Goal: Task Accomplishment & Management: Use online tool/utility

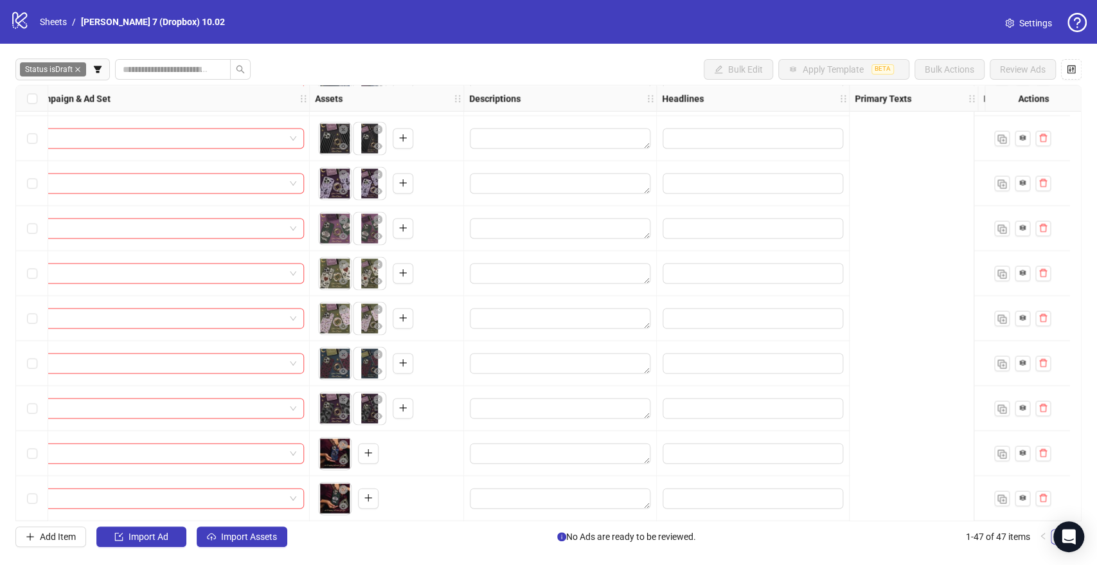
scroll to position [1710, 0]
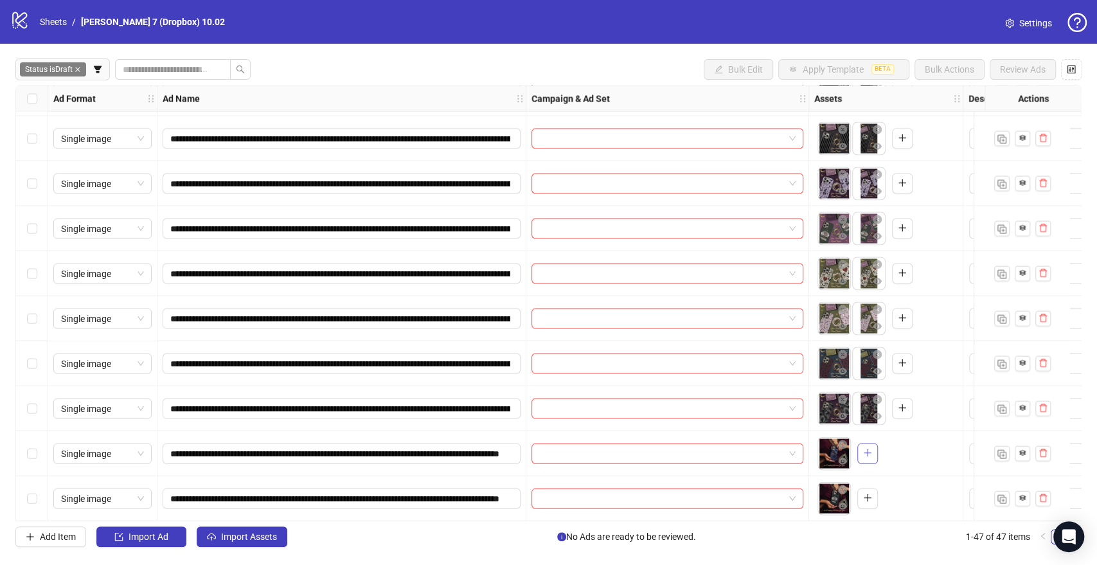
click at [868, 453] on icon "plus" at bounding box center [867, 453] width 7 height 1
click at [867, 493] on icon "plus" at bounding box center [867, 497] width 9 height 9
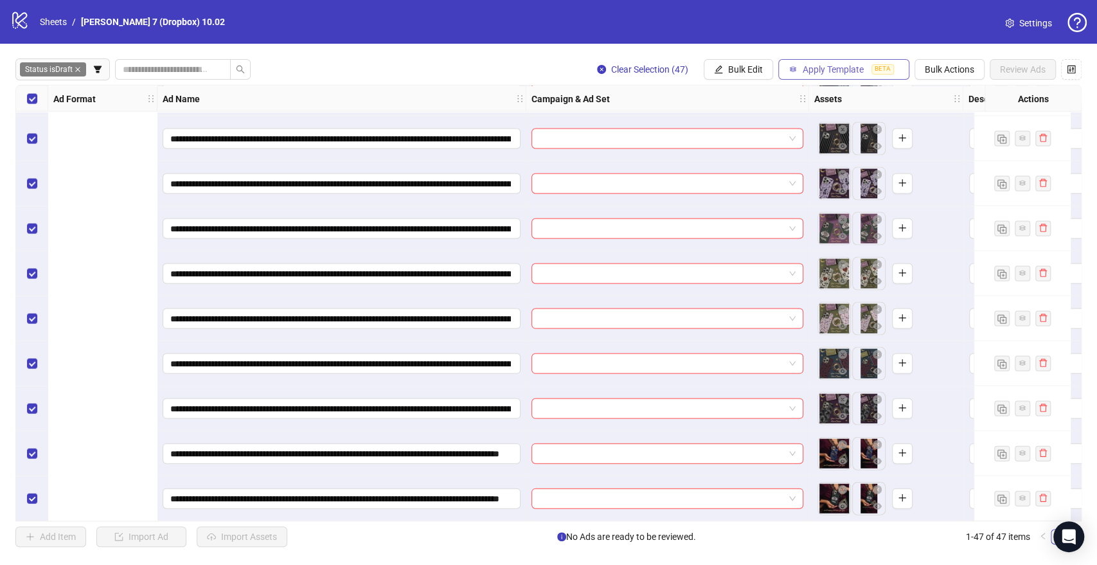
scroll to position [1710, 643]
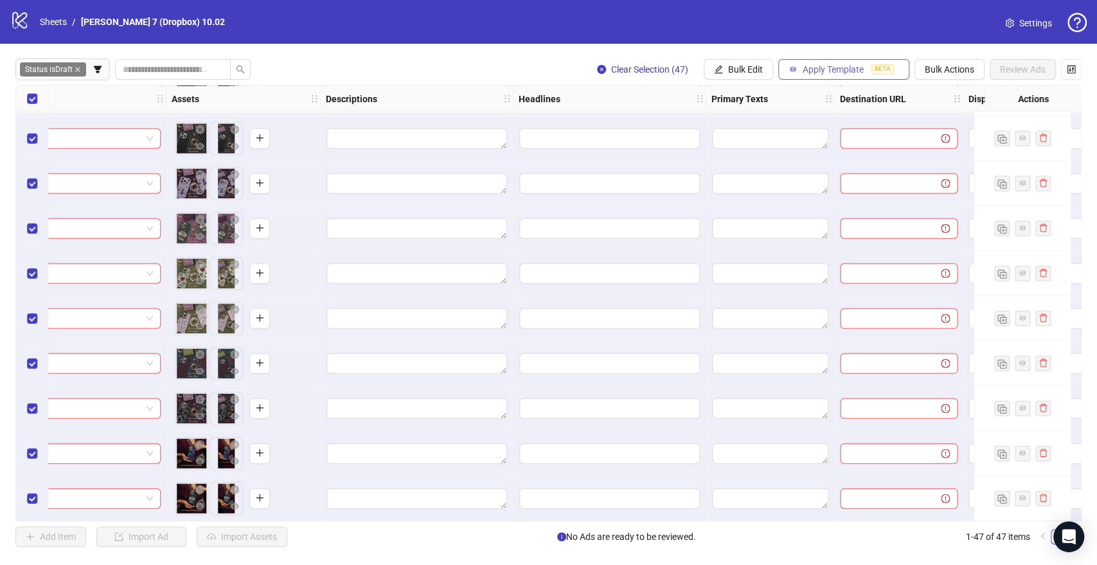
click at [813, 65] on span "Apply Template" at bounding box center [833, 69] width 61 height 10
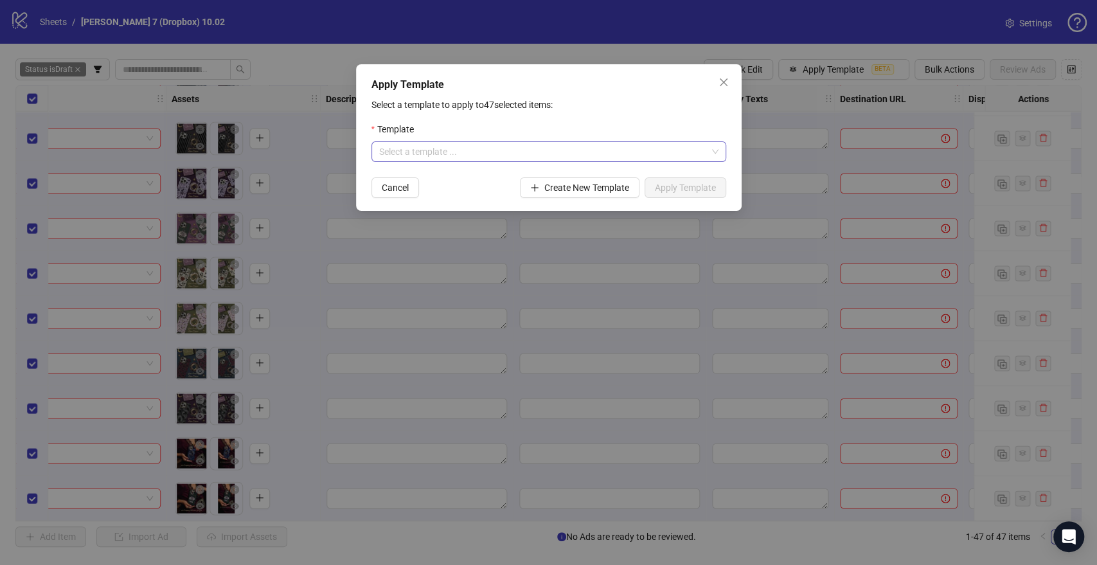
click at [496, 148] on input "search" at bounding box center [543, 151] width 328 height 19
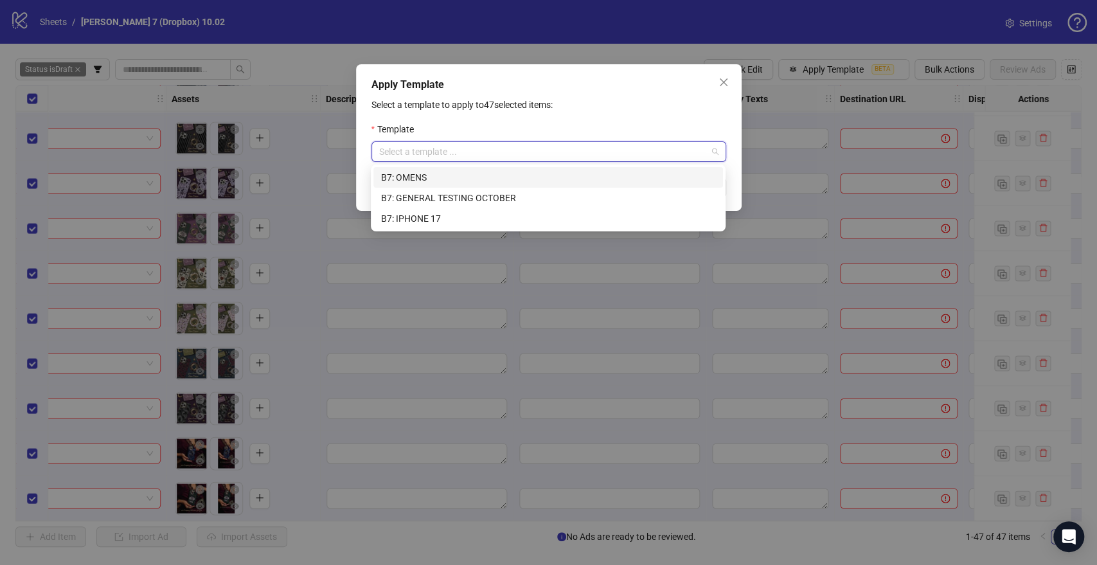
click at [436, 178] on div "B7: OMENS" at bounding box center [548, 177] width 334 height 14
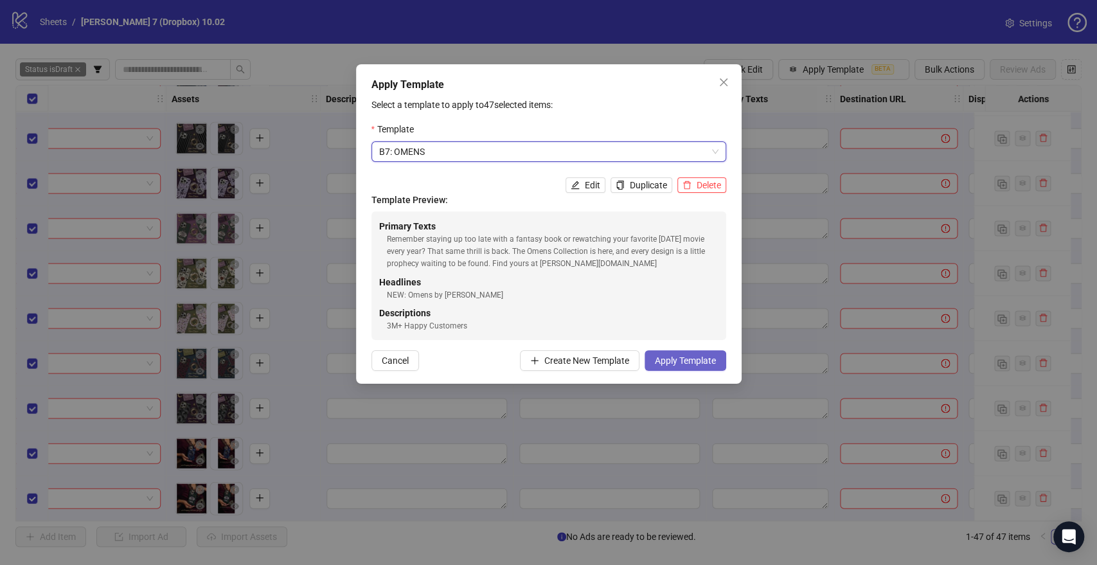
click at [706, 361] on span "Apply Template" at bounding box center [685, 360] width 61 height 10
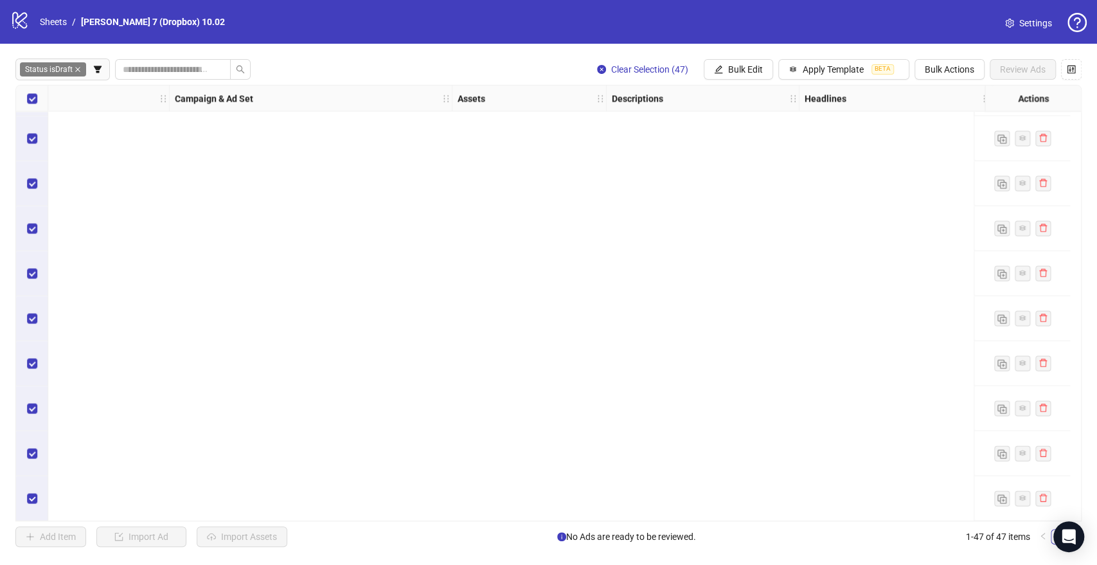
scroll to position [0, 357]
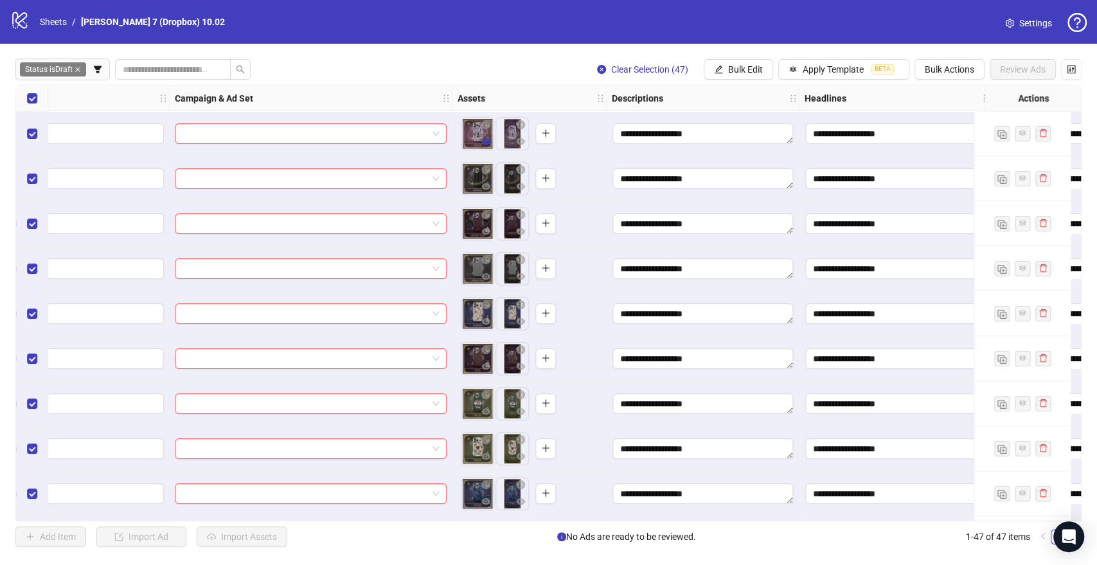
click at [483, 145] on icon "eye" at bounding box center [485, 141] width 9 height 9
click at [491, 231] on button "button" at bounding box center [485, 231] width 15 height 15
click at [485, 363] on icon "eye" at bounding box center [485, 366] width 9 height 9
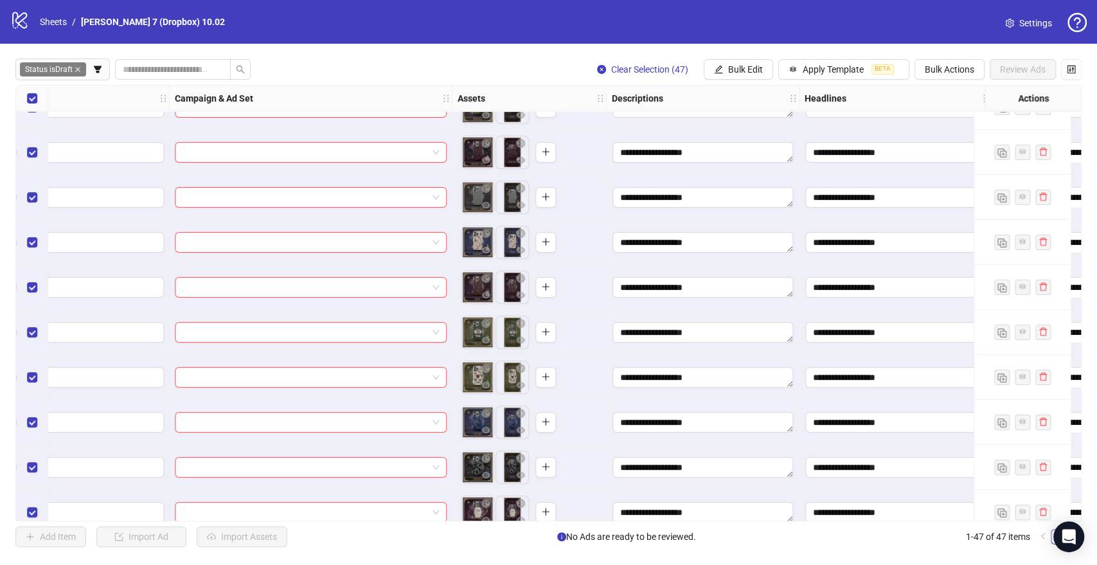
click at [483, 394] on div "**********" at bounding box center [548, 303] width 1066 height 436
click at [485, 389] on icon "eye" at bounding box center [485, 385] width 9 height 9
click at [483, 429] on icon "eye" at bounding box center [485, 430] width 9 height 6
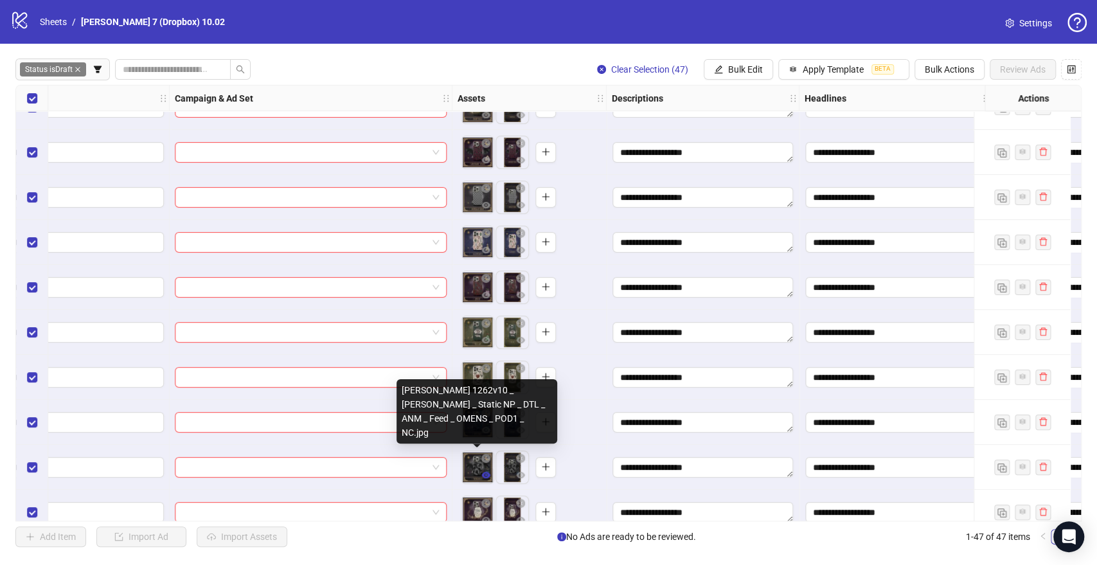
click at [481, 475] on icon "eye" at bounding box center [485, 475] width 9 height 9
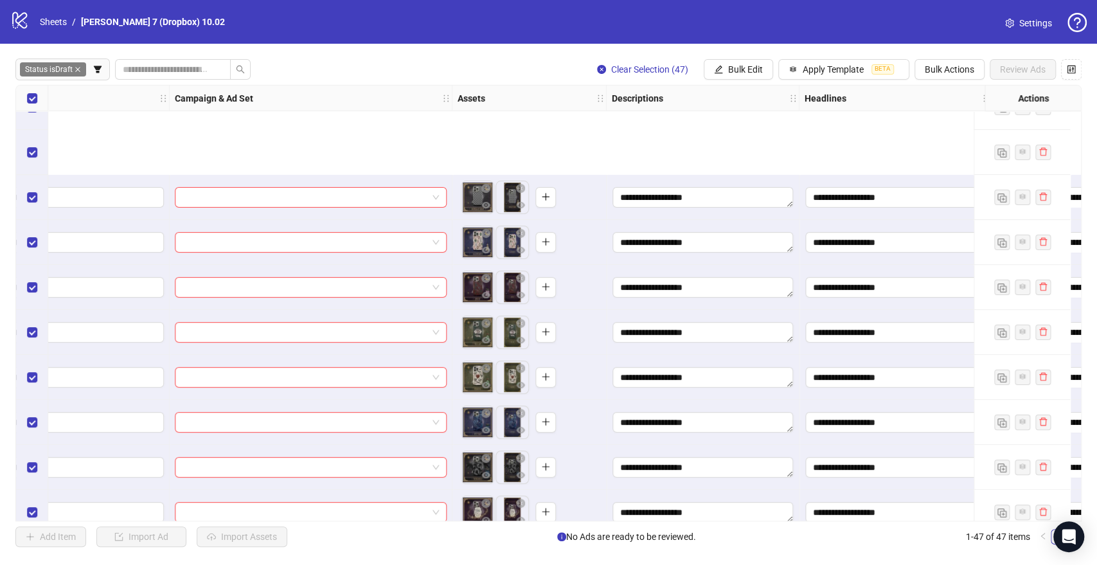
scroll to position [214, 357]
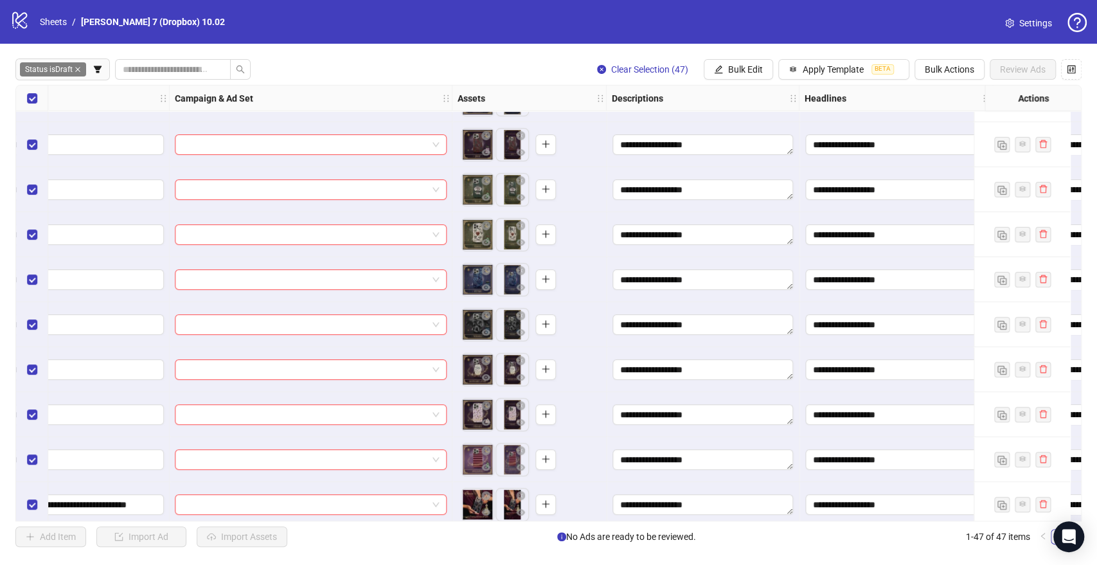
click at [489, 423] on icon "eye" at bounding box center [485, 422] width 9 height 9
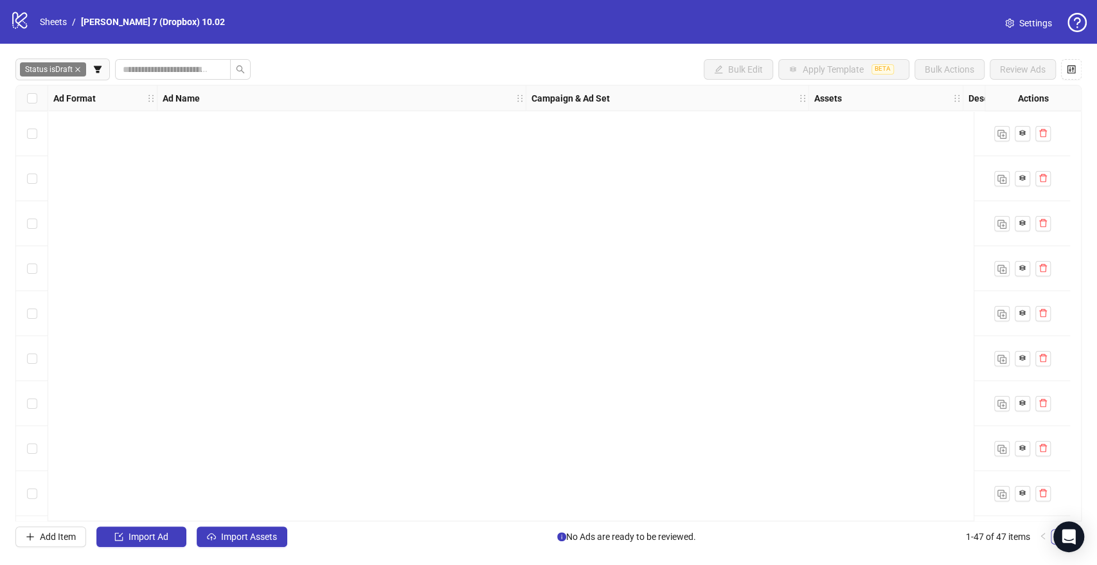
scroll to position [571, 0]
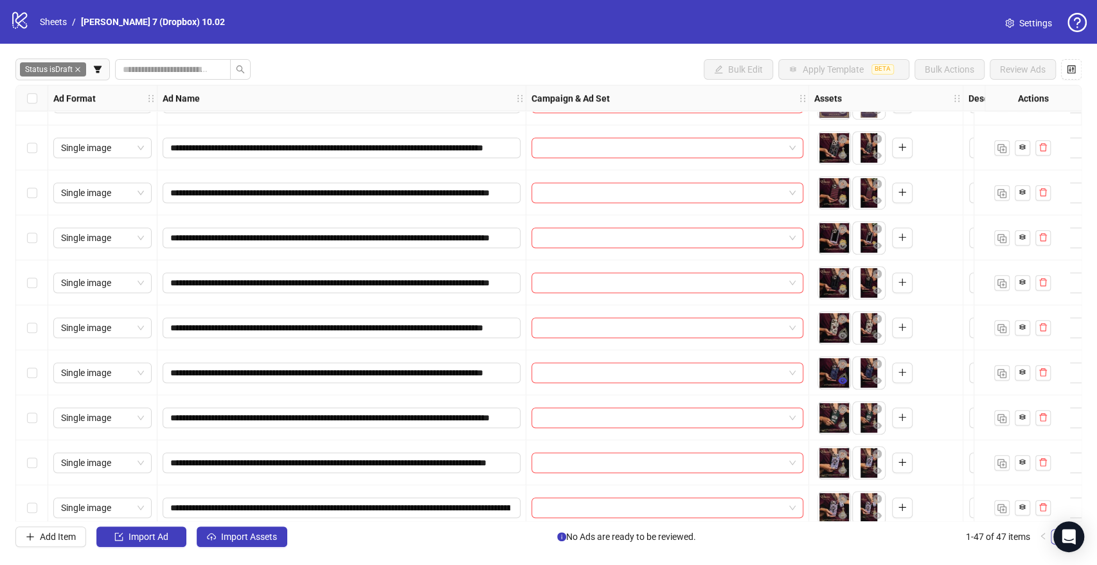
click at [841, 380] on icon "eye" at bounding box center [842, 380] width 9 height 6
click at [845, 427] on icon "eye" at bounding box center [842, 425] width 9 height 6
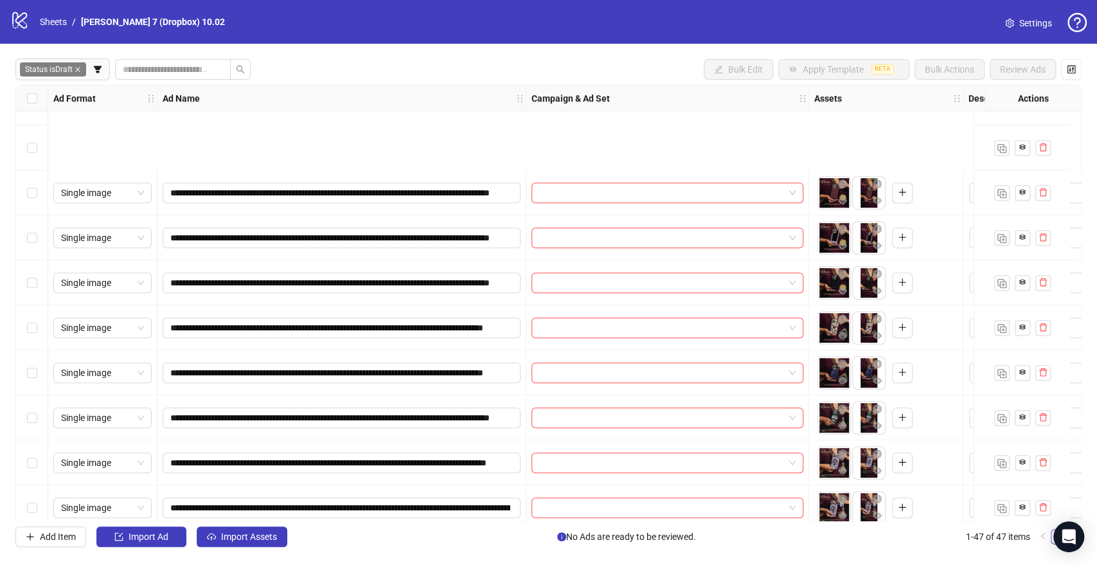
scroll to position [714, 0]
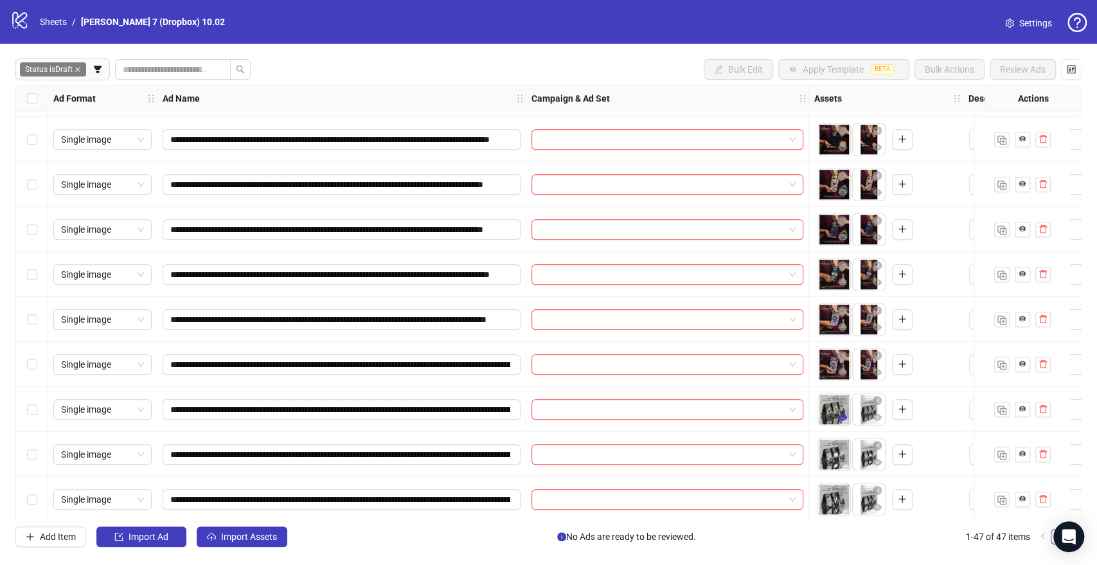
click at [843, 415] on icon "eye" at bounding box center [842, 417] width 9 height 6
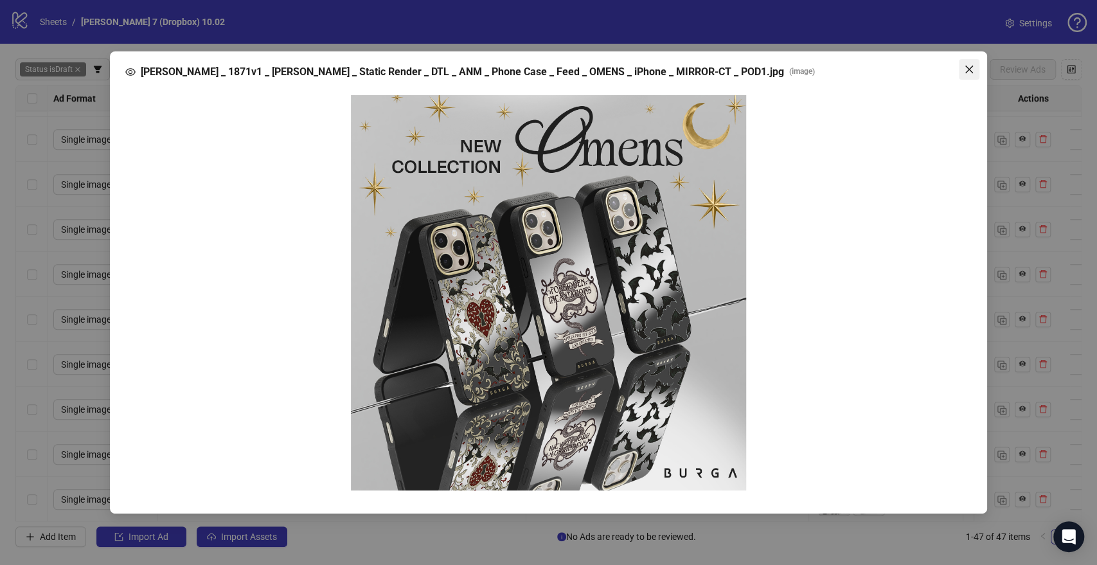
click at [976, 66] on span "Close" at bounding box center [969, 69] width 21 height 10
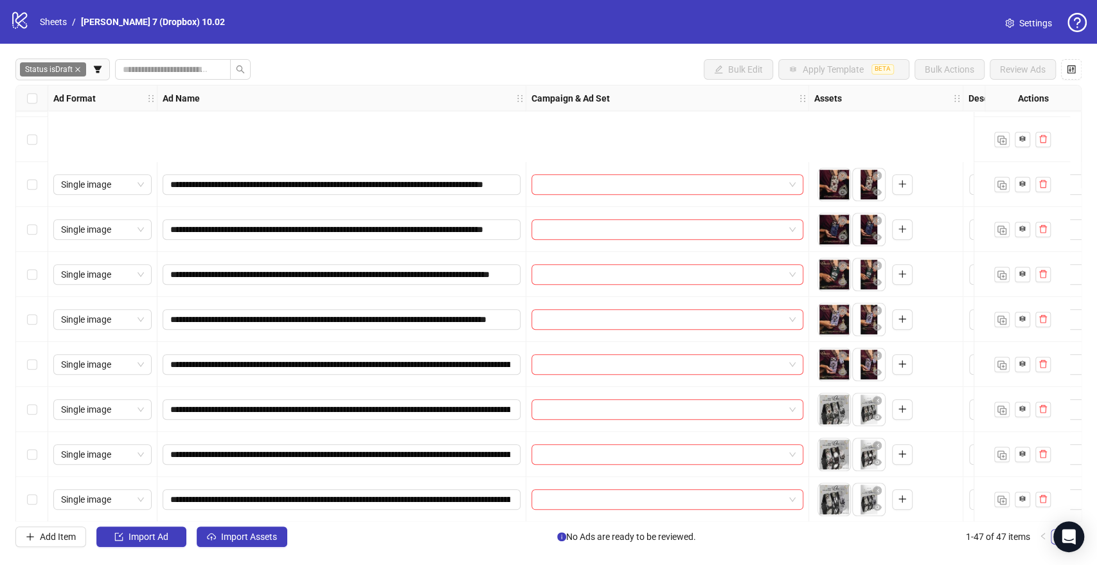
scroll to position [857, 0]
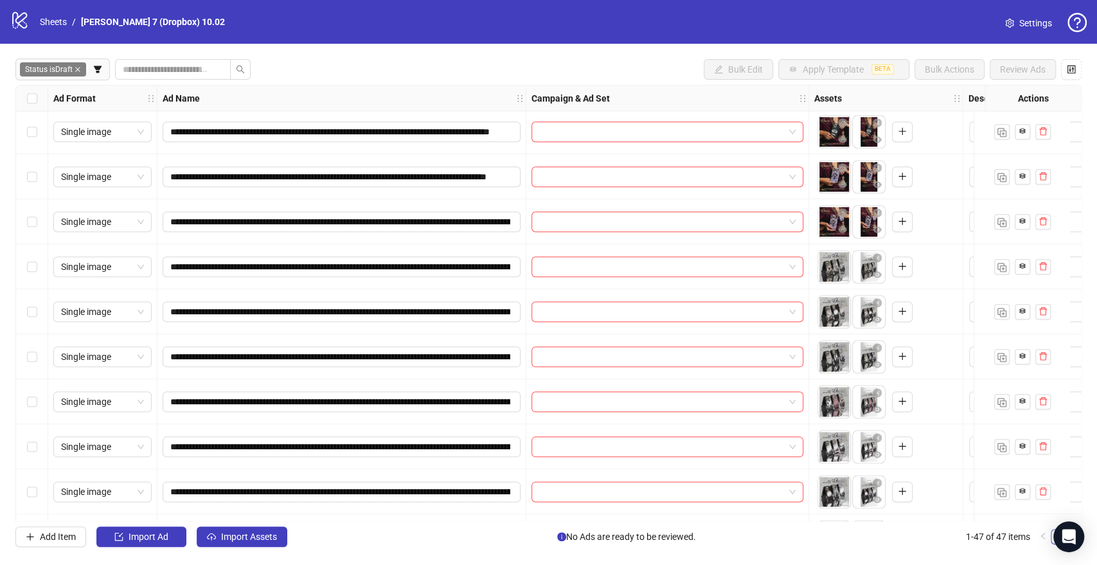
click at [845, 410] on icon "eye" at bounding box center [842, 409] width 9 height 6
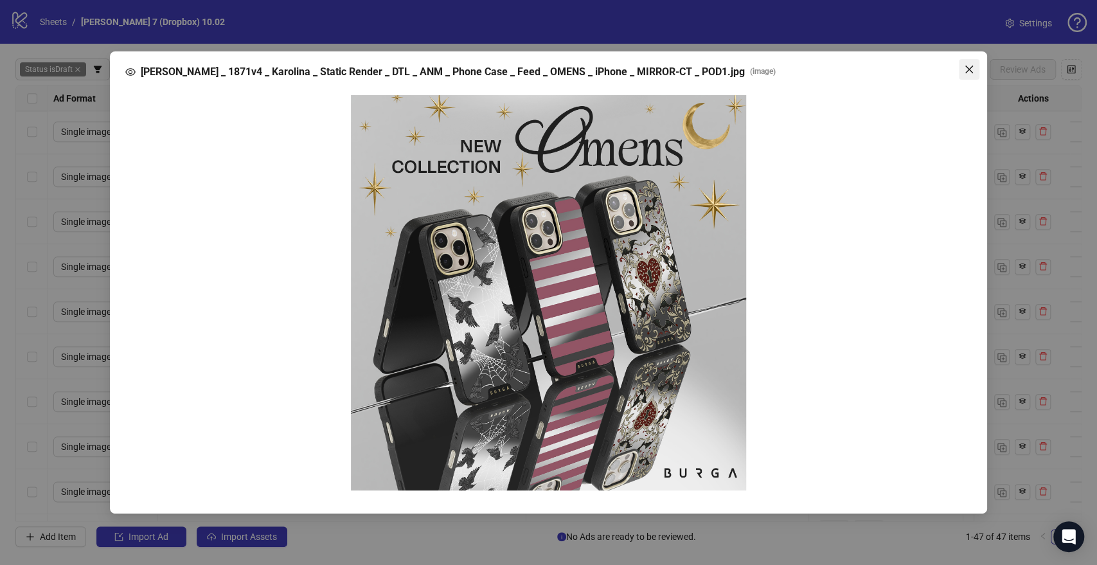
click at [972, 71] on icon "close" at bounding box center [970, 70] width 8 height 8
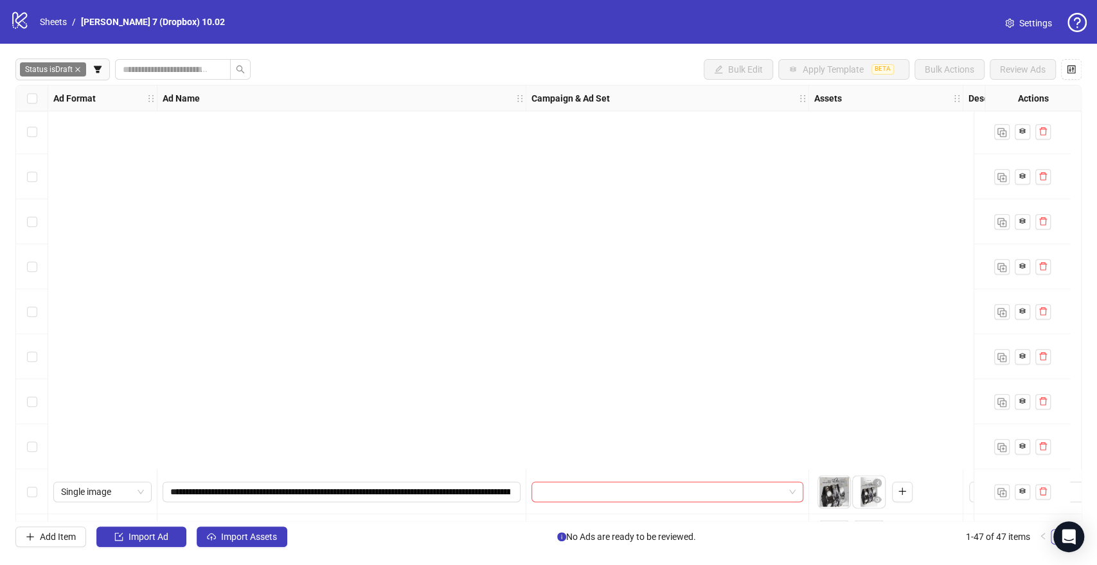
scroll to position [1286, 0]
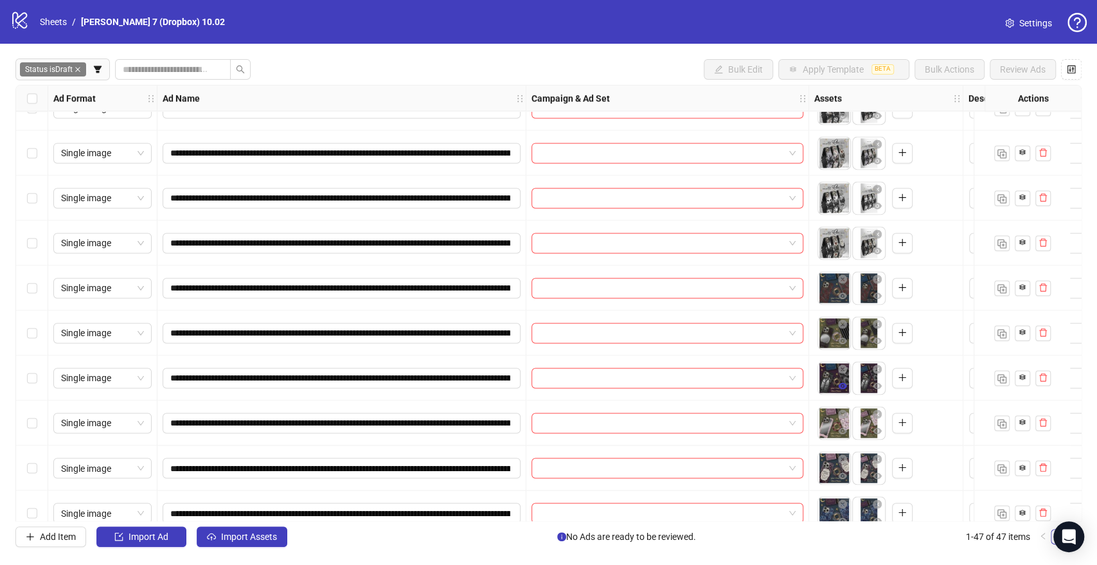
click at [843, 390] on icon "eye" at bounding box center [842, 385] width 9 height 9
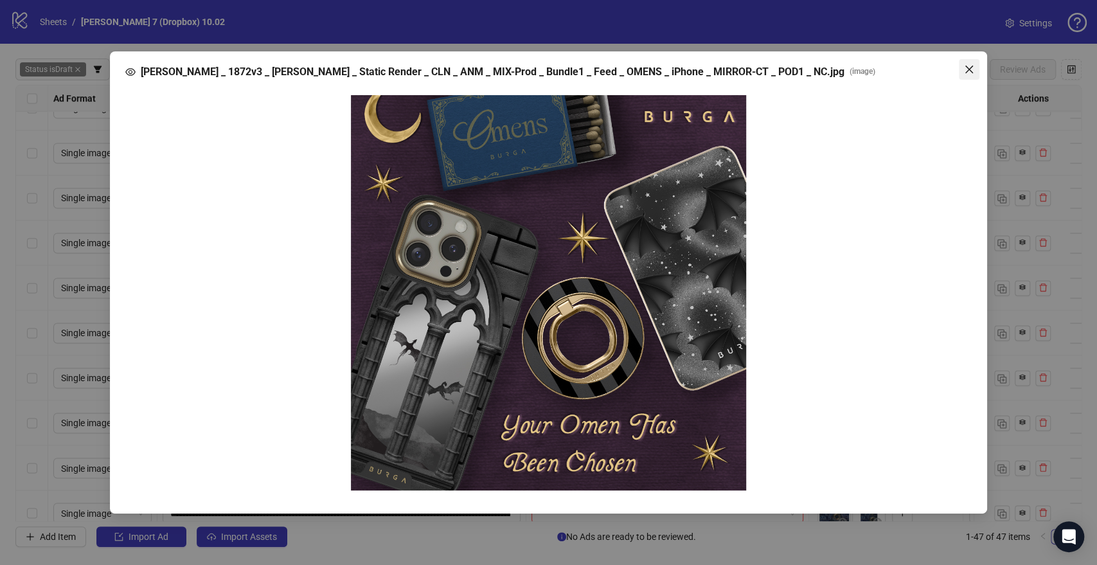
click at [968, 67] on icon "close" at bounding box center [969, 69] width 10 height 10
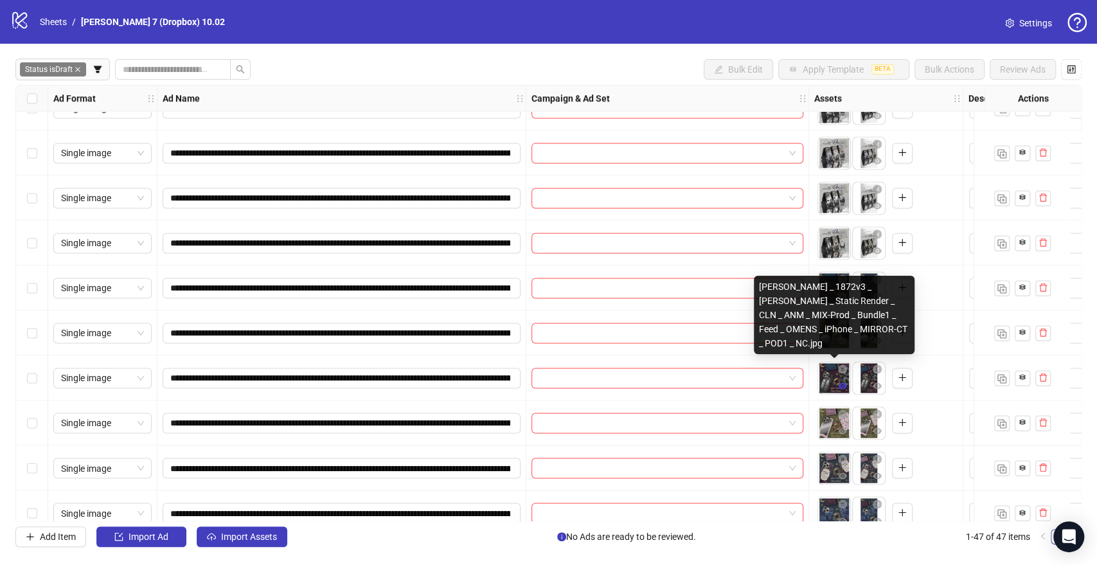
click at [838, 387] on icon "eye" at bounding box center [842, 385] width 9 height 9
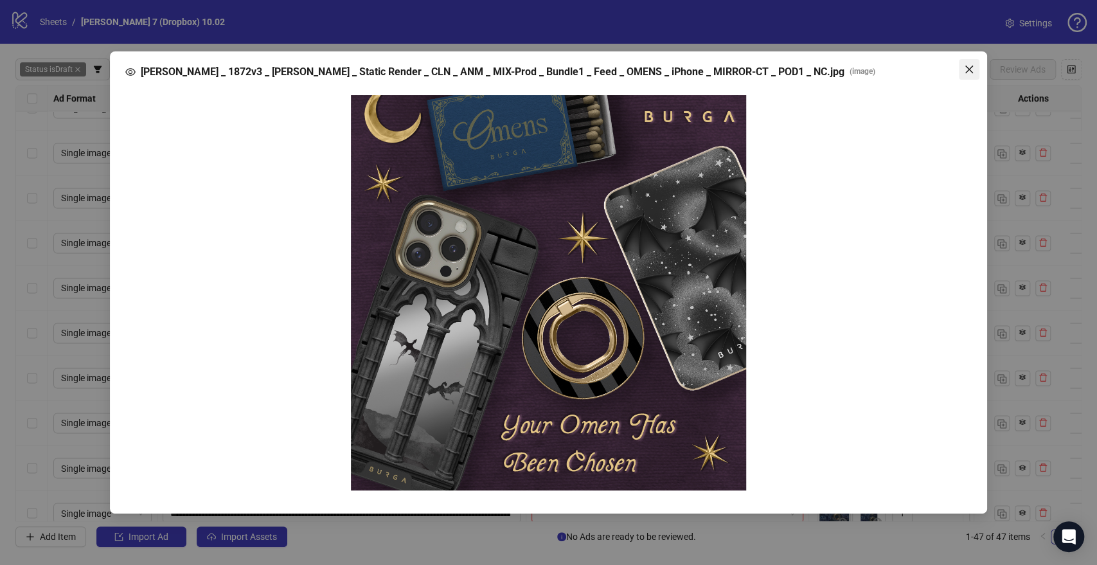
click at [962, 66] on span "Close" at bounding box center [969, 69] width 21 height 10
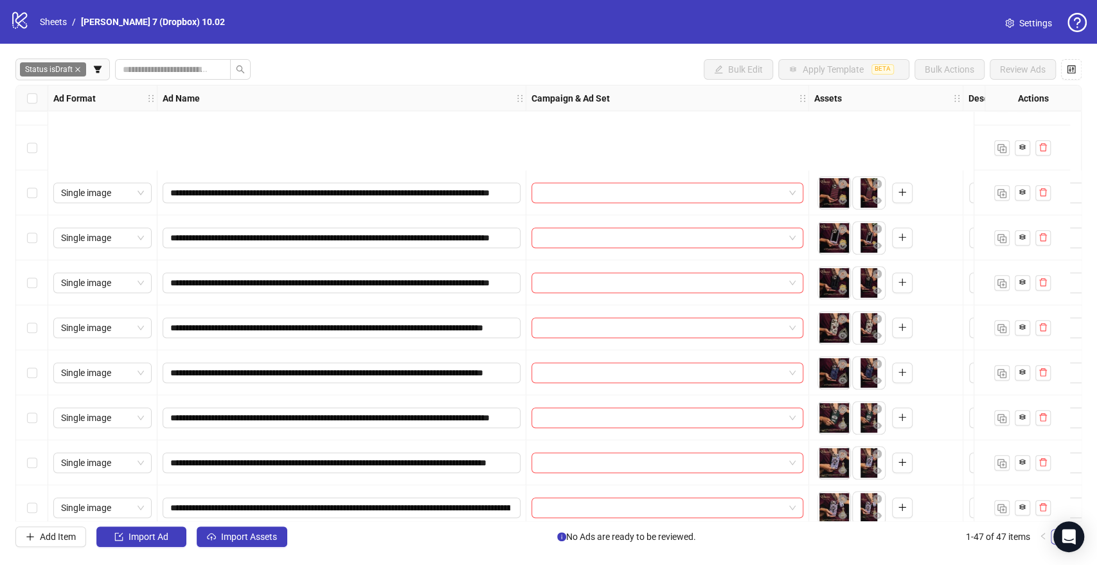
scroll to position [714, 0]
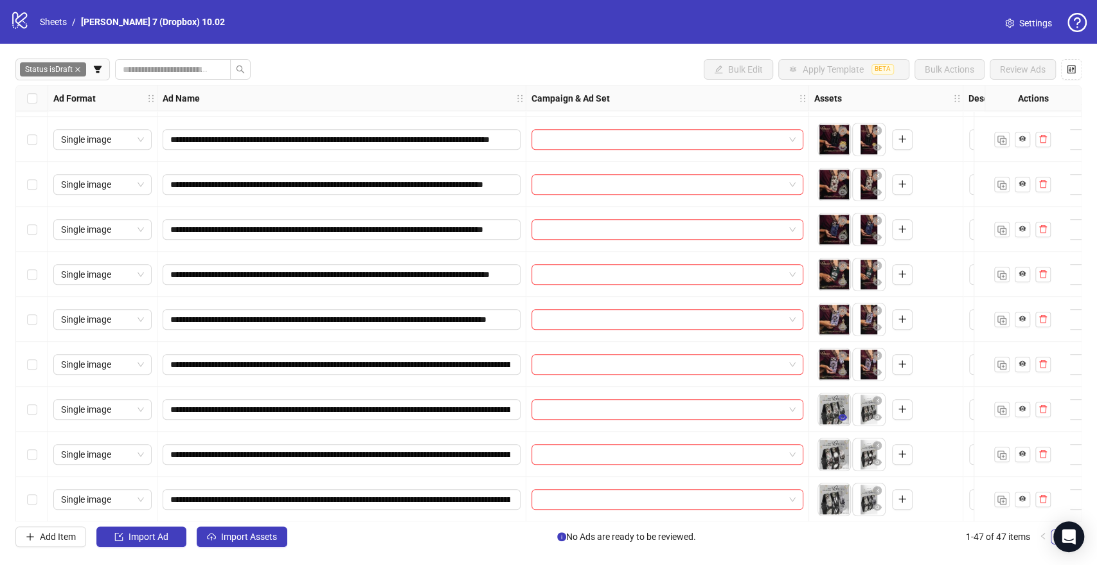
click at [842, 415] on icon "eye" at bounding box center [842, 417] width 9 height 6
click at [843, 460] on icon "eye" at bounding box center [842, 462] width 9 height 6
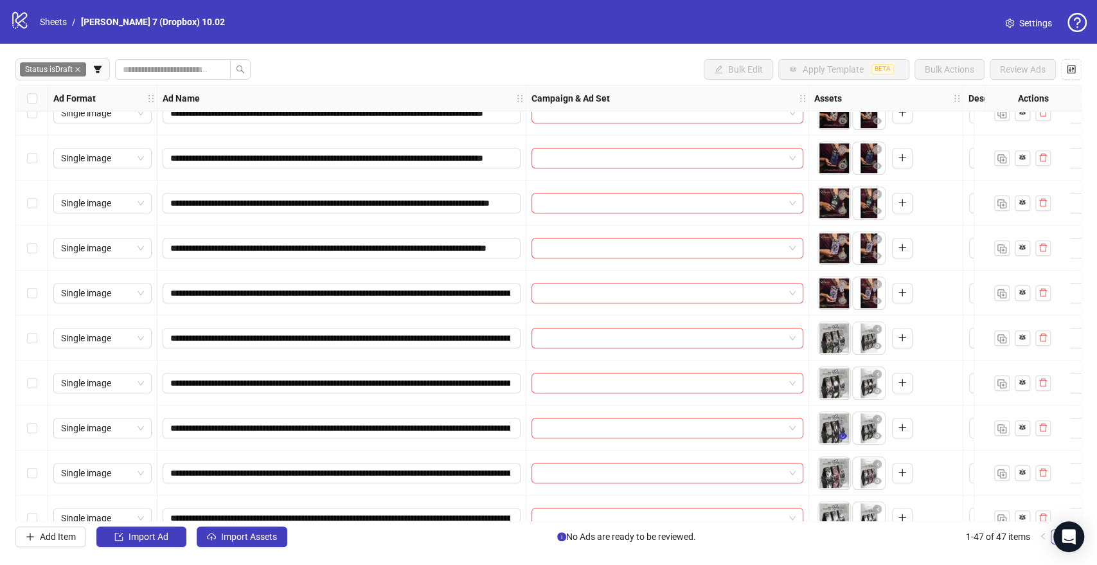
click at [839, 432] on icon "eye" at bounding box center [842, 435] width 9 height 9
click at [843, 477] on icon "eye" at bounding box center [842, 480] width 9 height 9
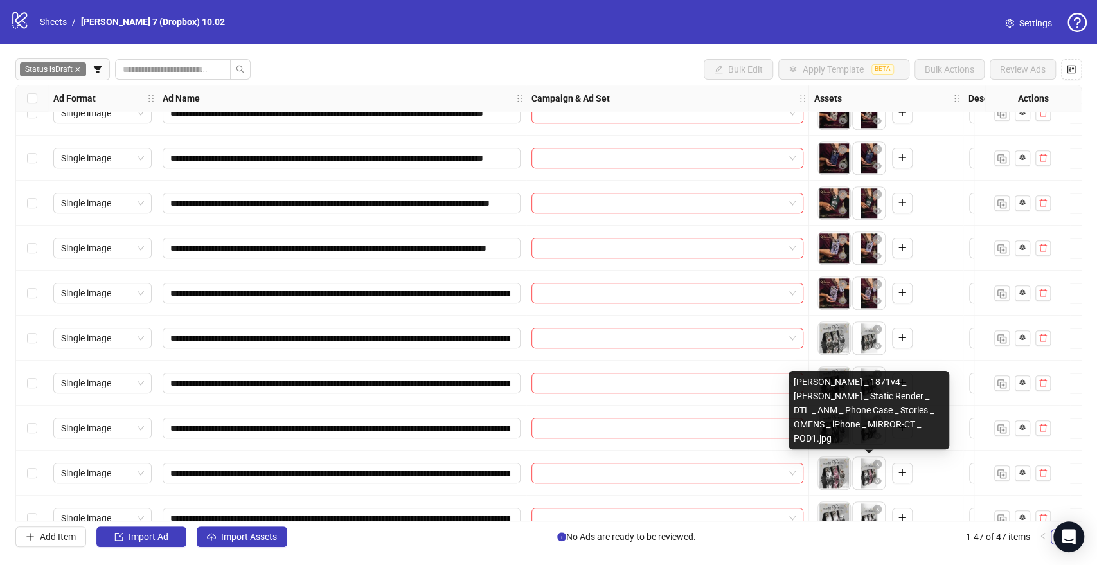
scroll to position [857, 0]
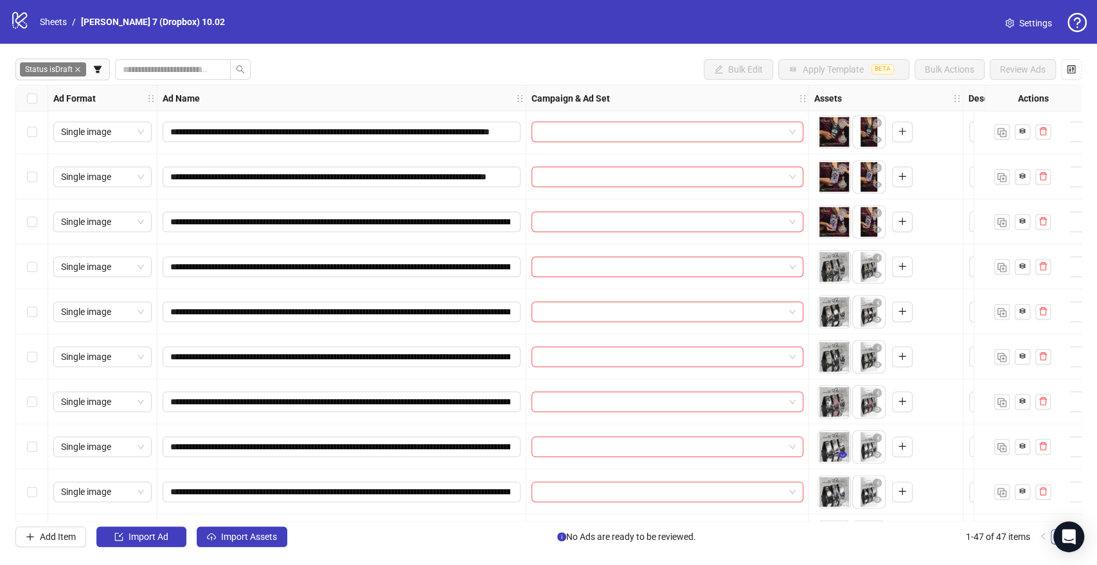
click at [843, 458] on icon "eye" at bounding box center [842, 454] width 9 height 9
click at [844, 498] on icon "eye" at bounding box center [842, 499] width 9 height 6
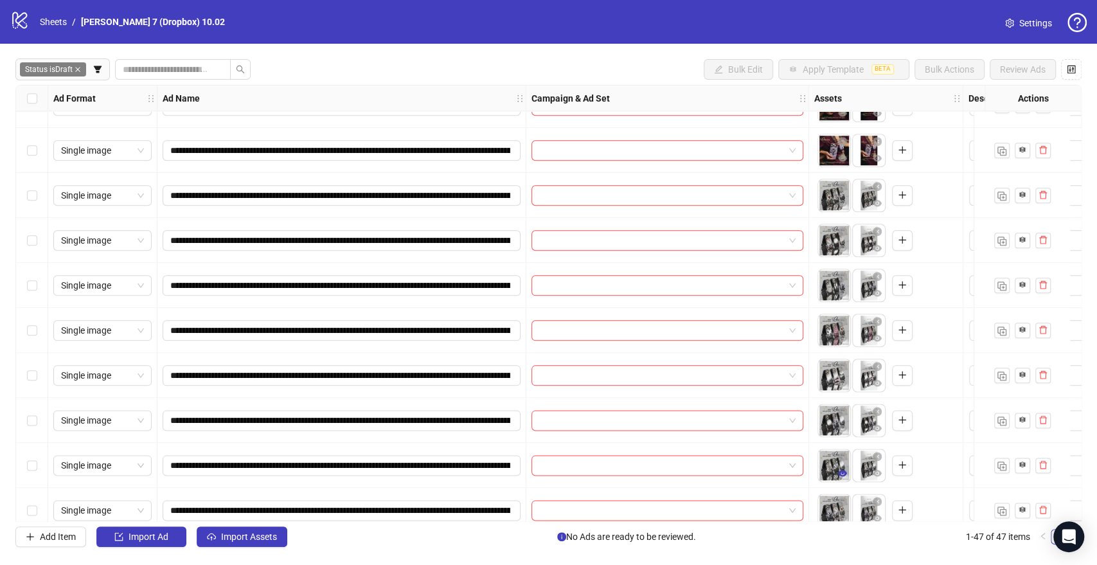
click at [841, 473] on icon "eye" at bounding box center [842, 473] width 9 height 6
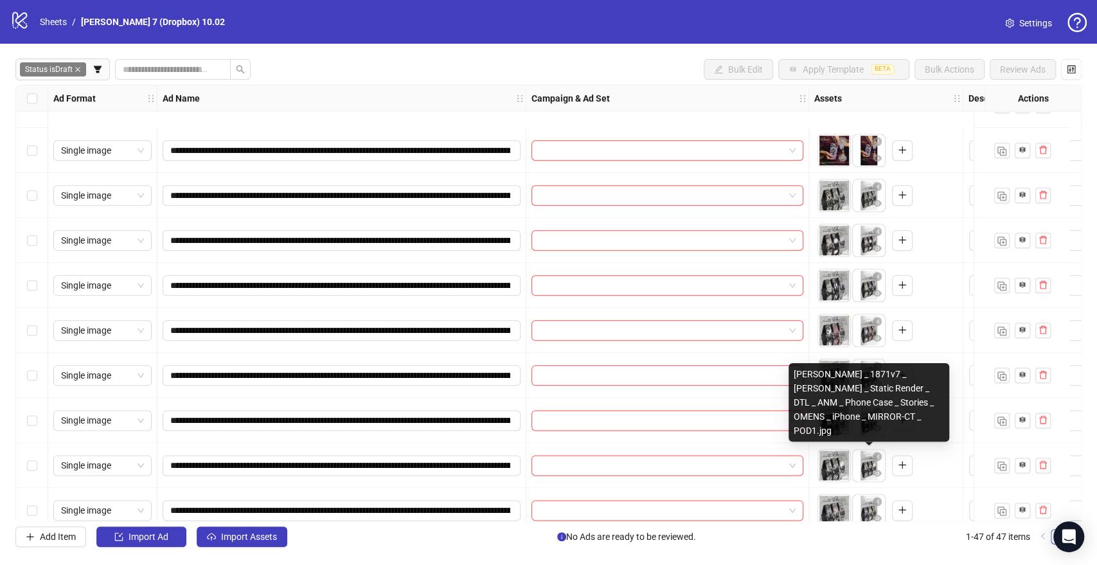
scroll to position [1071, 0]
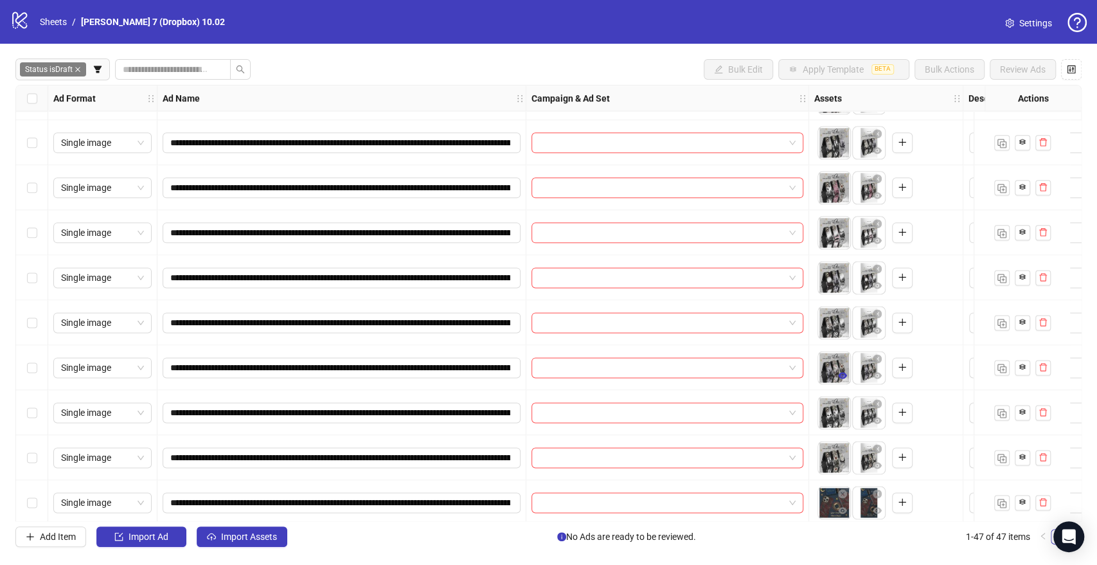
click at [841, 376] on icon "eye" at bounding box center [842, 375] width 9 height 9
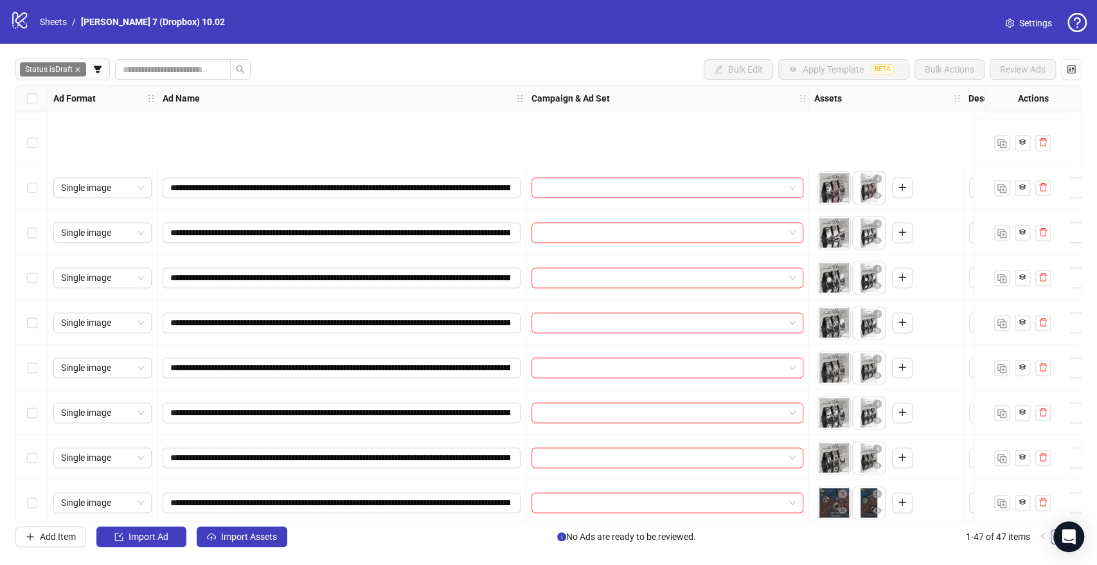
scroll to position [1214, 0]
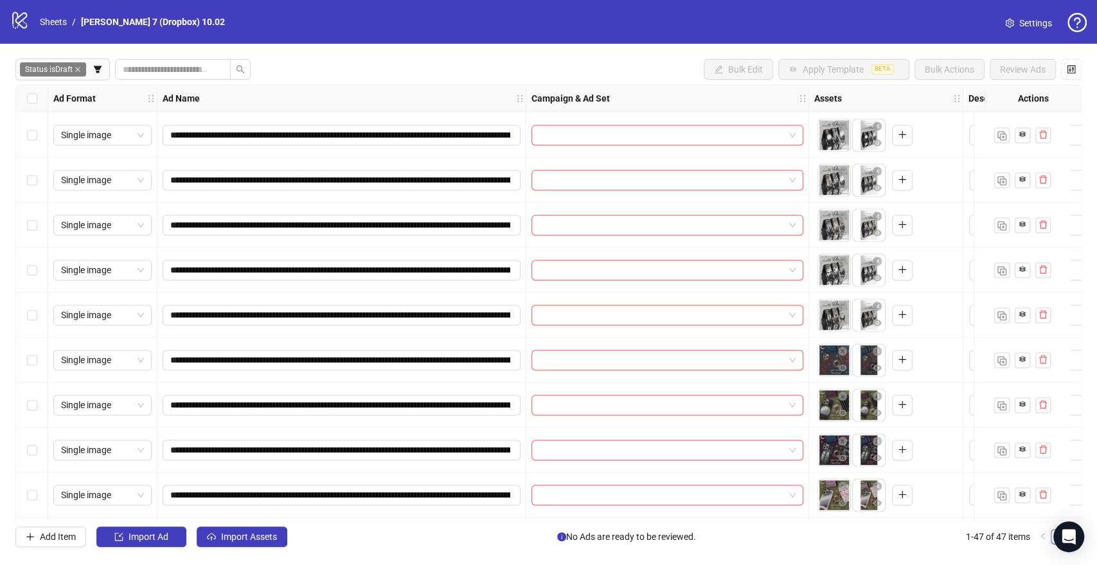
click at [844, 319] on icon "eye" at bounding box center [842, 322] width 9 height 9
click at [841, 367] on icon "eye" at bounding box center [842, 367] width 9 height 9
click at [847, 410] on icon "eye" at bounding box center [842, 412] width 9 height 9
click at [845, 456] on icon "eye" at bounding box center [842, 457] width 9 height 6
click at [843, 501] on icon "eye" at bounding box center [842, 502] width 9 height 6
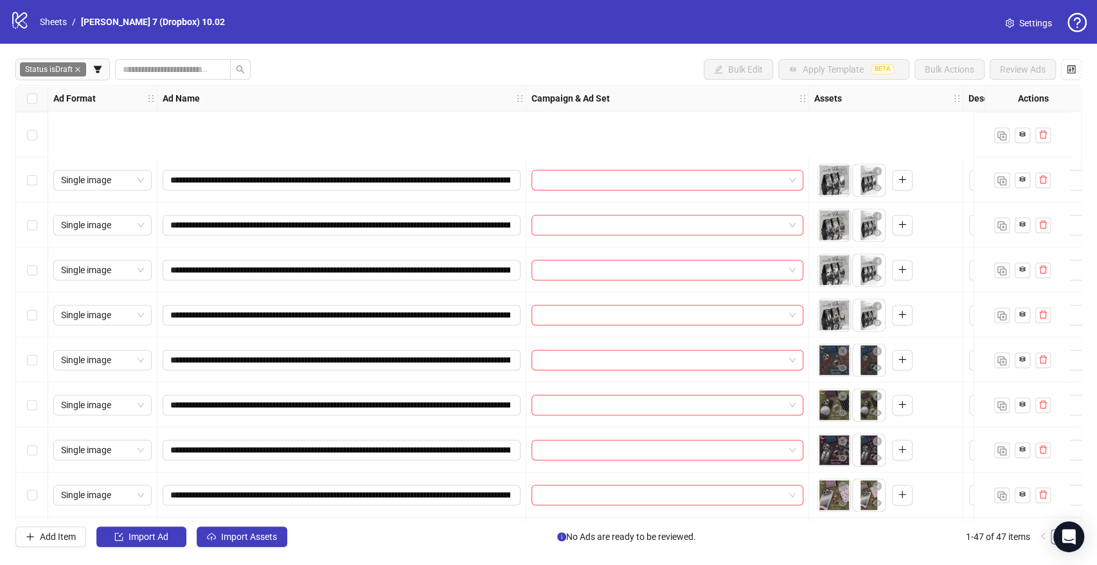
scroll to position [1357, 0]
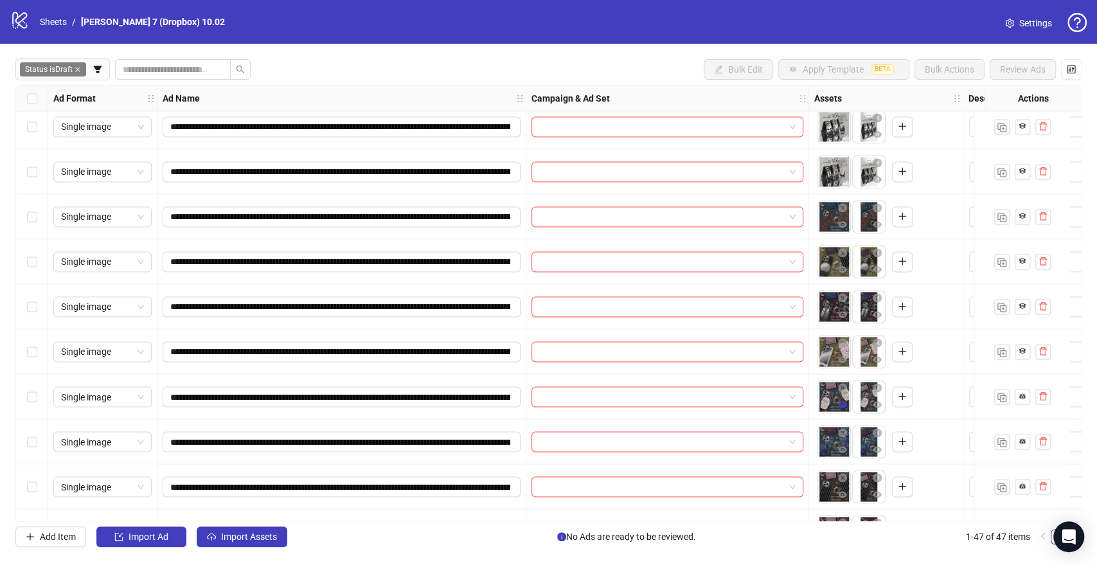
click at [843, 405] on icon "eye" at bounding box center [842, 404] width 9 height 6
click at [843, 453] on icon "eye" at bounding box center [842, 449] width 9 height 9
click at [847, 495] on icon "eye" at bounding box center [842, 494] width 9 height 6
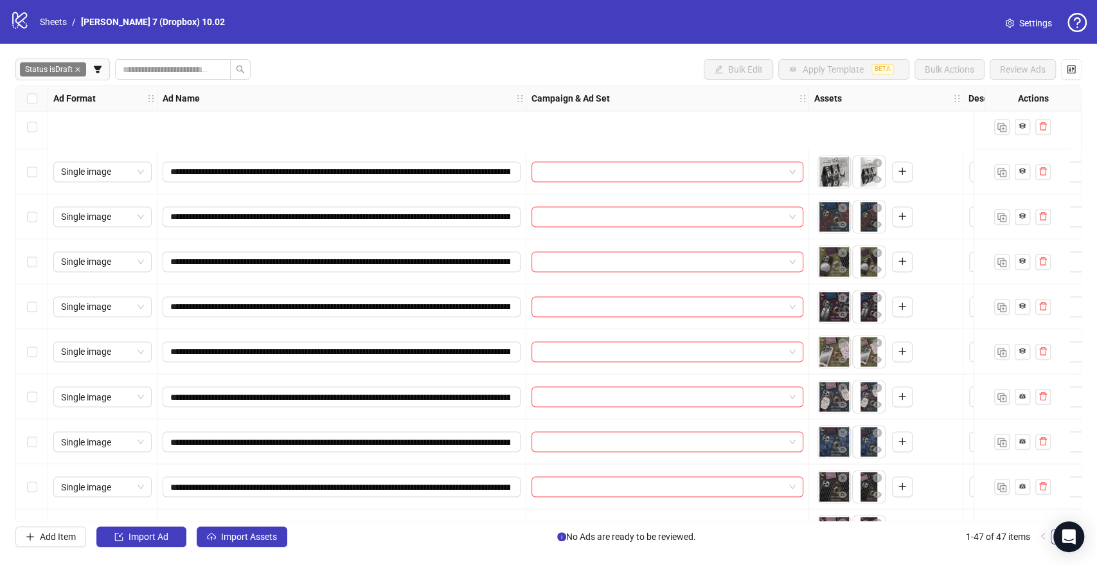
scroll to position [1500, 0]
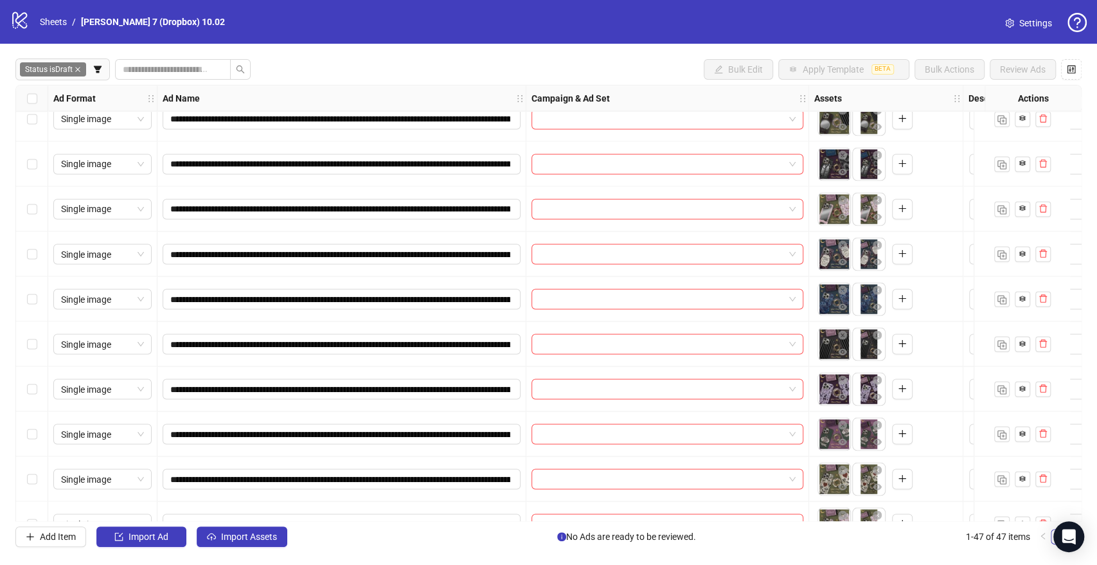
click at [844, 396] on div "**********" at bounding box center [548, 303] width 1066 height 436
click at [843, 397] on icon "eye" at bounding box center [842, 396] width 9 height 6
click at [843, 444] on icon "eye" at bounding box center [842, 441] width 9 height 6
click at [845, 482] on icon "eye" at bounding box center [842, 486] width 9 height 9
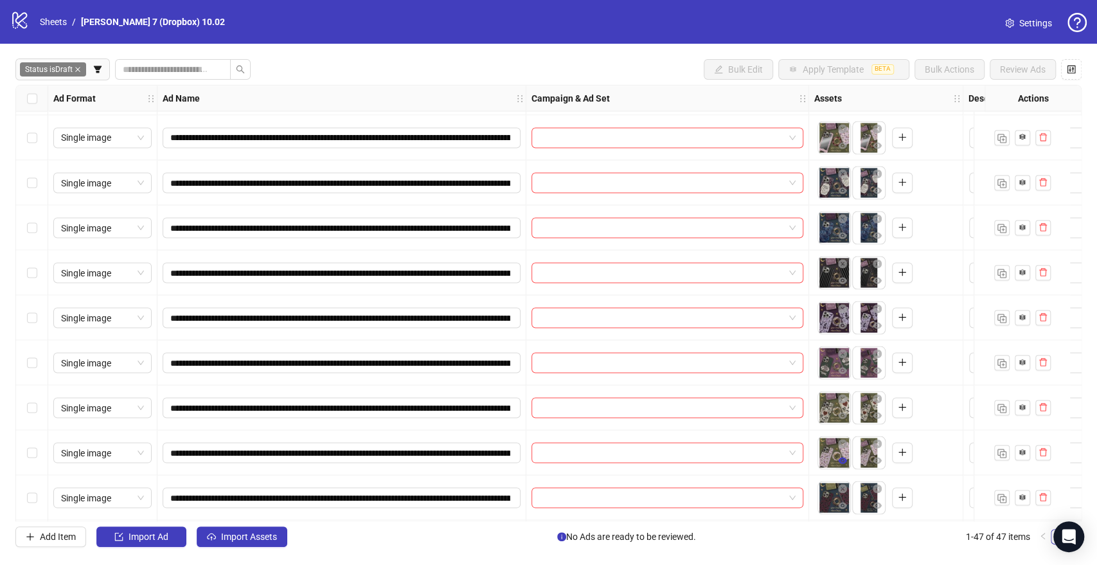
click at [840, 458] on icon "eye" at bounding box center [842, 460] width 9 height 9
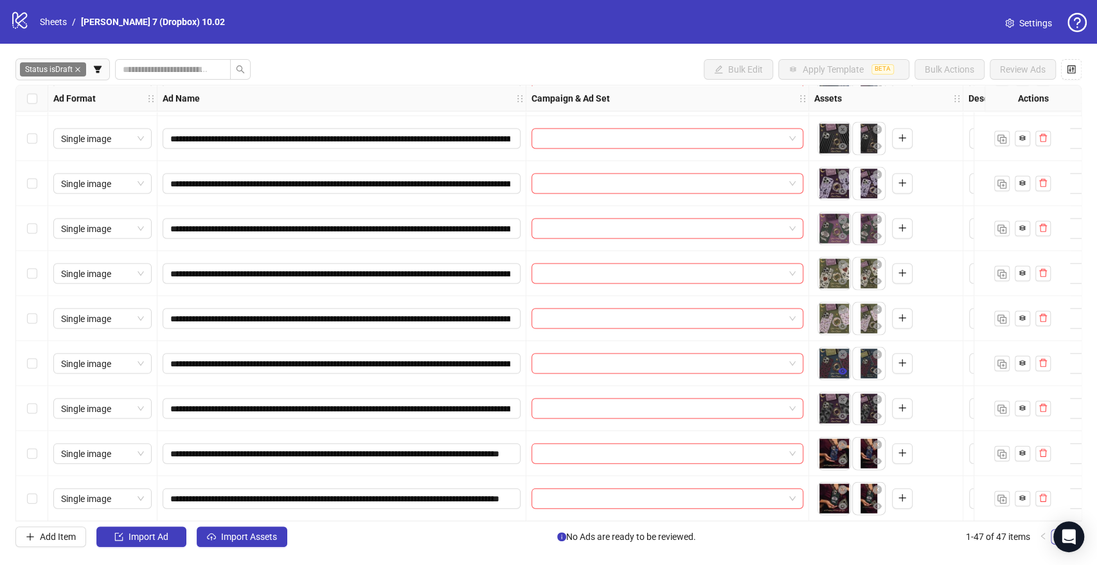
click at [847, 368] on icon "eye" at bounding box center [842, 370] width 9 height 9
click at [844, 413] on icon "eye" at bounding box center [842, 416] width 9 height 6
click at [843, 454] on button "button" at bounding box center [842, 461] width 15 height 15
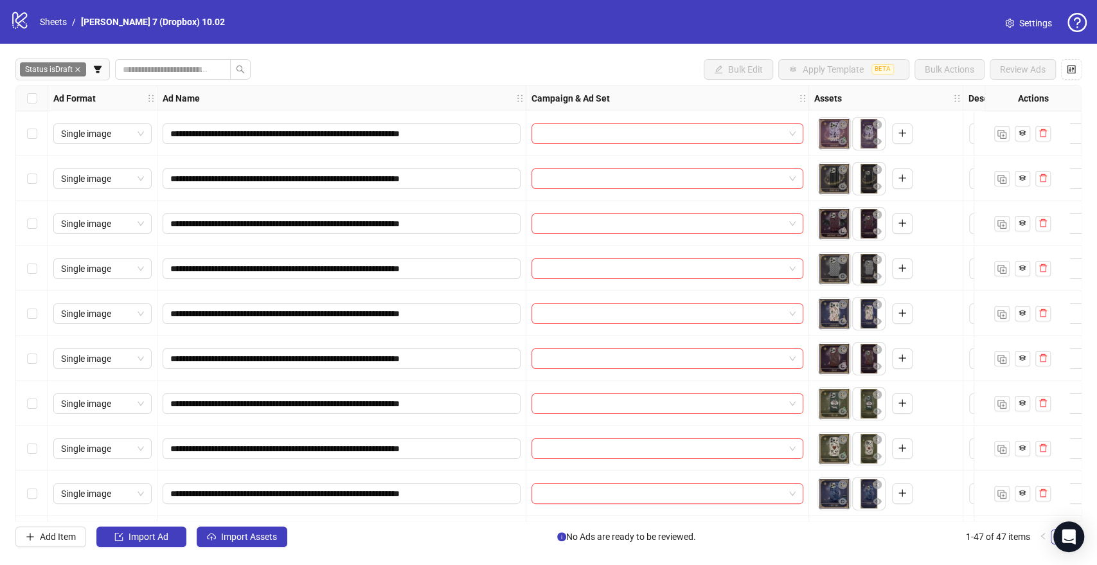
click at [23, 132] on div "Select row 1" at bounding box center [32, 133] width 32 height 45
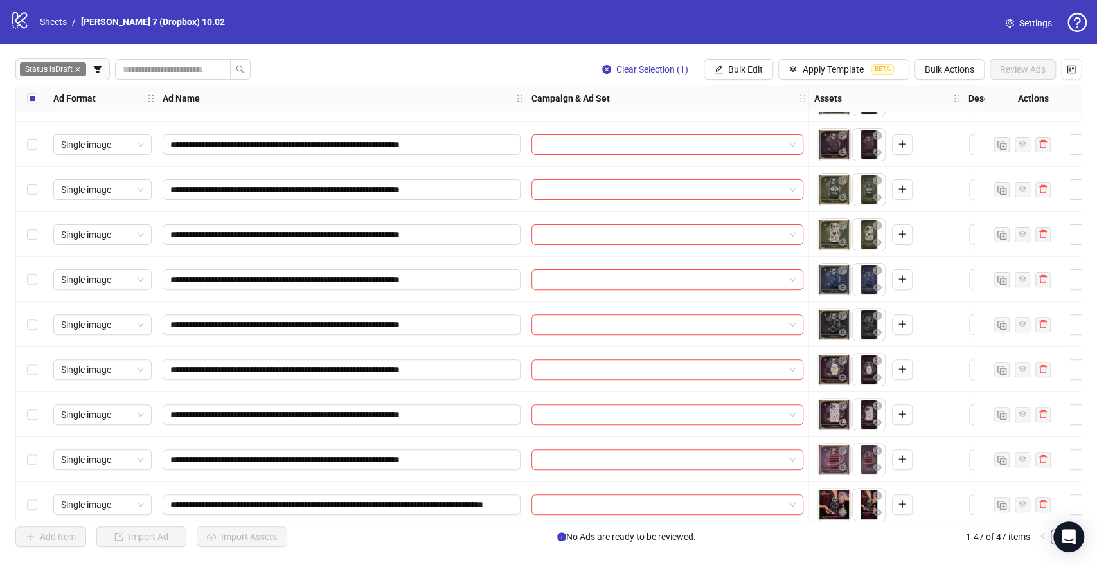
scroll to position [285, 0]
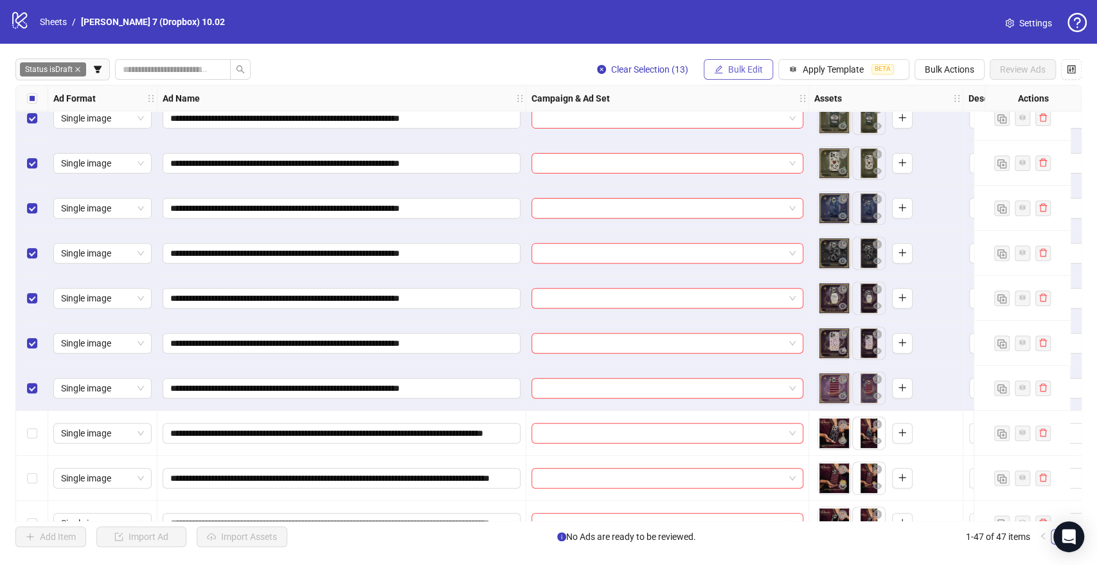
click at [722, 65] on button "Bulk Edit" at bounding box center [738, 69] width 69 height 21
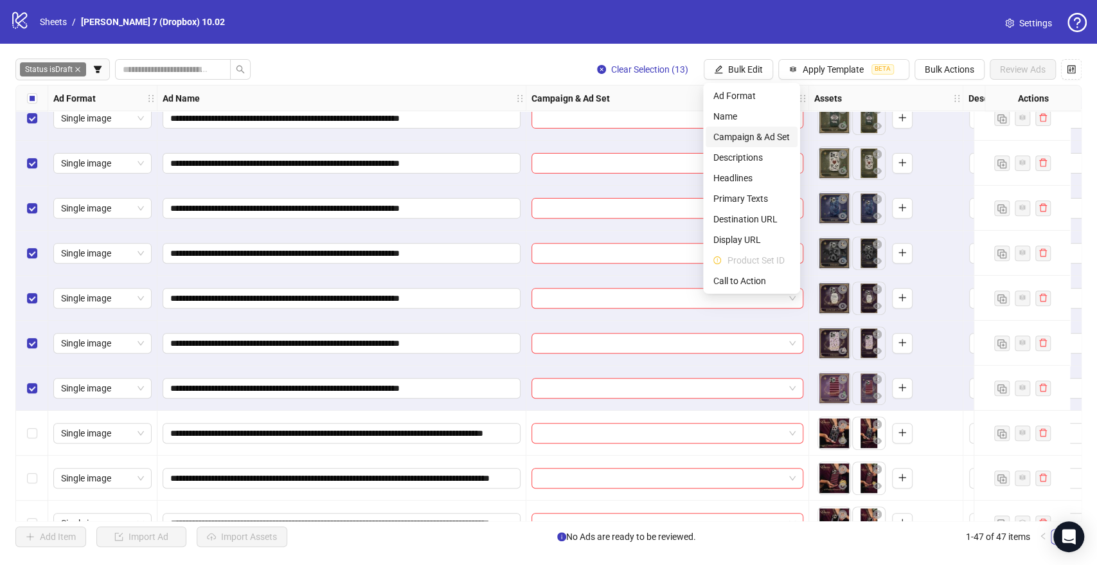
click at [755, 131] on span "Campaign & Ad Set" at bounding box center [752, 137] width 76 height 14
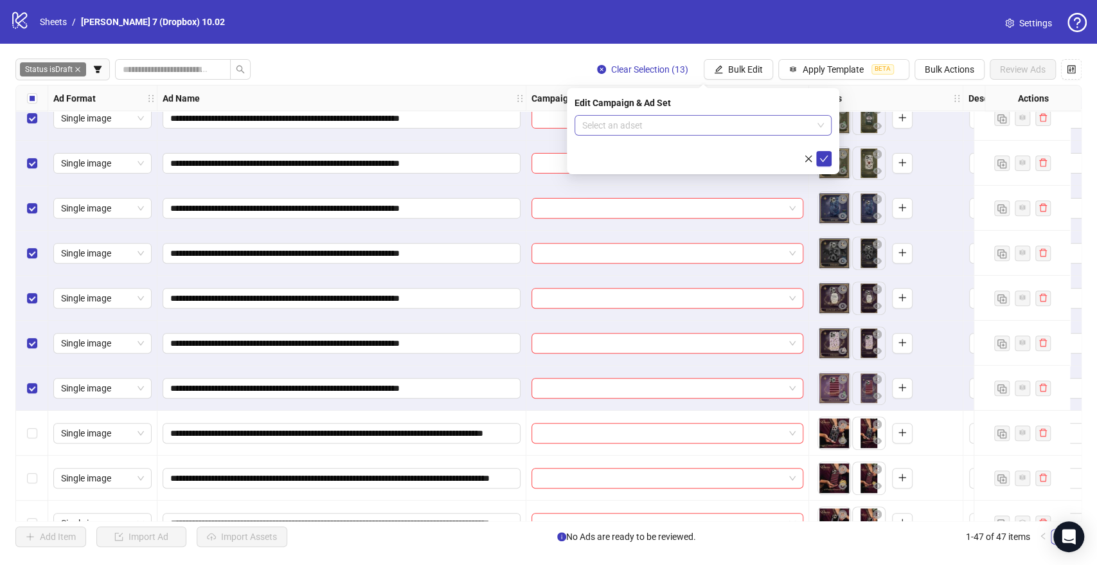
click at [671, 122] on input "search" at bounding box center [697, 125] width 230 height 19
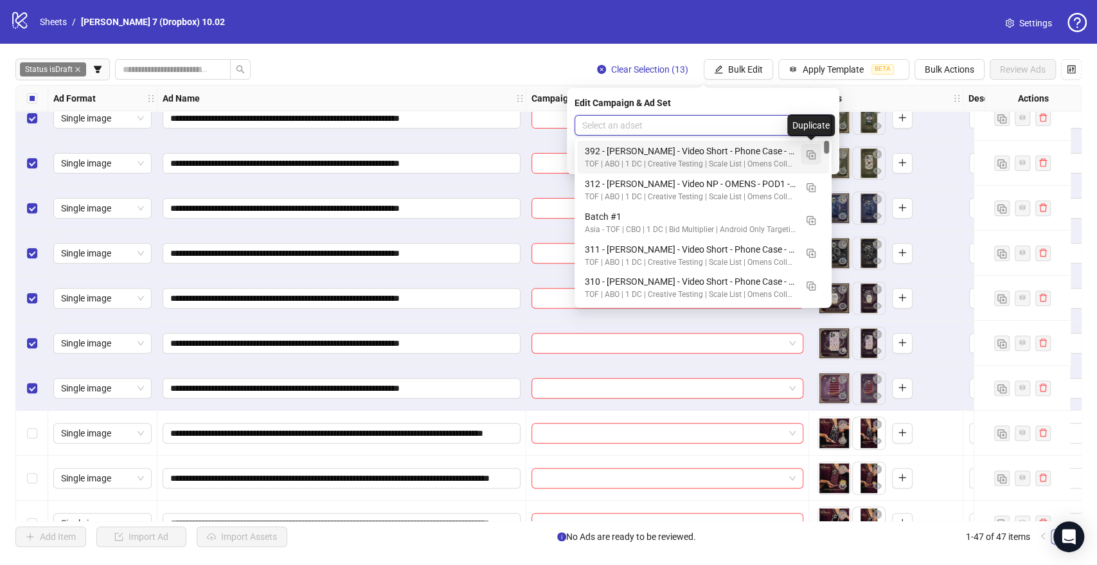
click at [814, 152] on img "button" at bounding box center [811, 154] width 9 height 9
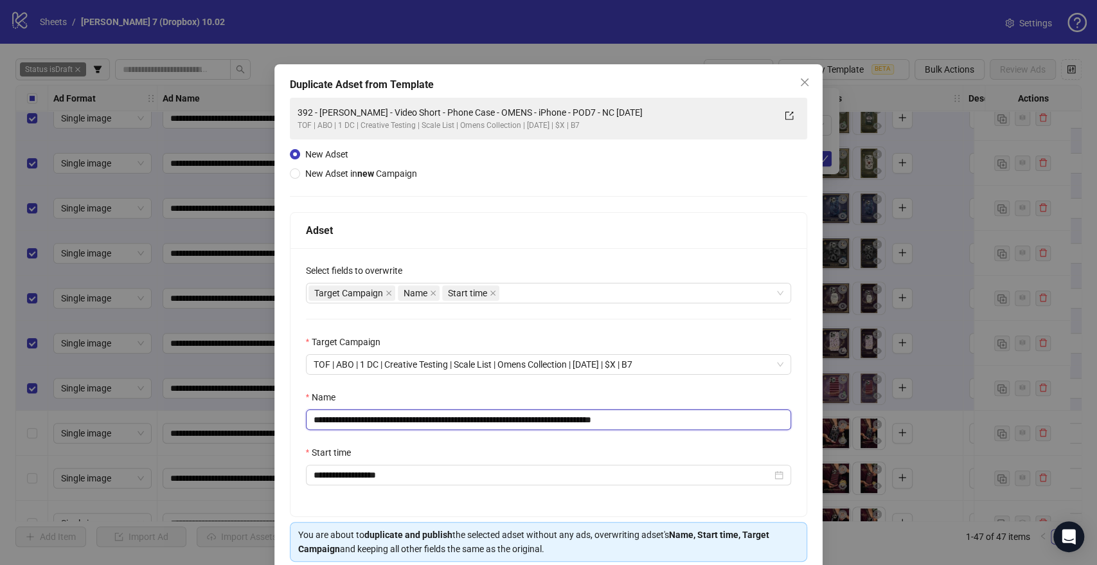
drag, startPoint x: 586, startPoint y: 417, endPoint x: 0, endPoint y: 424, distance: 586.3
click at [0, 424] on div "**********" at bounding box center [548, 282] width 1097 height 565
paste input "text"
drag, startPoint x: 548, startPoint y: 418, endPoint x: 863, endPoint y: 431, distance: 315.9
click at [807, 429] on div "**********" at bounding box center [548, 333] width 549 height 539
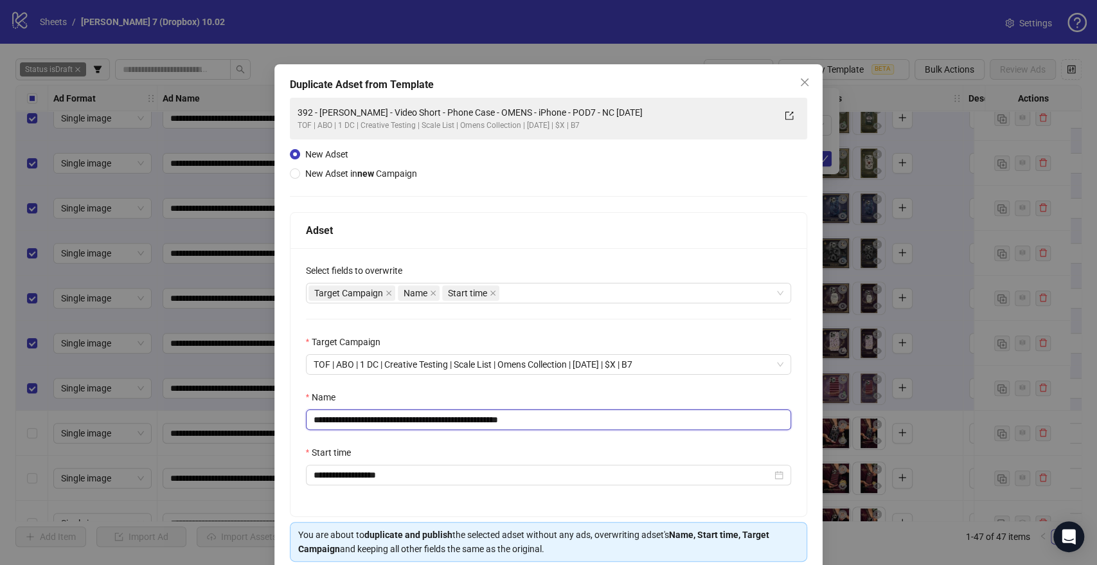
scroll to position [53, 0]
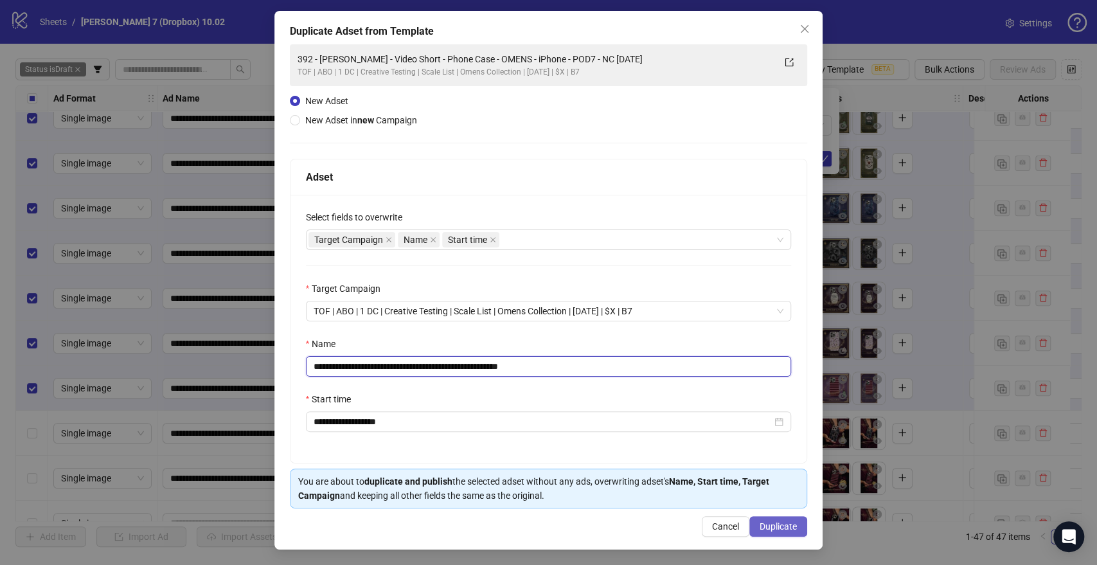
type input "**********"
click at [766, 526] on span "Duplicate" at bounding box center [778, 526] width 37 height 10
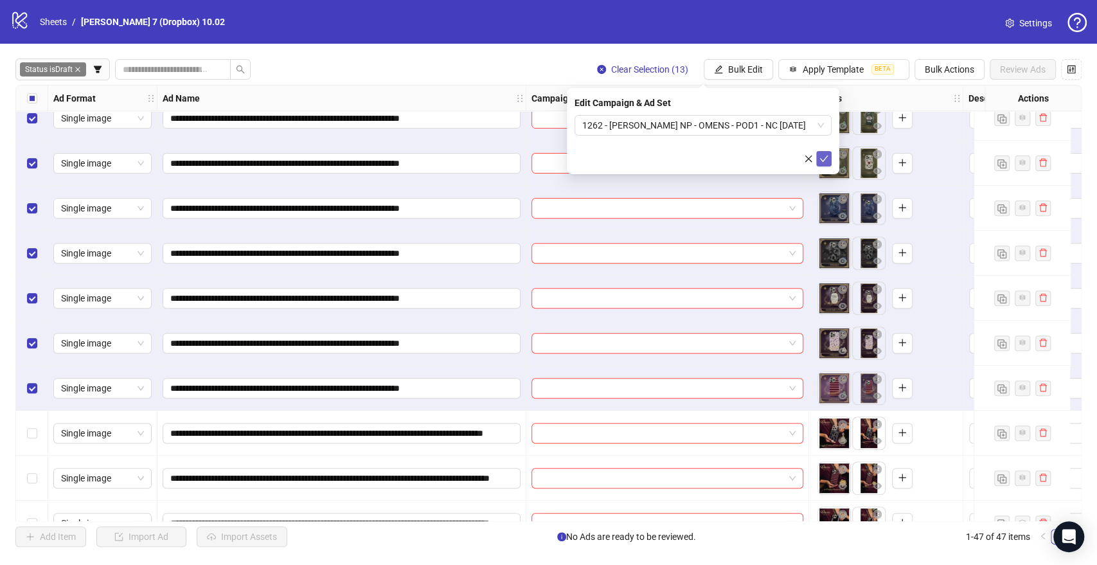
click at [827, 154] on icon "check" at bounding box center [824, 158] width 9 height 9
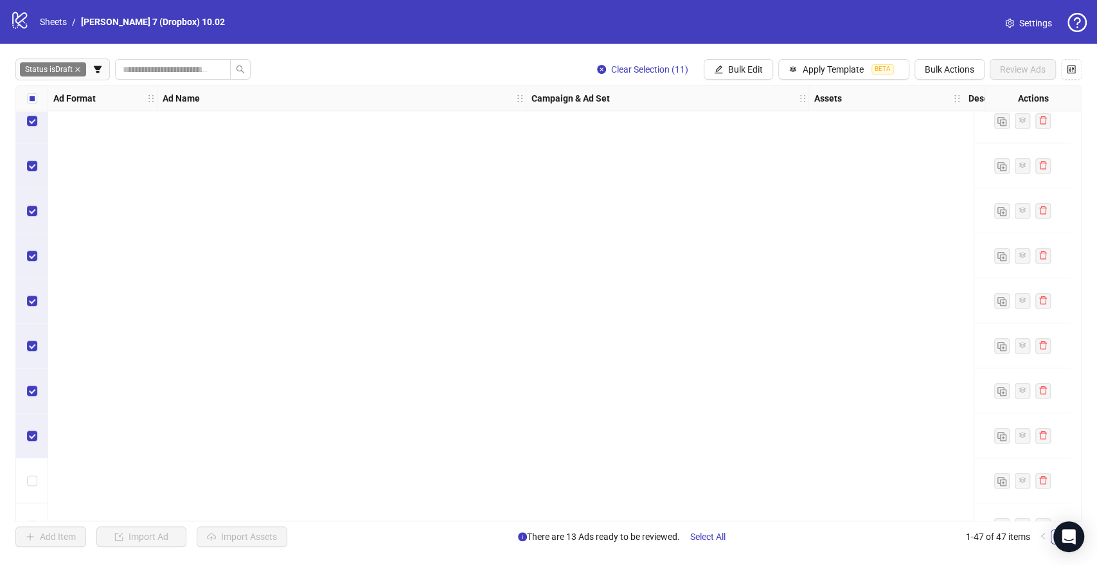
scroll to position [1710, 0]
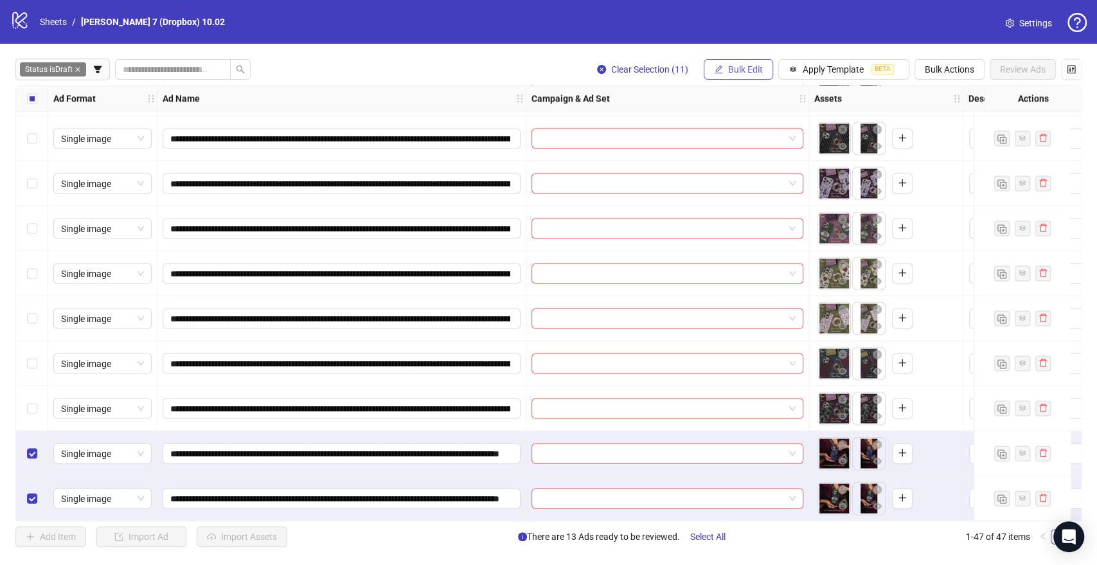
click at [771, 71] on button "Bulk Edit" at bounding box center [738, 69] width 69 height 21
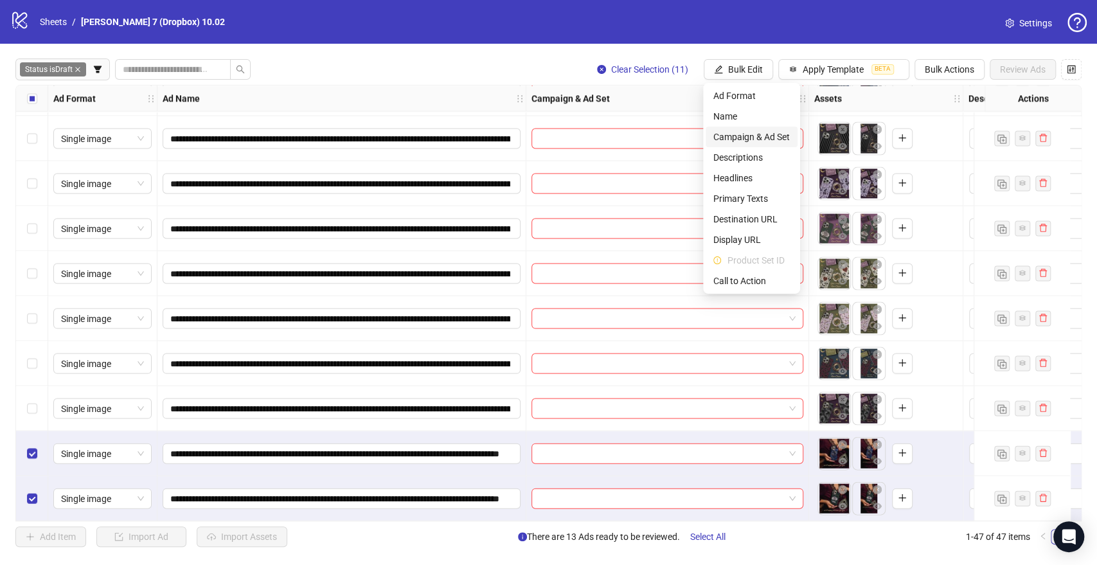
click at [727, 132] on span "Campaign & Ad Set" at bounding box center [752, 137] width 76 height 14
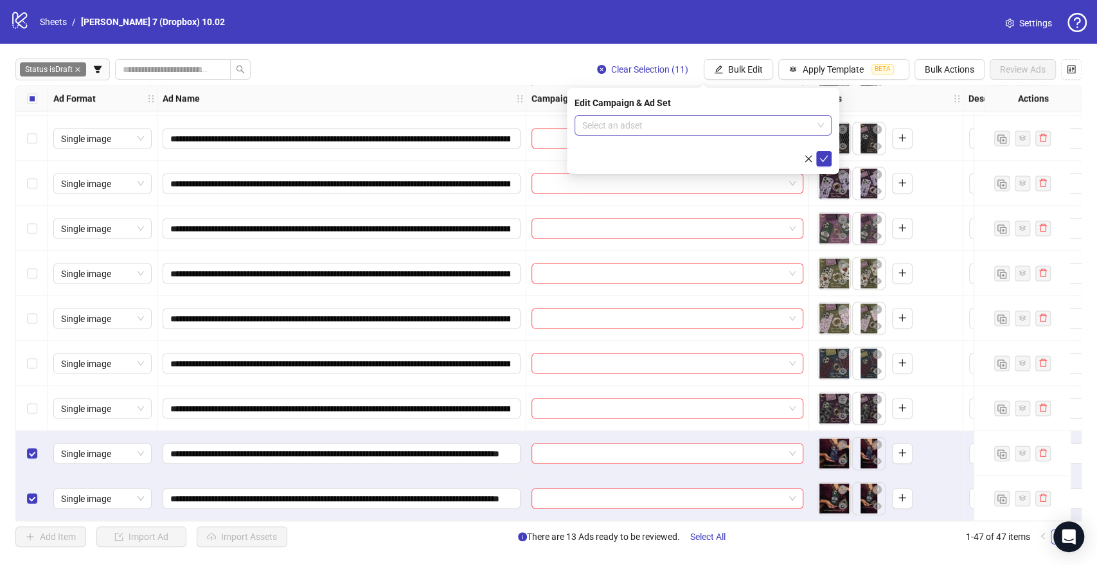
click at [601, 127] on input "search" at bounding box center [697, 125] width 230 height 19
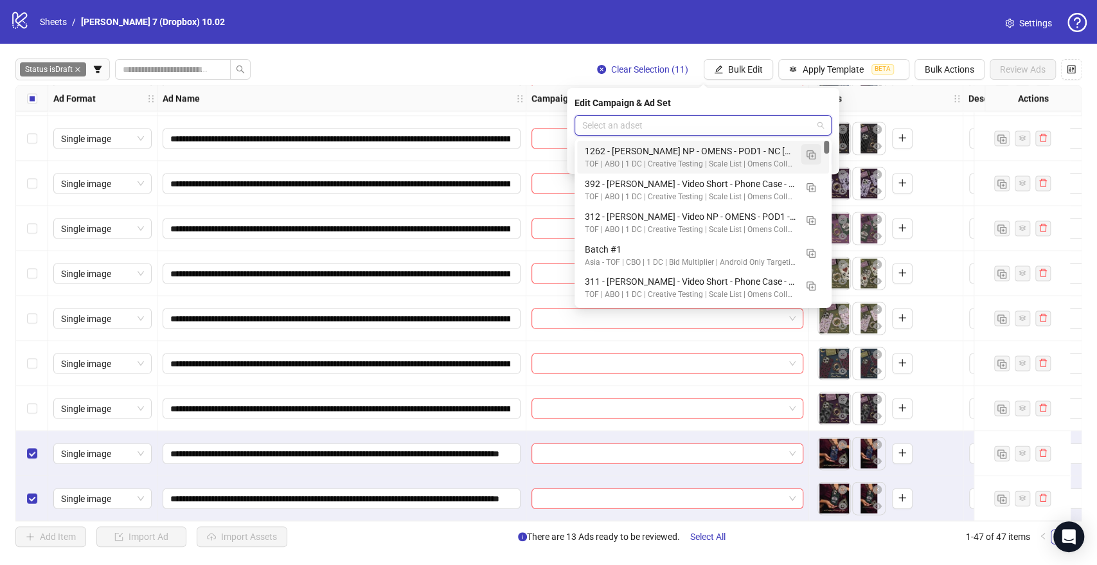
click at [807, 154] on img "button" at bounding box center [811, 154] width 9 height 9
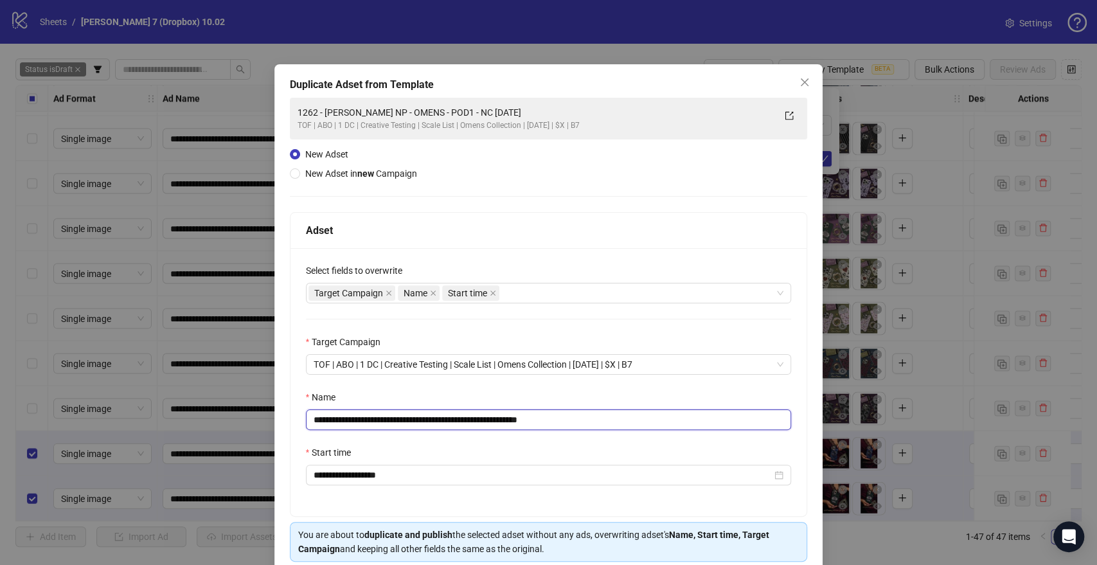
drag, startPoint x: 494, startPoint y: 420, endPoint x: 0, endPoint y: 415, distance: 493.7
click at [0, 415] on div "**********" at bounding box center [548, 282] width 1097 height 565
paste input "*"
drag, startPoint x: 544, startPoint y: 418, endPoint x: 688, endPoint y: 409, distance: 144.9
click at [681, 409] on div "**********" at bounding box center [549, 410] width 486 height 40
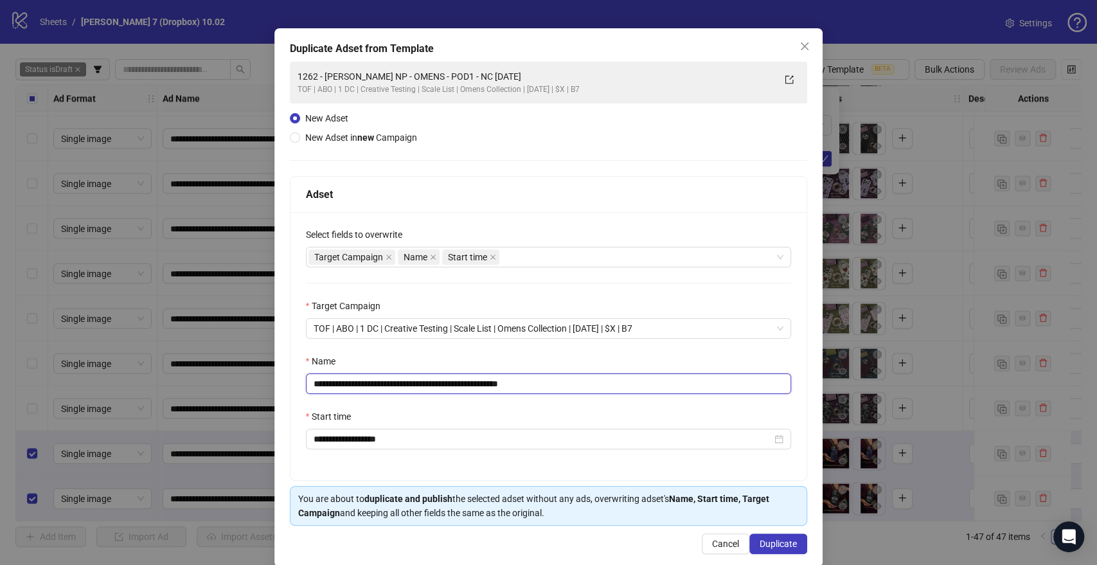
scroll to position [53, 0]
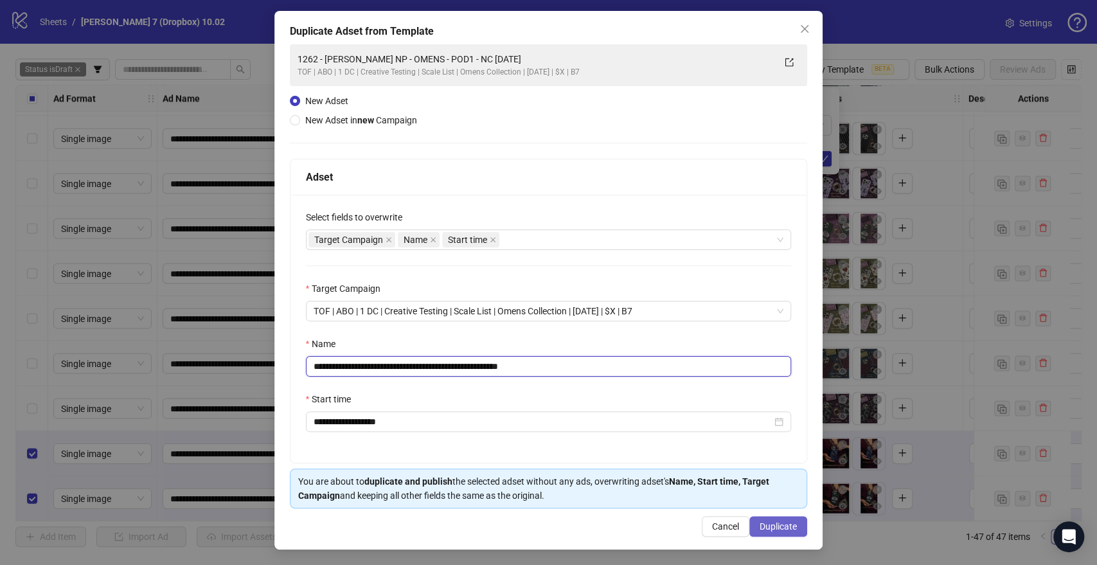
type input "**********"
click at [764, 528] on span "Duplicate" at bounding box center [778, 526] width 37 height 10
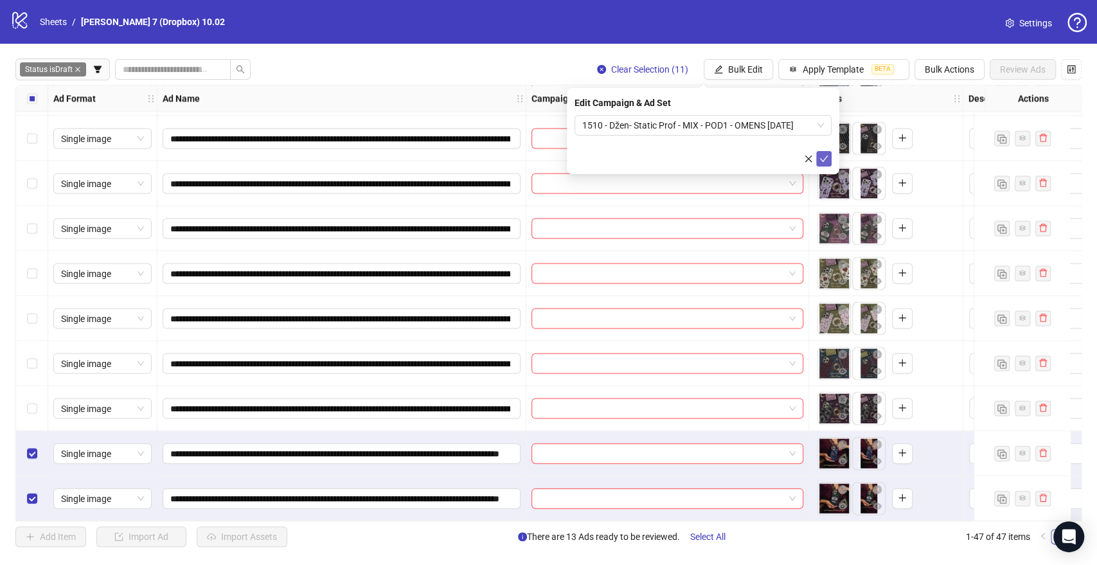
click at [829, 161] on button "submit" at bounding box center [823, 158] width 15 height 15
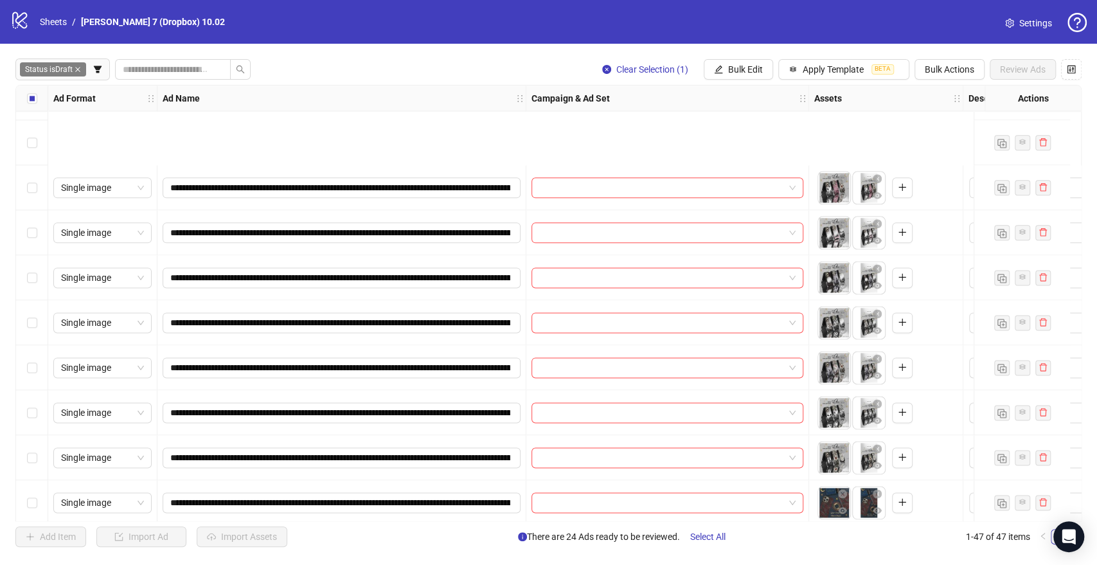
scroll to position [1214, 0]
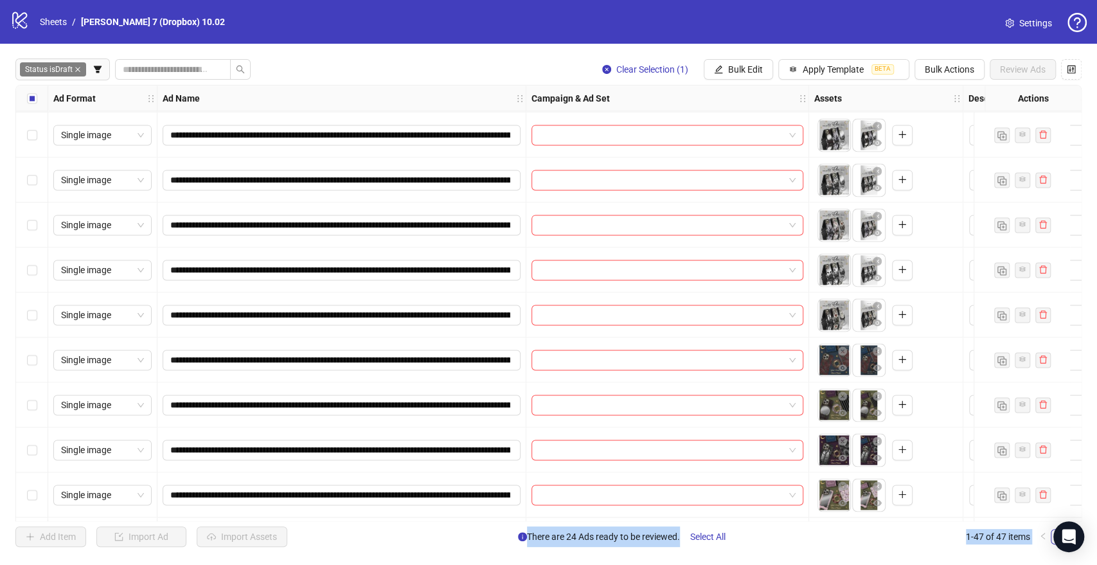
click at [39, 313] on div "Select row 32" at bounding box center [32, 314] width 32 height 45
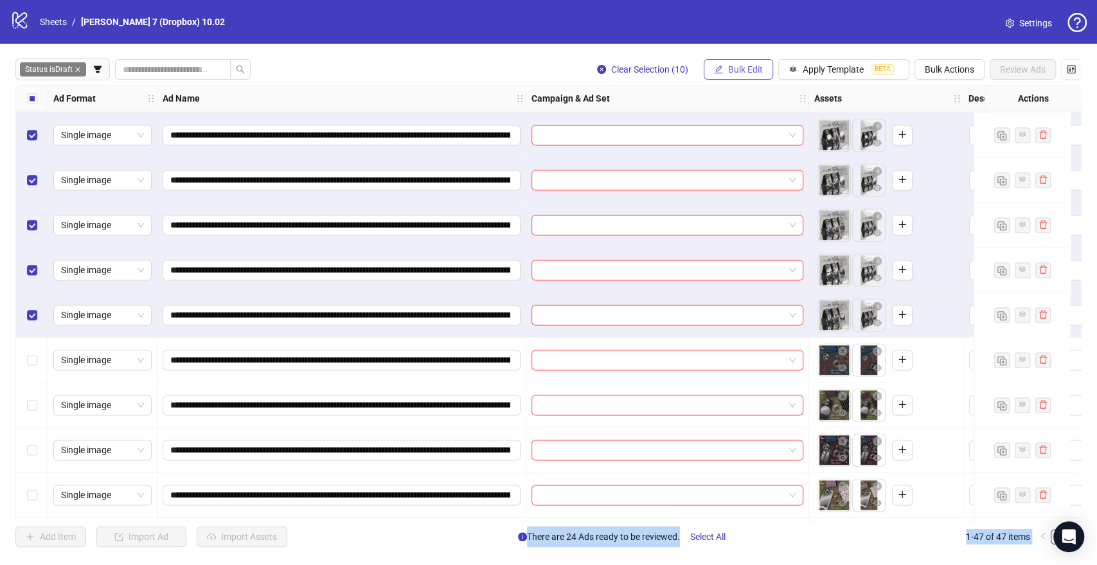
click at [736, 68] on span "Bulk Edit" at bounding box center [745, 69] width 35 height 10
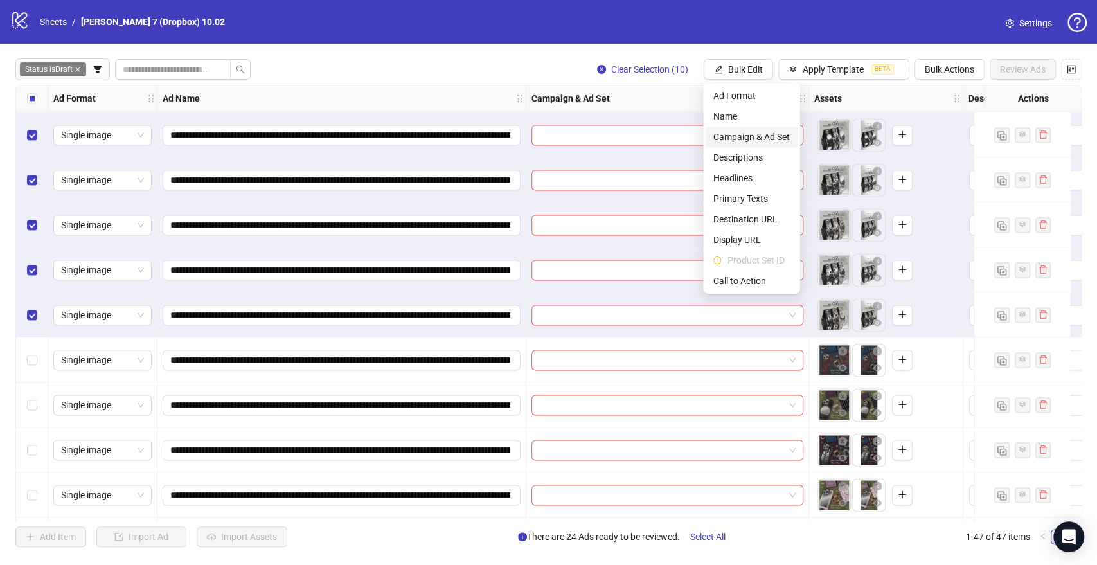
click at [738, 134] on span "Campaign & Ad Set" at bounding box center [752, 137] width 76 height 14
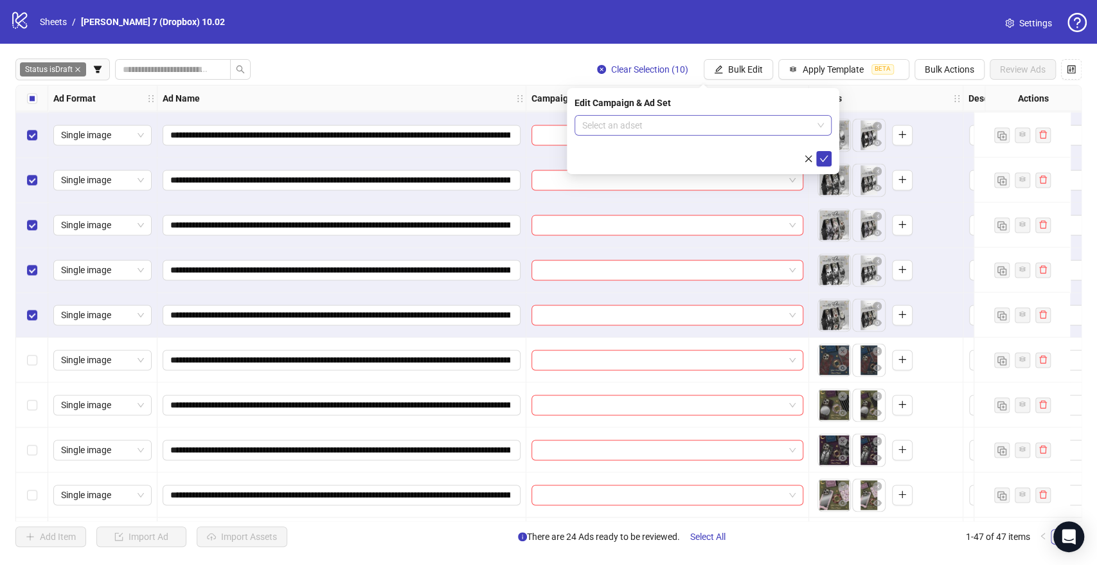
click at [609, 121] on input "search" at bounding box center [697, 125] width 230 height 19
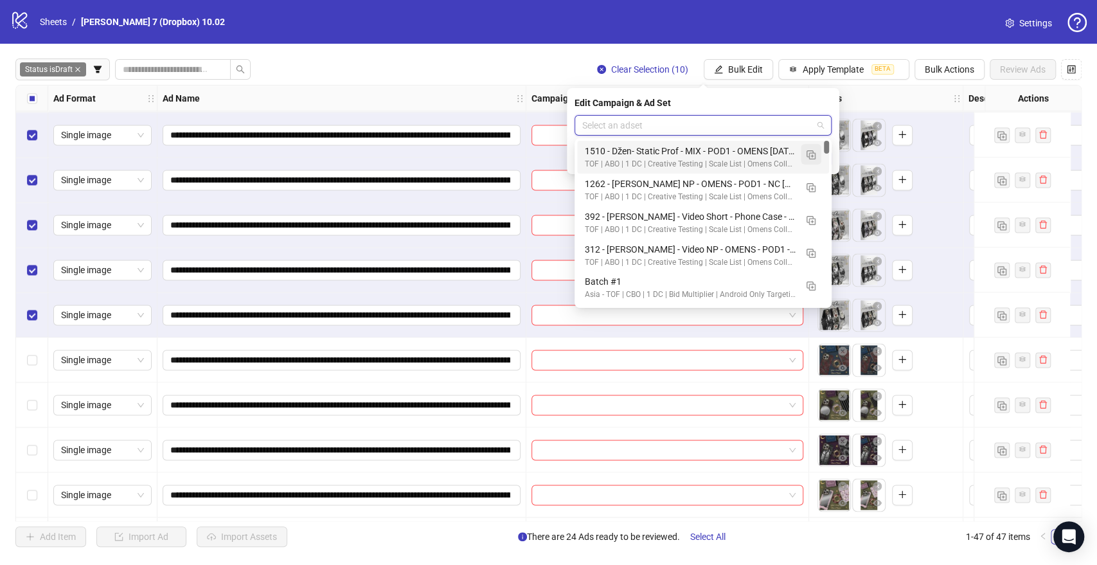
click at [809, 154] on img "button" at bounding box center [811, 154] width 9 height 9
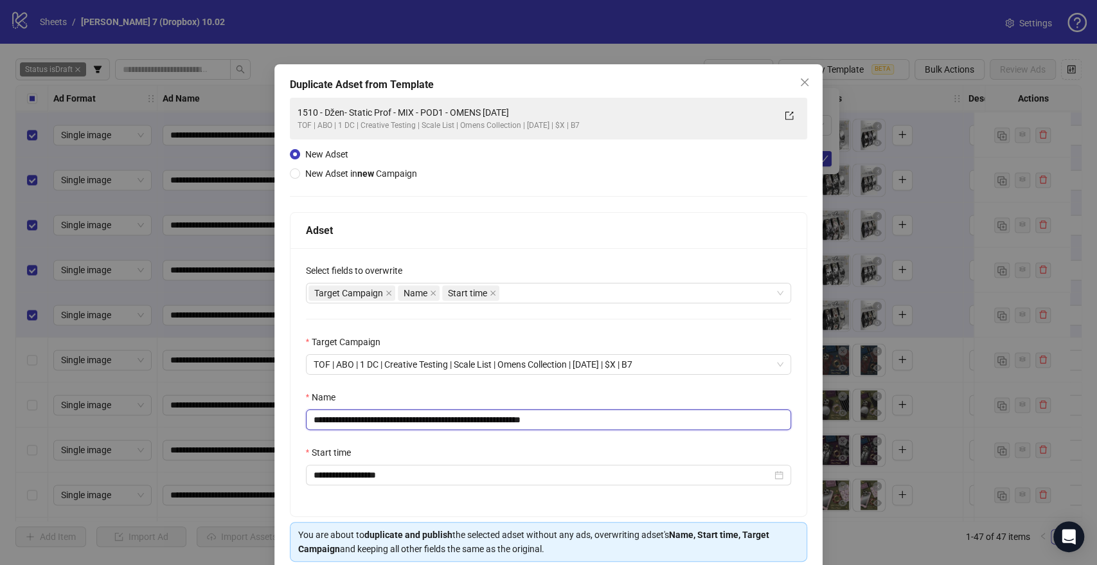
drag, startPoint x: 494, startPoint y: 420, endPoint x: 436, endPoint y: 427, distance: 58.4
click at [130, 436] on div "**********" at bounding box center [548, 282] width 1097 height 565
paste input "**********"
drag, startPoint x: 656, startPoint y: 418, endPoint x: 773, endPoint y: 402, distance: 118.0
click at [712, 413] on input "**********" at bounding box center [549, 419] width 486 height 21
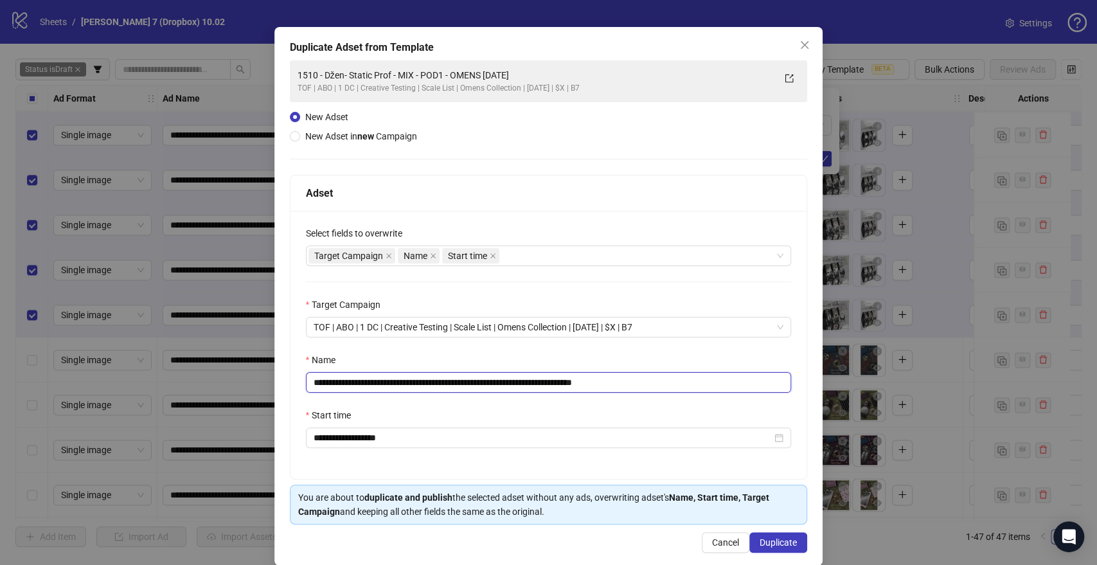
scroll to position [53, 0]
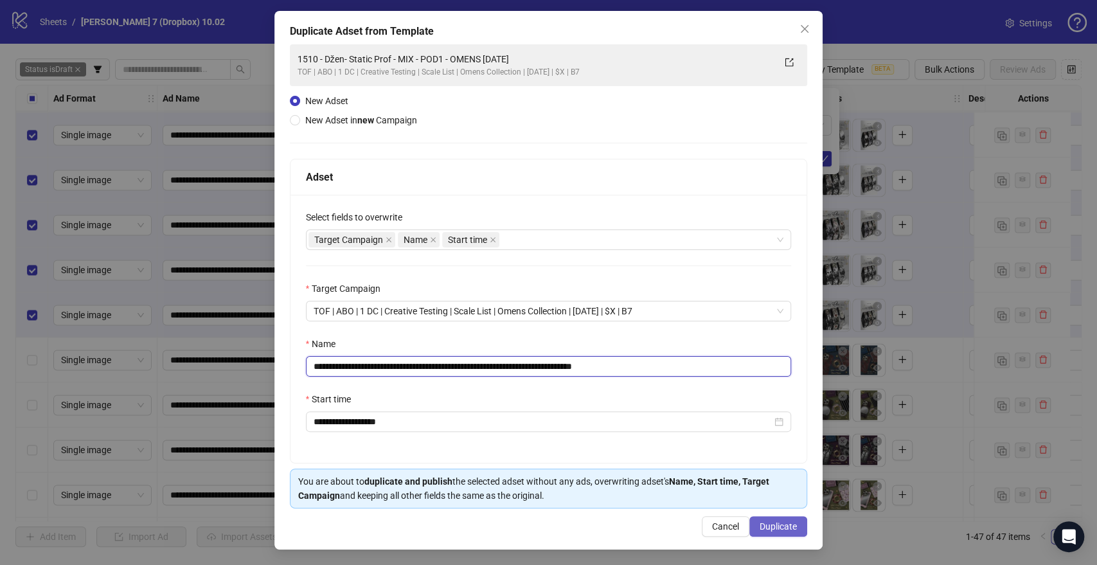
type input "**********"
click at [770, 518] on button "Duplicate" at bounding box center [779, 526] width 58 height 21
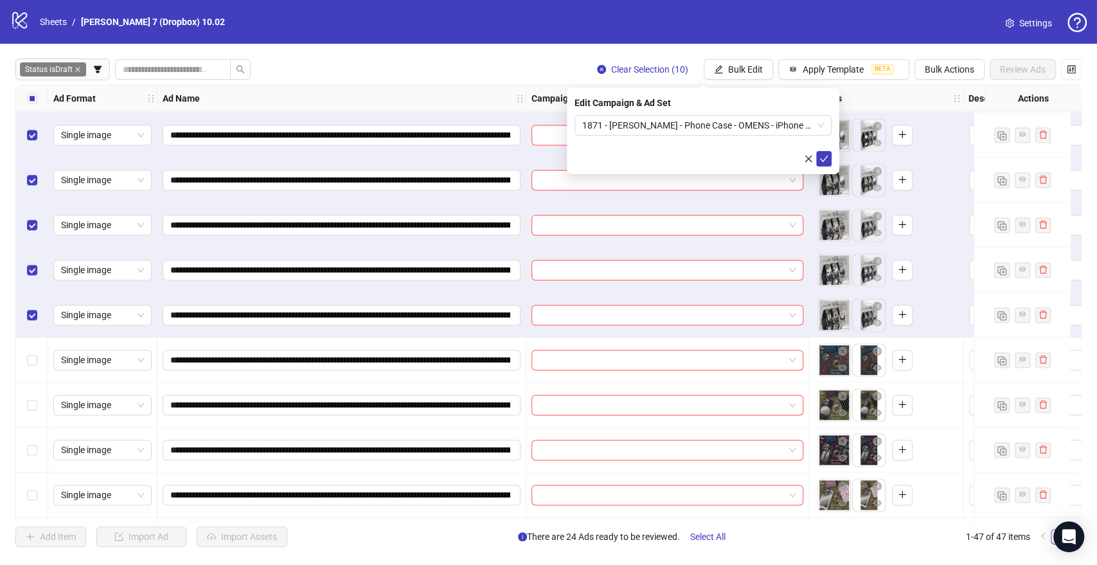
drag, startPoint x: 822, startPoint y: 151, endPoint x: 571, endPoint y: 159, distance: 251.5
click at [822, 152] on button "submit" at bounding box center [823, 158] width 15 height 15
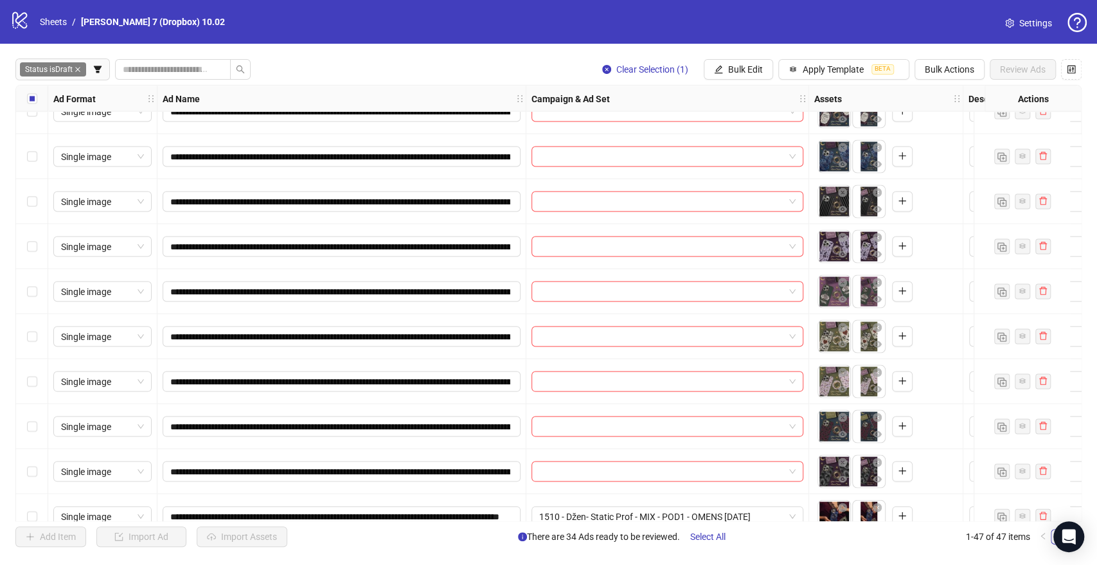
scroll to position [1710, 0]
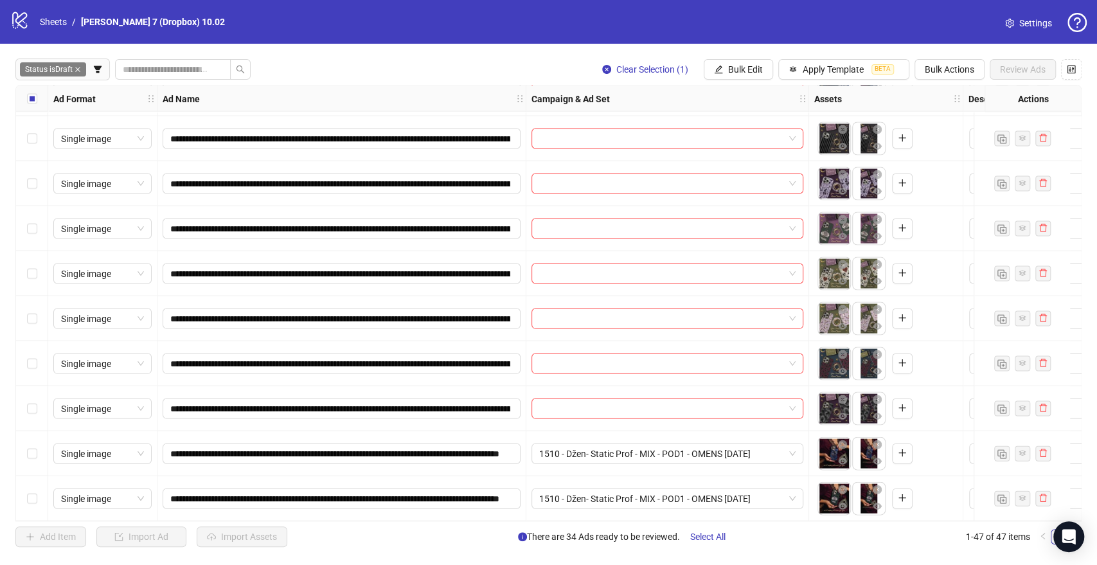
click at [26, 405] on div "Select row 45" at bounding box center [32, 408] width 32 height 45
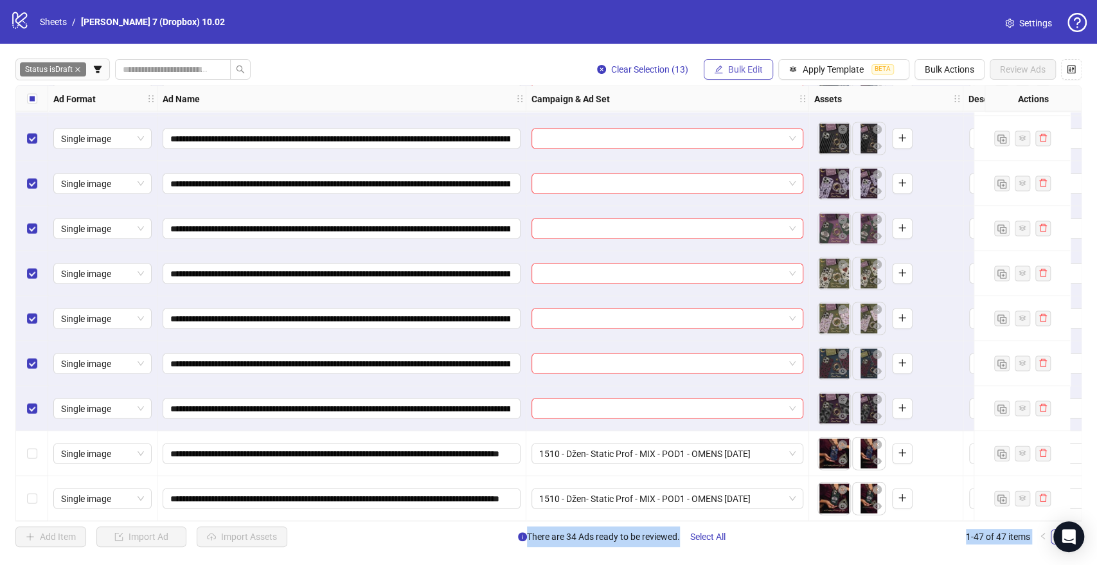
click at [728, 73] on span "Bulk Edit" at bounding box center [745, 69] width 35 height 10
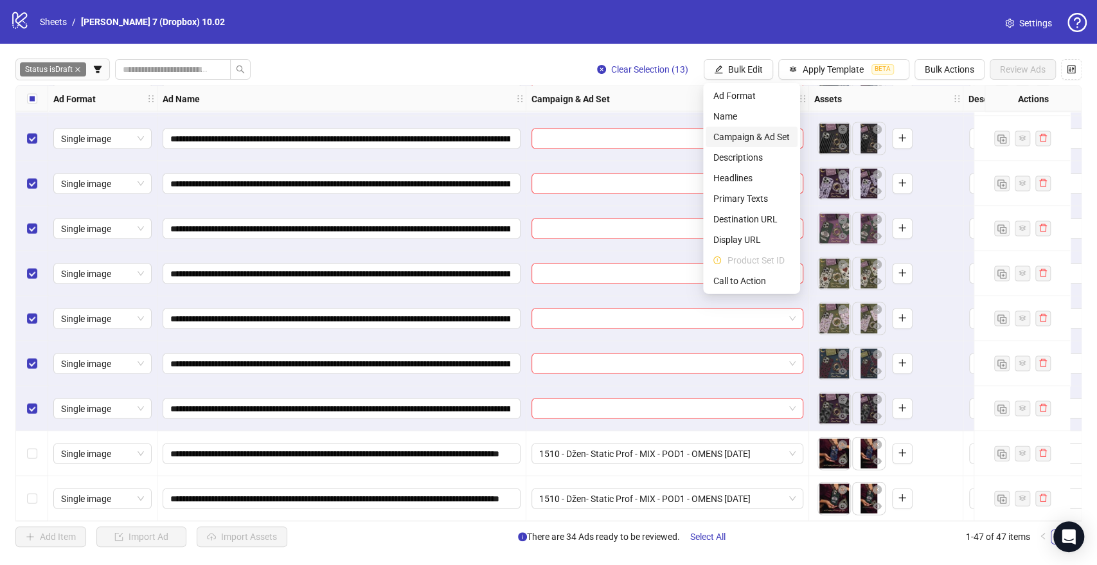
click at [719, 138] on span "Campaign & Ad Set" at bounding box center [752, 137] width 76 height 14
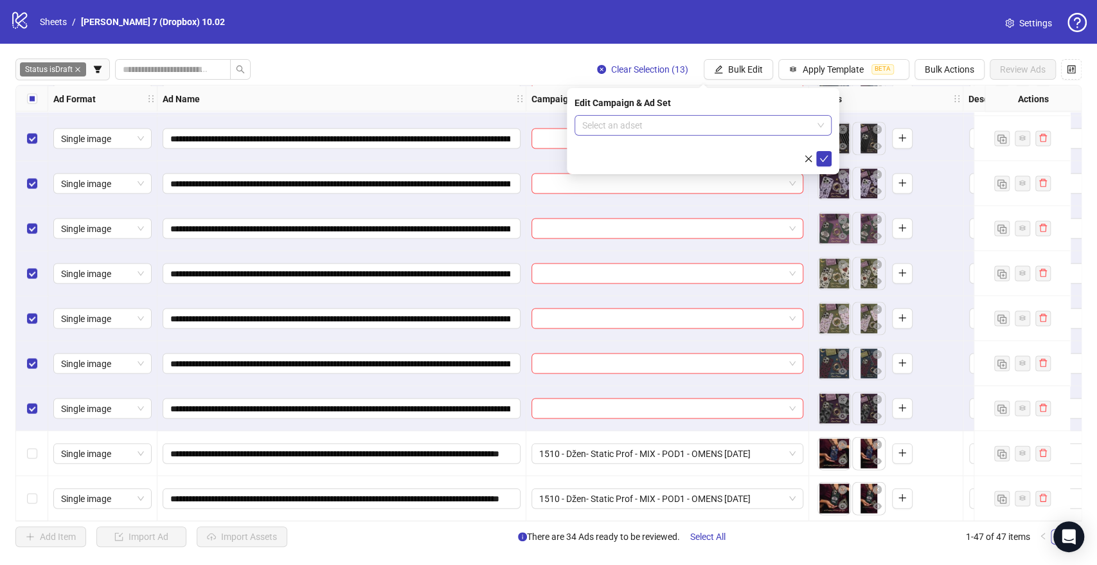
click at [593, 129] on input "search" at bounding box center [697, 125] width 230 height 19
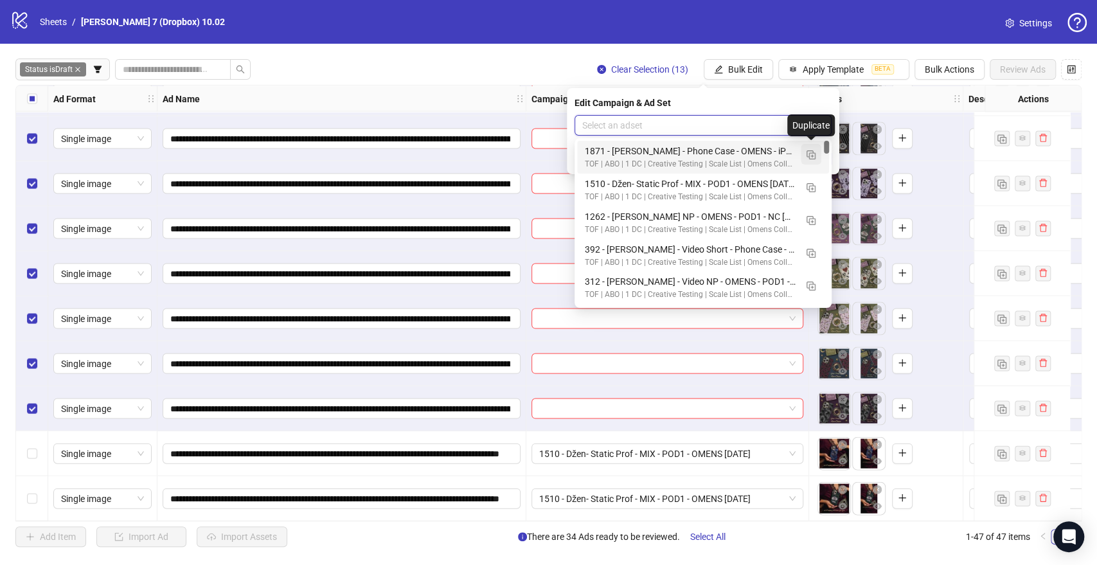
click at [813, 157] on img "button" at bounding box center [811, 154] width 9 height 9
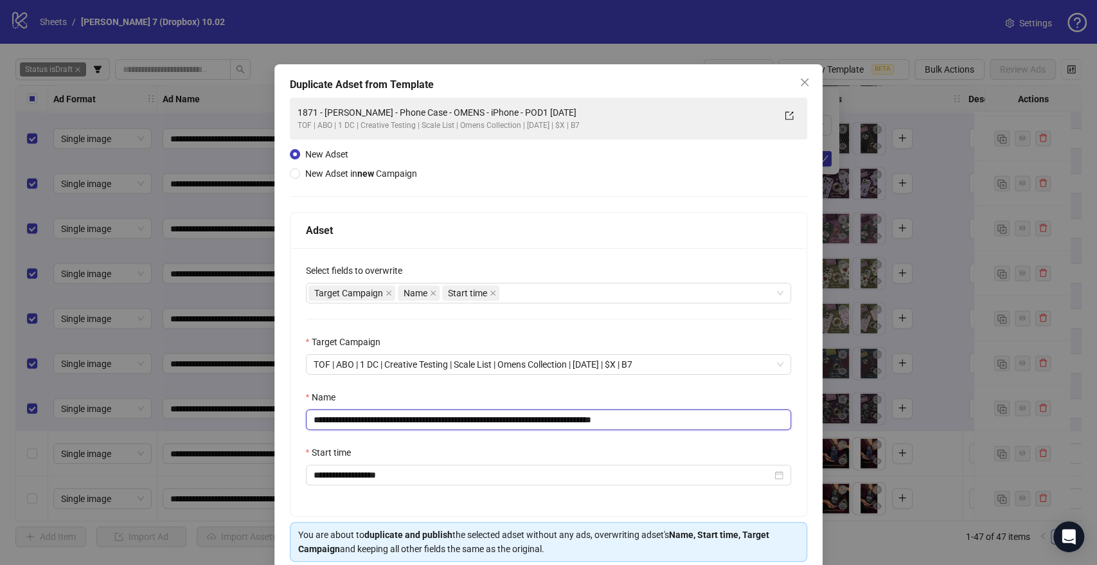
drag, startPoint x: 591, startPoint y: 420, endPoint x: 0, endPoint y: 438, distance: 591.7
click at [0, 438] on div "**********" at bounding box center [548, 282] width 1097 height 565
paste input "**********"
drag, startPoint x: 688, startPoint y: 418, endPoint x: 813, endPoint y: 419, distance: 125.4
click at [802, 420] on div "**********" at bounding box center [548, 333] width 549 height 539
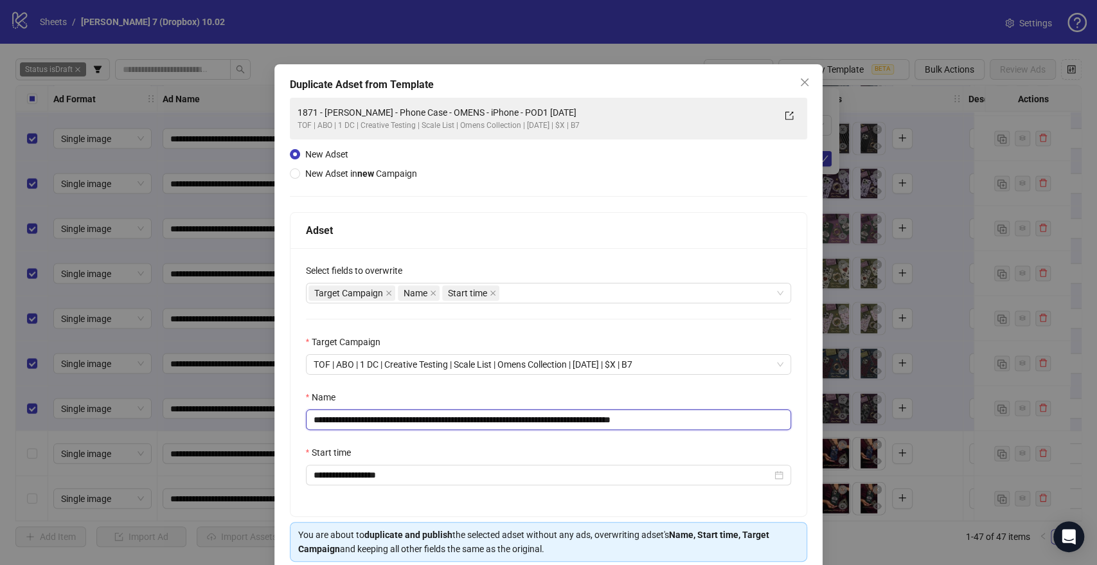
scroll to position [53, 0]
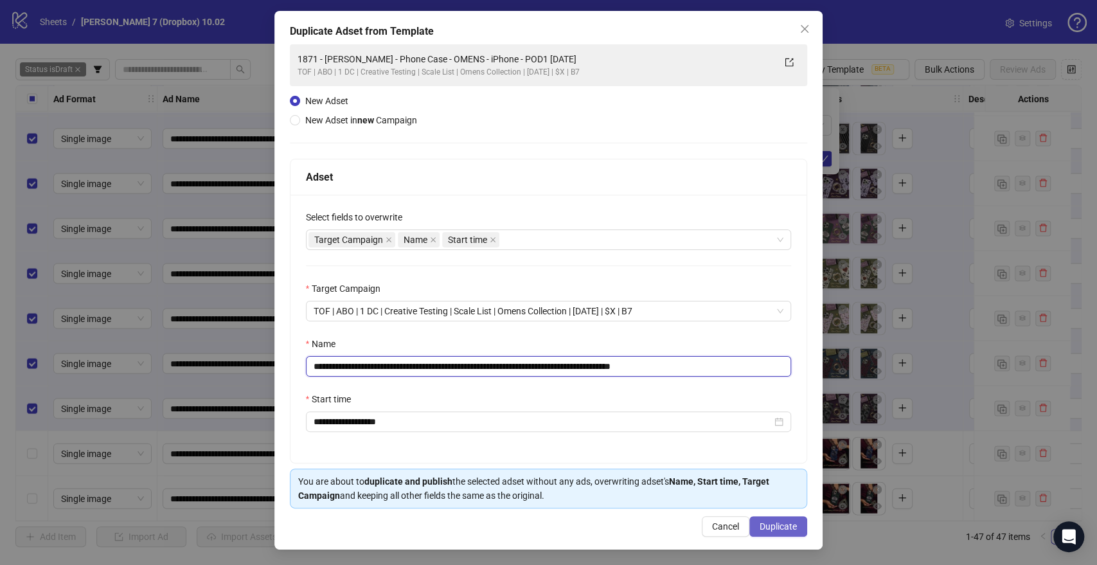
type input "**********"
click at [760, 521] on span "Duplicate" at bounding box center [778, 526] width 37 height 10
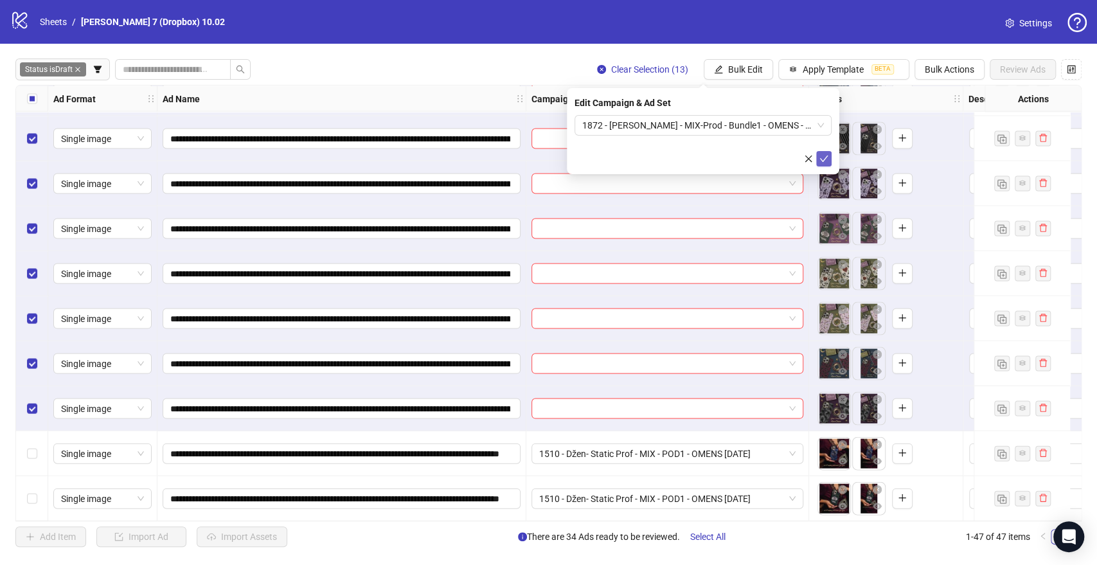
click at [829, 155] on button "submit" at bounding box center [823, 158] width 15 height 15
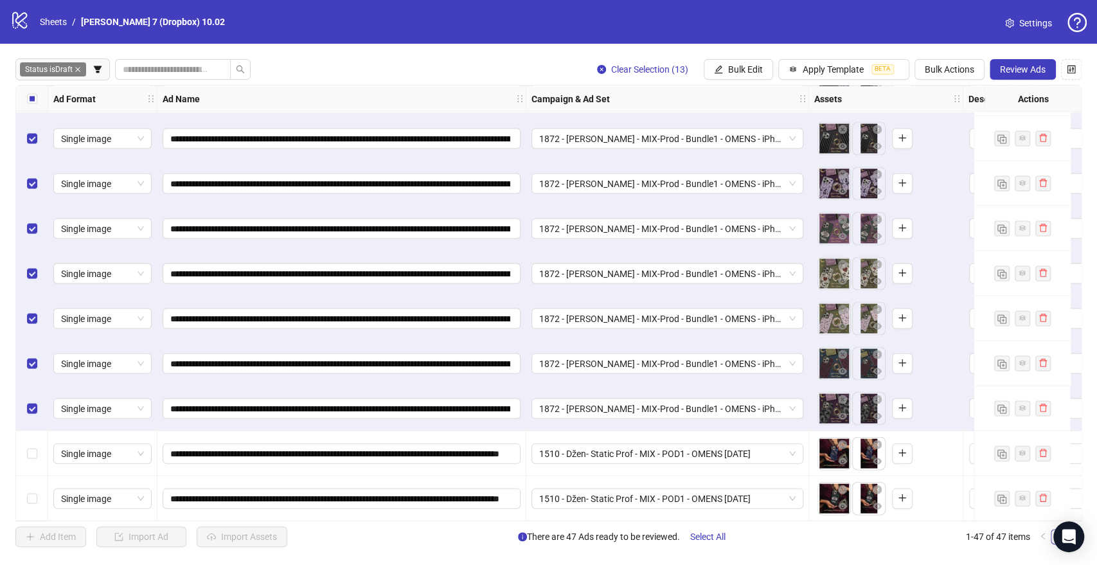
click at [37, 96] on div "Select all rows" at bounding box center [32, 98] width 32 height 26
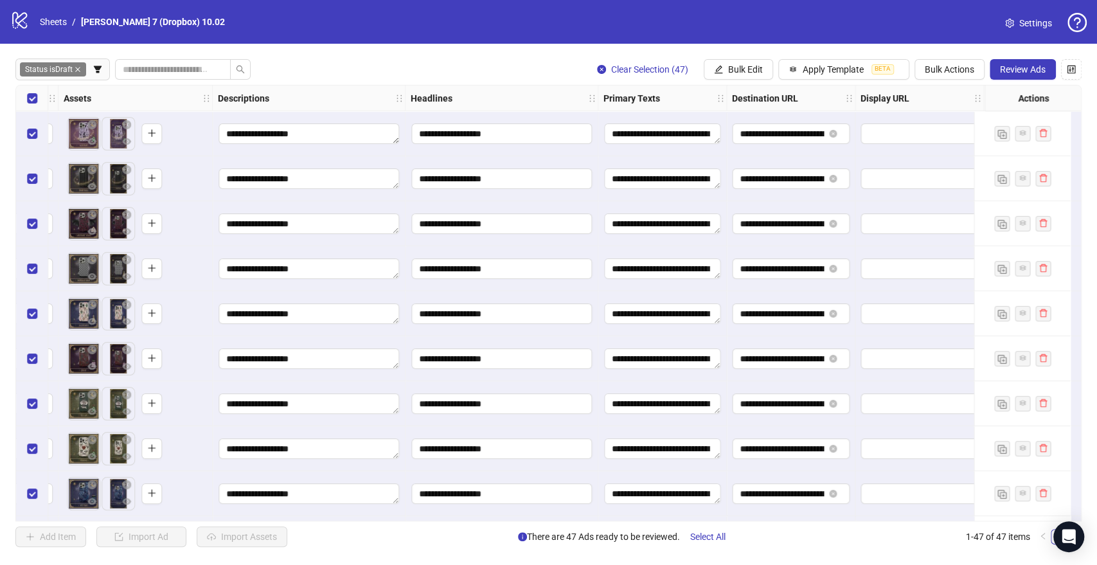
scroll to position [0, 928]
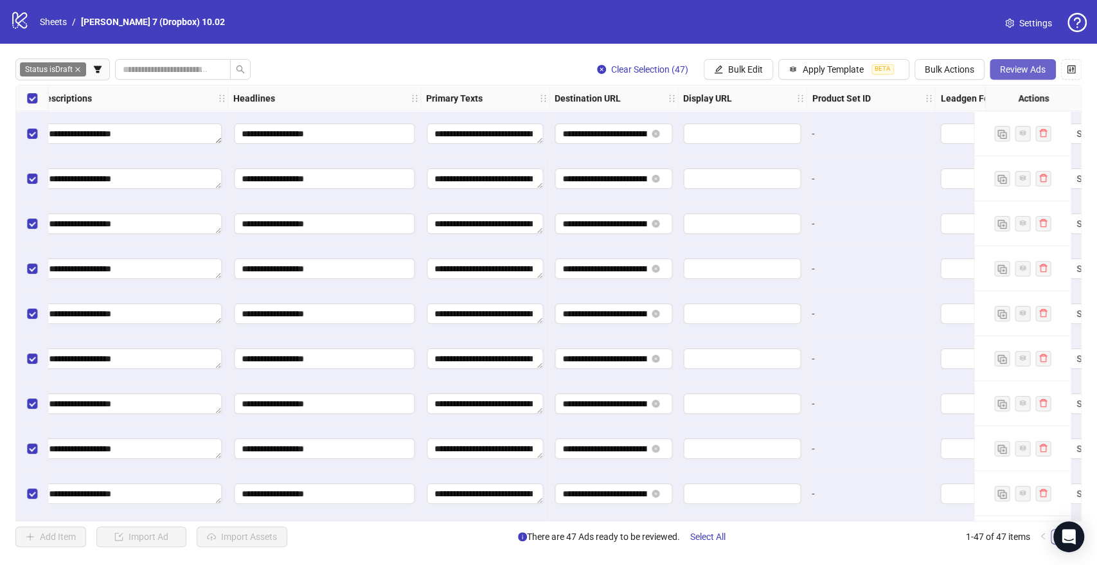
click at [1009, 67] on span "Review Ads" at bounding box center [1023, 69] width 46 height 10
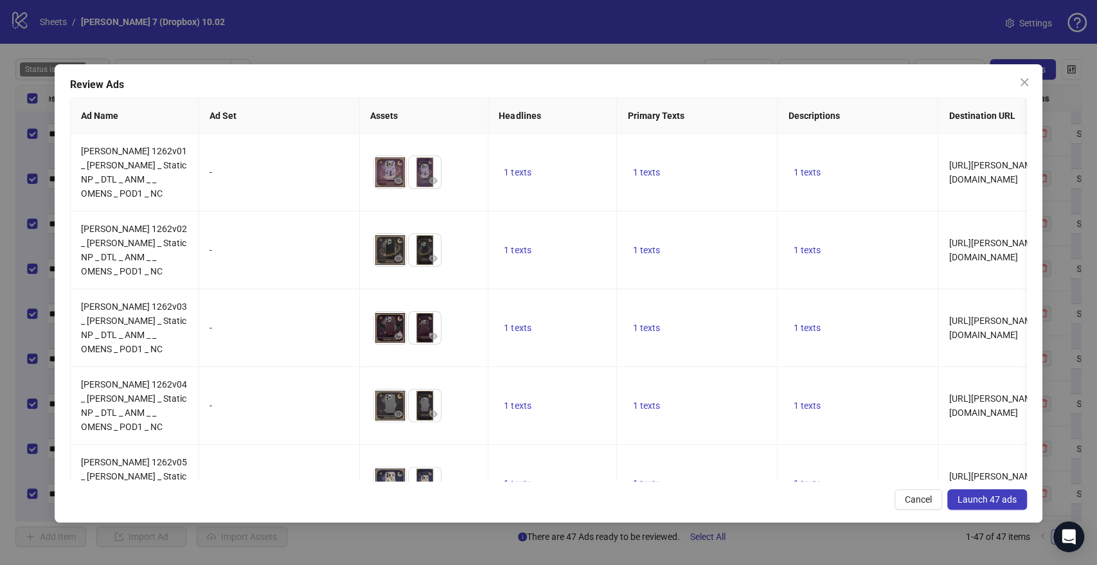
click at [963, 496] on span "Launch 47 ads" at bounding box center [987, 499] width 59 height 10
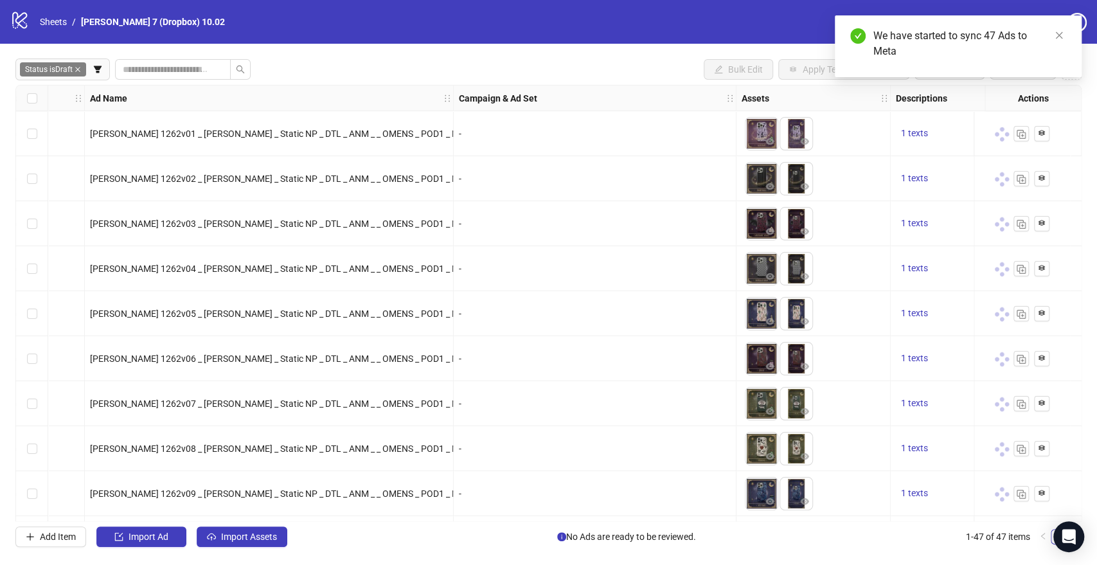
scroll to position [0, 71]
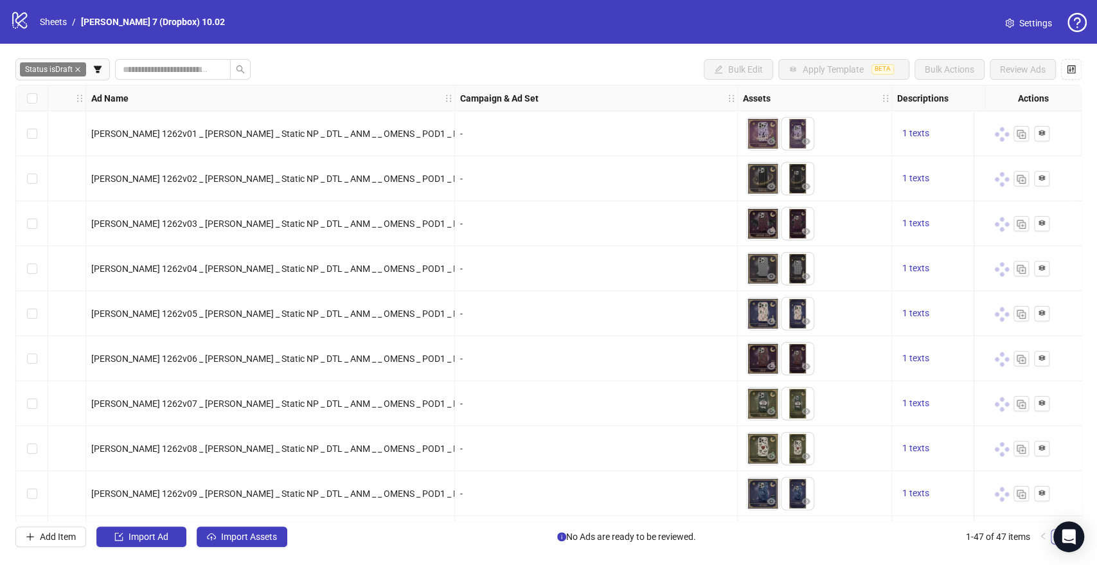
click at [542, 64] on div "Status is Draft Bulk Edit Apply Template BETA Bulk Actions Review Ads" at bounding box center [548, 69] width 1066 height 21
click at [267, 541] on span "Import Assets" at bounding box center [249, 537] width 56 height 10
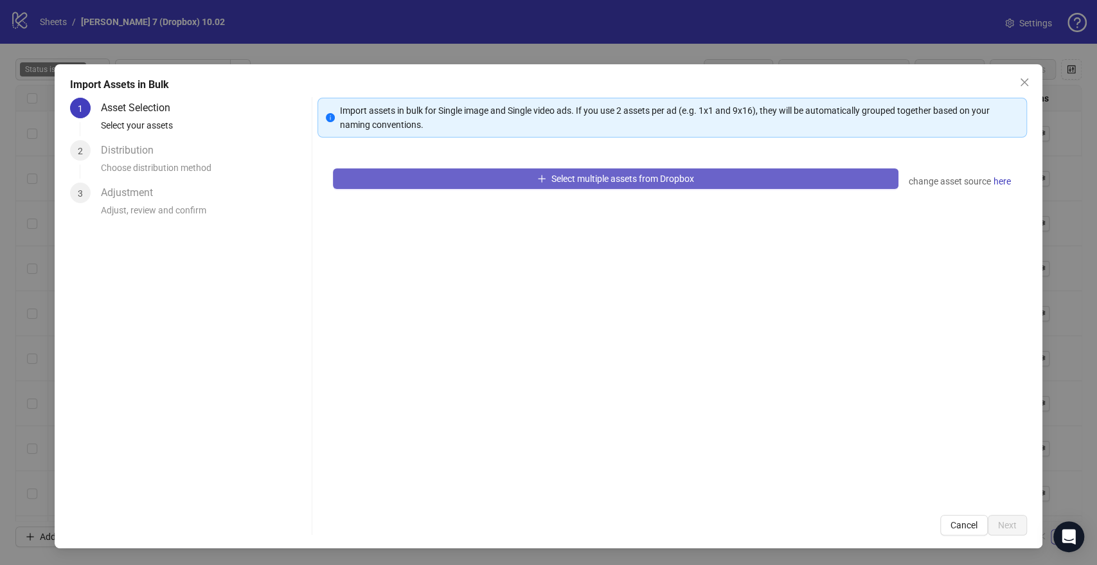
click at [526, 179] on button "Select multiple assets from Dropbox" at bounding box center [615, 178] width 565 height 21
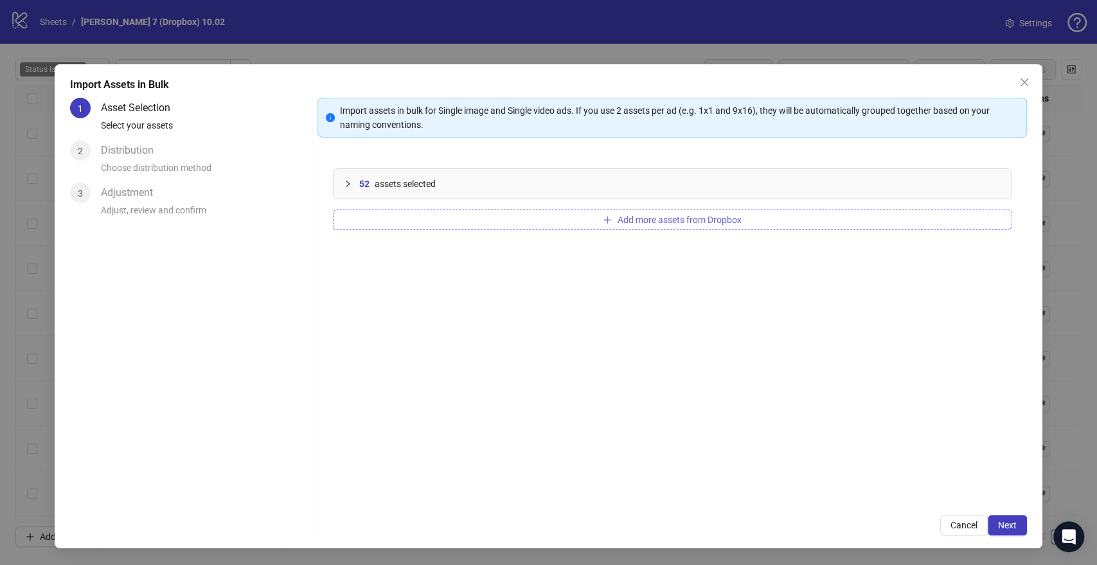
click at [640, 186] on div "52 assets selected" at bounding box center [679, 184] width 641 height 14
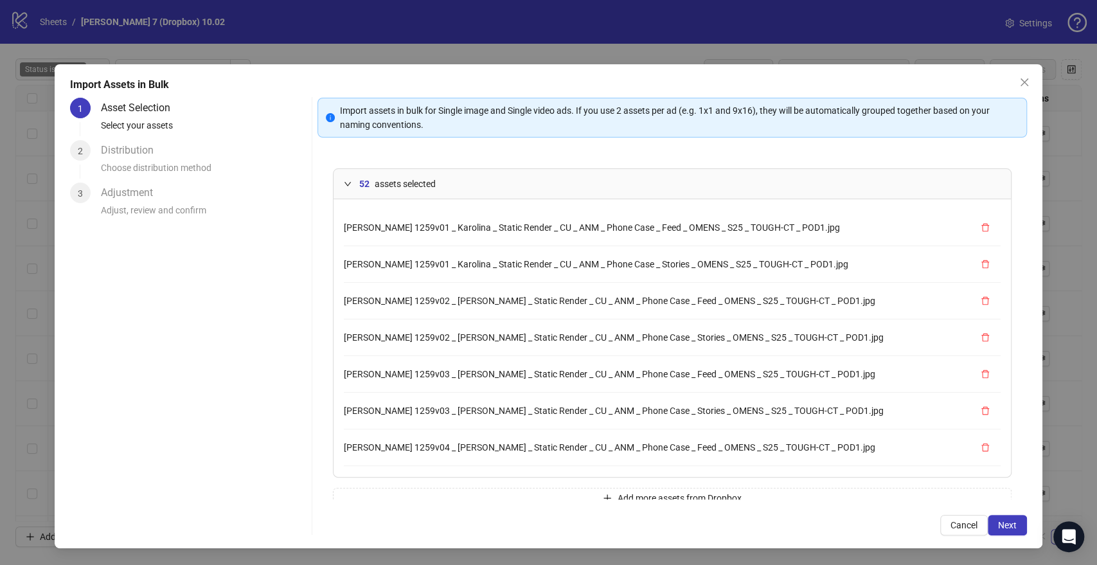
click at [772, 188] on div "52 assets selected" at bounding box center [679, 184] width 641 height 14
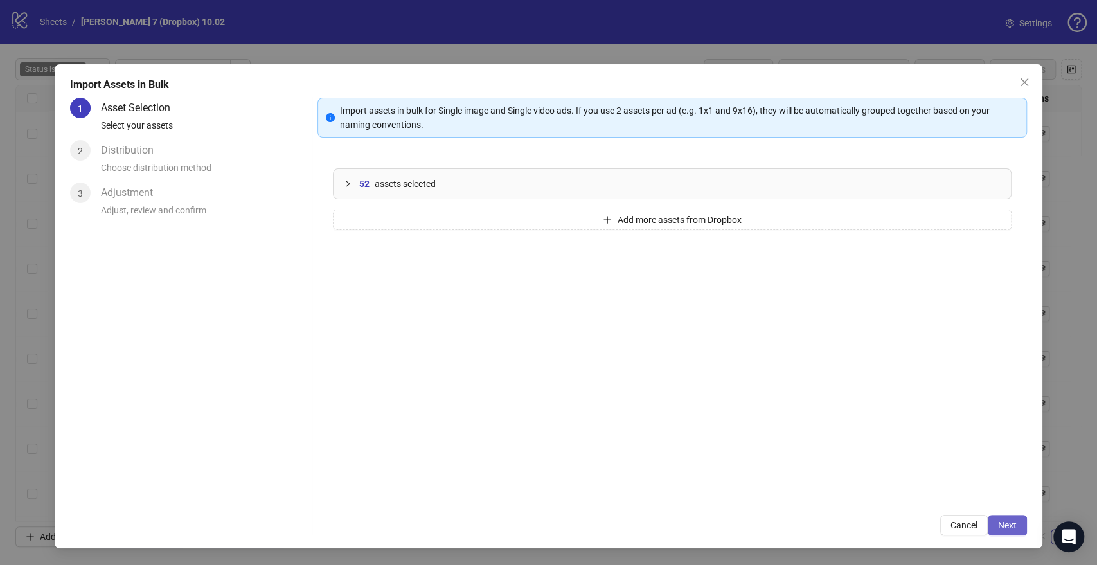
click at [1013, 531] on button "Next" at bounding box center [1007, 525] width 39 height 21
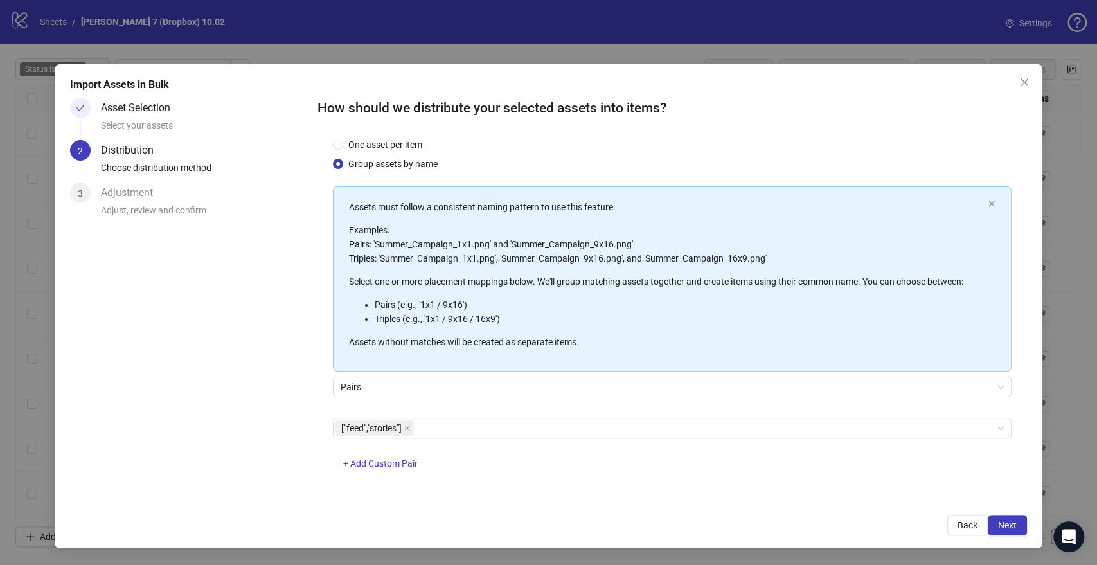
scroll to position [33, 0]
click at [1009, 526] on span "Next" at bounding box center [1007, 525] width 19 height 10
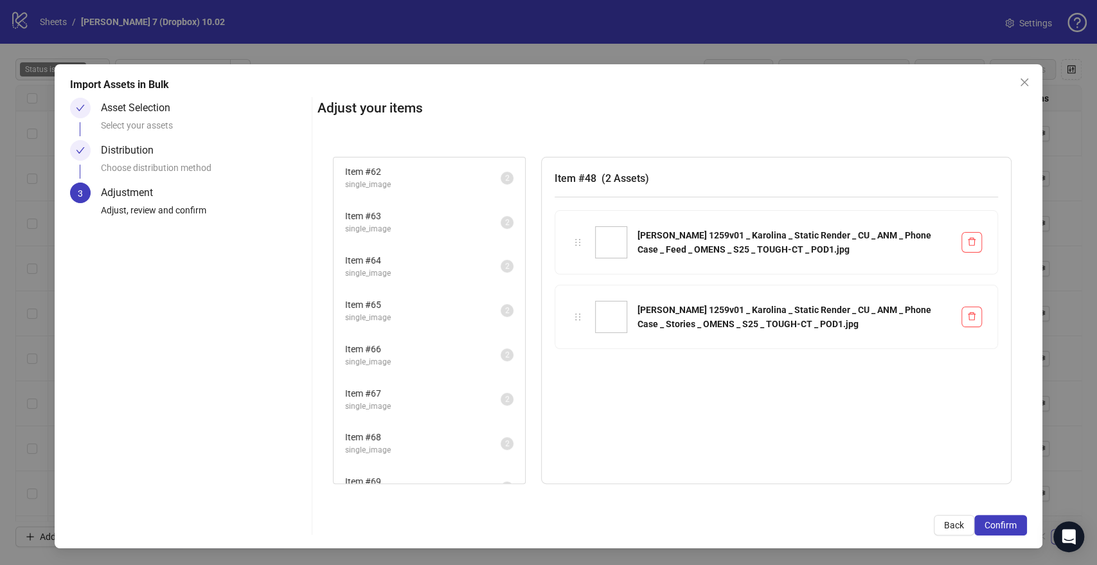
scroll to position [817, 0]
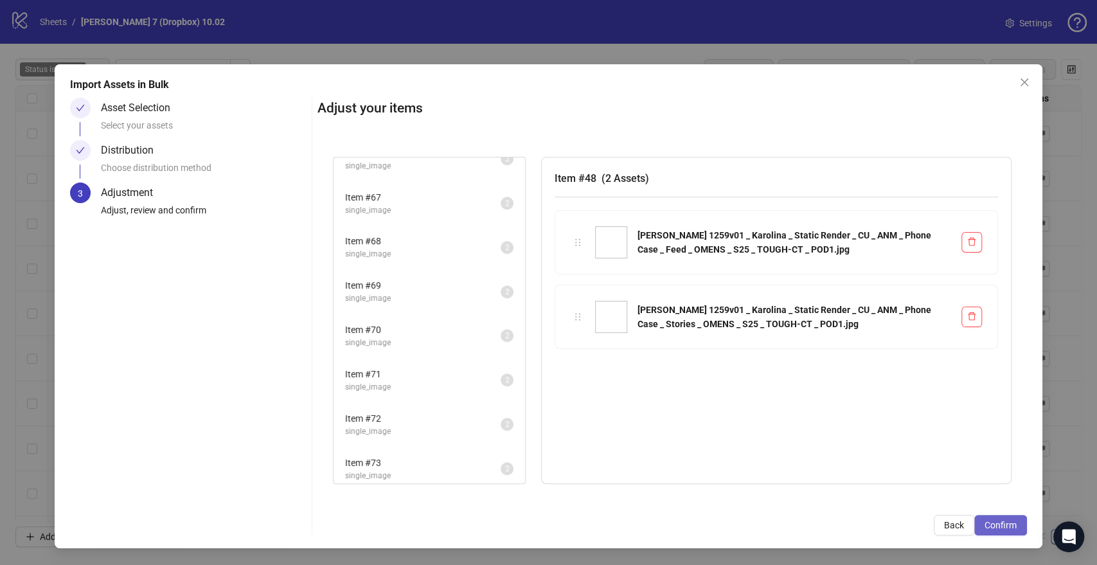
click at [998, 520] on span "Confirm" at bounding box center [1001, 525] width 32 height 10
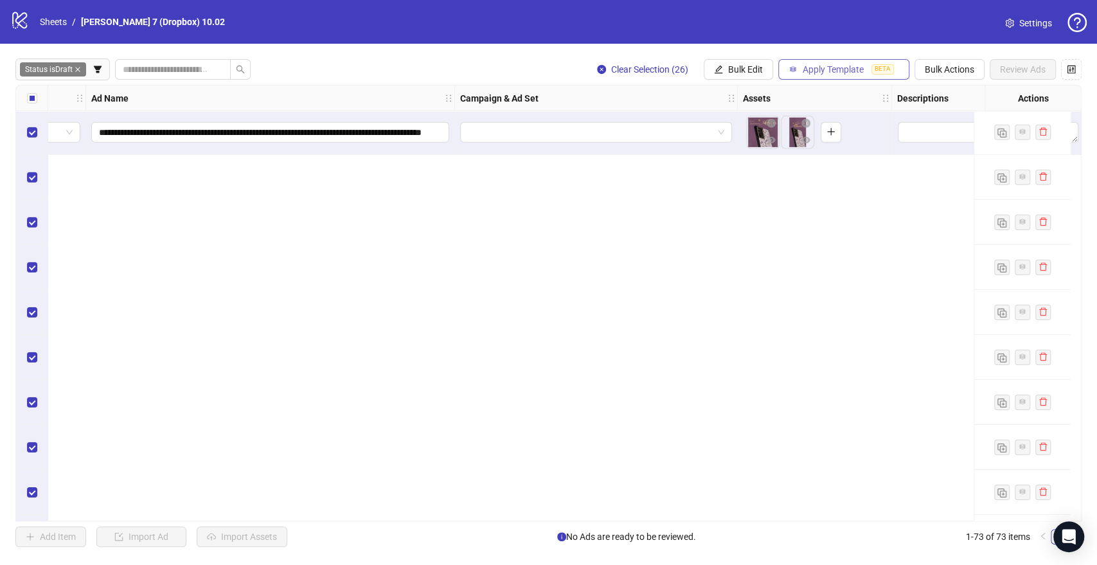
click at [838, 78] on button "Apply Template BETA" at bounding box center [843, 69] width 131 height 21
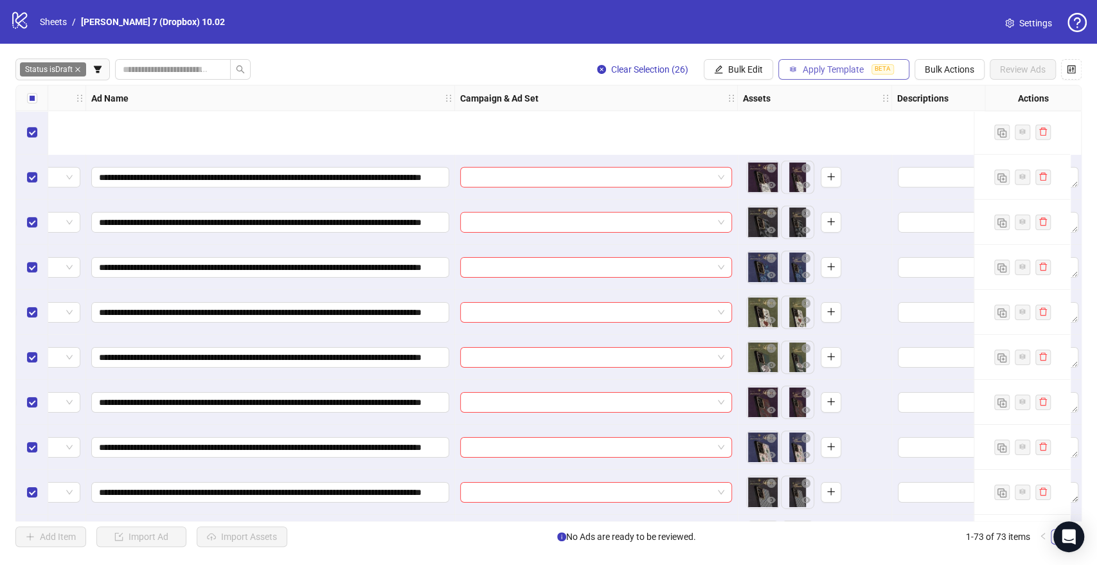
scroll to position [2880, 71]
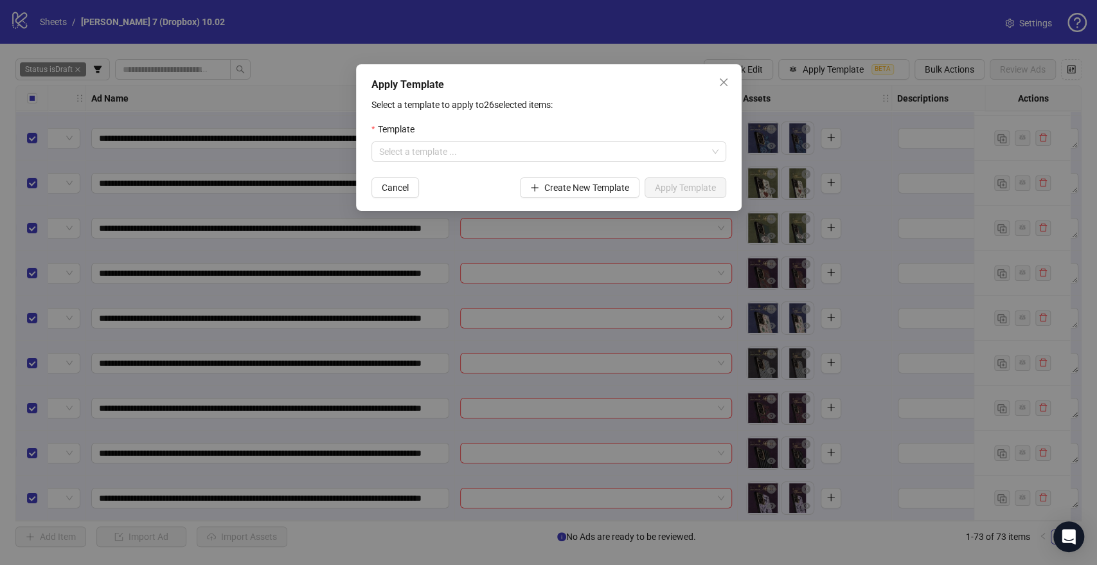
click at [837, 67] on div "Apply Template Select a template to apply to 26 selected items: Template Select…" at bounding box center [548, 282] width 1097 height 565
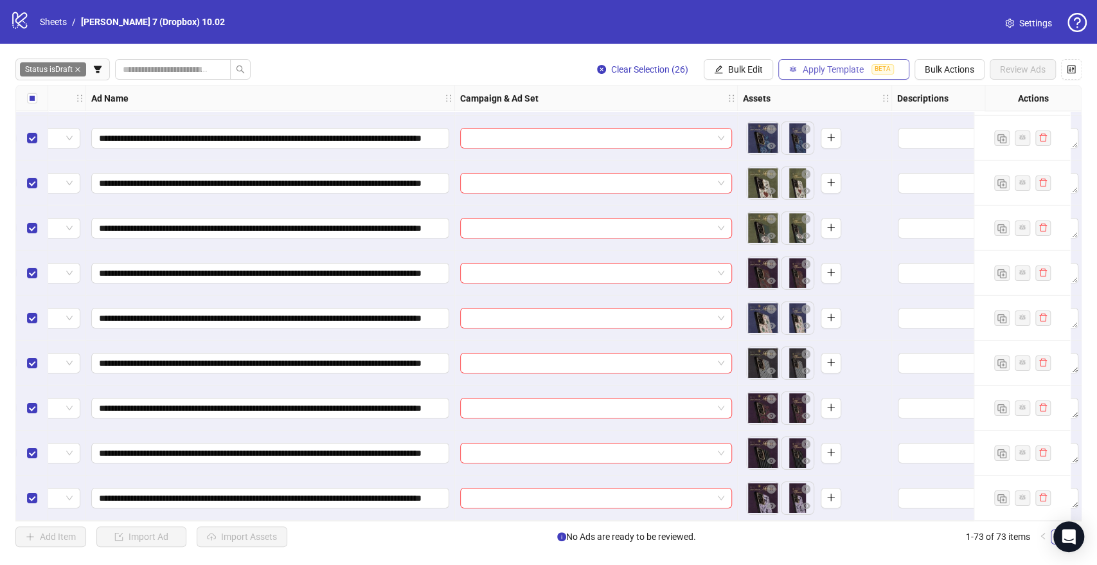
click at [828, 67] on span "Apply Template" at bounding box center [833, 69] width 61 height 10
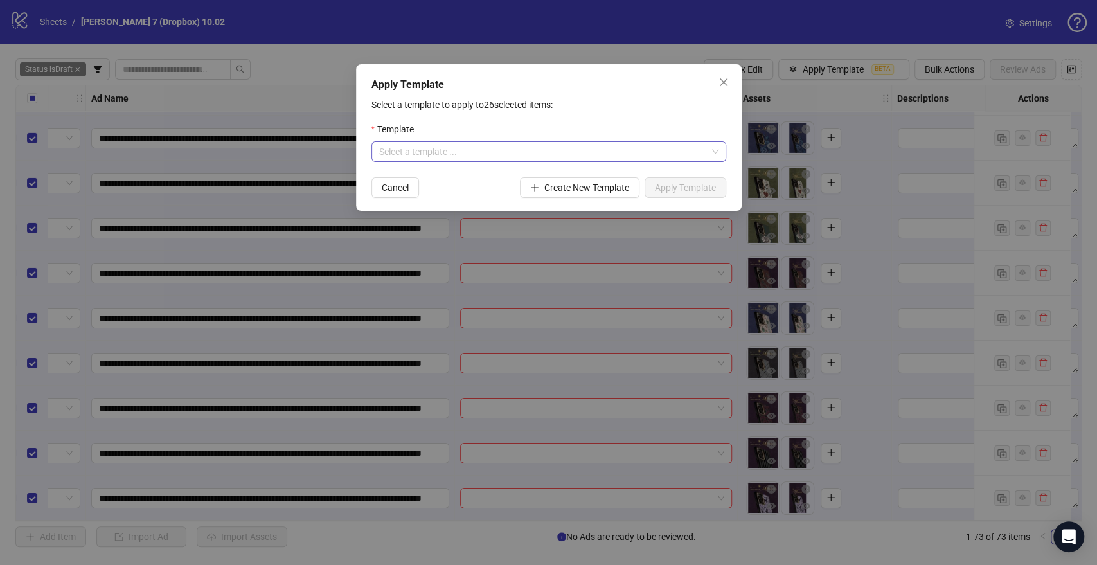
click at [540, 152] on input "search" at bounding box center [543, 151] width 328 height 19
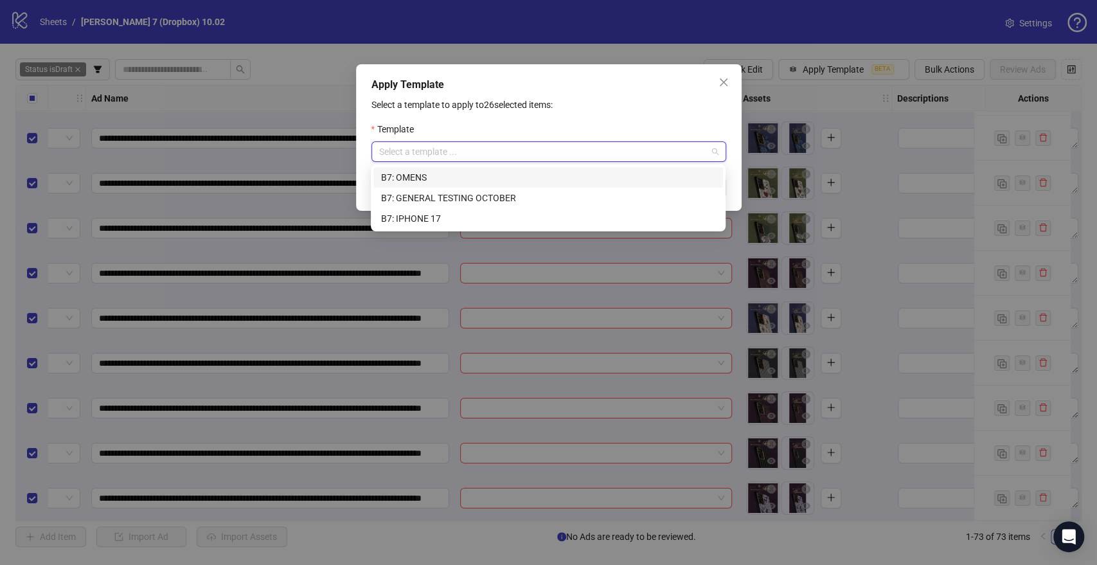
click at [451, 179] on div "B7: OMENS" at bounding box center [548, 177] width 334 height 14
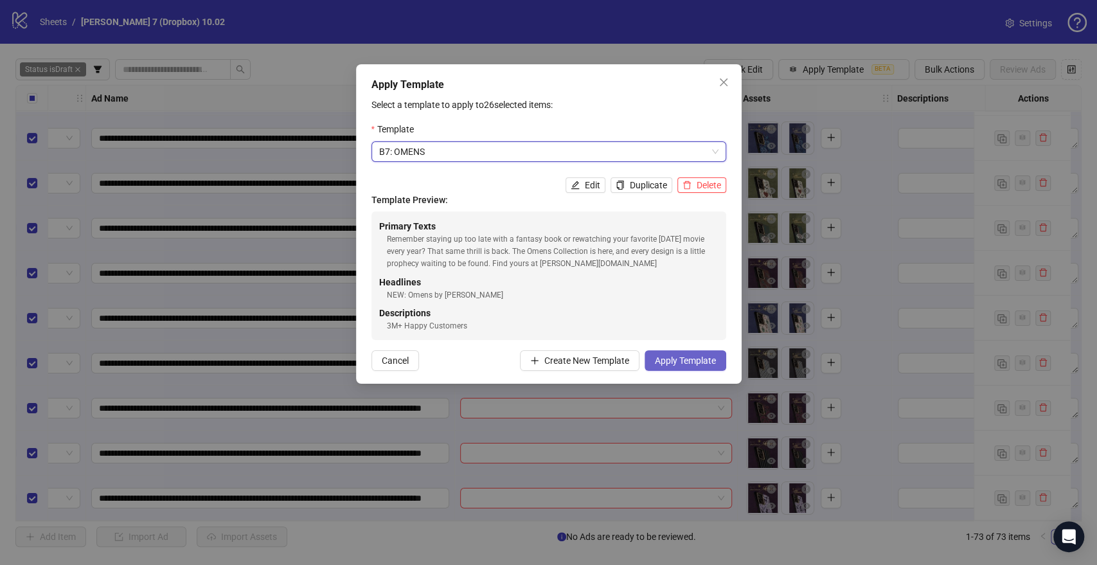
click at [715, 359] on span "Apply Template" at bounding box center [685, 360] width 61 height 10
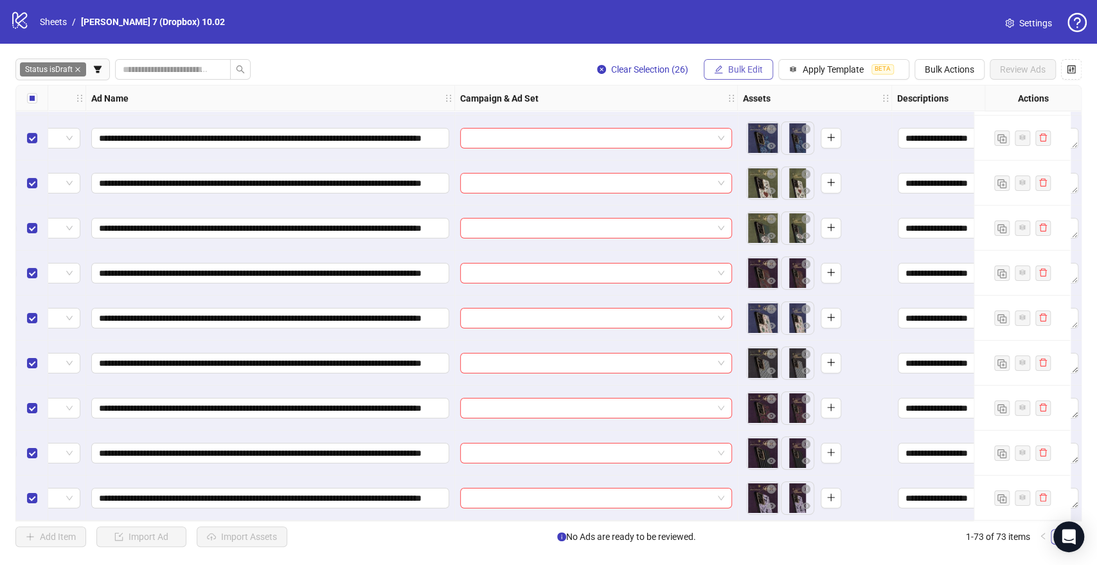
click at [724, 71] on button "Bulk Edit" at bounding box center [738, 69] width 69 height 21
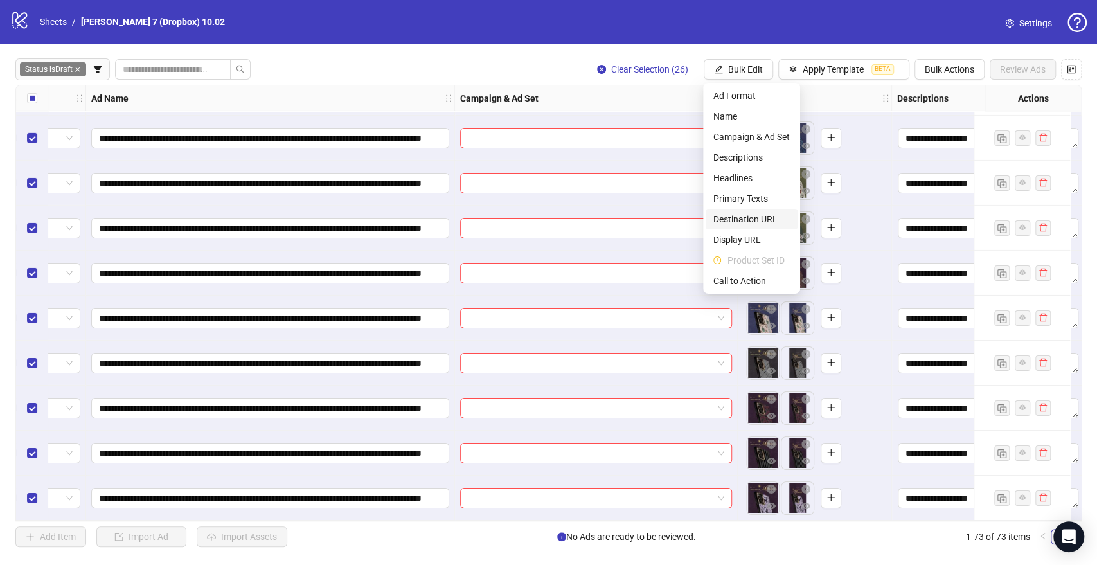
click at [739, 221] on span "Destination URL" at bounding box center [752, 219] width 76 height 14
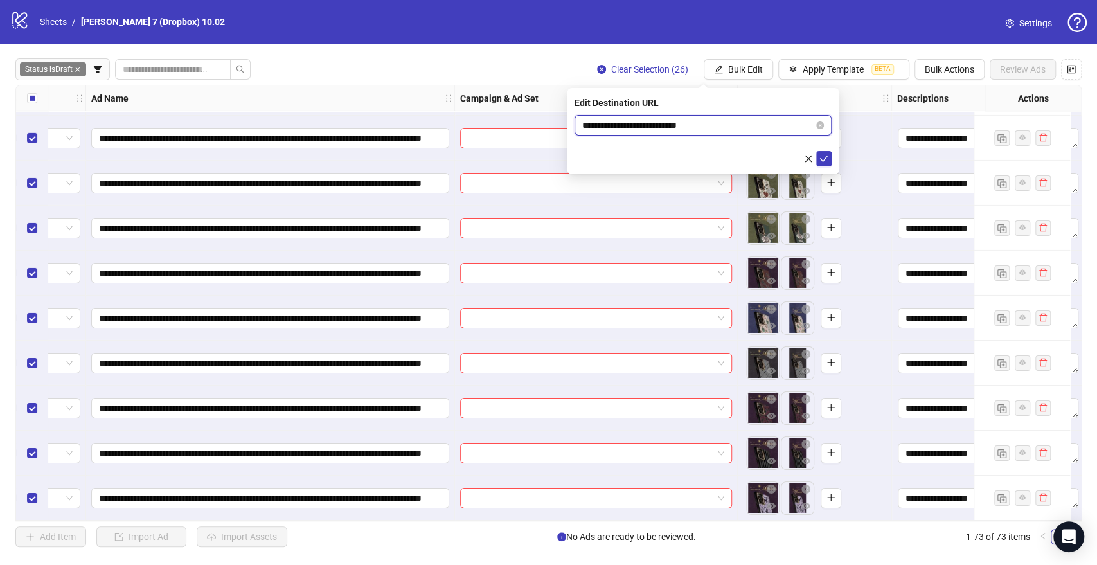
click at [595, 127] on input "**********" at bounding box center [697, 125] width 231 height 14
click at [598, 125] on input "**********" at bounding box center [697, 125] width 231 height 14
click at [599, 125] on input "**********" at bounding box center [697, 125] width 231 height 14
paste input "**********"
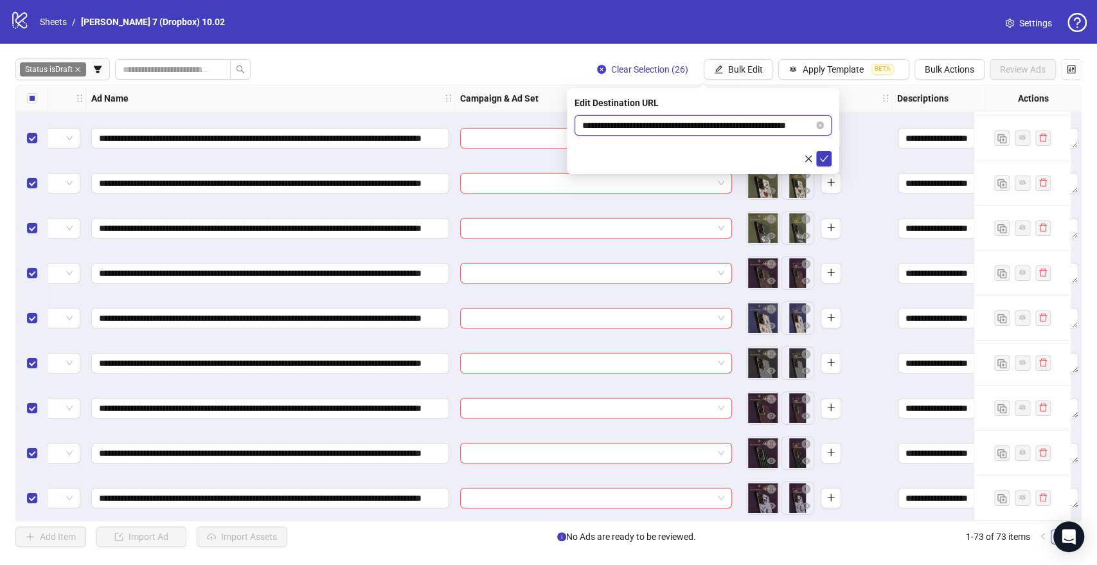
click at [608, 127] on input "**********" at bounding box center [697, 125] width 231 height 14
click at [622, 127] on input "**********" at bounding box center [697, 125] width 231 height 14
type input "**********"
click at [823, 154] on icon "check" at bounding box center [824, 158] width 9 height 9
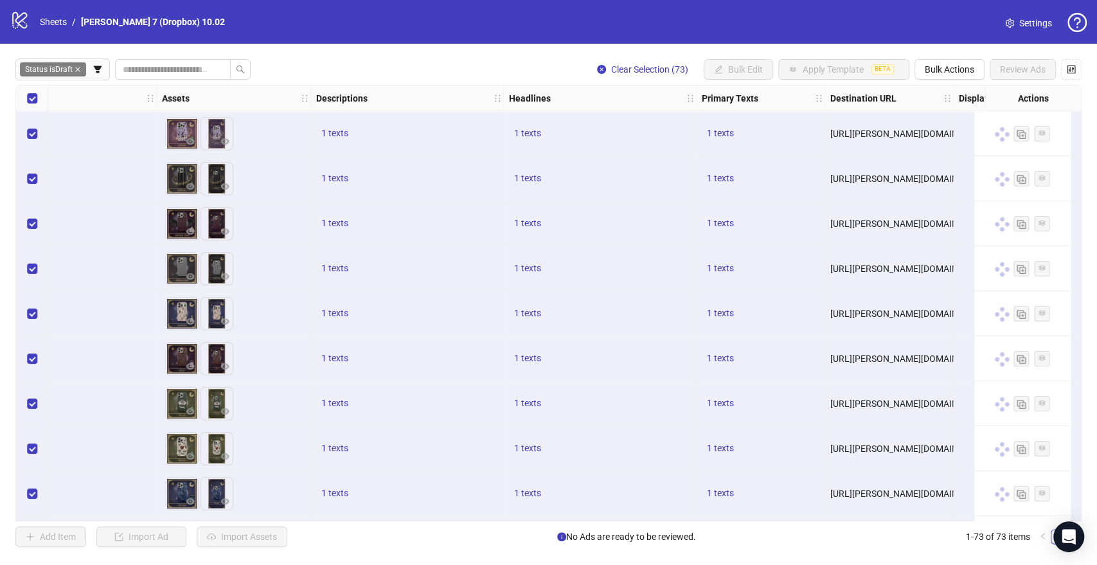
scroll to position [0, 330]
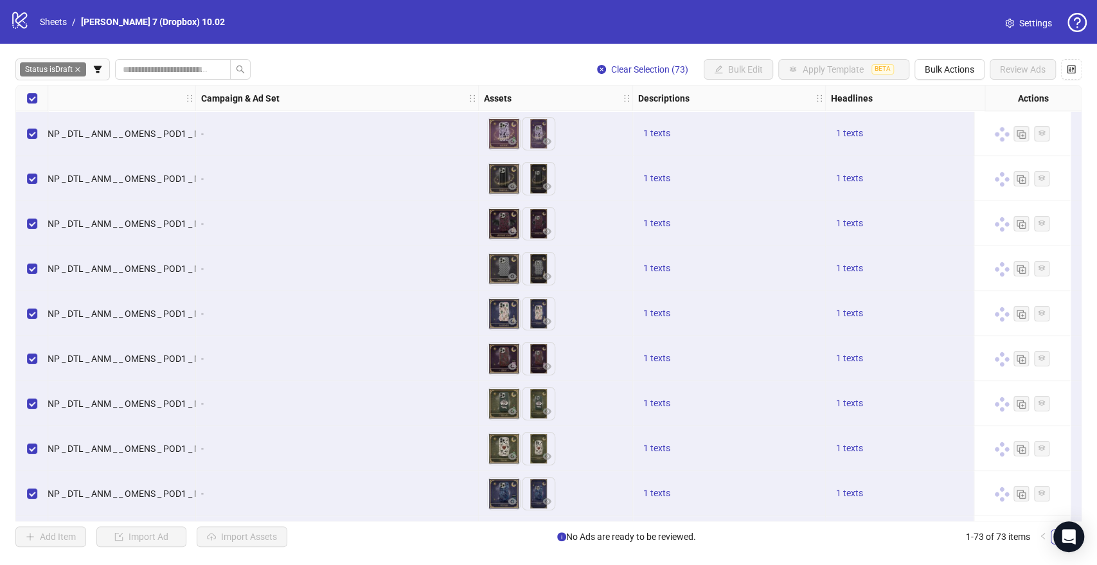
drag, startPoint x: 350, startPoint y: 260, endPoint x: 279, endPoint y: 239, distance: 73.8
click at [330, 255] on div "Ad Format Ad Name Campaign & Ad Set Assets Descriptions Headlines Primary Texts…" at bounding box center [548, 303] width 1066 height 436
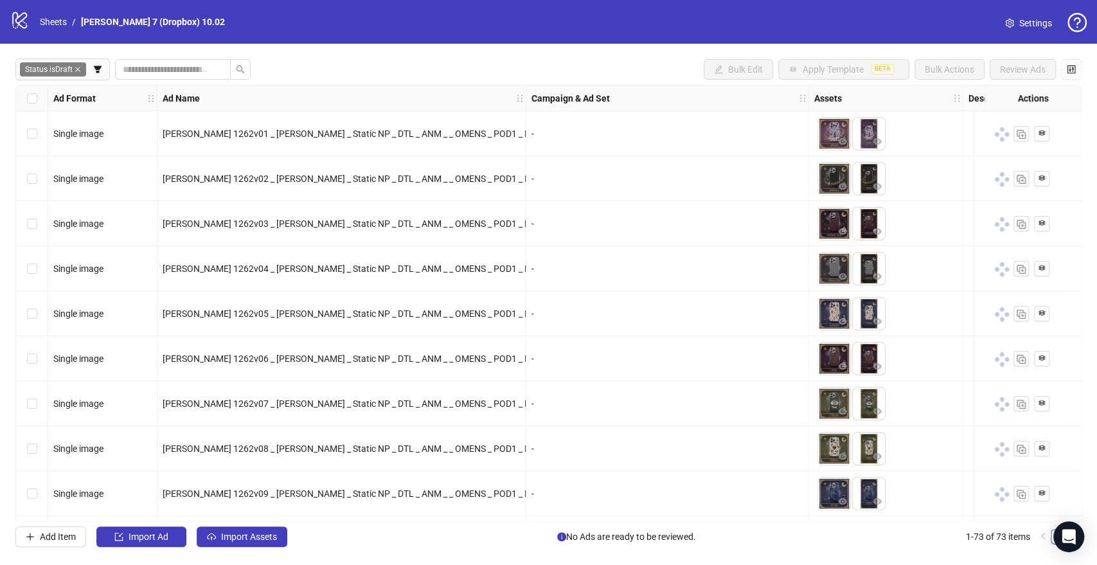
click at [79, 69] on icon "close" at bounding box center [78, 69] width 6 height 6
click at [63, 69] on input "search" at bounding box center [94, 69] width 90 height 14
click at [26, 72] on icon "filter" at bounding box center [26, 69] width 8 height 7
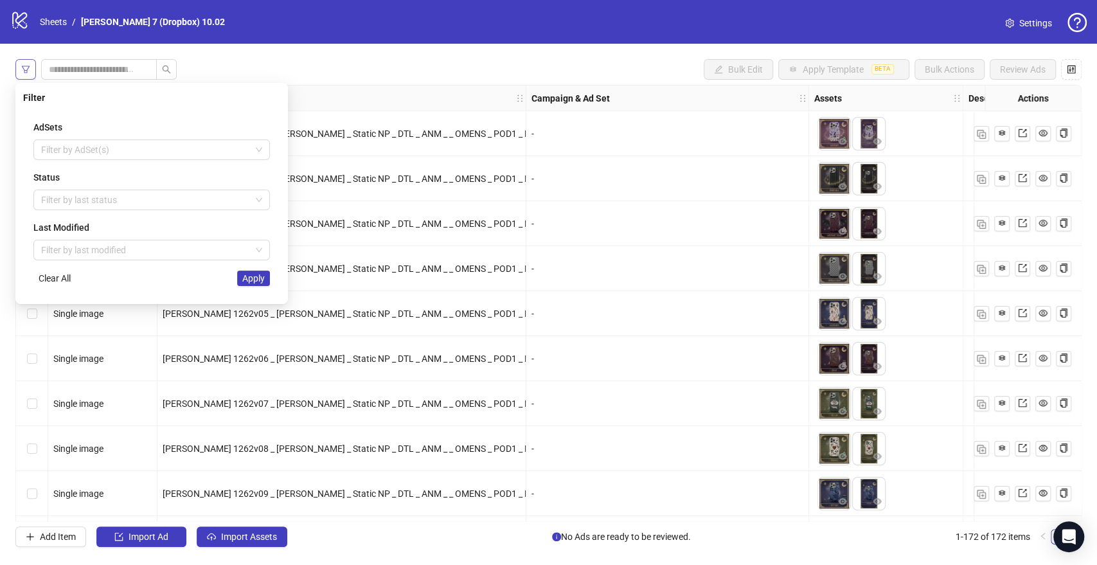
click at [26, 68] on icon "filter" at bounding box center [25, 69] width 9 height 9
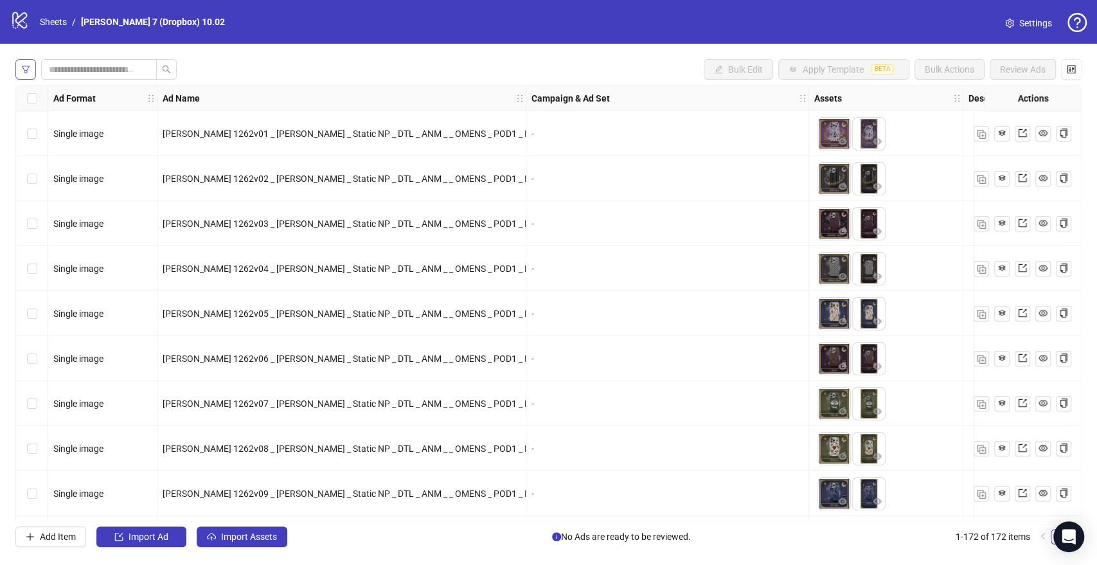
click at [26, 68] on icon "filter" at bounding box center [25, 69] width 9 height 9
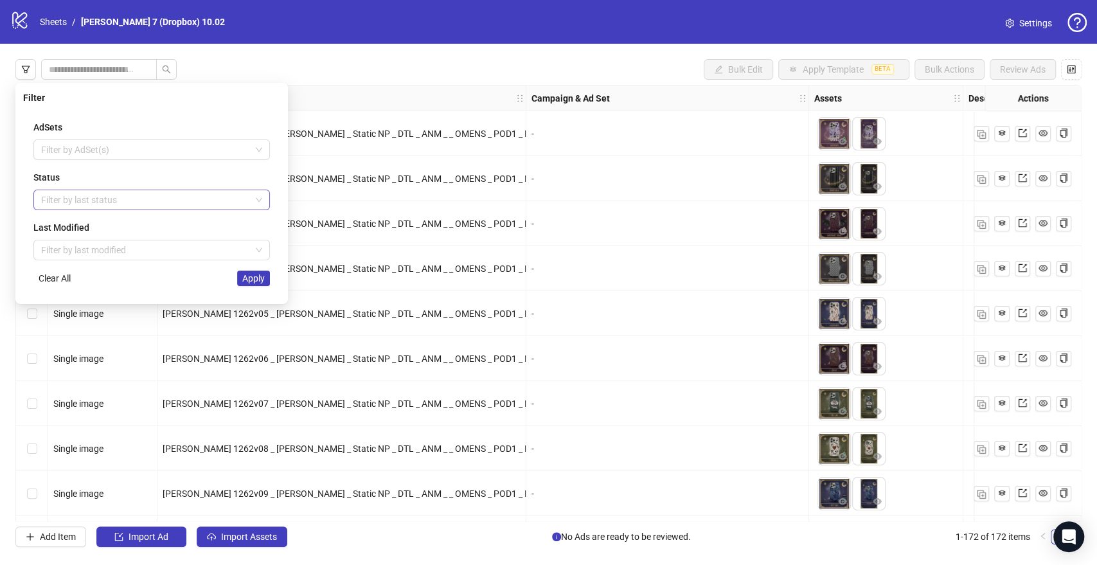
click at [87, 199] on div at bounding box center [145, 200] width 218 height 18
click at [631, 71] on div "Bulk Edit Apply Template BETA Bulk Actions Review Ads" at bounding box center [548, 69] width 1066 height 21
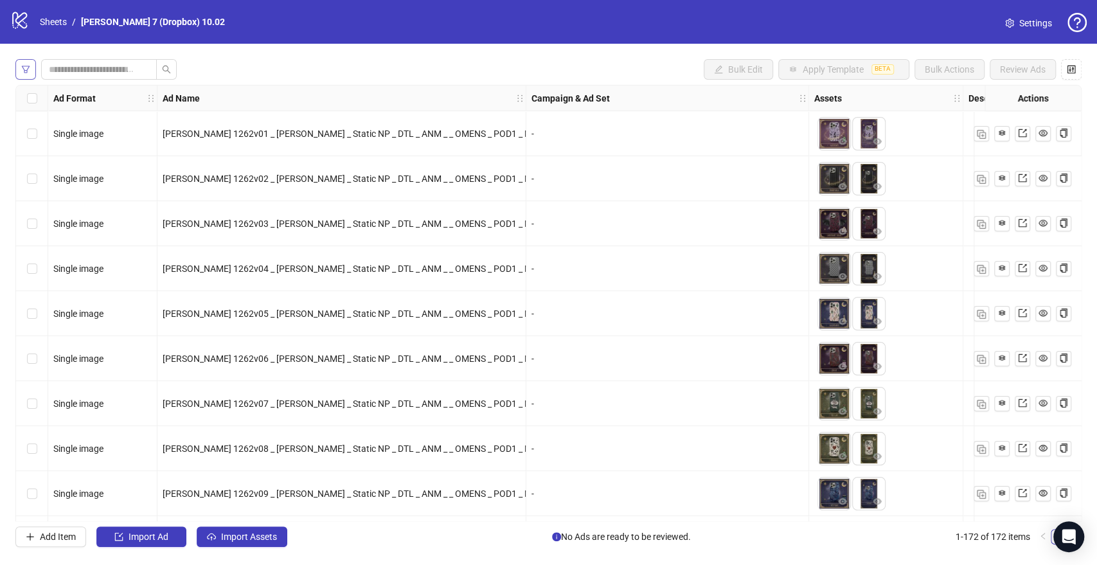
click at [22, 71] on icon "filter" at bounding box center [25, 69] width 9 height 9
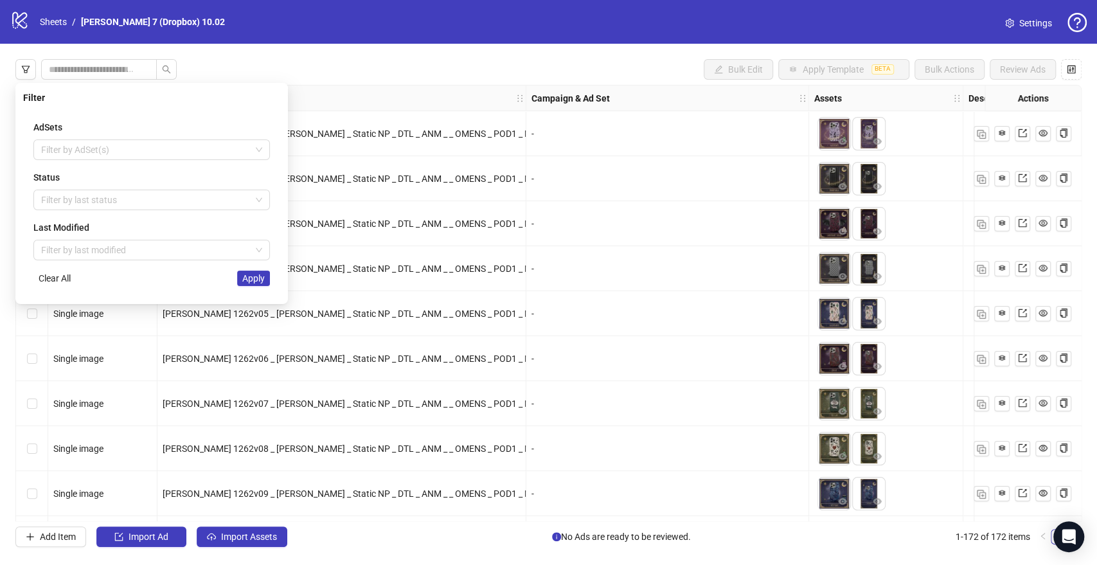
click at [487, 71] on div "Bulk Edit Apply Template BETA Bulk Actions Review Ads" at bounding box center [548, 69] width 1066 height 21
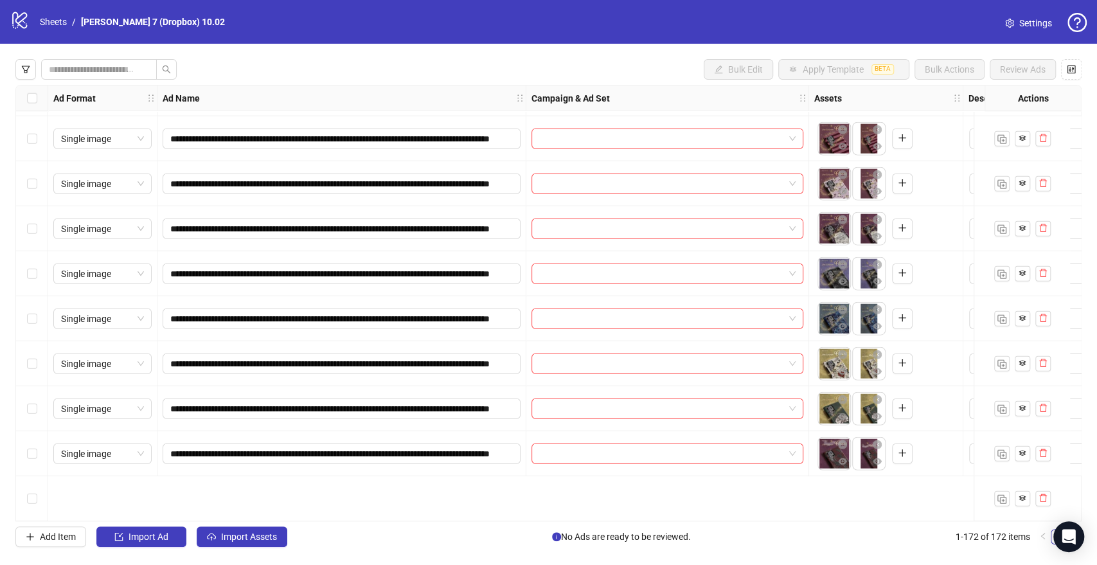
scroll to position [2000, 0]
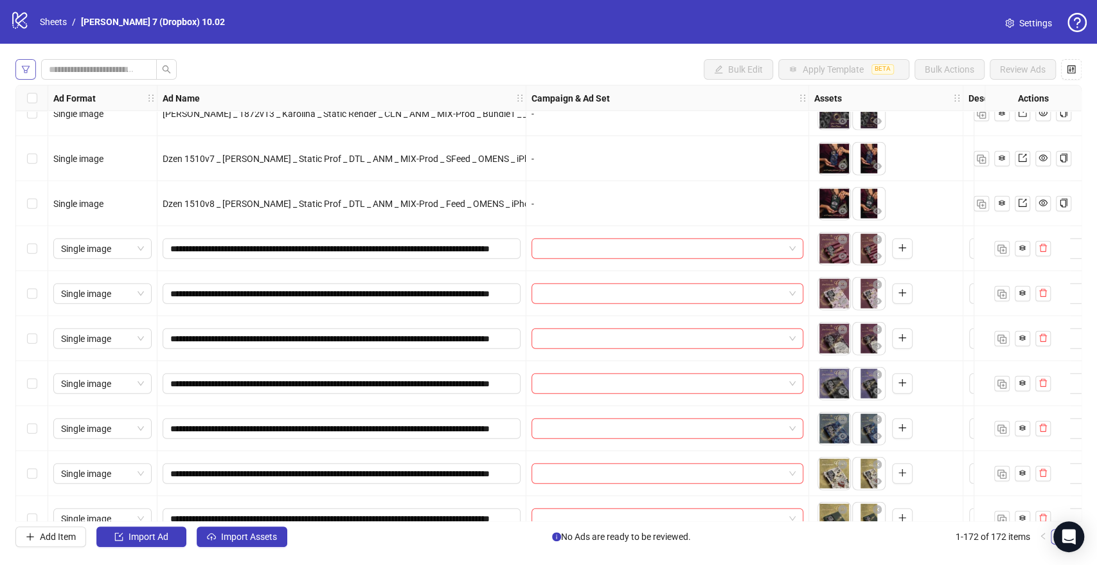
click at [31, 62] on button "button" at bounding box center [25, 69] width 21 height 21
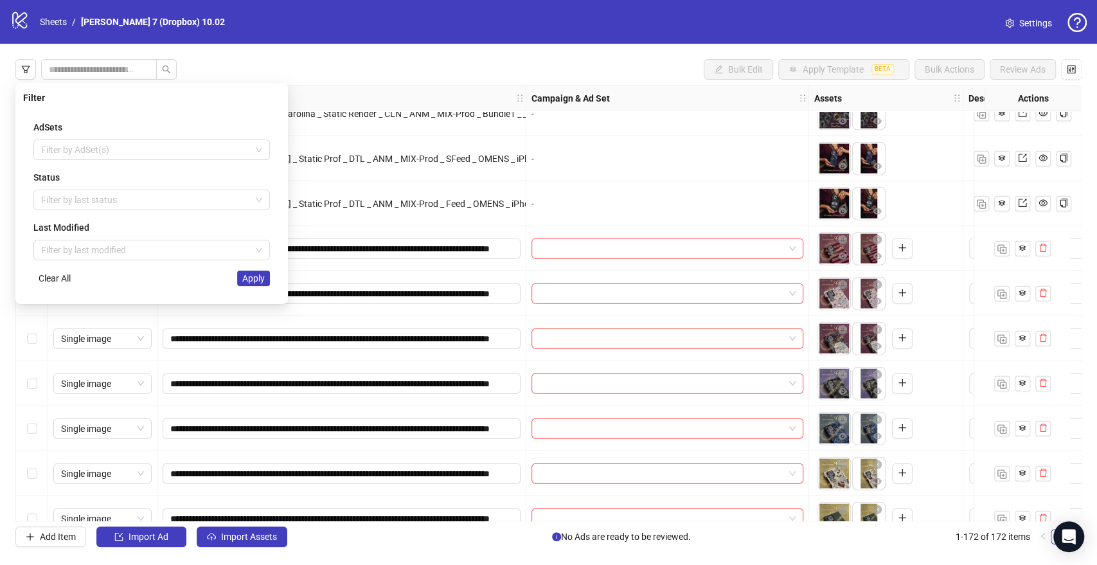
click at [57, 198] on div at bounding box center [145, 200] width 218 height 18
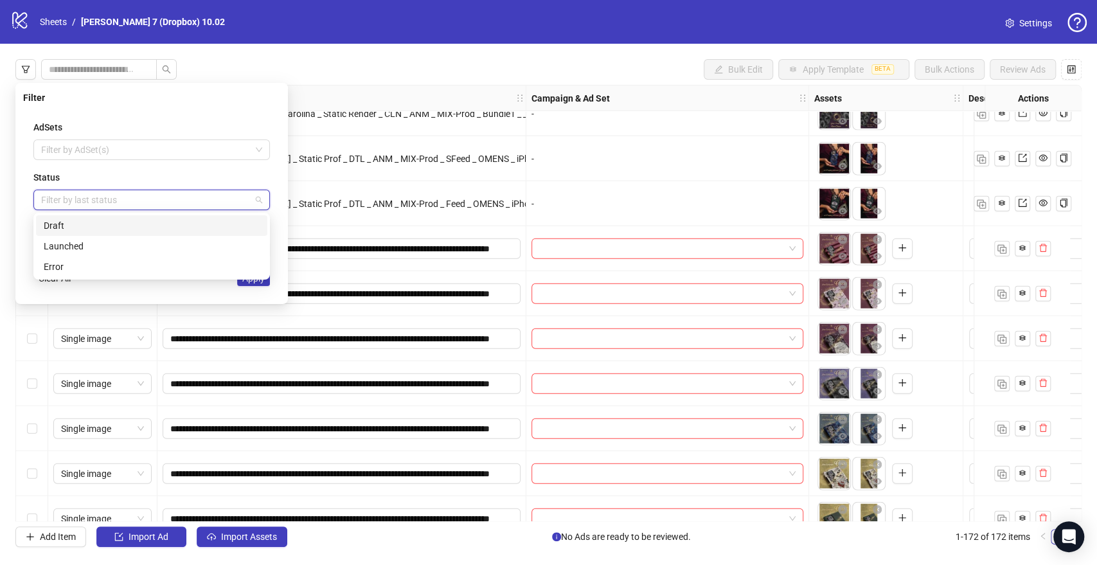
click at [76, 228] on div "Draft" at bounding box center [152, 226] width 216 height 14
click at [259, 282] on span "Apply" at bounding box center [253, 278] width 22 height 10
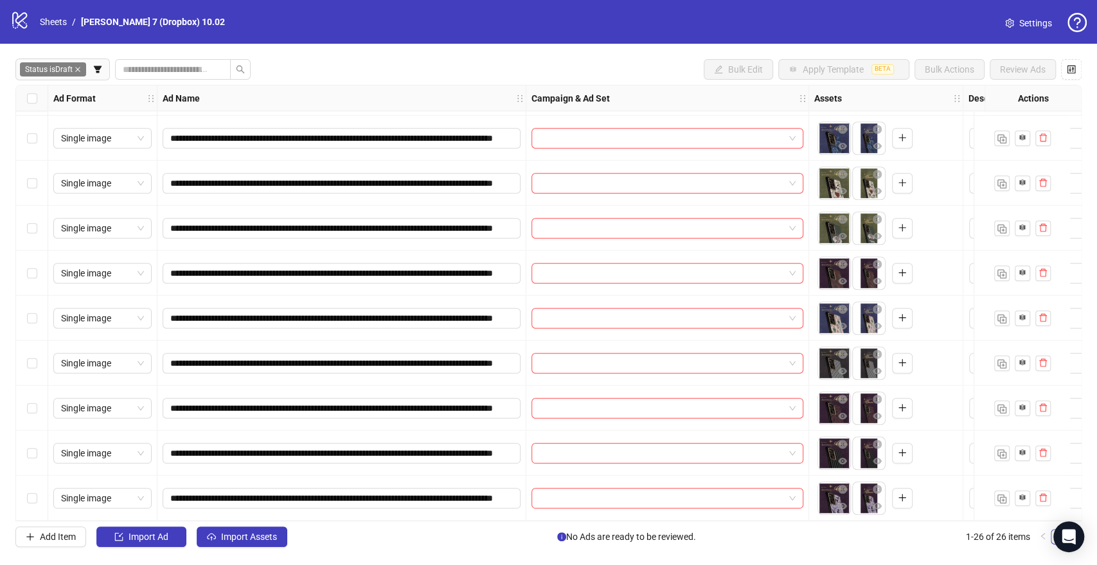
scroll to position [766, 0]
click at [530, 49] on div "**********" at bounding box center [548, 303] width 1097 height 519
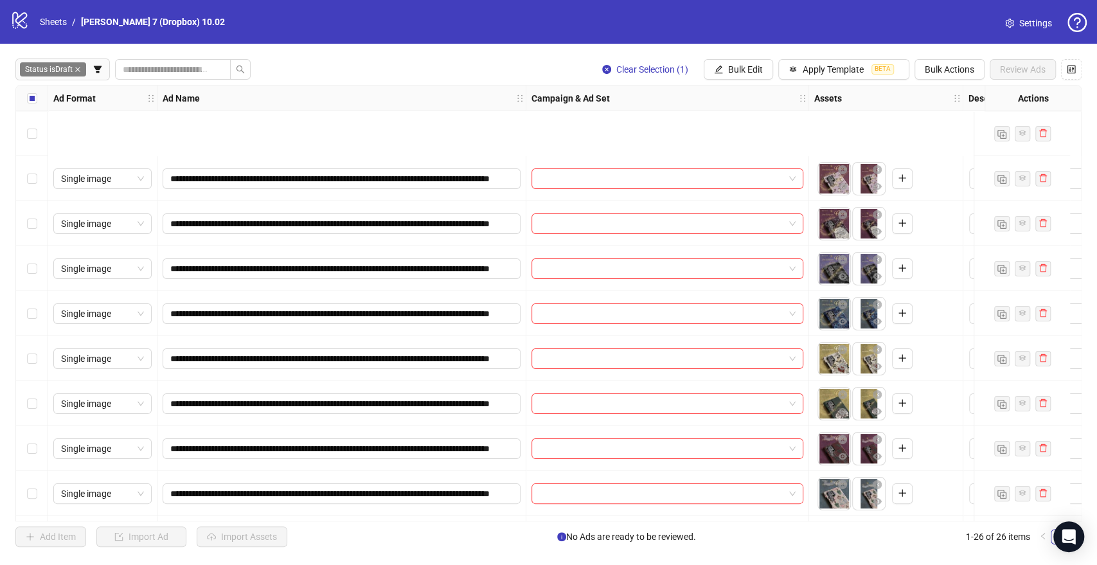
scroll to position [143, 0]
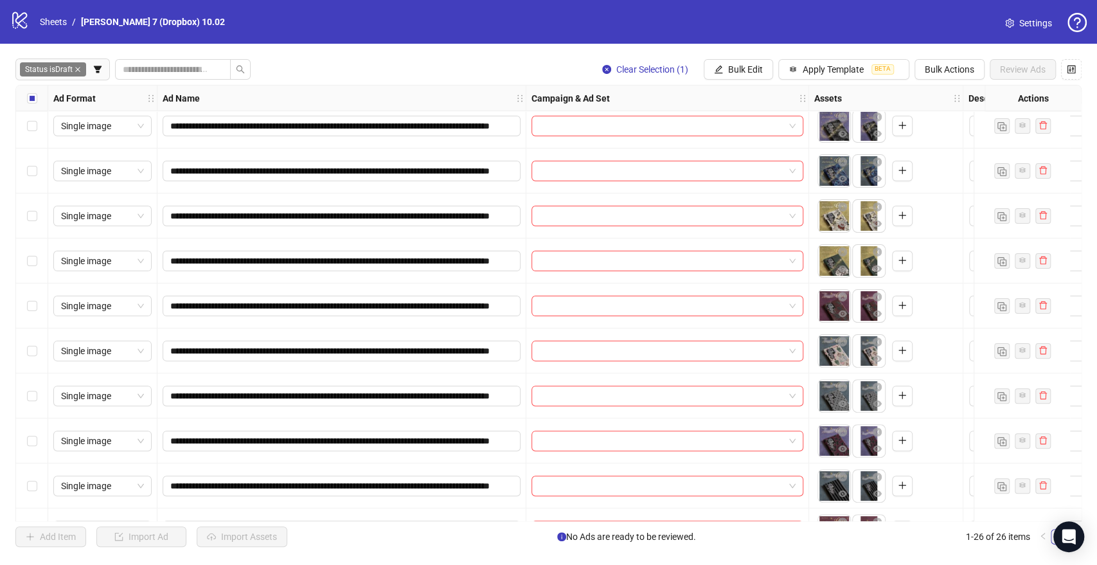
click at [37, 100] on div "Select all rows" at bounding box center [32, 98] width 32 height 26
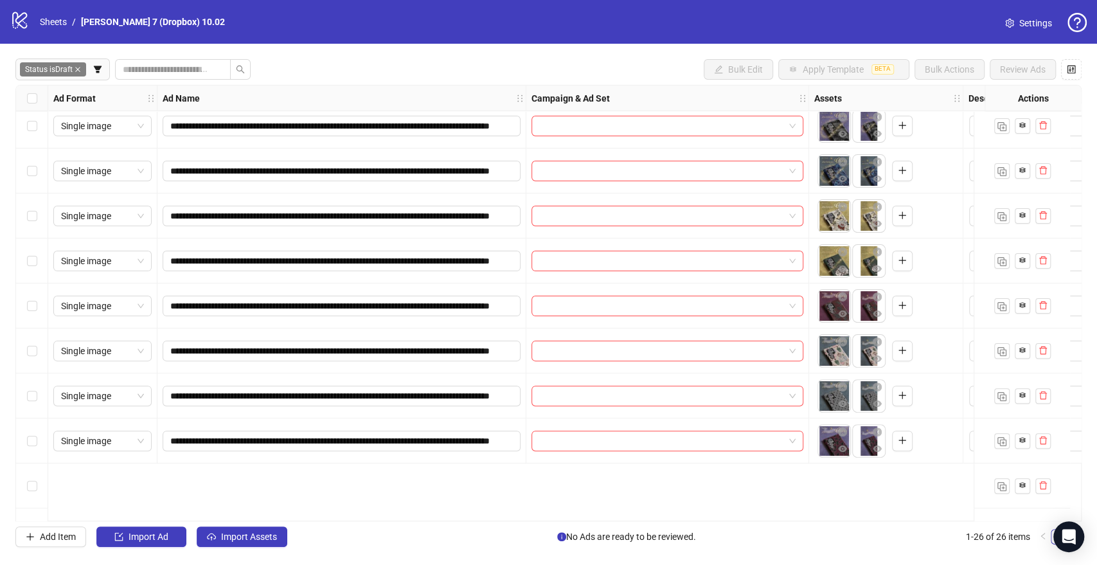
scroll to position [0, 0]
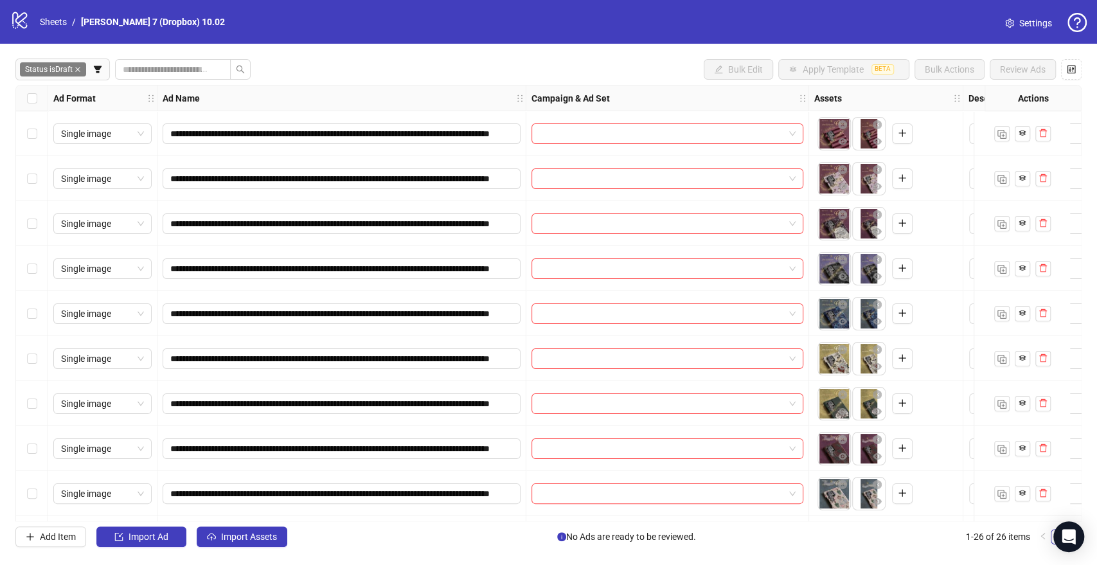
click at [35, 141] on div "Select row 1" at bounding box center [32, 133] width 32 height 45
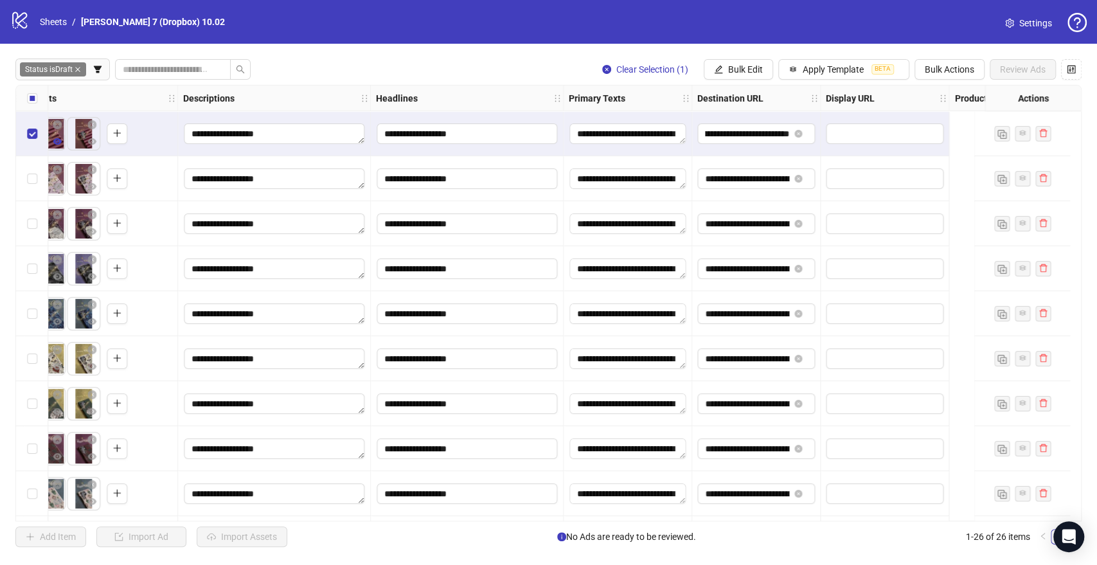
scroll to position [0, 428]
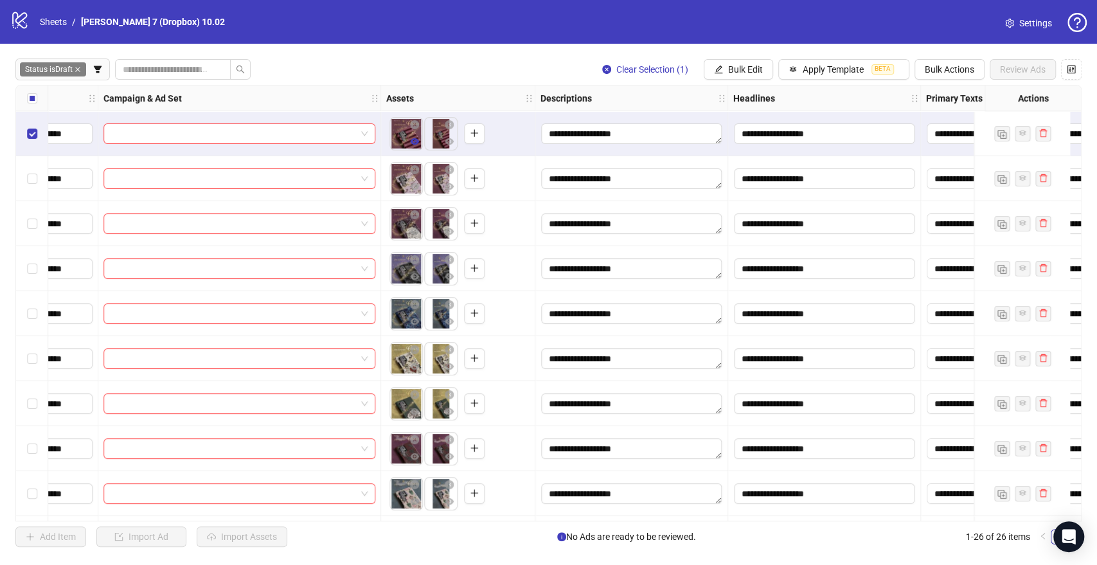
click at [412, 141] on icon "eye" at bounding box center [414, 141] width 9 height 6
click at [417, 196] on div "To pick up a draggable item, press the space bar. While dragging, use the arrow…" at bounding box center [457, 179] width 143 height 40
click at [417, 192] on span "button" at bounding box center [414, 186] width 9 height 10
click at [417, 285] on div at bounding box center [406, 268] width 33 height 33
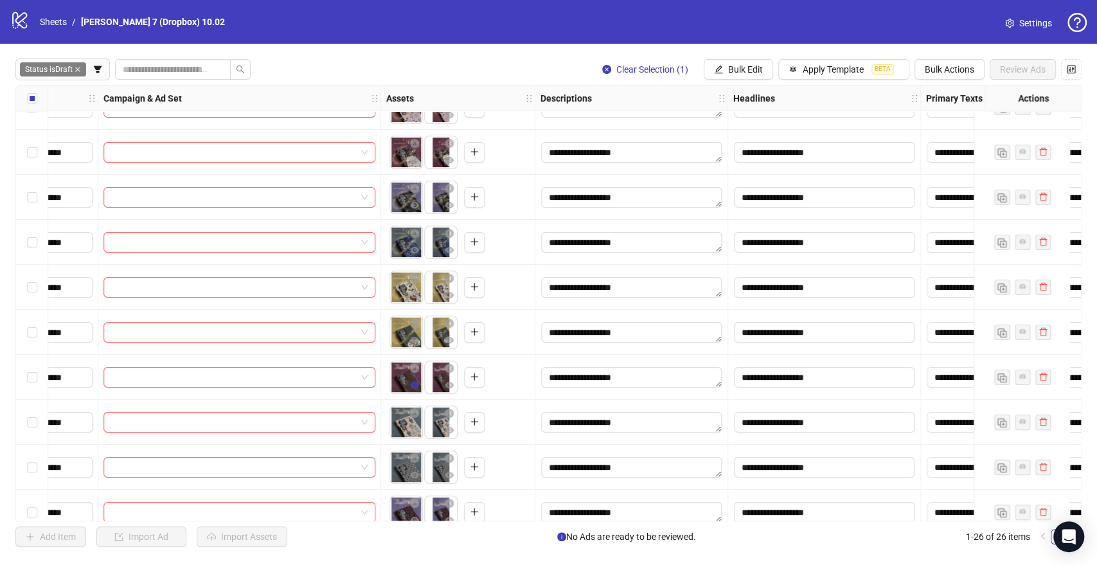
click at [413, 388] on icon "eye" at bounding box center [414, 385] width 9 height 6
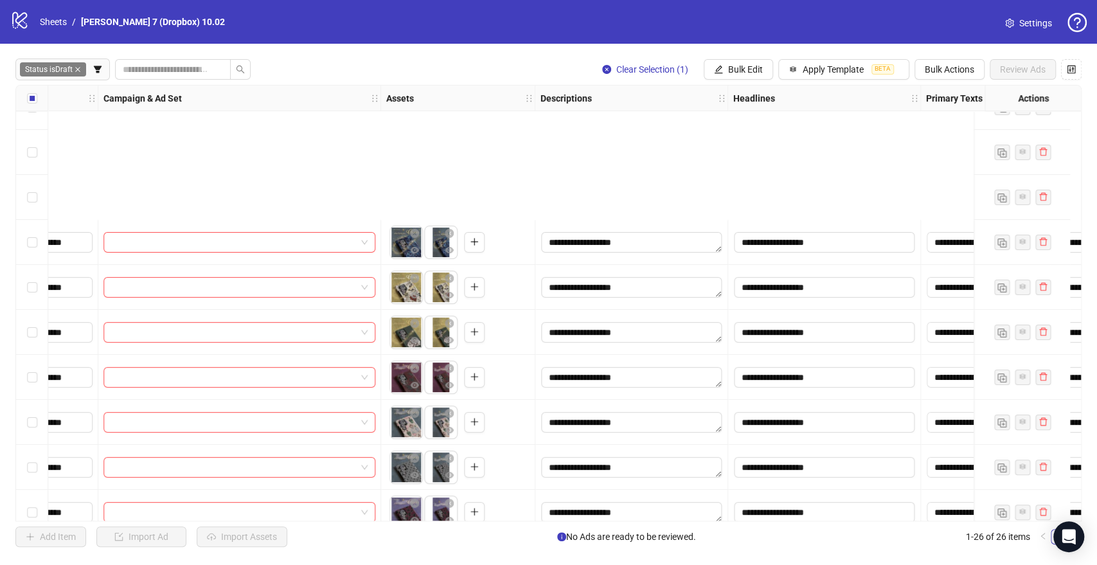
click at [414, 562] on icon "eye" at bounding box center [414, 565] width 9 height 6
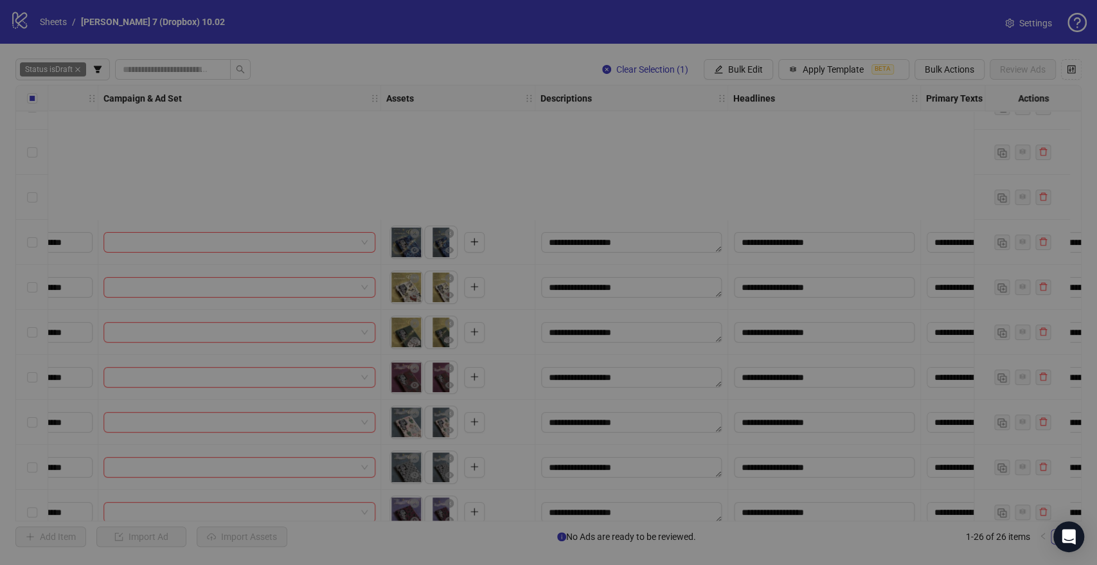
scroll to position [285, 428]
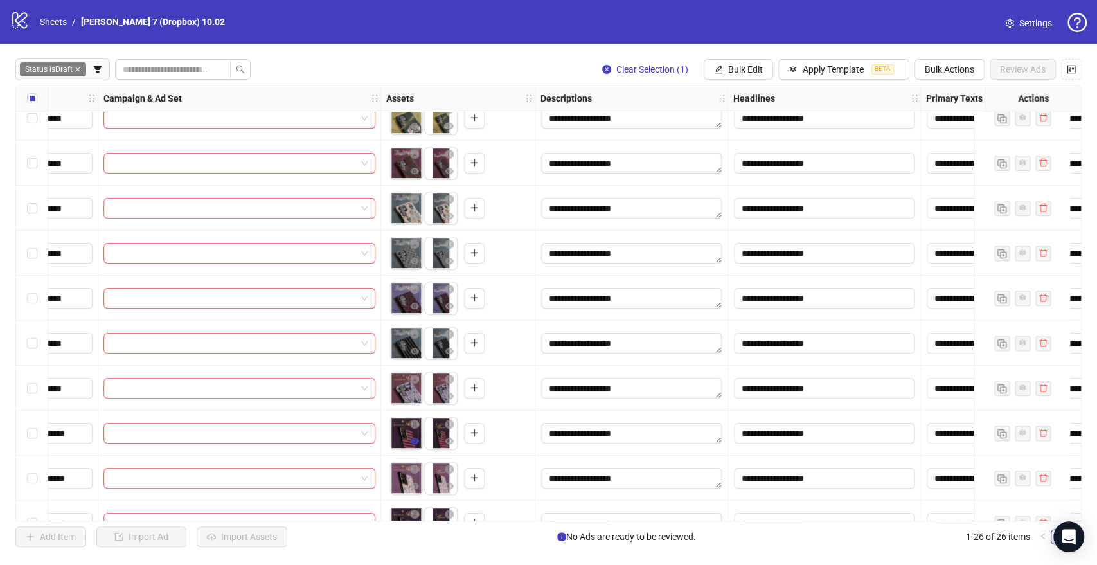
click at [415, 444] on icon "eye" at bounding box center [414, 441] width 9 height 6
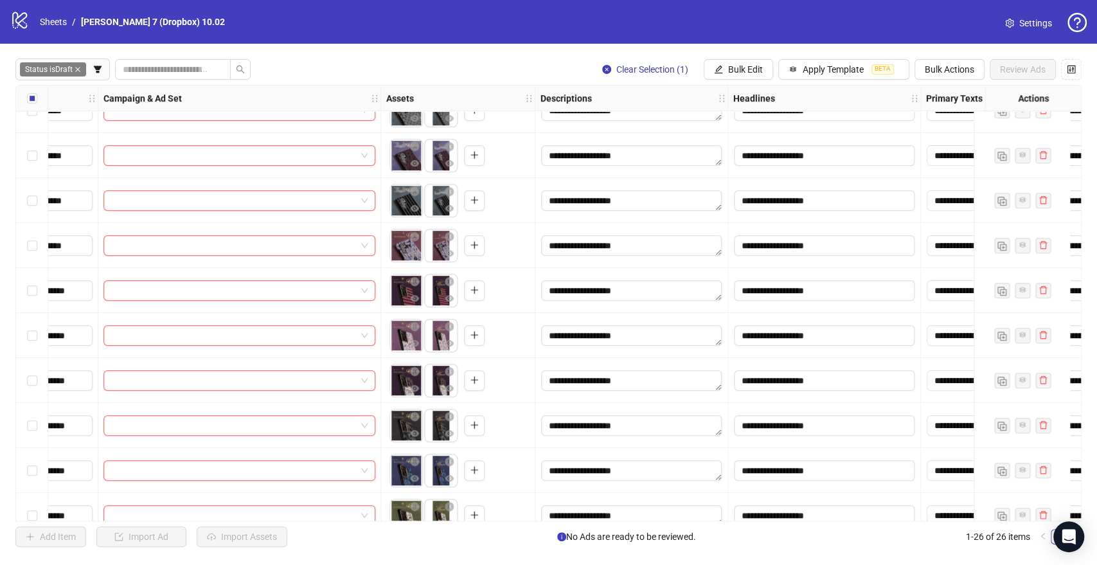
click at [417, 391] on div "**********" at bounding box center [548, 303] width 1066 height 436
click at [413, 387] on icon "eye" at bounding box center [414, 388] width 9 height 9
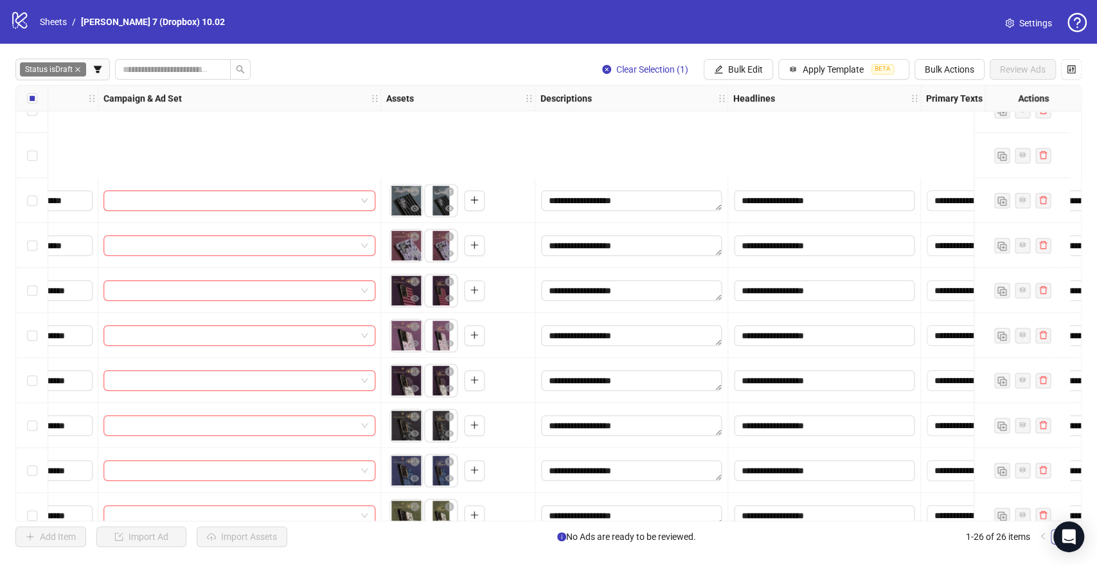
scroll to position [571, 428]
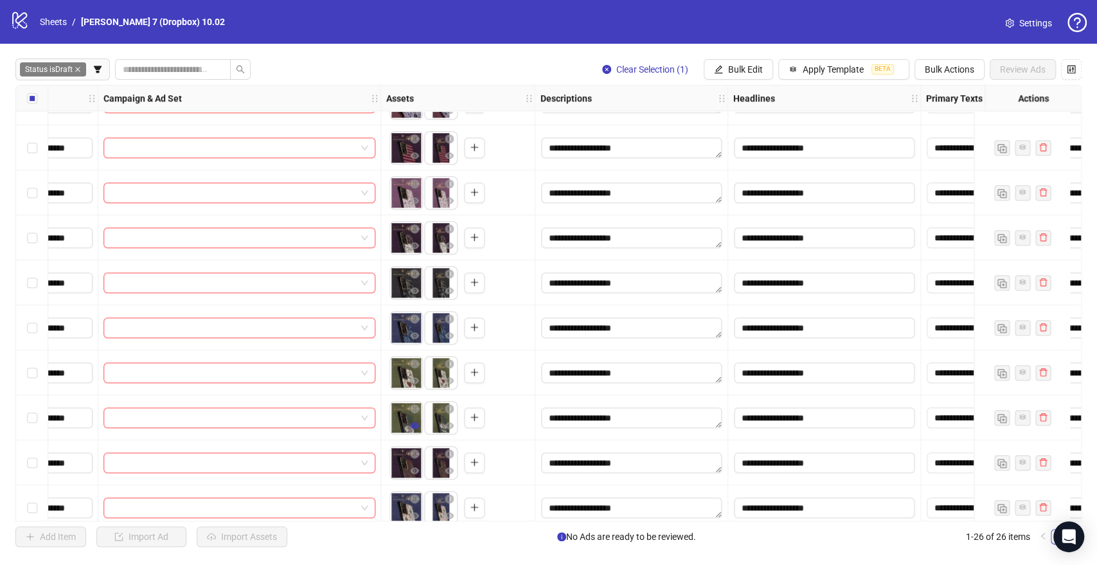
click at [416, 424] on icon "eye" at bounding box center [414, 425] width 9 height 6
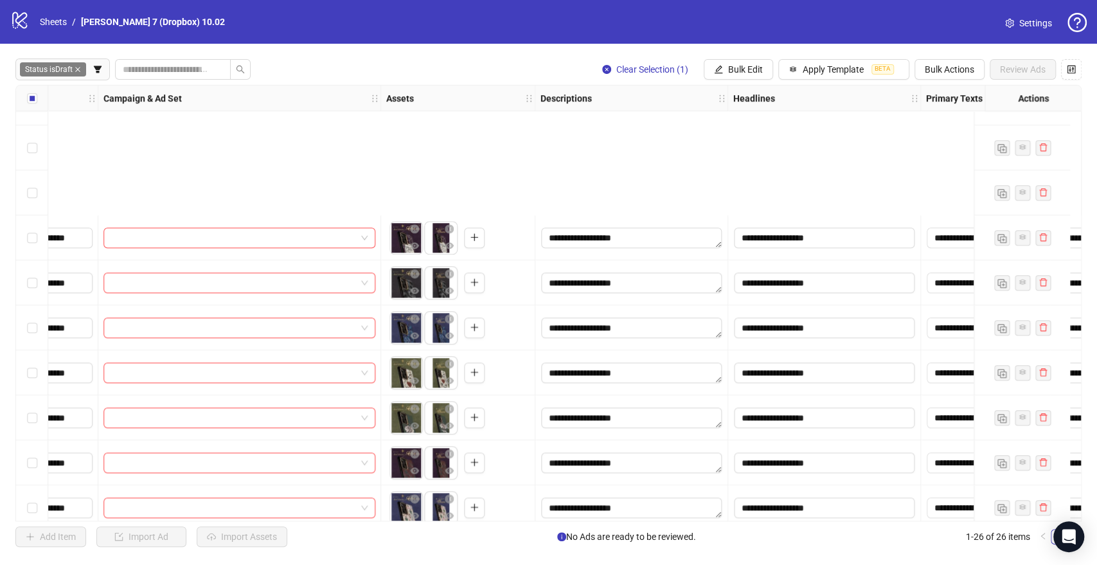
scroll to position [766, 428]
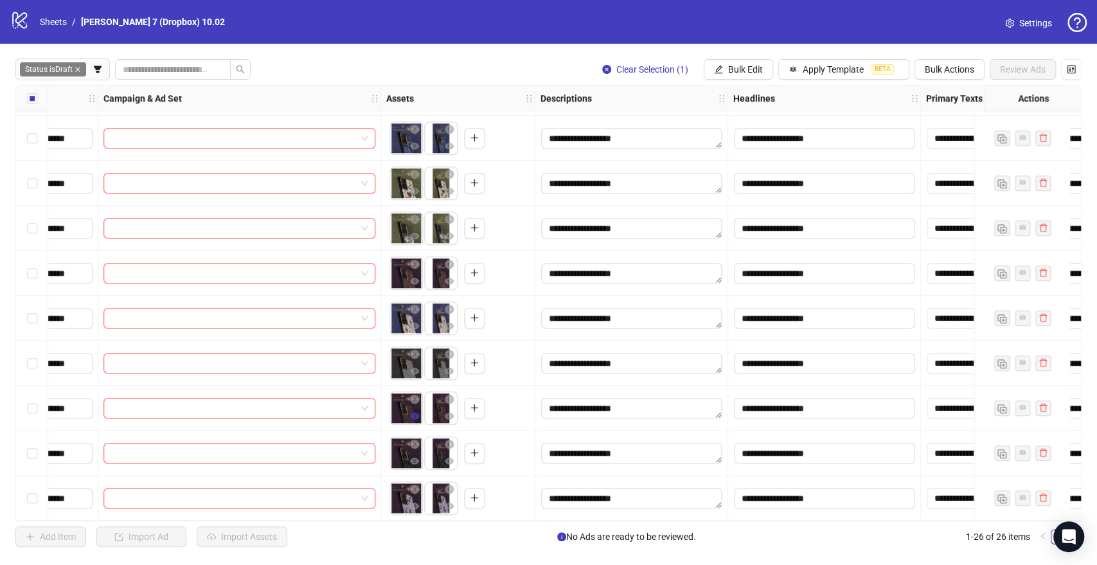
click at [418, 409] on button "button" at bounding box center [414, 416] width 15 height 15
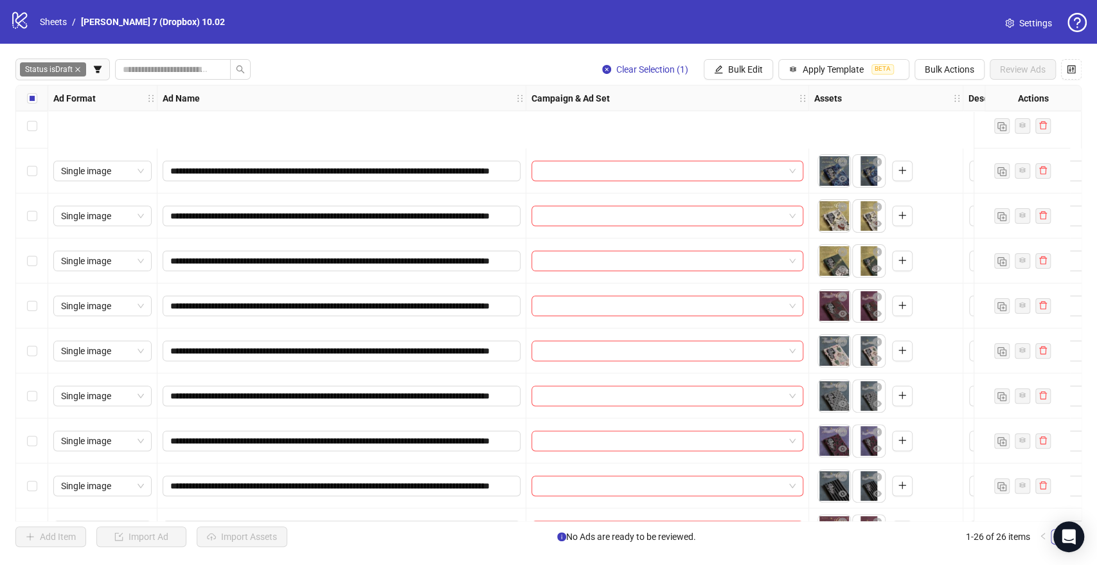
scroll to position [285, 0]
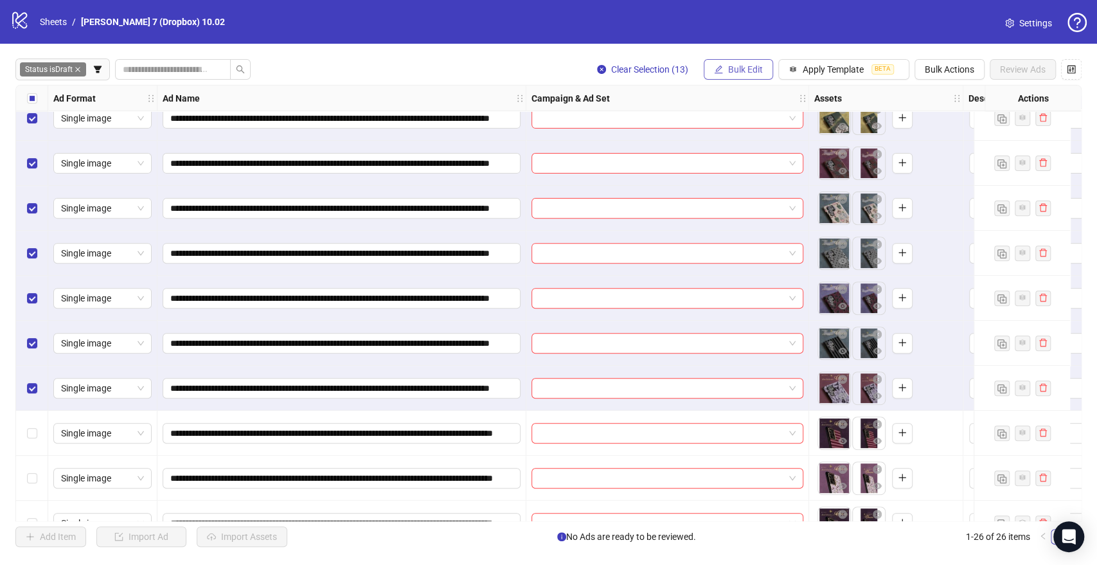
click at [721, 69] on icon "edit" at bounding box center [718, 69] width 9 height 9
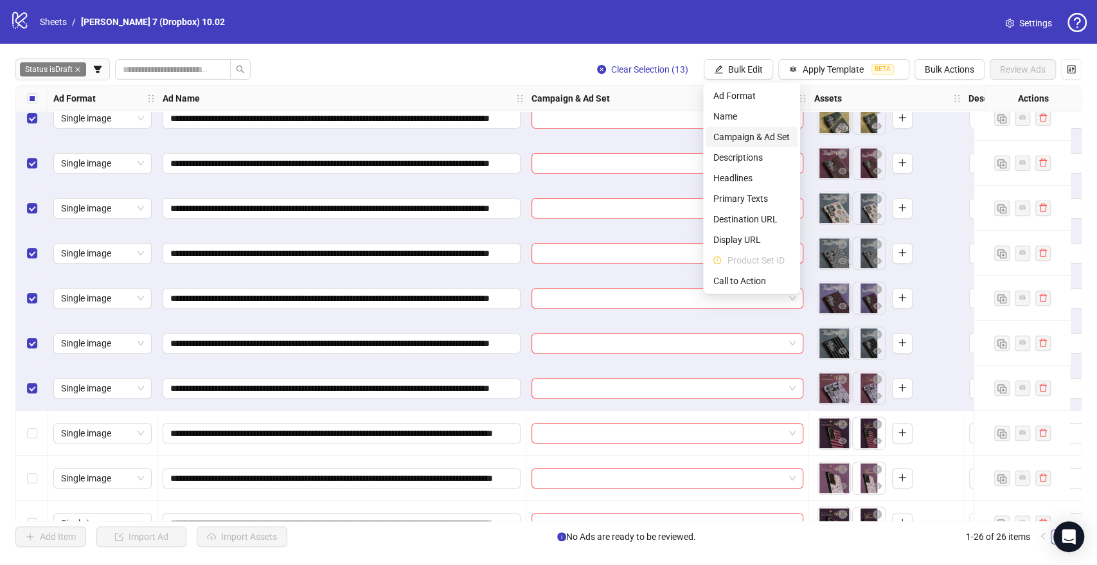
click at [723, 132] on span "Campaign & Ad Set" at bounding box center [752, 137] width 76 height 14
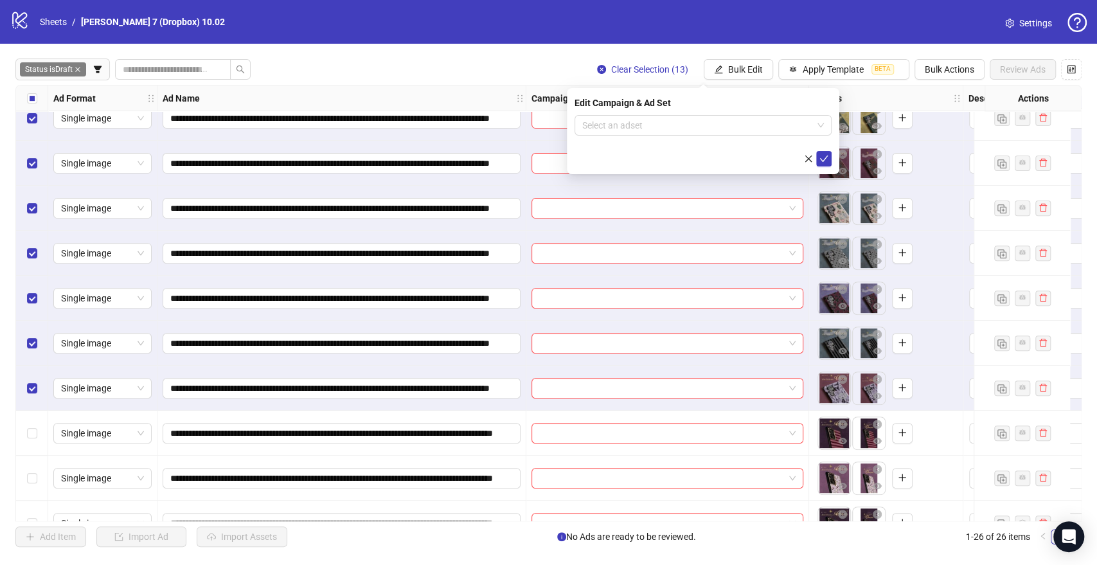
click at [598, 109] on div "Edit Campaign & Ad Set" at bounding box center [703, 103] width 257 height 14
click at [600, 121] on input "search" at bounding box center [697, 125] width 230 height 19
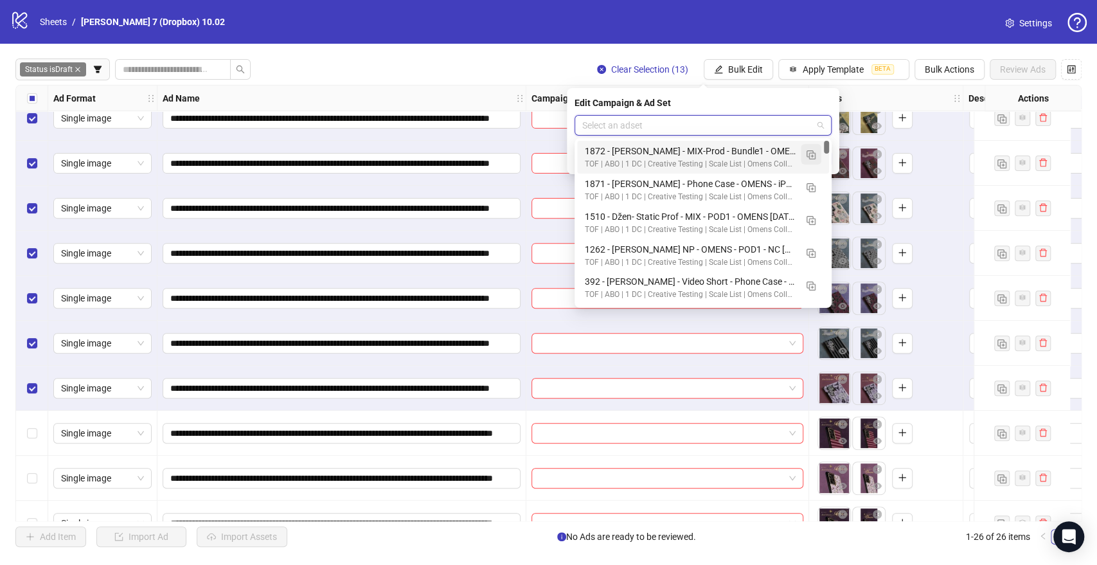
click at [813, 153] on img "button" at bounding box center [811, 154] width 9 height 9
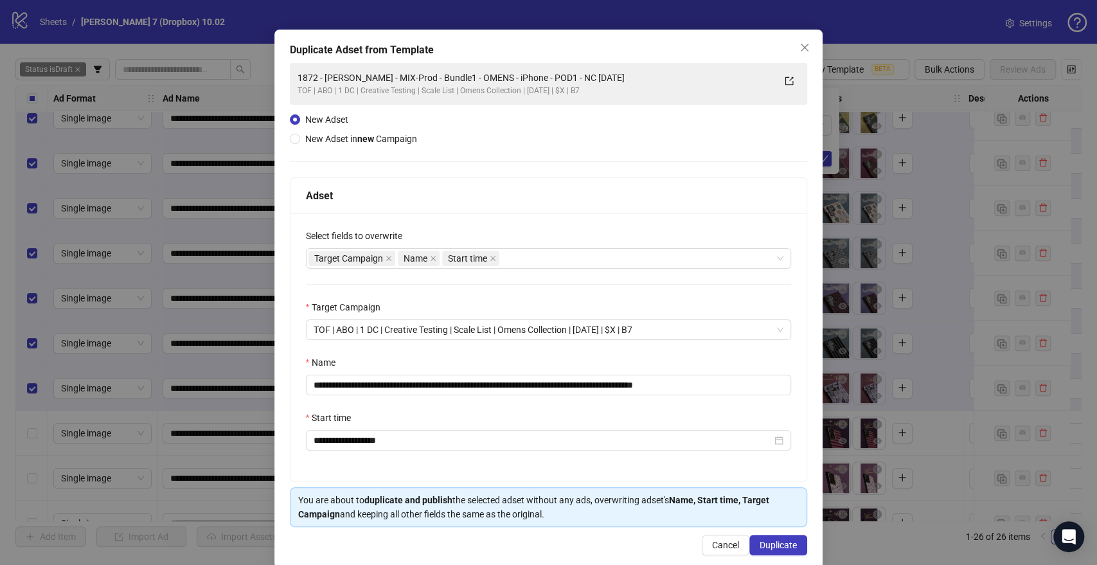
scroll to position [53, 0]
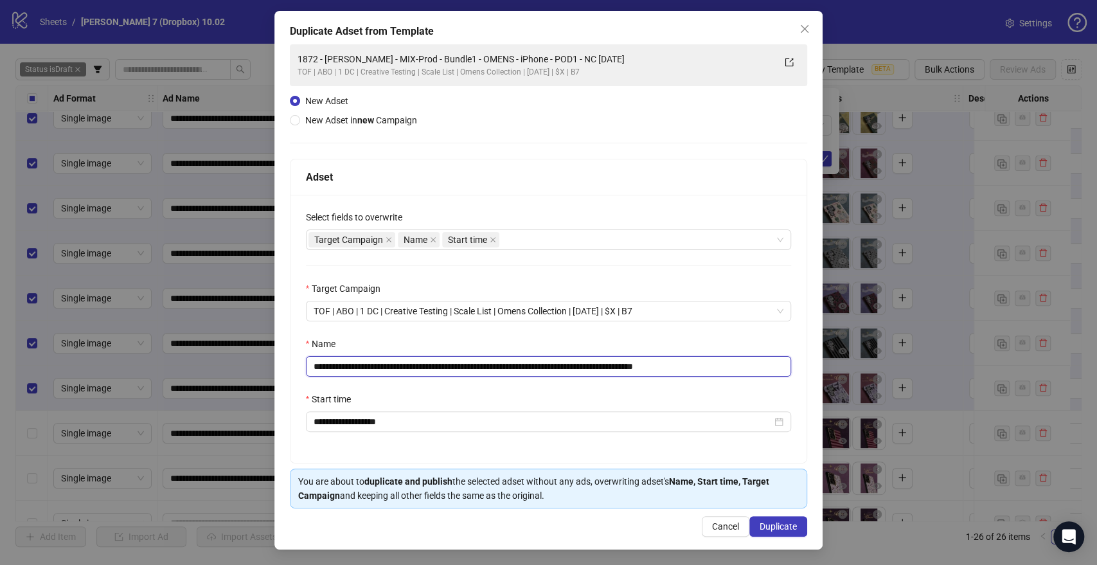
click at [634, 370] on input "**********" at bounding box center [549, 366] width 486 height 21
drag, startPoint x: 634, startPoint y: 370, endPoint x: 276, endPoint y: 363, distance: 358.1
click at [276, 363] on div "**********" at bounding box center [548, 280] width 549 height 539
paste input "text"
drag, startPoint x: 623, startPoint y: 363, endPoint x: 766, endPoint y: 358, distance: 143.4
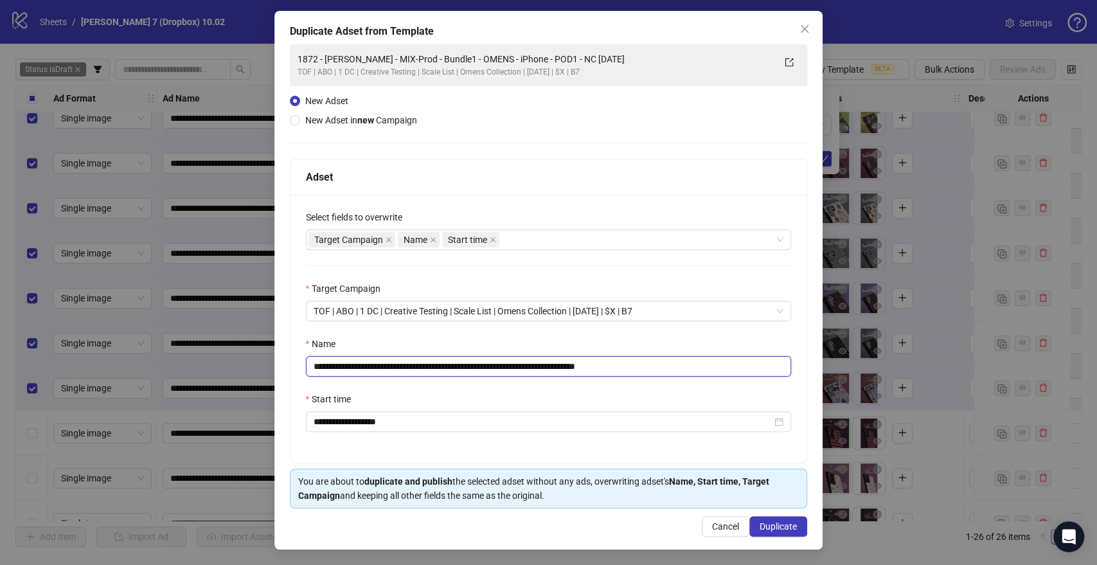
click at [766, 358] on input "**********" at bounding box center [549, 366] width 486 height 21
type input "**********"
click at [787, 526] on span "Duplicate" at bounding box center [778, 526] width 37 height 10
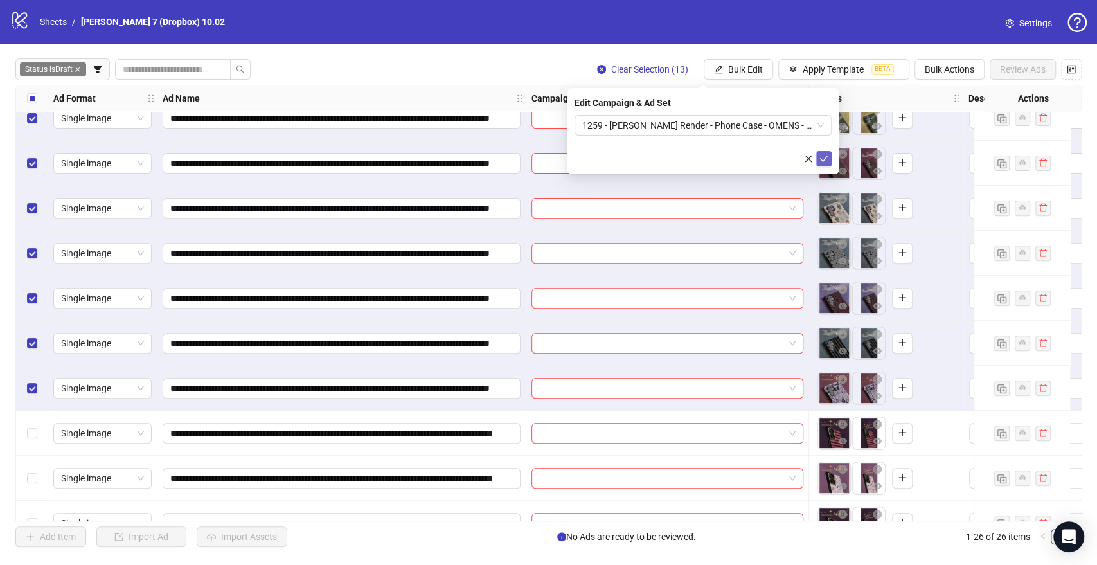
click at [829, 155] on button "submit" at bounding box center [823, 158] width 15 height 15
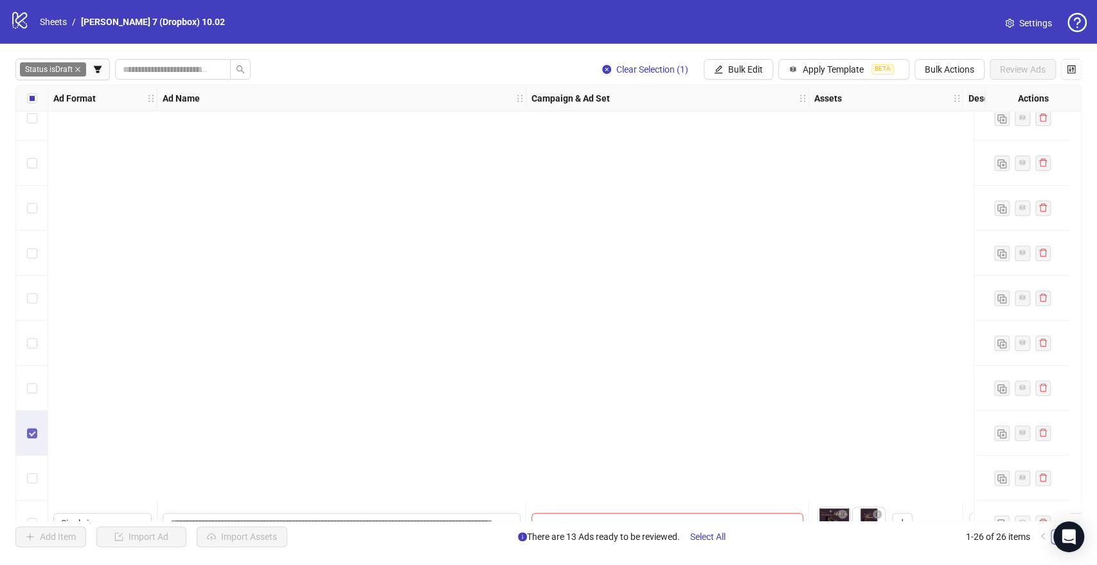
scroll to position [766, 0]
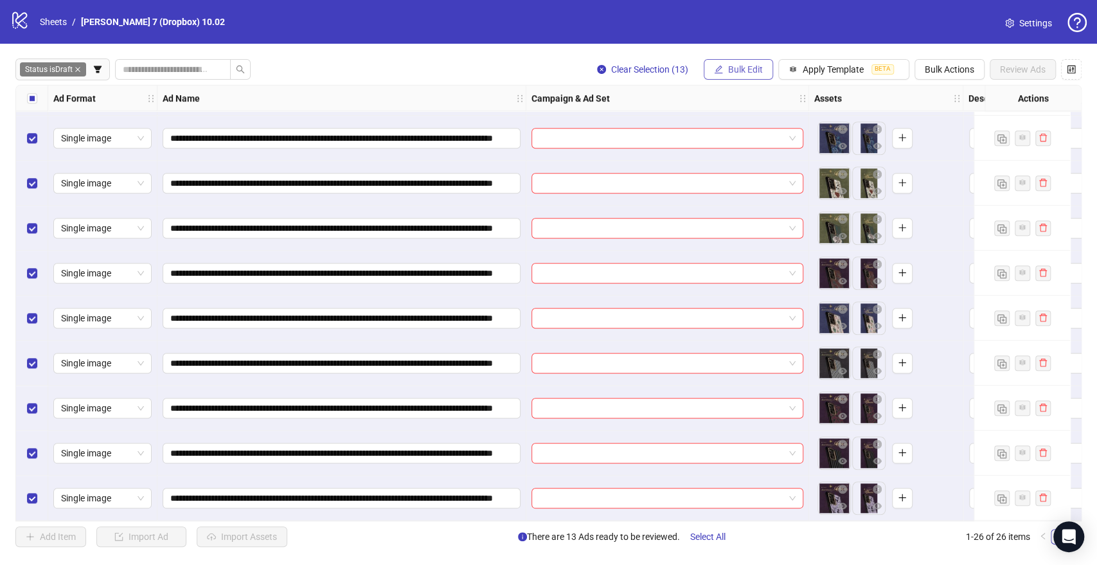
click at [737, 68] on span "Bulk Edit" at bounding box center [745, 69] width 35 height 10
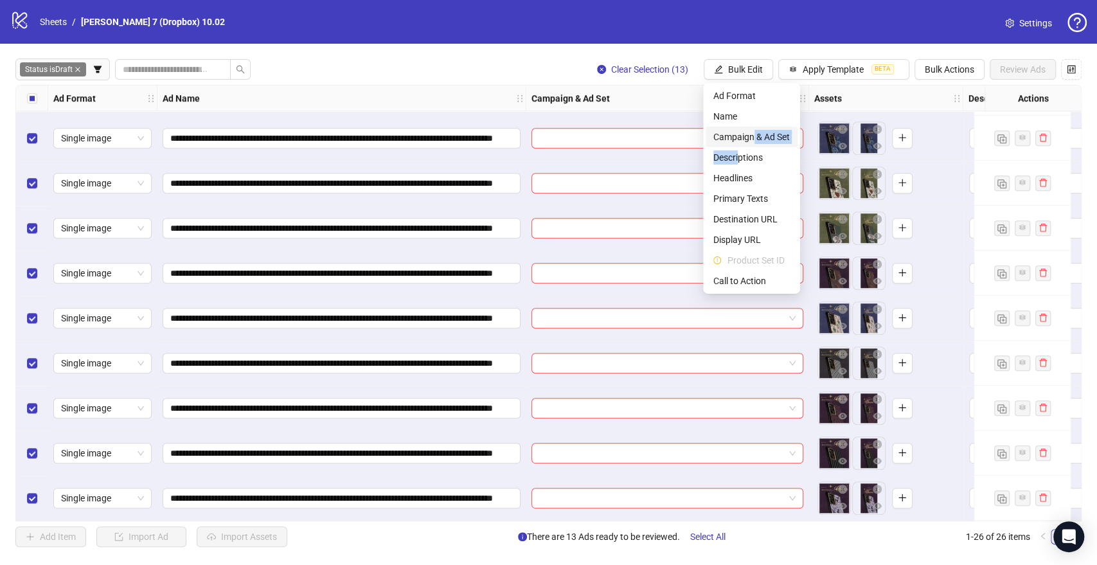
drag, startPoint x: 739, startPoint y: 148, endPoint x: 752, endPoint y: 131, distance: 21.5
click at [752, 131] on ul "Ad Format Name Campaign & Ad Set Descriptions Headlines Primary Texts Destinati…" at bounding box center [751, 188] width 97 height 211
click at [748, 132] on span "Campaign & Ad Set" at bounding box center [752, 137] width 76 height 14
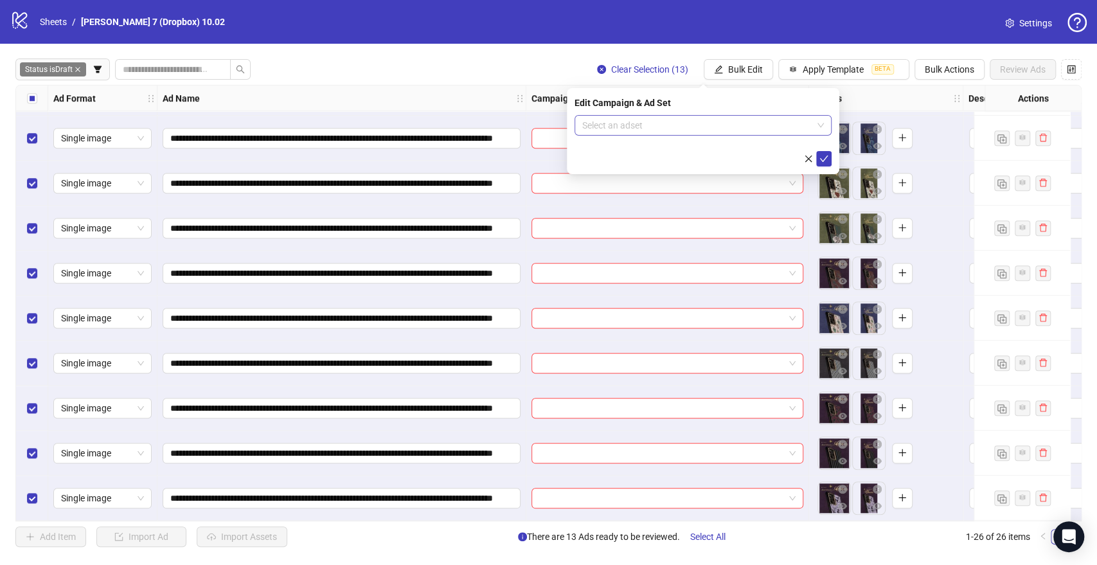
click at [624, 121] on input "search" at bounding box center [697, 125] width 230 height 19
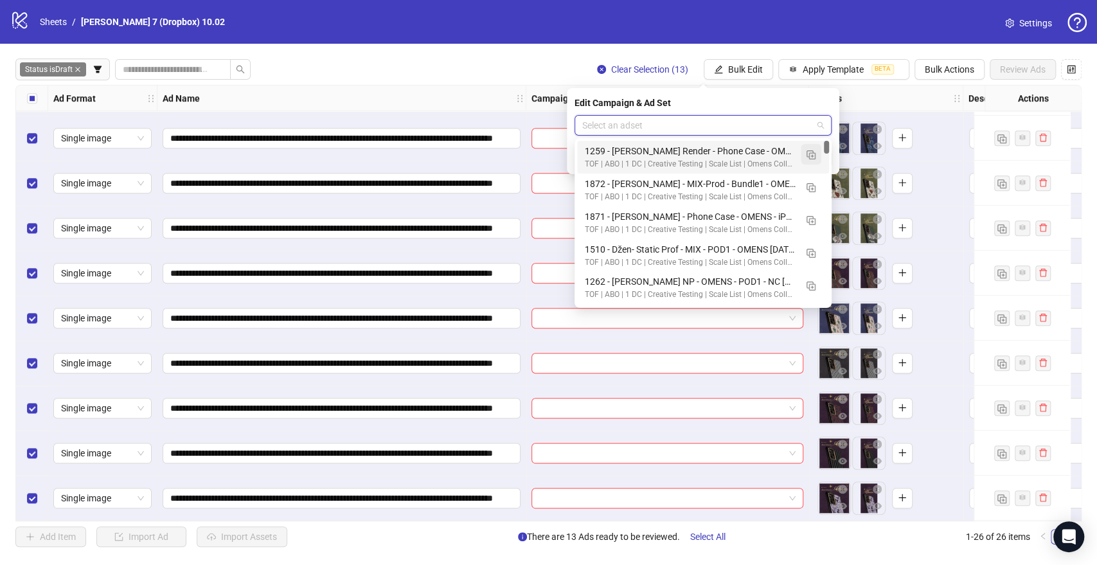
click at [809, 154] on img "button" at bounding box center [811, 154] width 9 height 9
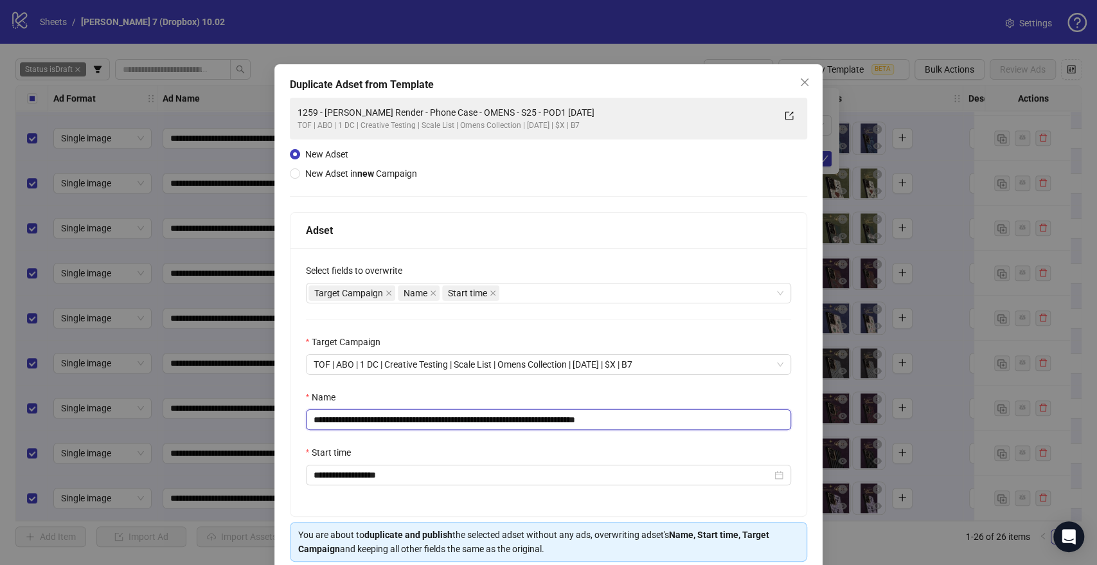
drag, startPoint x: 573, startPoint y: 417, endPoint x: 64, endPoint y: 436, distance: 509.5
click at [40, 440] on div "**********" at bounding box center [548, 282] width 1097 height 565
paste input "text"
drag, startPoint x: 656, startPoint y: 416, endPoint x: 792, endPoint y: 415, distance: 136.3
click at [792, 415] on div "**********" at bounding box center [549, 382] width 517 height 268
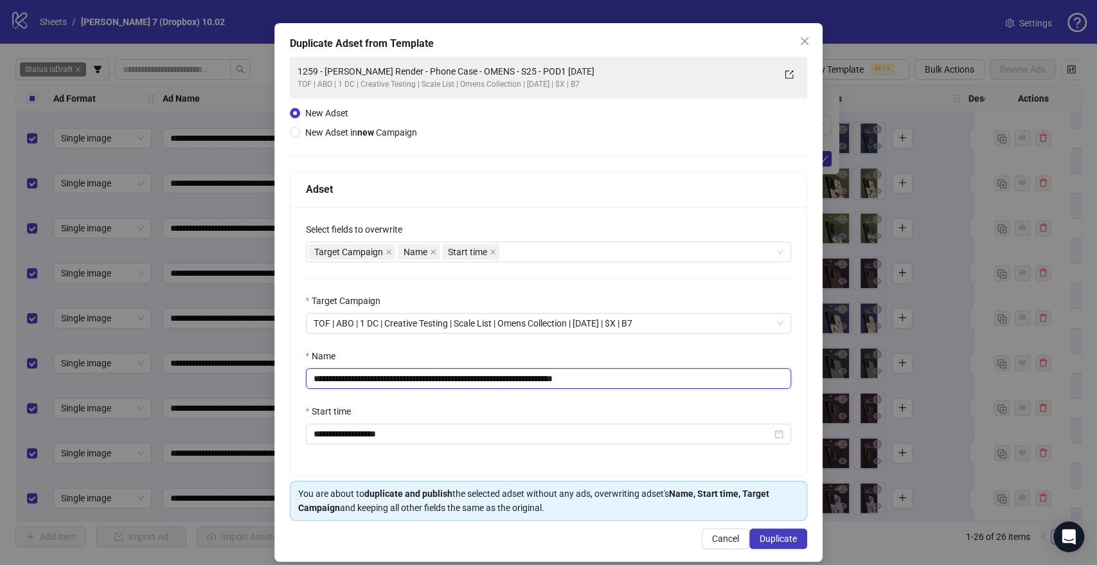
scroll to position [53, 0]
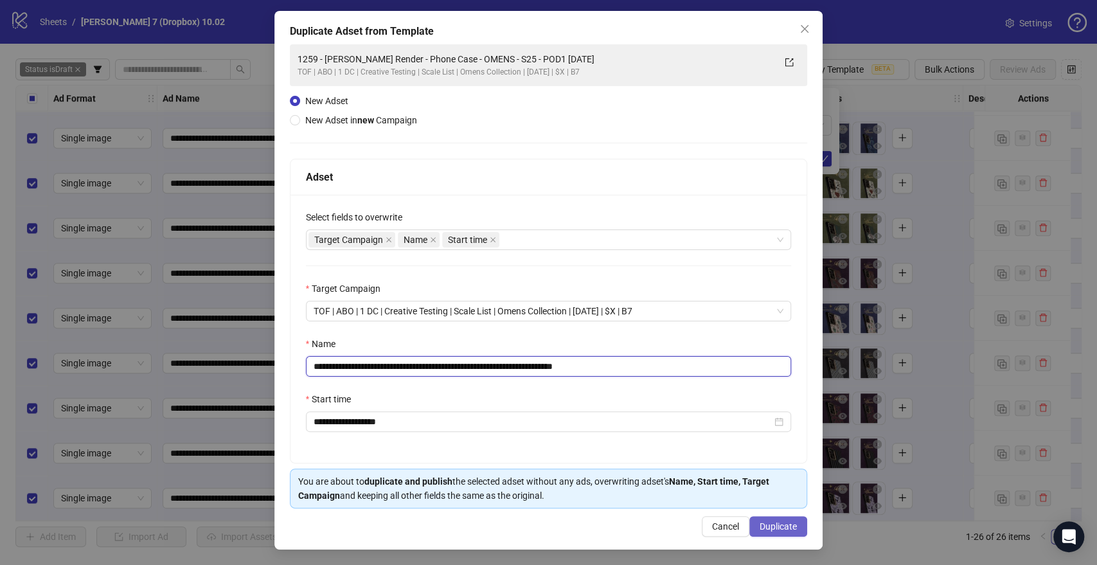
type input "**********"
click at [751, 518] on button "Duplicate" at bounding box center [779, 526] width 58 height 21
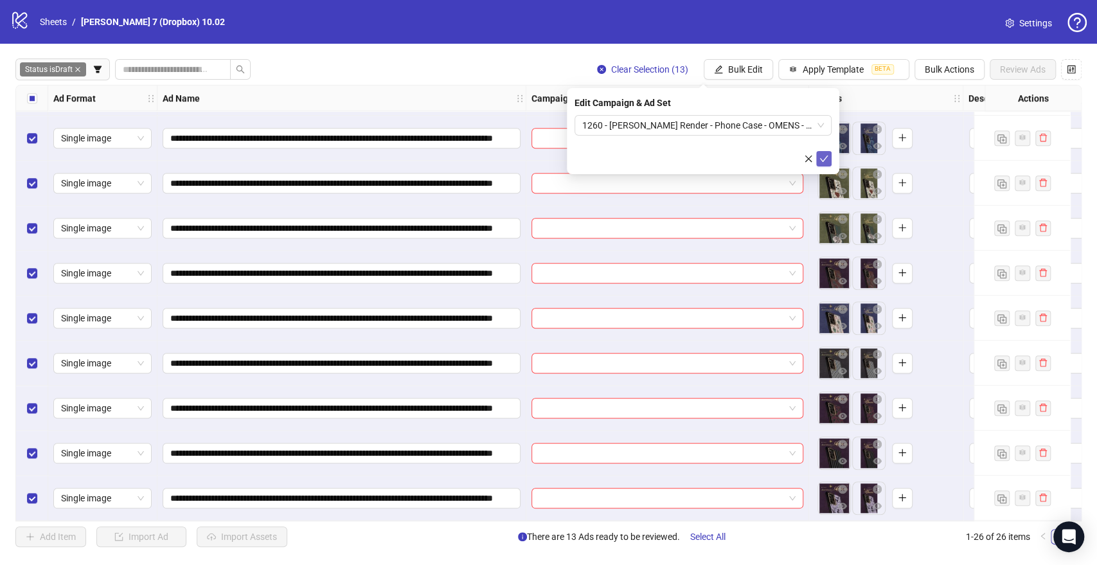
click at [820, 157] on icon "check" at bounding box center [824, 158] width 9 height 9
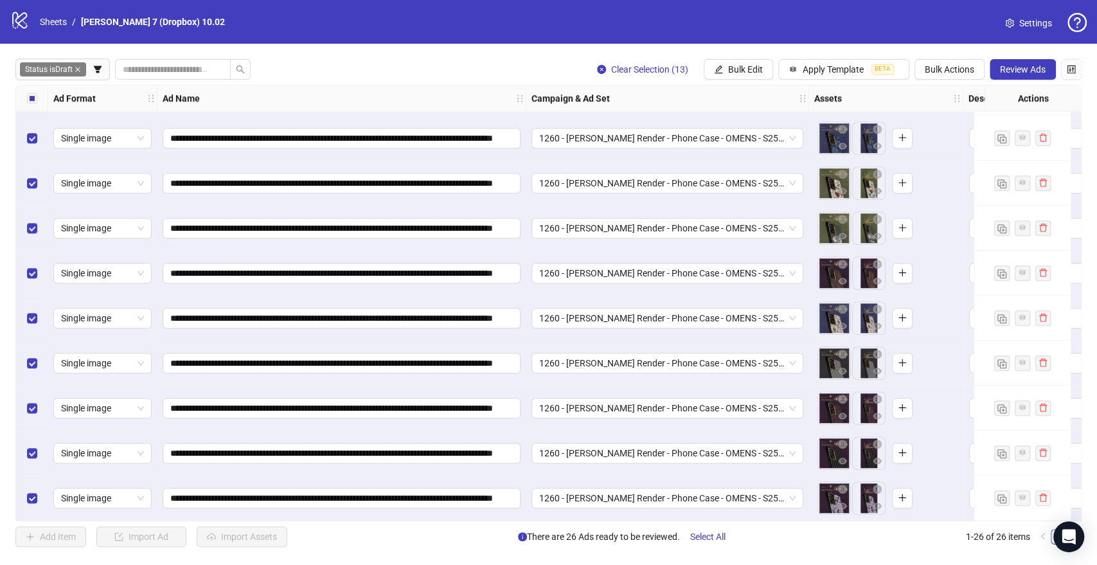
click at [21, 100] on div "Select all rows" at bounding box center [32, 98] width 32 height 26
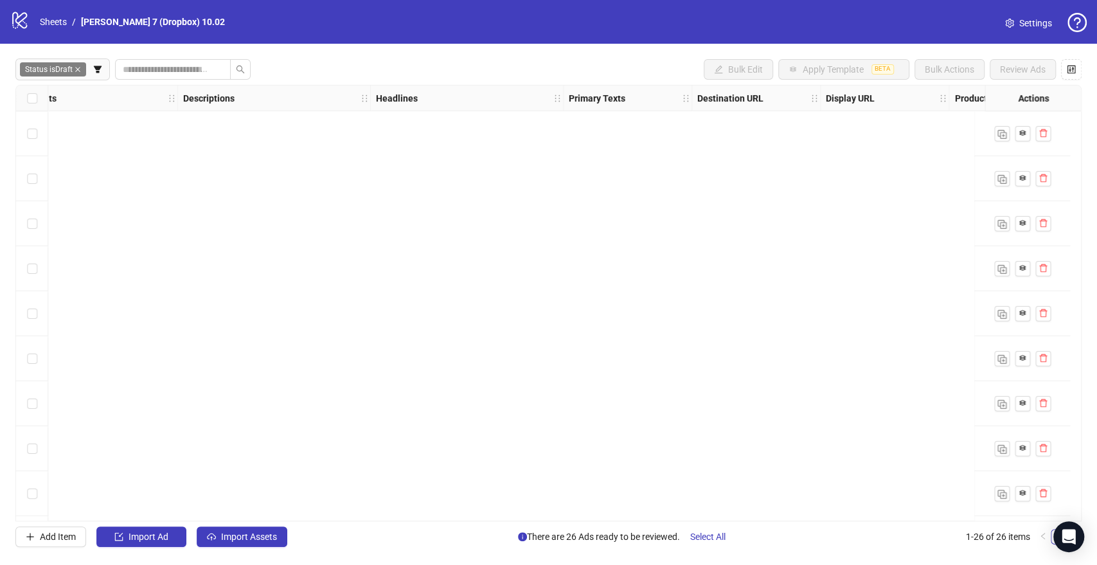
scroll to position [766, 786]
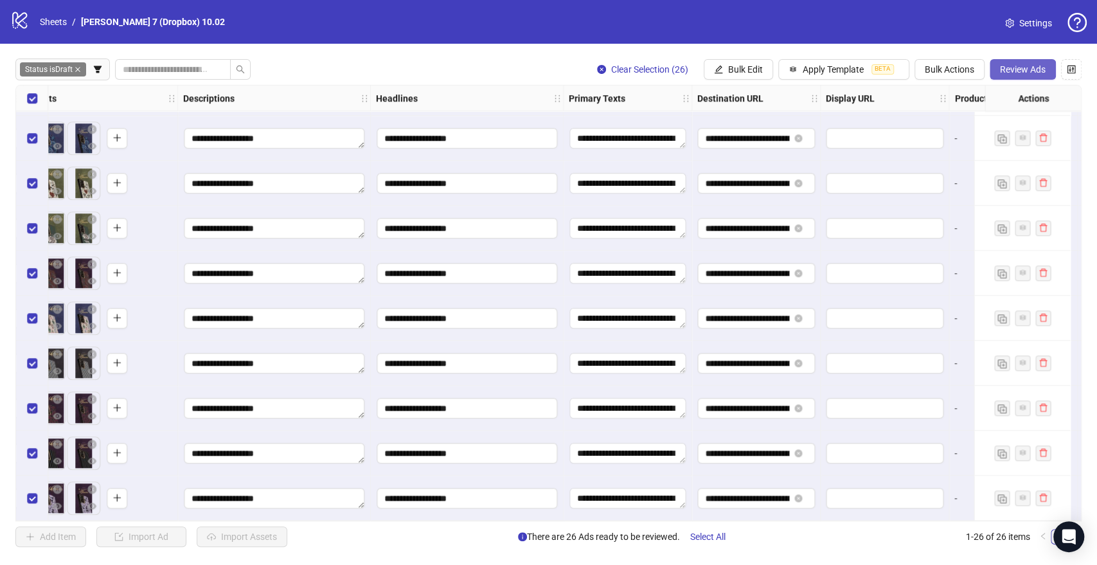
click at [1020, 71] on span "Review Ads" at bounding box center [1023, 69] width 46 height 10
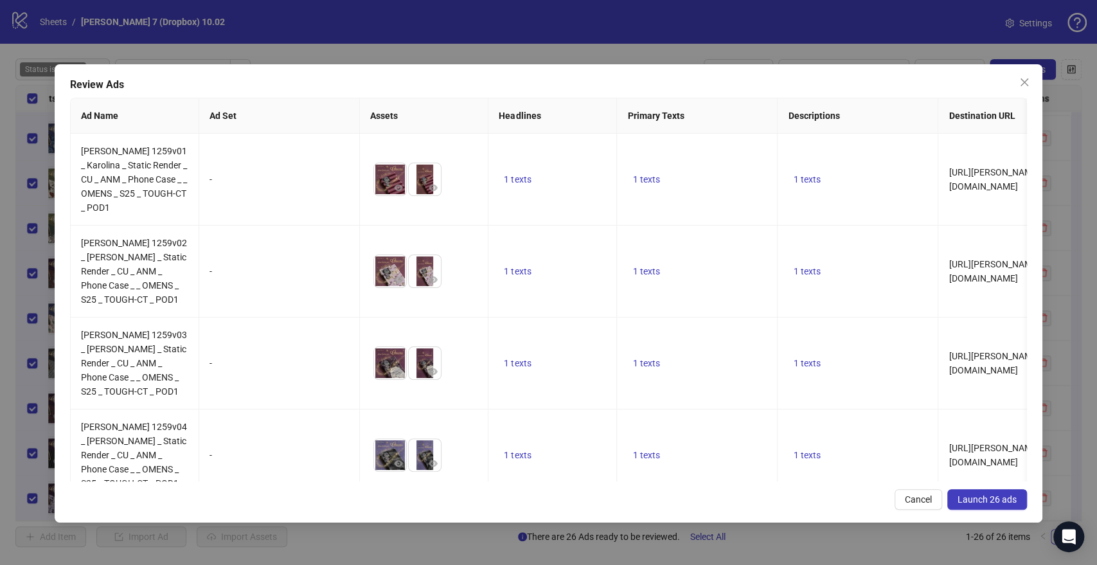
click at [978, 498] on span "Launch 26 ads" at bounding box center [987, 499] width 59 height 10
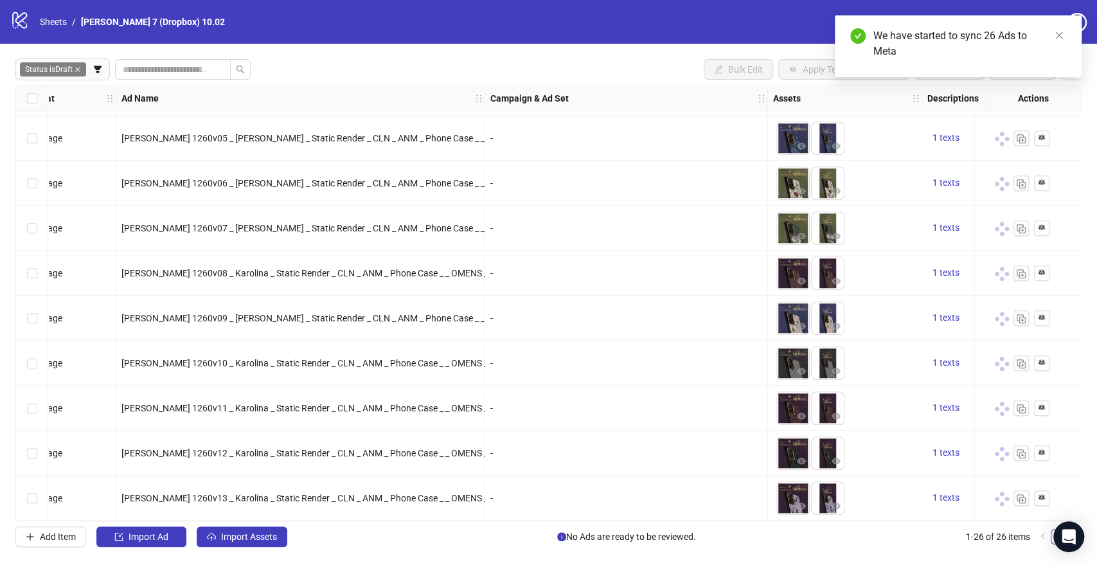
scroll to position [766, 0]
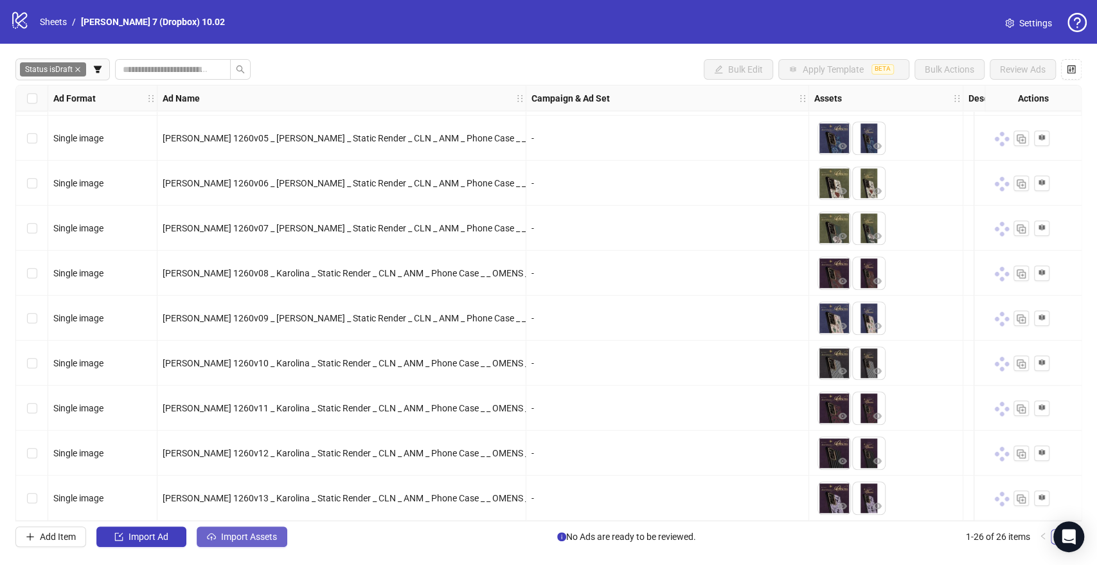
click at [259, 535] on span "Import Assets" at bounding box center [249, 537] width 56 height 10
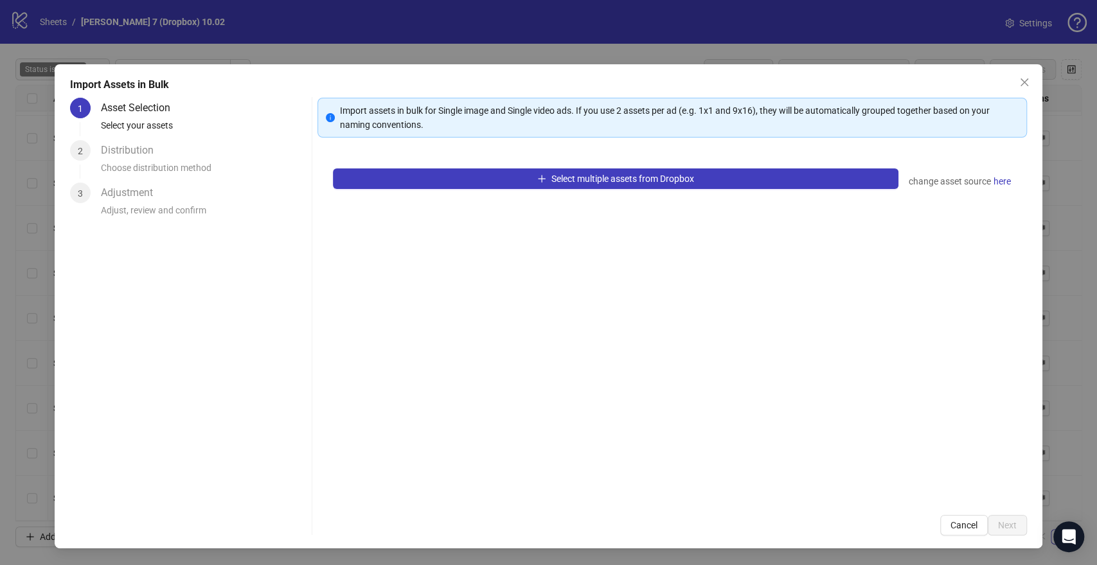
click at [231, 43] on div "Import Assets in Bulk 1 Asset Selection Select your assets 2 Distribution Choos…" at bounding box center [548, 282] width 1097 height 565
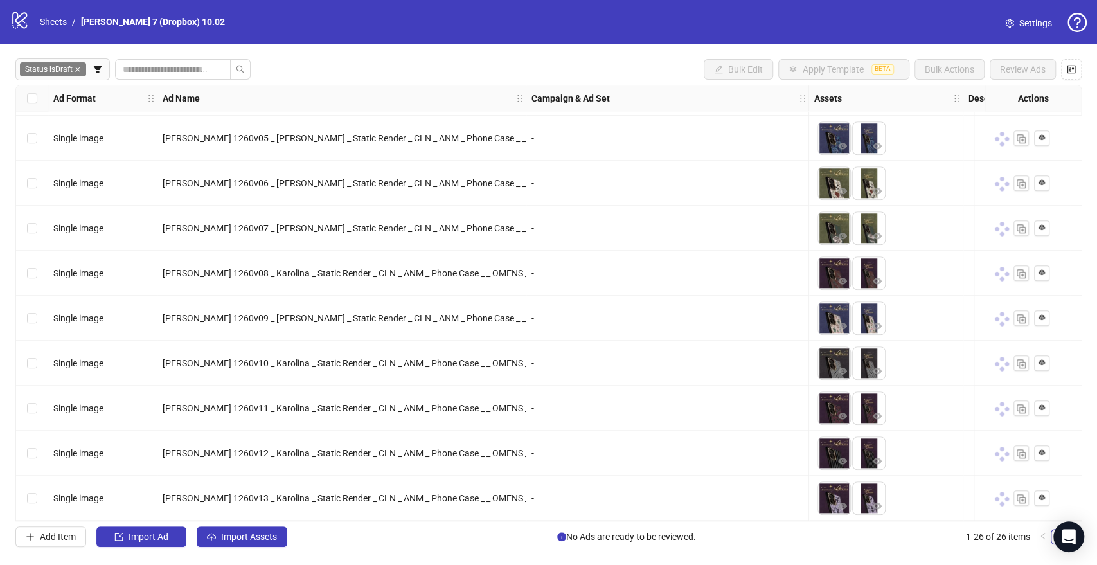
click at [76, 65] on span "Status is Draft" at bounding box center [53, 69] width 66 height 14
click at [78, 69] on icon "close" at bounding box center [78, 69] width 6 height 6
click at [29, 71] on icon "filter" at bounding box center [25, 69] width 9 height 9
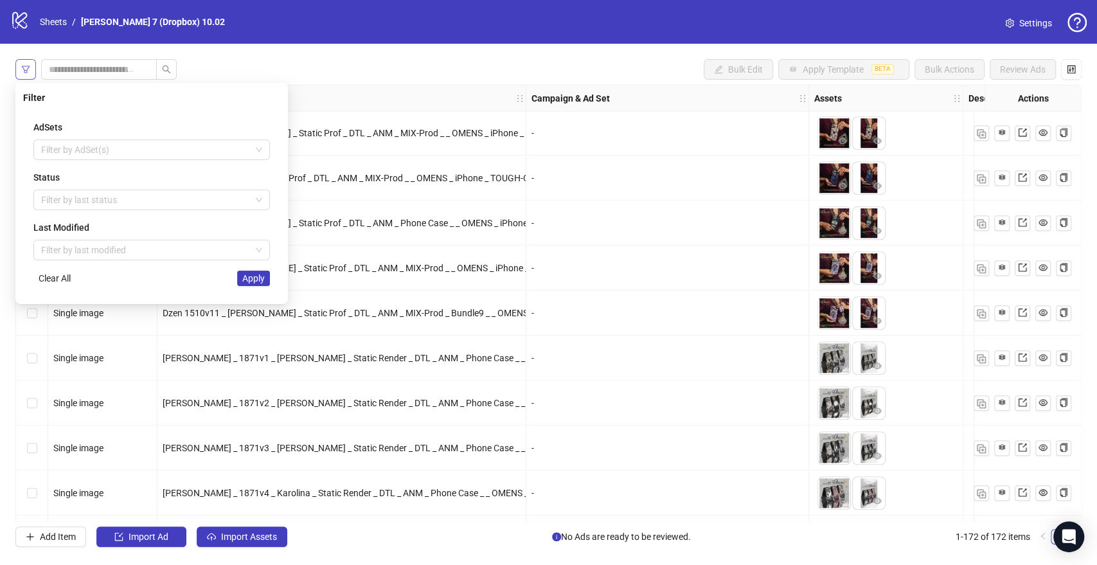
click at [29, 65] on icon "filter" at bounding box center [25, 69] width 9 height 9
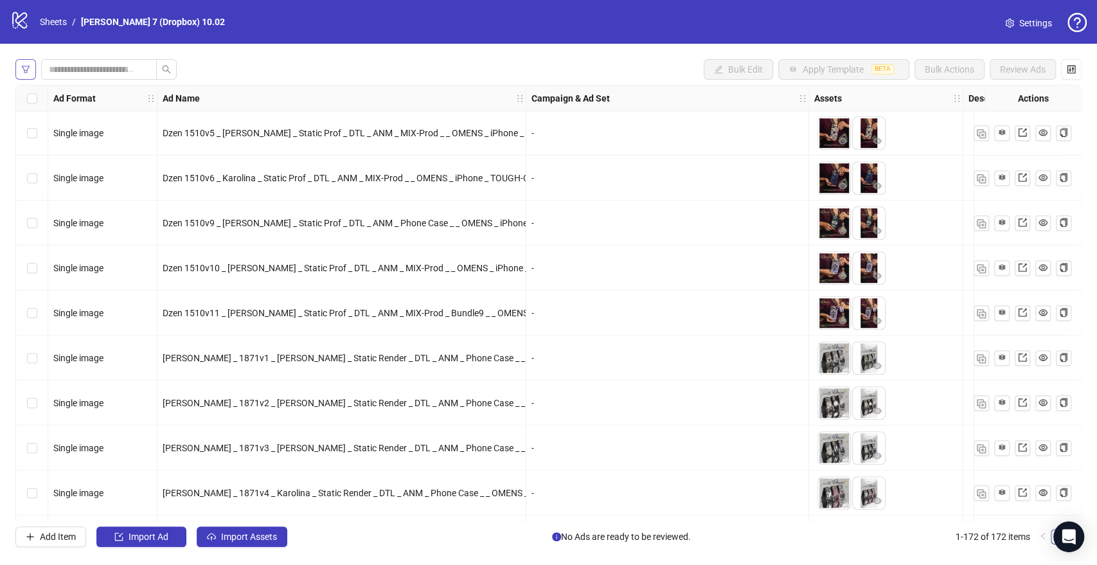
click at [29, 65] on icon "filter" at bounding box center [25, 69] width 9 height 9
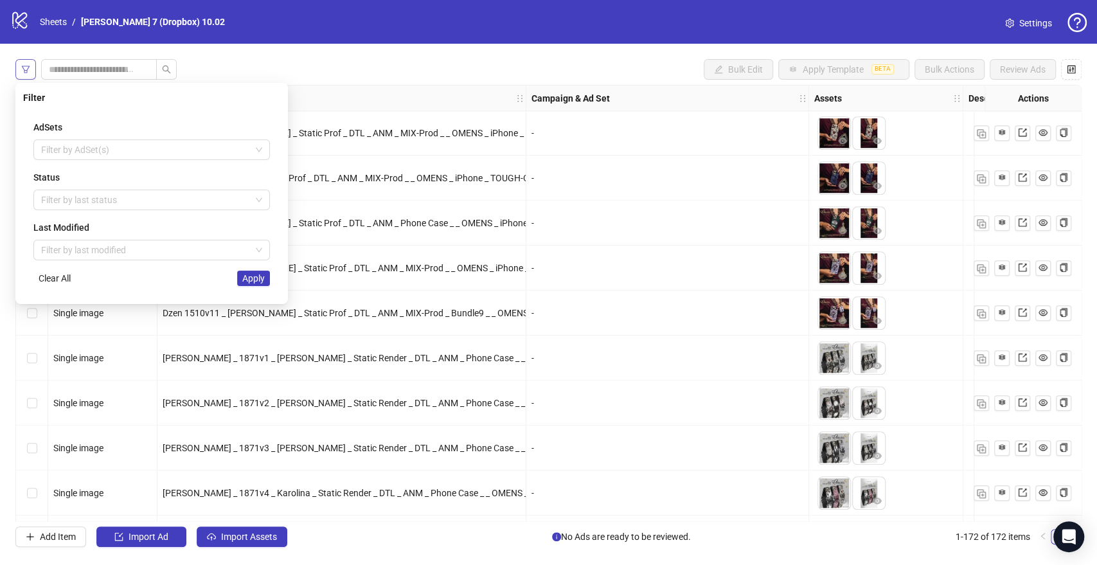
click at [29, 65] on icon "filter" at bounding box center [25, 69] width 9 height 9
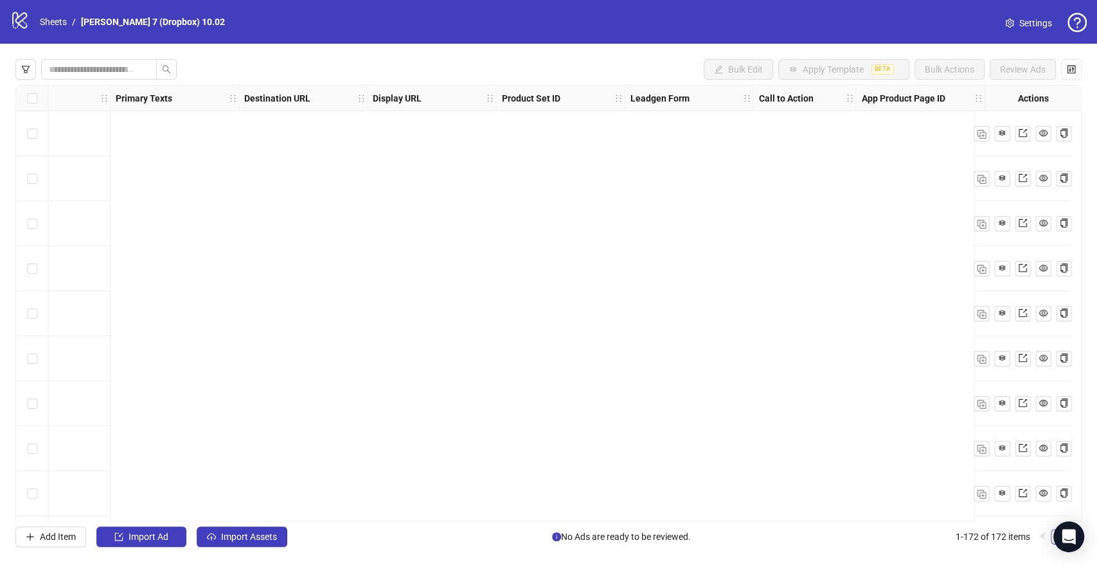
scroll to position [0, 0]
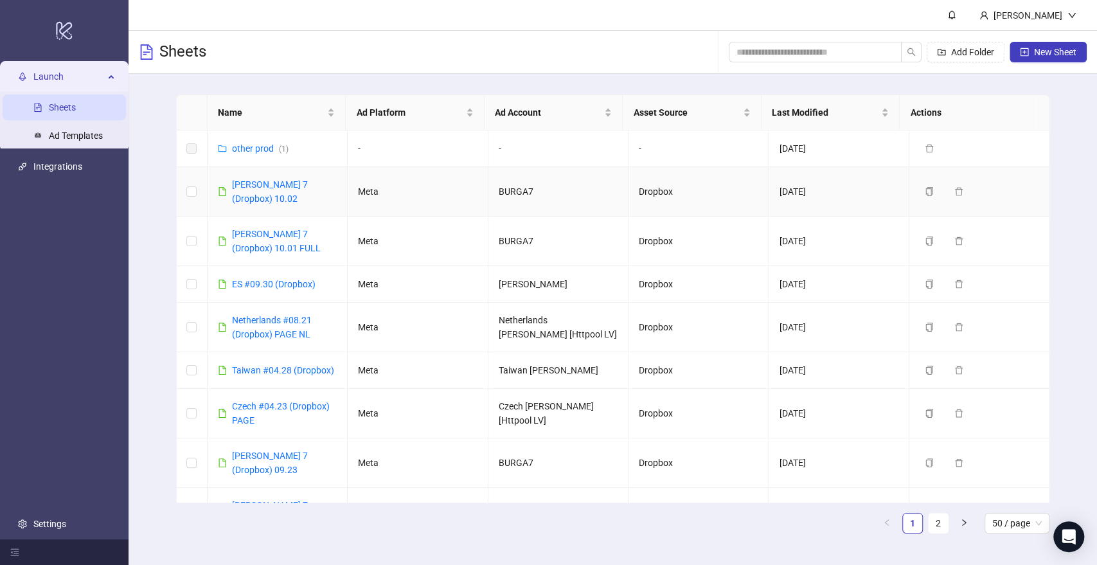
click at [267, 177] on td "[PERSON_NAME] 7 (Dropbox) 10.02" at bounding box center [278, 191] width 140 height 49
click at [271, 179] on link "[PERSON_NAME] 7 (Dropbox) 10.02" at bounding box center [270, 191] width 76 height 24
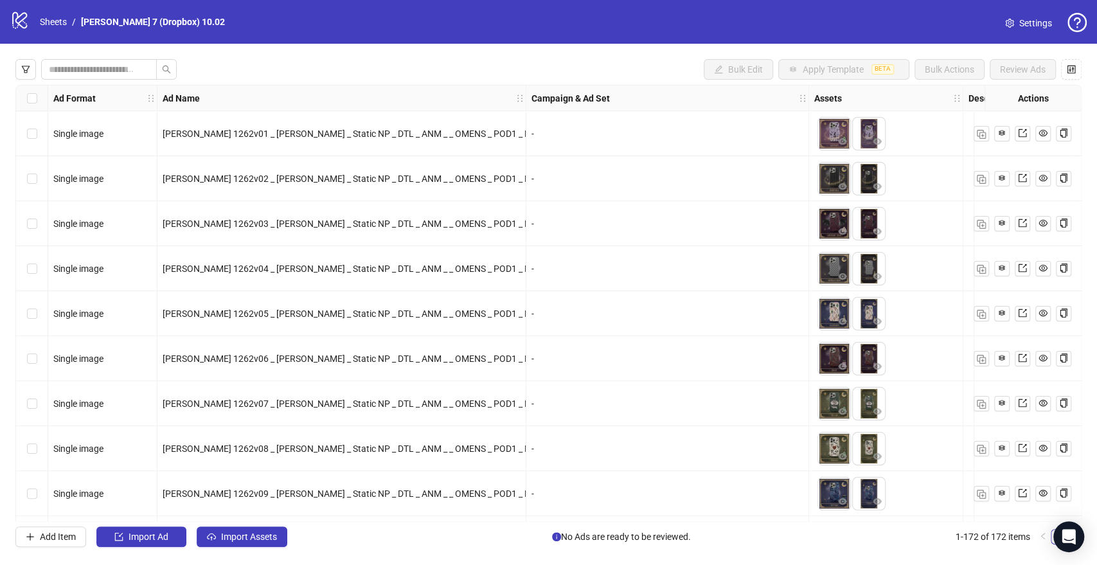
click at [11, 63] on div "Bulk Edit Apply Template BETA Bulk Actions Review Ads Ad Format Ad Name Campaig…" at bounding box center [548, 303] width 1097 height 519
click at [26, 69] on icon "filter" at bounding box center [25, 69] width 9 height 9
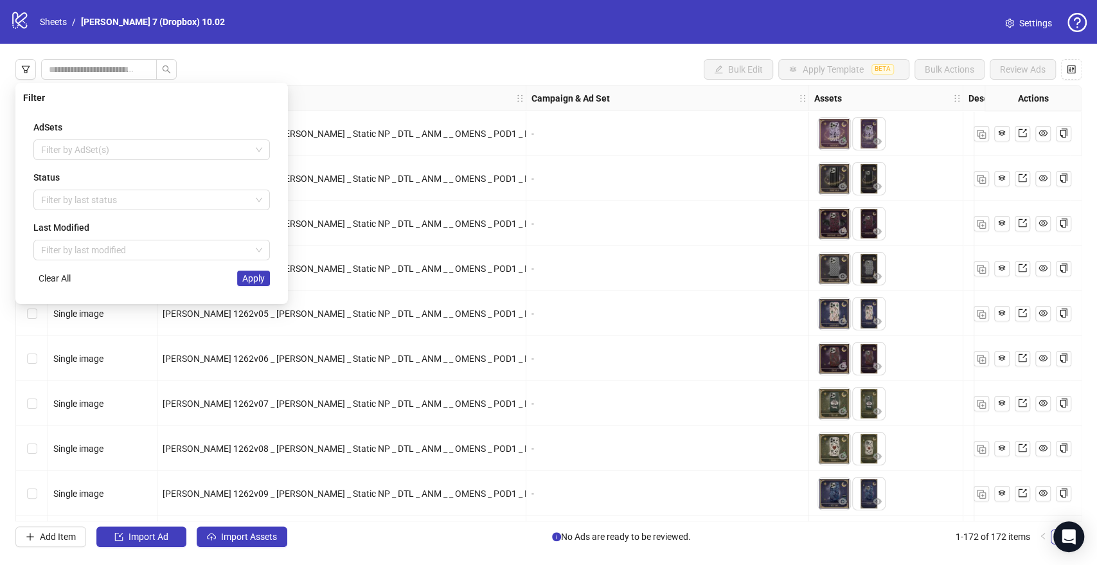
drag, startPoint x: 64, startPoint y: 194, endPoint x: 70, endPoint y: 224, distance: 30.1
click at [64, 195] on div at bounding box center [145, 200] width 218 height 18
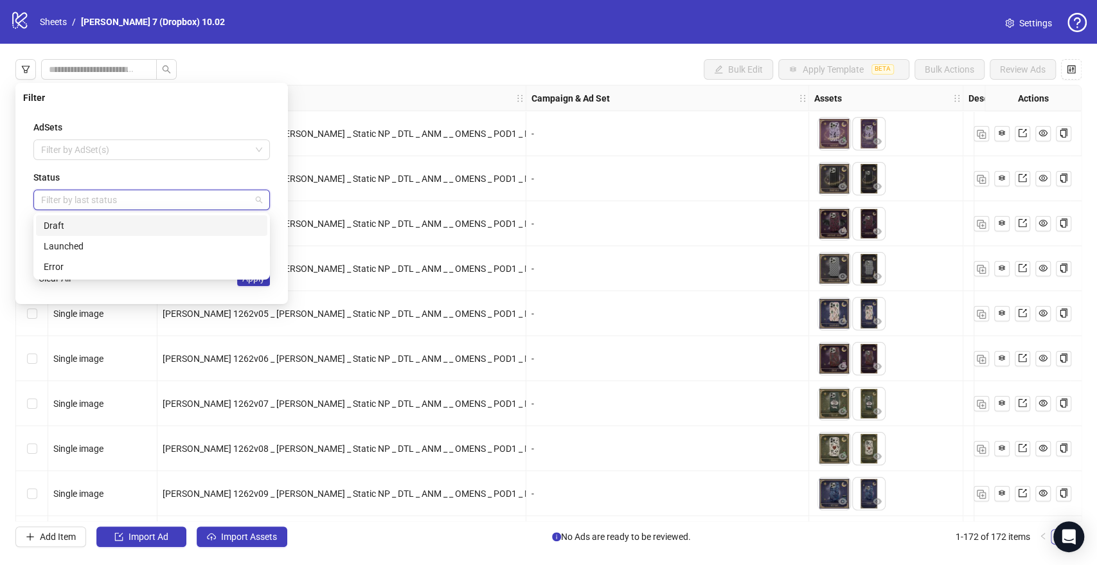
click at [77, 233] on div "Draft" at bounding box center [151, 225] width 231 height 21
click at [261, 302] on div "Filter AdSets Filter by AdSet(s) Status Draft Last Modified Filter by last modi…" at bounding box center [151, 193] width 273 height 221
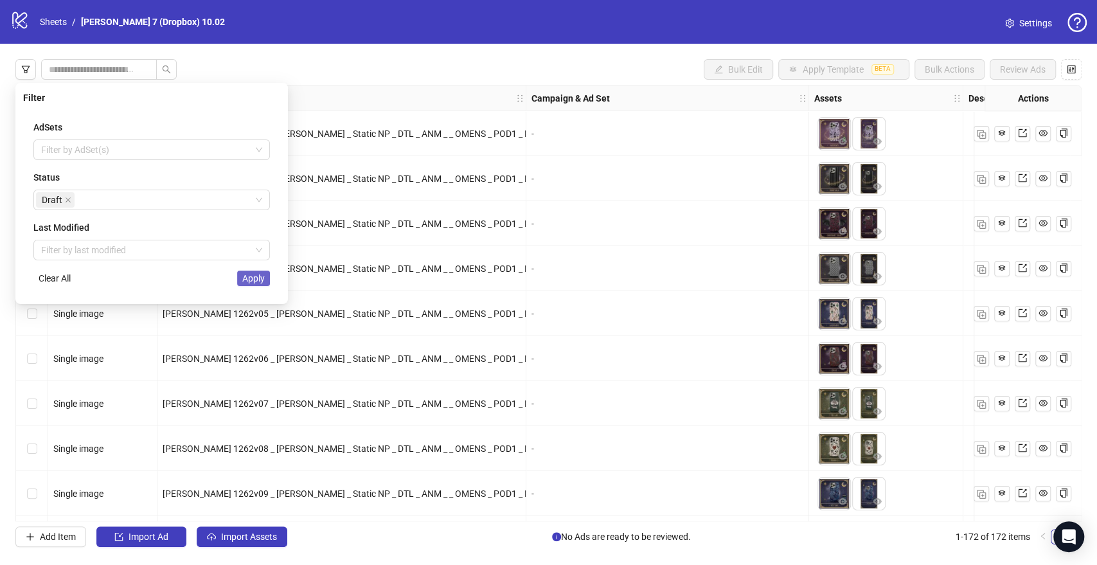
click at [260, 282] on span "Apply" at bounding box center [253, 278] width 22 height 10
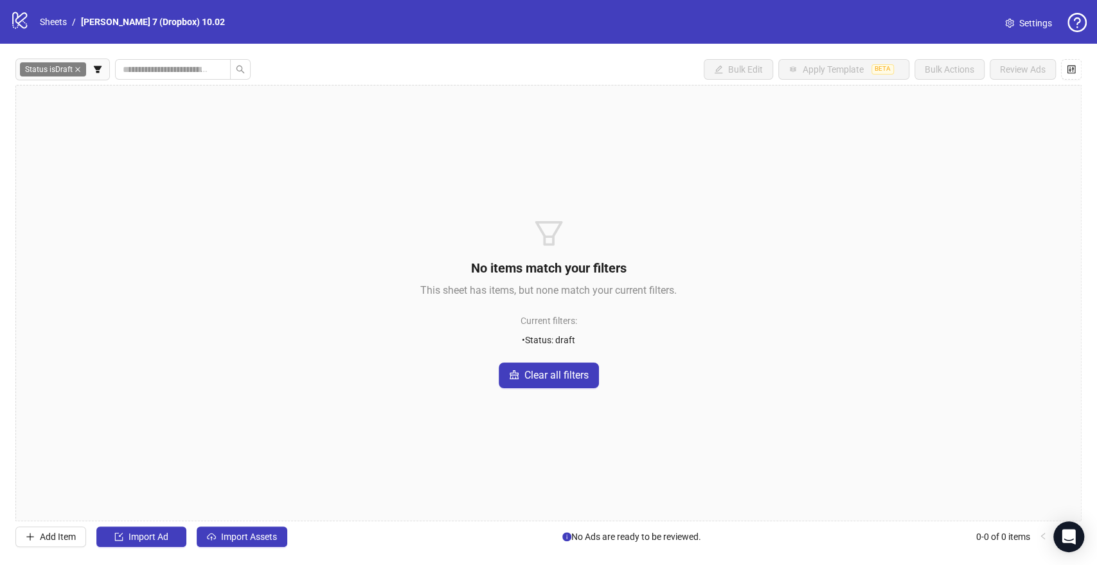
drag, startPoint x: 561, startPoint y: 374, endPoint x: 302, endPoint y: 358, distance: 259.6
click at [304, 357] on div "No items match your filters This sheet has items, but none match your current f…" at bounding box center [548, 303] width 1066 height 436
click at [274, 526] on div "Add Item Import Ad Import Assets" at bounding box center [151, 536] width 272 height 21
click at [270, 534] on span "Import Assets" at bounding box center [249, 537] width 56 height 10
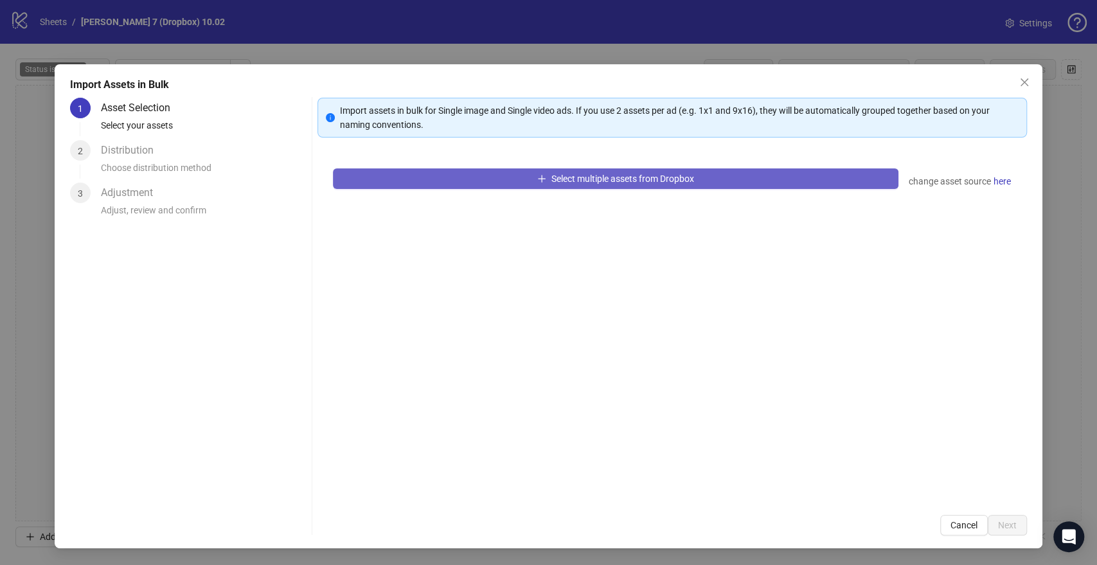
click at [576, 180] on span "Select multiple assets from Dropbox" at bounding box center [623, 179] width 143 height 10
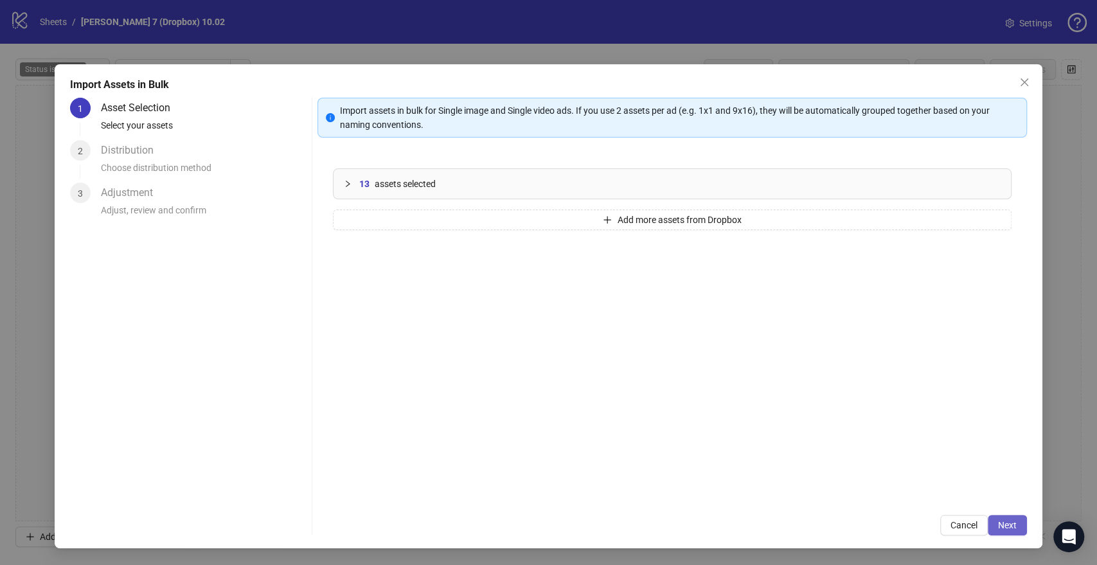
click at [1012, 529] on span "Next" at bounding box center [1007, 525] width 19 height 10
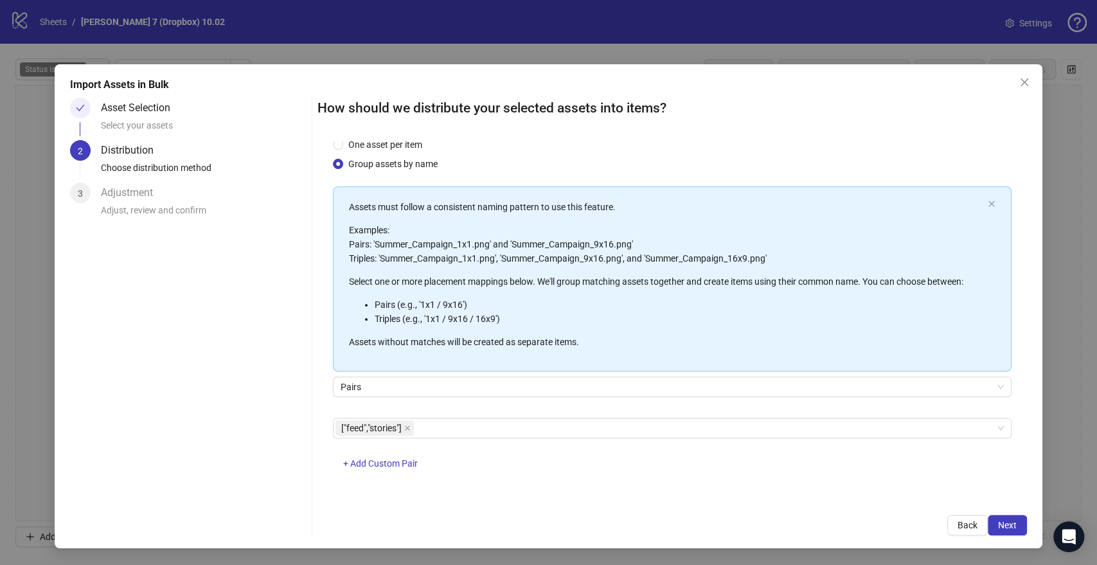
scroll to position [33, 0]
click at [1011, 528] on span "Next" at bounding box center [1007, 525] width 19 height 10
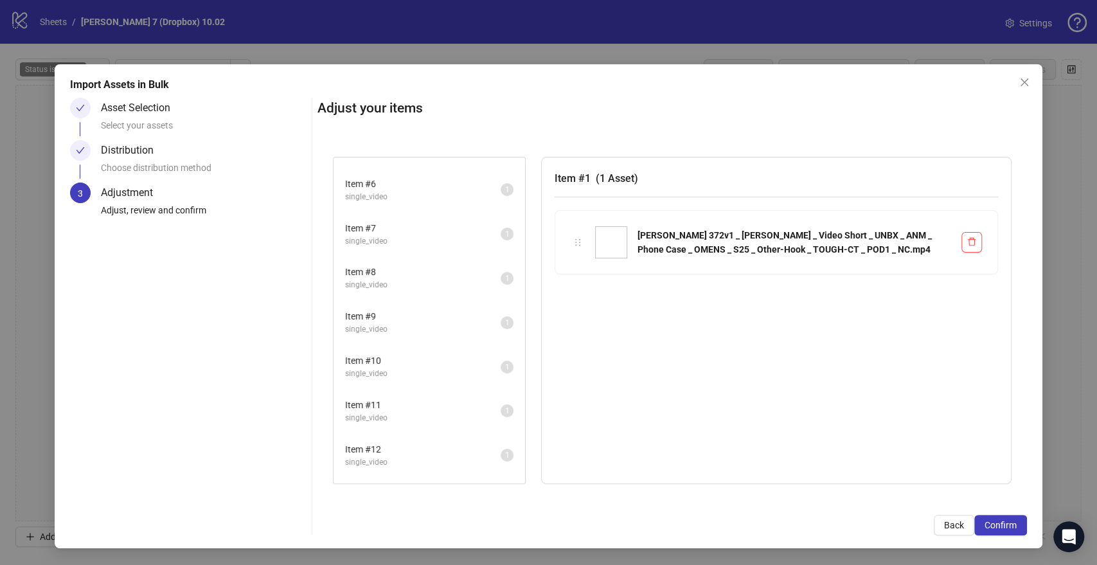
scroll to position [245, 0]
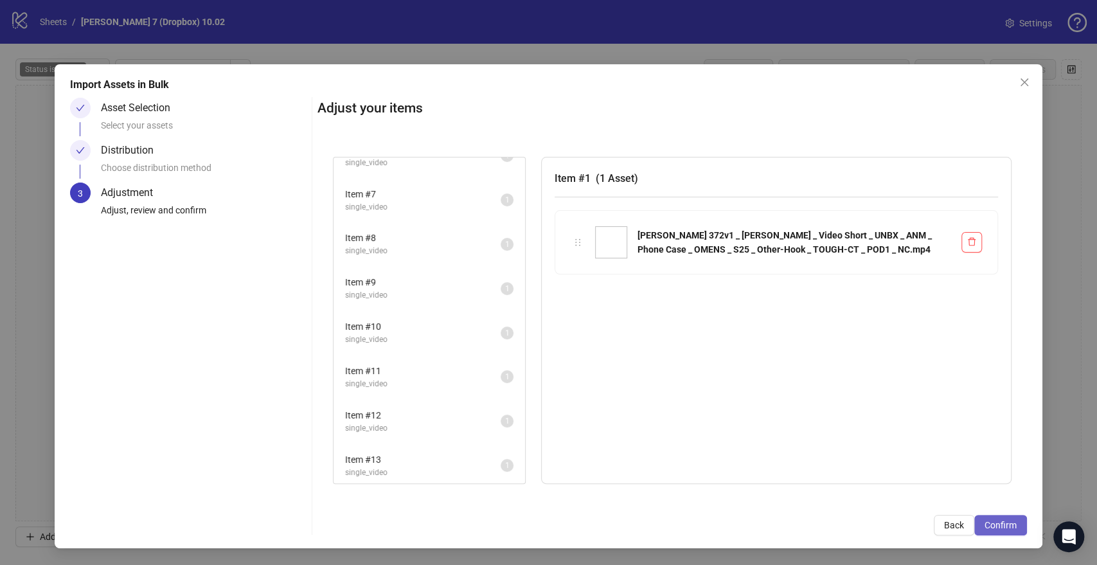
click at [1011, 523] on span "Confirm" at bounding box center [1001, 525] width 32 height 10
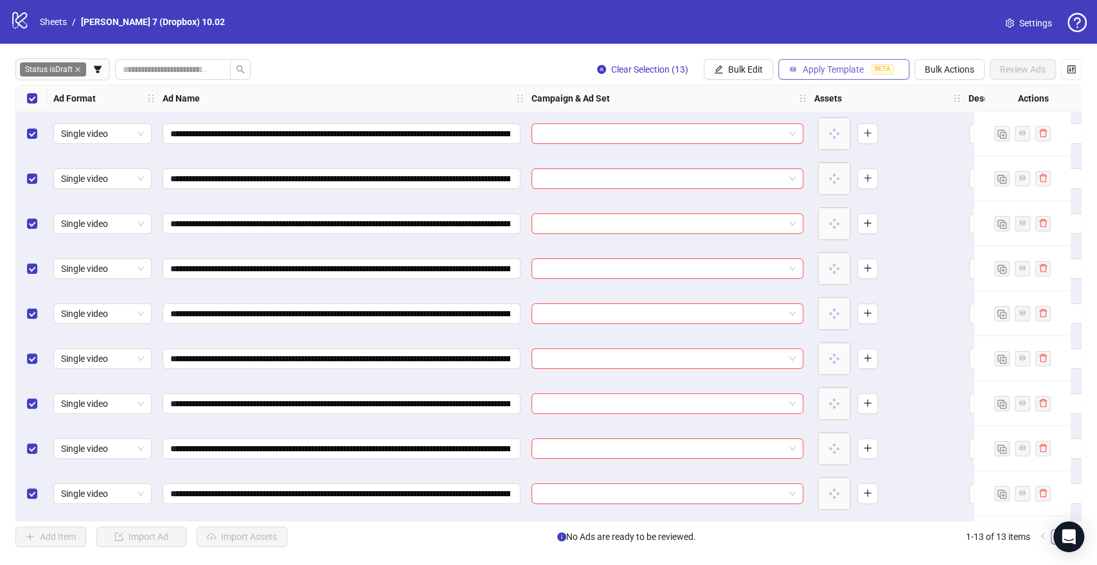
click at [794, 63] on button "Apply Template BETA" at bounding box center [843, 69] width 131 height 21
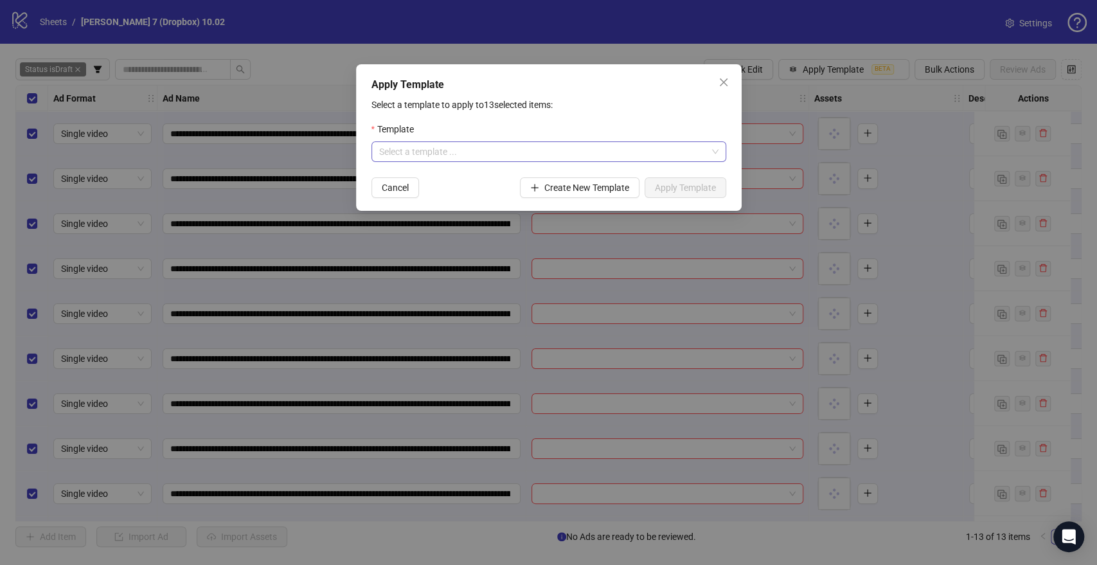
click at [528, 142] on input "search" at bounding box center [543, 151] width 328 height 19
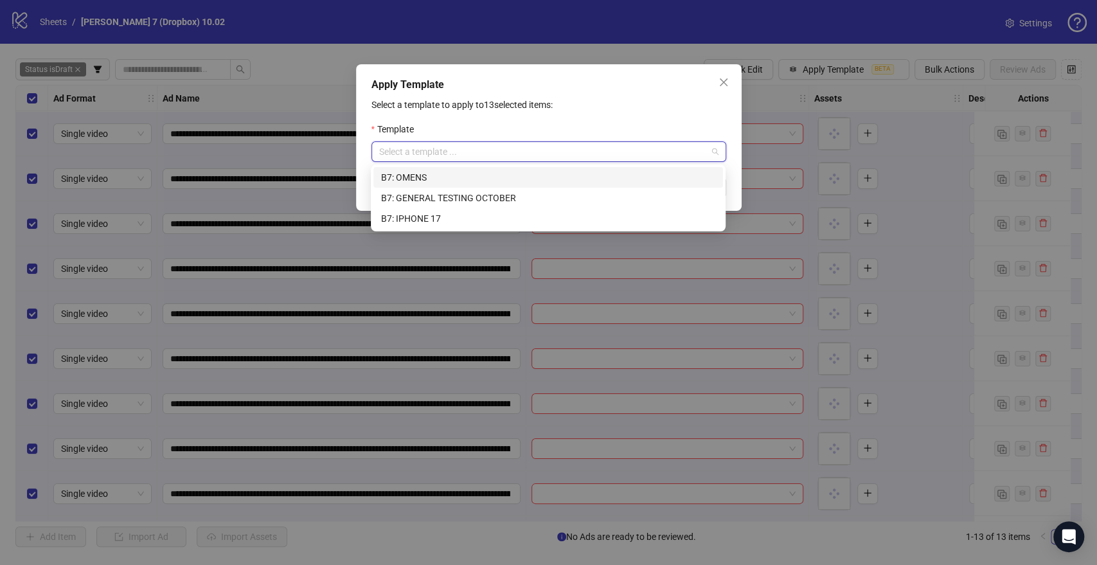
click at [438, 174] on div "B7: OMENS" at bounding box center [548, 177] width 334 height 14
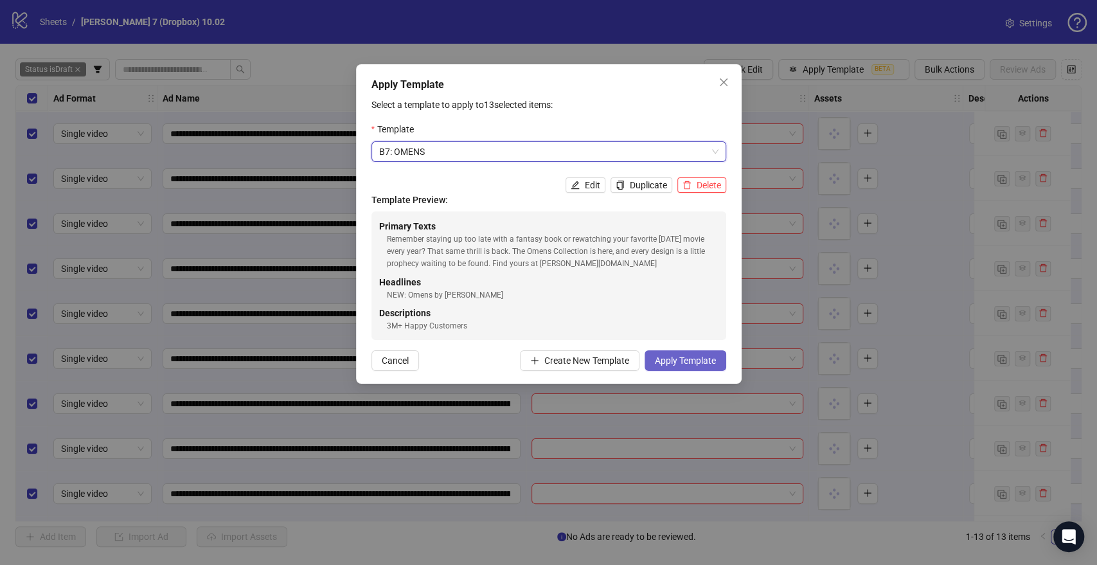
click at [672, 359] on span "Apply Template" at bounding box center [685, 360] width 61 height 10
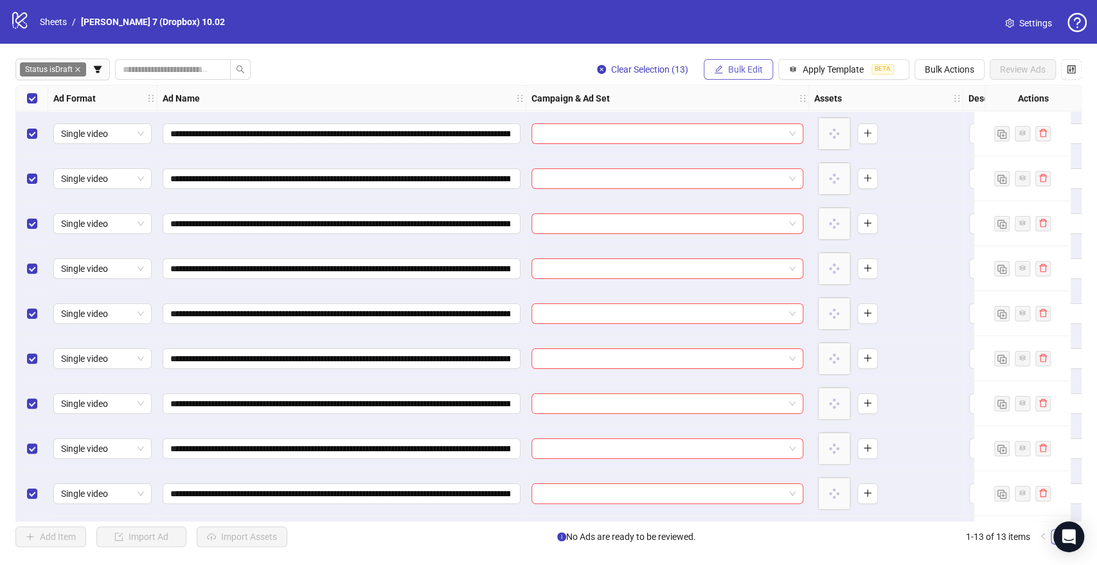
click at [754, 69] on span "Bulk Edit" at bounding box center [745, 69] width 35 height 10
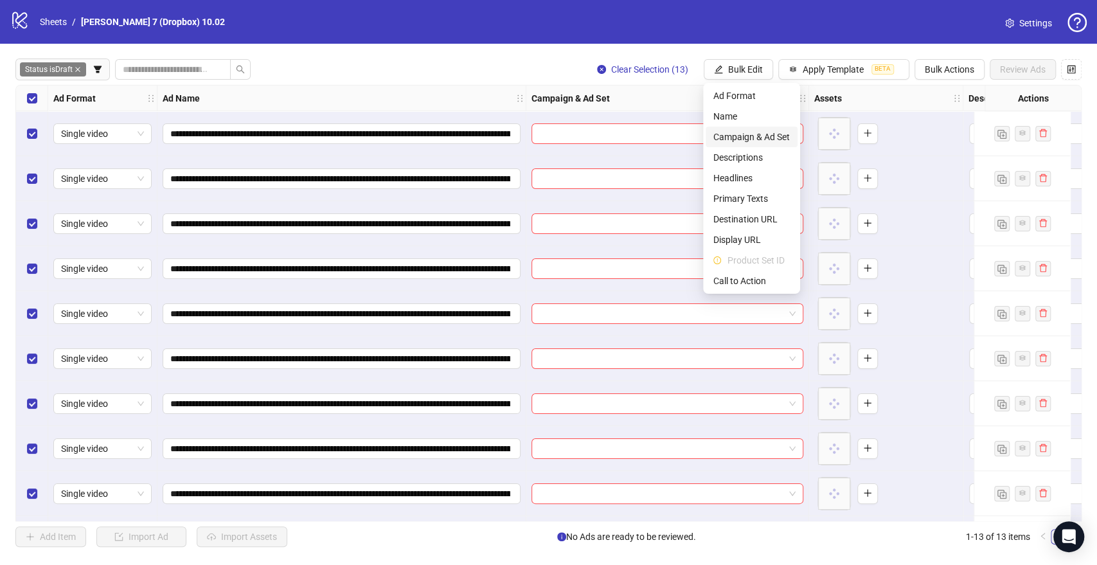
click at [764, 134] on span "Campaign & Ad Set" at bounding box center [752, 137] width 76 height 14
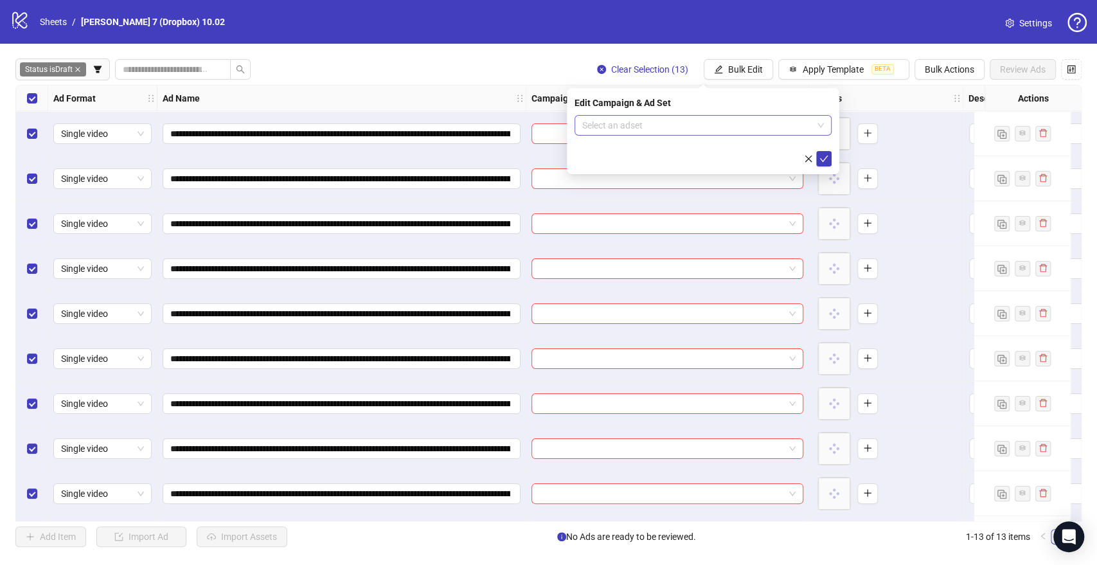
click at [612, 132] on input "search" at bounding box center [697, 125] width 230 height 19
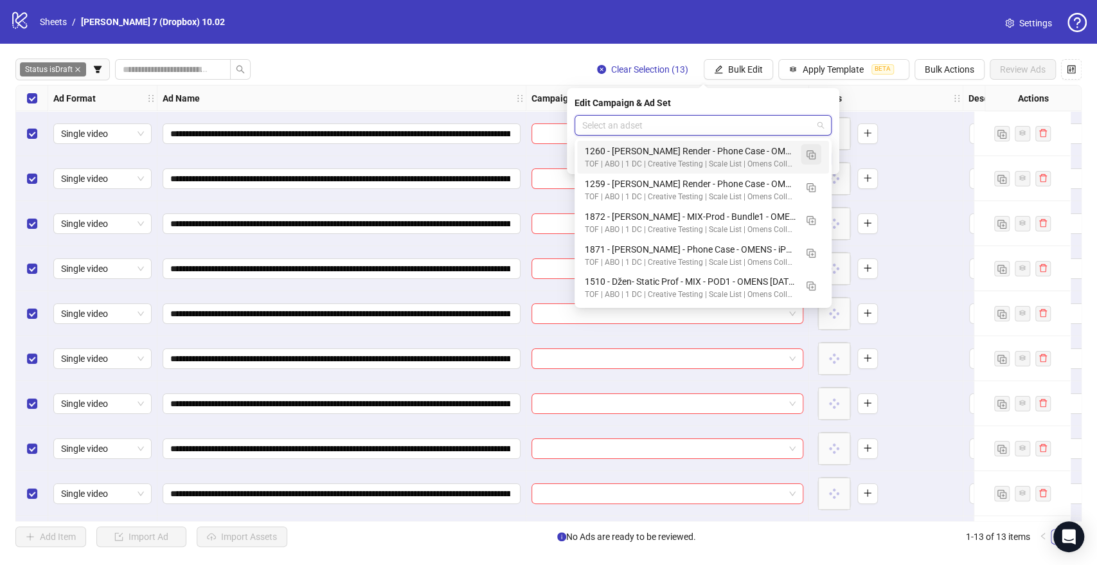
click at [807, 154] on img "button" at bounding box center [811, 154] width 9 height 9
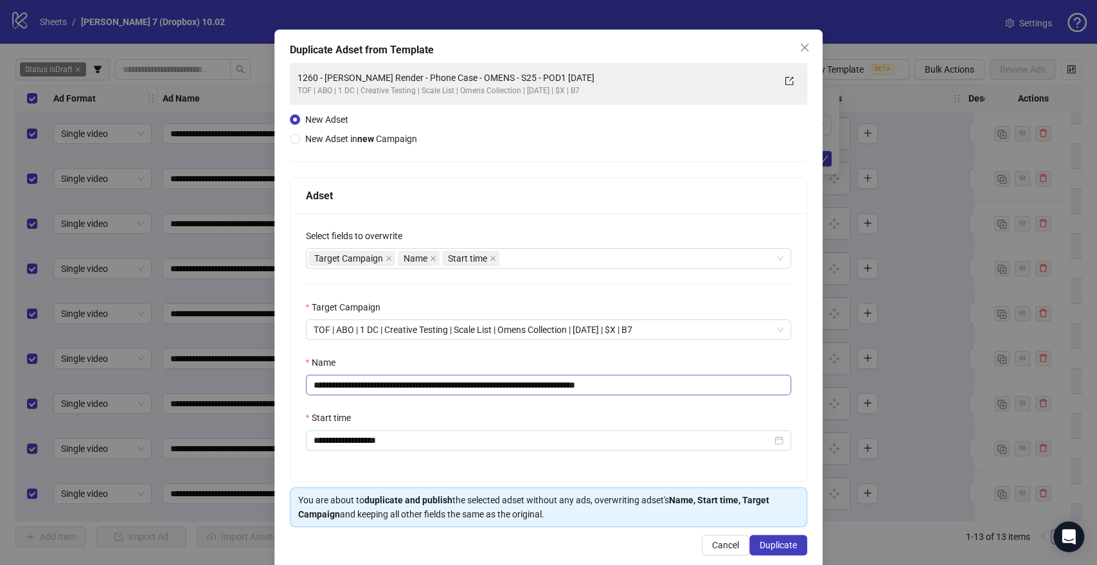
scroll to position [53, 0]
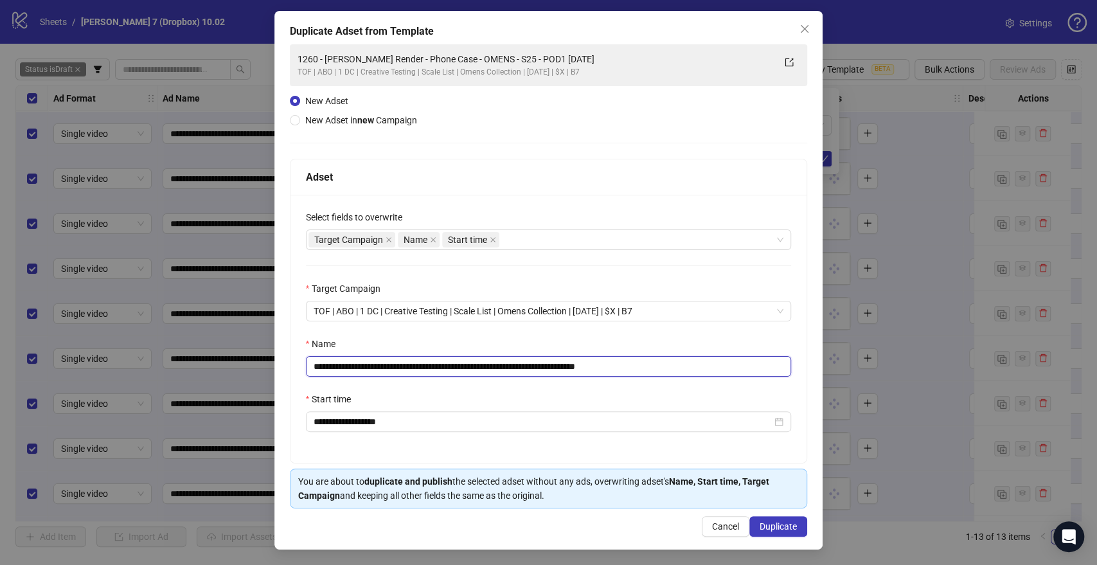
drag, startPoint x: 570, startPoint y: 365, endPoint x: 175, endPoint y: 364, distance: 395.3
click at [172, 364] on div "**********" at bounding box center [548, 282] width 1097 height 565
paste input "***"
drag, startPoint x: 633, startPoint y: 363, endPoint x: 968, endPoint y: 385, distance: 335.6
click at [924, 384] on div "**********" at bounding box center [548, 282] width 1097 height 565
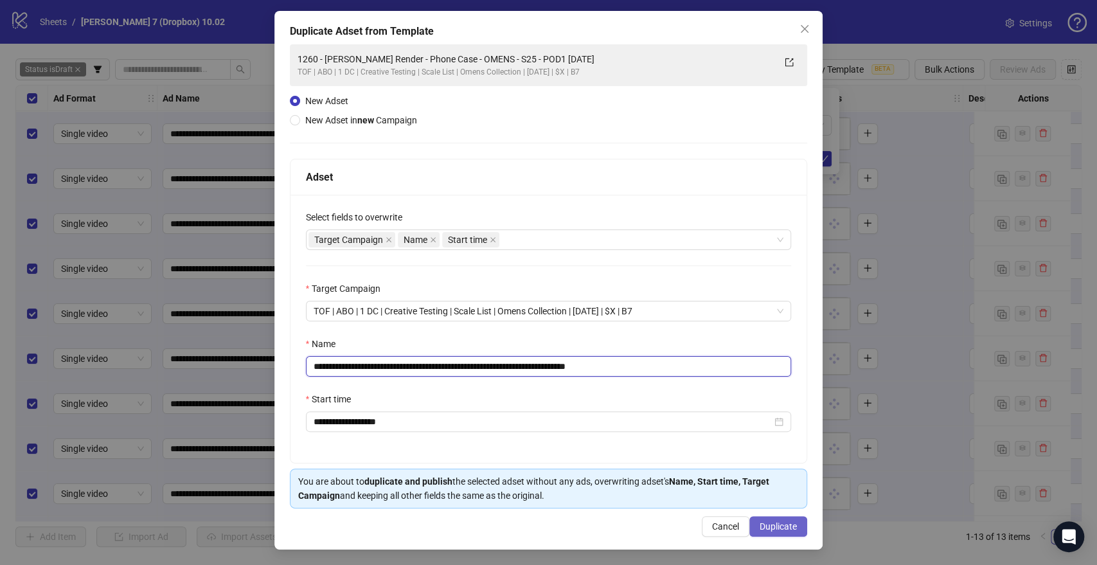
type input "**********"
click at [783, 521] on span "Duplicate" at bounding box center [778, 526] width 37 height 10
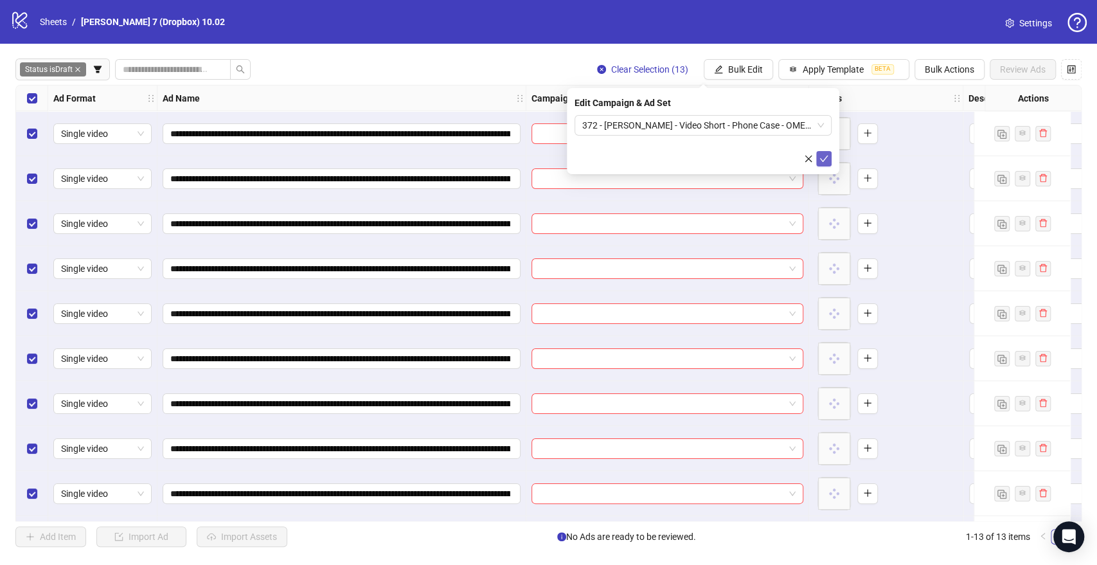
click at [822, 159] on icon "check" at bounding box center [824, 159] width 8 height 6
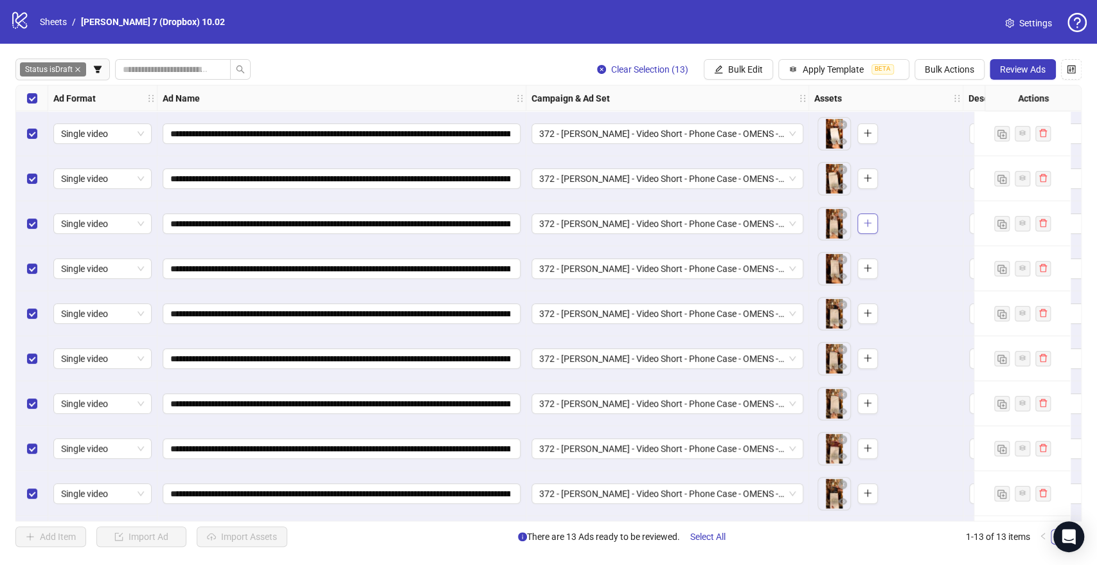
scroll to position [0, 499]
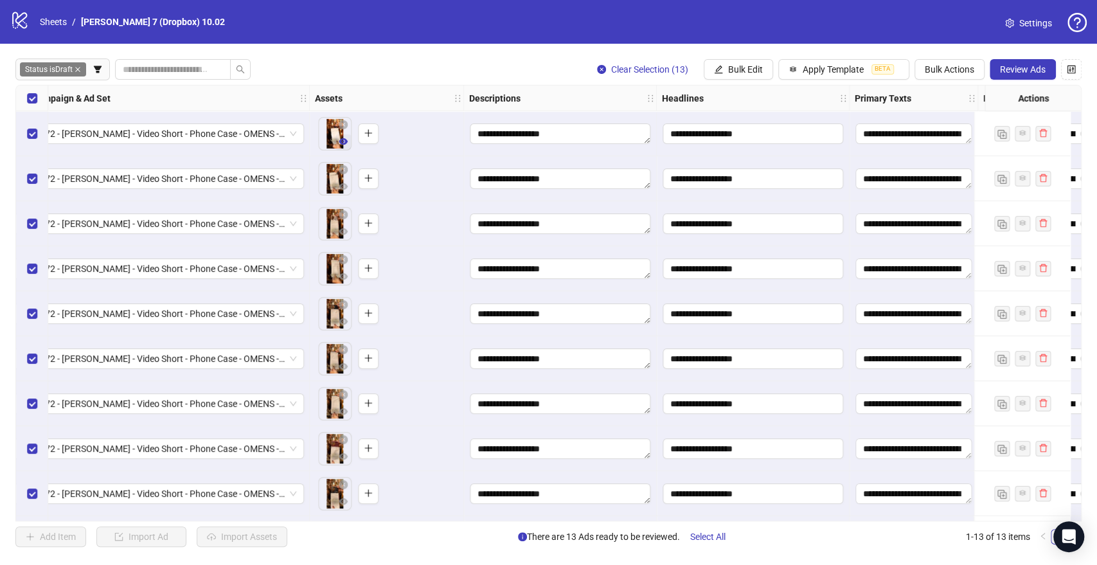
click at [345, 147] on span "button" at bounding box center [343, 141] width 9 height 10
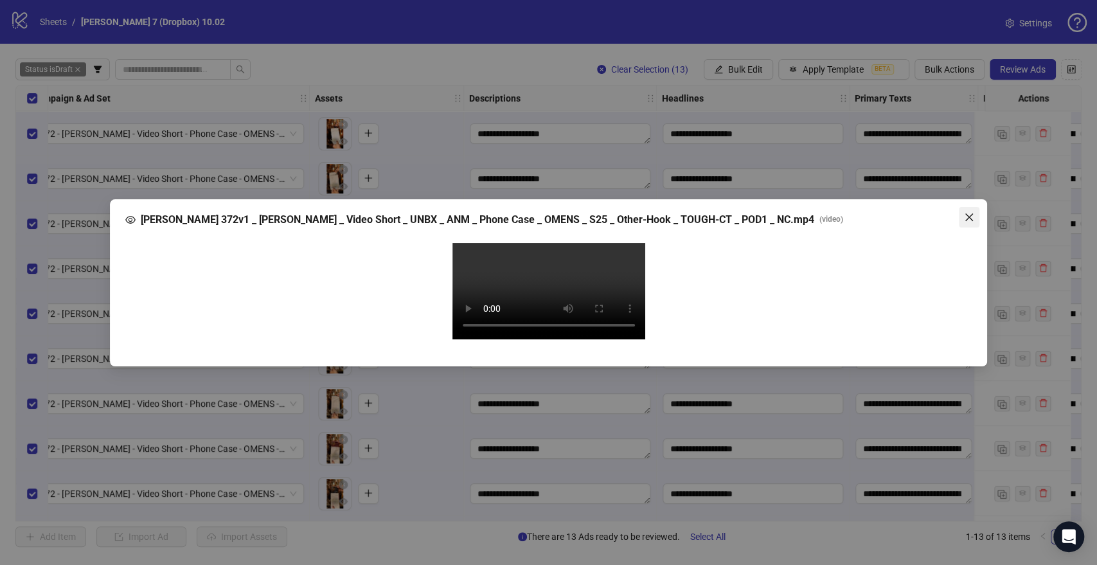
click at [972, 212] on icon "close" at bounding box center [969, 217] width 10 height 10
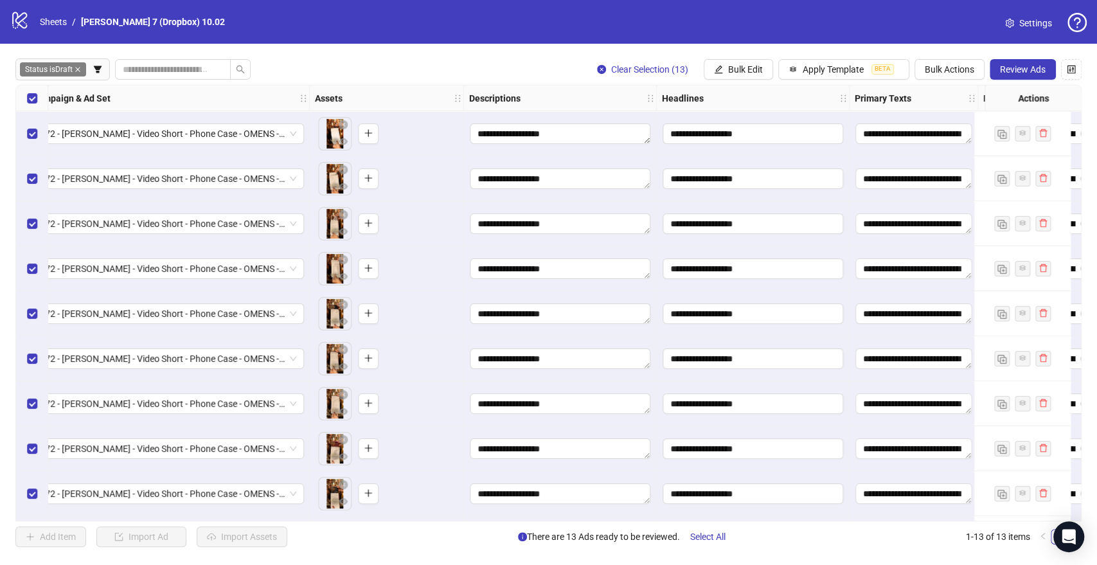
scroll to position [0, 928]
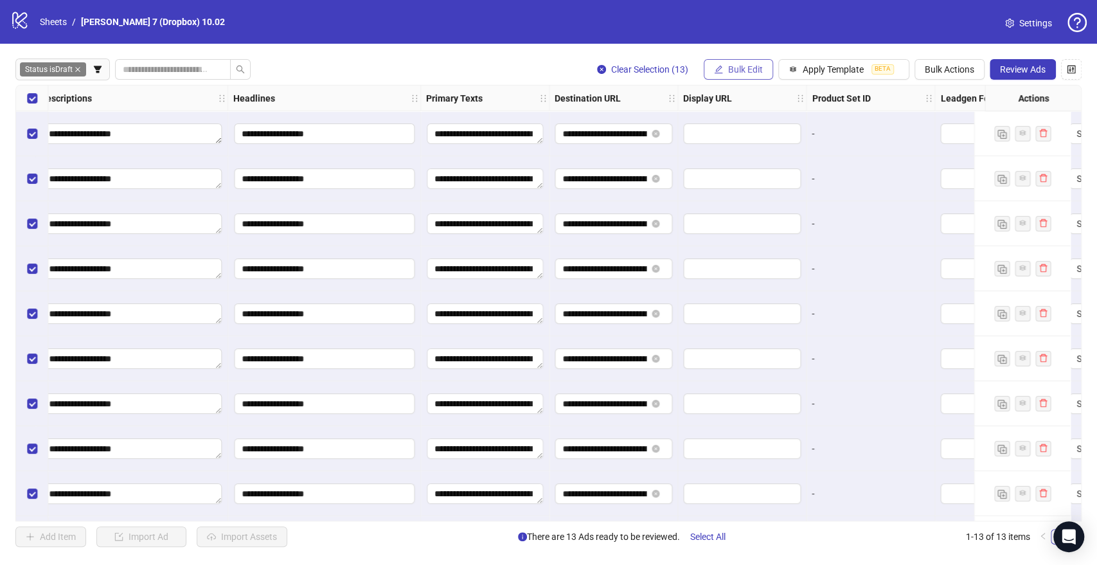
click at [721, 66] on icon "edit" at bounding box center [718, 69] width 9 height 9
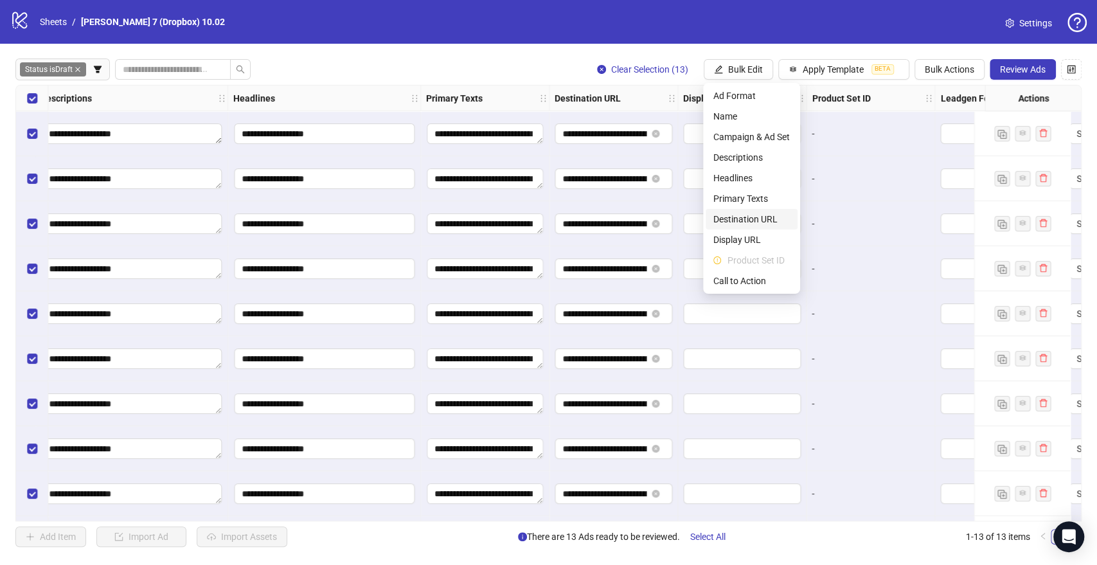
click at [753, 222] on span "Destination URL" at bounding box center [752, 219] width 76 height 14
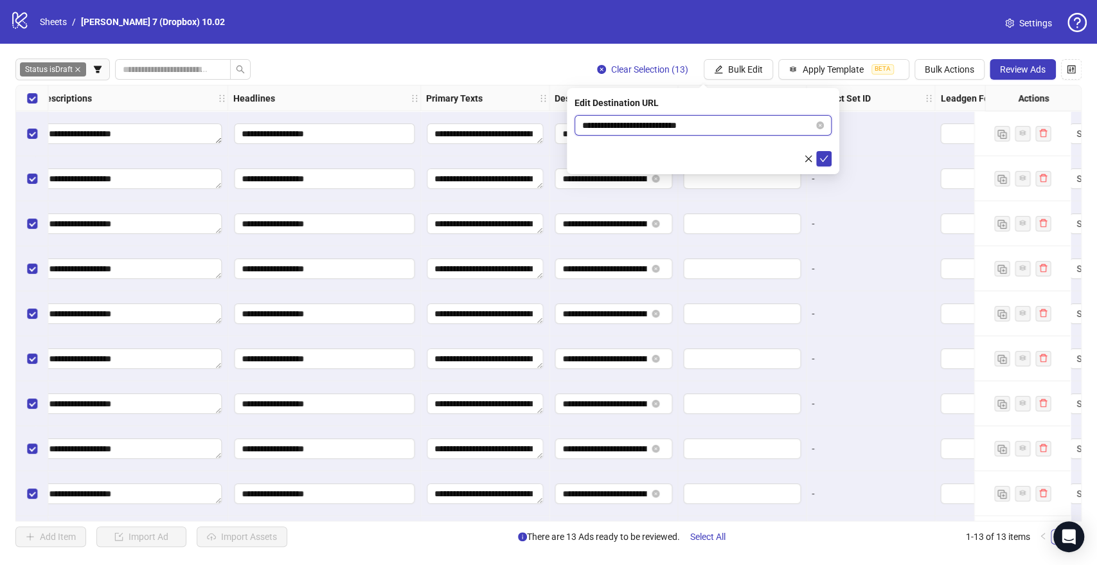
click at [680, 127] on input "**********" at bounding box center [697, 125] width 231 height 14
paste input "**********"
click at [635, 127] on input "**********" at bounding box center [697, 125] width 231 height 14
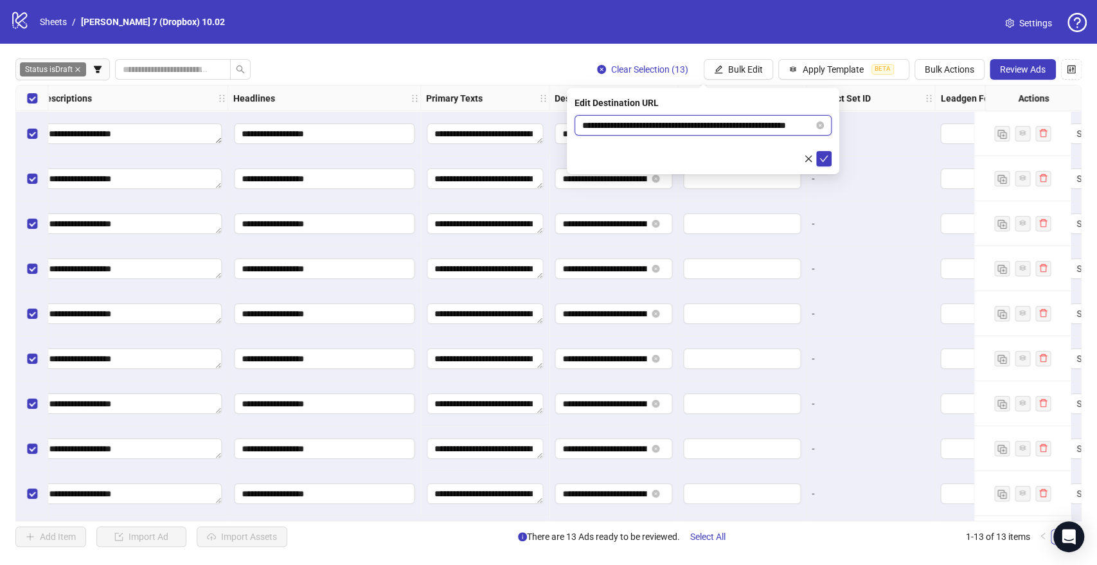
scroll to position [0, 0]
click at [622, 124] on input "**********" at bounding box center [697, 125] width 231 height 14
type input "**********"
click at [823, 158] on icon "check" at bounding box center [824, 158] width 9 height 9
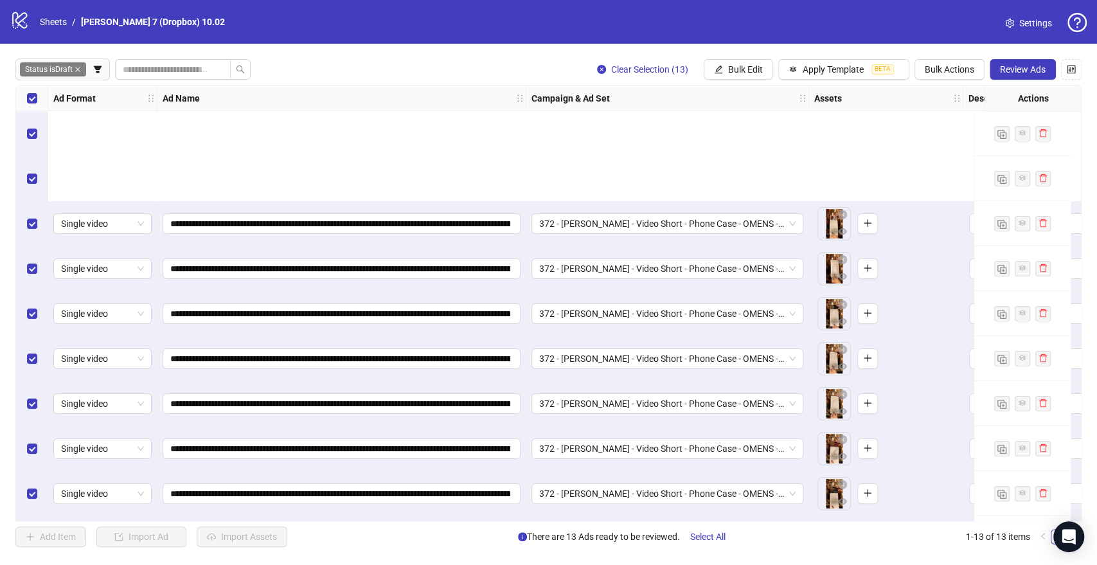
scroll to position [180, 0]
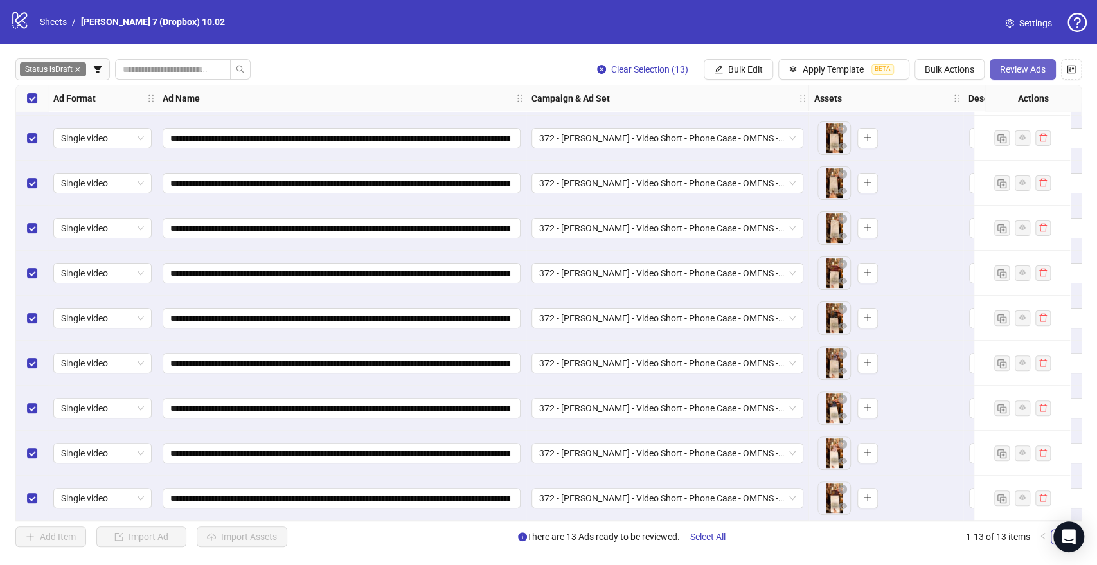
click at [1023, 68] on span "Review Ads" at bounding box center [1023, 69] width 46 height 10
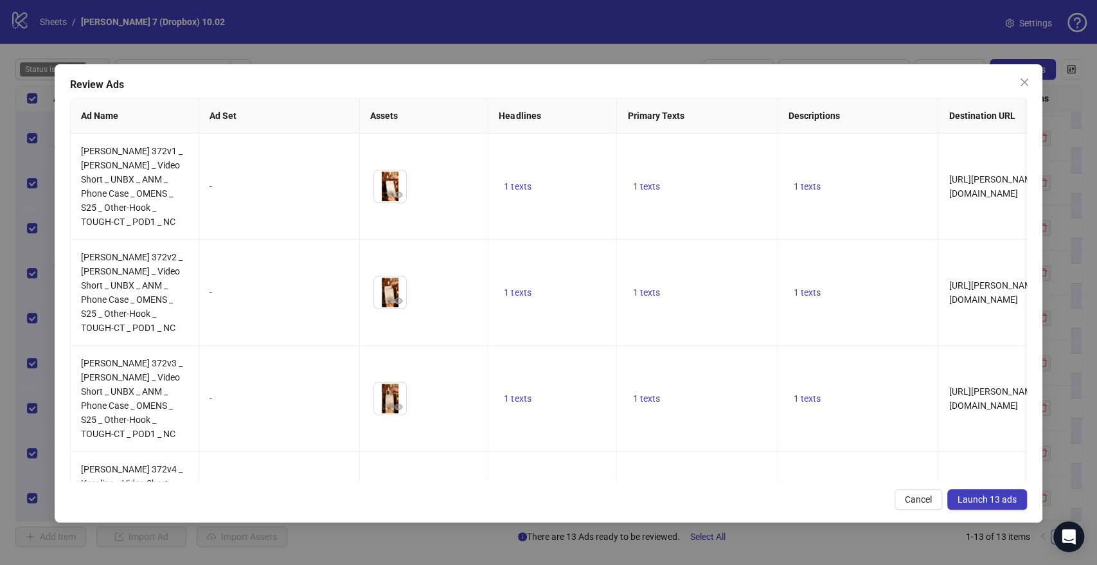
click at [998, 492] on button "Launch 13 ads" at bounding box center [988, 499] width 80 height 21
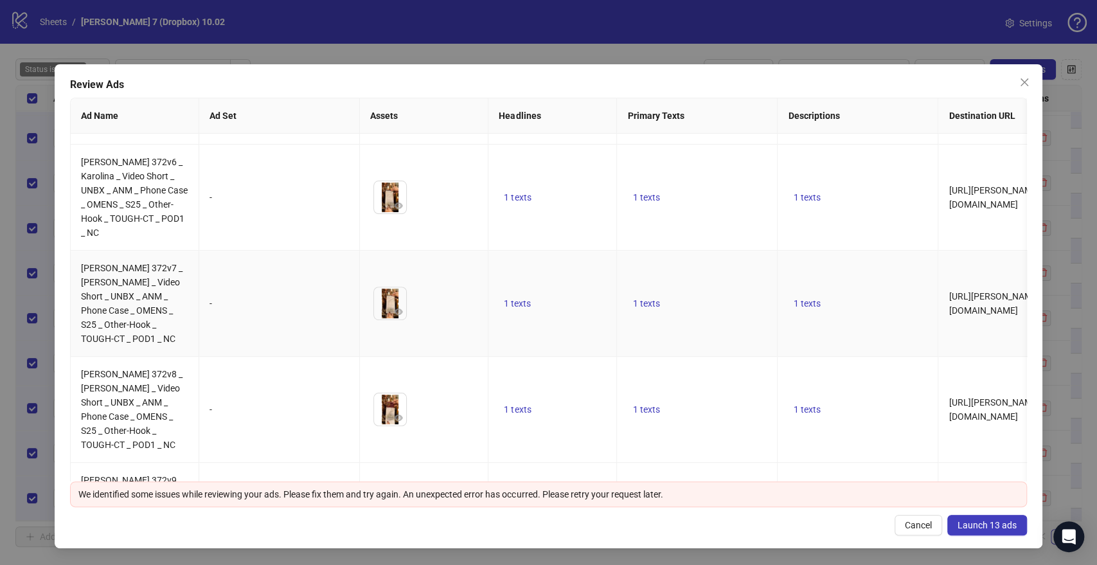
scroll to position [857, 0]
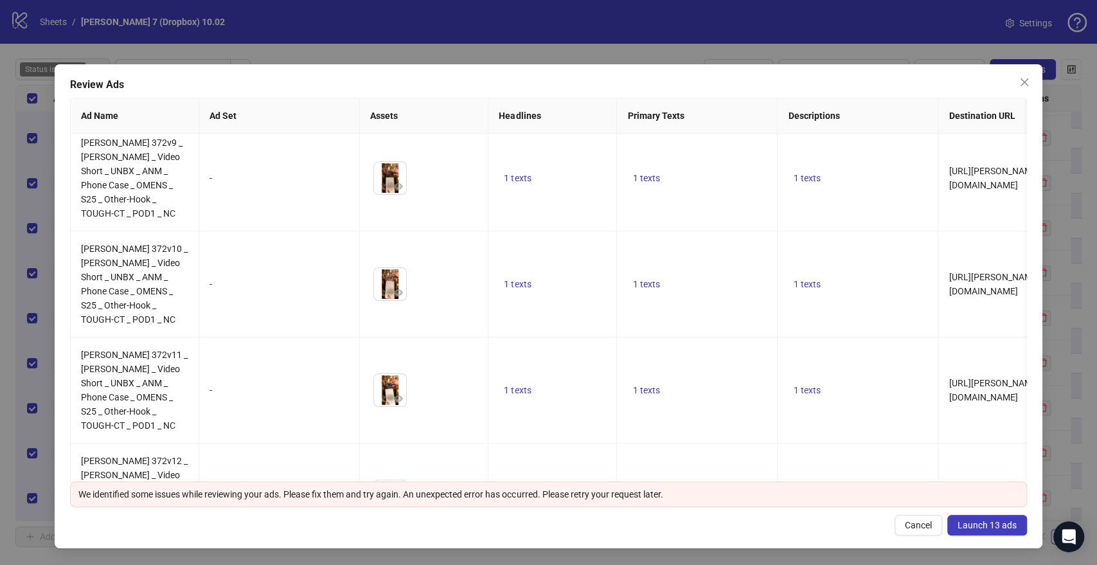
click at [1001, 530] on span "Launch 13 ads" at bounding box center [987, 525] width 59 height 10
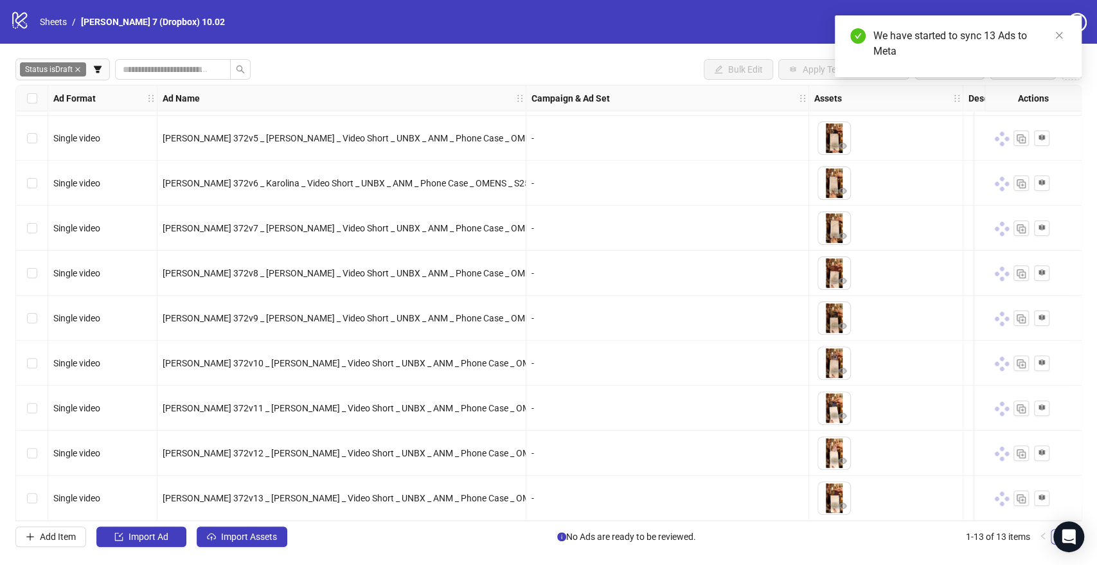
click at [78, 70] on icon "close" at bounding box center [77, 69] width 5 height 5
click at [31, 71] on button "button" at bounding box center [25, 69] width 21 height 21
click at [107, 199] on div at bounding box center [145, 200] width 218 height 18
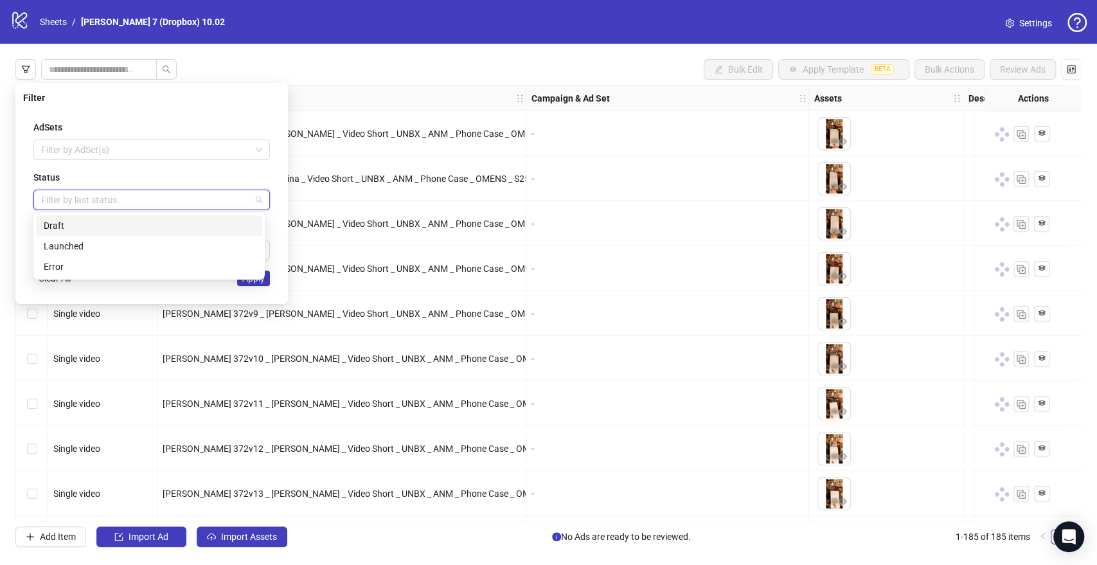
click at [80, 225] on div "Draft" at bounding box center [149, 226] width 211 height 14
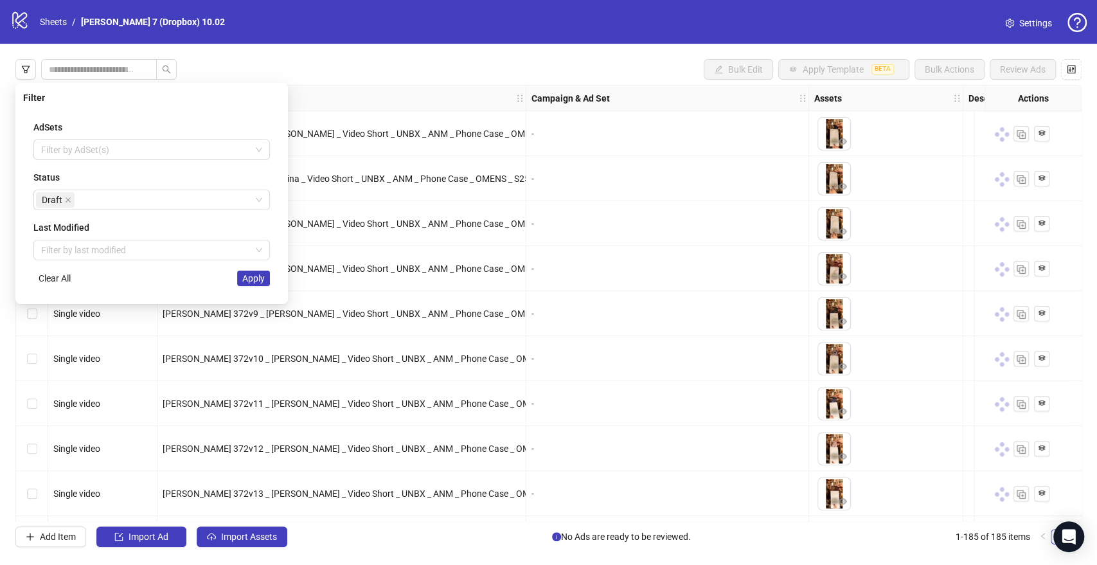
click at [254, 287] on div "AdSets Filter by AdSet(s) Status Draft Last Modified Filter by last modified Cl…" at bounding box center [151, 203] width 257 height 186
click at [261, 276] on span "Apply" at bounding box center [253, 278] width 22 height 10
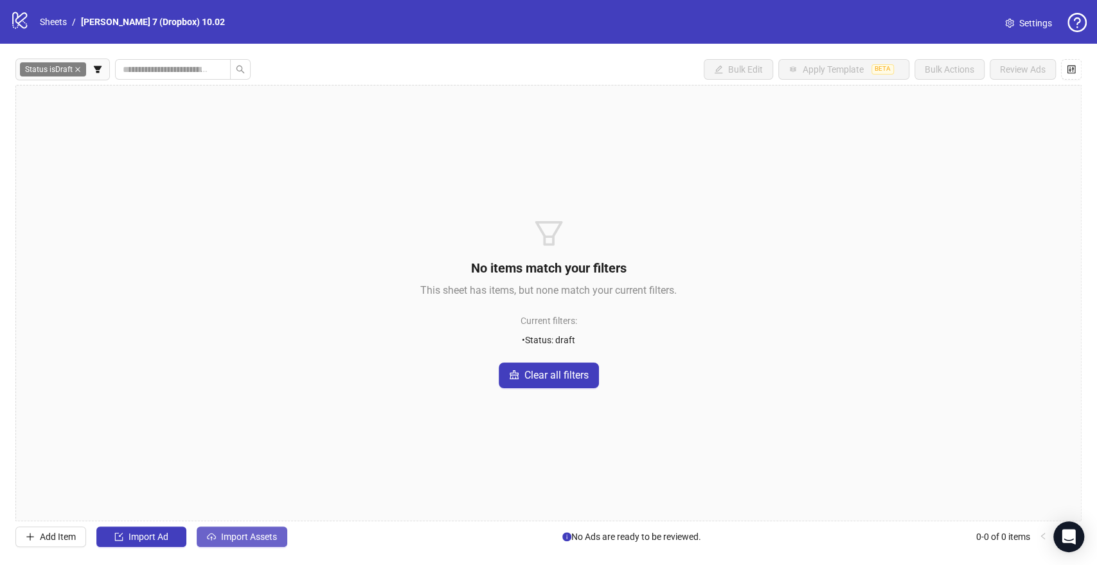
click at [238, 534] on span "Import Assets" at bounding box center [249, 537] width 56 height 10
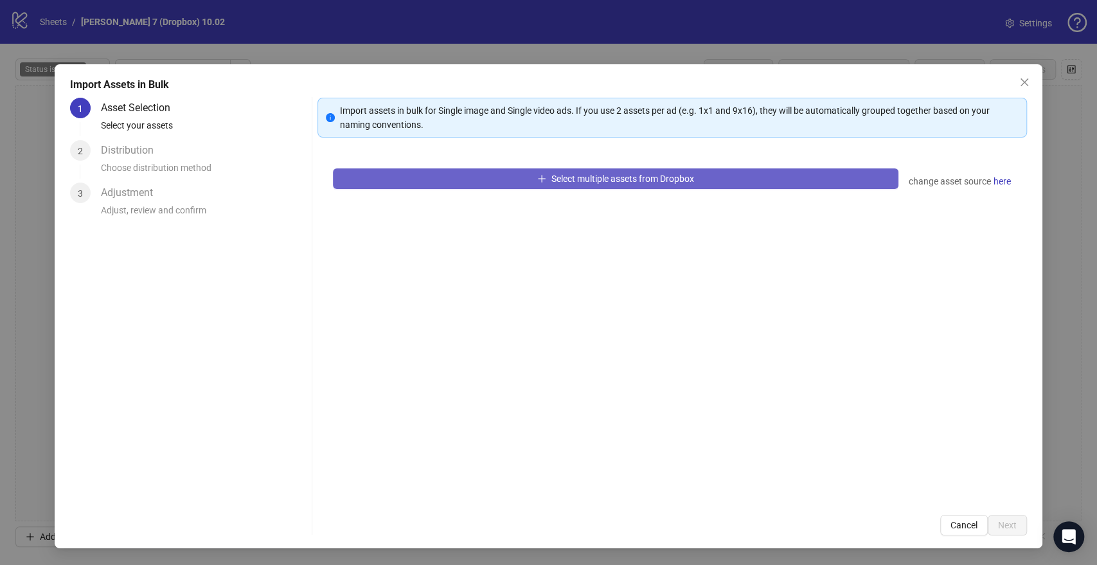
click at [464, 187] on button "Select multiple assets from Dropbox" at bounding box center [615, 178] width 565 height 21
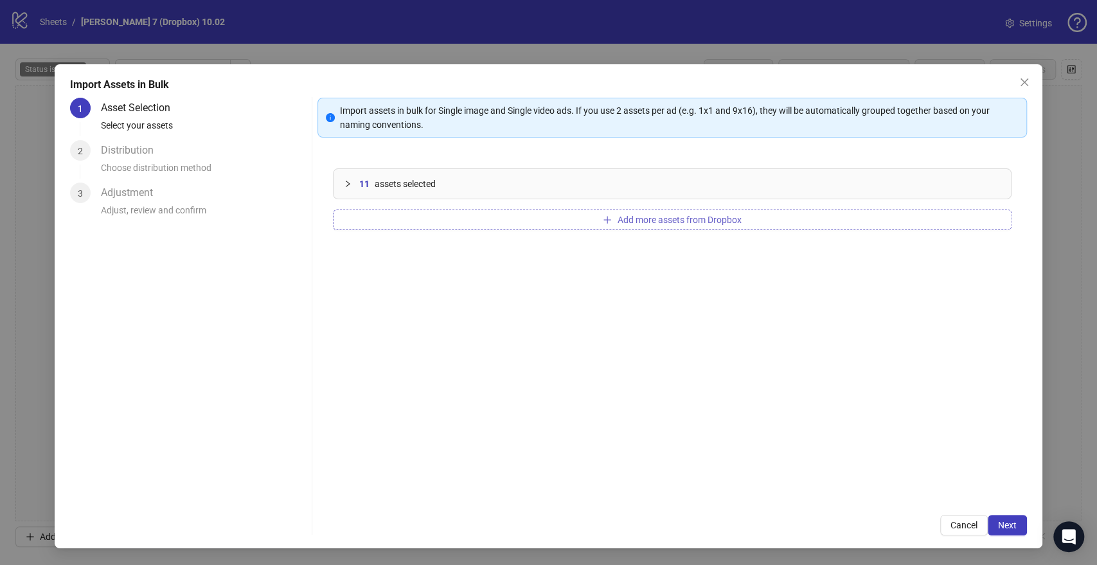
click at [616, 228] on button "Add more assets from Dropbox" at bounding box center [672, 220] width 678 height 21
click at [1015, 526] on span "Next" at bounding box center [1007, 525] width 19 height 10
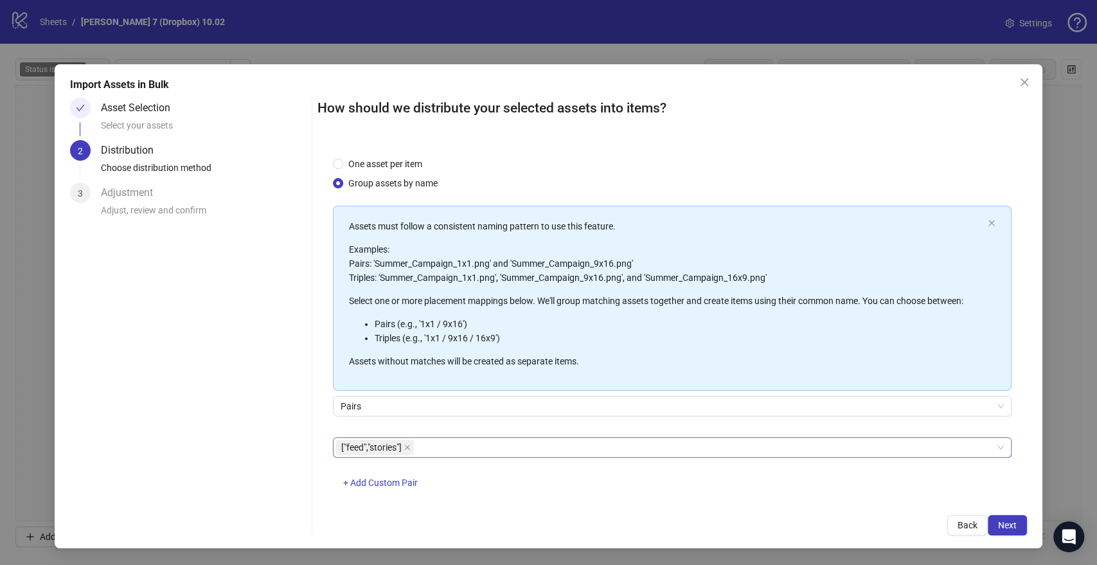
scroll to position [33, 0]
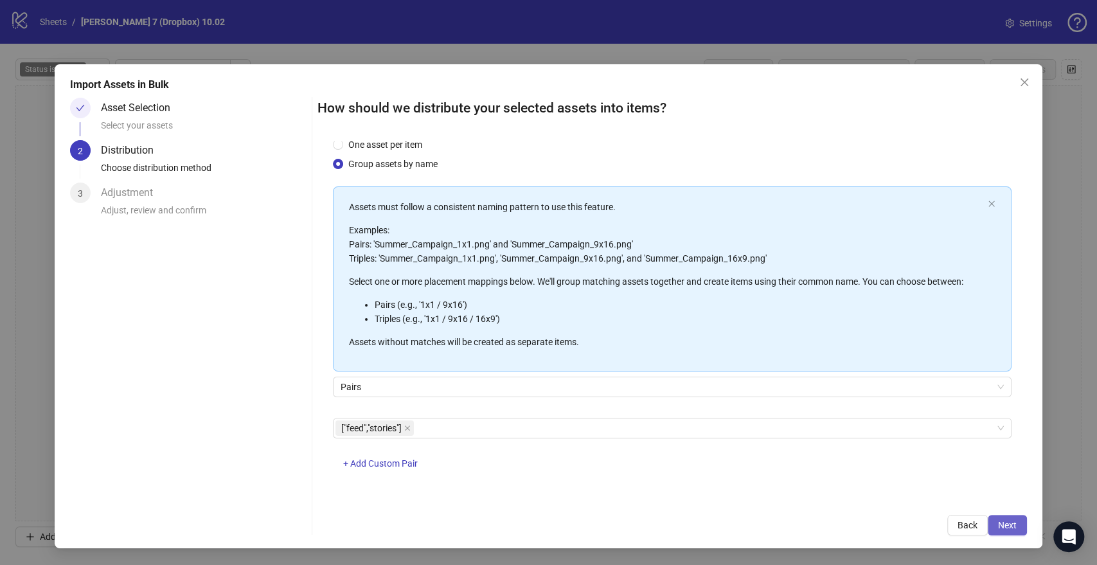
click at [1023, 530] on button "Next" at bounding box center [1007, 525] width 39 height 21
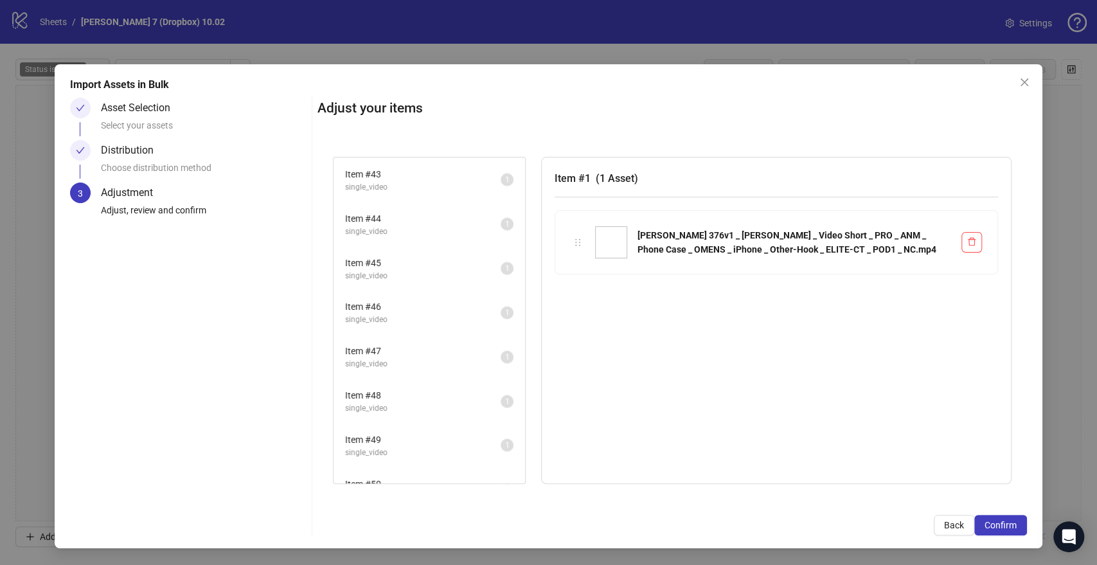
scroll to position [2092, 0]
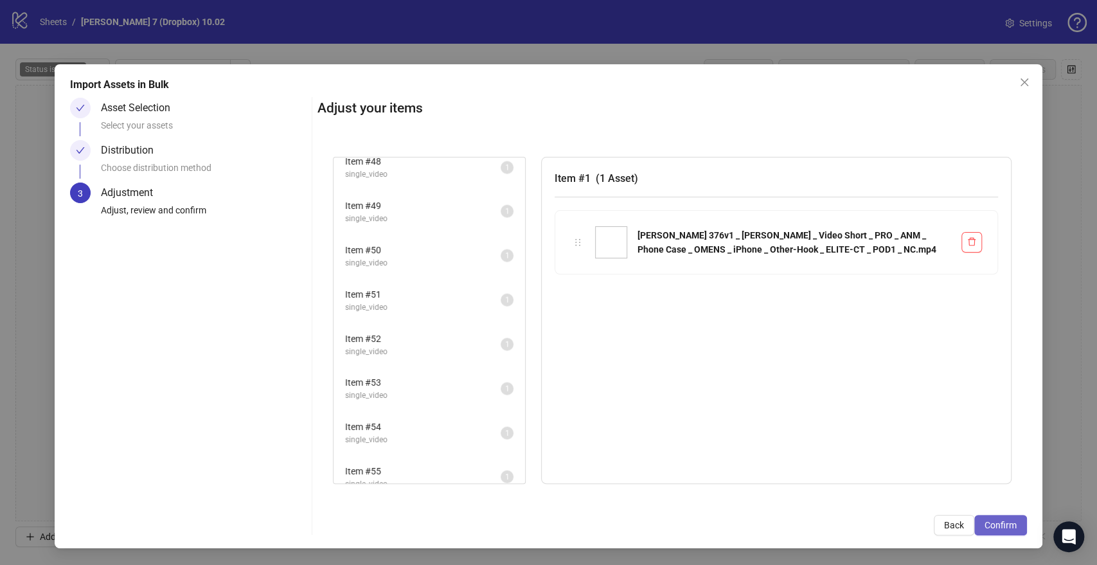
click at [1003, 526] on span "Confirm" at bounding box center [1001, 525] width 32 height 10
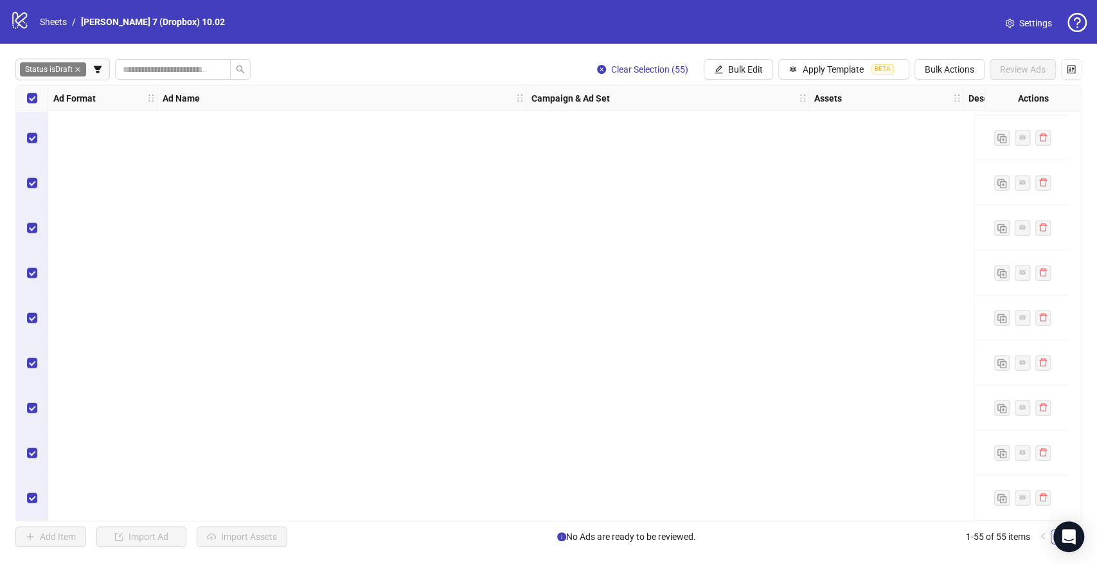
scroll to position [0, 0]
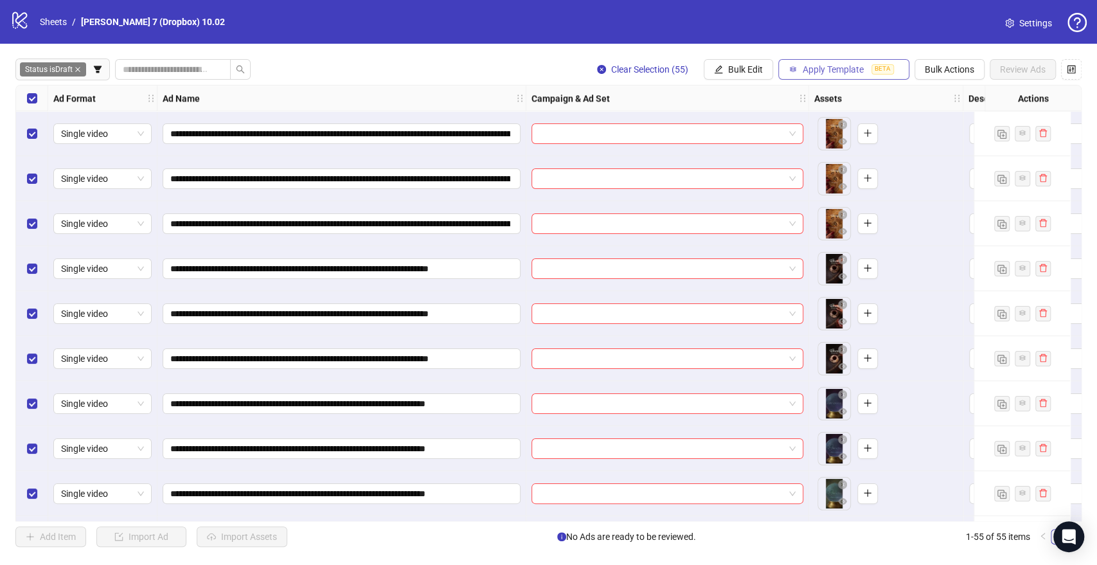
click at [809, 66] on span "Apply Template" at bounding box center [833, 69] width 61 height 10
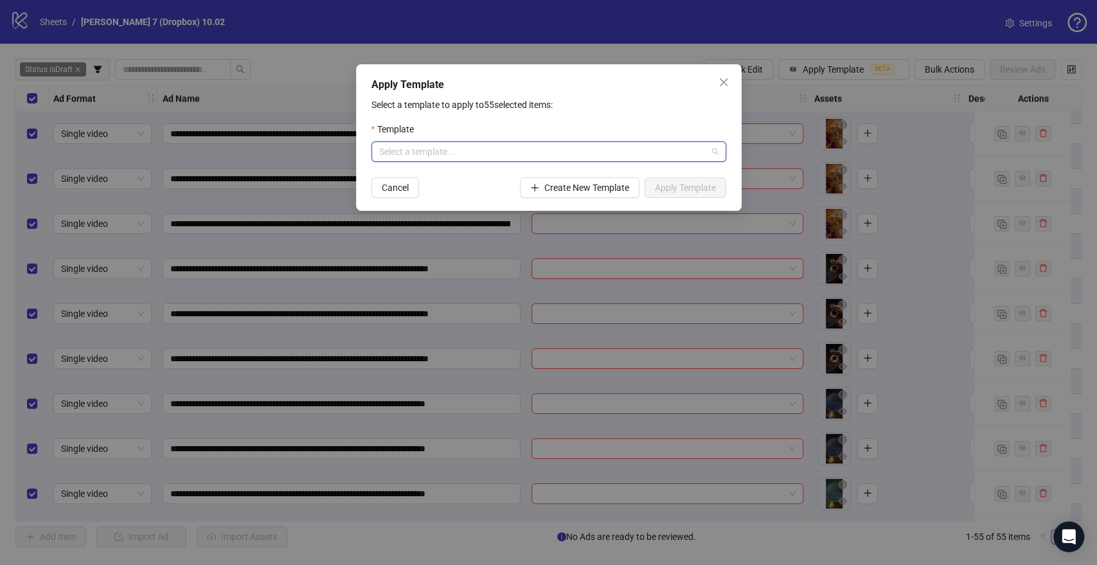
click at [485, 153] on input "search" at bounding box center [543, 151] width 328 height 19
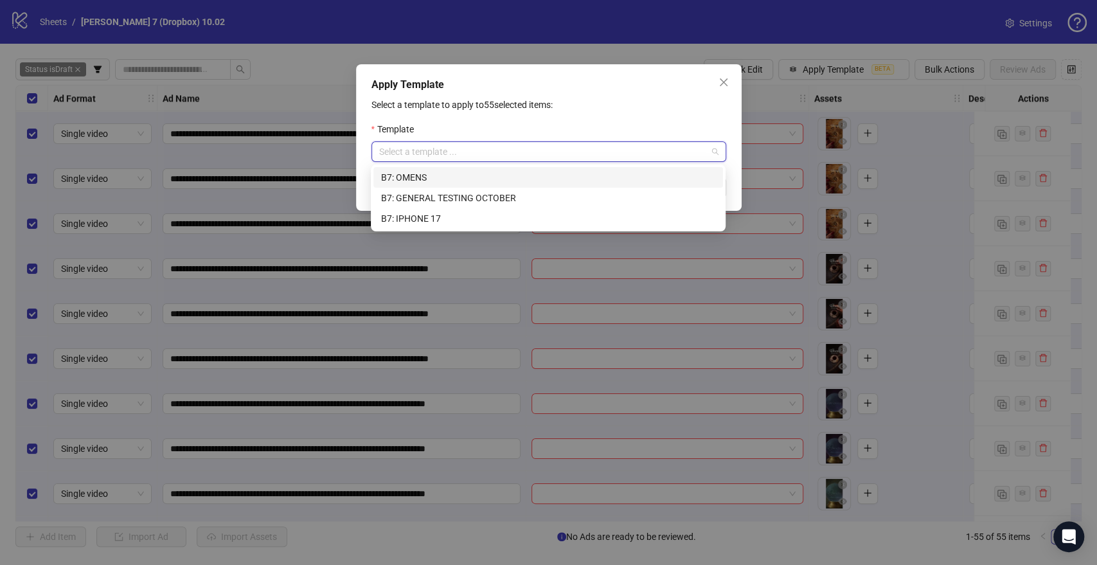
click at [422, 177] on div "B7: OMENS" at bounding box center [548, 177] width 334 height 14
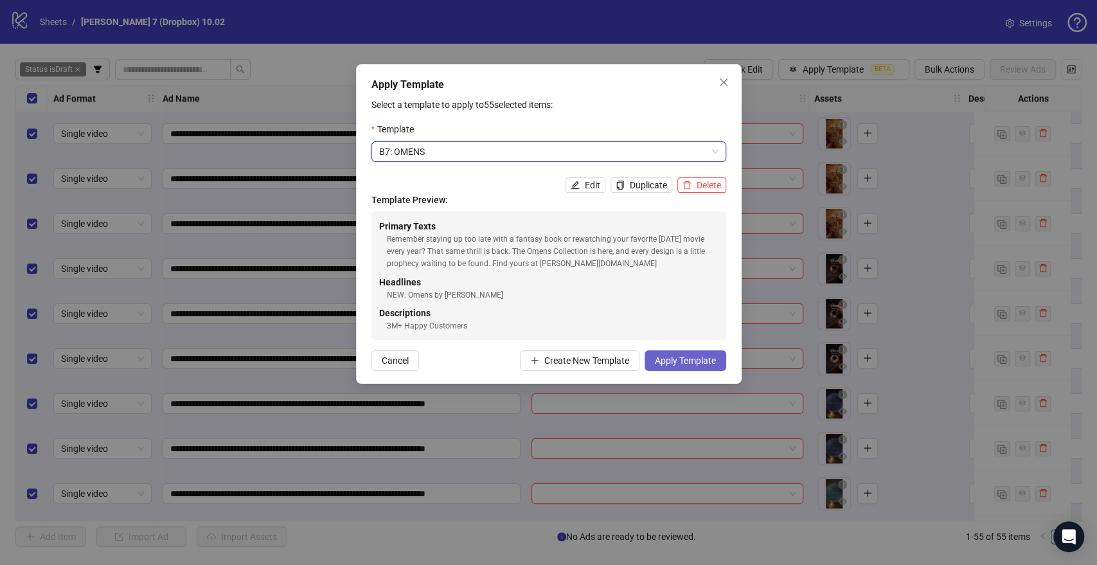
click at [695, 359] on span "Apply Template" at bounding box center [685, 360] width 61 height 10
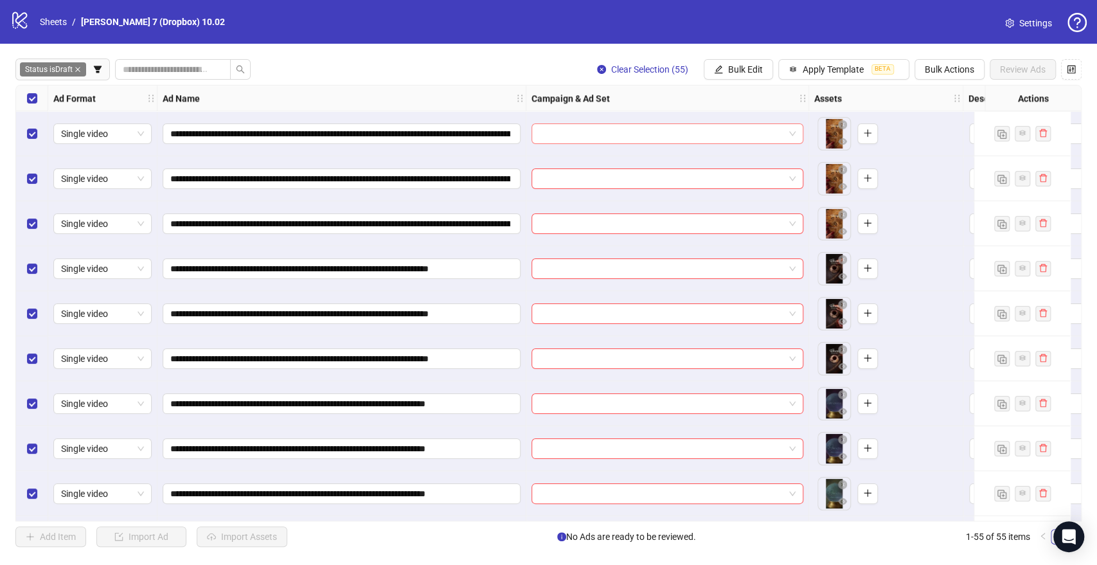
scroll to position [0, 428]
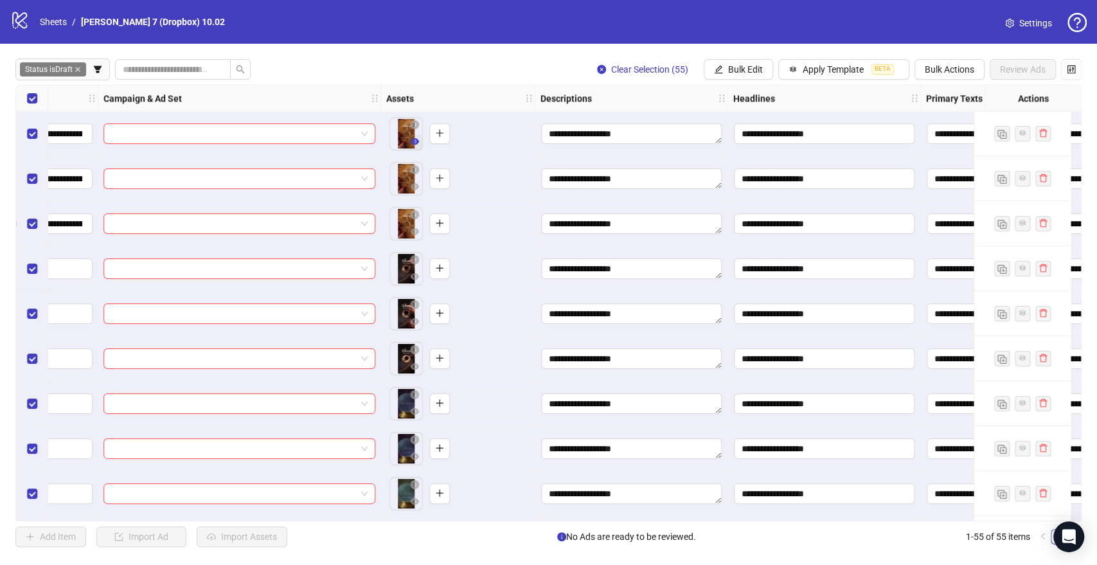
click at [413, 143] on icon "eye" at bounding box center [414, 141] width 9 height 9
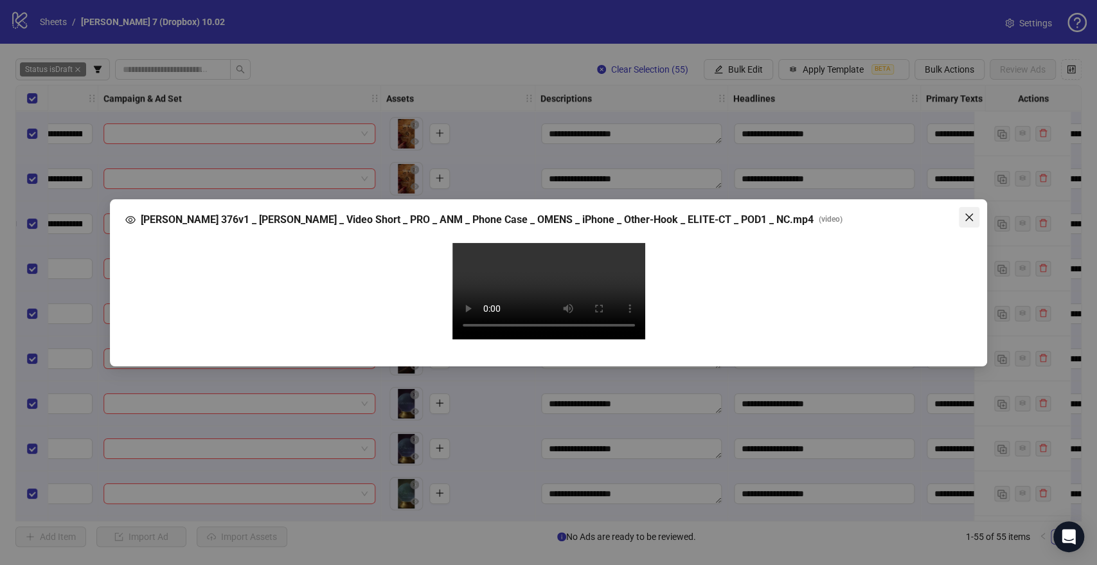
click at [967, 212] on icon "close" at bounding box center [969, 217] width 10 height 10
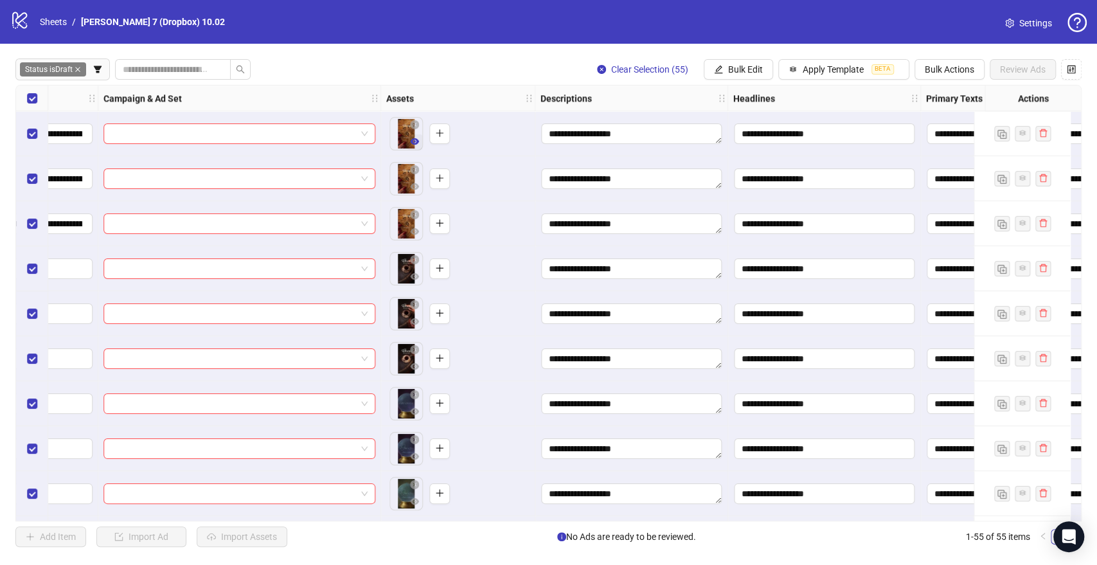
click at [411, 143] on icon "eye" at bounding box center [414, 141] width 9 height 6
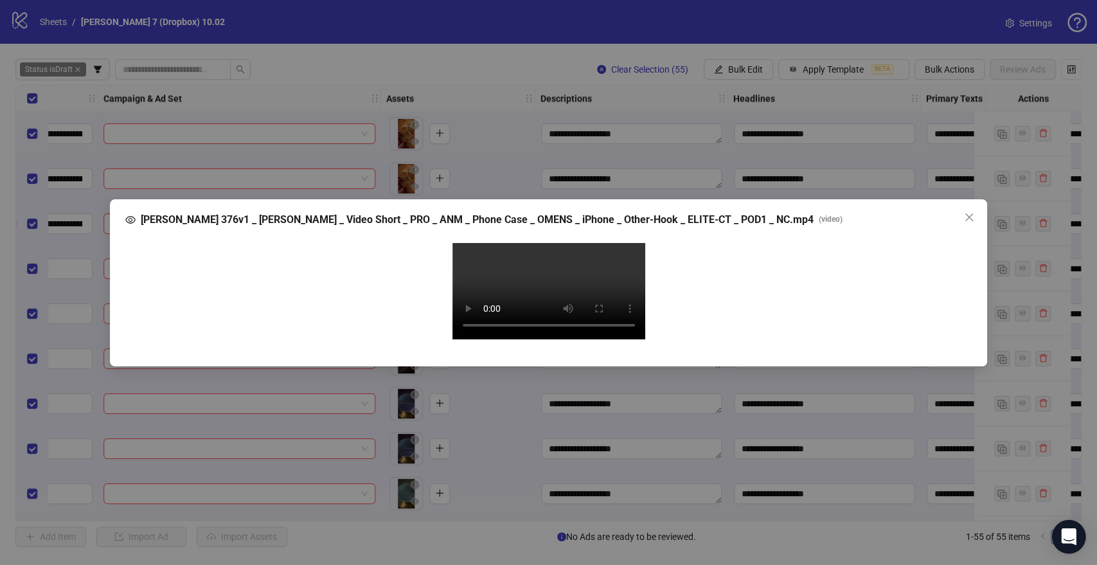
click at [1062, 531] on icon "Open Intercom Messenger" at bounding box center [1068, 536] width 15 height 17
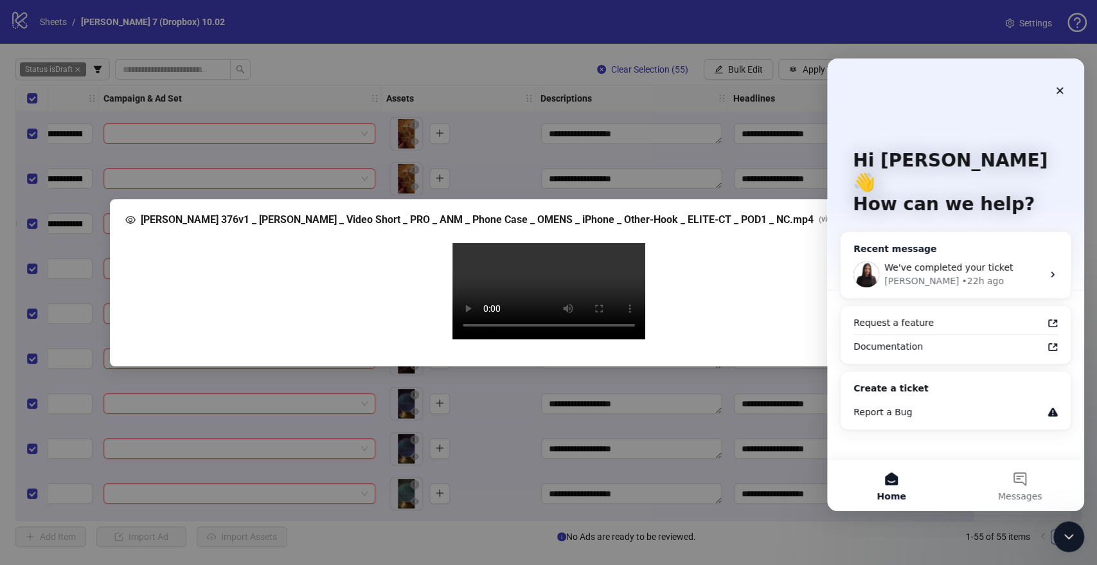
scroll to position [0, 0]
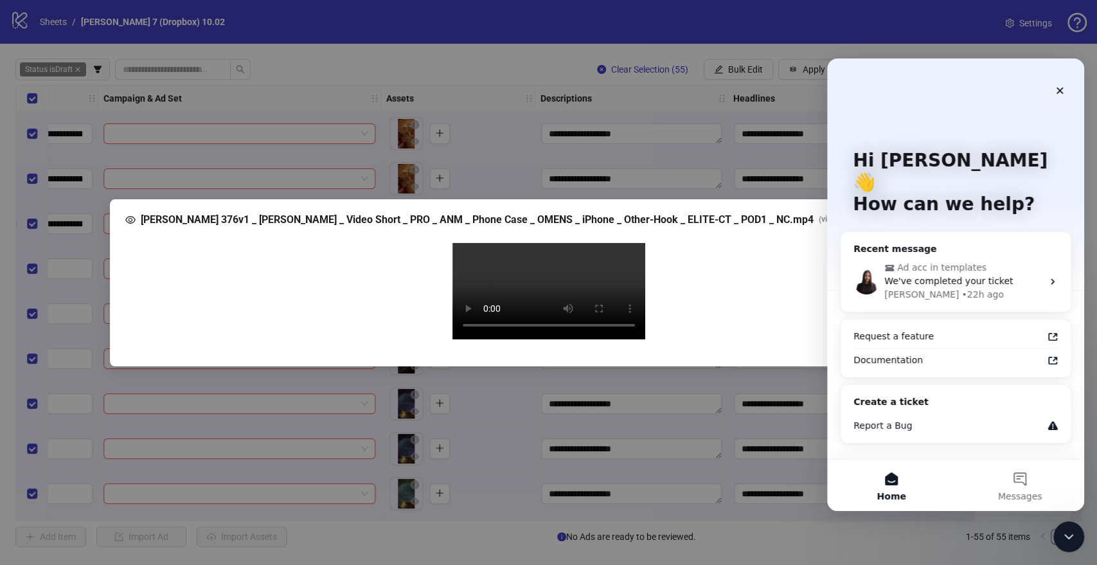
click at [928, 419] on div "Report a Bug" at bounding box center [948, 425] width 189 height 13
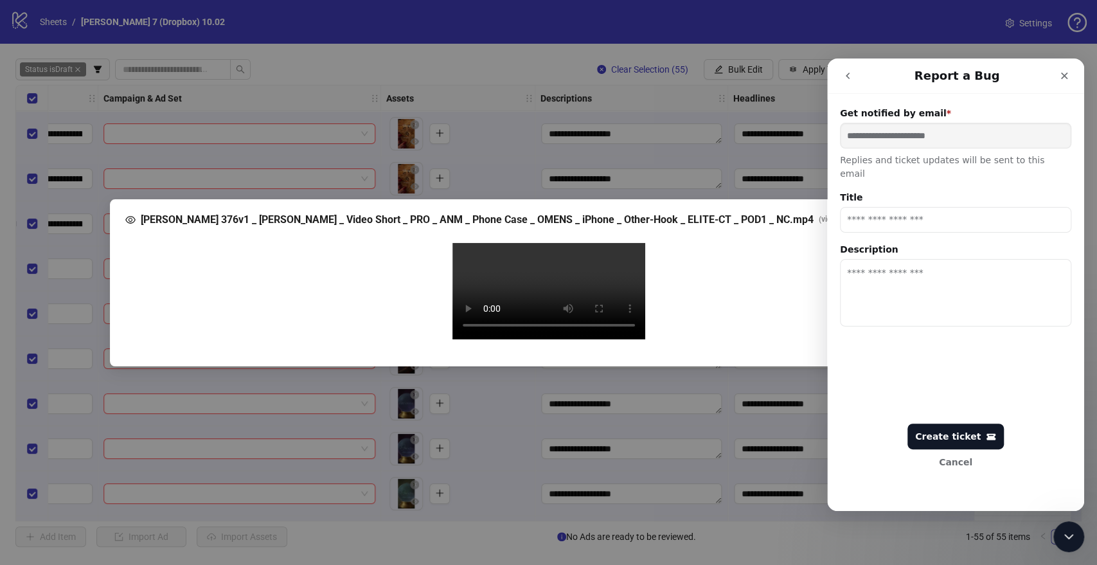
click at [912, 210] on input "Title" at bounding box center [955, 220] width 231 height 26
type input "**********"
click at [938, 259] on textarea "Description" at bounding box center [955, 292] width 231 height 67
type textarea "***"
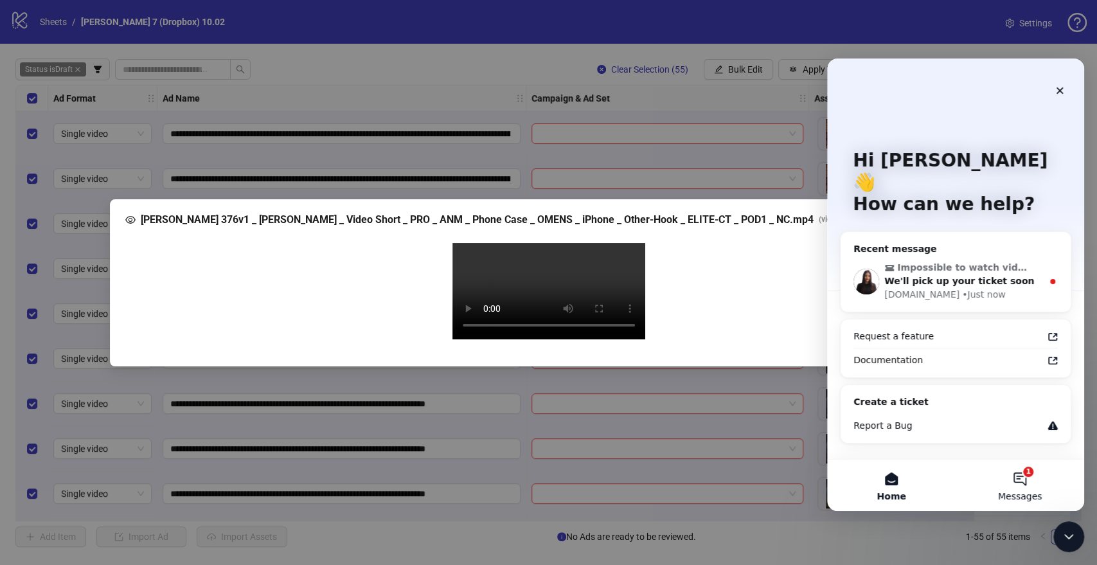
scroll to position [0, 428]
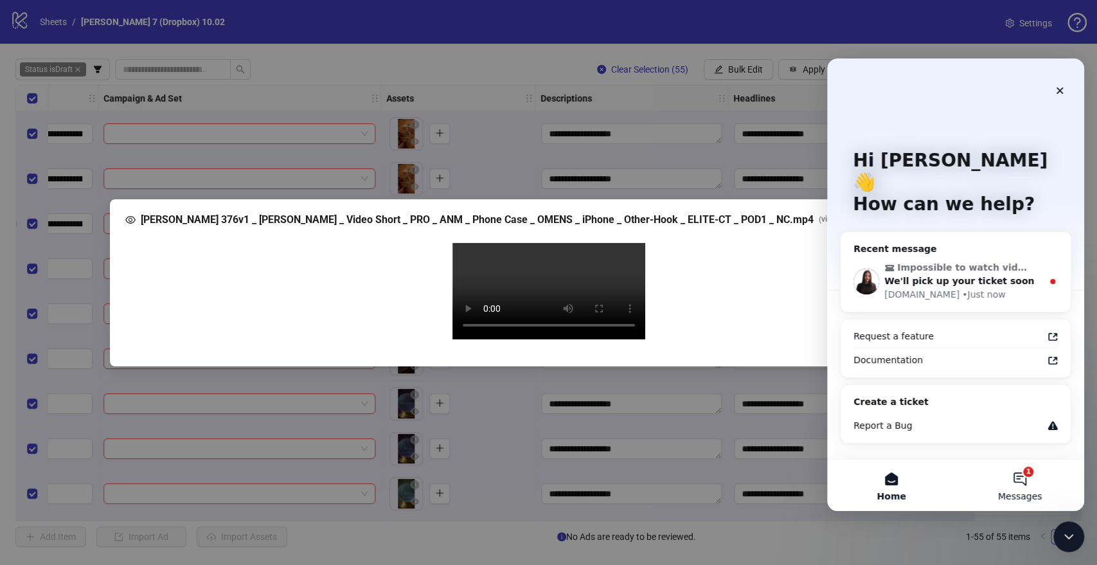
click at [1017, 475] on button "1 Messages" at bounding box center [1020, 485] width 129 height 51
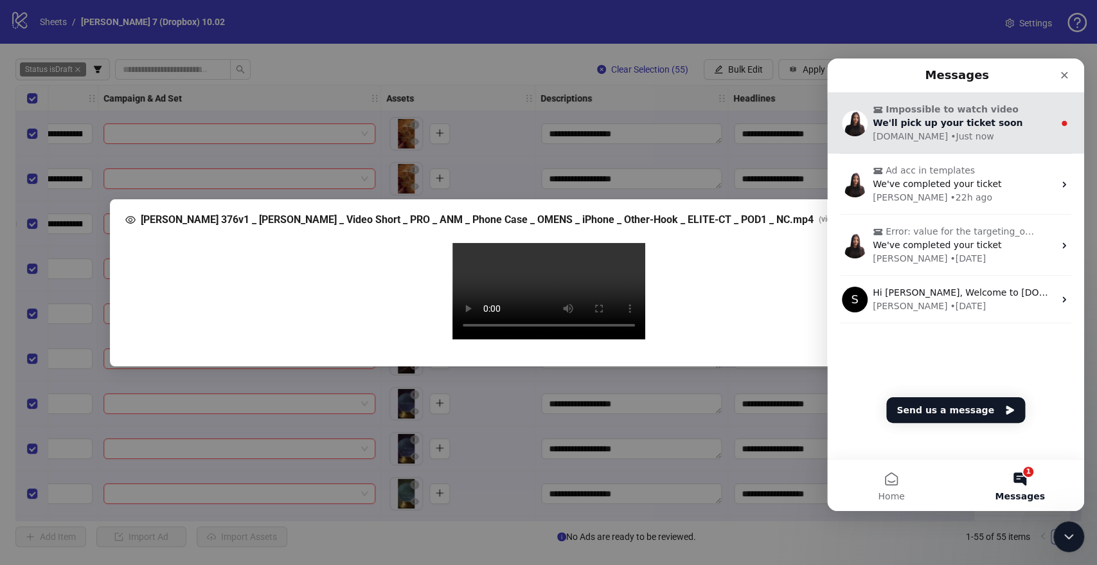
click at [966, 123] on span "We'll pick up your ticket soon" at bounding box center [948, 123] width 150 height 10
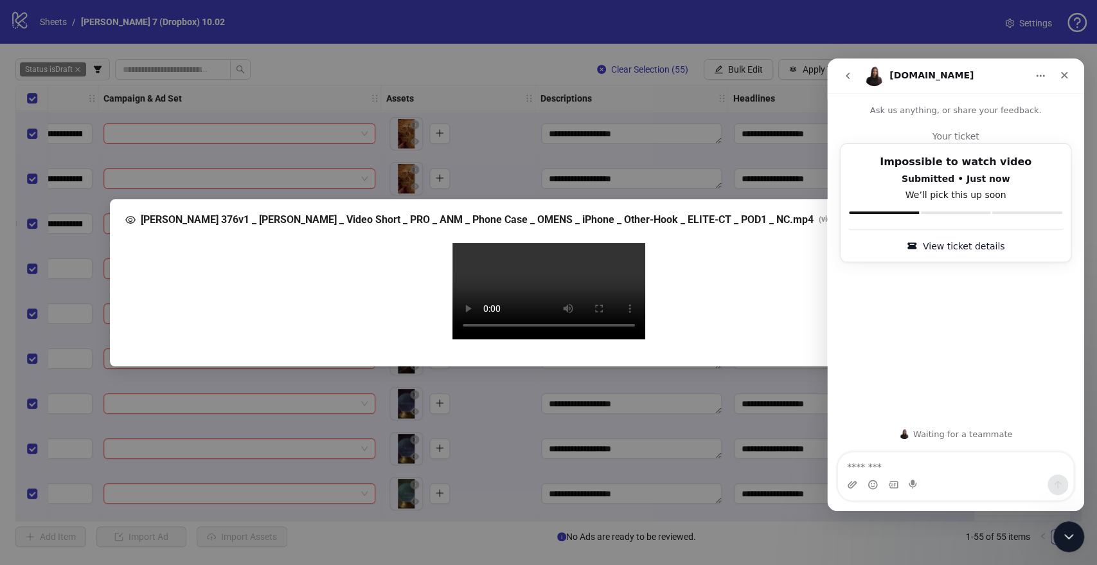
click at [938, 463] on textarea "Message…" at bounding box center [955, 464] width 235 height 22
click at [871, 473] on textarea "Message…" at bounding box center [955, 464] width 235 height 22
click at [870, 440] on img "Image previews" at bounding box center [865, 433] width 39 height 39
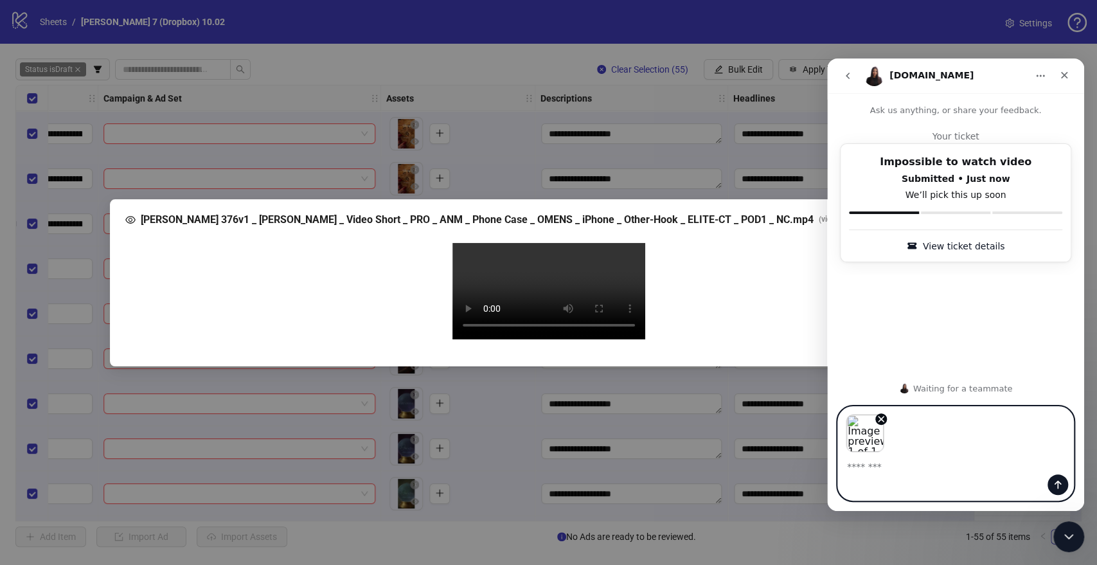
click at [871, 466] on textarea "Message…" at bounding box center [955, 464] width 235 height 22
click at [1053, 485] on icon "Send a message…" at bounding box center [1058, 485] width 10 height 10
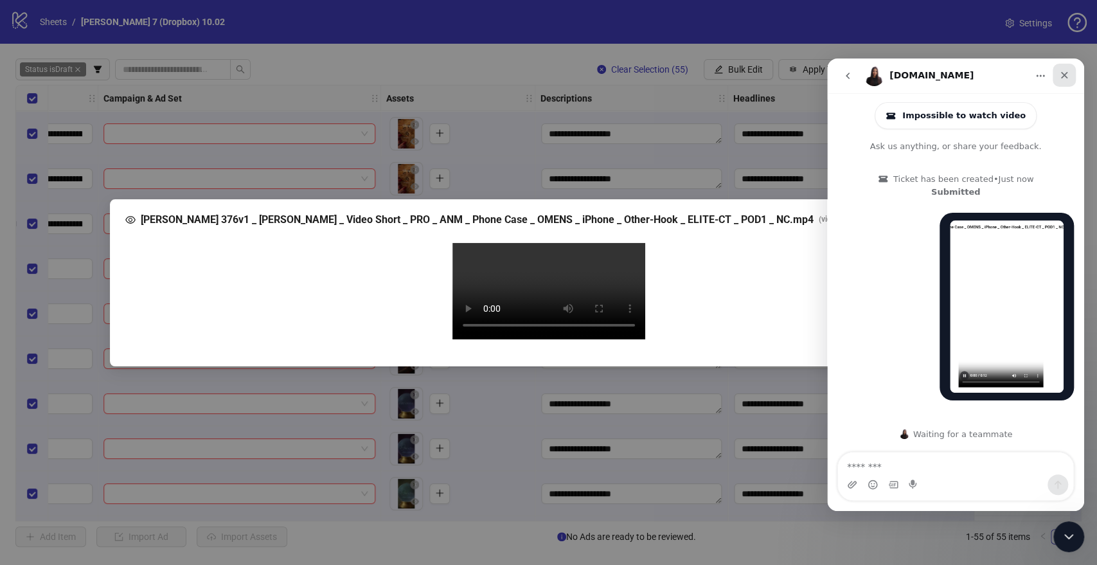
click at [1062, 73] on icon "Close" at bounding box center [1064, 75] width 7 height 7
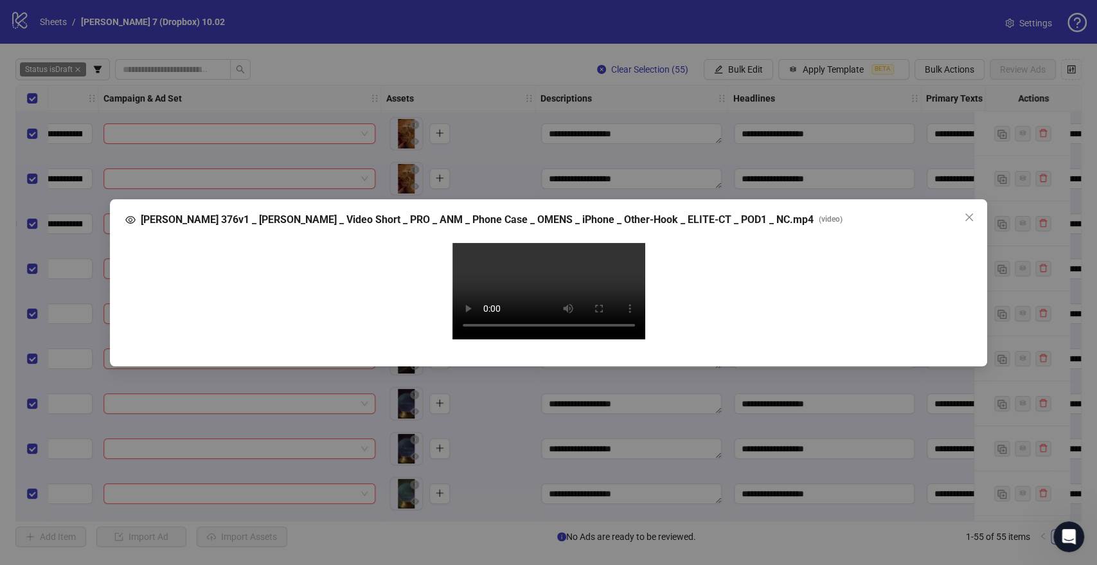
scroll to position [0, 0]
click at [1032, 194] on div "[PERSON_NAME] 376v1 _ [PERSON_NAME] _ Video Short _ PRO _ ANM _ Phone Case _ OM…" at bounding box center [548, 282] width 1097 height 565
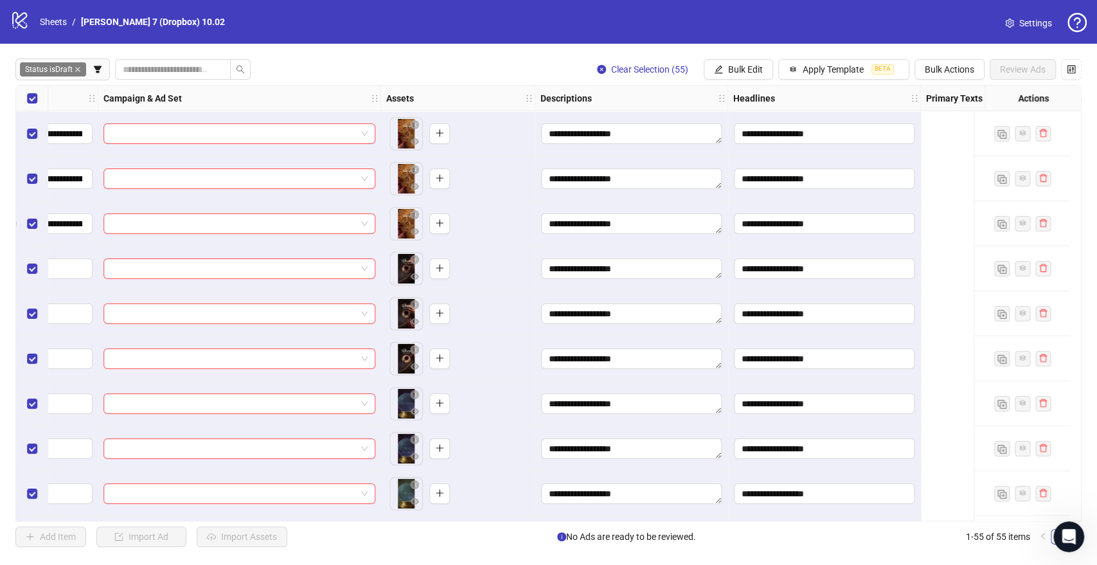
scroll to position [0, 71]
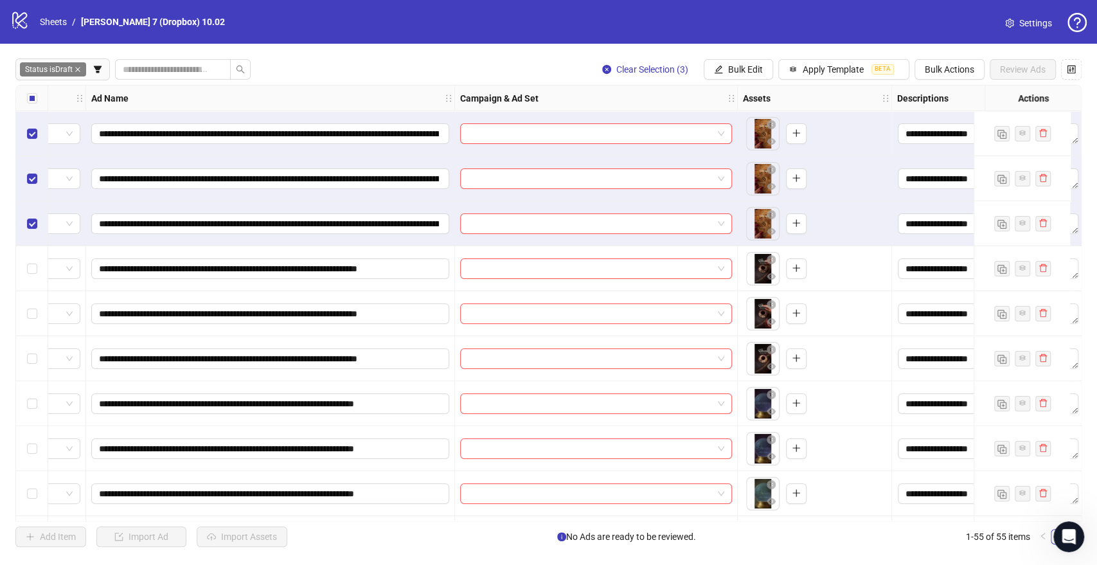
drag, startPoint x: 724, startPoint y: 64, endPoint x: 702, endPoint y: 95, distance: 38.2
click at [725, 64] on button "Bulk Edit" at bounding box center [738, 69] width 69 height 21
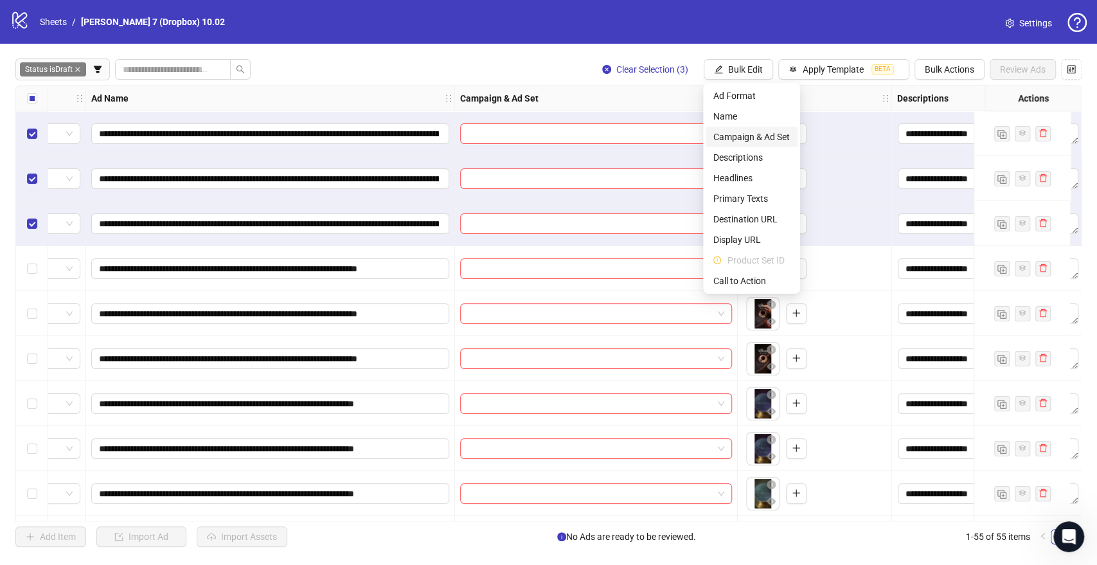
click at [742, 137] on span "Campaign & Ad Set" at bounding box center [752, 137] width 76 height 14
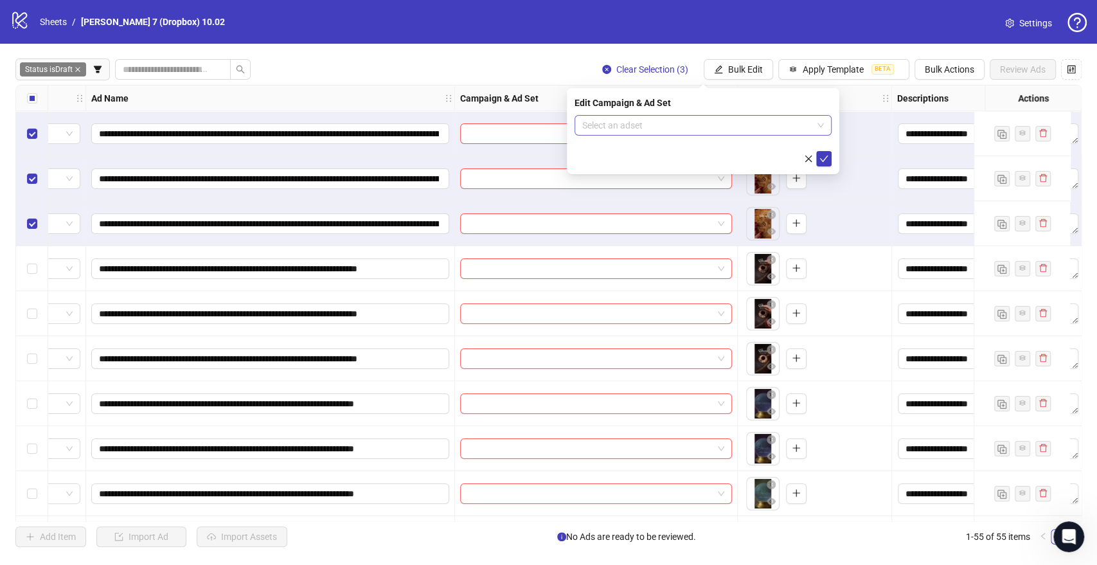
click at [657, 128] on input "search" at bounding box center [697, 125] width 230 height 19
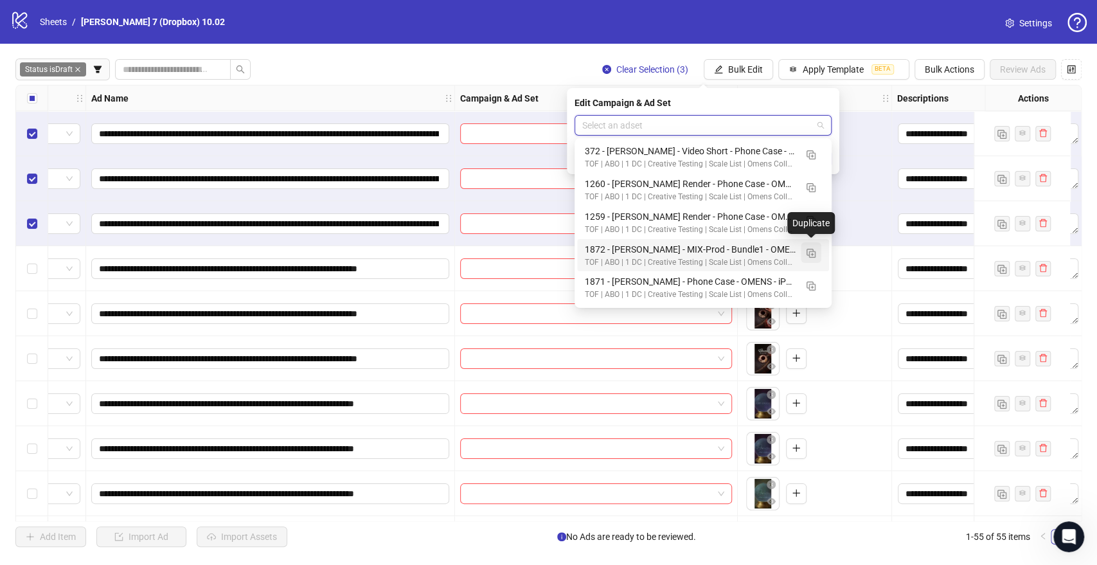
click at [809, 251] on img "button" at bounding box center [811, 253] width 9 height 9
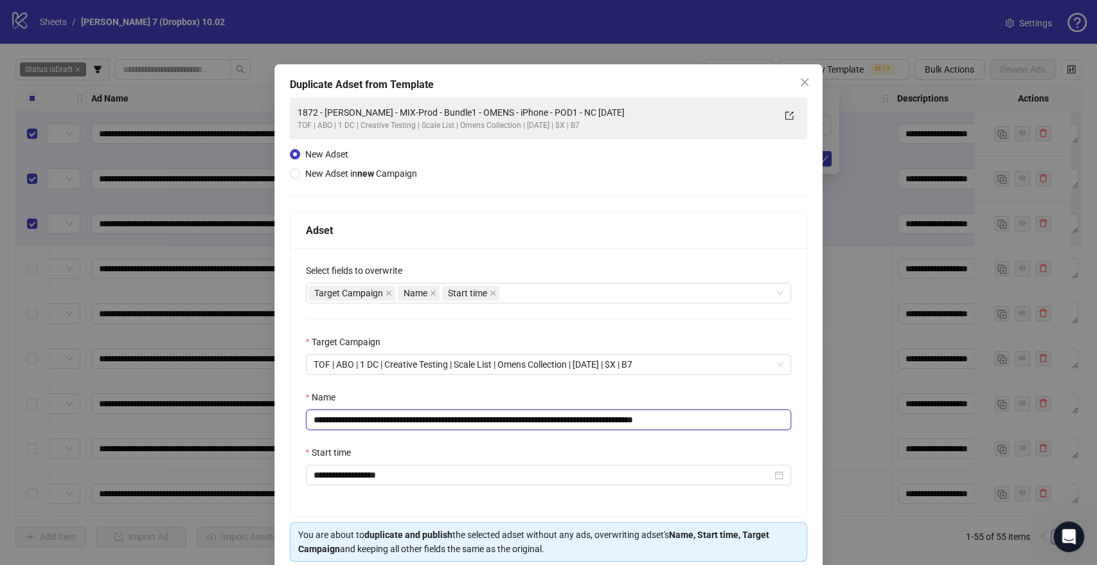
drag, startPoint x: 636, startPoint y: 419, endPoint x: 36, endPoint y: 426, distance: 599.8
click at [34, 426] on div "**********" at bounding box center [548, 282] width 1097 height 565
paste input "text"
drag, startPoint x: 647, startPoint y: 416, endPoint x: 706, endPoint y: 417, distance: 59.8
click at [706, 417] on input "**********" at bounding box center [549, 419] width 486 height 21
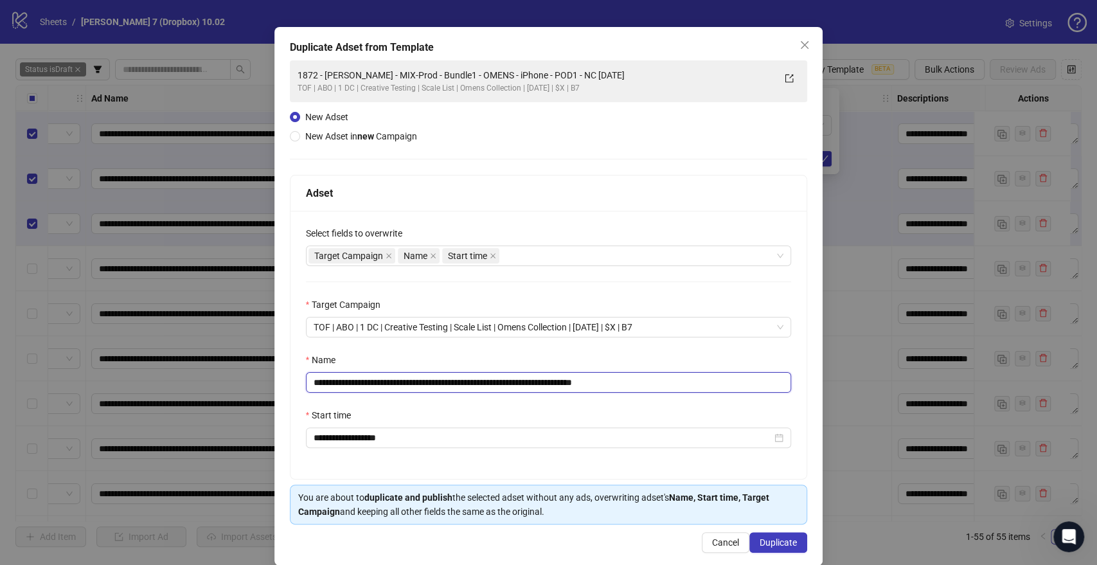
scroll to position [53, 0]
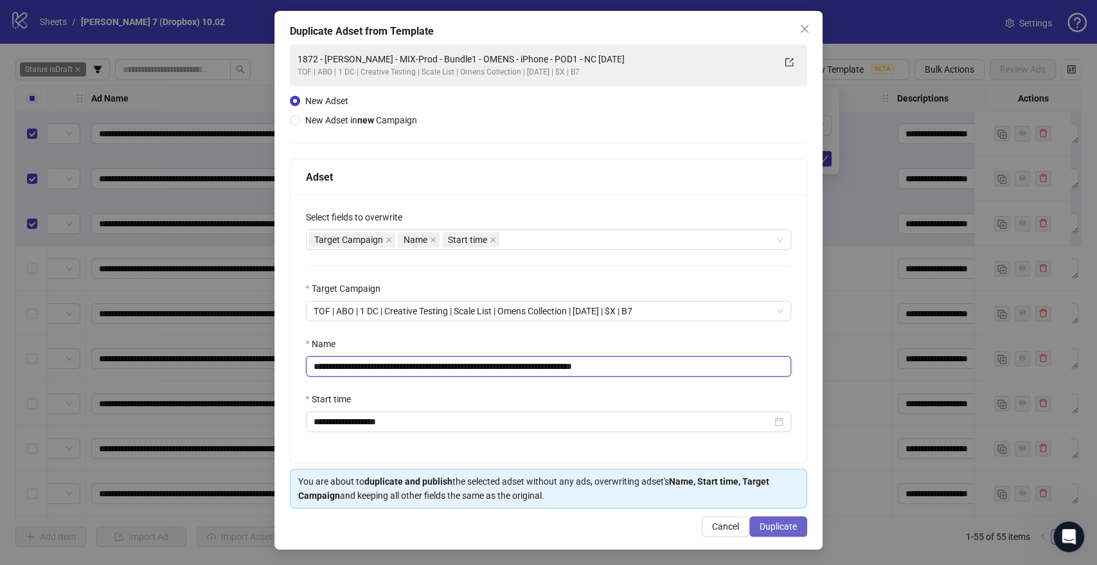
type input "**********"
click at [766, 517] on button "Duplicate" at bounding box center [779, 526] width 58 height 21
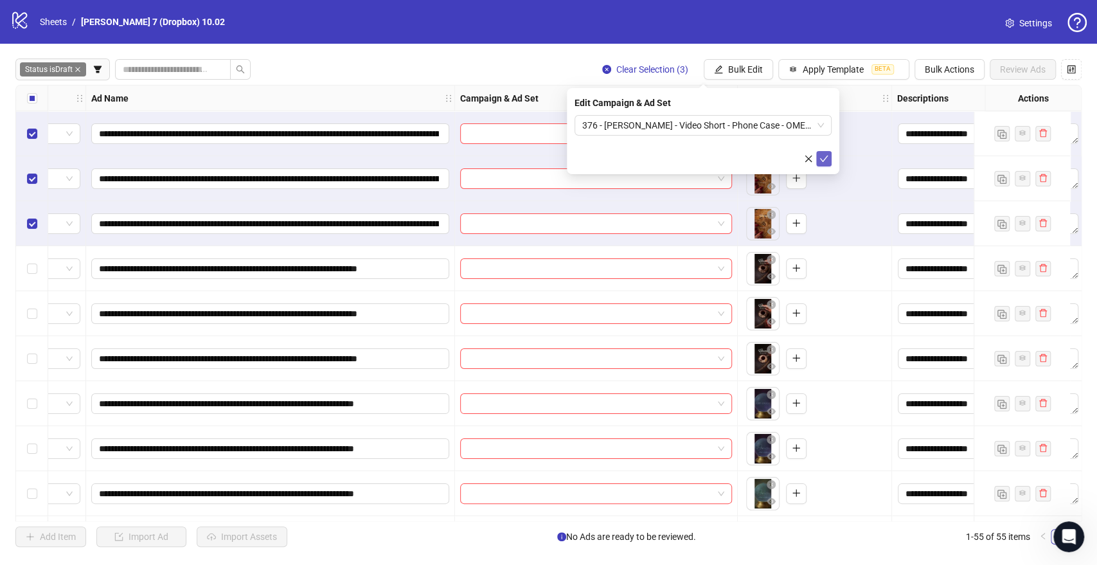
click at [825, 161] on icon "check" at bounding box center [824, 158] width 9 height 9
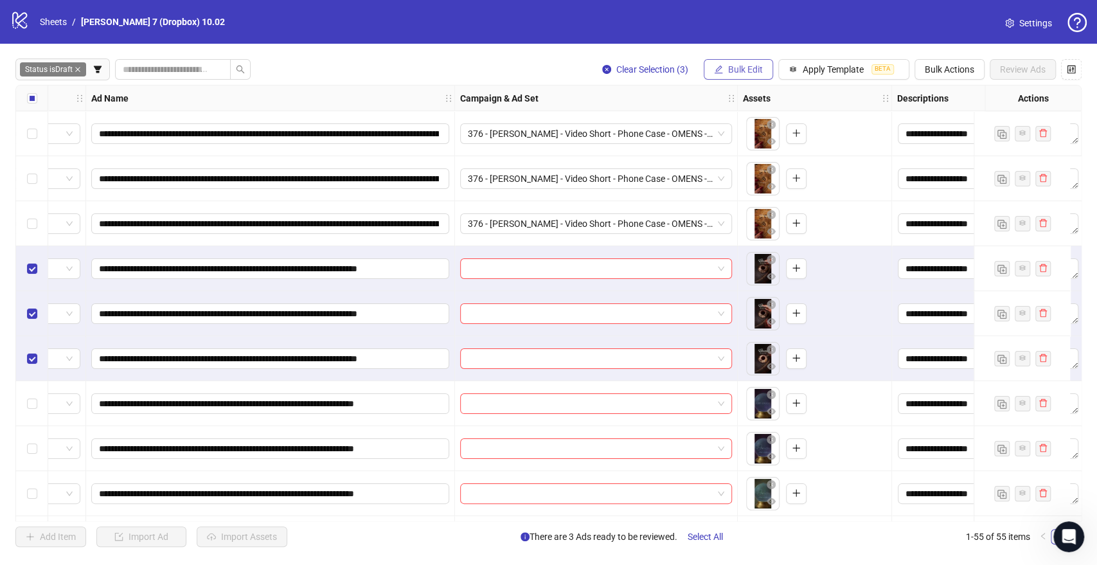
click at [739, 71] on span "Bulk Edit" at bounding box center [745, 69] width 35 height 10
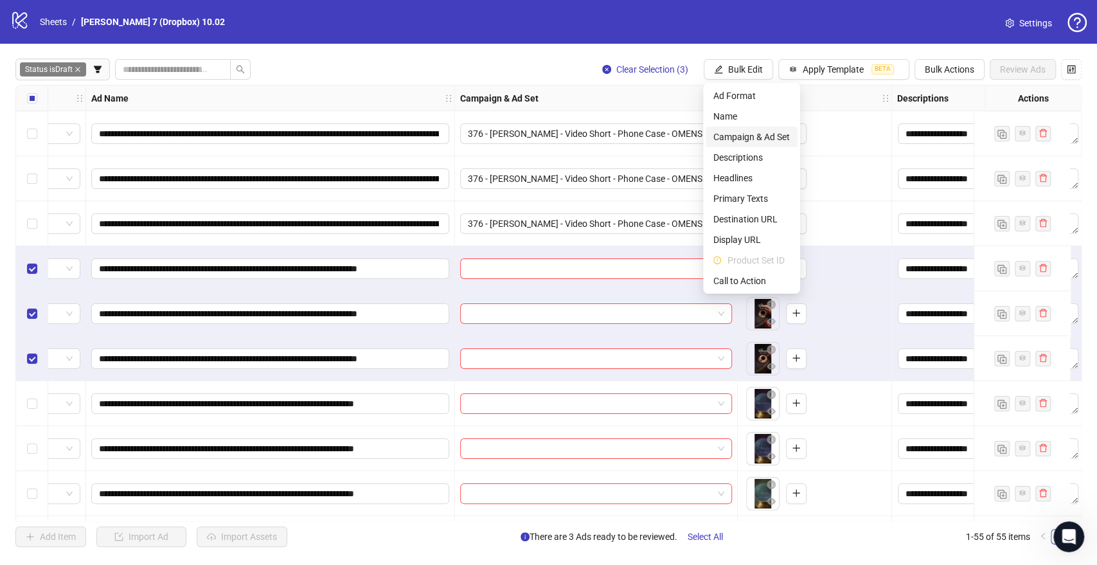
click at [746, 139] on span "Campaign & Ad Set" at bounding box center [752, 137] width 76 height 14
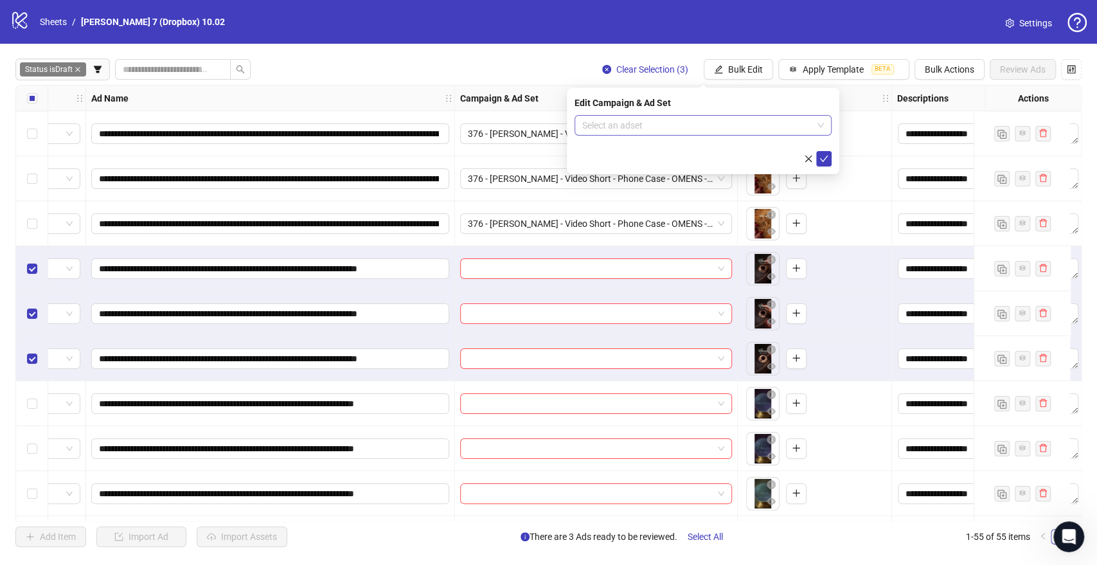
click at [658, 129] on input "search" at bounding box center [697, 125] width 230 height 19
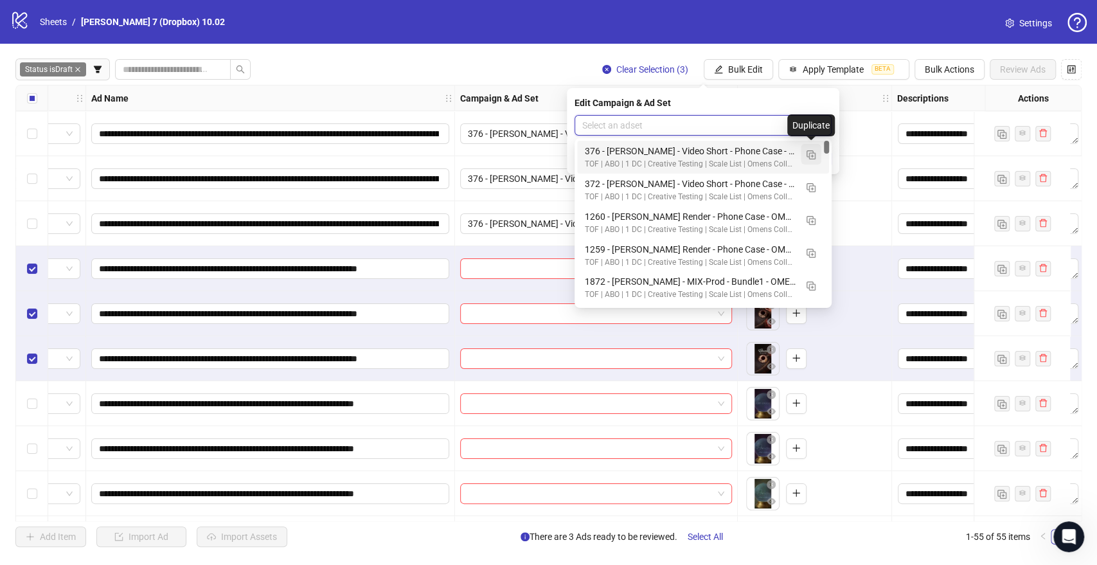
click at [807, 153] on img "button" at bounding box center [811, 154] width 9 height 9
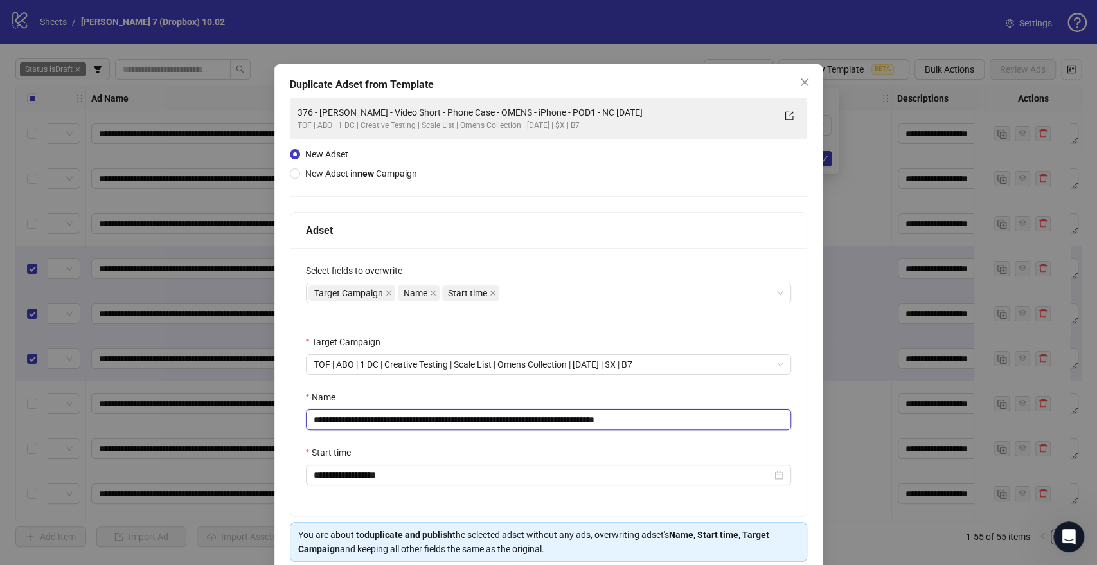
drag, startPoint x: 594, startPoint y: 420, endPoint x: 602, endPoint y: 403, distance: 19.3
click at [92, 423] on div "**********" at bounding box center [548, 282] width 1097 height 565
paste input "text"
drag, startPoint x: 544, startPoint y: 420, endPoint x: 607, endPoint y: 422, distance: 63.0
click at [607, 422] on input "**********" at bounding box center [549, 419] width 486 height 21
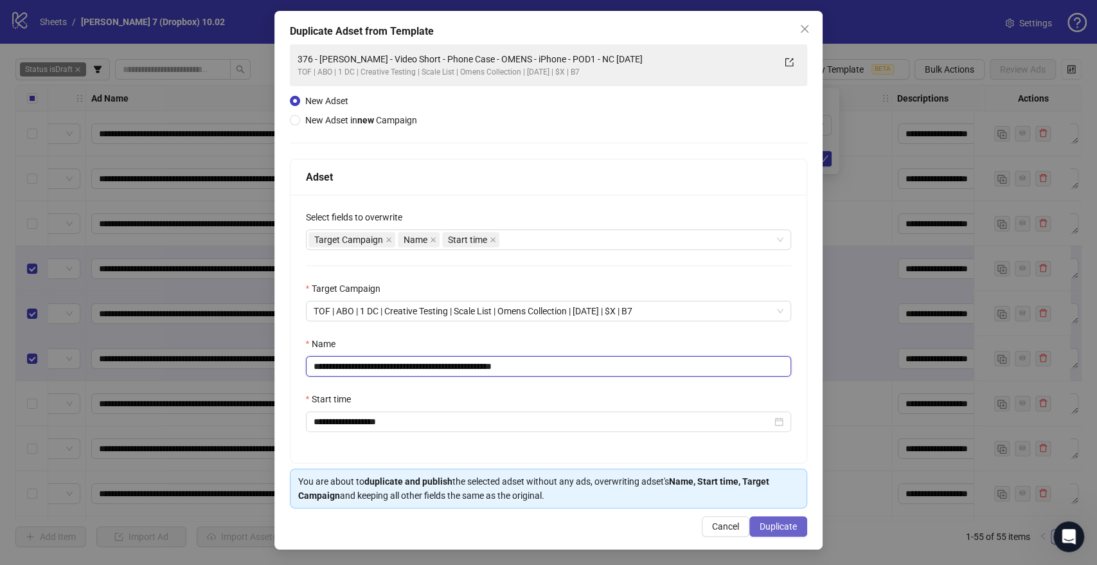
type input "**********"
click at [762, 521] on span "Duplicate" at bounding box center [778, 526] width 37 height 10
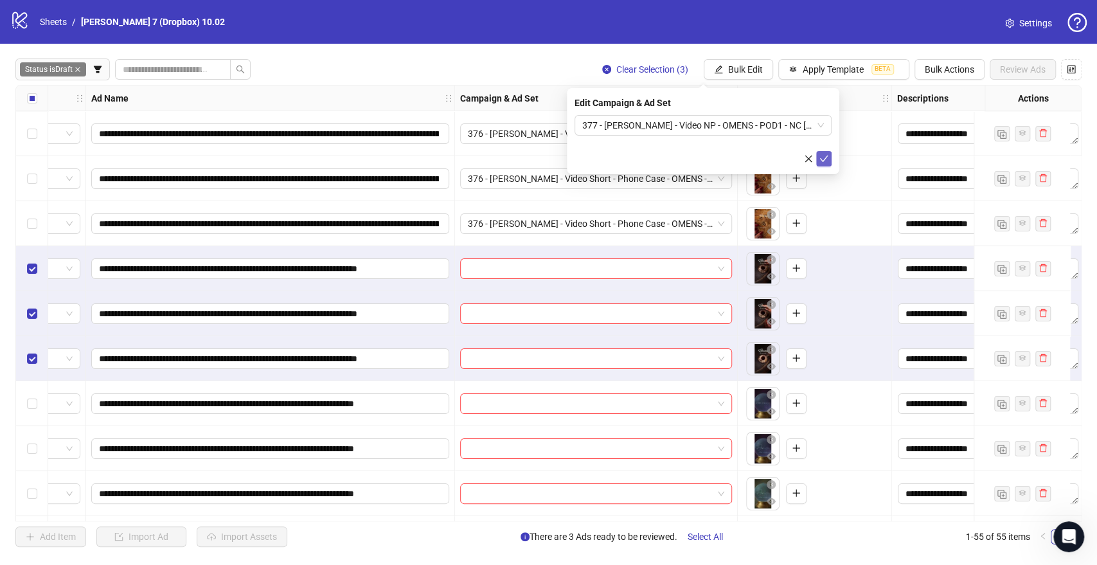
click at [829, 161] on button "submit" at bounding box center [823, 158] width 15 height 15
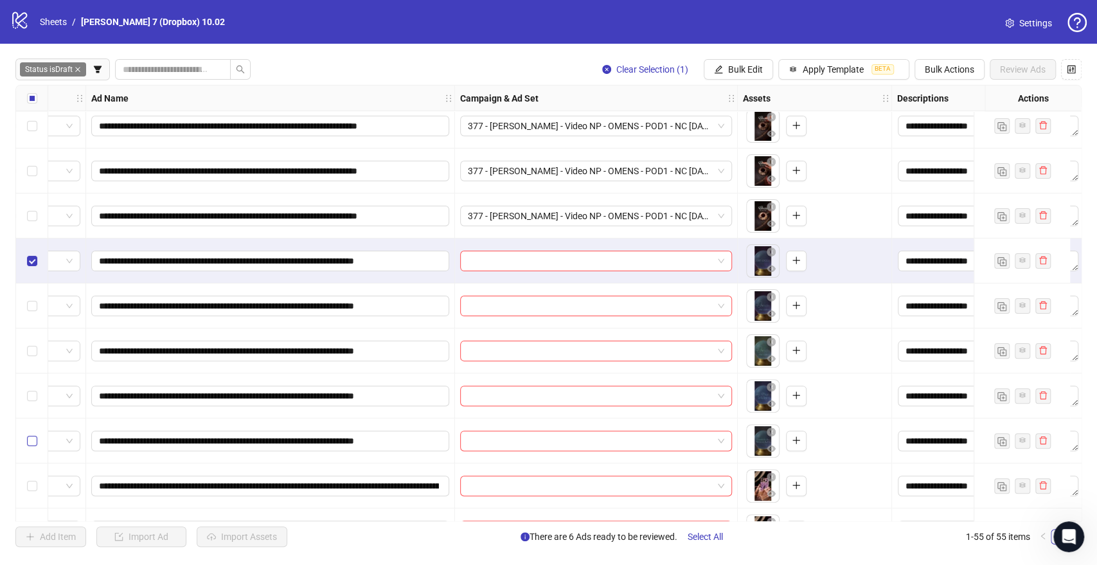
scroll to position [214, 71]
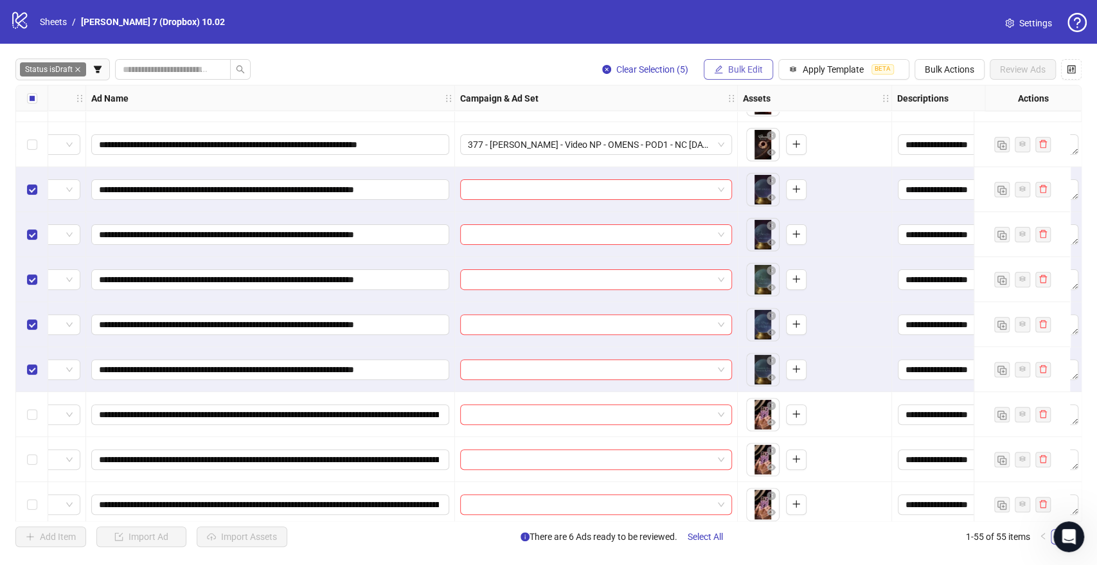
click at [734, 66] on span "Bulk Edit" at bounding box center [745, 69] width 35 height 10
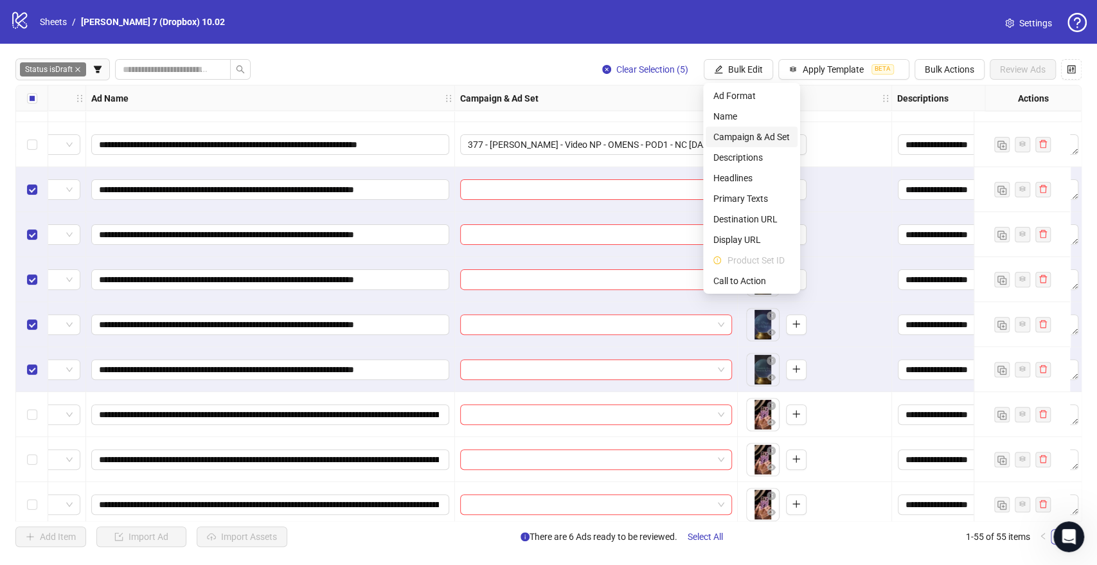
click at [726, 137] on span "Campaign & Ad Set" at bounding box center [752, 137] width 76 height 14
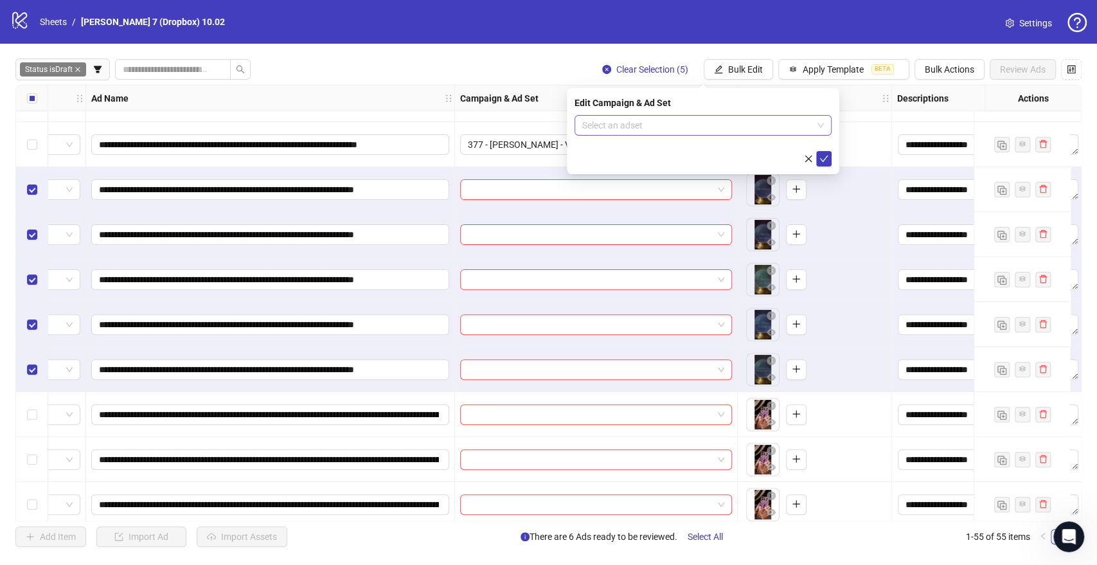
click at [663, 124] on input "search" at bounding box center [697, 125] width 230 height 19
click at [663, 123] on input "search" at bounding box center [697, 125] width 230 height 19
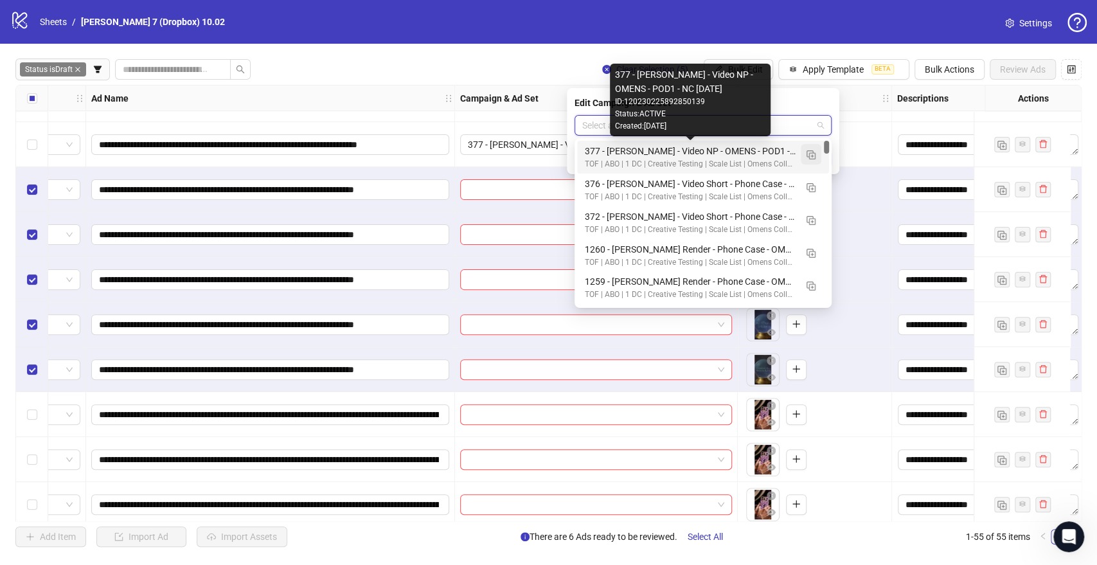
click at [809, 152] on img "button" at bounding box center [811, 154] width 9 height 9
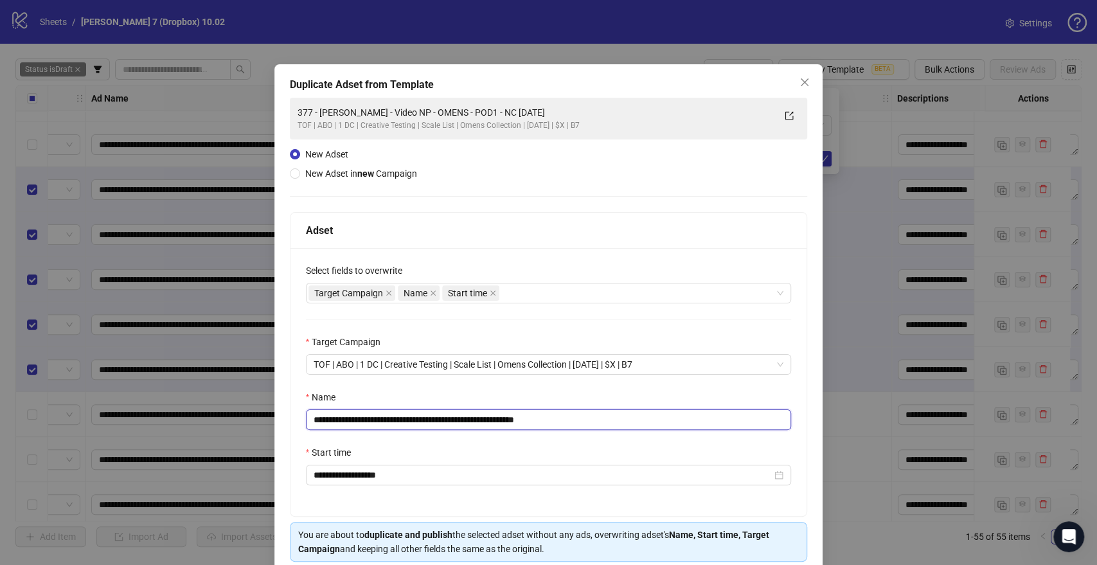
drag, startPoint x: 496, startPoint y: 418, endPoint x: 53, endPoint y: 400, distance: 442.6
click at [53, 400] on div "**********" at bounding box center [548, 282] width 1097 height 565
paste input "text"
drag, startPoint x: 575, startPoint y: 418, endPoint x: 626, endPoint y: 424, distance: 51.7
click at [626, 424] on input "**********" at bounding box center [549, 419] width 486 height 21
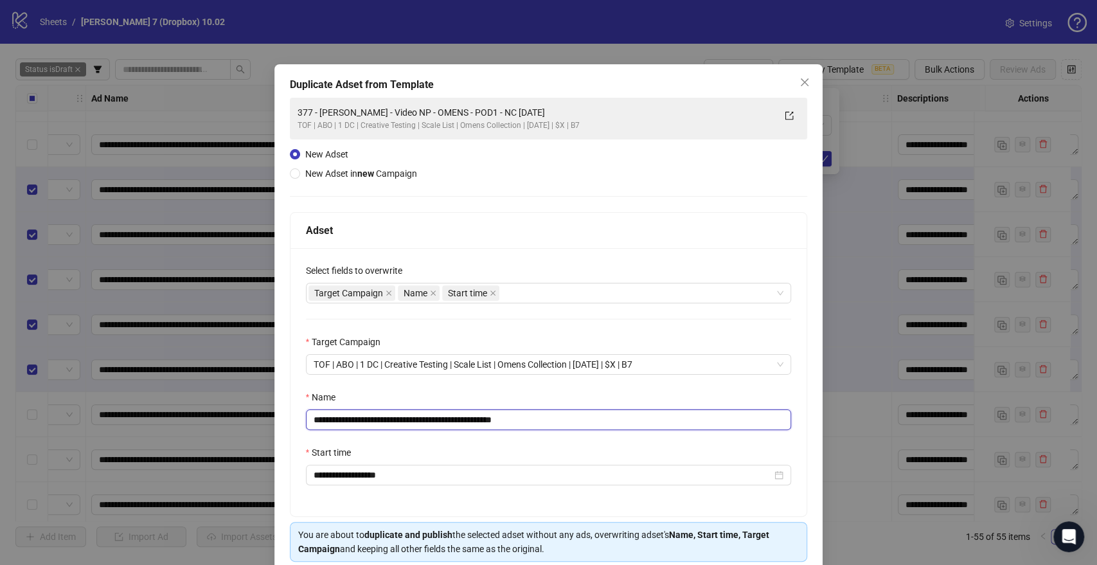
scroll to position [53, 0]
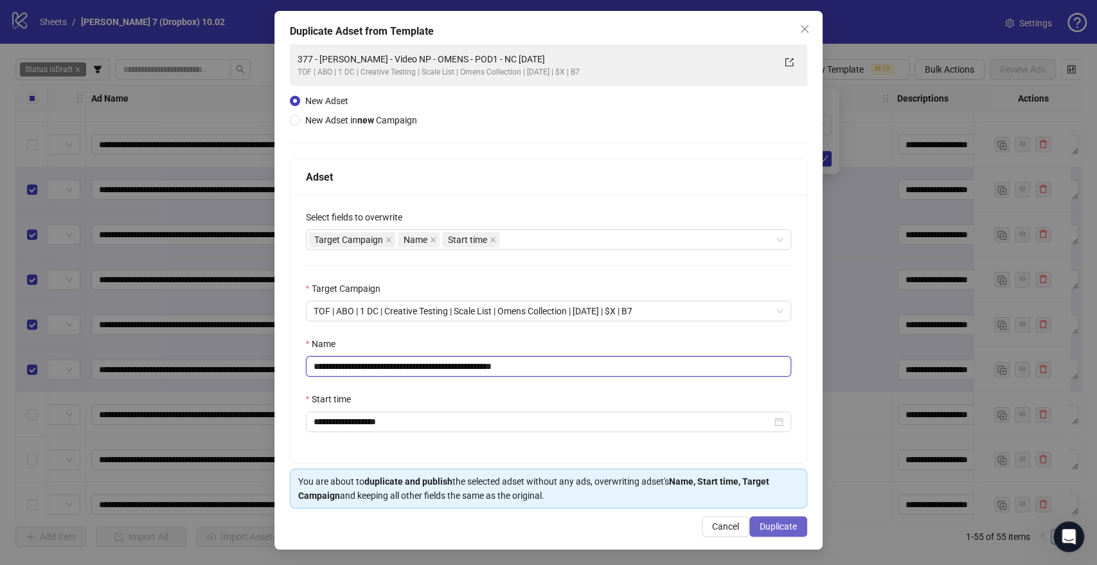
type input "**********"
click at [769, 528] on span "Duplicate" at bounding box center [778, 526] width 37 height 10
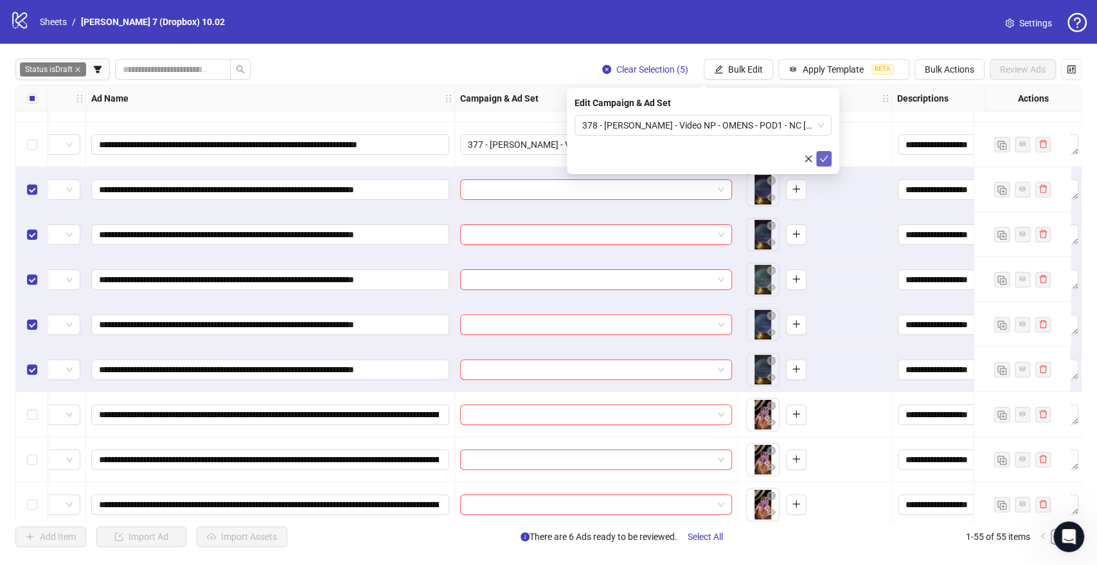
click at [824, 159] on icon "check" at bounding box center [824, 158] width 9 height 9
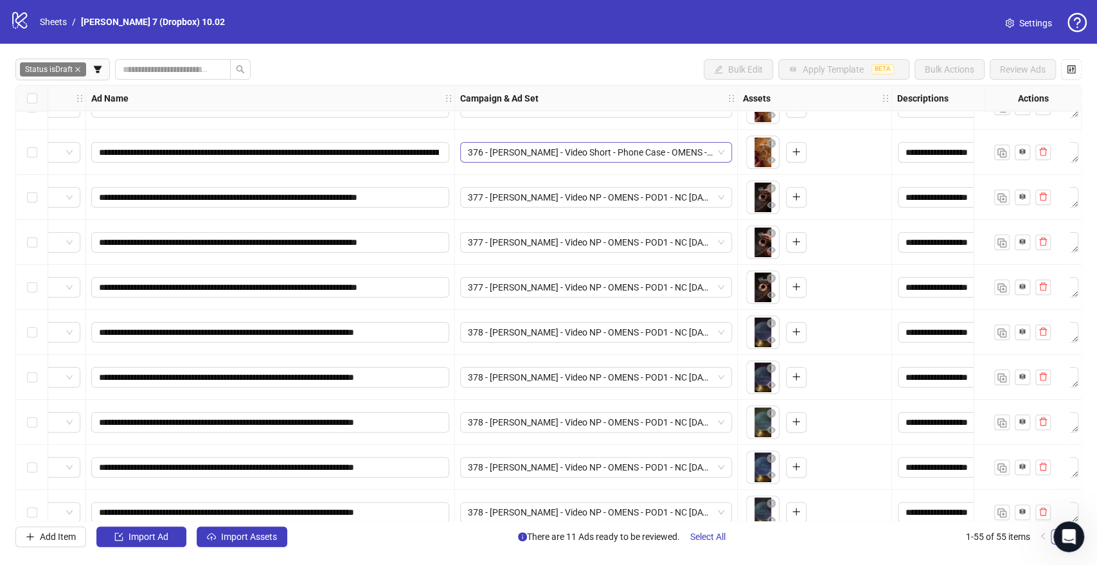
scroll to position [0, 71]
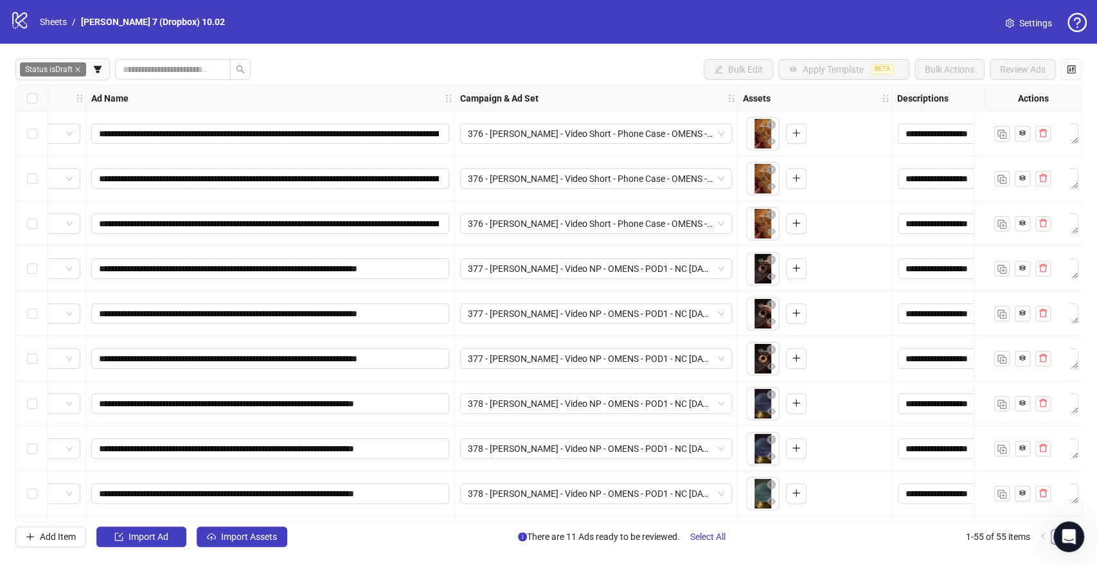
click at [37, 223] on div "Select row 3" at bounding box center [32, 223] width 32 height 45
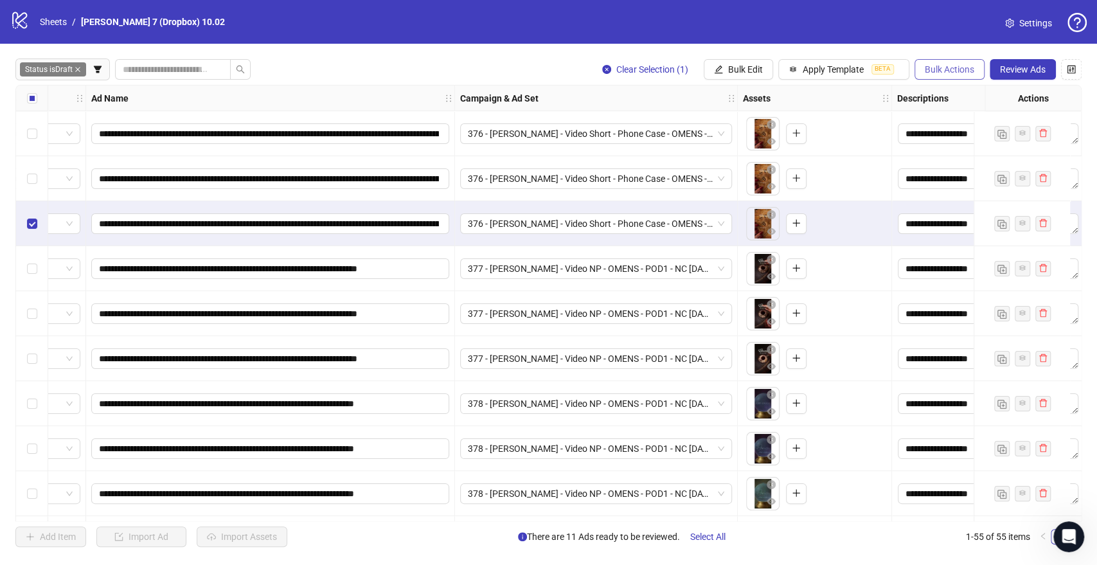
click at [952, 73] on span "Bulk Actions" at bounding box center [949, 69] width 49 height 10
click at [930, 94] on span "Delete" at bounding box center [968, 96] width 88 height 14
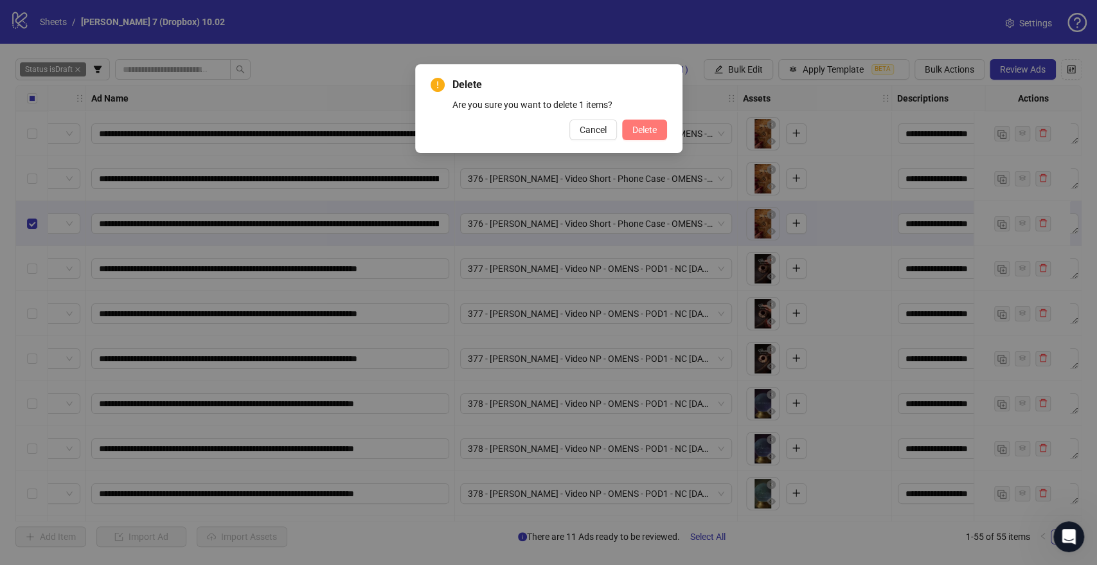
click at [661, 129] on button "Delete" at bounding box center [644, 130] width 45 height 21
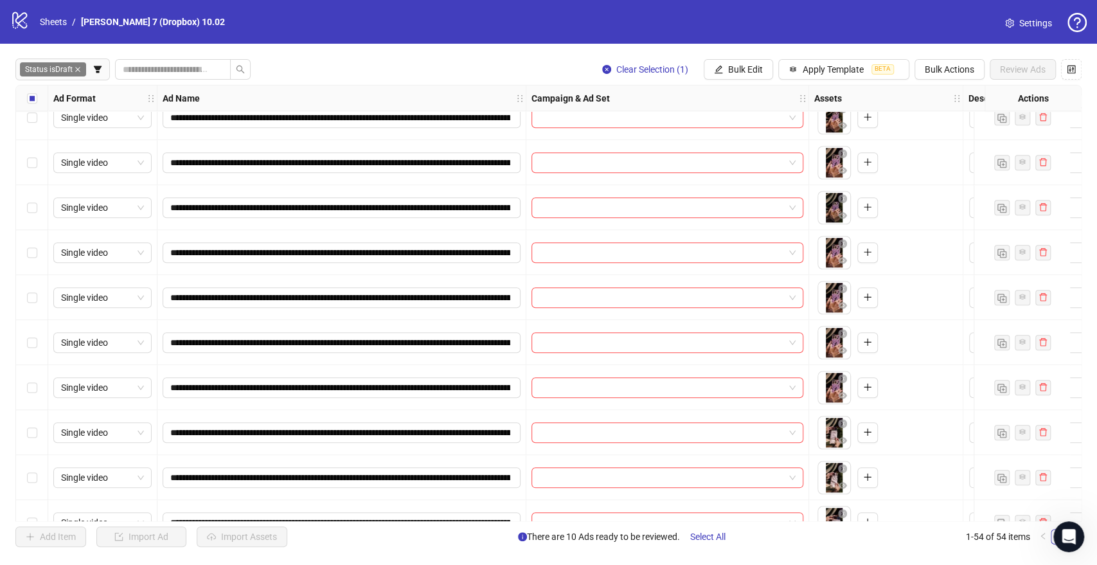
scroll to position [786, 0]
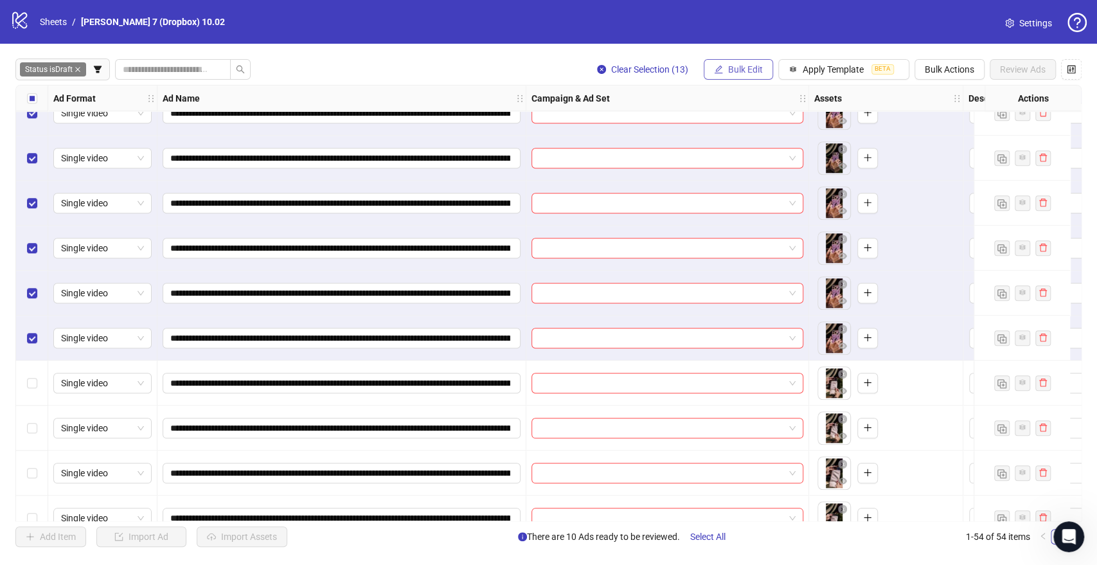
click at [720, 64] on button "Bulk Edit" at bounding box center [738, 69] width 69 height 21
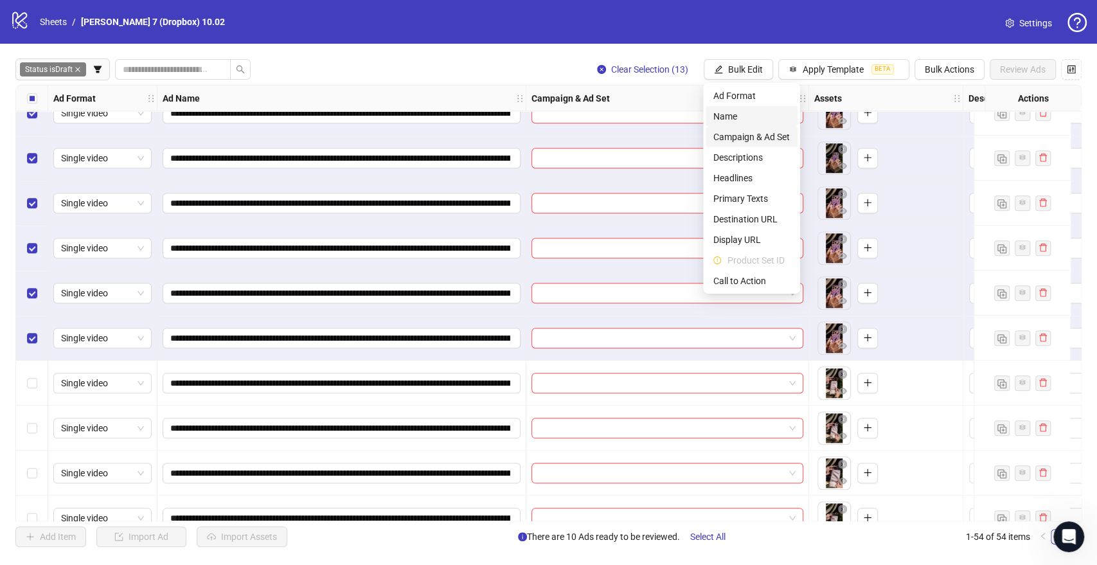
click at [731, 141] on span "Campaign & Ad Set" at bounding box center [752, 137] width 76 height 14
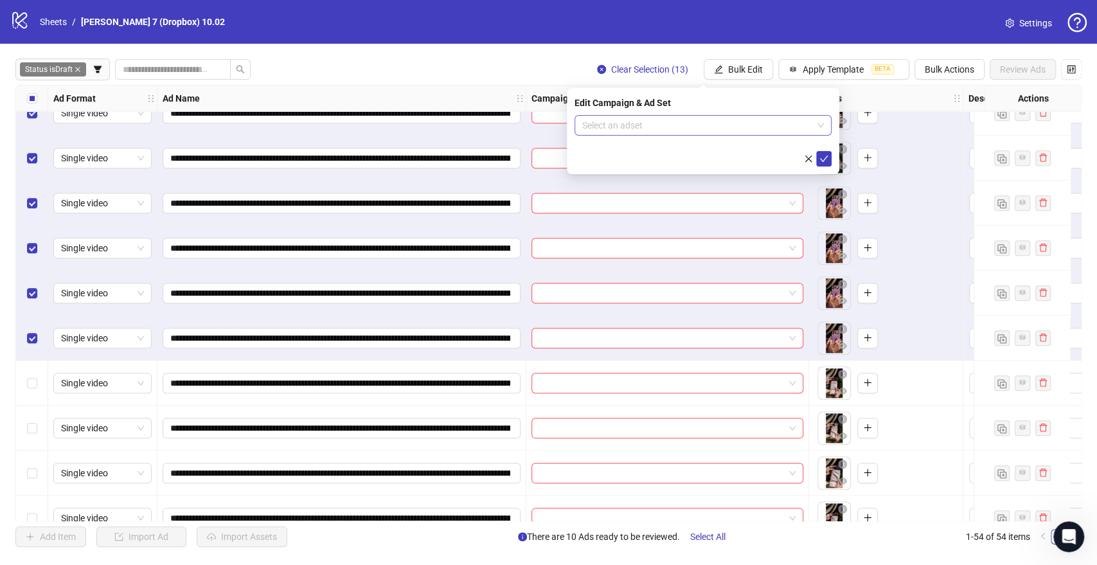
click at [672, 117] on input "search" at bounding box center [697, 125] width 230 height 19
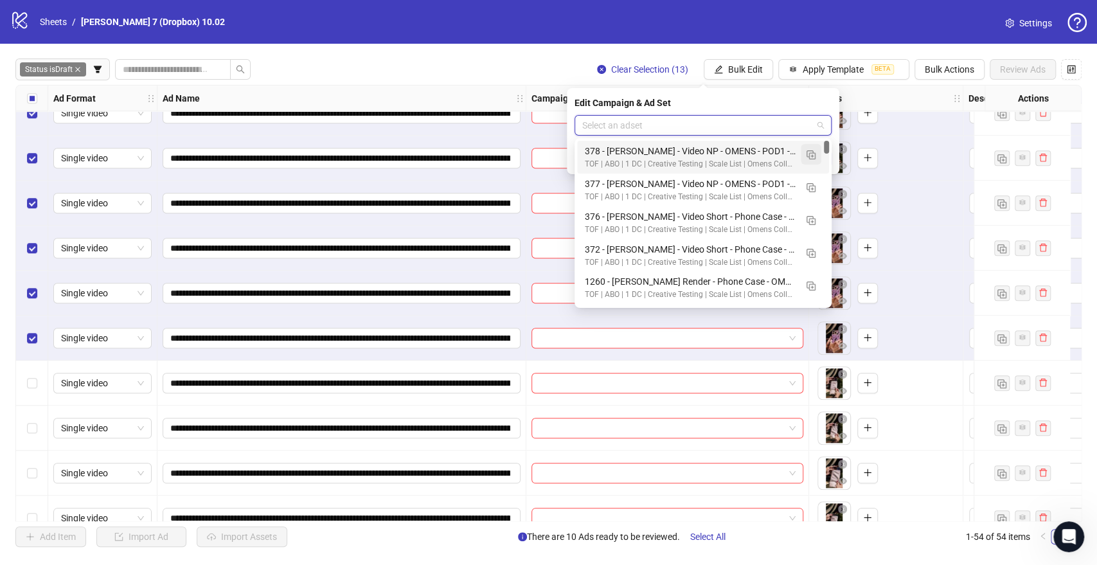
click at [816, 158] on button "button" at bounding box center [811, 154] width 21 height 21
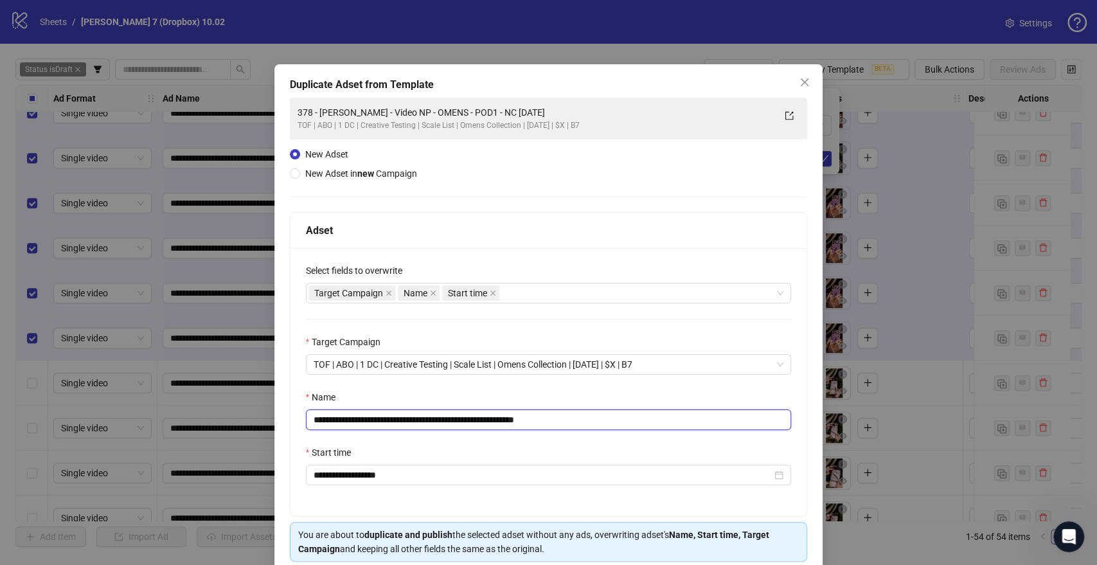
drag, startPoint x: 497, startPoint y: 418, endPoint x: 33, endPoint y: 417, distance: 463.5
click at [33, 417] on div "**********" at bounding box center [548, 282] width 1097 height 565
paste input "**********"
drag, startPoint x: 629, startPoint y: 420, endPoint x: 814, endPoint y: 420, distance: 185.8
click at [814, 420] on div "**********" at bounding box center [548, 282] width 1097 height 565
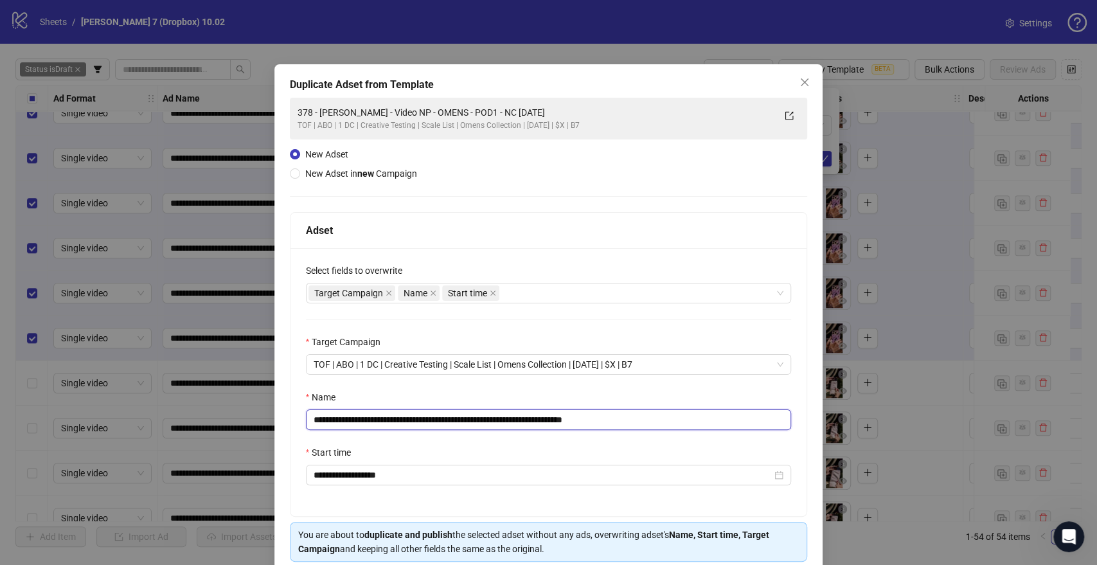
scroll to position [53, 0]
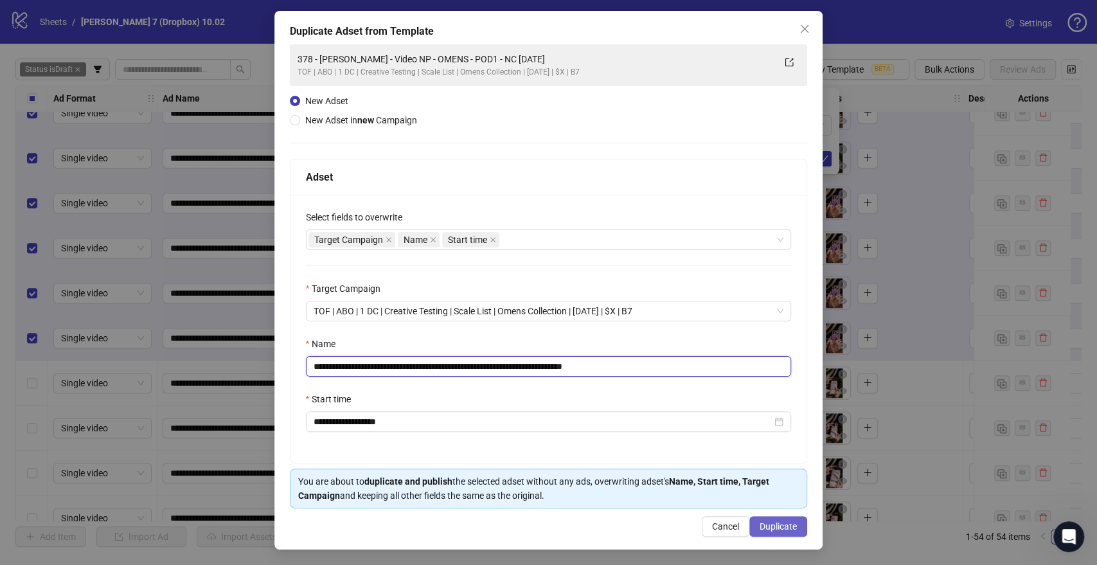
type input "**********"
click at [761, 517] on button "Duplicate" at bounding box center [779, 526] width 58 height 21
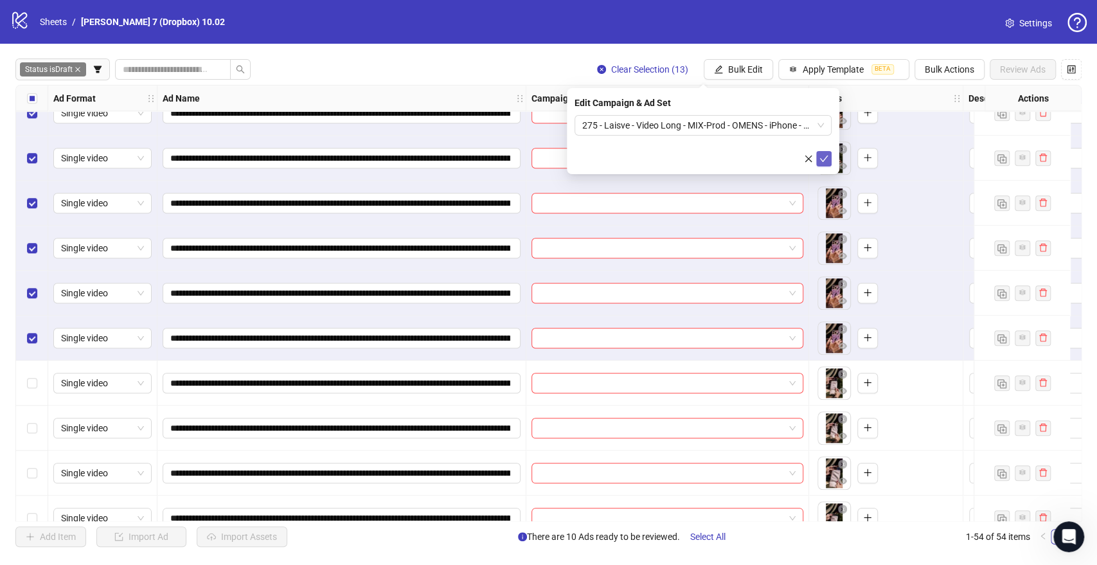
click at [818, 156] on button "submit" at bounding box center [823, 158] width 15 height 15
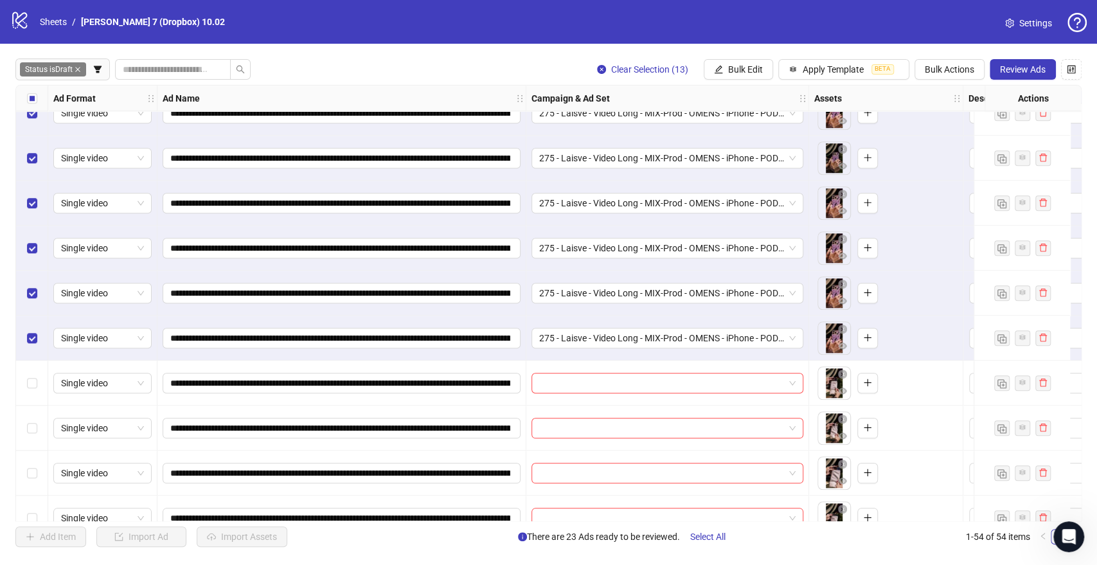
click at [32, 91] on label "Select all rows" at bounding box center [32, 98] width 10 height 14
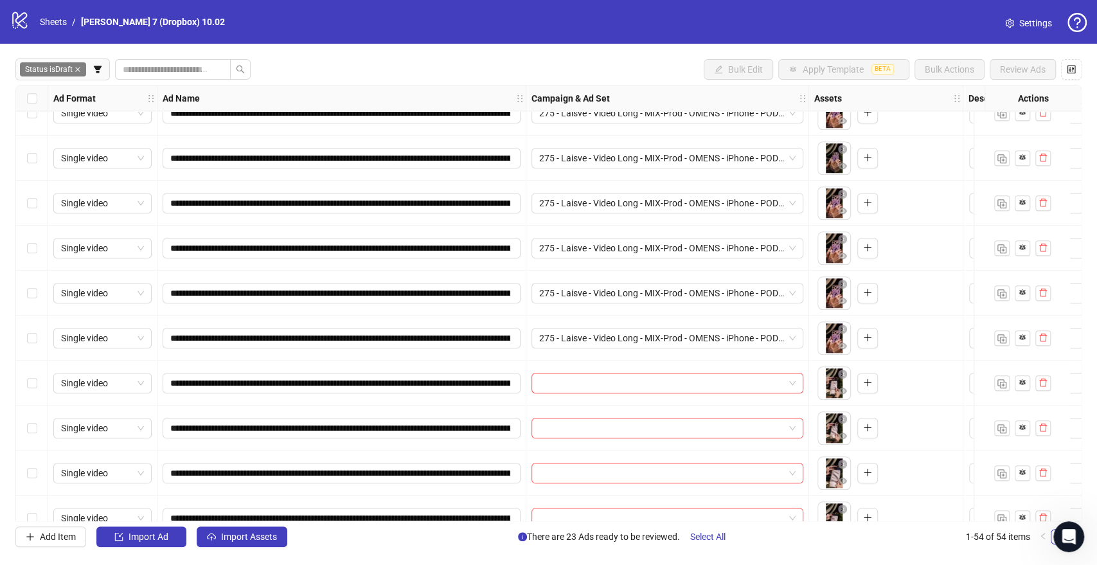
click at [26, 383] on div "Select row 24" at bounding box center [32, 383] width 32 height 45
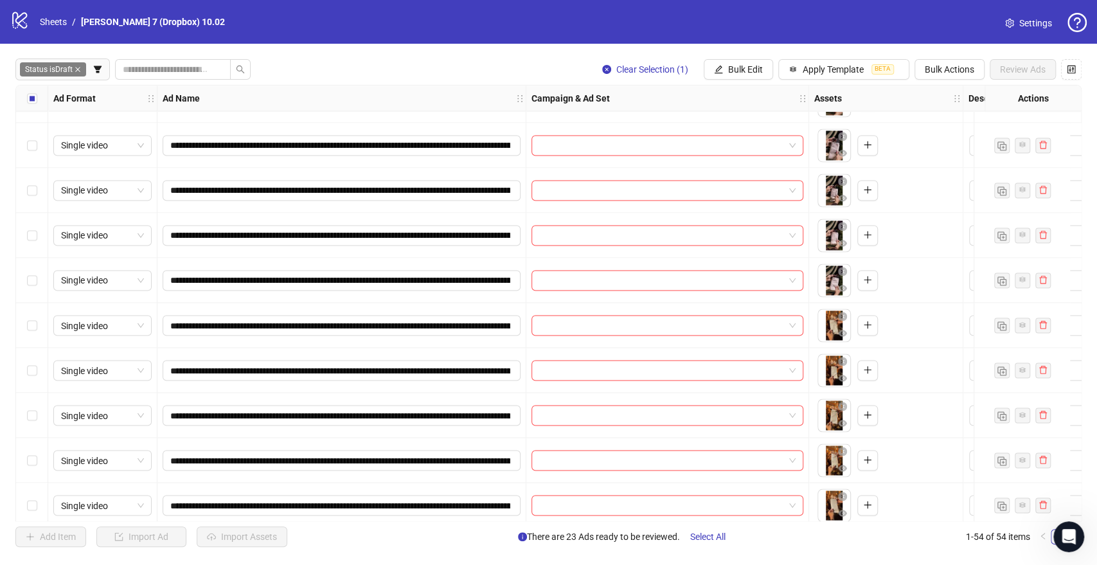
scroll to position [1357, 0]
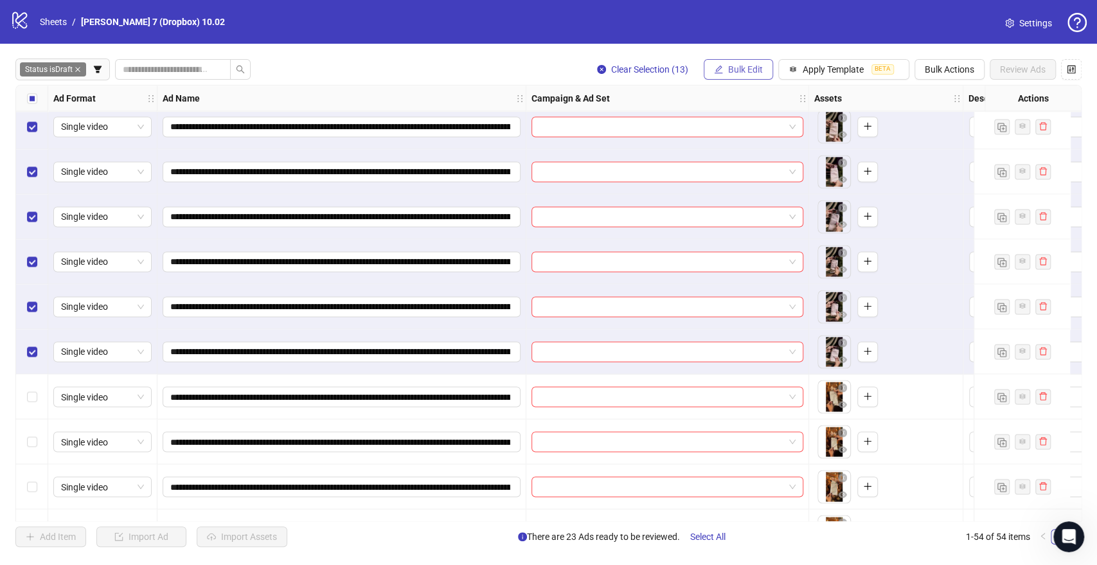
click at [755, 63] on button "Bulk Edit" at bounding box center [738, 69] width 69 height 21
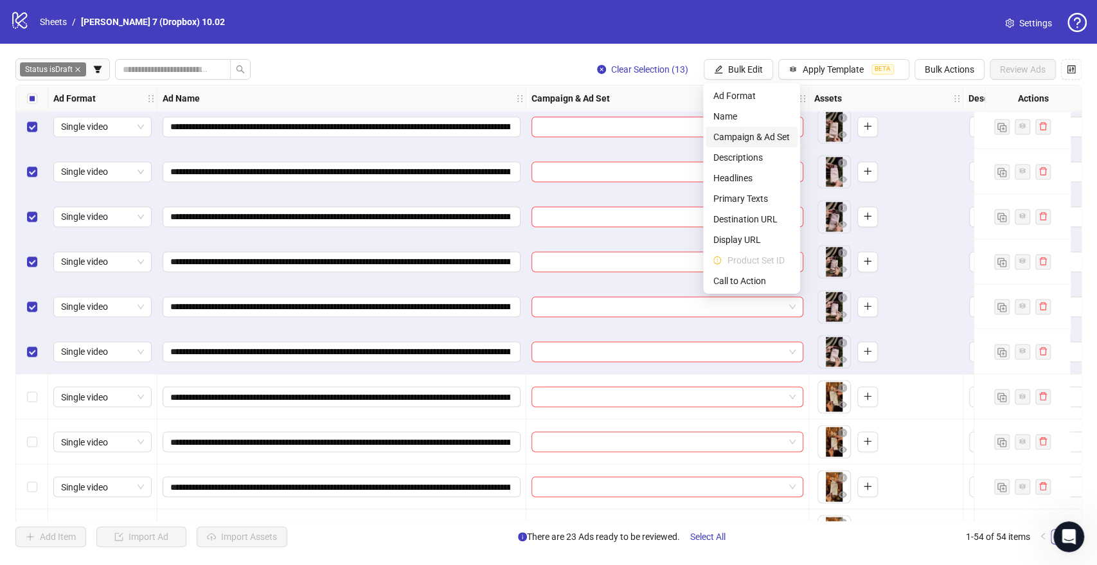
click at [755, 143] on span "Campaign & Ad Set" at bounding box center [752, 137] width 76 height 14
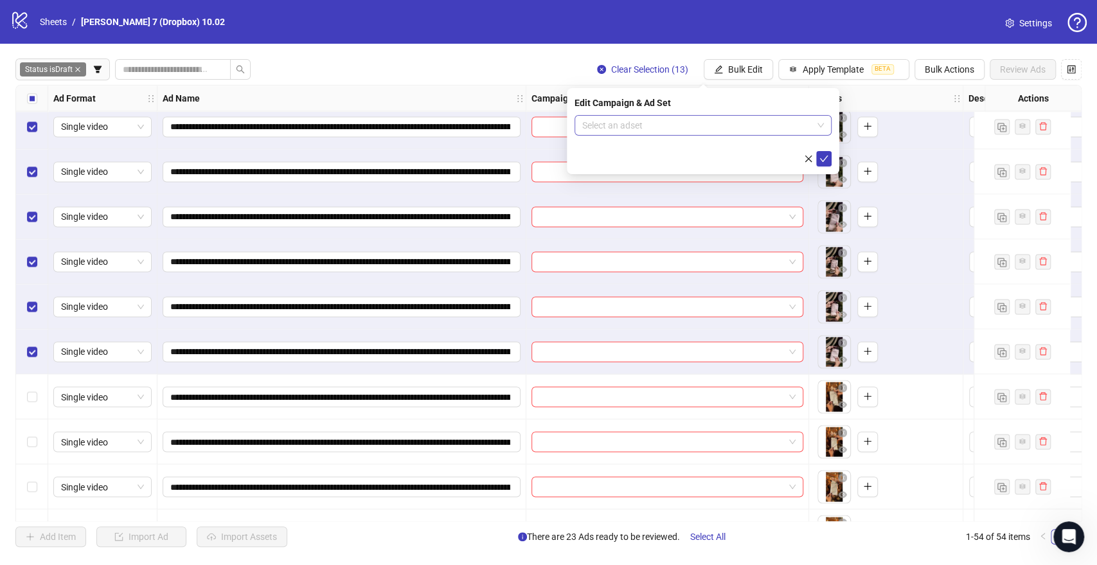
click at [692, 126] on input "search" at bounding box center [697, 125] width 230 height 19
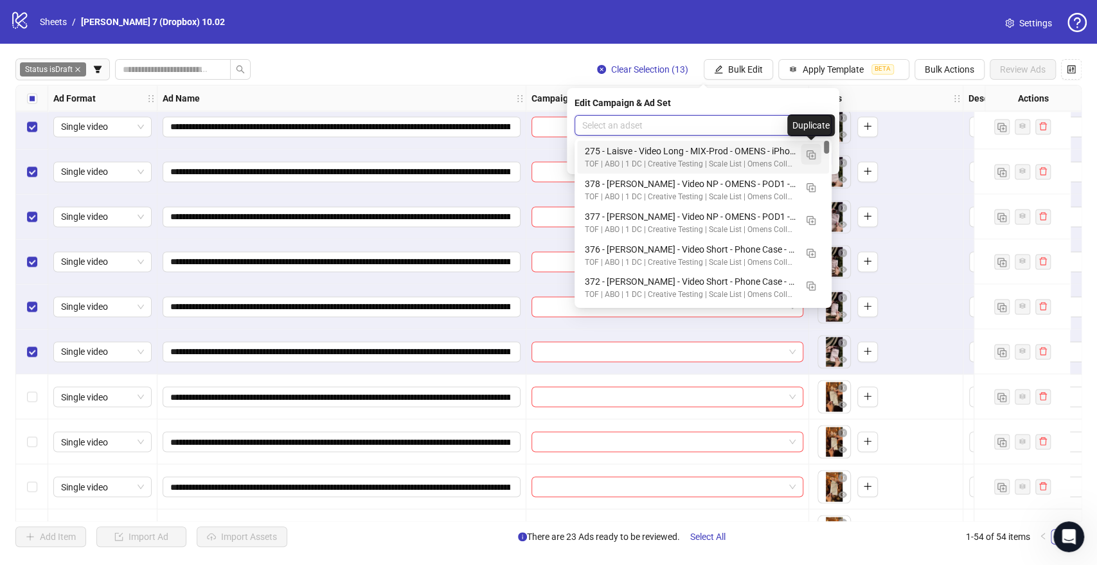
click at [803, 157] on button "button" at bounding box center [811, 154] width 21 height 21
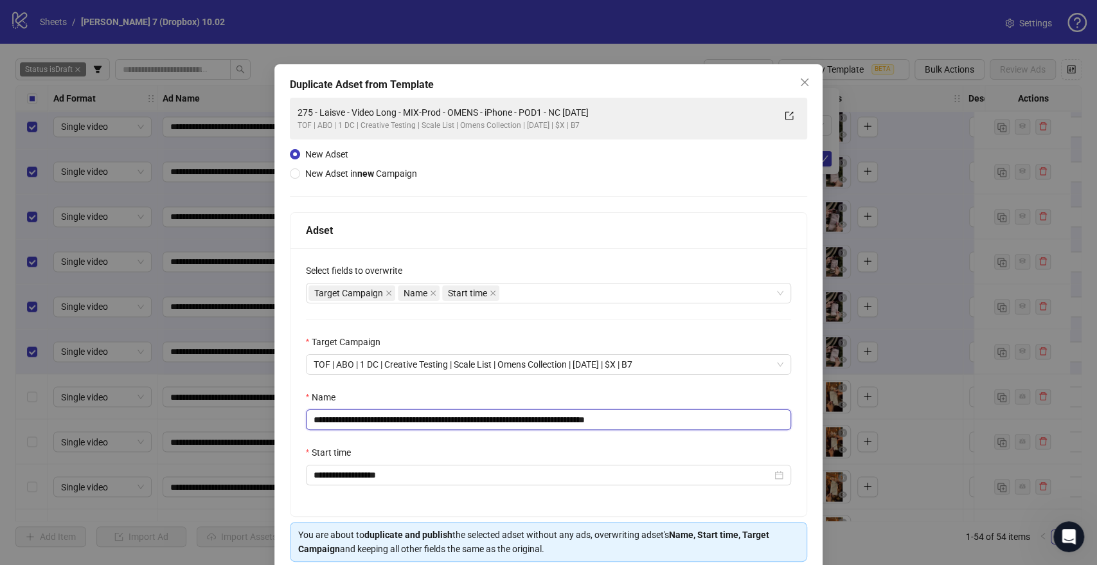
drag, startPoint x: 577, startPoint y: 419, endPoint x: 237, endPoint y: 429, distance: 340.8
click at [94, 437] on div "**********" at bounding box center [548, 282] width 1097 height 565
paste input "**"
drag, startPoint x: 639, startPoint y: 418, endPoint x: 687, endPoint y: 415, distance: 47.7
click at [686, 415] on input "**********" at bounding box center [549, 419] width 486 height 21
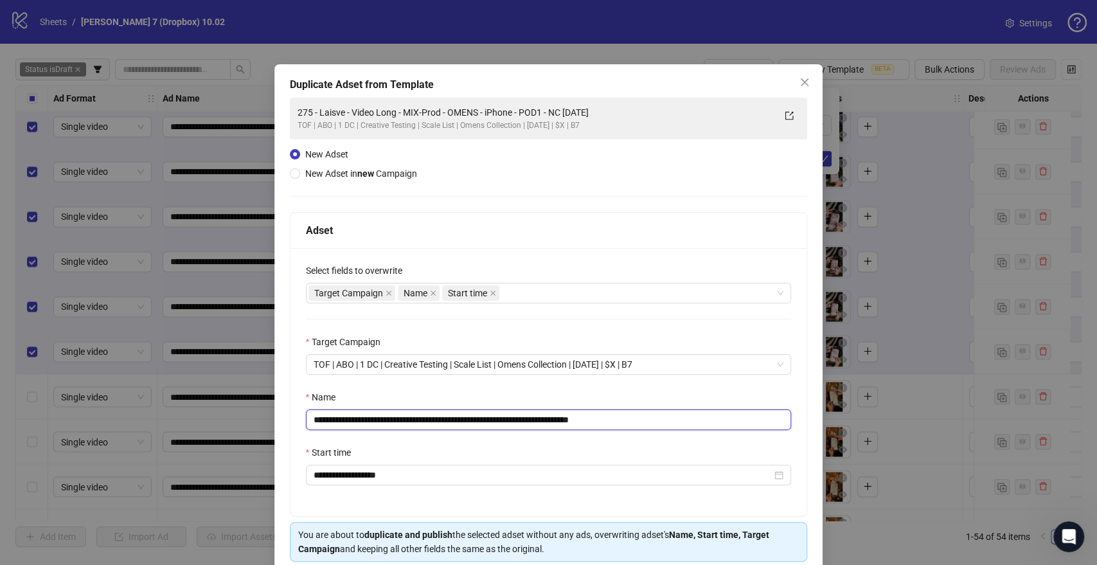
scroll to position [53, 0]
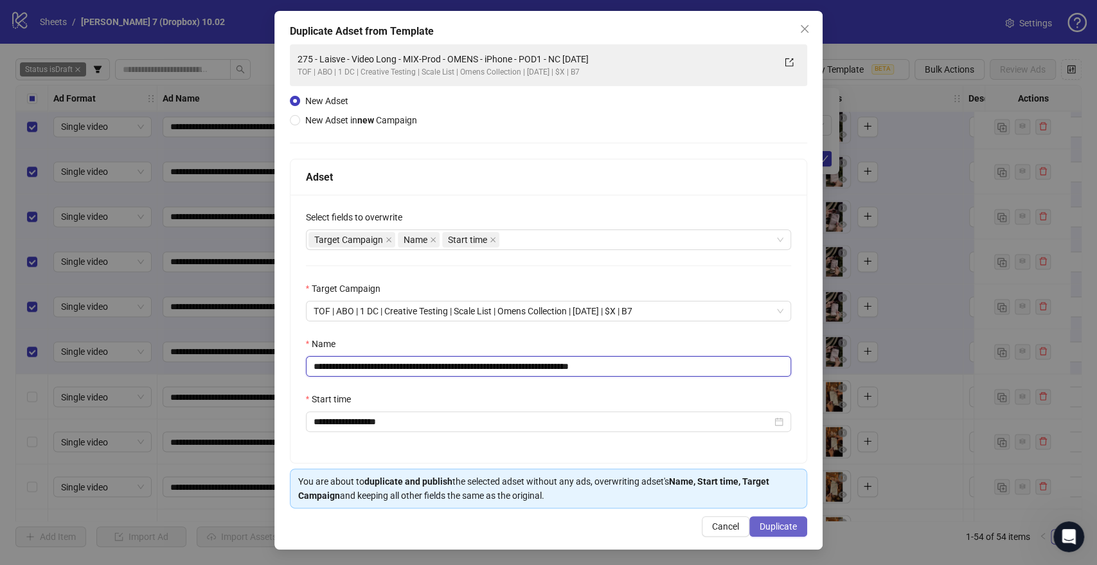
type input "**********"
click at [780, 527] on span "Duplicate" at bounding box center [778, 526] width 37 height 10
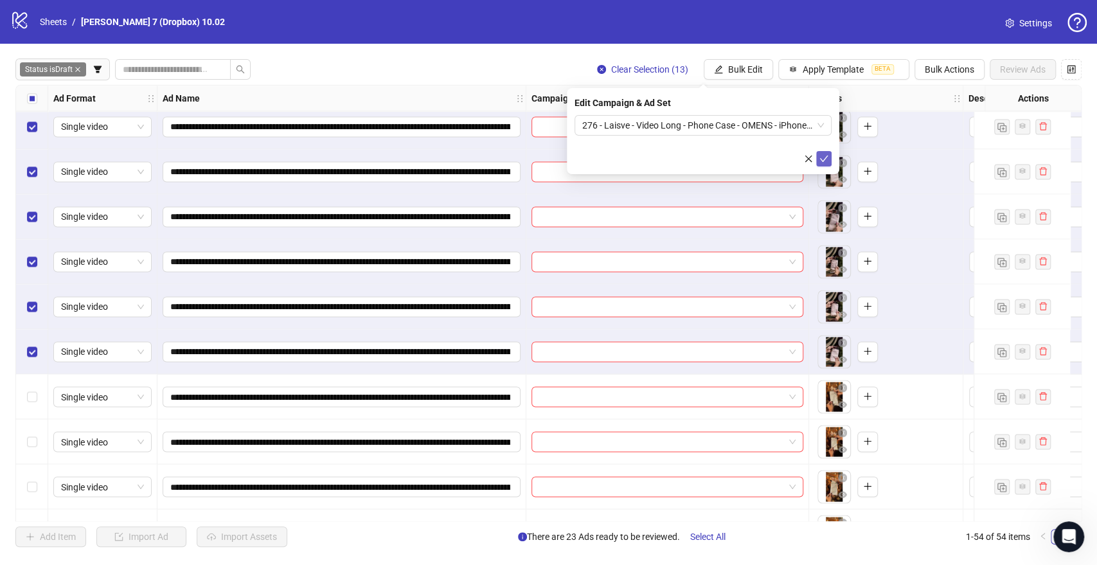
click at [827, 154] on icon "check" at bounding box center [824, 158] width 9 height 9
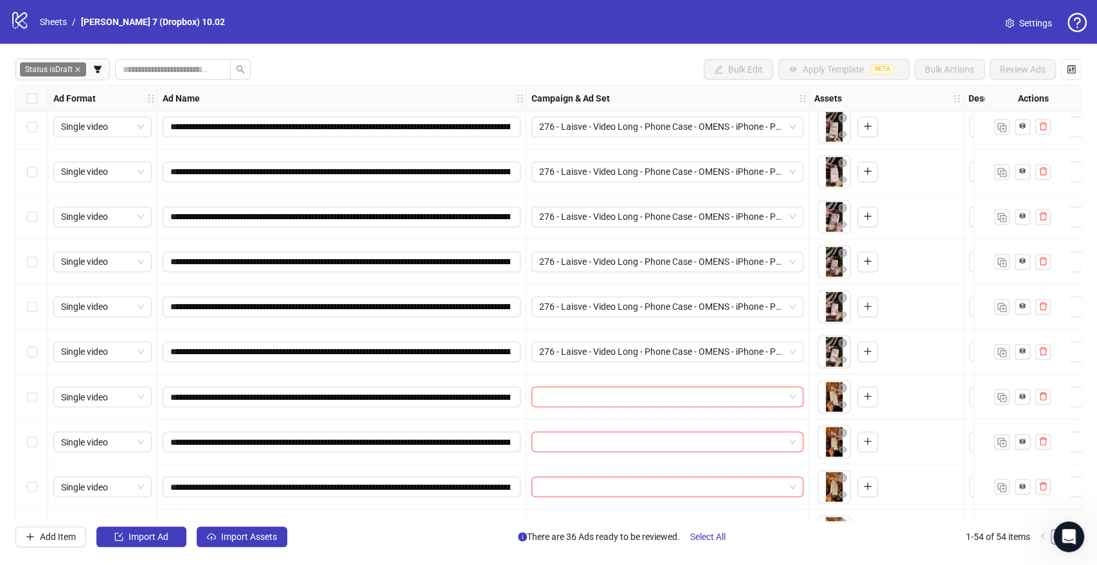
click at [37, 401] on div "Select row 37" at bounding box center [32, 396] width 32 height 45
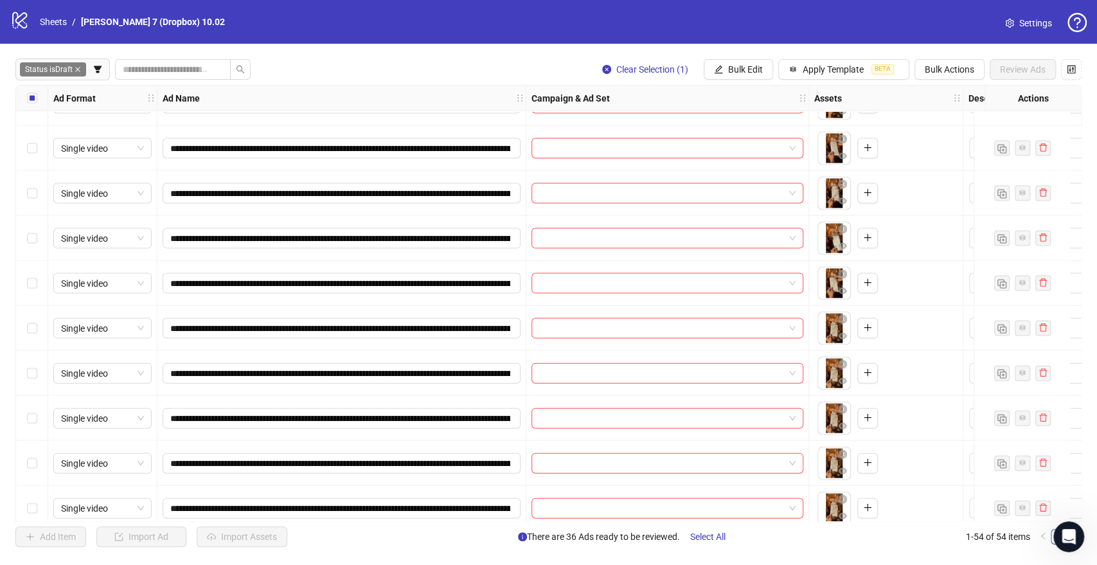
scroll to position [1785, 0]
click at [40, 235] on div "Select row 43" at bounding box center [32, 238] width 32 height 45
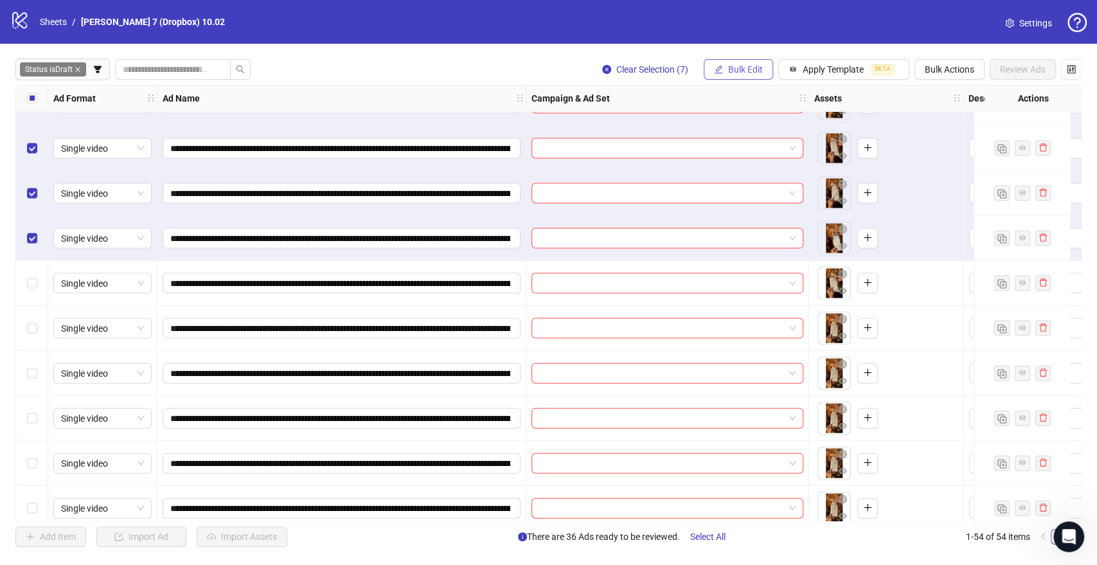
click at [747, 69] on span "Bulk Edit" at bounding box center [745, 69] width 35 height 10
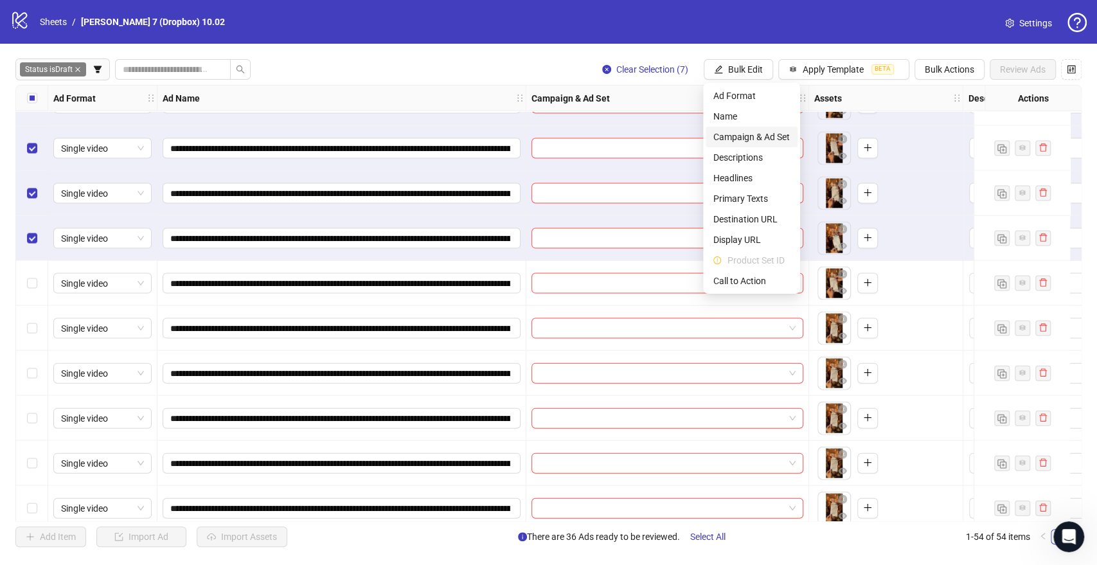
click at [750, 138] on span "Campaign & Ad Set" at bounding box center [752, 137] width 76 height 14
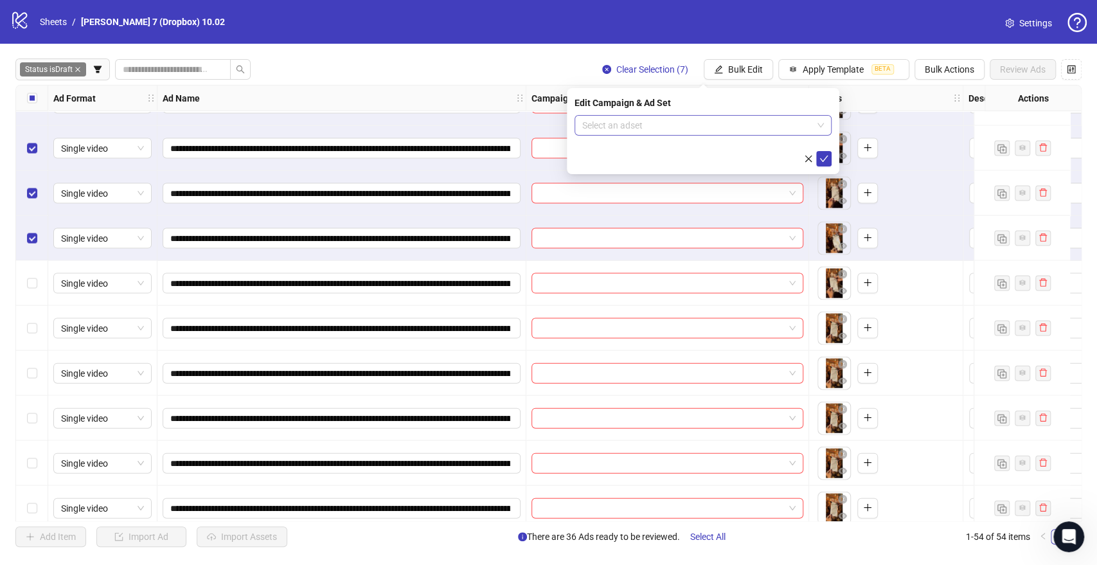
click at [669, 126] on input "search" at bounding box center [697, 125] width 230 height 19
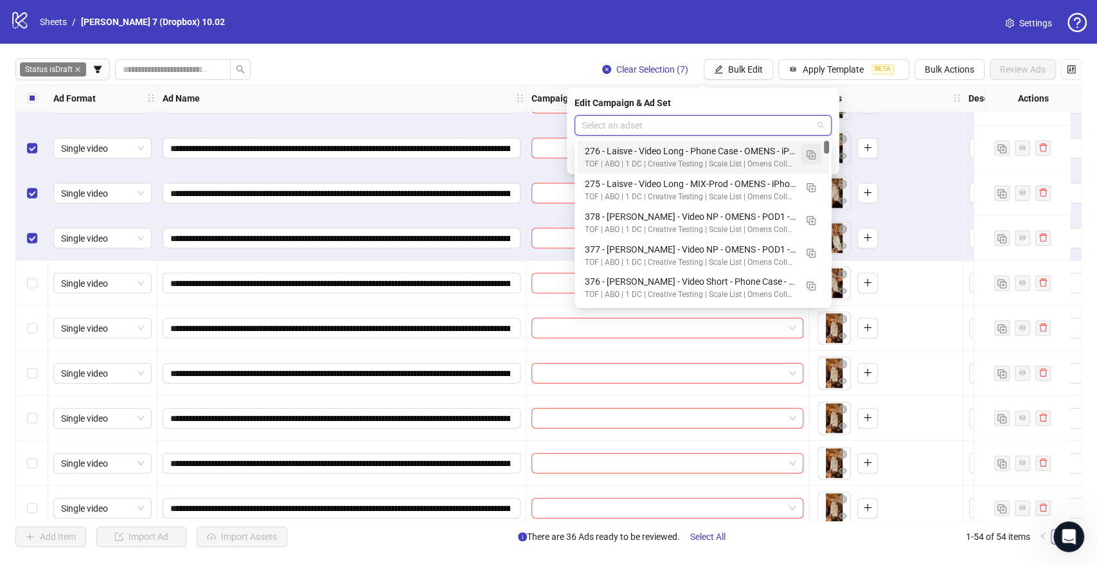
click at [809, 158] on img "button" at bounding box center [811, 154] width 9 height 9
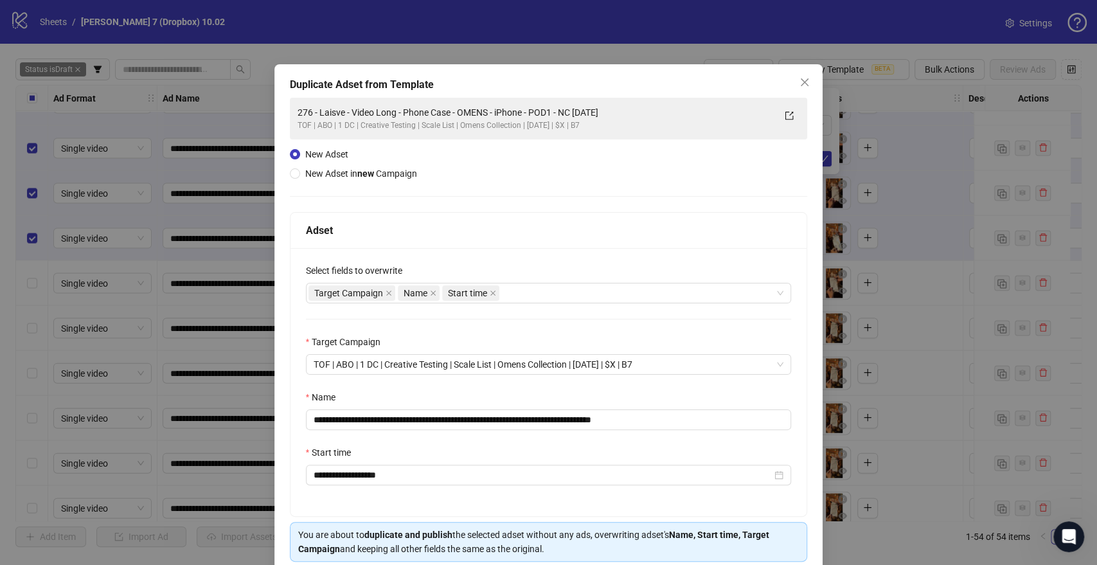
scroll to position [53, 0]
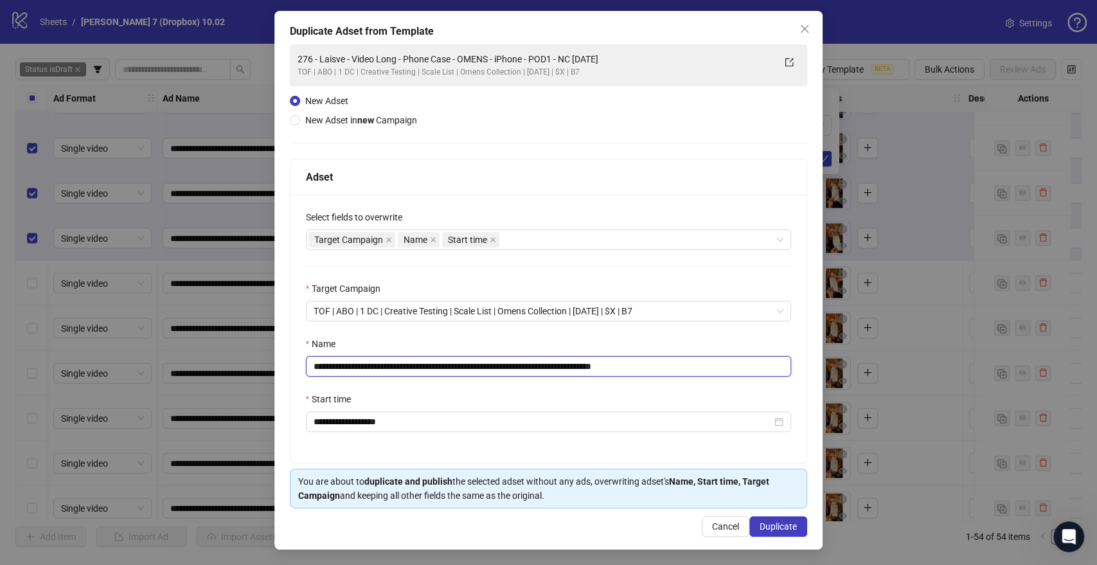
drag, startPoint x: 589, startPoint y: 367, endPoint x: 0, endPoint y: 339, distance: 589.5
click at [0, 339] on div "**********" at bounding box center [548, 282] width 1097 height 565
paste input "text"
drag, startPoint x: 629, startPoint y: 364, endPoint x: 728, endPoint y: 365, distance: 99.6
click at [728, 365] on input "**********" at bounding box center [549, 366] width 486 height 21
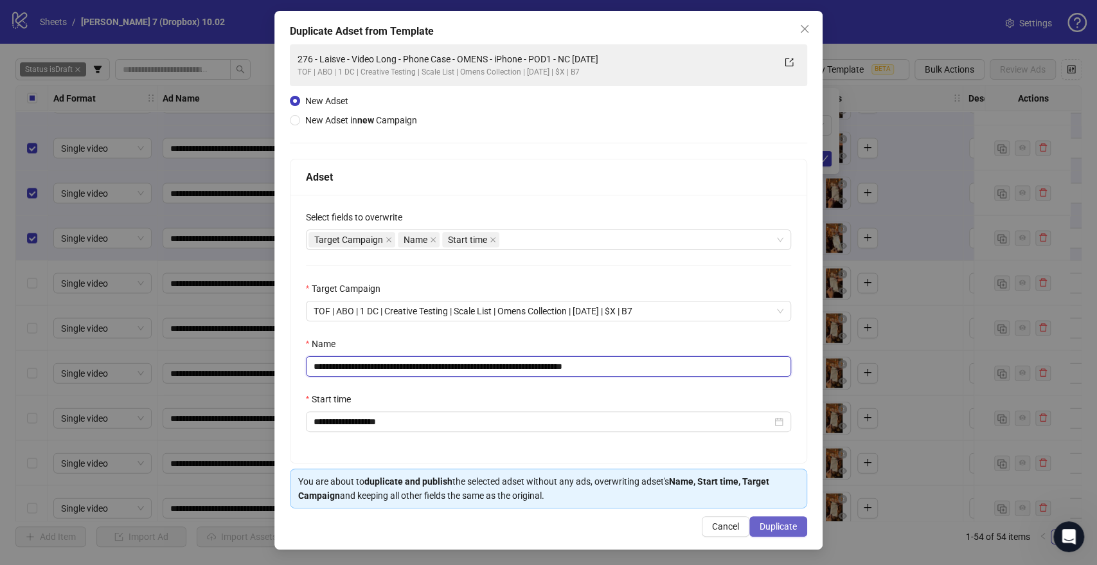
type input "**********"
click at [769, 521] on span "Duplicate" at bounding box center [778, 526] width 37 height 10
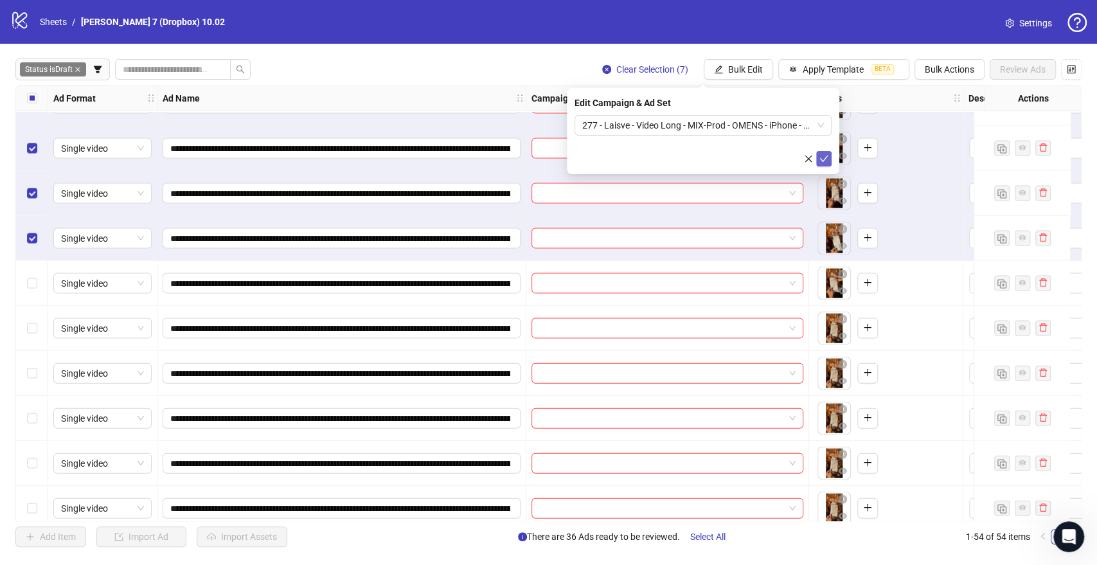
click at [827, 160] on icon "check" at bounding box center [824, 158] width 9 height 9
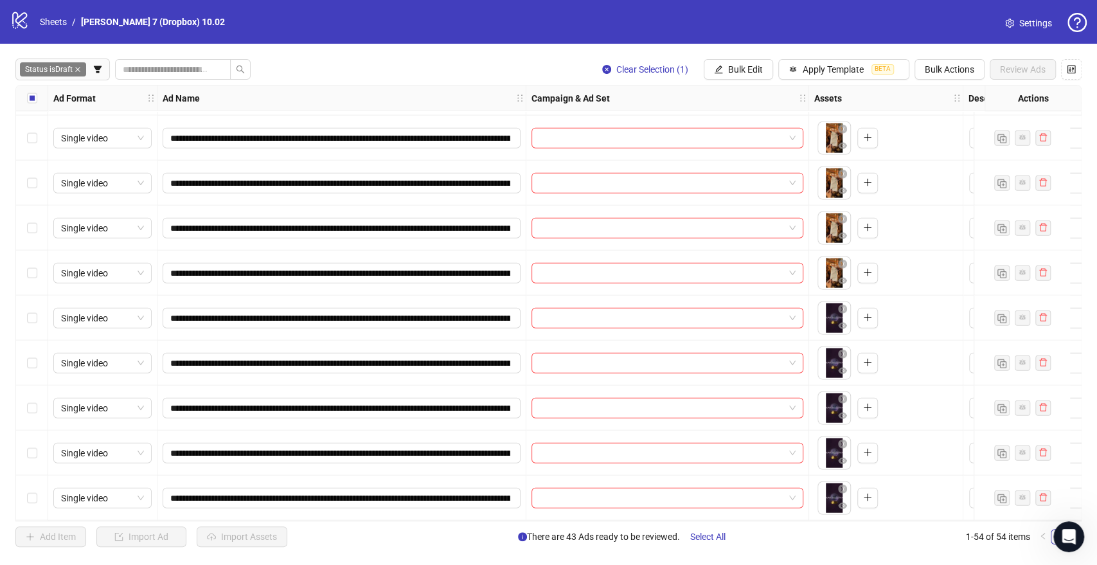
scroll to position [2026, 0]
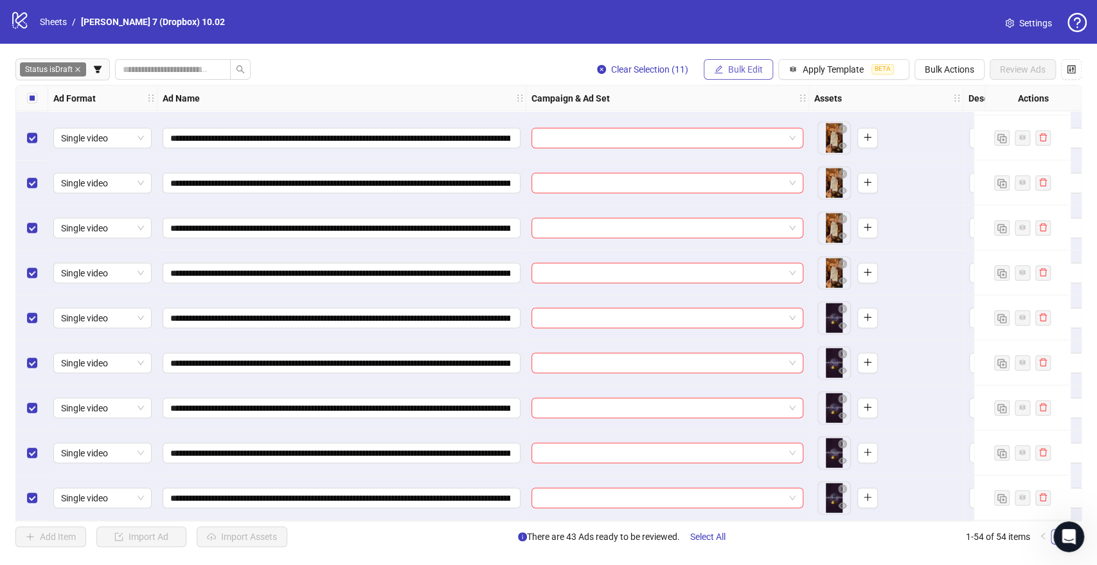
click at [750, 73] on span "Bulk Edit" at bounding box center [745, 69] width 35 height 10
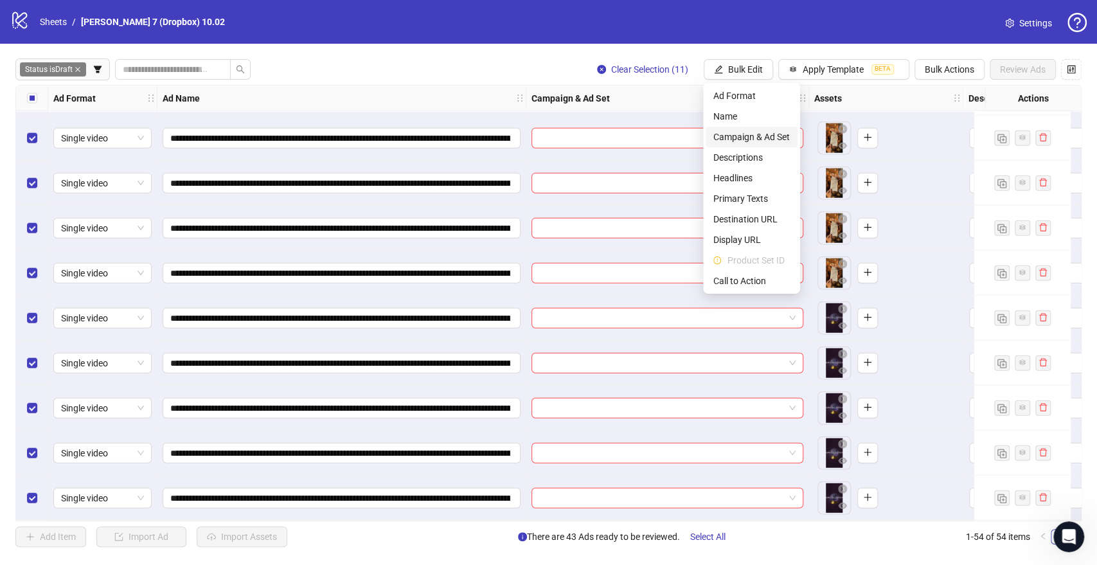
click at [724, 133] on span "Campaign & Ad Set" at bounding box center [752, 137] width 76 height 14
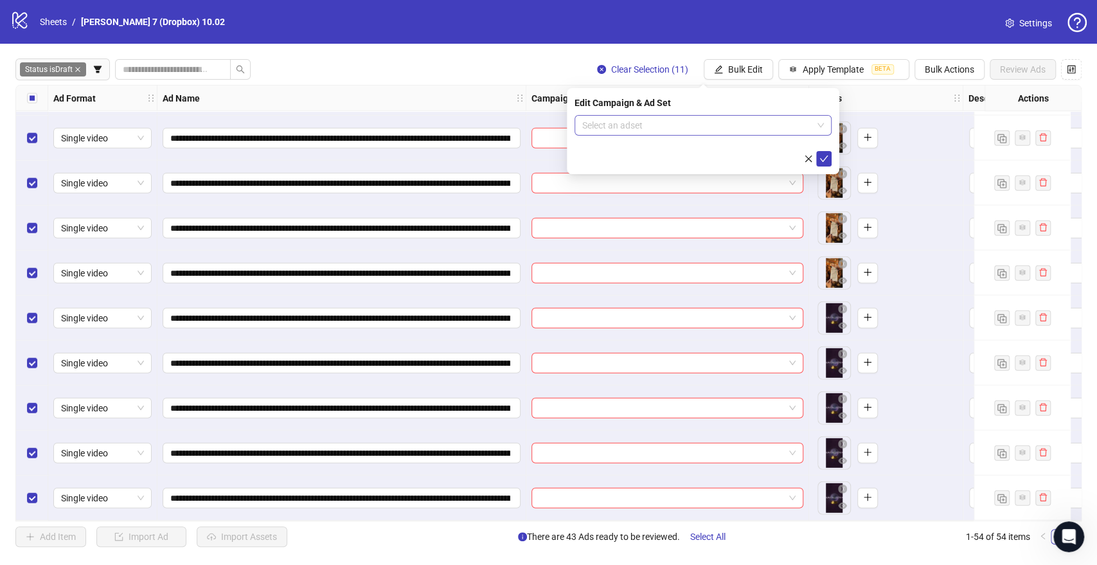
click at [643, 117] on input "search" at bounding box center [697, 125] width 230 height 19
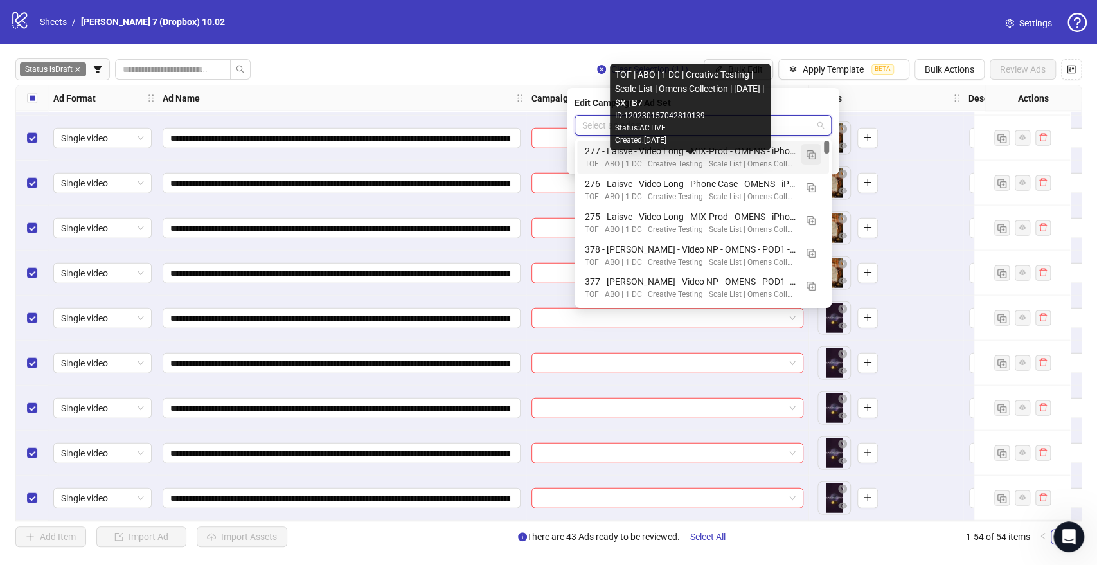
click at [813, 156] on img "button" at bounding box center [811, 154] width 9 height 9
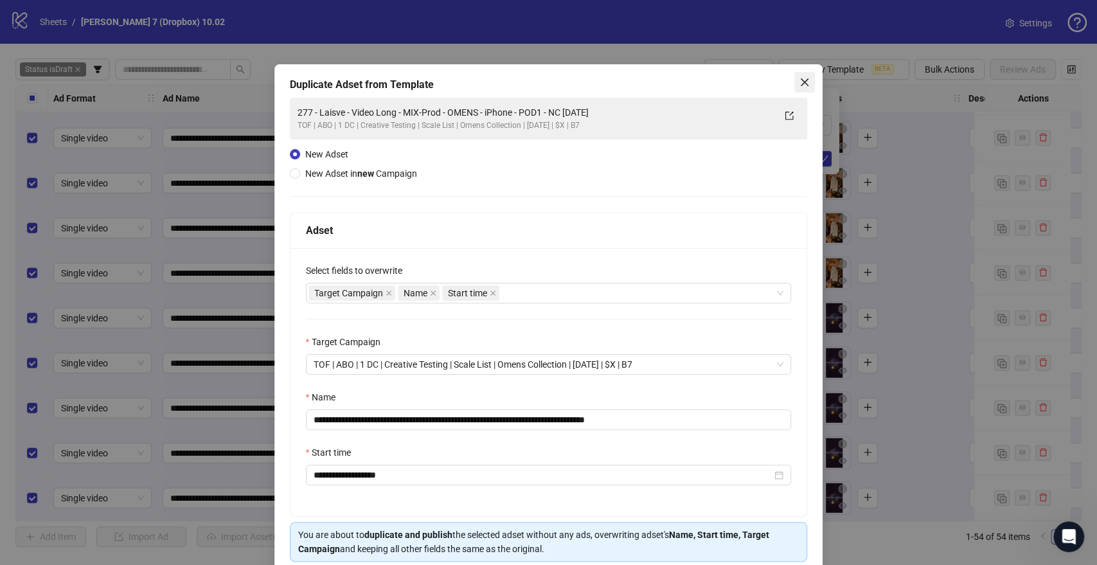
click at [800, 80] on icon "close" at bounding box center [805, 82] width 10 height 10
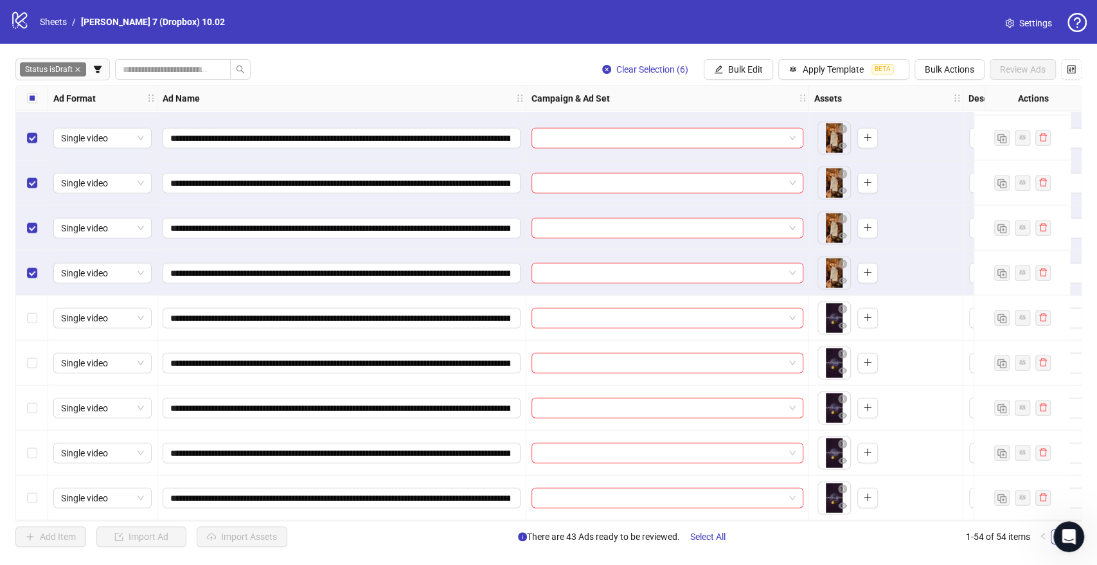
click at [735, 67] on span "Bulk Edit" at bounding box center [745, 69] width 35 height 10
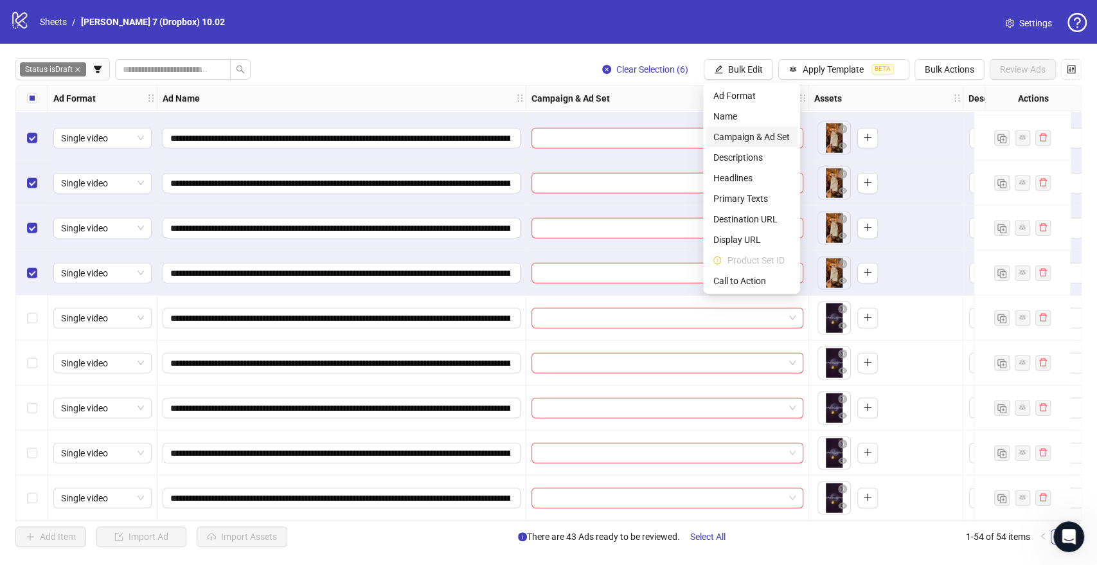
click at [748, 143] on span "Campaign & Ad Set" at bounding box center [752, 137] width 76 height 14
click at [0, 0] on form "Select an adset" at bounding box center [0, 0] width 0 height 0
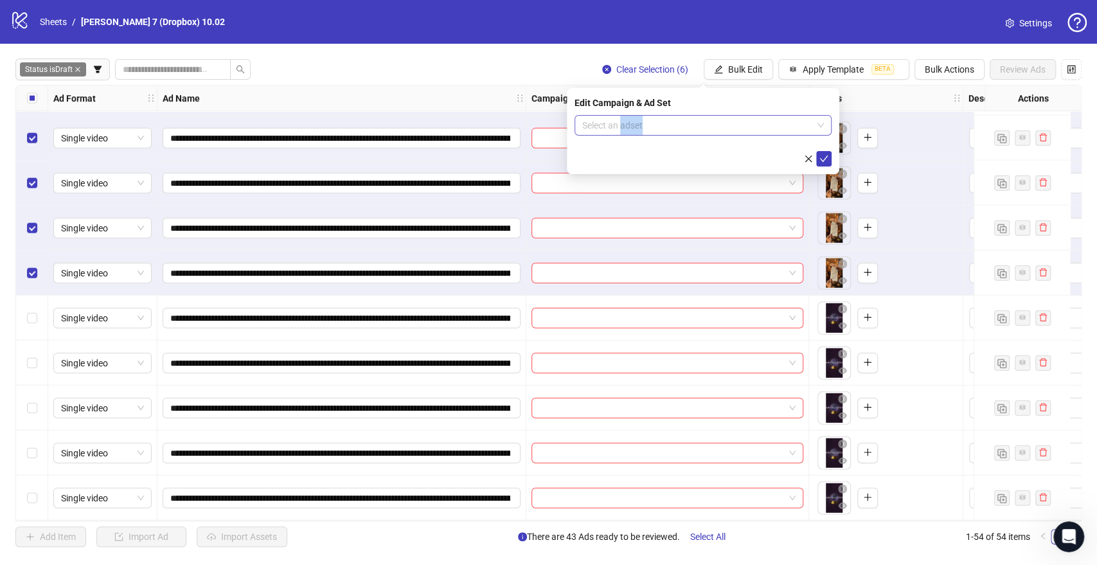
click at [732, 126] on input "search" at bounding box center [697, 125] width 230 height 19
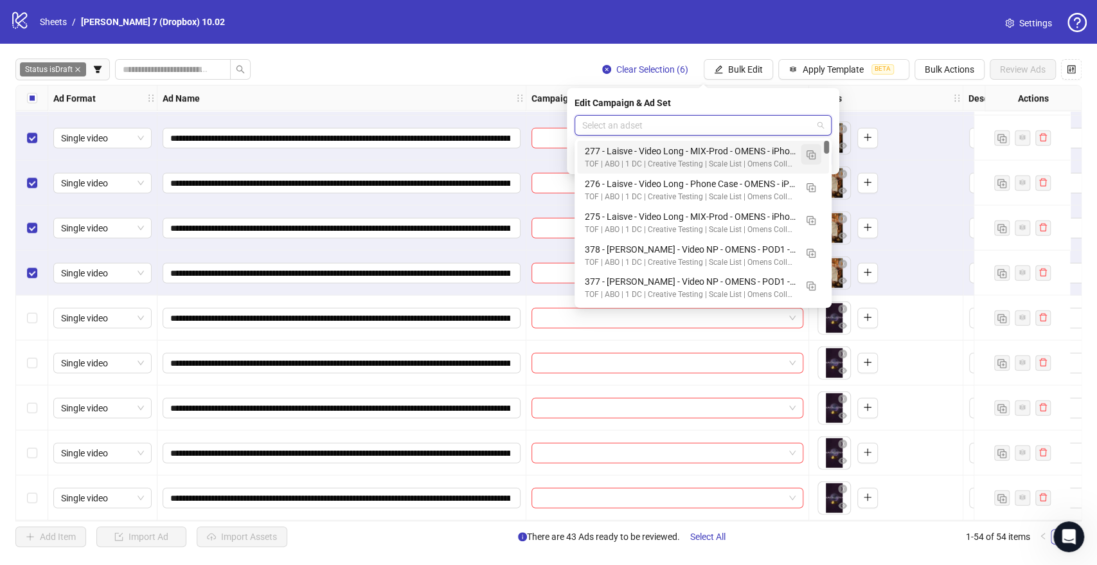
click at [811, 158] on img "button" at bounding box center [811, 154] width 9 height 9
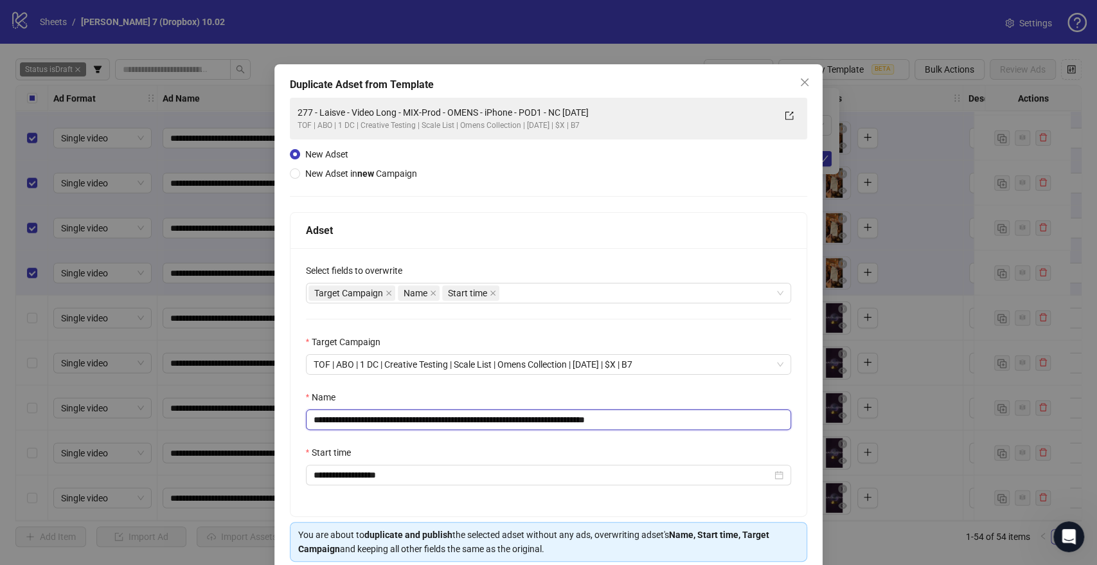
drag, startPoint x: 577, startPoint y: 420, endPoint x: 605, endPoint y: 399, distance: 35.0
click at [190, 422] on div "**********" at bounding box center [548, 282] width 1097 height 565
paste input "**"
drag, startPoint x: 643, startPoint y: 421, endPoint x: 714, endPoint y: 420, distance: 71.4
click at [714, 420] on input "**********" at bounding box center [549, 419] width 486 height 21
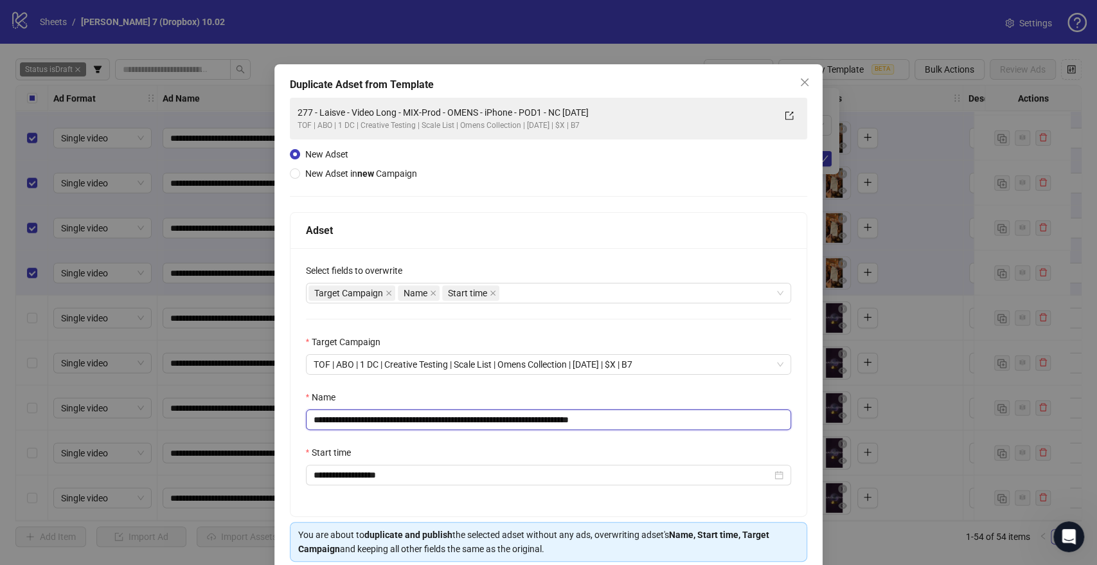
scroll to position [53, 0]
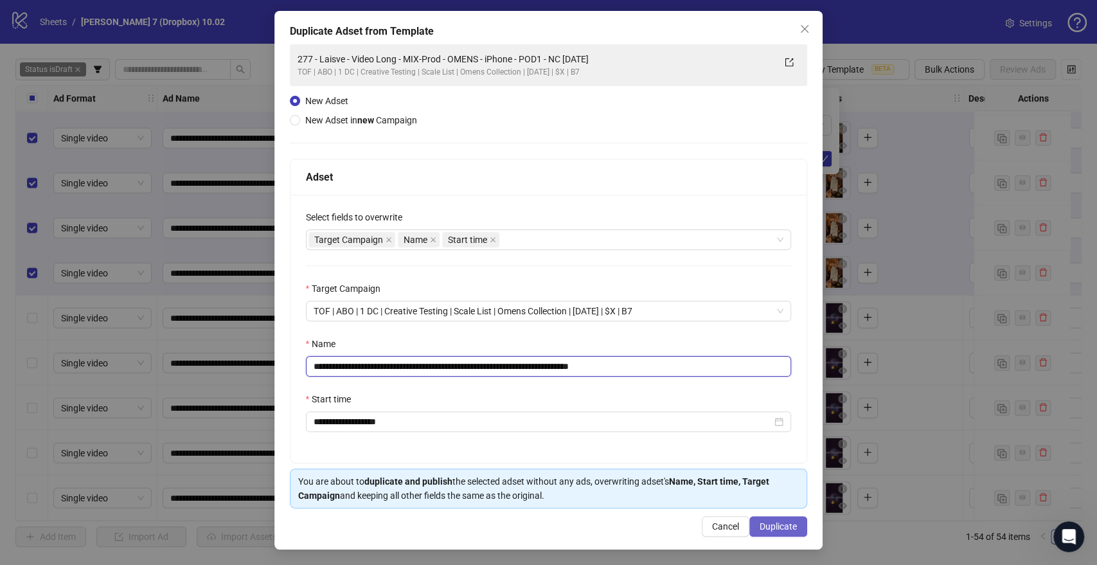
type input "**********"
click at [769, 524] on span "Duplicate" at bounding box center [778, 526] width 37 height 10
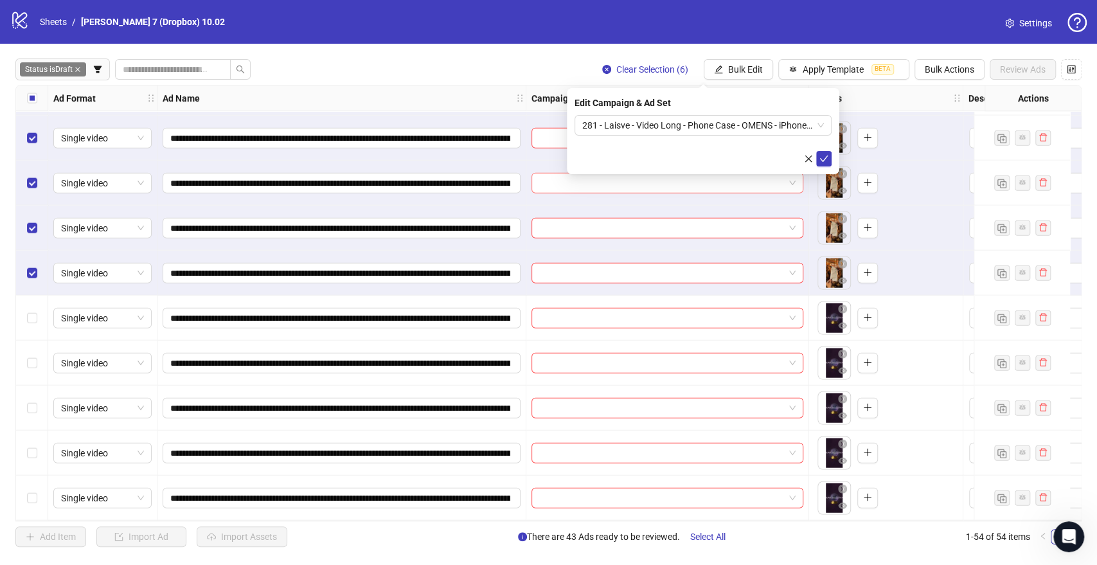
drag, startPoint x: 822, startPoint y: 157, endPoint x: 683, endPoint y: 188, distance: 143.0
click at [822, 156] on icon "check" at bounding box center [824, 158] width 9 height 9
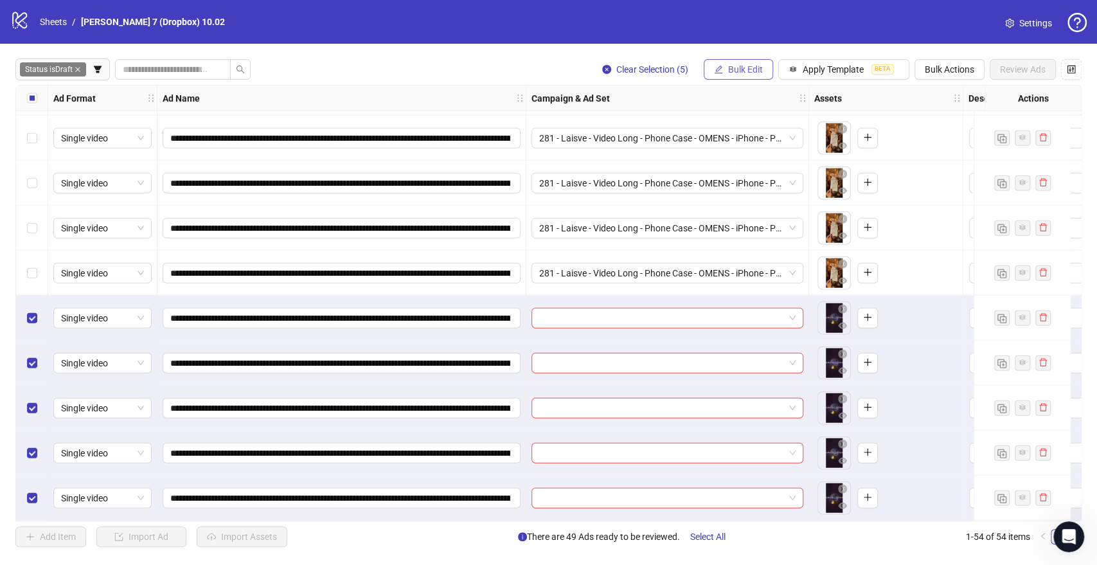
click at [761, 66] on span "Bulk Edit" at bounding box center [745, 69] width 35 height 10
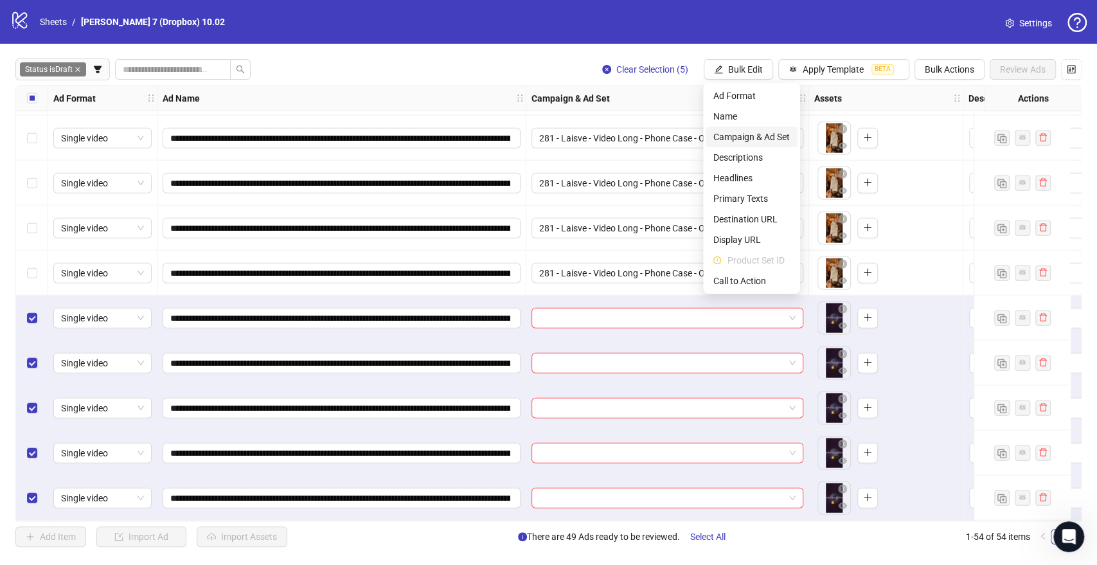
click at [764, 132] on span "Campaign & Ad Set" at bounding box center [752, 137] width 76 height 14
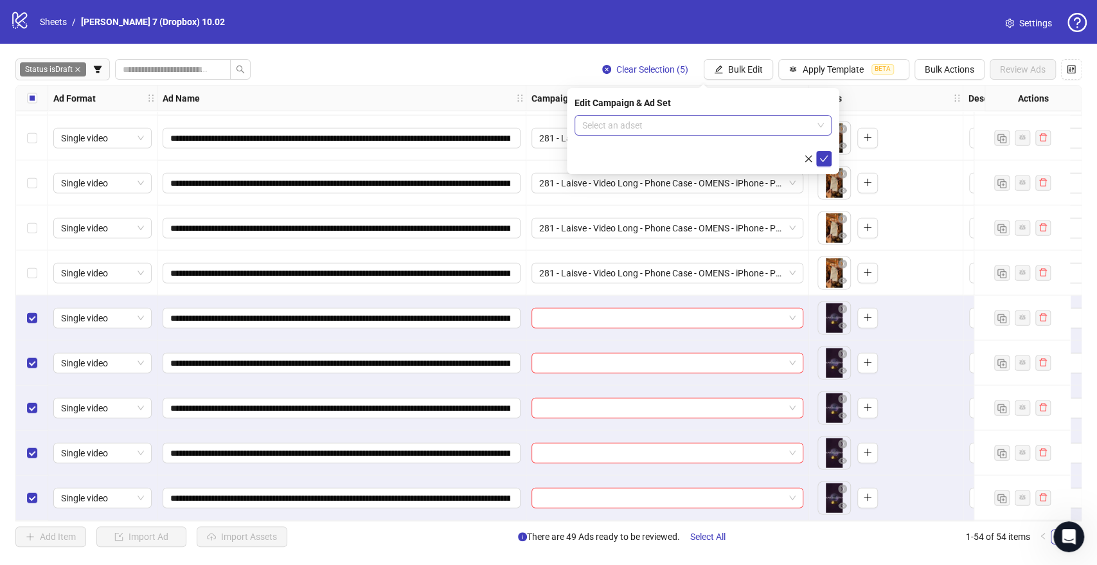
click at [649, 125] on input "search" at bounding box center [697, 125] width 230 height 19
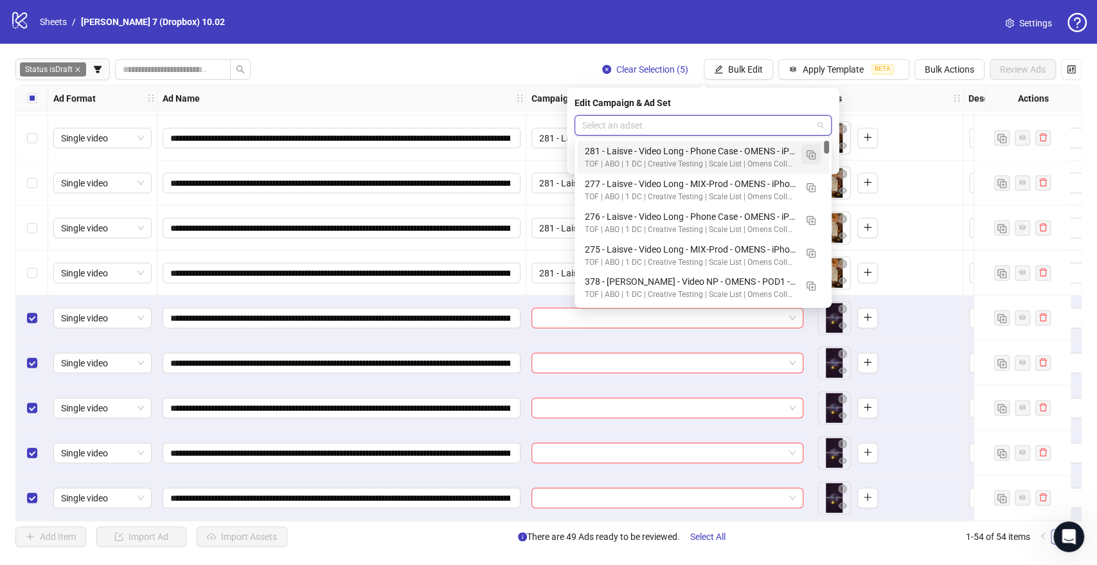
click at [807, 151] on img "button" at bounding box center [811, 154] width 9 height 9
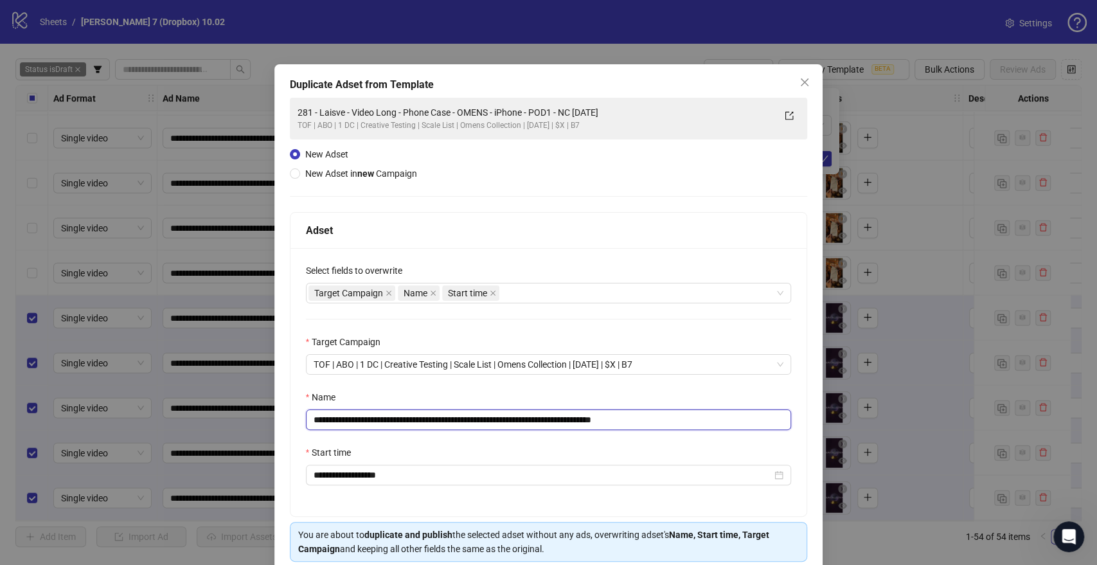
drag, startPoint x: 589, startPoint y: 418, endPoint x: 537, endPoint y: 406, distance: 53.5
click at [0, 404] on div "**********" at bounding box center [548, 282] width 1097 height 565
paste input "**"
drag, startPoint x: 660, startPoint y: 420, endPoint x: 727, endPoint y: 420, distance: 67.5
click at [727, 420] on input "**********" at bounding box center [549, 419] width 486 height 21
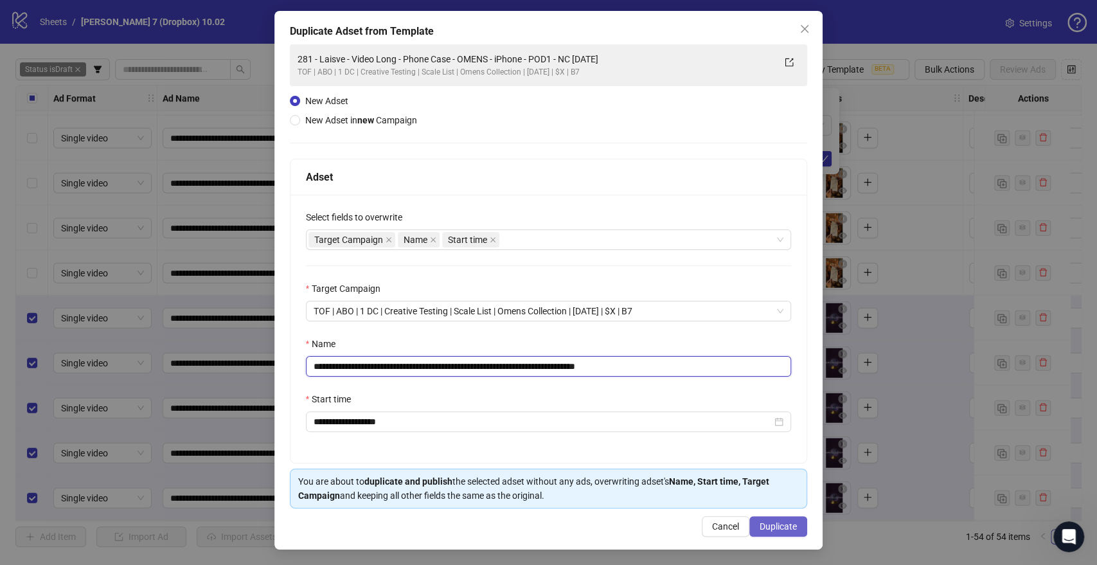
type input "**********"
click at [789, 528] on button "Duplicate" at bounding box center [779, 526] width 58 height 21
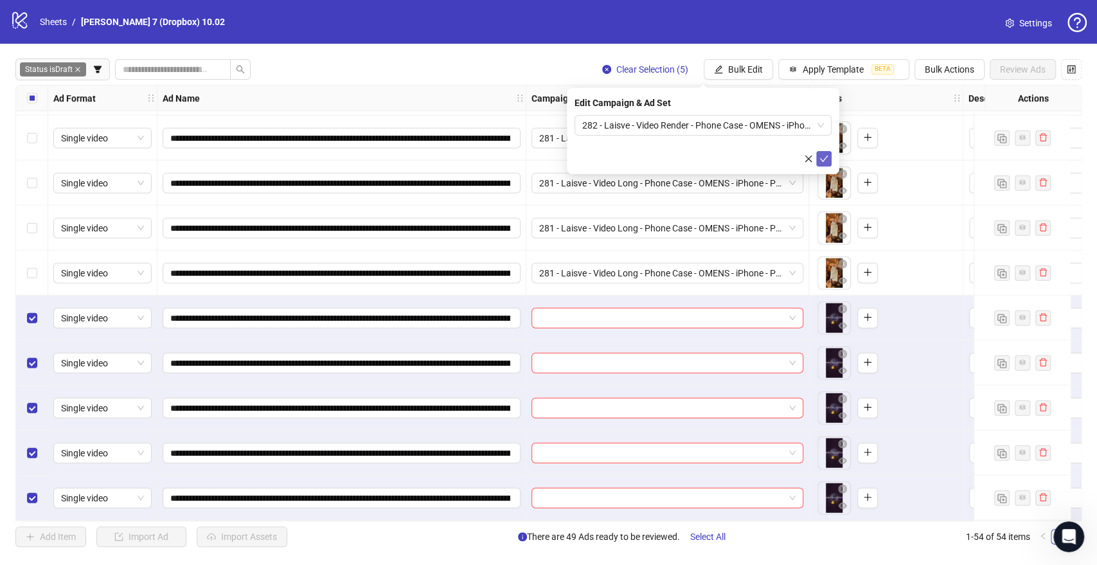
click at [827, 159] on icon "check" at bounding box center [824, 158] width 9 height 9
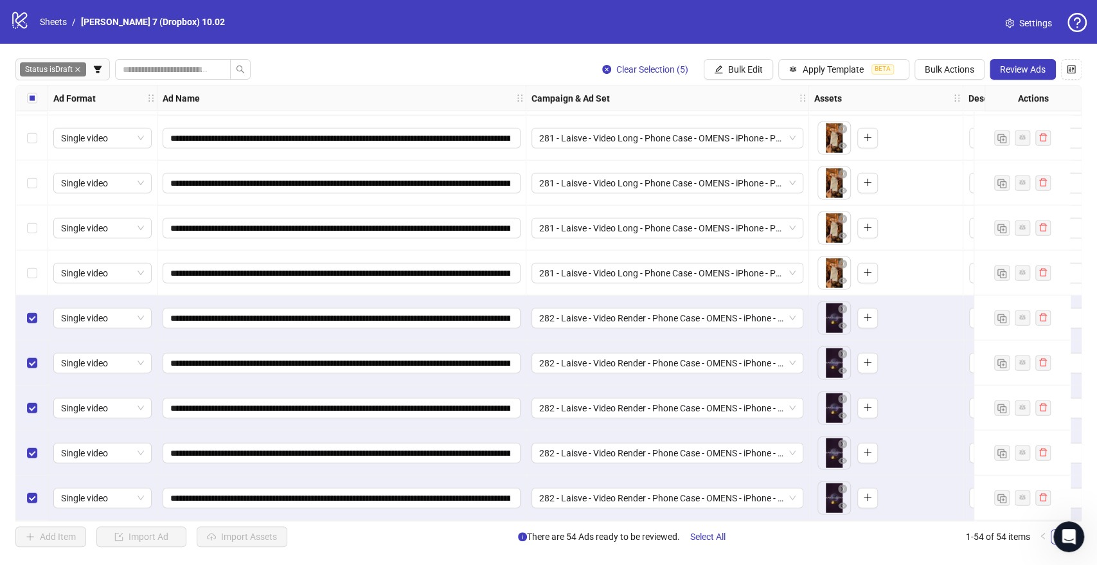
click at [38, 101] on div "Select all rows" at bounding box center [32, 98] width 32 height 26
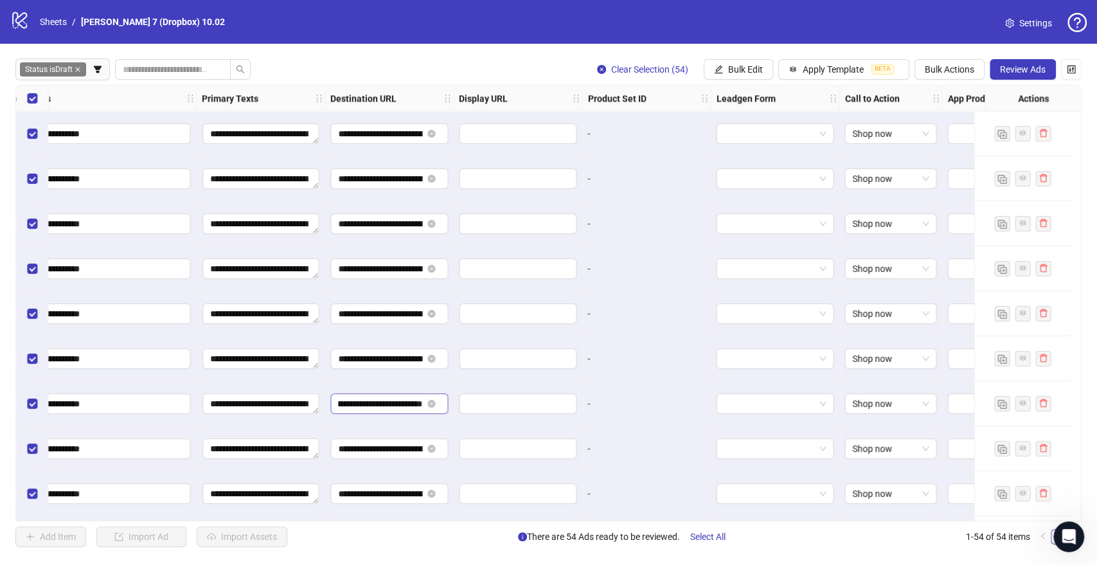
scroll to position [0, 46]
click at [1009, 71] on span "Review Ads" at bounding box center [1023, 69] width 46 height 10
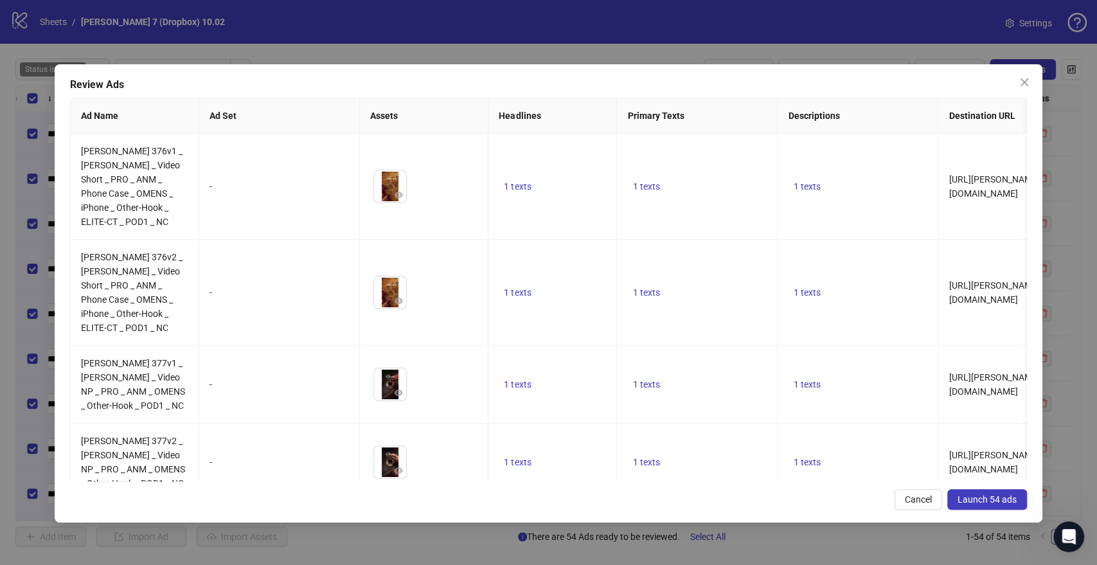
click at [977, 496] on span "Launch 54 ads" at bounding box center [987, 499] width 59 height 10
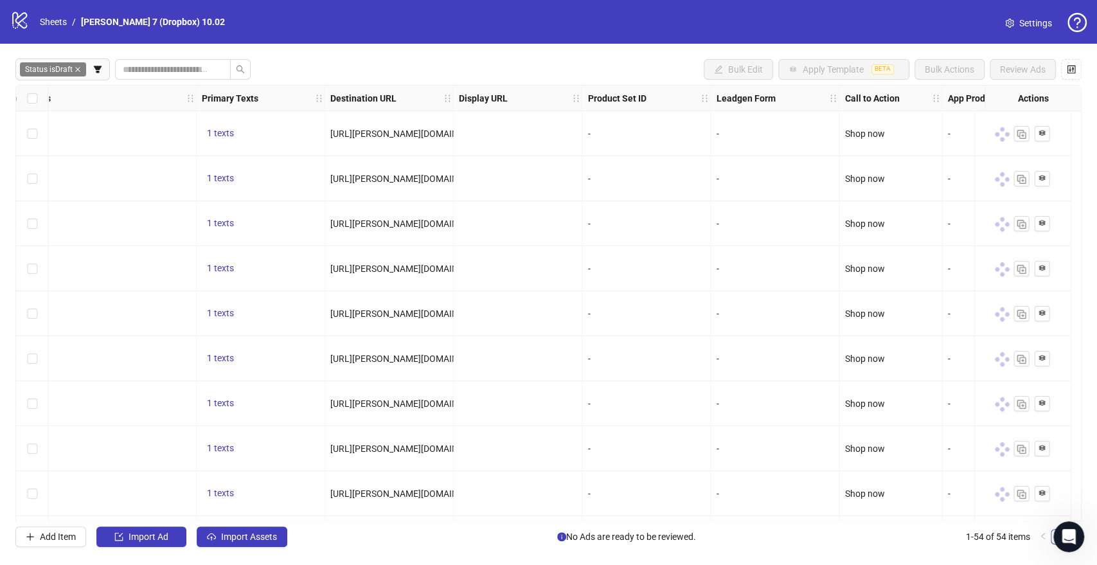
click at [53, 13] on div "logo/logo-mobile Sheets / [PERSON_NAME] 7 (Dropbox) 10.02" at bounding box center [120, 21] width 220 height 23
click at [78, 69] on icon "close" at bounding box center [78, 69] width 6 height 6
click at [27, 69] on icon "filter" at bounding box center [26, 69] width 8 height 7
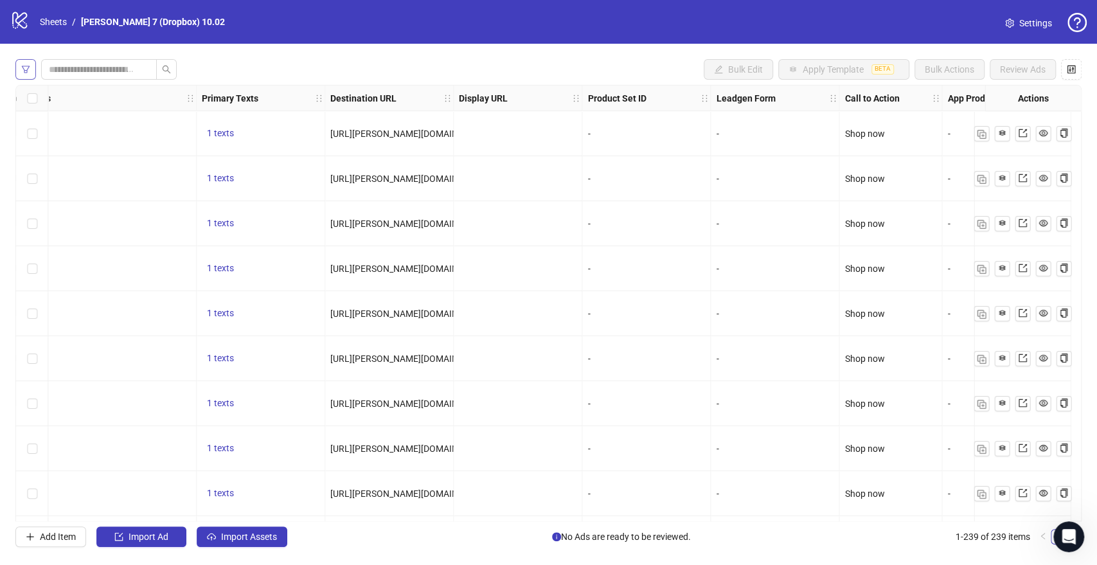
click at [25, 69] on icon "filter" at bounding box center [25, 69] width 9 height 9
click at [27, 69] on icon "filter" at bounding box center [26, 69] width 8 height 7
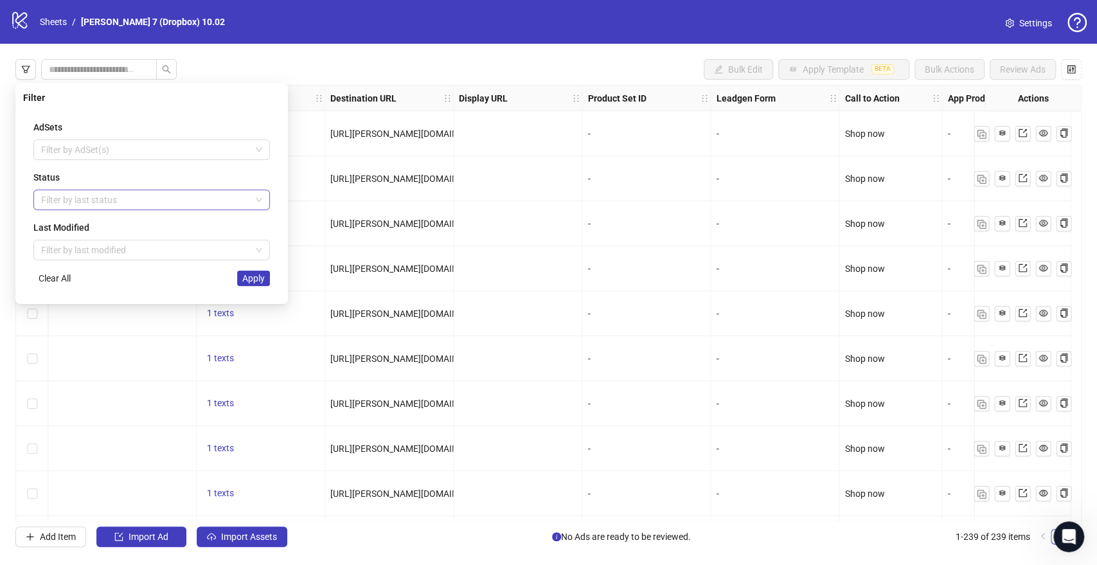
click at [84, 202] on div at bounding box center [145, 200] width 218 height 18
click at [82, 226] on div "Draft" at bounding box center [152, 226] width 216 height 14
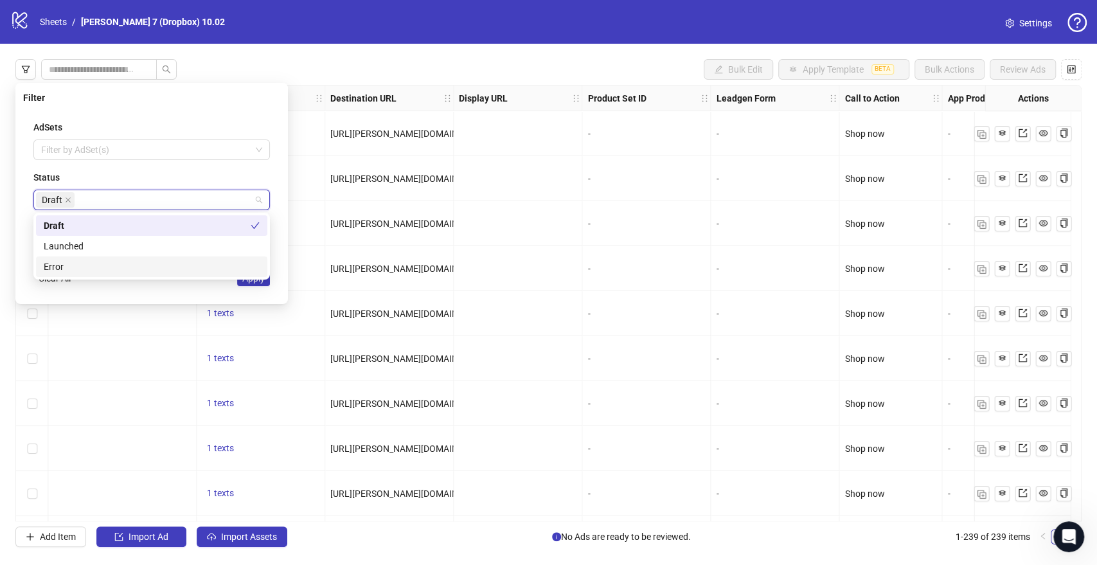
click at [71, 297] on div "Filter AdSets Filter by AdSet(s) Status Draft Last Modified Filter by last modi…" at bounding box center [151, 193] width 273 height 221
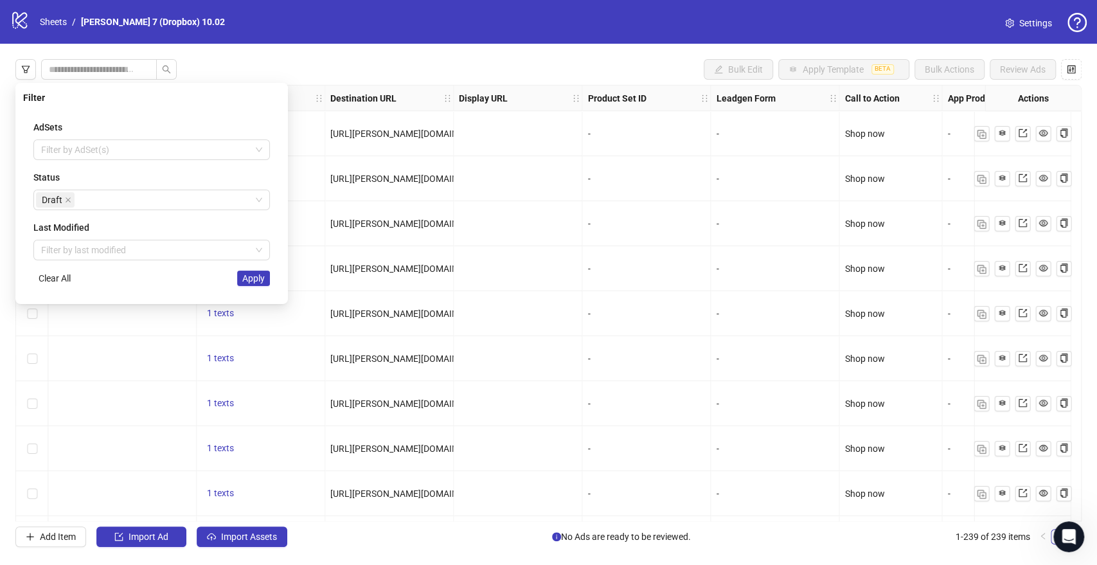
click at [261, 280] on span "Apply" at bounding box center [253, 278] width 22 height 10
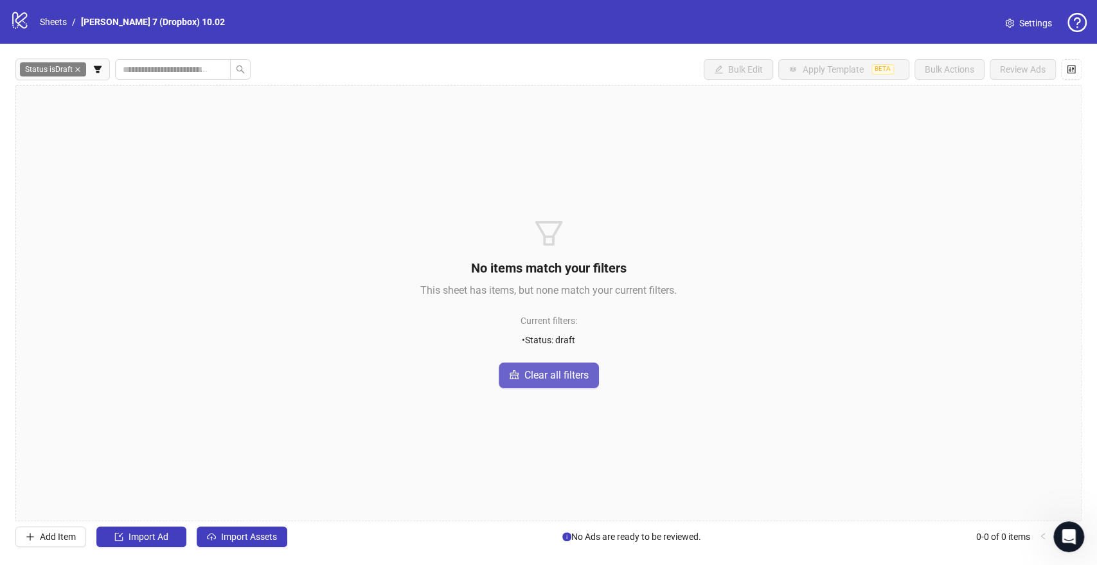
click at [516, 378] on icon "clear" at bounding box center [514, 375] width 10 height 10
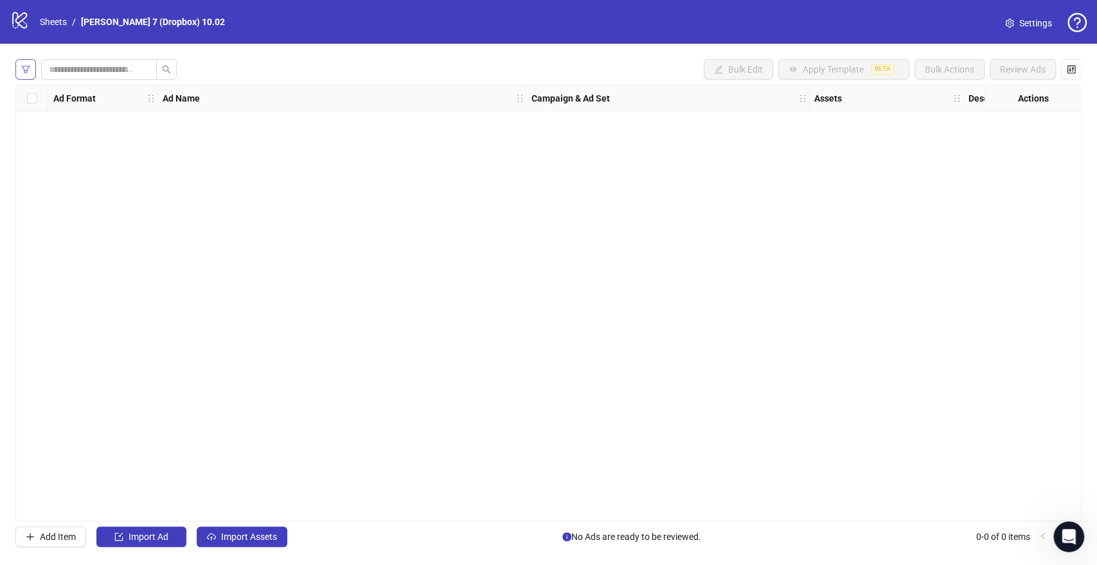
click at [34, 76] on button "button" at bounding box center [25, 69] width 21 height 21
click at [31, 70] on button "button" at bounding box center [25, 69] width 21 height 21
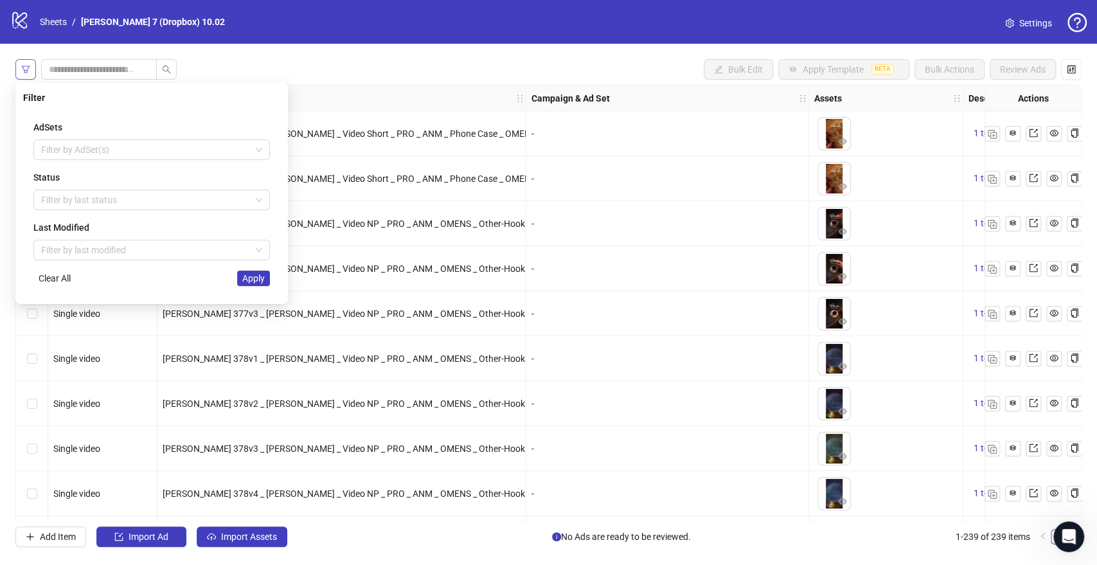
click at [24, 67] on icon "filter" at bounding box center [25, 69] width 9 height 9
click at [87, 208] on div at bounding box center [145, 200] width 218 height 18
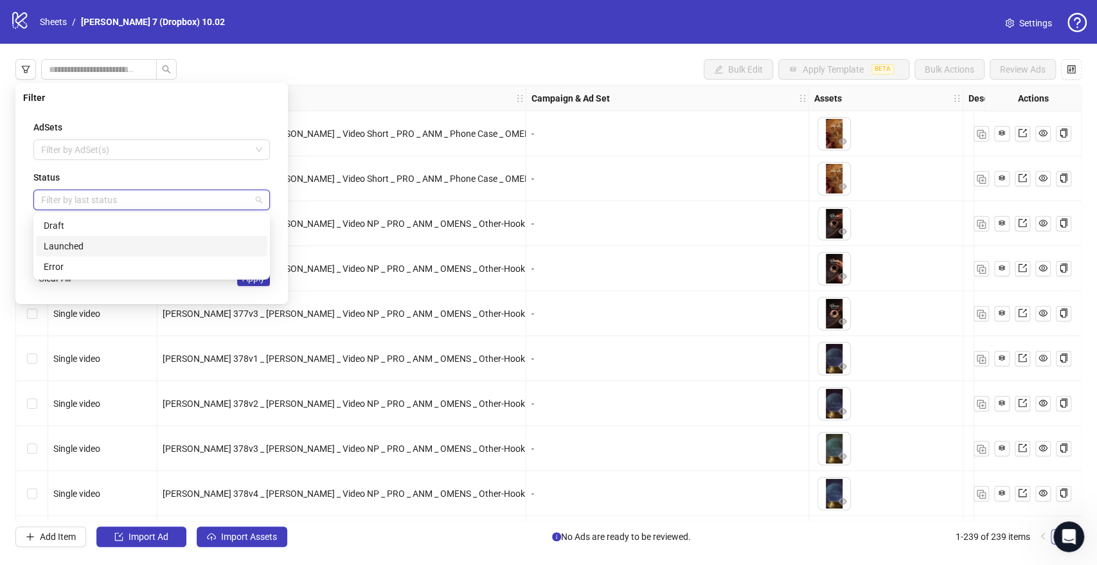
click at [78, 240] on div "Launched" at bounding box center [152, 246] width 216 height 14
click at [76, 245] on div "Launched" at bounding box center [147, 246] width 207 height 14
click at [85, 224] on div "Draft" at bounding box center [152, 226] width 216 height 14
click at [248, 287] on div "AdSets Filter by AdSet(s) Status Draft Last Modified Filter by last modified Cl…" at bounding box center [151, 203] width 257 height 186
click at [254, 279] on span "Apply" at bounding box center [253, 278] width 22 height 10
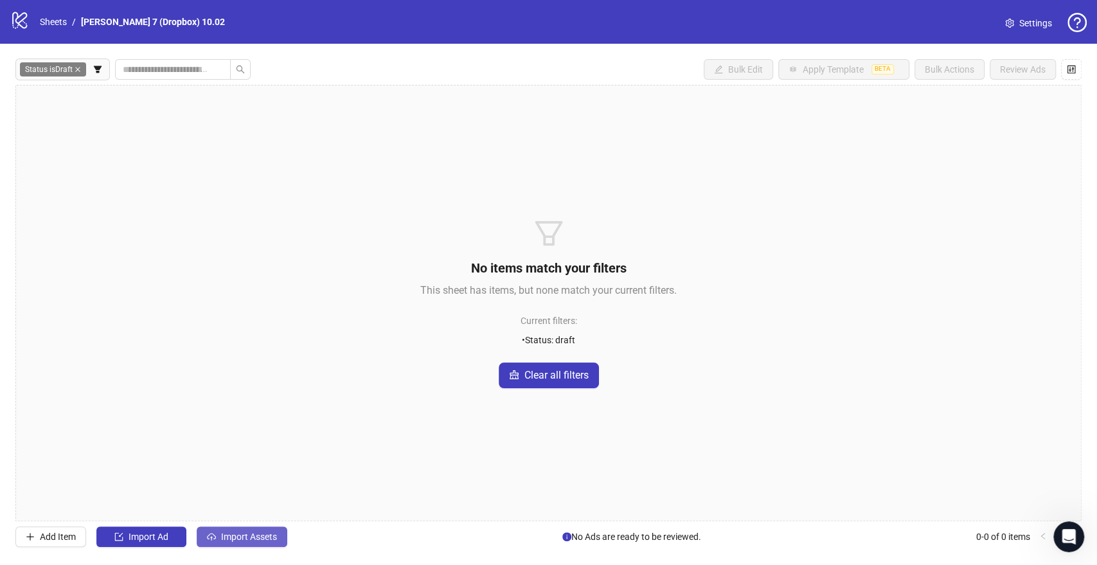
click at [255, 541] on span "Import Assets" at bounding box center [249, 537] width 56 height 10
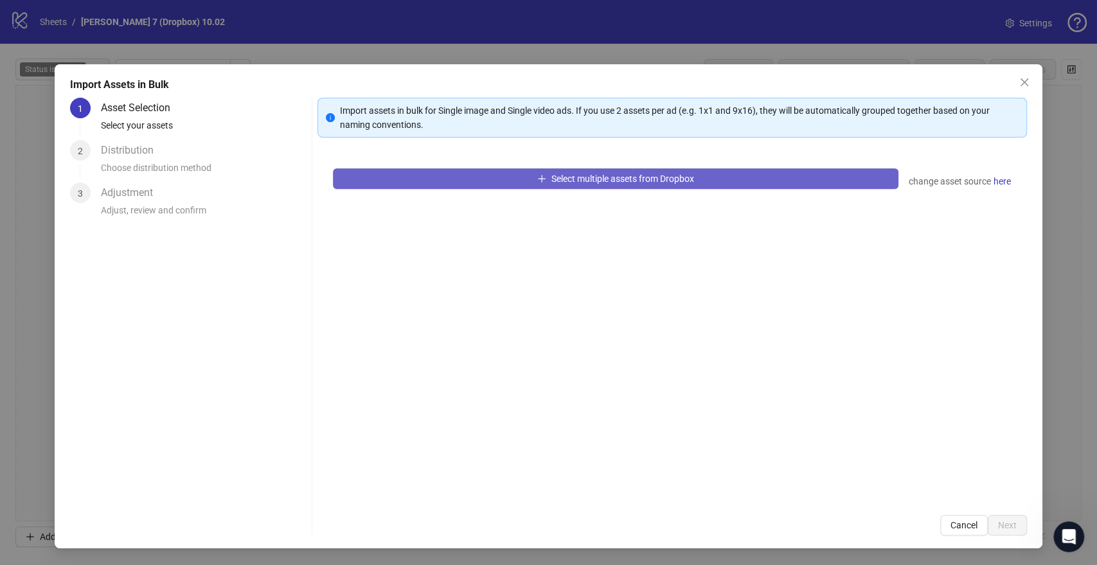
click at [400, 174] on button "Select multiple assets from Dropbox" at bounding box center [615, 178] width 565 height 21
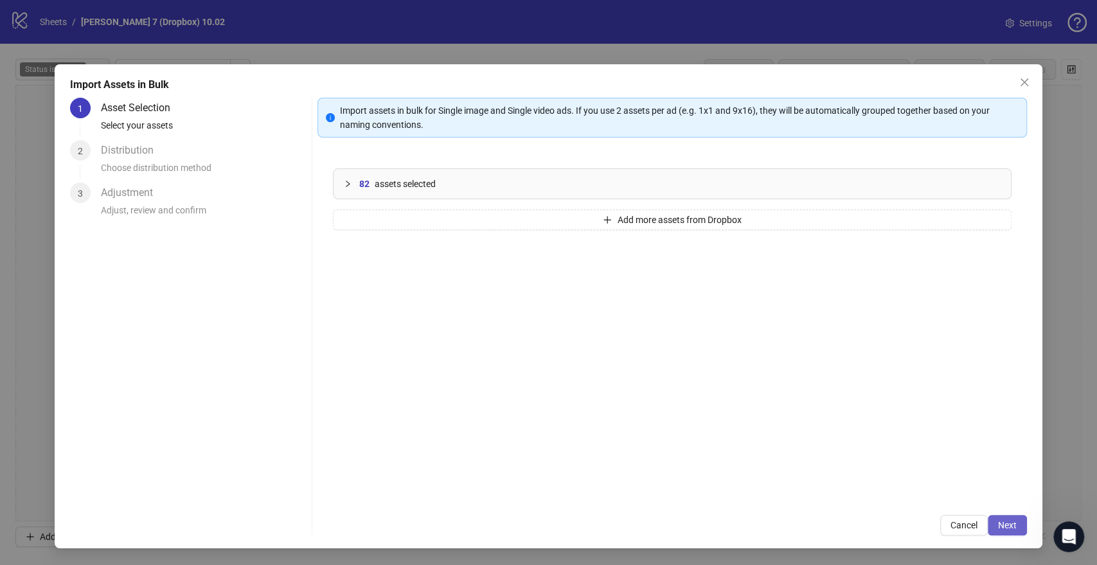
click at [1007, 521] on span "Next" at bounding box center [1007, 525] width 19 height 10
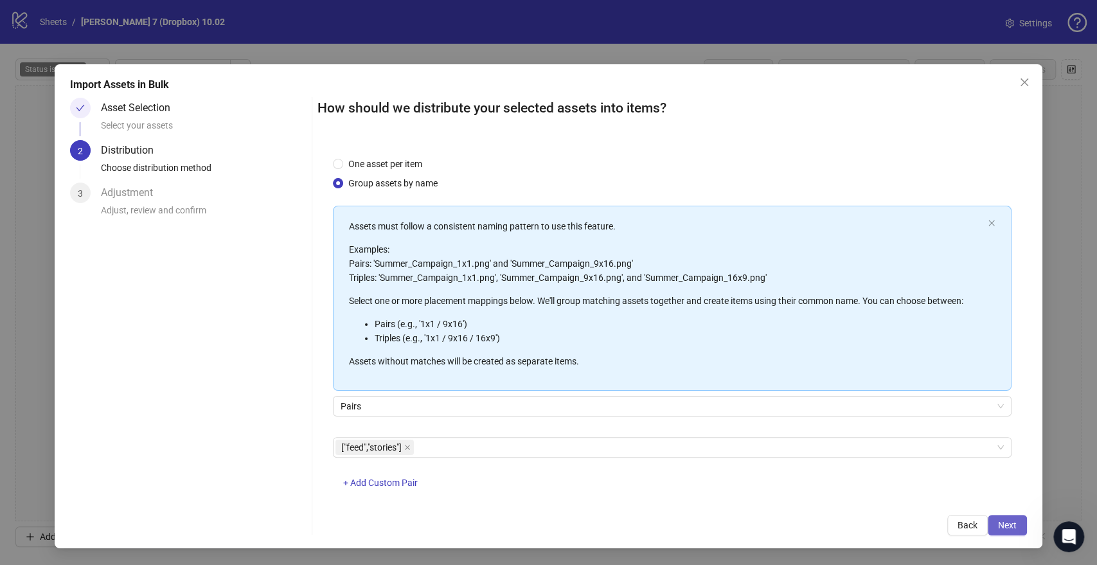
click at [1011, 516] on button "Next" at bounding box center [1007, 525] width 39 height 21
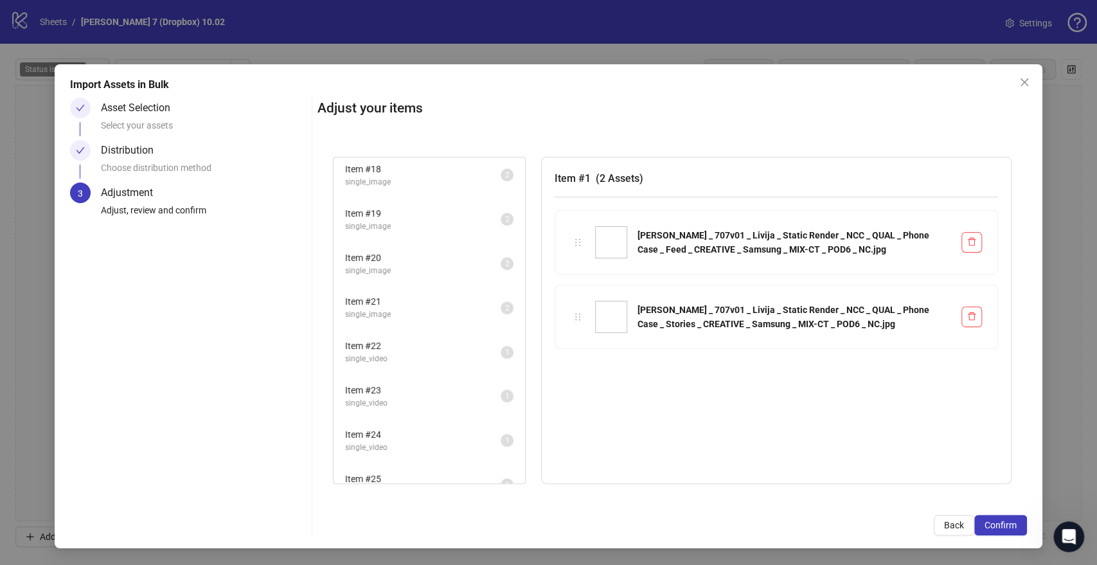
scroll to position [2355, 0]
click at [1018, 527] on button "Confirm" at bounding box center [1001, 525] width 53 height 21
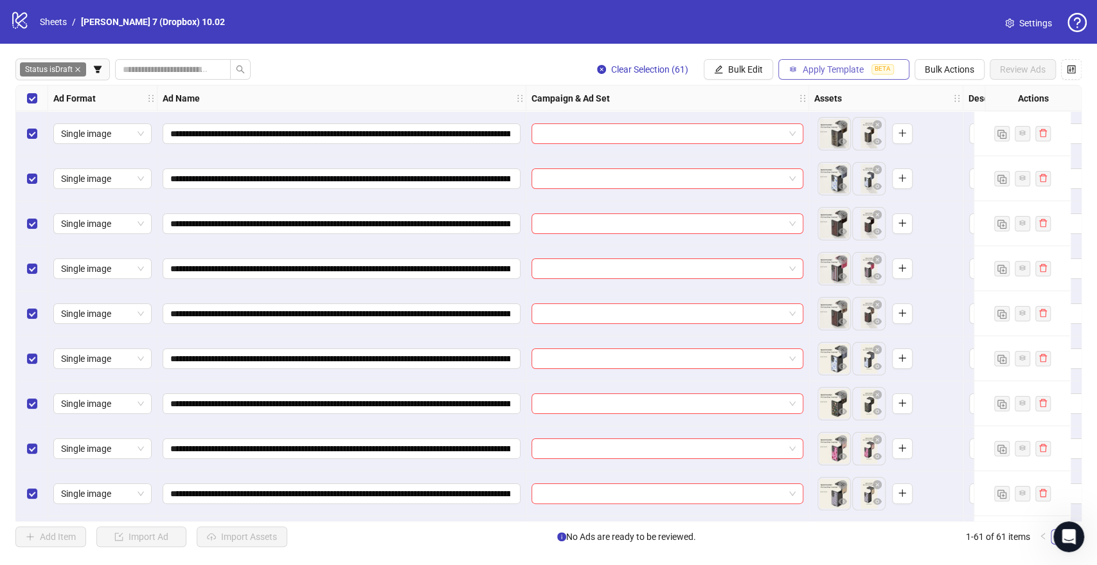
click at [843, 63] on button "Apply Template BETA" at bounding box center [843, 69] width 131 height 21
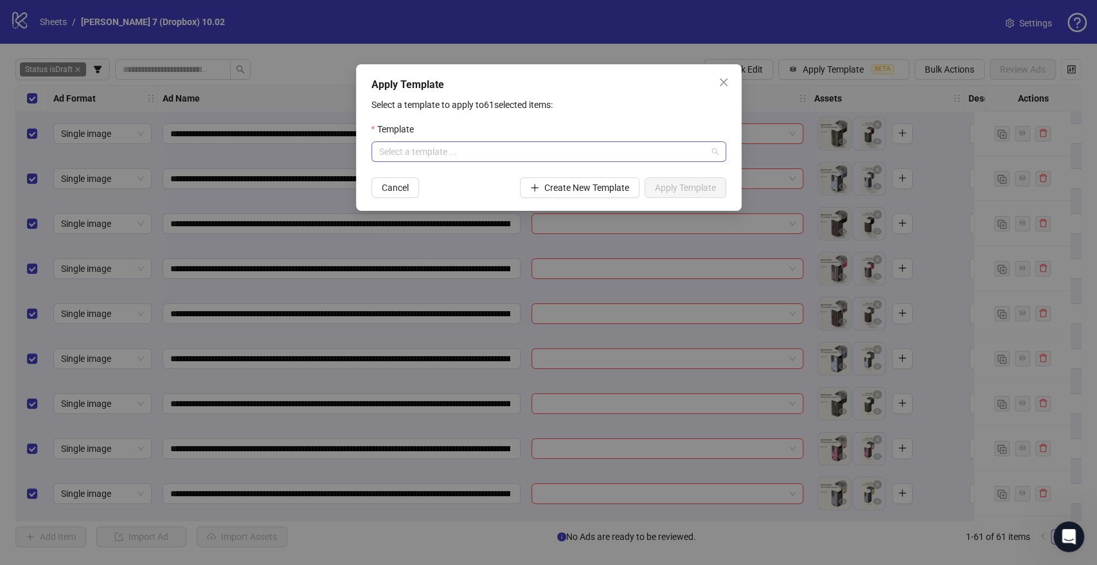
click at [535, 153] on input "search" at bounding box center [543, 151] width 328 height 19
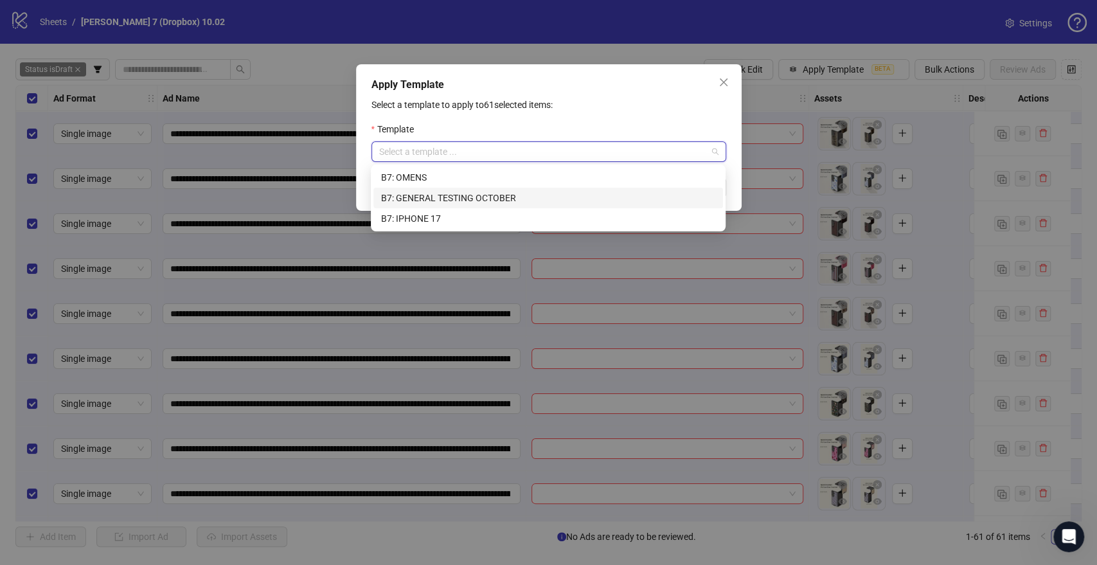
click at [442, 196] on div "B7: GENERAL TESTING OCTOBER" at bounding box center [548, 198] width 334 height 14
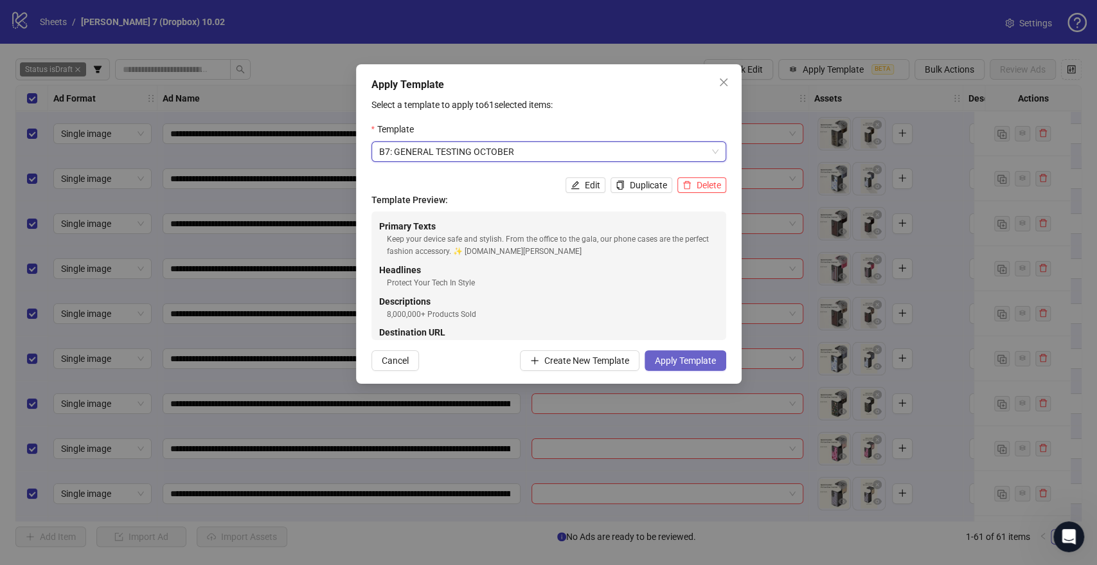
click at [685, 357] on span "Apply Template" at bounding box center [685, 360] width 61 height 10
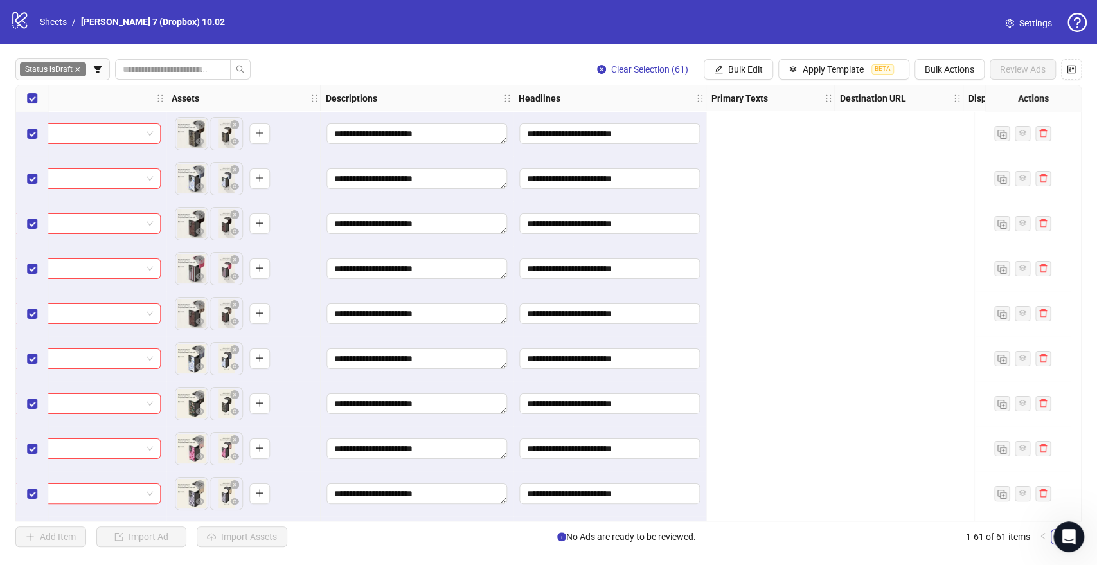
scroll to position [0, 0]
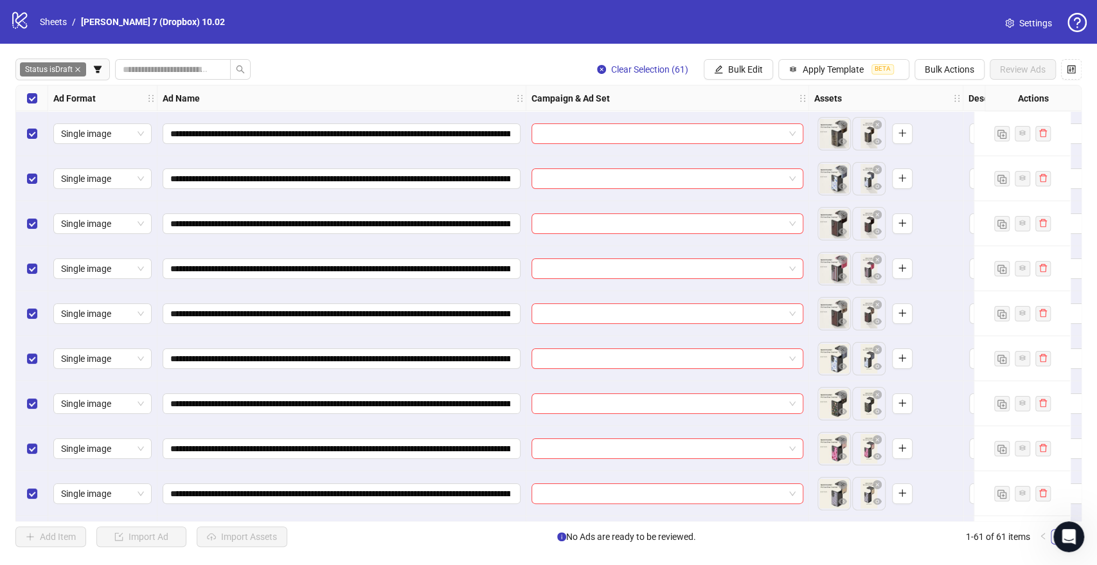
click at [24, 95] on div "Select all rows" at bounding box center [32, 98] width 32 height 26
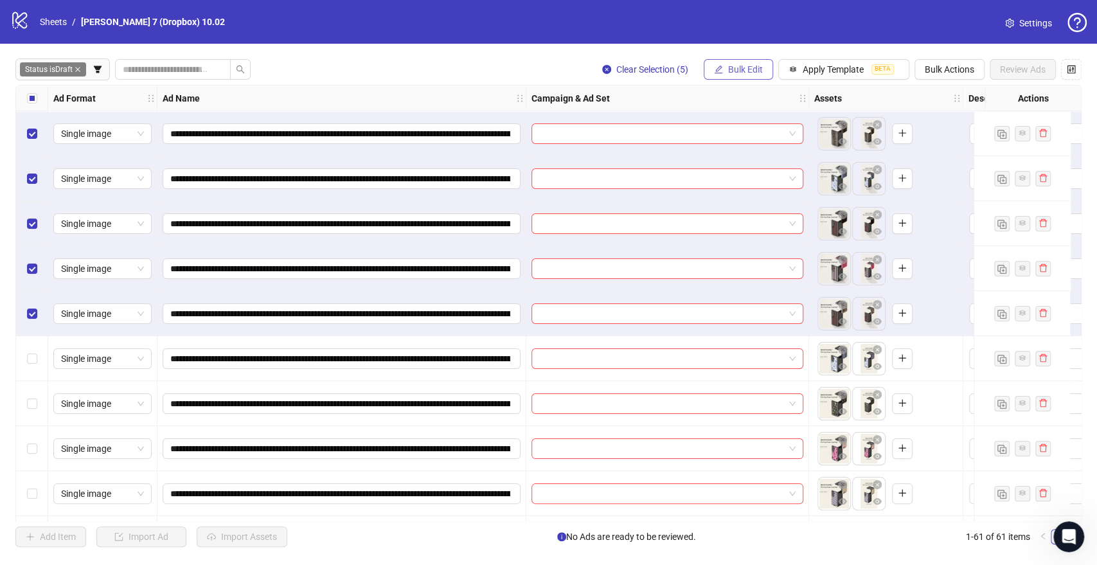
click at [715, 67] on icon "edit" at bounding box center [718, 69] width 9 height 9
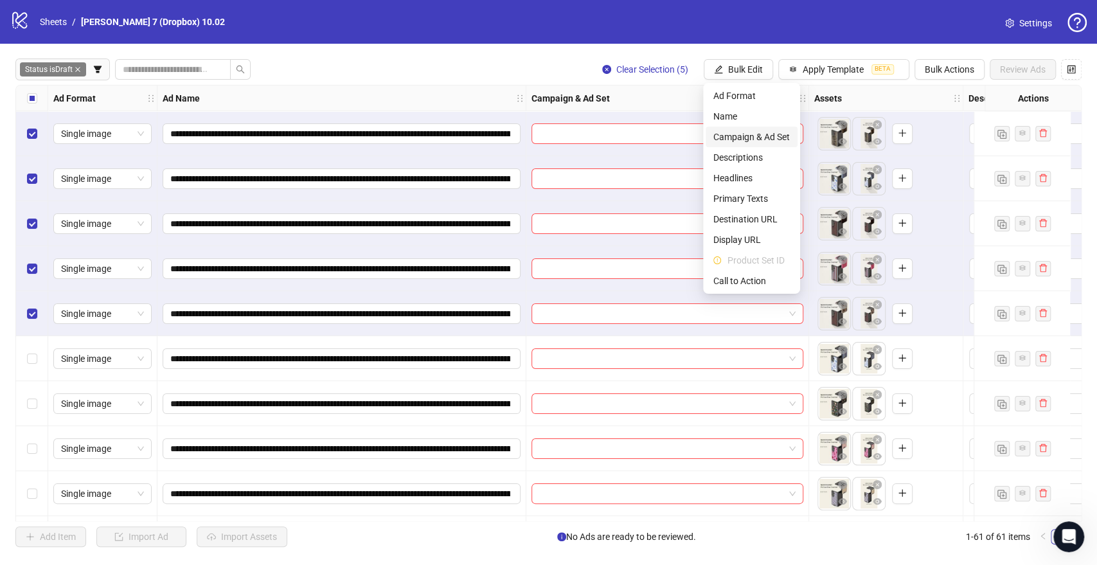
click at [741, 133] on span "Campaign & Ad Set" at bounding box center [752, 137] width 76 height 14
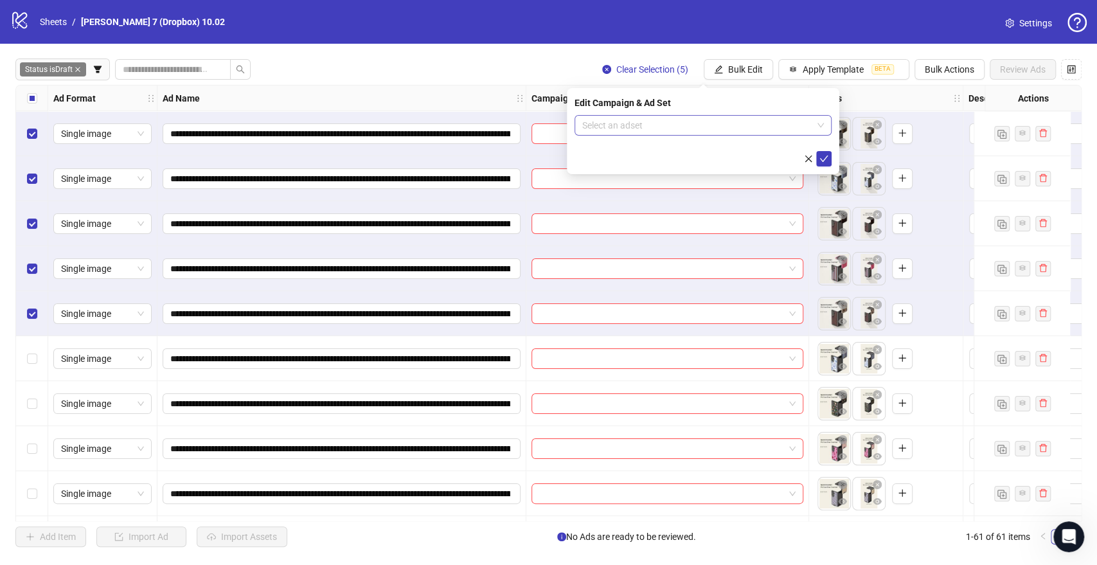
click at [665, 129] on input "search" at bounding box center [697, 125] width 230 height 19
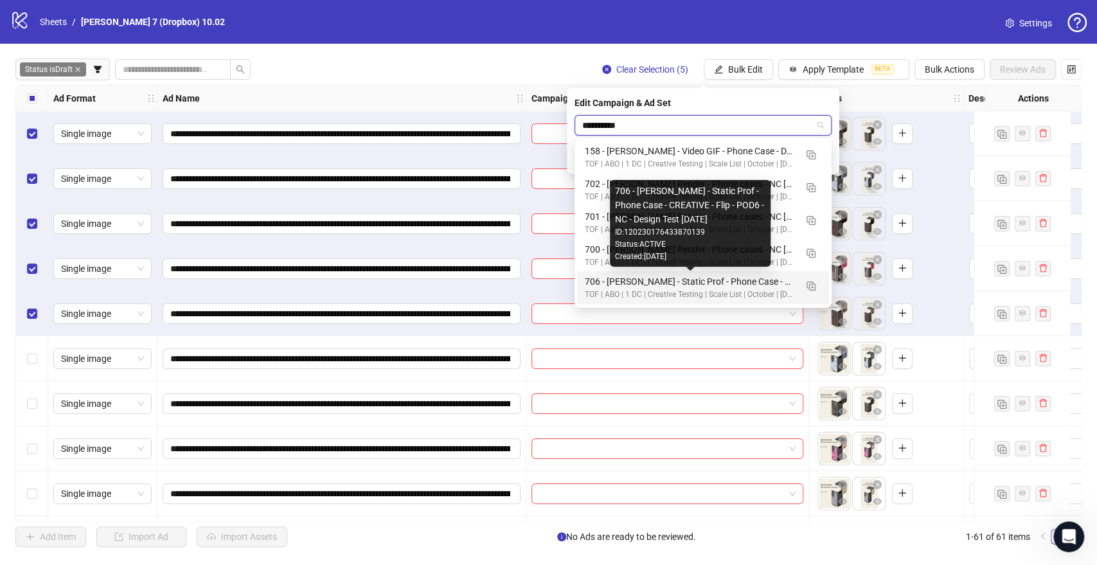
scroll to position [31, 0]
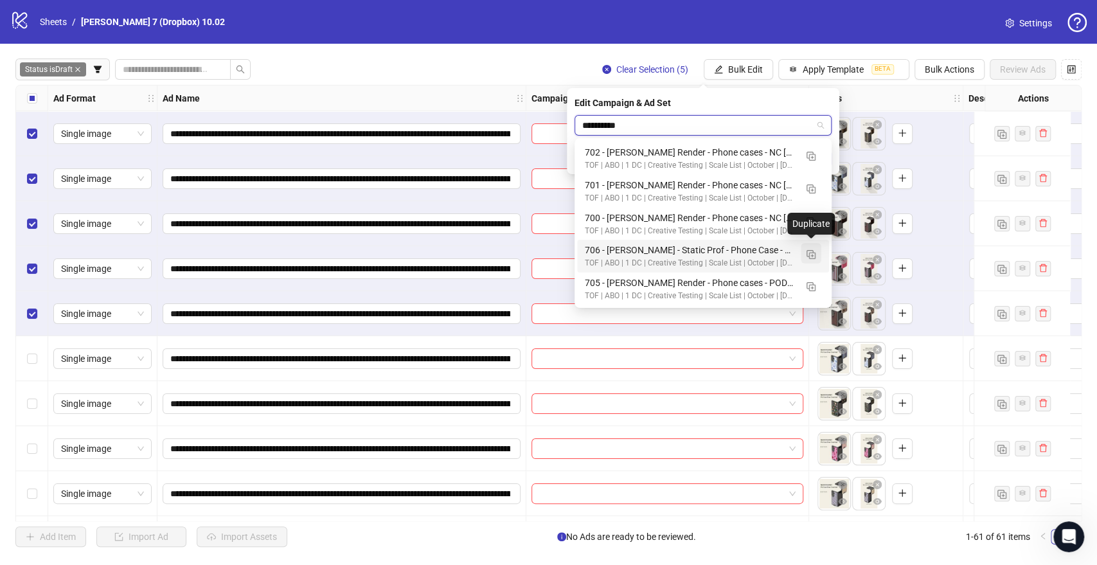
click at [812, 250] on img "button" at bounding box center [811, 254] width 9 height 9
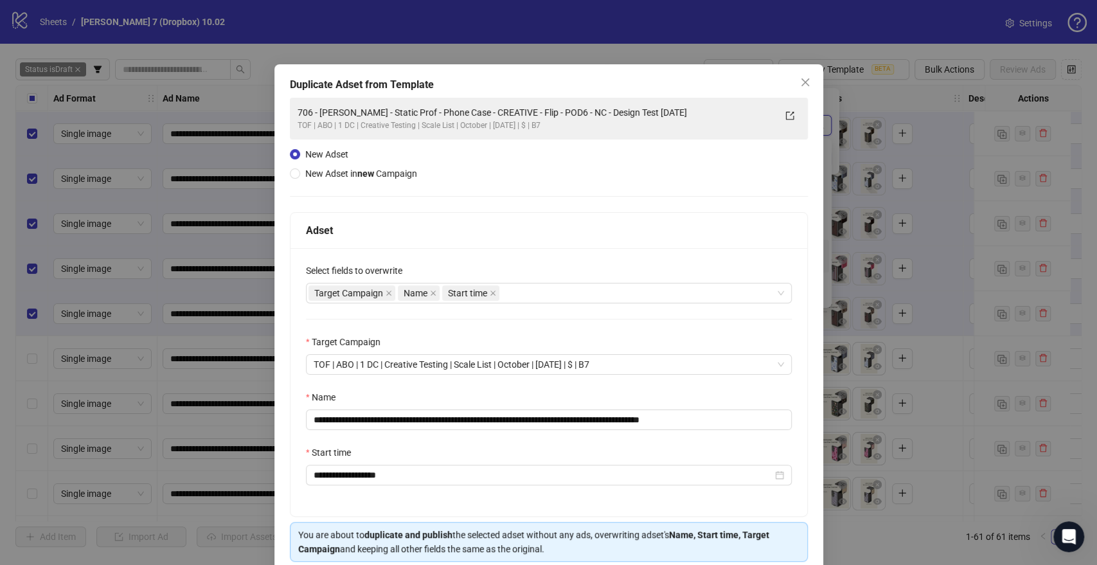
type input "**********"
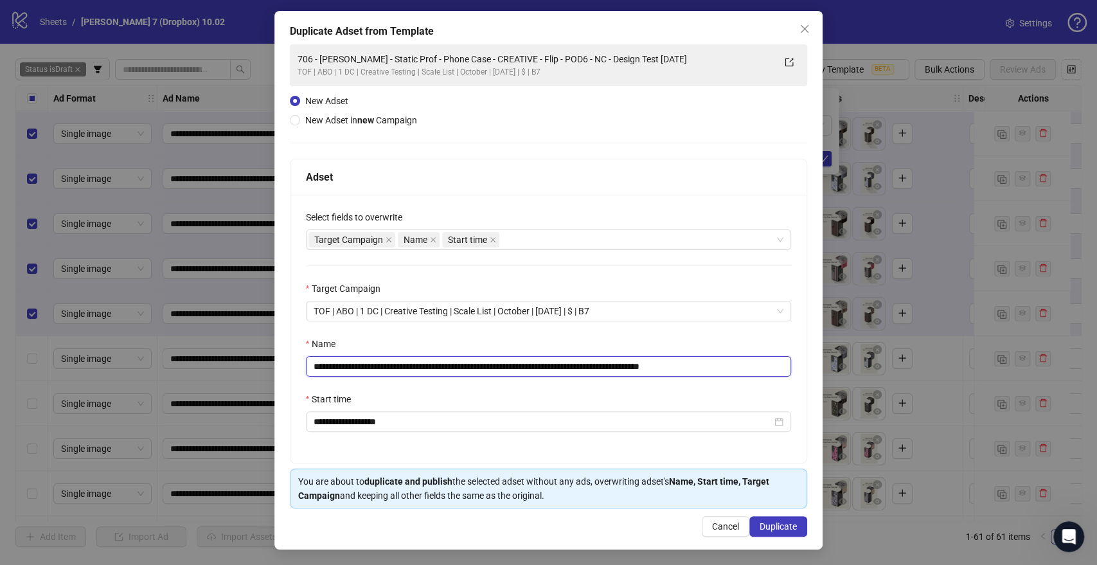
drag, startPoint x: 631, startPoint y: 364, endPoint x: 176, endPoint y: 355, distance: 455.2
click at [176, 355] on div "**********" at bounding box center [548, 282] width 1097 height 565
paste input "**********"
drag, startPoint x: 617, startPoint y: 364, endPoint x: 680, endPoint y: 365, distance: 63.0
click at [680, 365] on input "**********" at bounding box center [549, 366] width 486 height 21
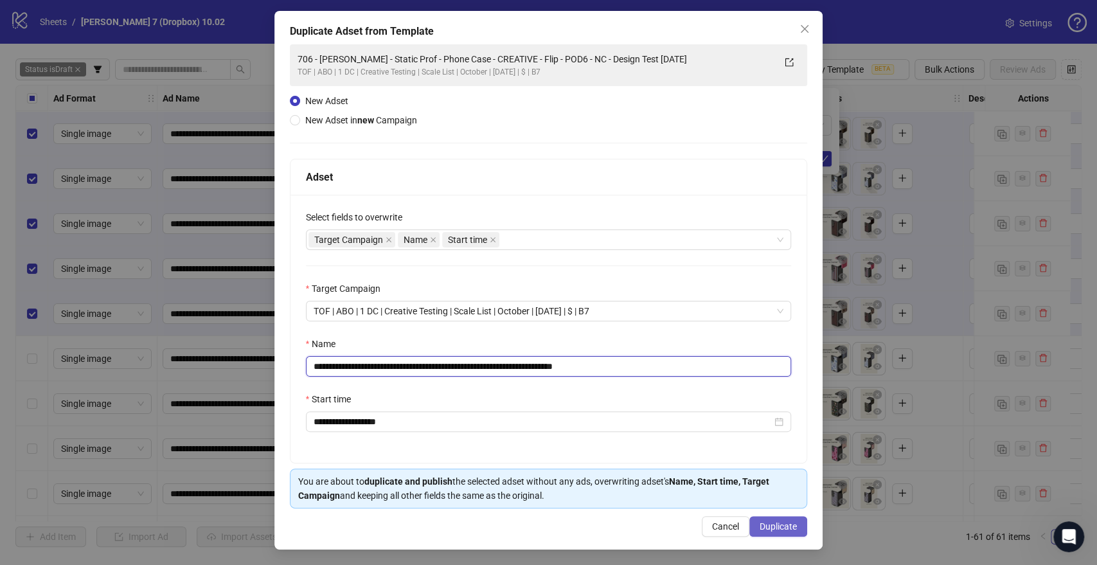
type input "**********"
click at [780, 525] on span "Duplicate" at bounding box center [778, 526] width 37 height 10
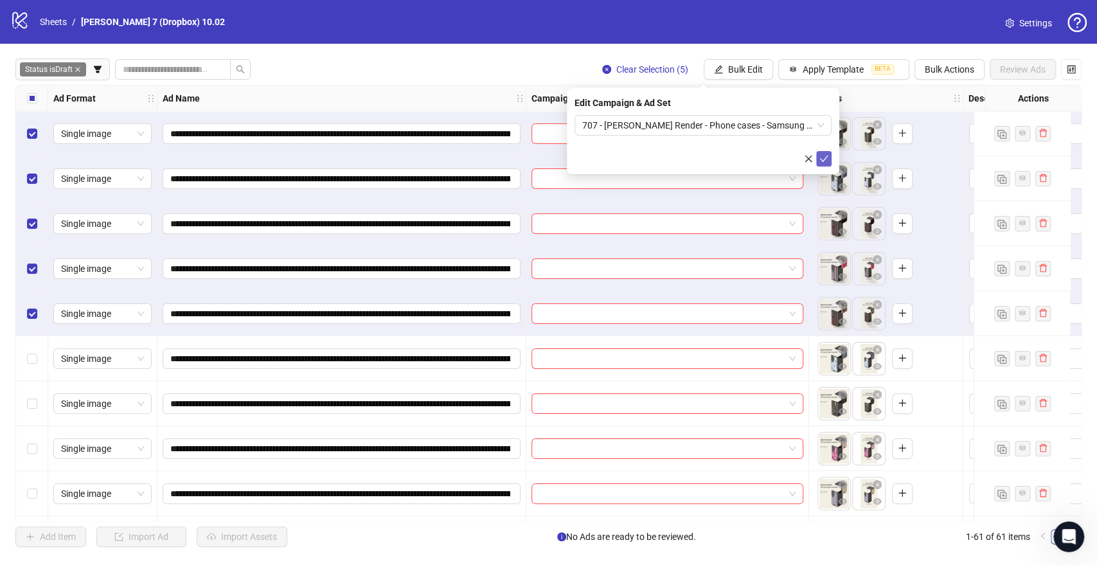
click at [825, 158] on icon "check" at bounding box center [824, 159] width 8 height 6
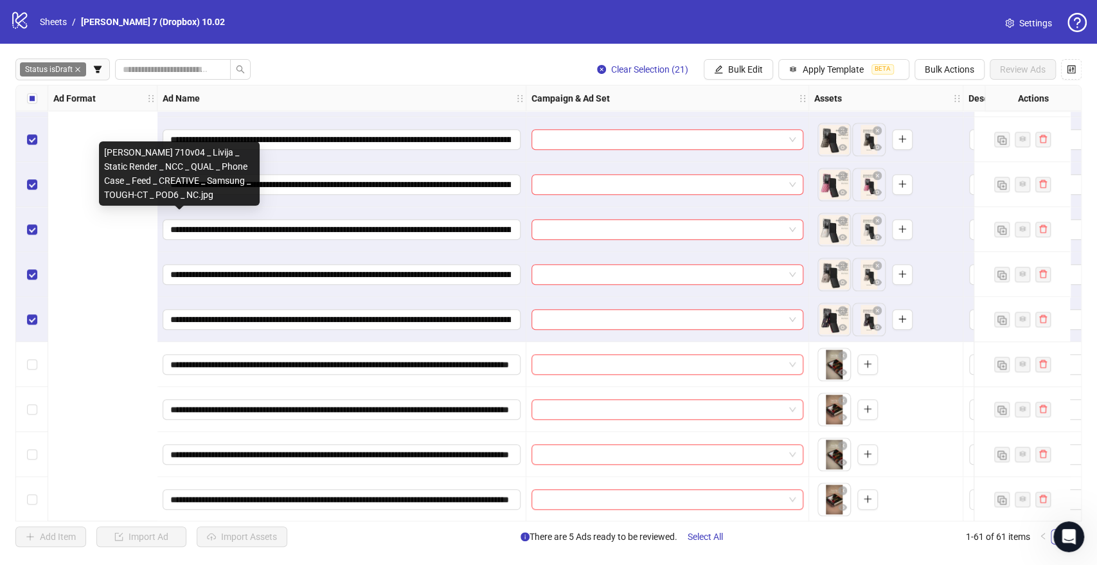
scroll to position [714, 499]
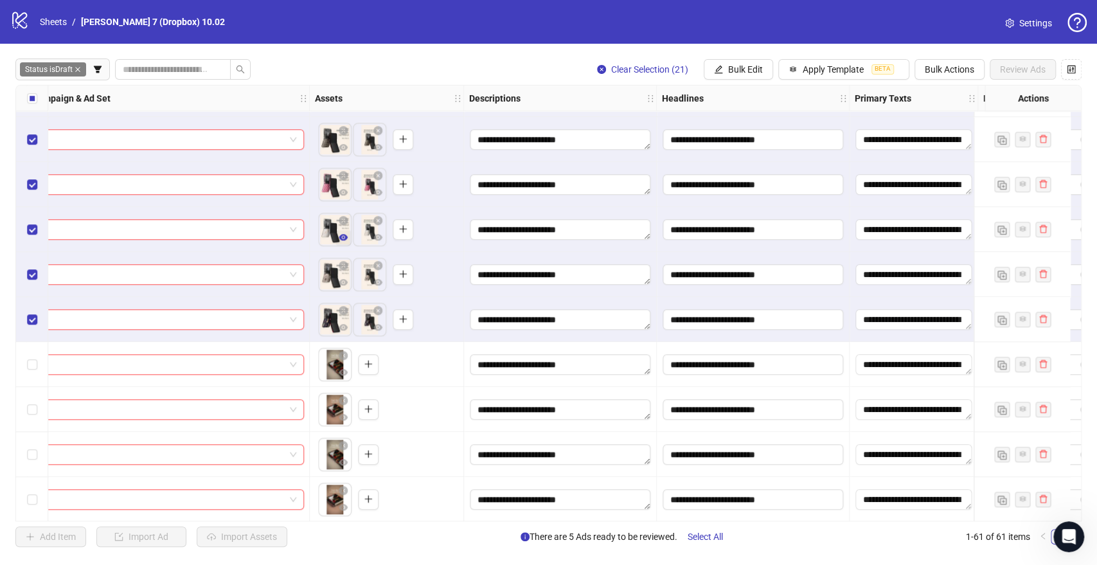
click at [343, 244] on button "button" at bounding box center [343, 237] width 15 height 15
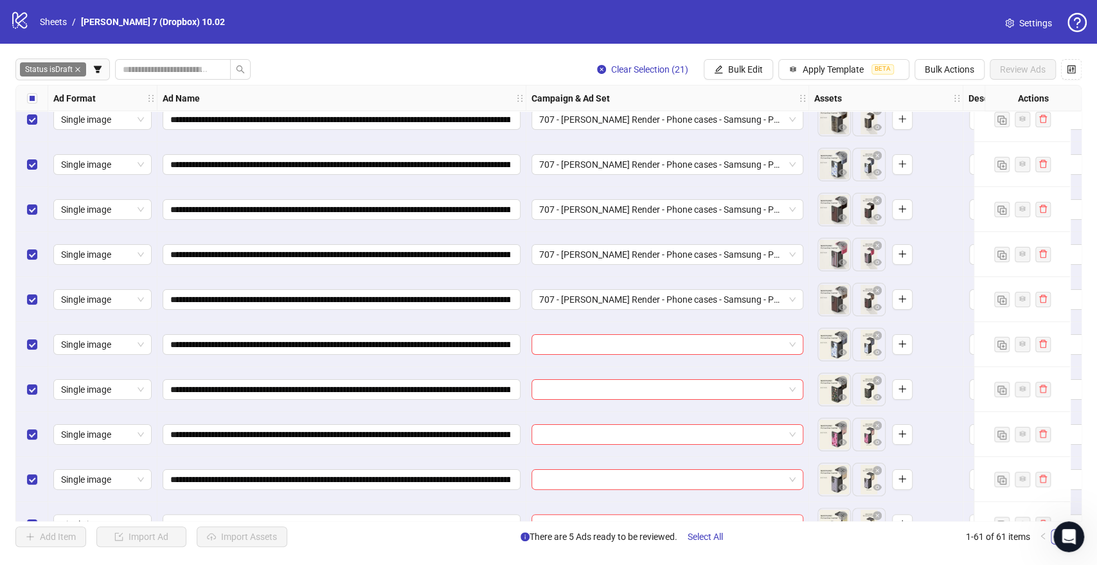
scroll to position [0, 0]
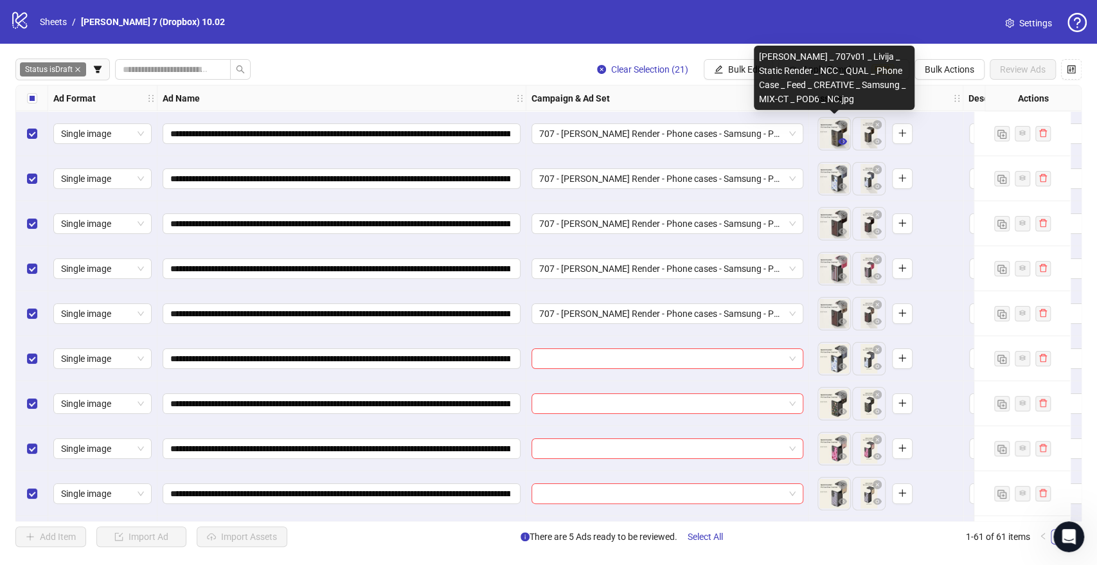
click at [843, 145] on icon "eye" at bounding box center [842, 141] width 9 height 9
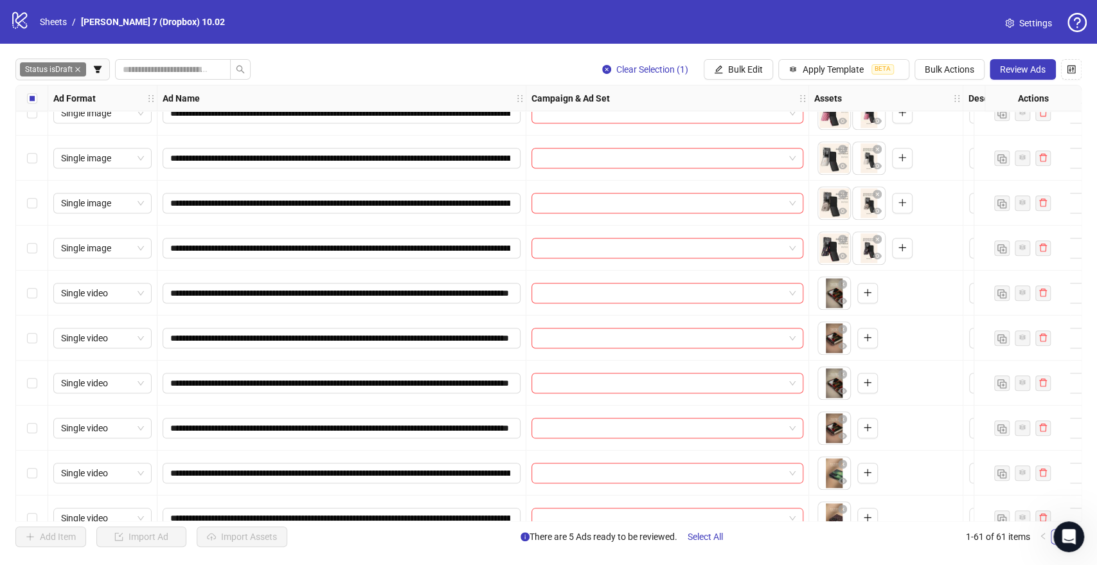
scroll to position [714, 0]
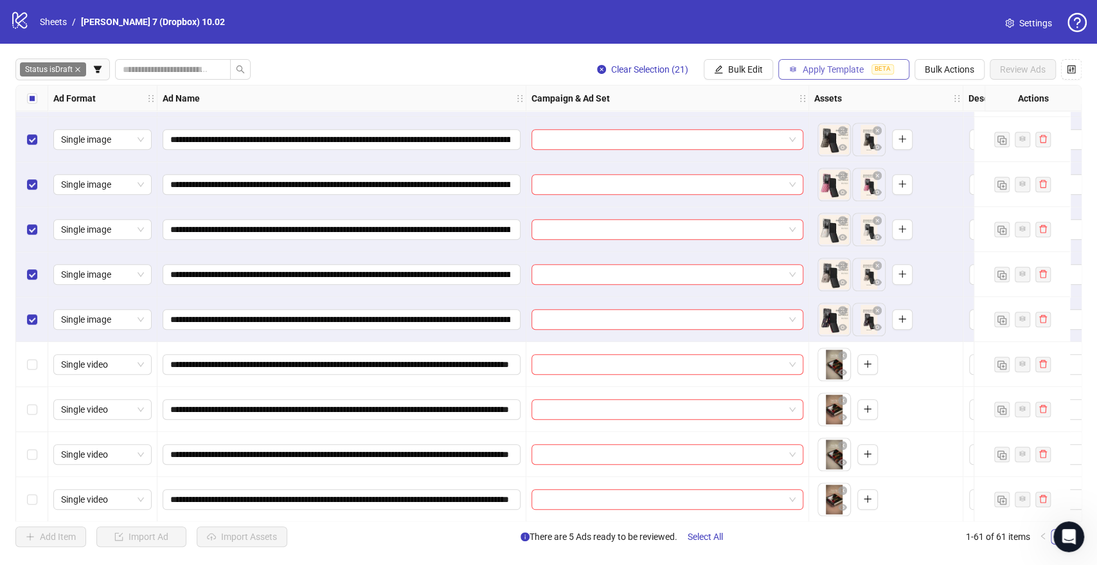
click at [835, 73] on span "Apply Template" at bounding box center [833, 69] width 61 height 10
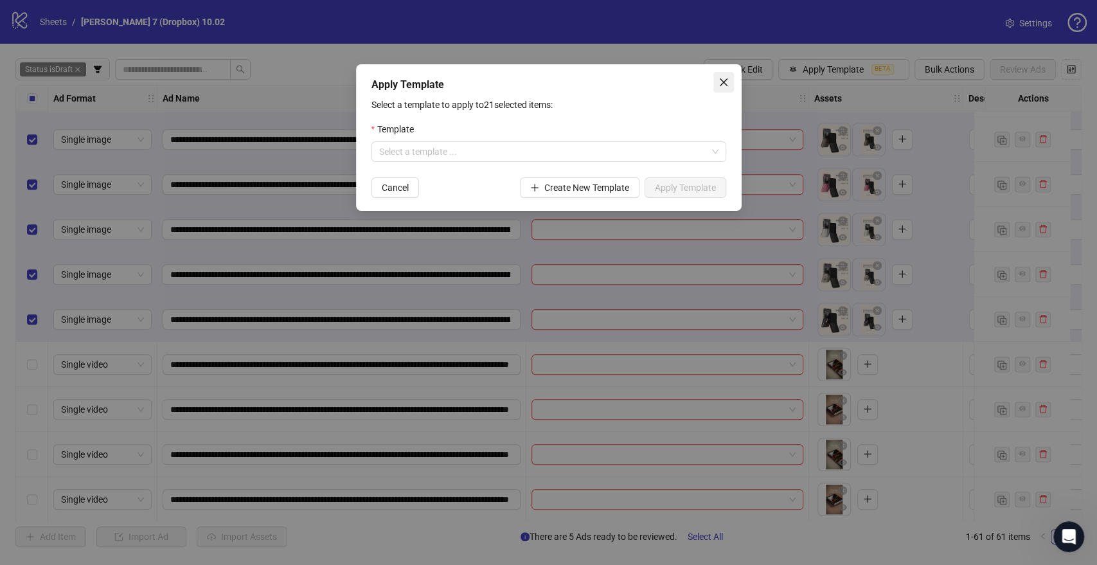
click at [730, 84] on span "Close" at bounding box center [724, 82] width 21 height 10
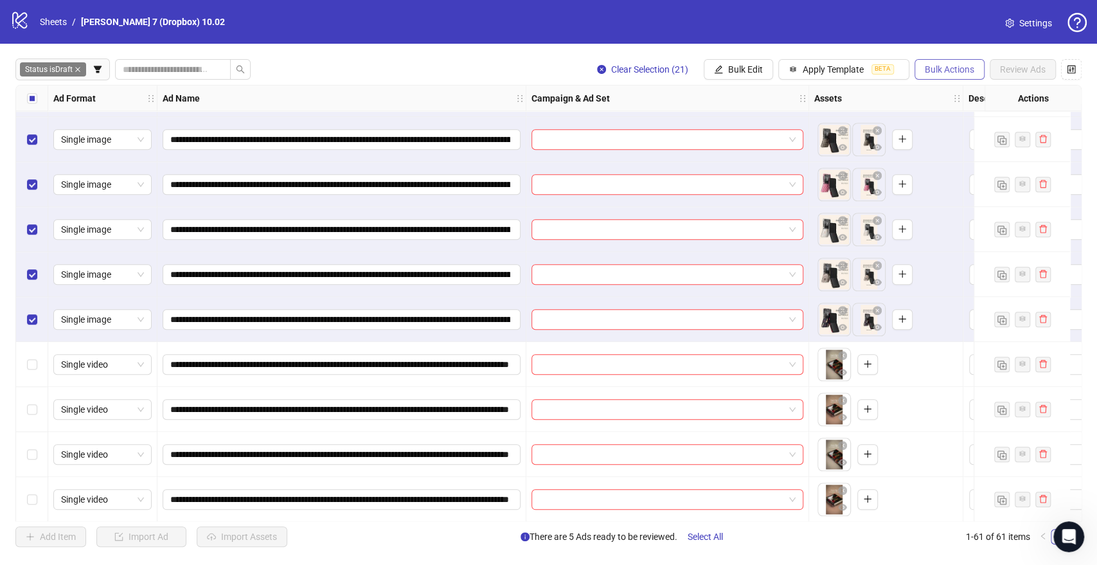
click at [936, 66] on span "Bulk Actions" at bounding box center [949, 69] width 49 height 10
click at [942, 93] on span "Delete" at bounding box center [968, 96] width 88 height 14
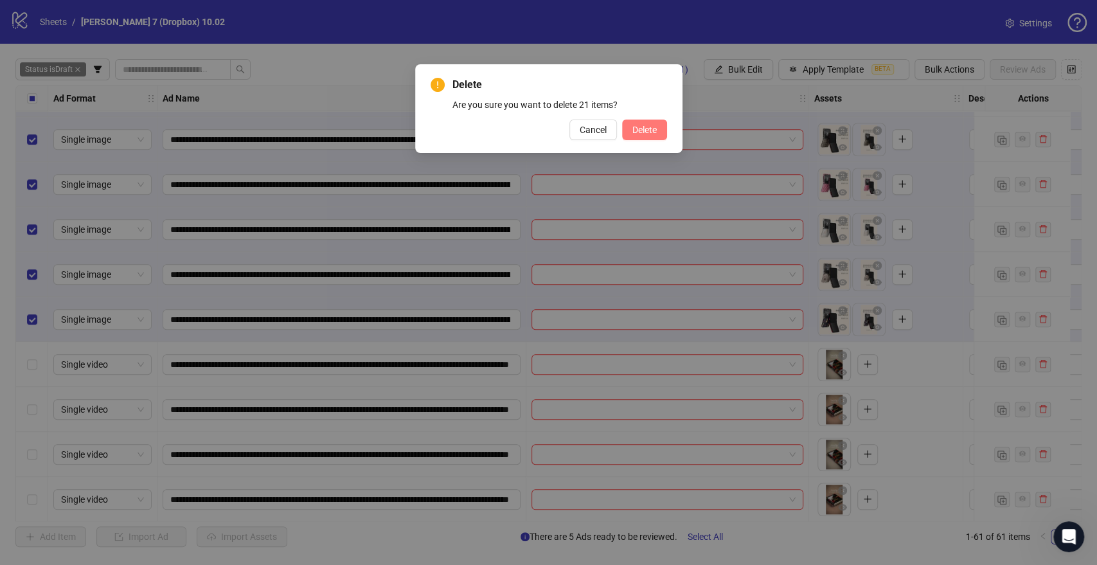
click at [664, 130] on button "Delete" at bounding box center [644, 130] width 45 height 21
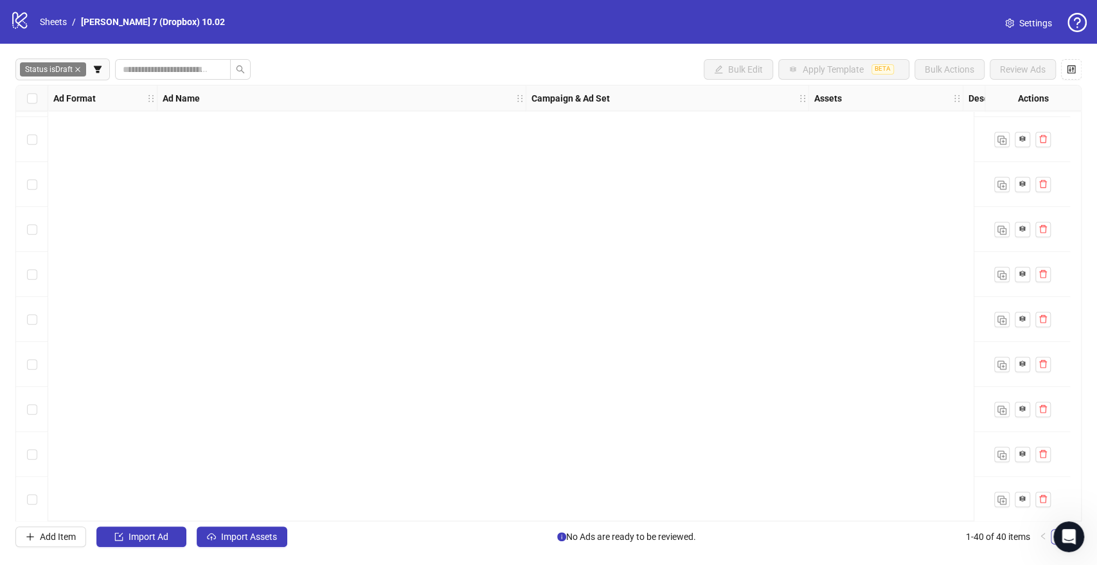
scroll to position [0, 0]
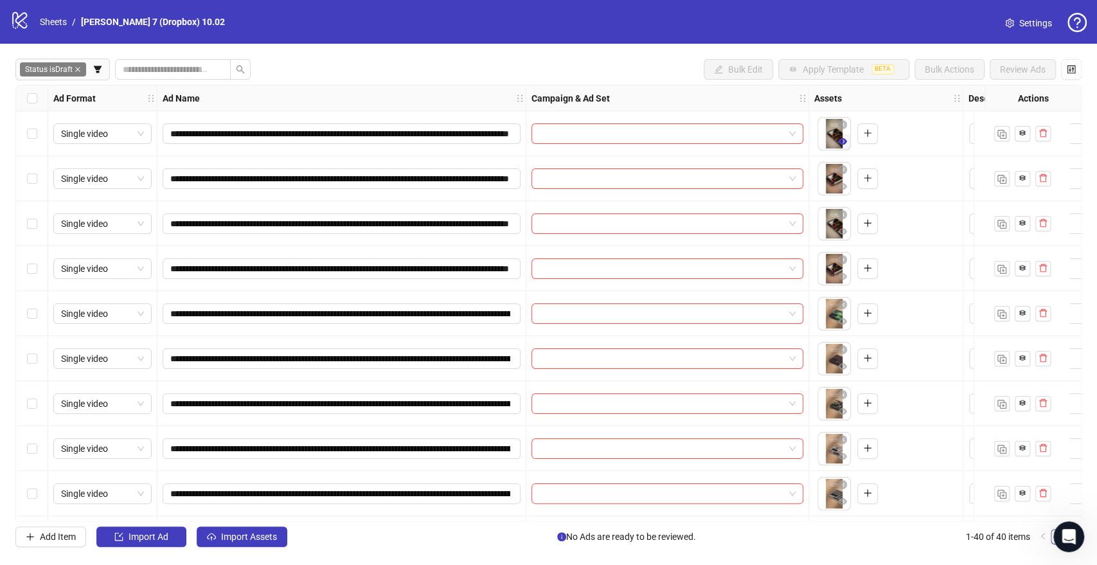
click at [847, 143] on icon "eye" at bounding box center [842, 141] width 9 height 9
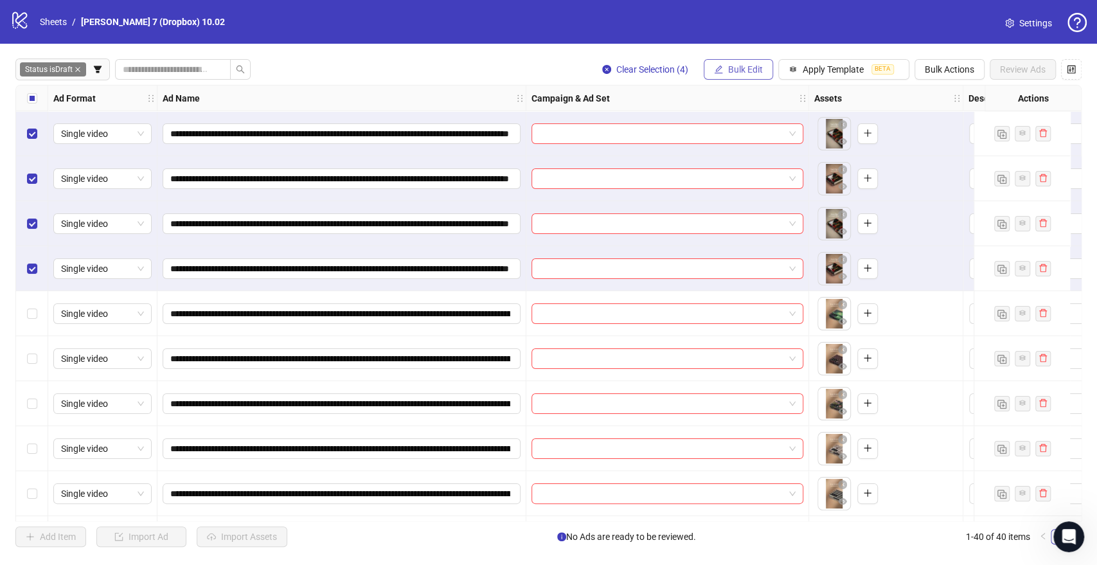
click at [755, 71] on span "Bulk Edit" at bounding box center [745, 69] width 35 height 10
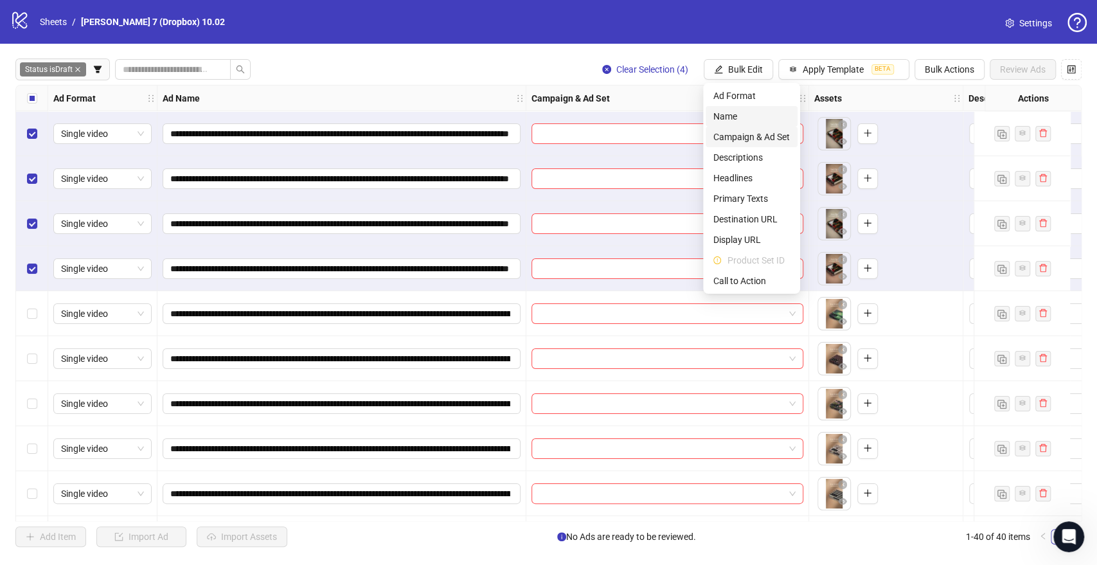
click at [750, 133] on span "Campaign & Ad Set" at bounding box center [752, 137] width 76 height 14
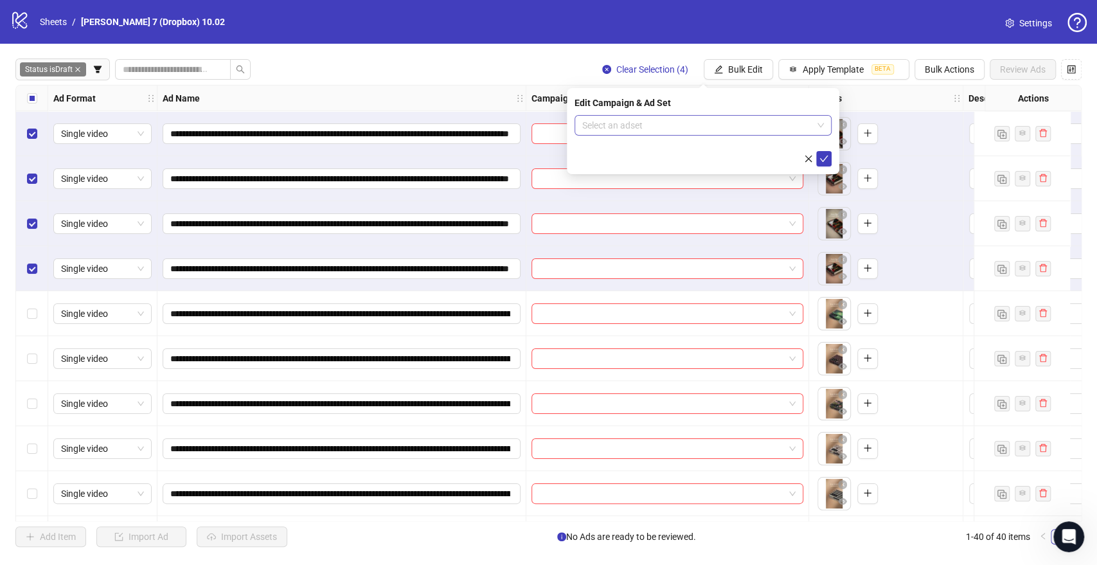
click at [634, 129] on input "search" at bounding box center [697, 125] width 230 height 19
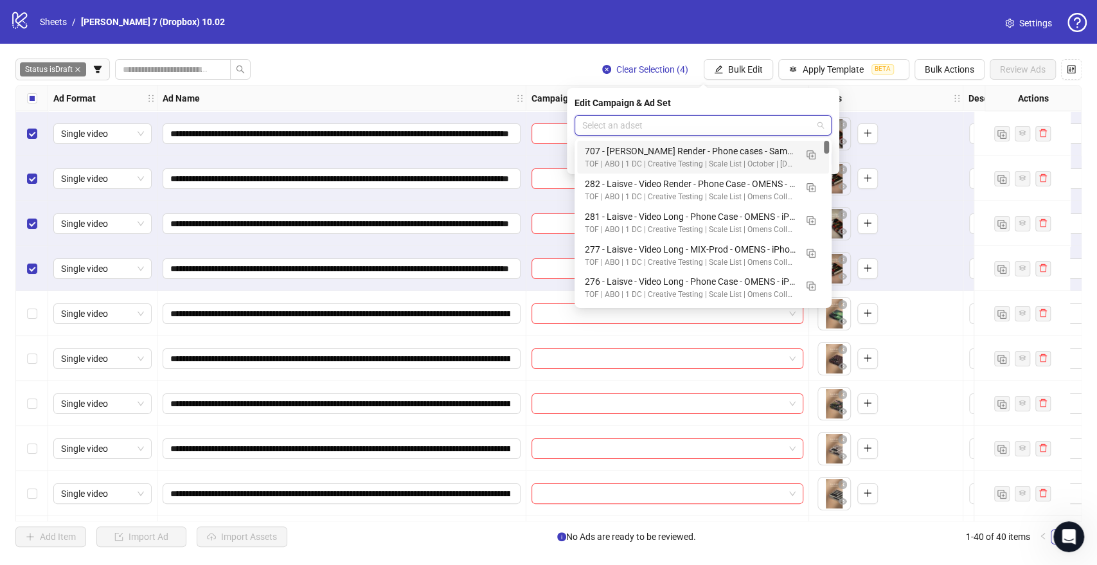
click at [682, 125] on input "search" at bounding box center [697, 125] width 230 height 19
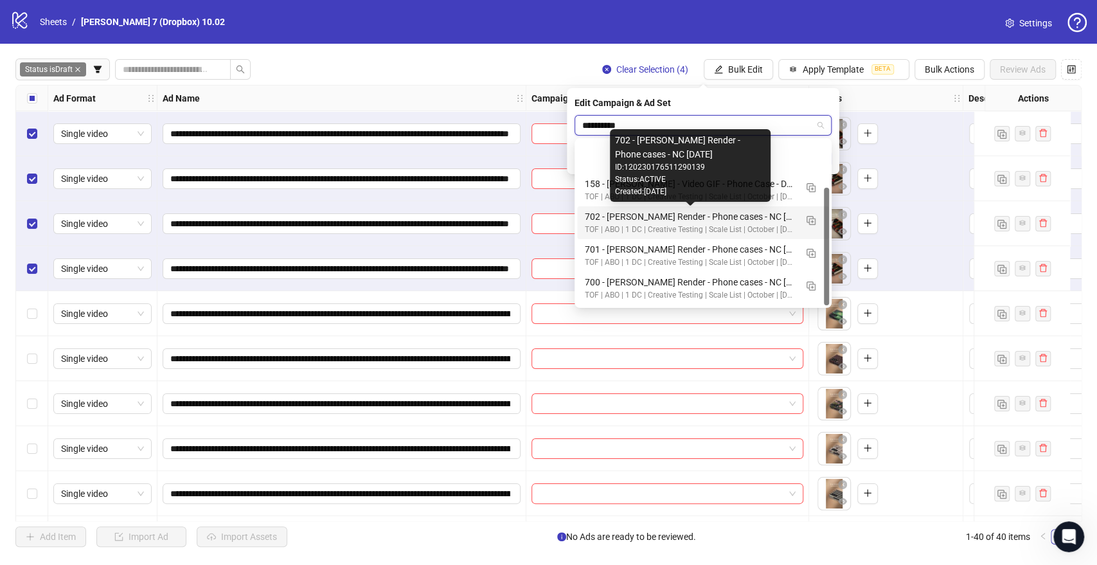
scroll to position [65, 0]
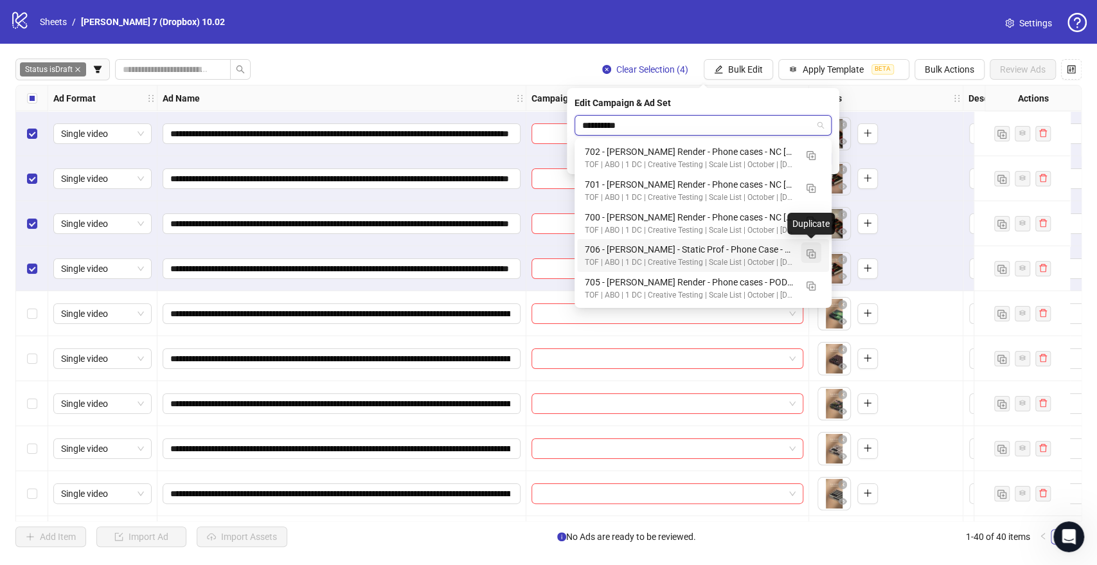
click at [808, 252] on img "button" at bounding box center [811, 253] width 9 height 9
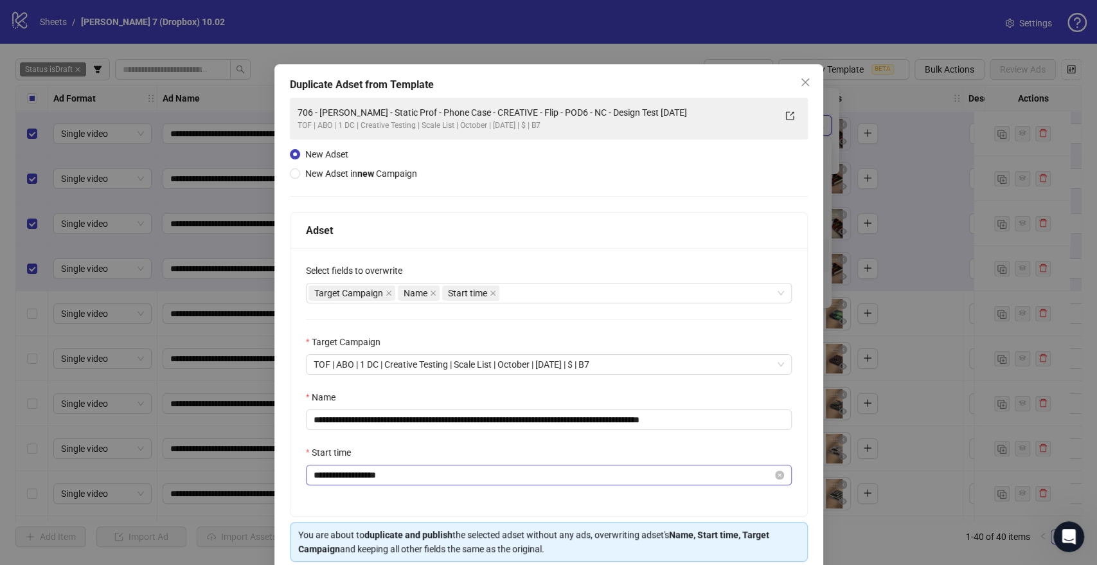
type input "**********"
drag, startPoint x: 633, startPoint y: 420, endPoint x: 183, endPoint y: 420, distance: 449.3
click at [183, 420] on div "**********" at bounding box center [548, 282] width 1097 height 565
paste input "text"
drag, startPoint x: 553, startPoint y: 420, endPoint x: 617, endPoint y: 418, distance: 64.3
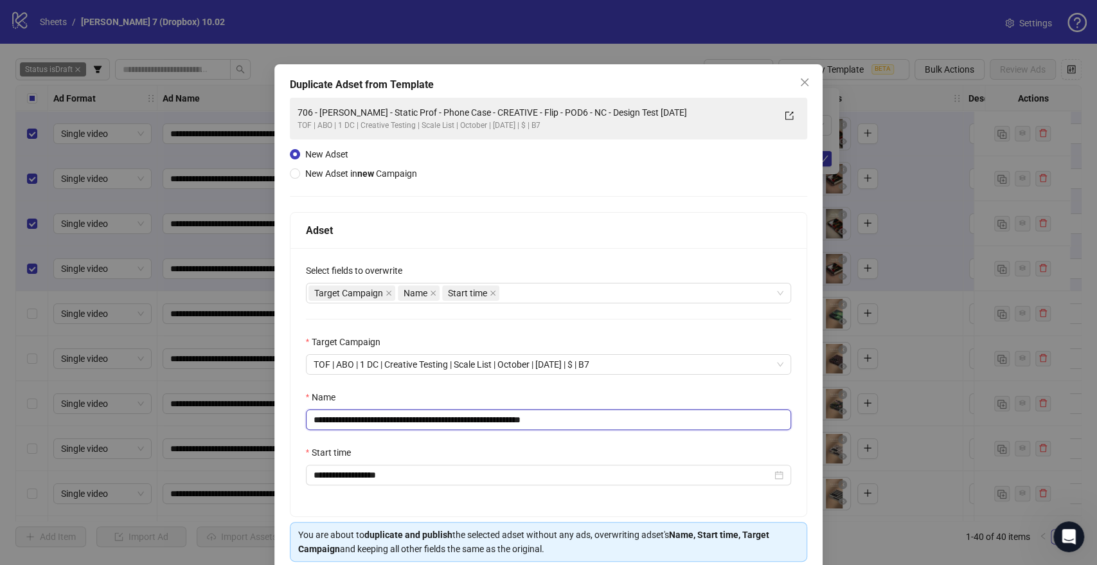
click at [617, 418] on input "**********" at bounding box center [549, 419] width 486 height 21
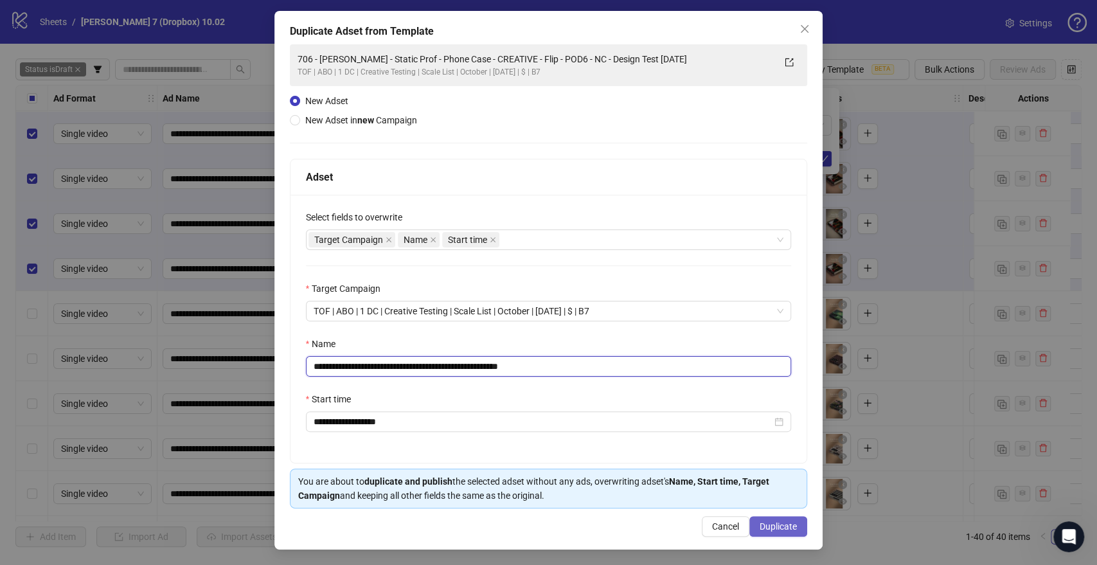
type input "**********"
click at [768, 528] on span "Duplicate" at bounding box center [778, 526] width 37 height 10
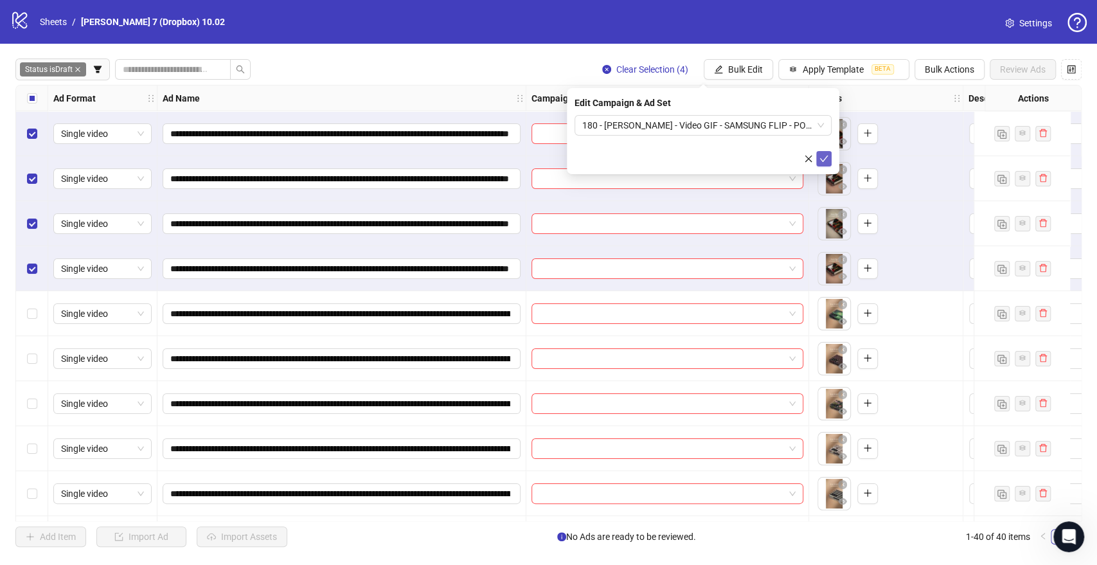
click at [823, 158] on icon "check" at bounding box center [824, 158] width 9 height 9
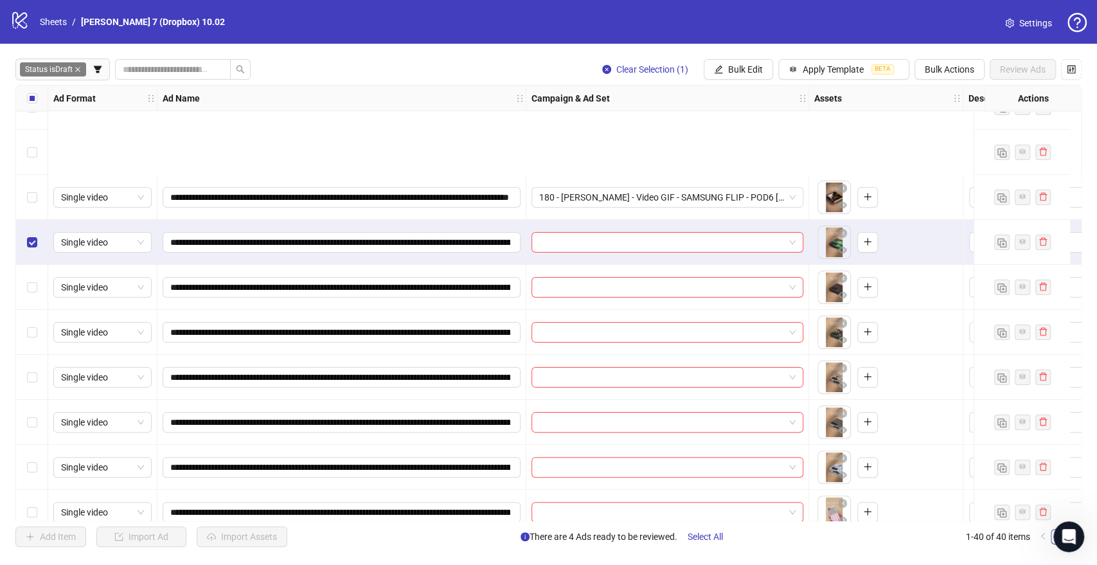
scroll to position [214, 0]
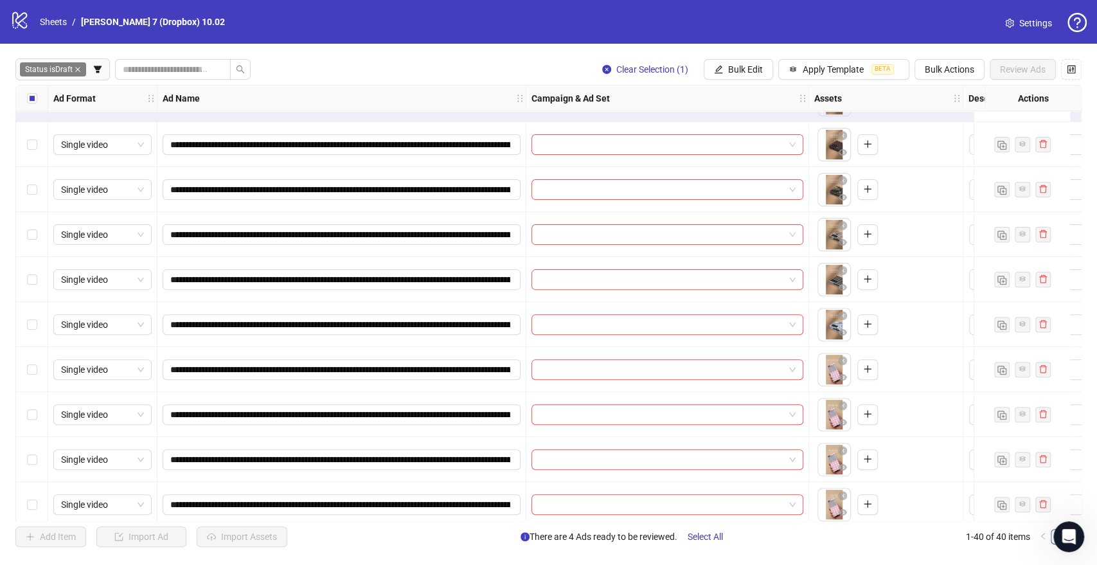
click at [37, 329] on div "Select row 10" at bounding box center [32, 324] width 32 height 45
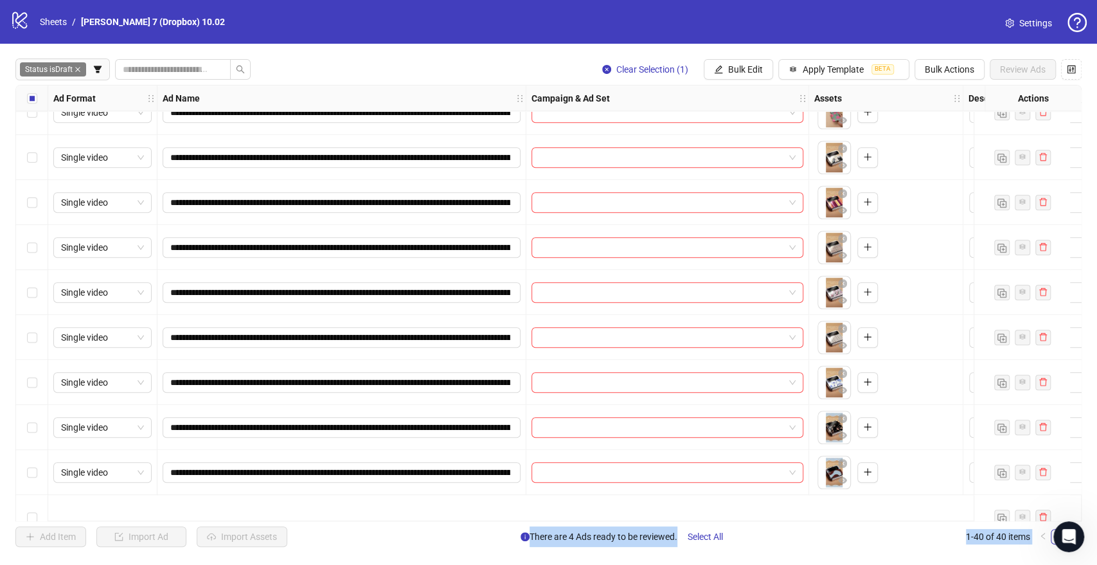
scroll to position [571, 0]
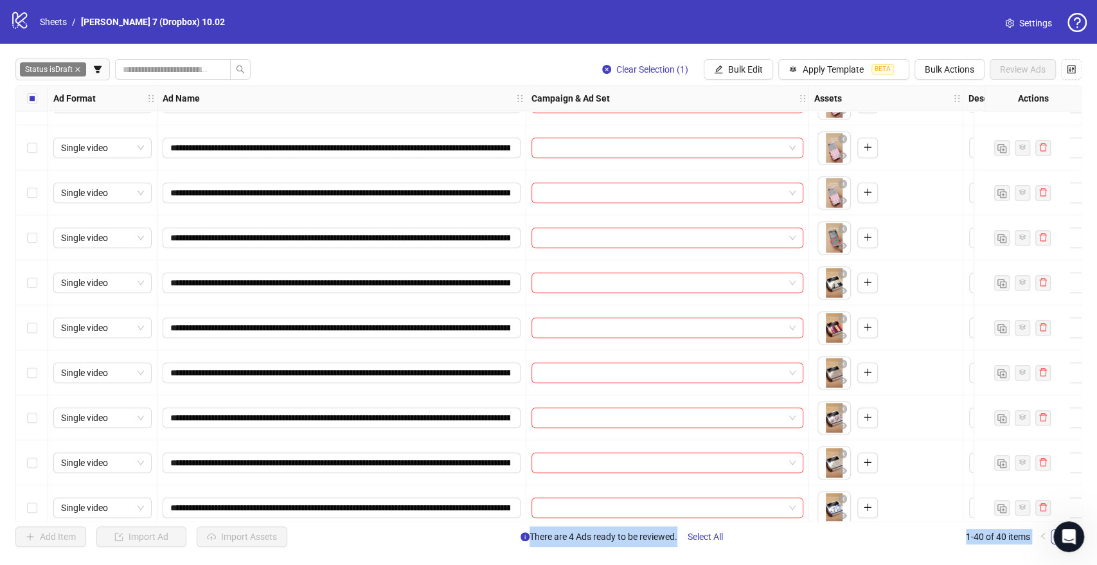
click at [39, 235] on div "Select row 16" at bounding box center [32, 237] width 32 height 45
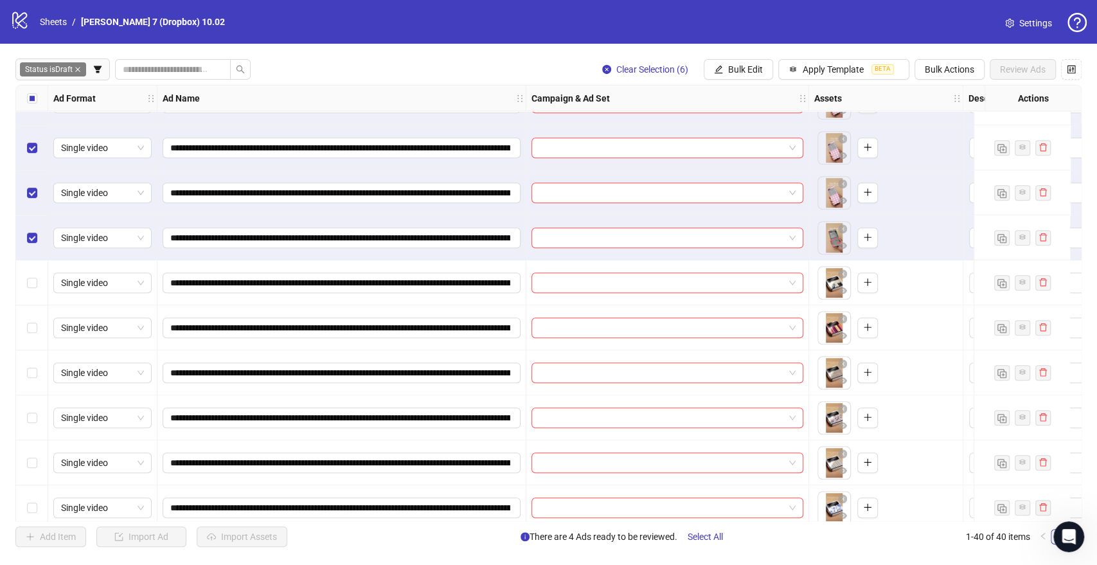
click at [741, 57] on div "**********" at bounding box center [548, 303] width 1097 height 519
click at [741, 67] on span "Bulk Edit" at bounding box center [745, 69] width 35 height 10
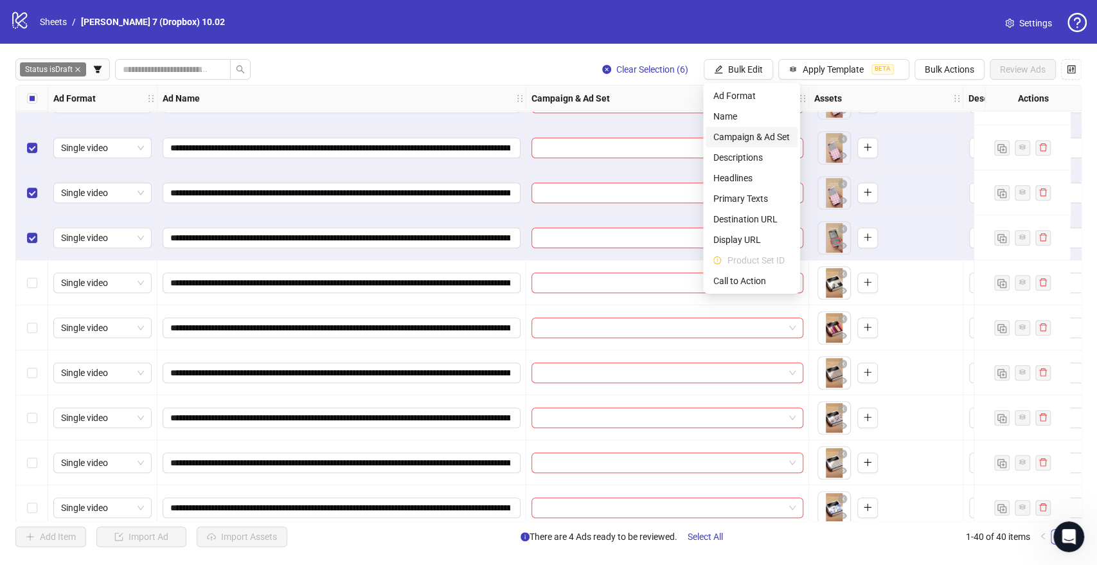
click at [747, 134] on span "Campaign & Ad Set" at bounding box center [752, 137] width 76 height 14
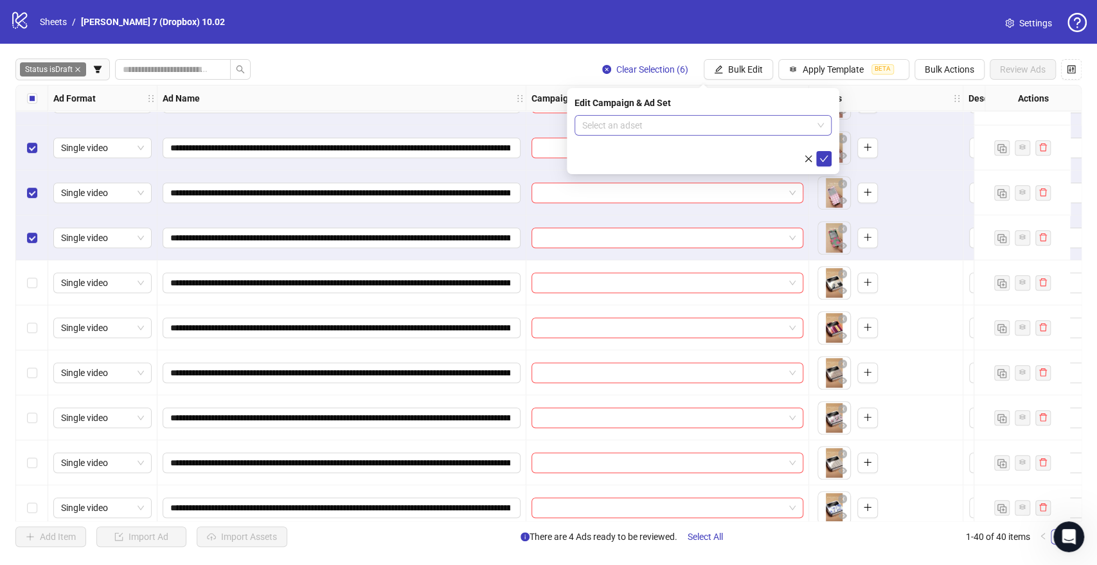
click at [659, 125] on input "search" at bounding box center [697, 125] width 230 height 19
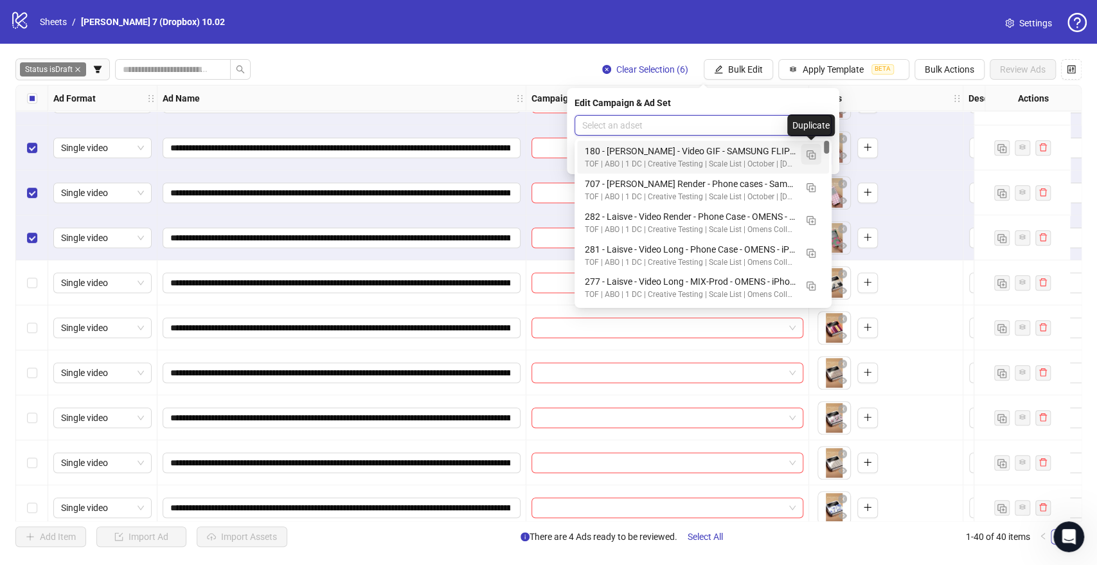
click at [811, 151] on img "button" at bounding box center [811, 154] width 9 height 9
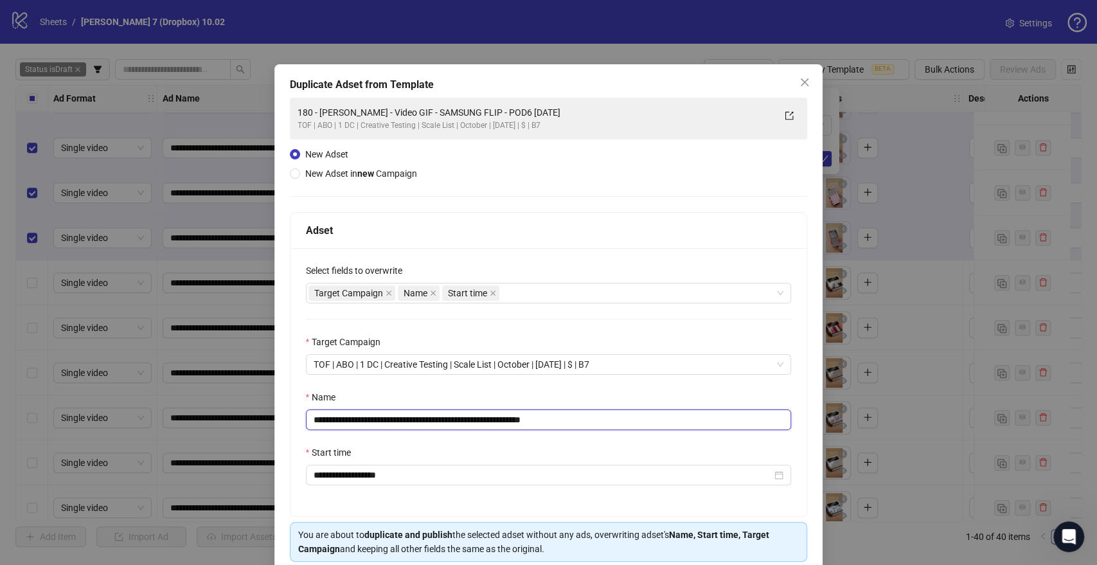
drag, startPoint x: 504, startPoint y: 420, endPoint x: 70, endPoint y: 415, distance: 433.9
click at [58, 415] on div "**********" at bounding box center [548, 282] width 1097 height 565
paste input "**"
click at [661, 414] on input "**********" at bounding box center [549, 419] width 486 height 21
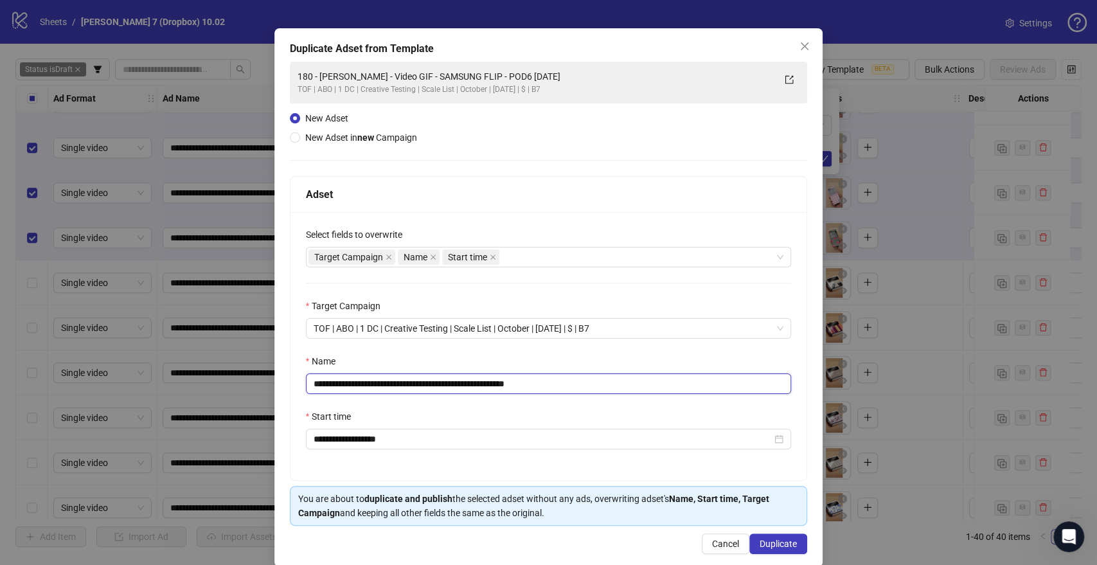
scroll to position [53, 0]
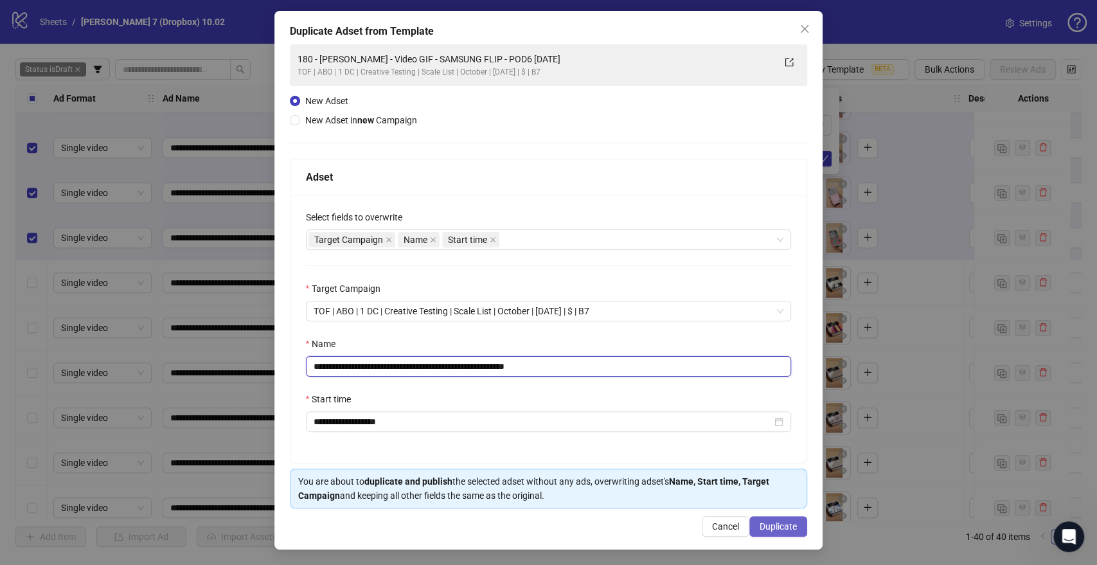
type input "**********"
click at [762, 521] on span "Duplicate" at bounding box center [778, 526] width 37 height 10
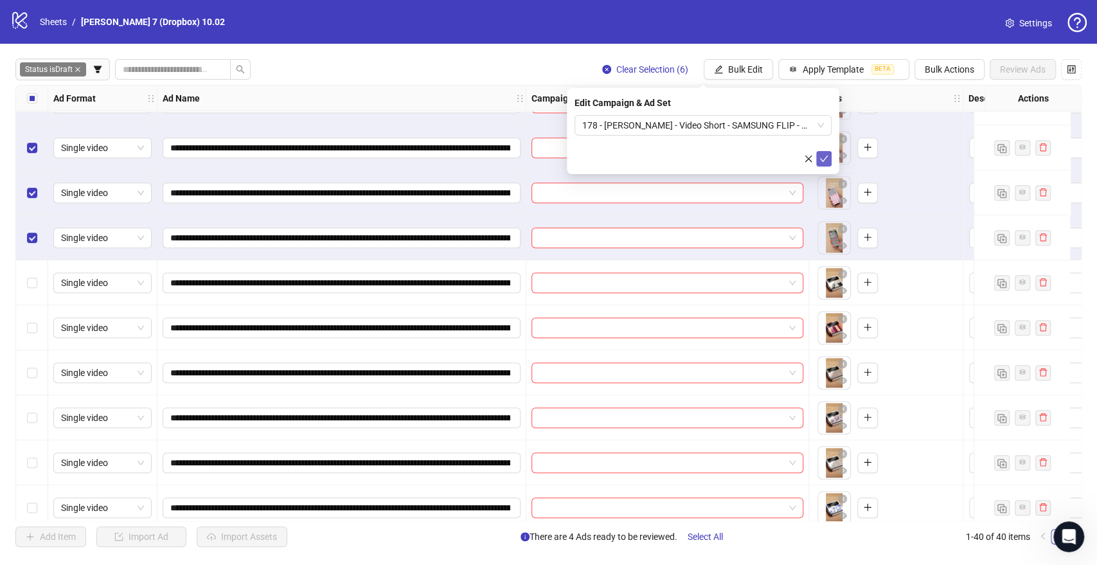
click at [828, 161] on icon "check" at bounding box center [824, 158] width 9 height 9
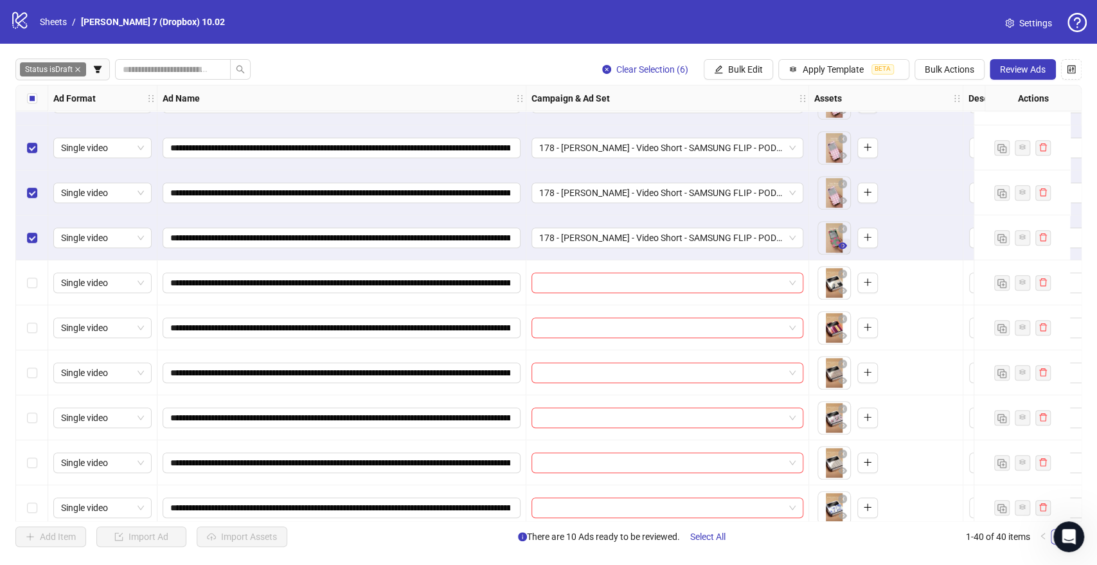
click at [844, 238] on button "button" at bounding box center [842, 245] width 15 height 15
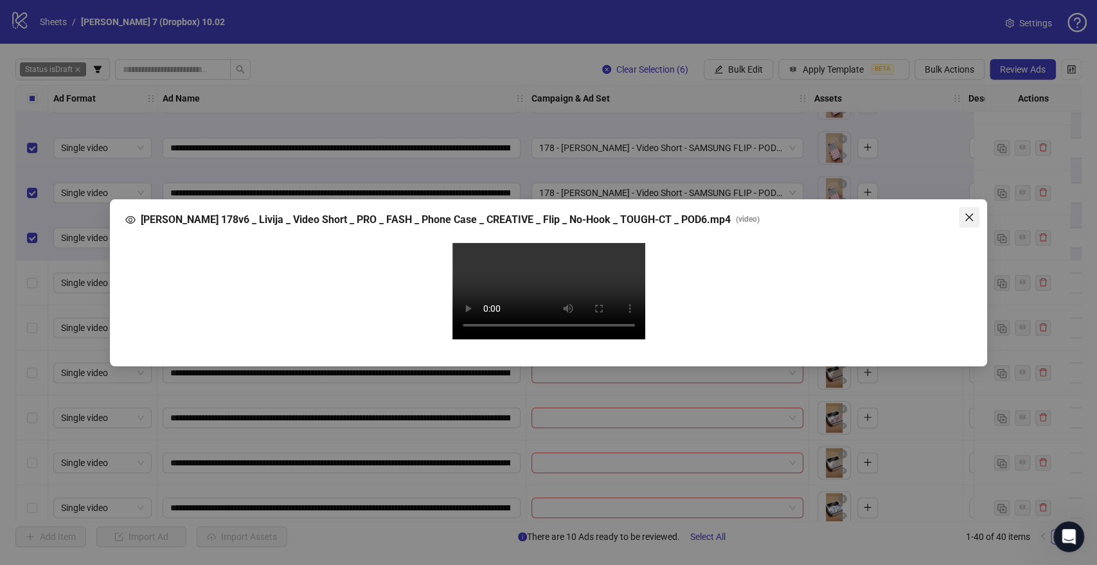
click at [968, 212] on icon "close" at bounding box center [969, 217] width 10 height 10
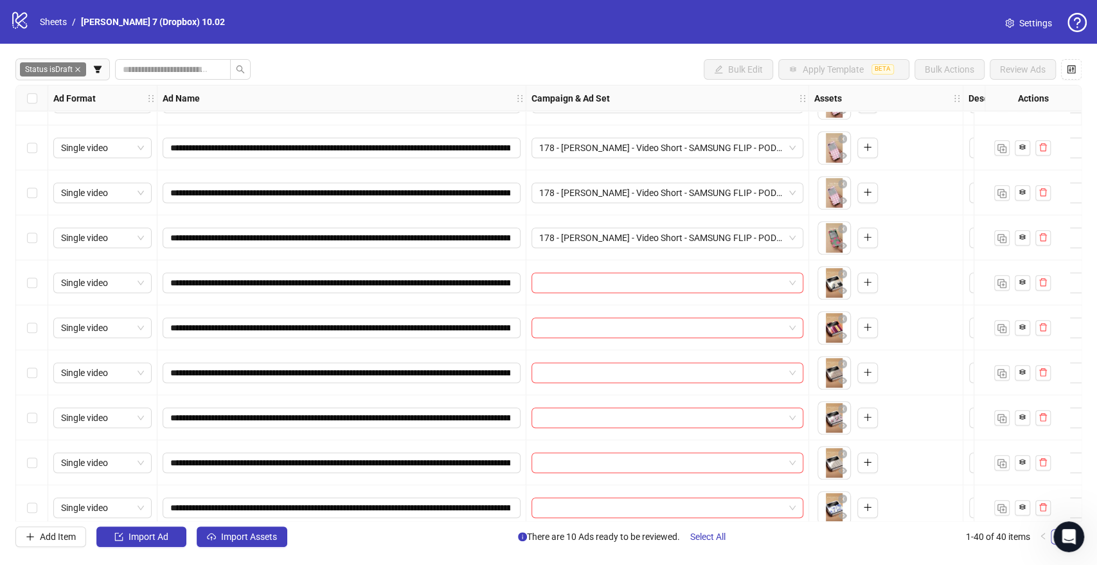
click at [37, 283] on div "Select row 17" at bounding box center [32, 282] width 32 height 45
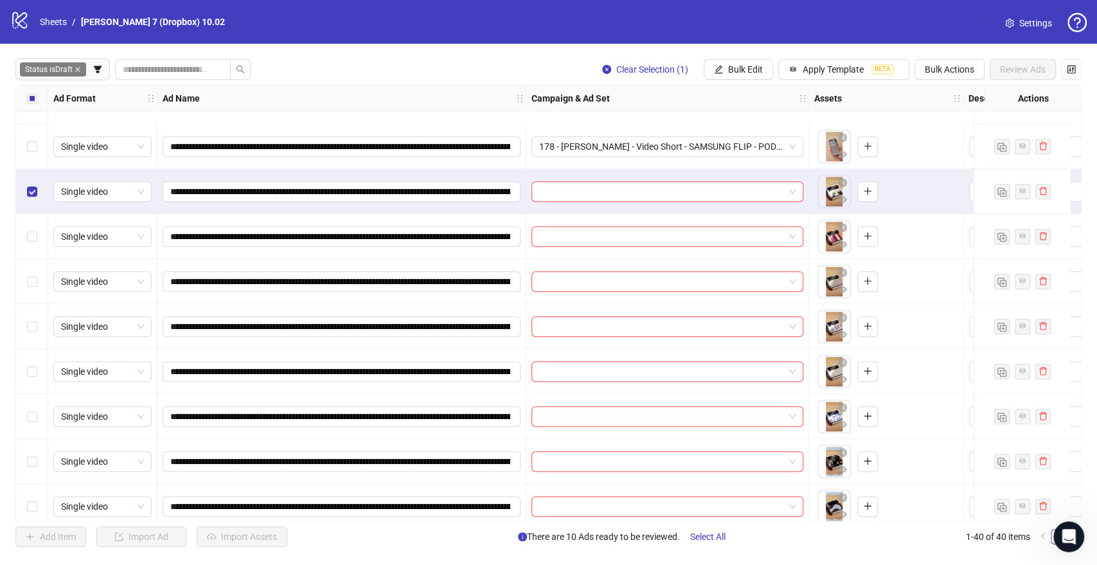
scroll to position [786, 0]
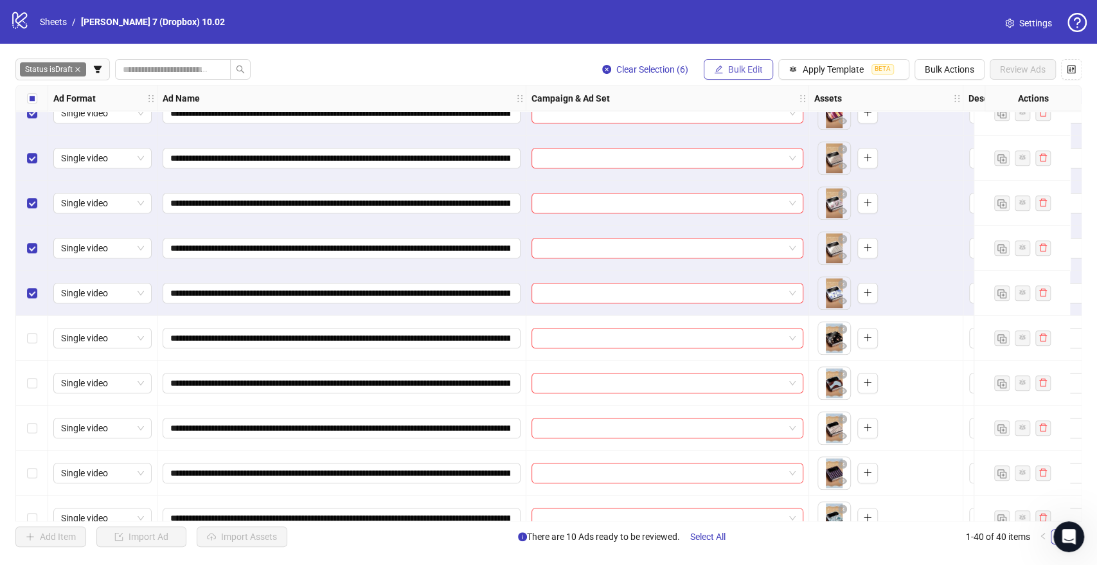
click at [751, 66] on span "Bulk Edit" at bounding box center [745, 69] width 35 height 10
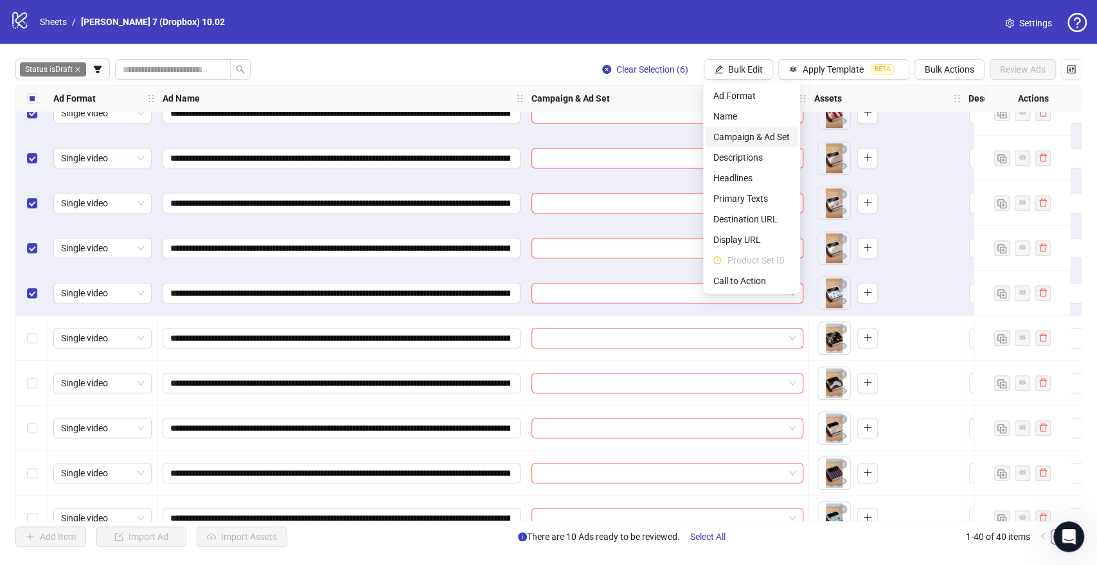
click at [745, 133] on span "Campaign & Ad Set" at bounding box center [752, 137] width 76 height 14
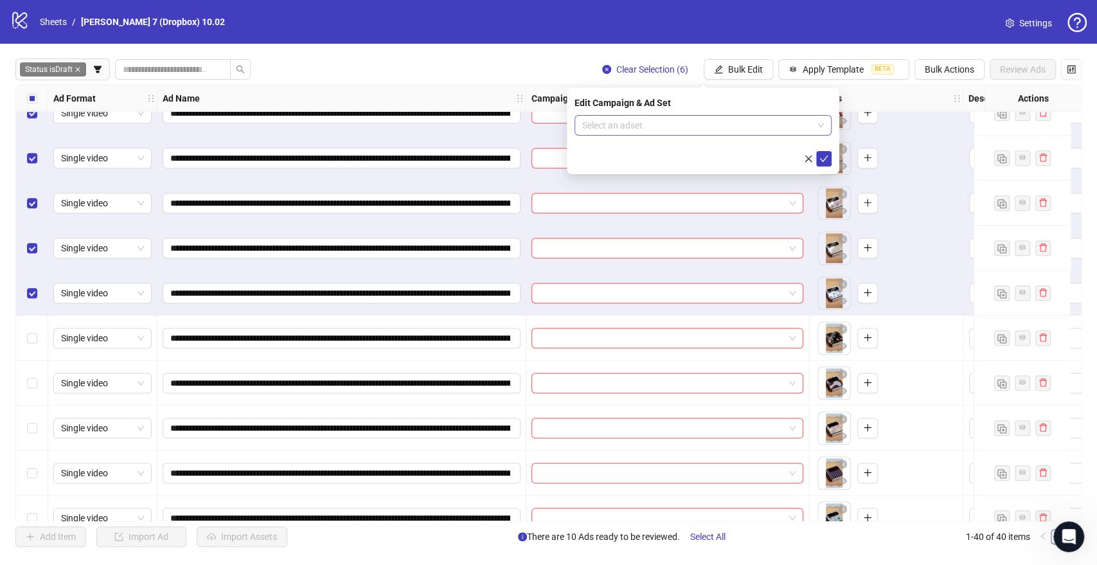
click at [672, 116] on input "search" at bounding box center [697, 125] width 230 height 19
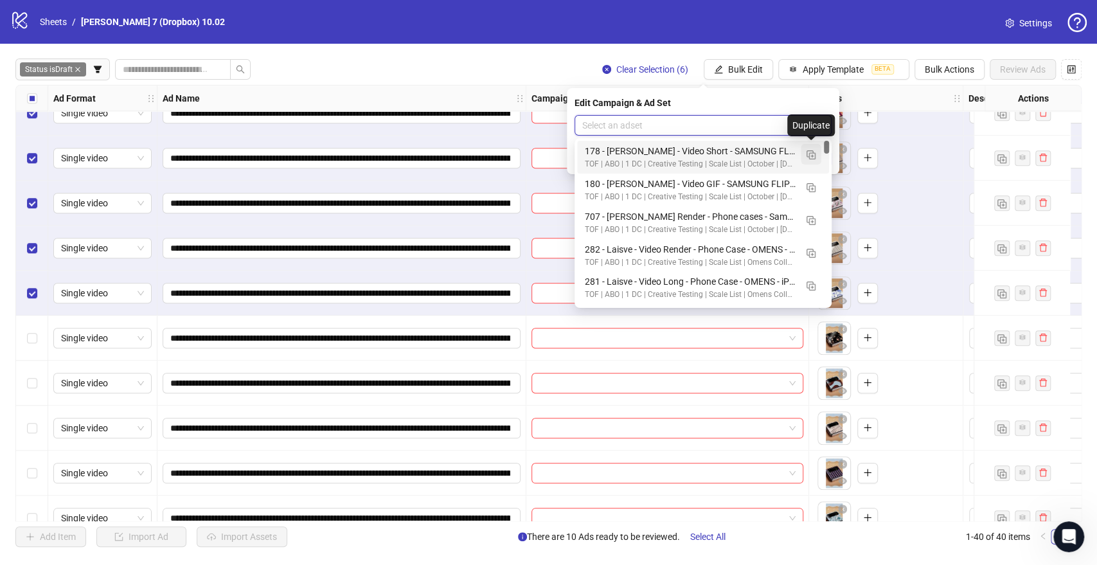
click at [814, 150] on img "button" at bounding box center [811, 154] width 9 height 9
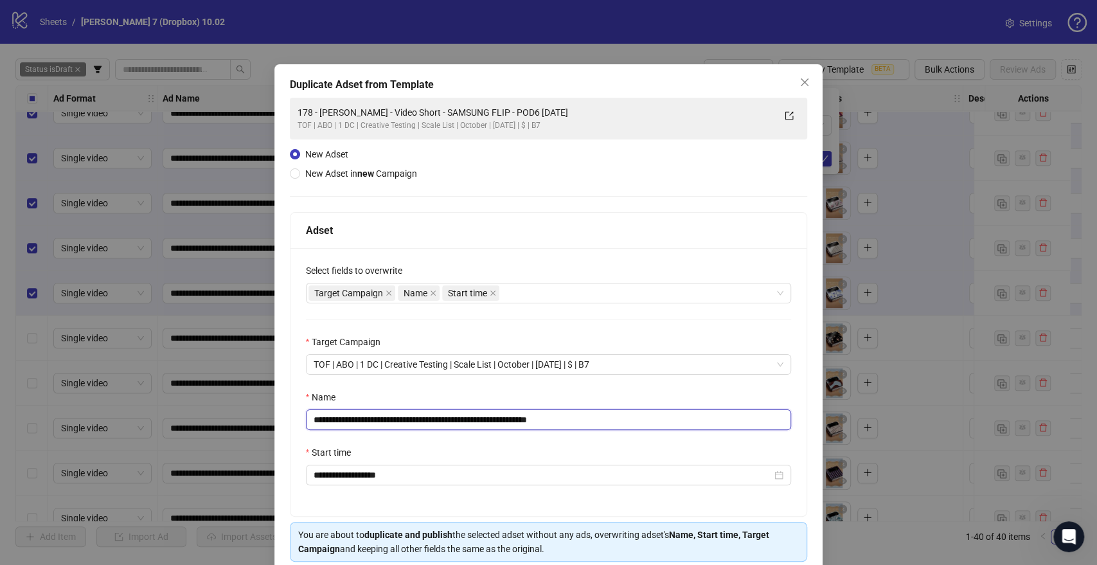
drag, startPoint x: 512, startPoint y: 420, endPoint x: 379, endPoint y: 410, distance: 134.1
click at [0, 426] on div "**********" at bounding box center [548, 282] width 1097 height 565
paste input "*"
drag, startPoint x: 572, startPoint y: 417, endPoint x: 650, endPoint y: 419, distance: 77.8
click at [650, 419] on input "**********" at bounding box center [549, 419] width 486 height 21
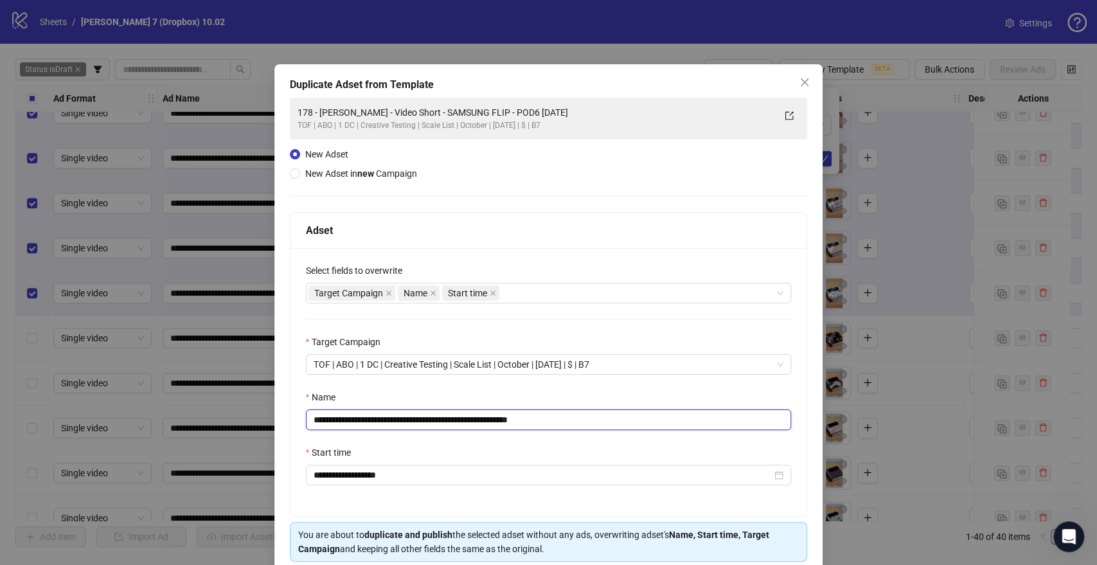
scroll to position [53, 0]
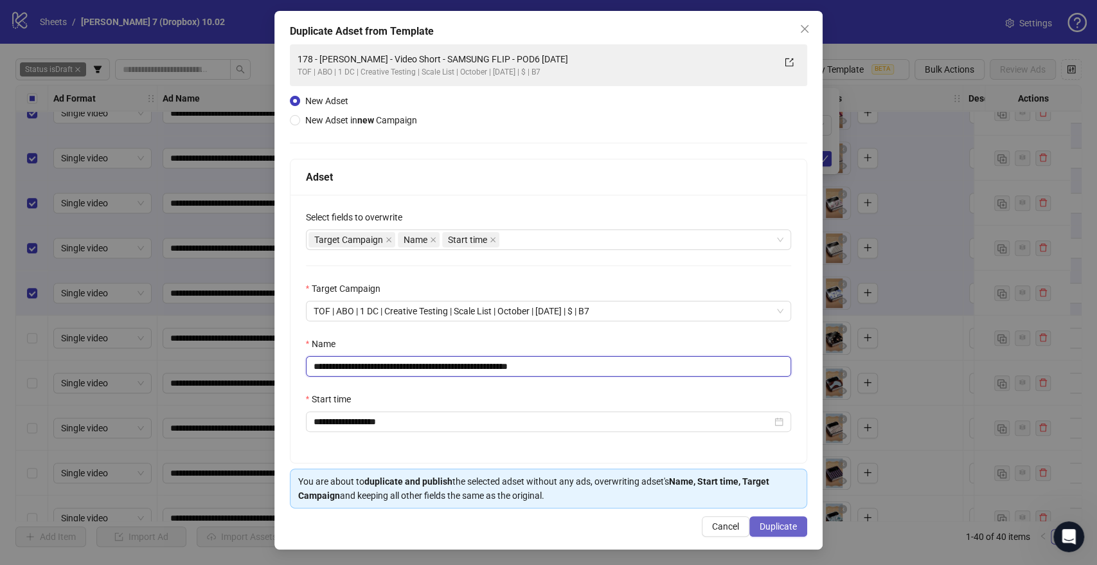
type input "**********"
click at [781, 527] on span "Duplicate" at bounding box center [778, 526] width 37 height 10
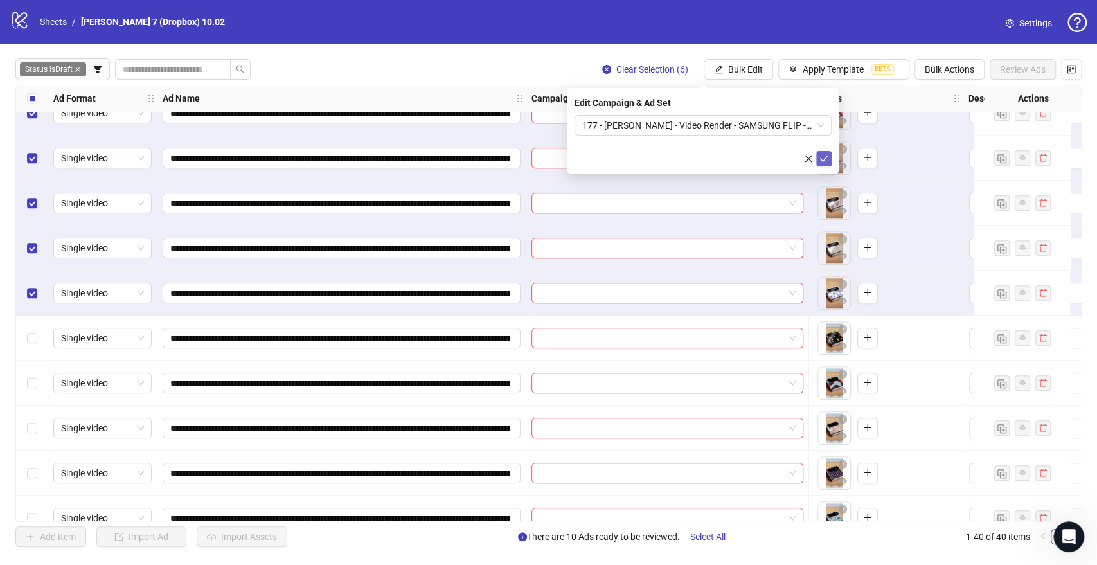
click at [823, 152] on button "submit" at bounding box center [823, 158] width 15 height 15
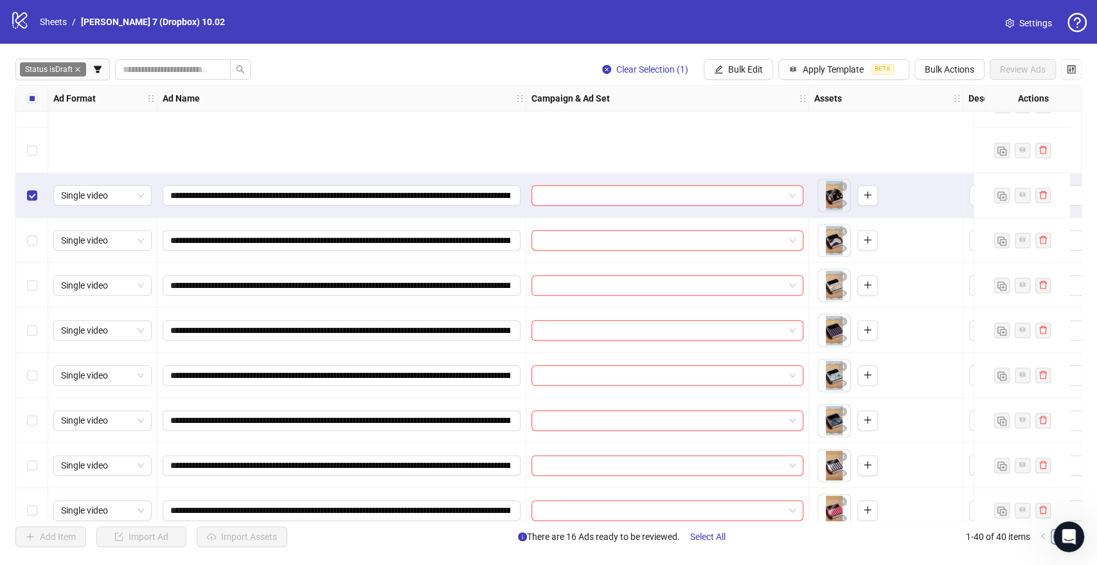
scroll to position [1071, 0]
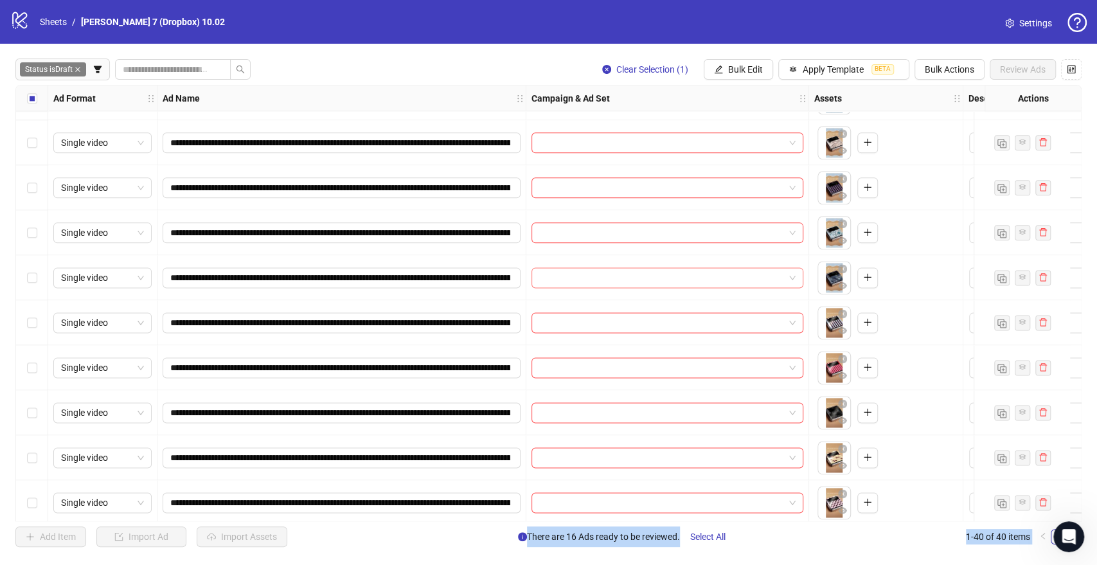
click at [36, 283] on label "Select row 28" at bounding box center [32, 278] width 10 height 14
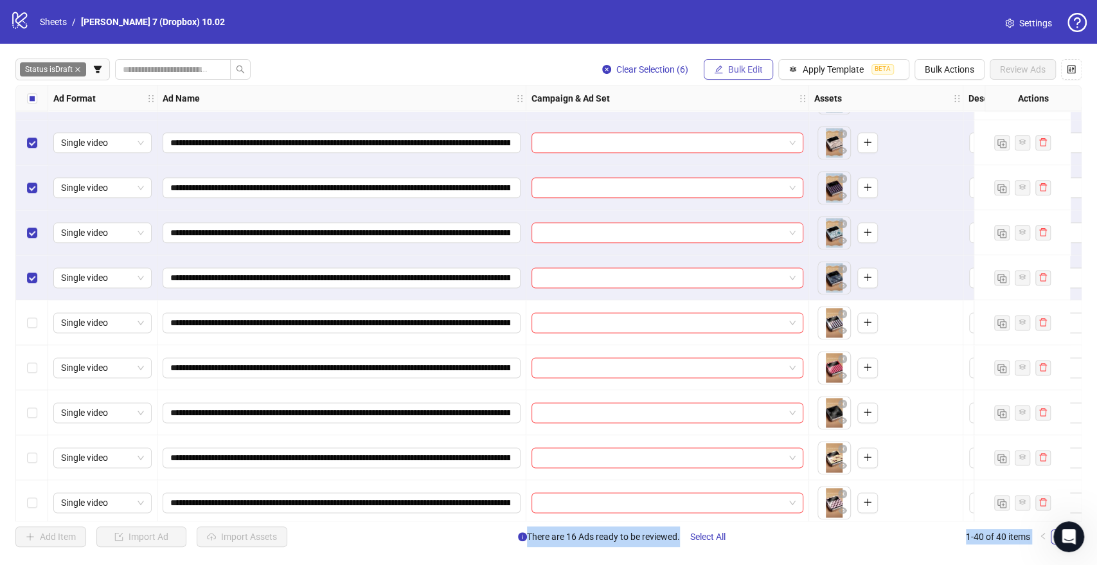
click at [735, 63] on button "Bulk Edit" at bounding box center [738, 69] width 69 height 21
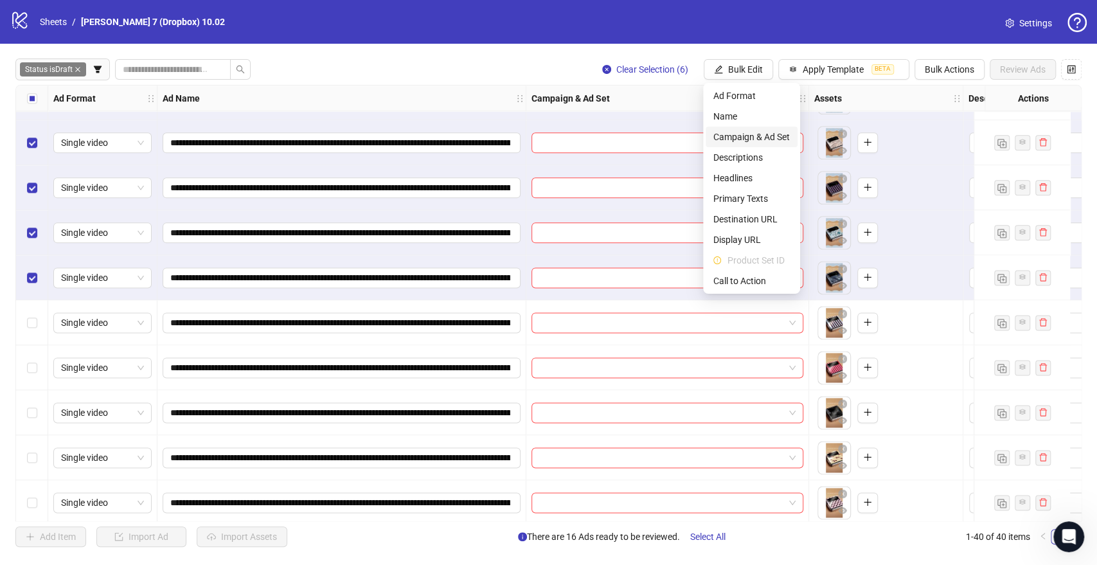
click at [751, 139] on span "Campaign & Ad Set" at bounding box center [752, 137] width 76 height 14
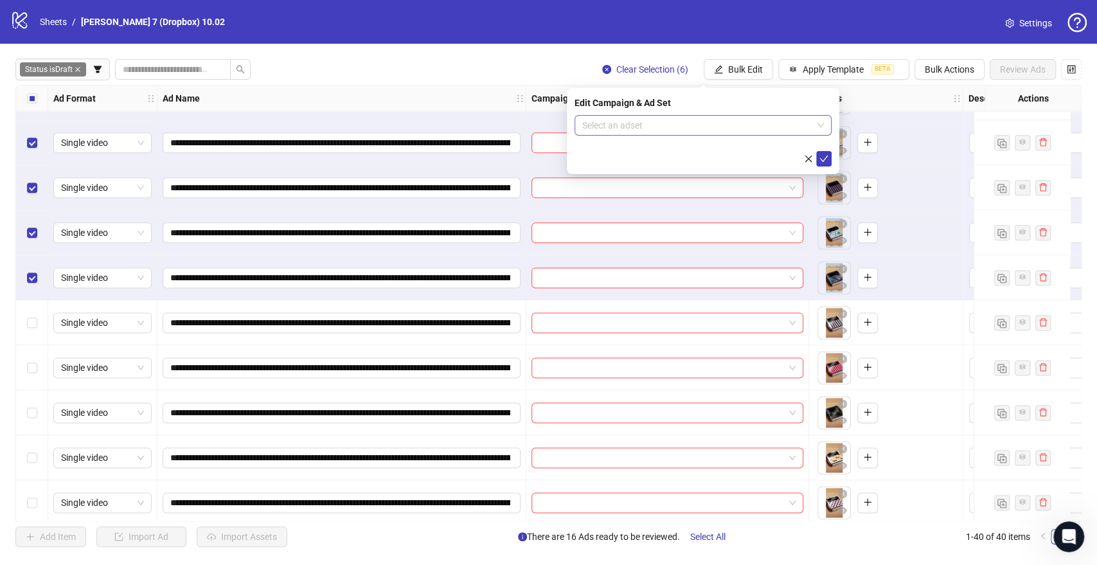
click at [645, 120] on input "search" at bounding box center [697, 125] width 230 height 19
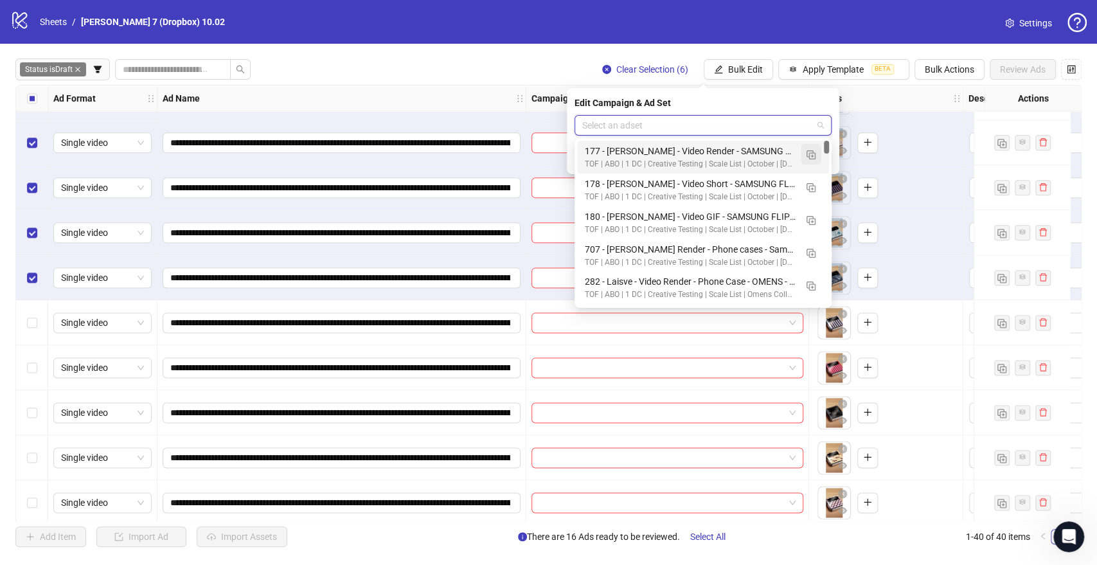
click at [809, 151] on img "button" at bounding box center [811, 154] width 9 height 9
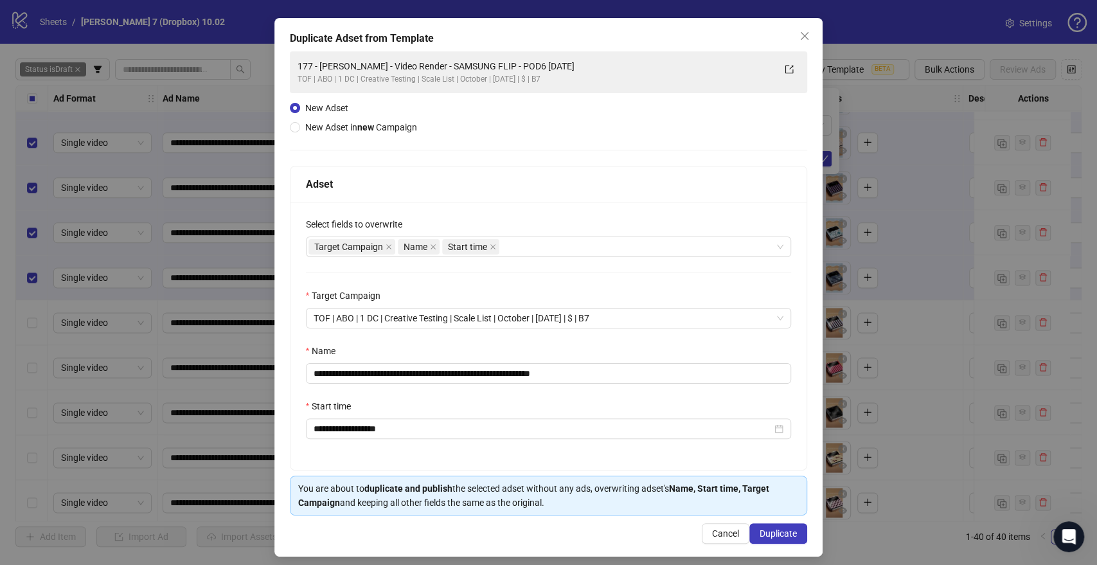
scroll to position [53, 0]
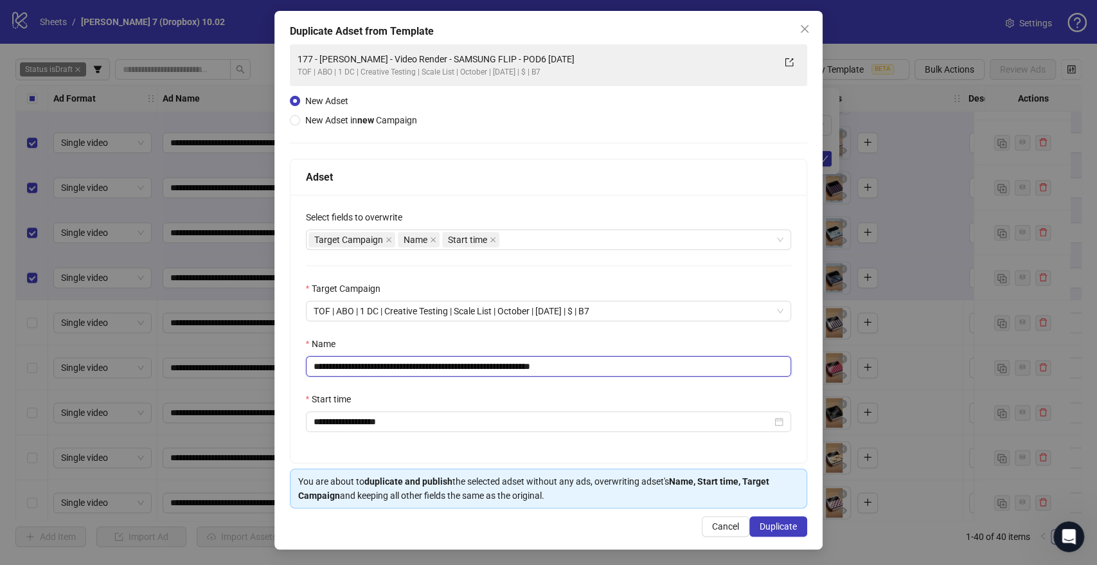
drag, startPoint x: 519, startPoint y: 366, endPoint x: 154, endPoint y: 377, distance: 365.3
click at [154, 377] on div "**********" at bounding box center [548, 282] width 1097 height 565
paste input "text"
drag, startPoint x: 569, startPoint y: 364, endPoint x: 608, endPoint y: 364, distance: 39.2
click at [608, 364] on input "**********" at bounding box center [549, 366] width 486 height 21
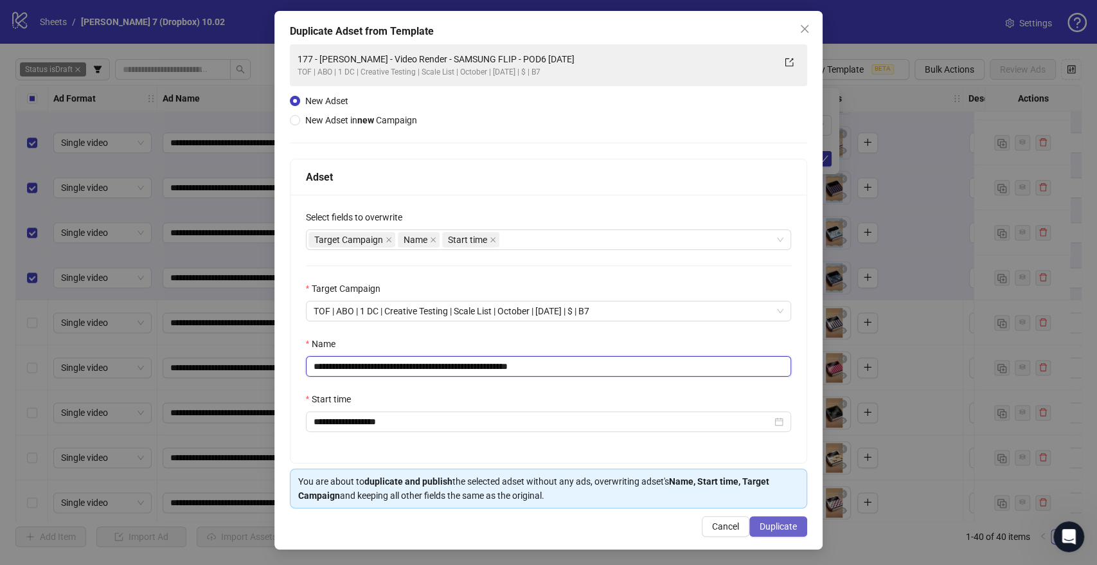
type input "**********"
click at [760, 528] on span "Duplicate" at bounding box center [778, 526] width 37 height 10
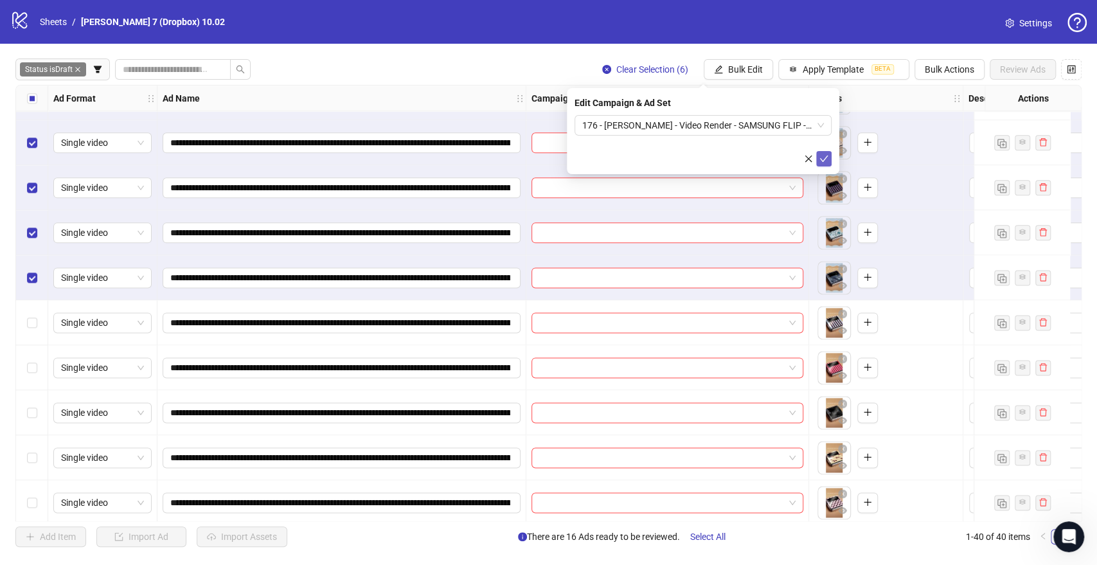
click at [825, 155] on icon "check" at bounding box center [824, 158] width 9 height 9
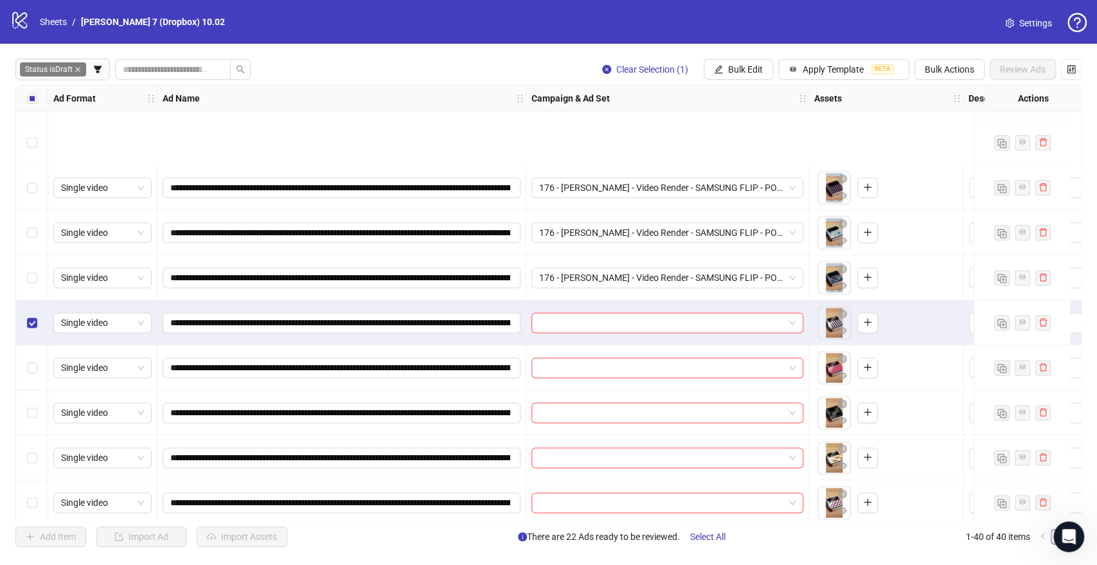
scroll to position [1357, 0]
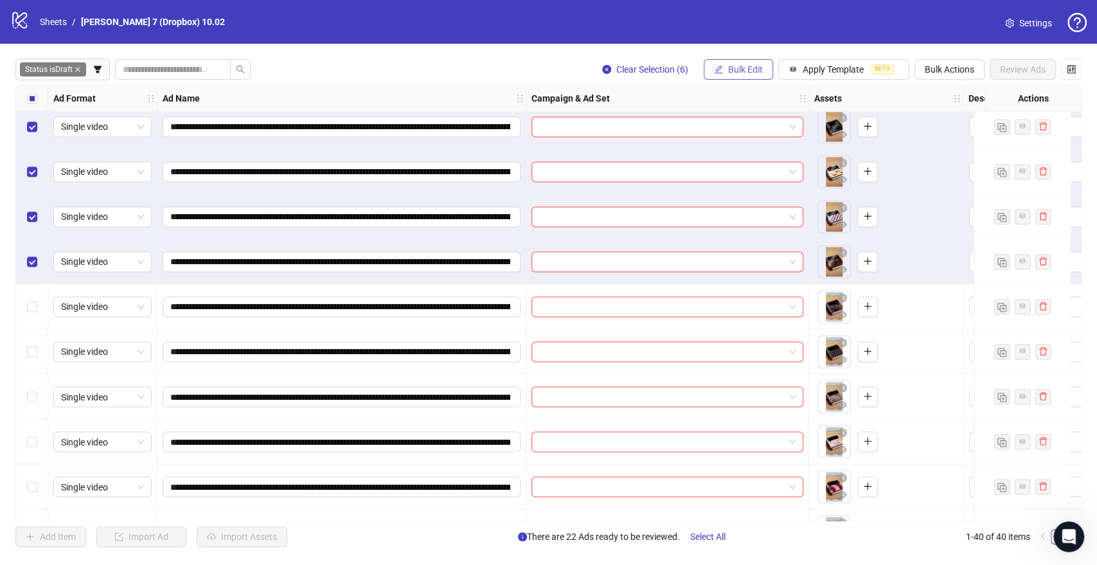
click at [751, 63] on button "Bulk Edit" at bounding box center [738, 69] width 69 height 21
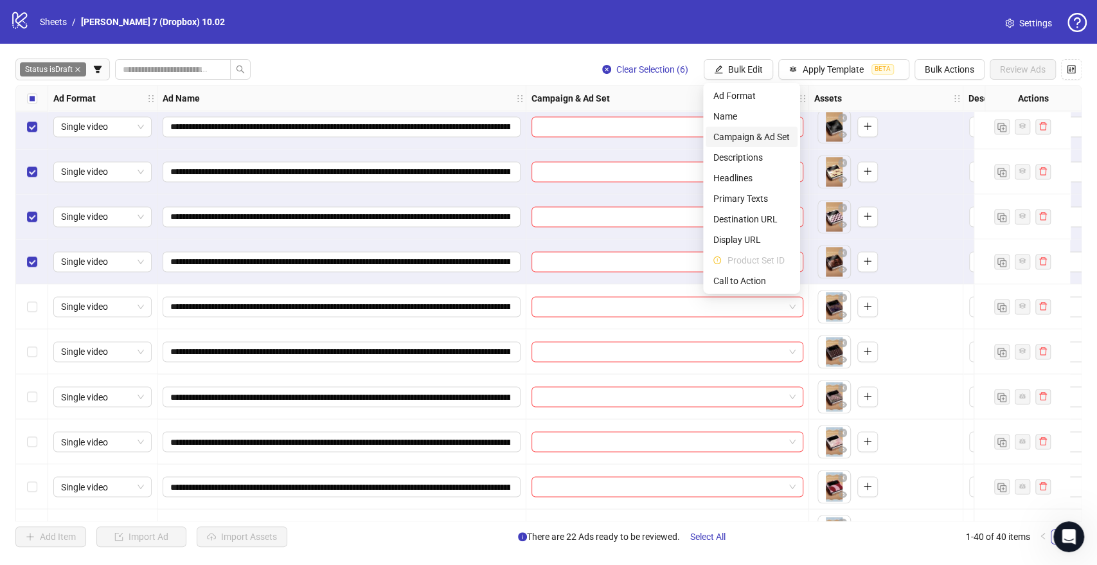
click at [748, 134] on span "Campaign & Ad Set" at bounding box center [752, 137] width 76 height 14
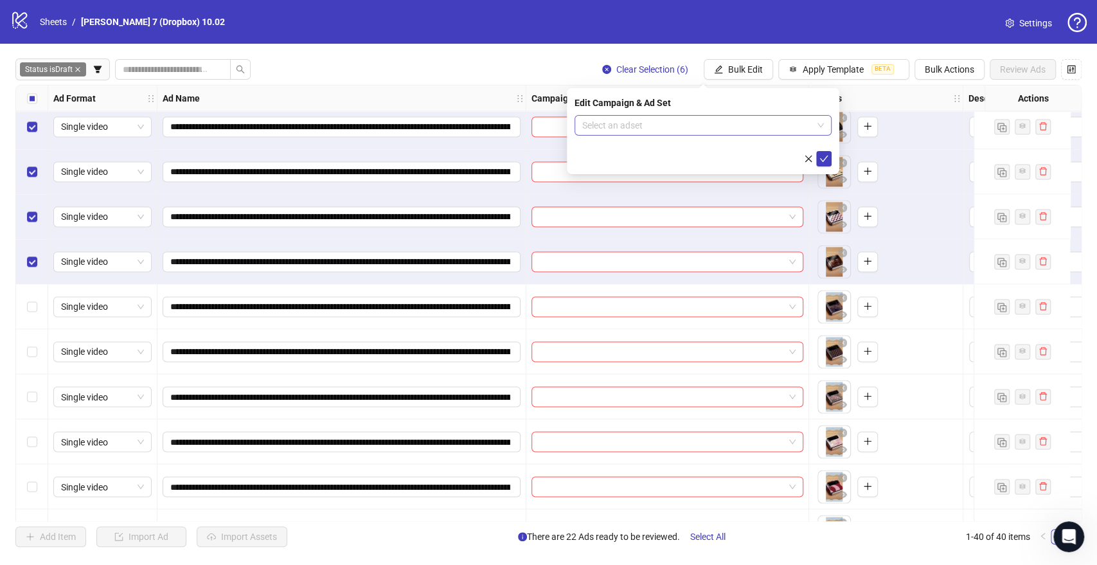
click at [818, 123] on span at bounding box center [703, 125] width 242 height 19
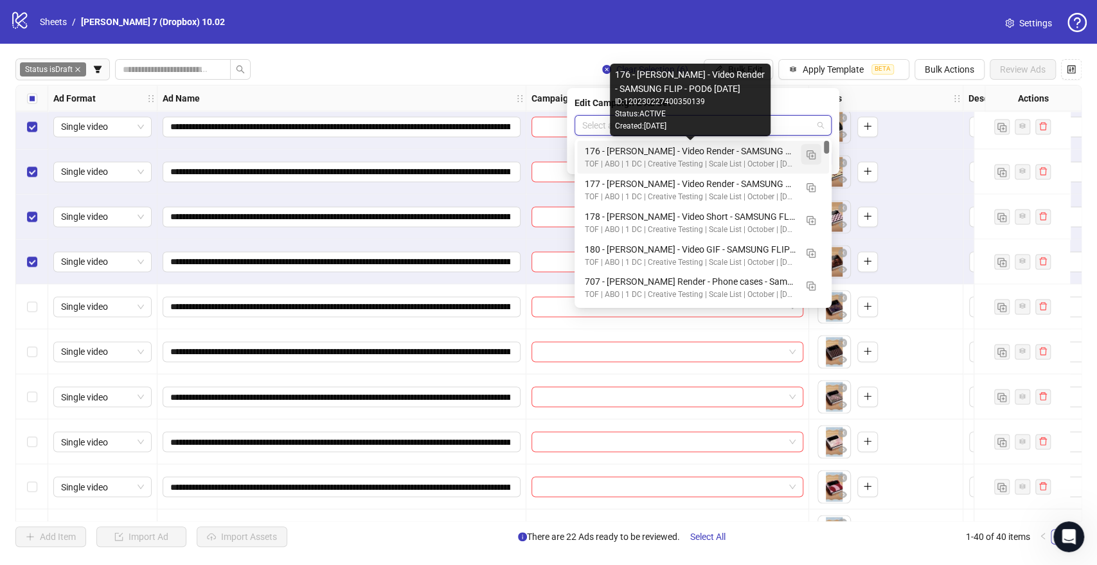
click at [814, 152] on img "button" at bounding box center [811, 154] width 9 height 9
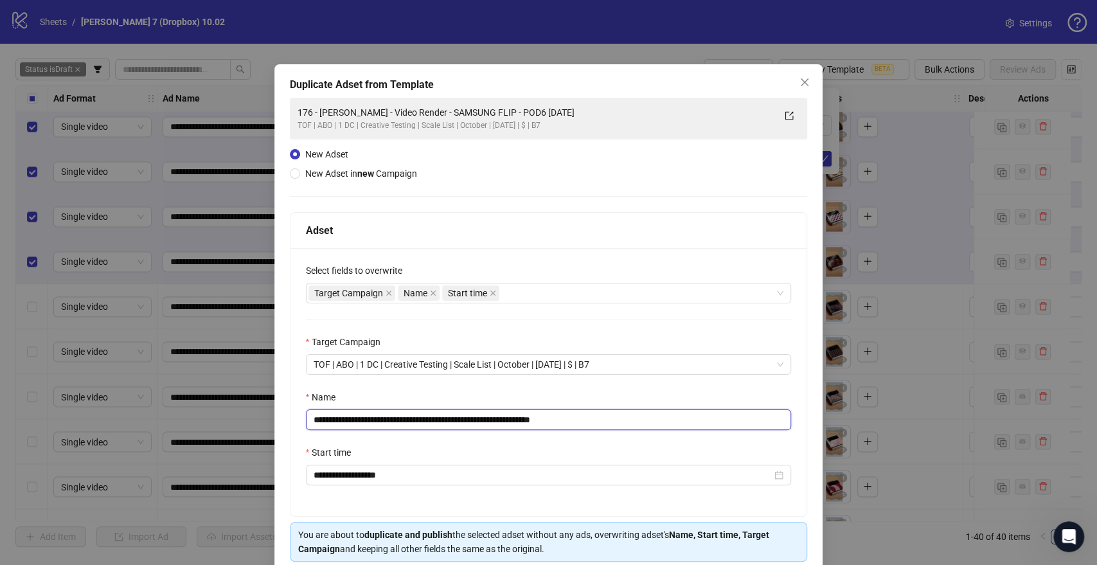
drag, startPoint x: 323, startPoint y: 432, endPoint x: 0, endPoint y: 434, distance: 322.7
click at [0, 434] on div "**********" at bounding box center [548, 282] width 1097 height 565
paste input "text"
drag, startPoint x: 571, startPoint y: 418, endPoint x: 671, endPoint y: 426, distance: 100.6
click at [665, 425] on input "**********" at bounding box center [549, 419] width 486 height 21
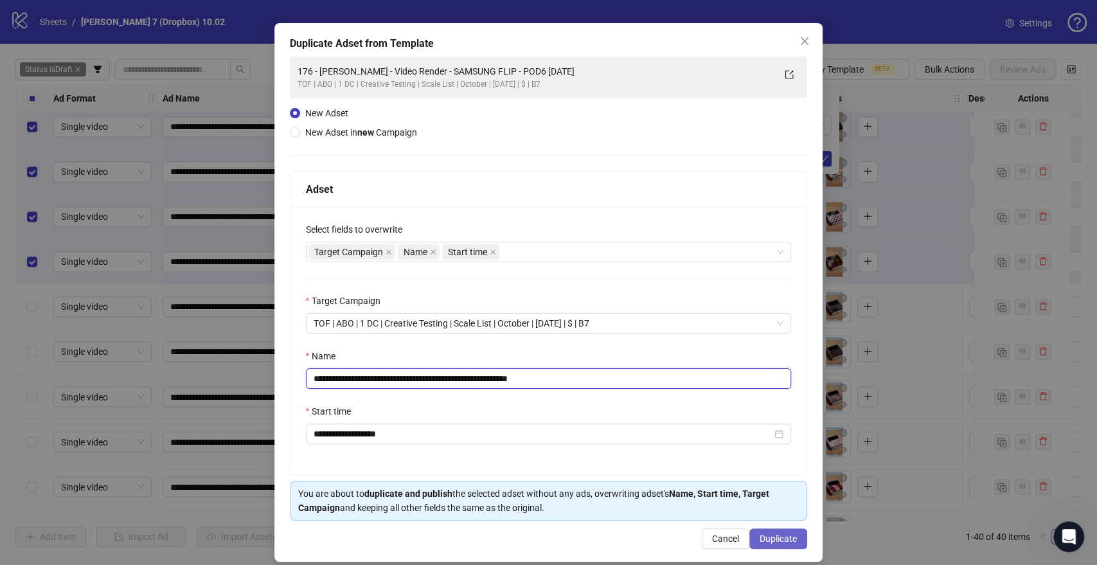
scroll to position [53, 0]
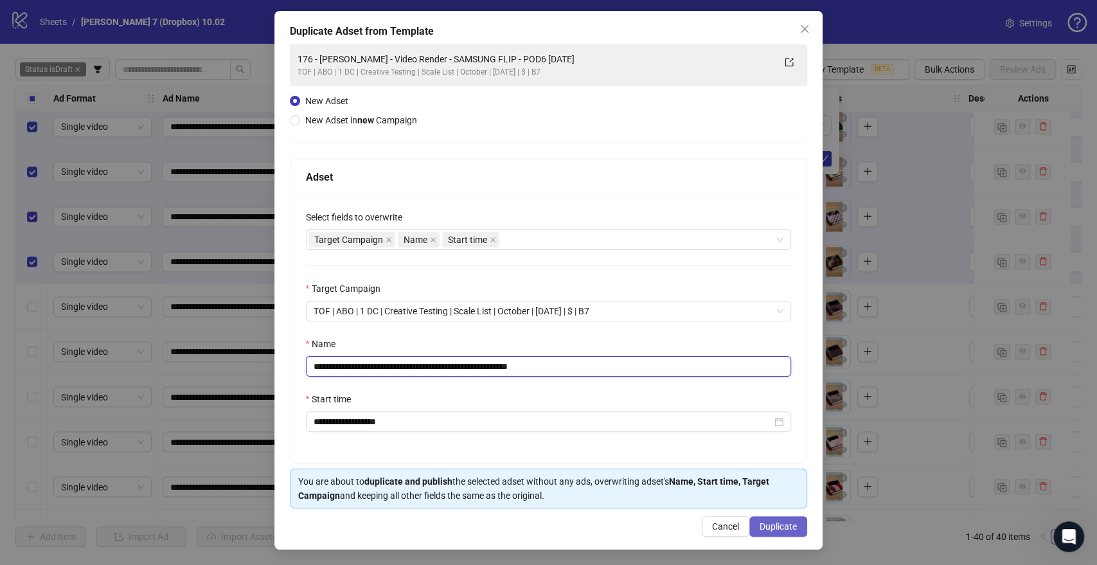
type input "**********"
click at [773, 522] on span "Duplicate" at bounding box center [778, 526] width 37 height 10
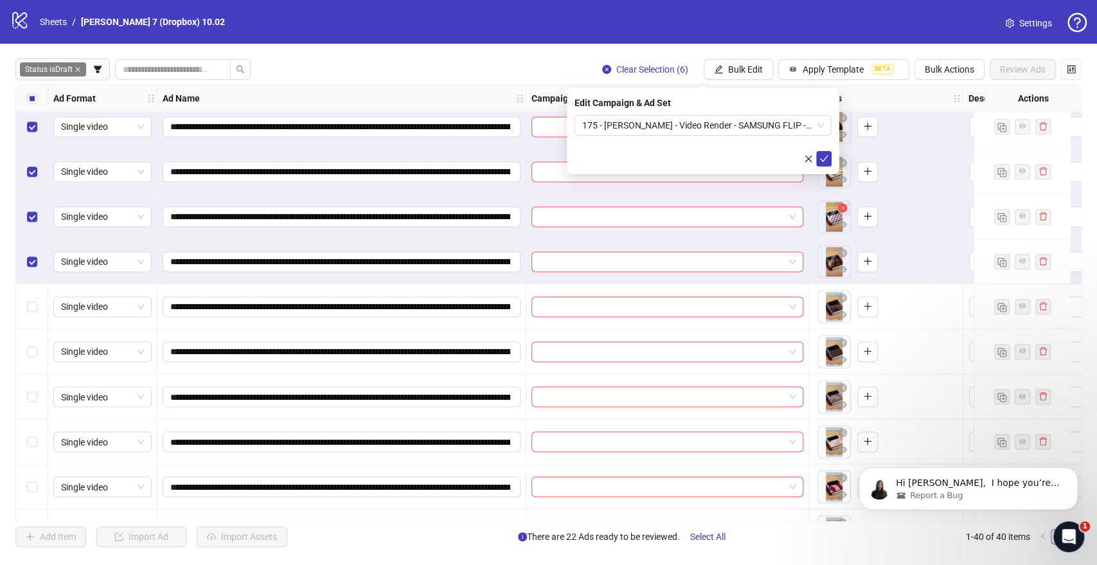
scroll to position [0, 0]
click at [828, 159] on icon "check" at bounding box center [824, 158] width 9 height 9
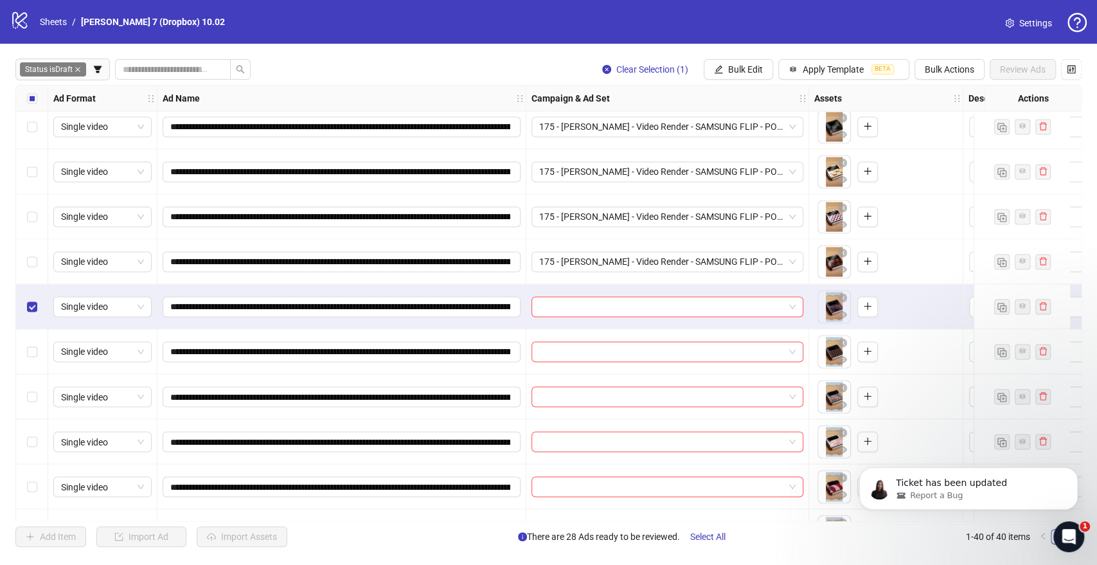
scroll to position [1395, 0]
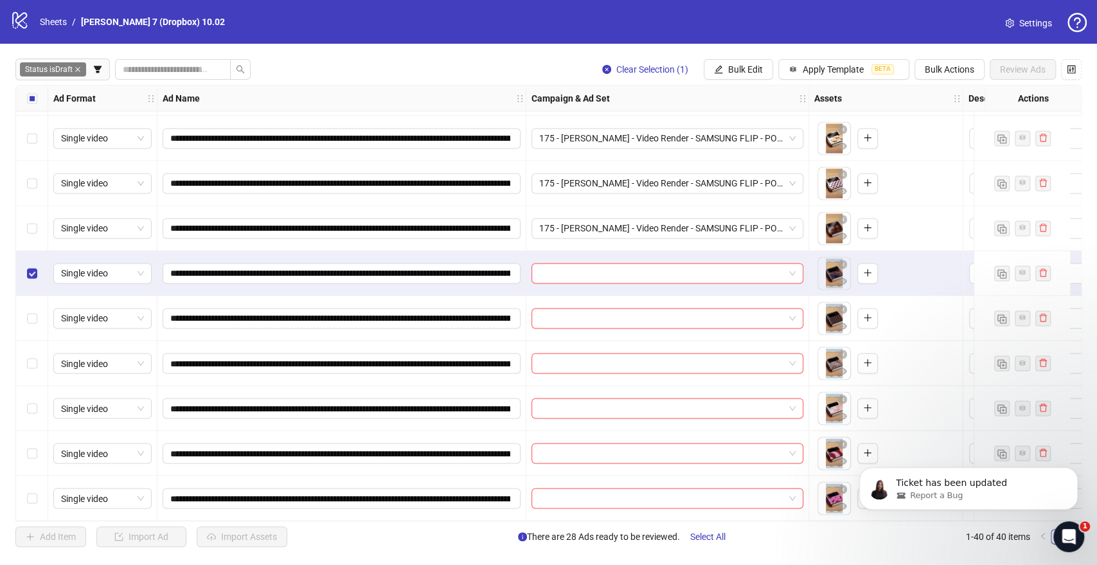
click at [40, 490] on div "Select row 40" at bounding box center [32, 498] width 32 height 45
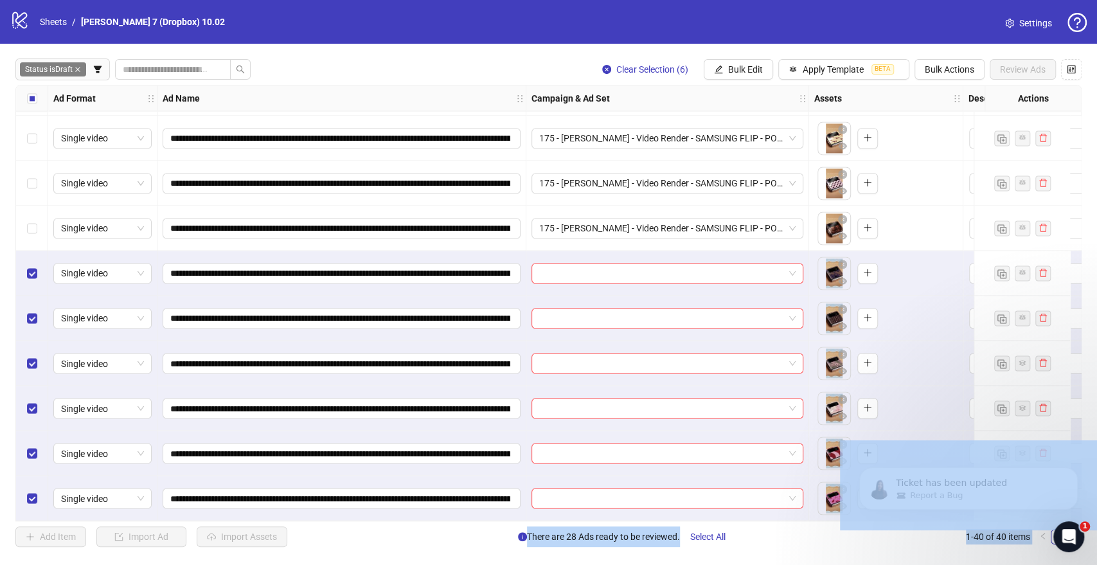
click at [533, 25] on div "logo/logo-mobile Sheets / [PERSON_NAME] 7 (Dropbox) 10.02 Settings" at bounding box center [548, 21] width 1077 height 23
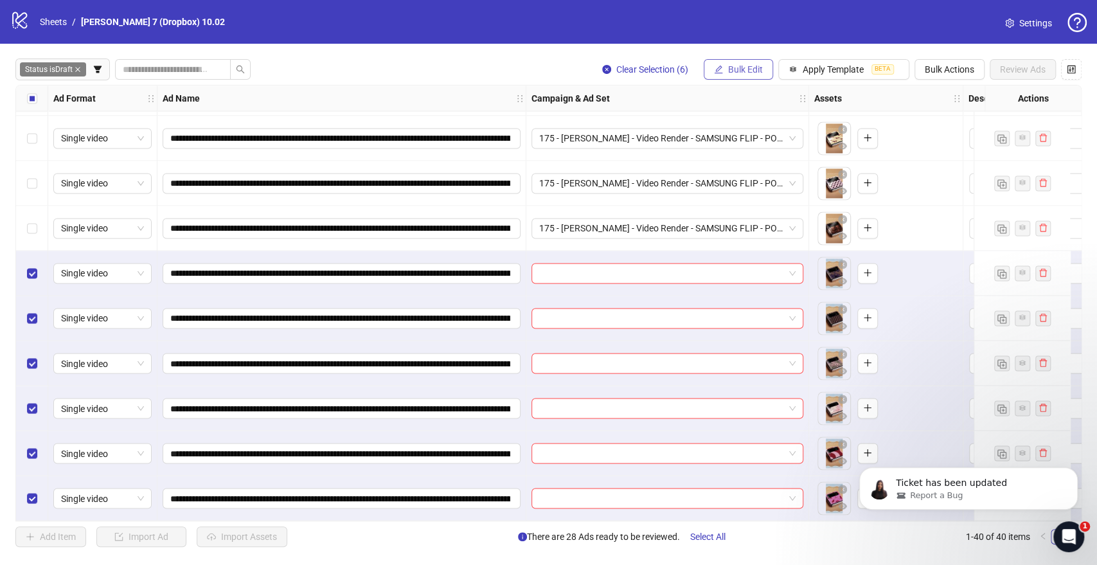
click at [755, 68] on span "Bulk Edit" at bounding box center [745, 69] width 35 height 10
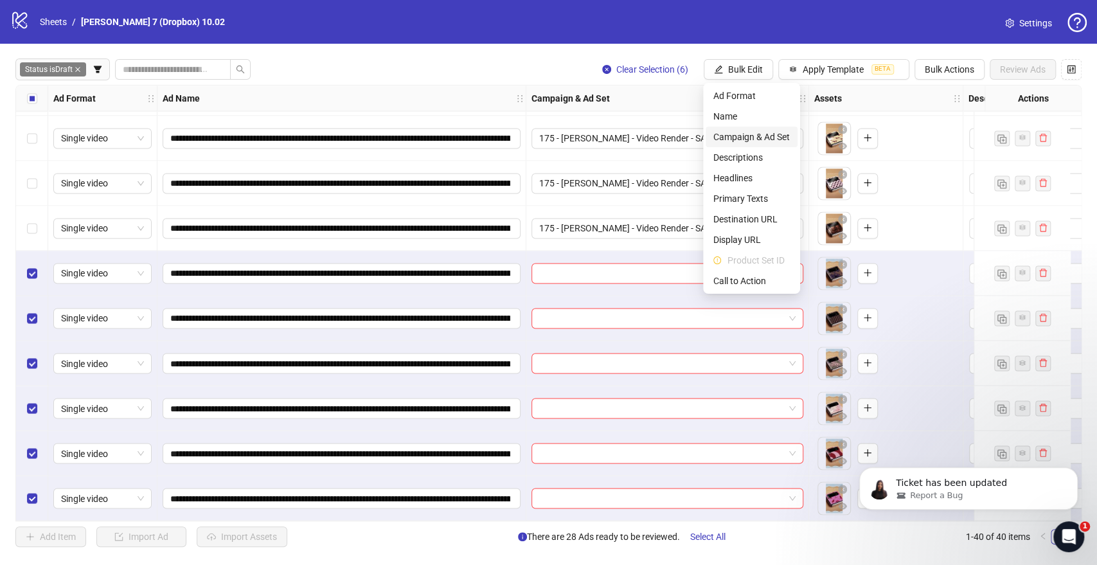
click at [716, 139] on span "Campaign & Ad Set" at bounding box center [752, 137] width 76 height 14
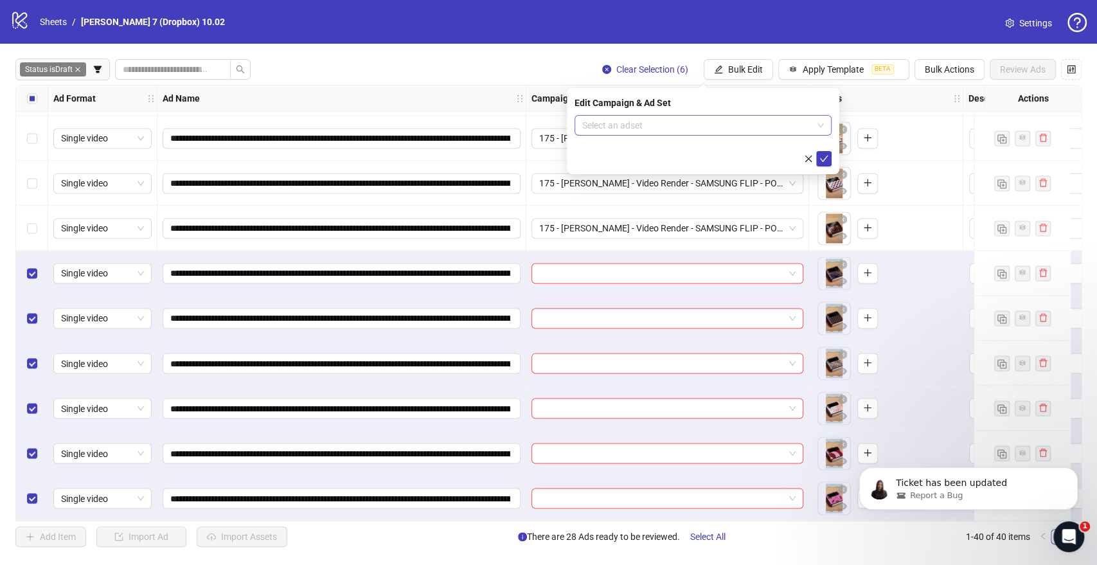
click at [669, 123] on input "search" at bounding box center [697, 125] width 230 height 19
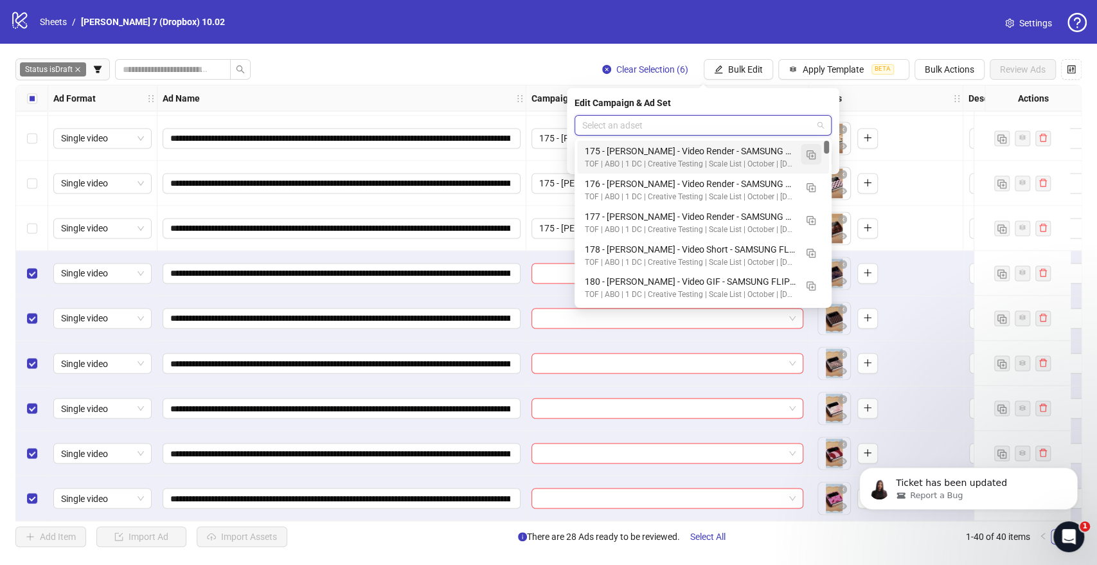
click at [813, 157] on img "button" at bounding box center [811, 154] width 9 height 9
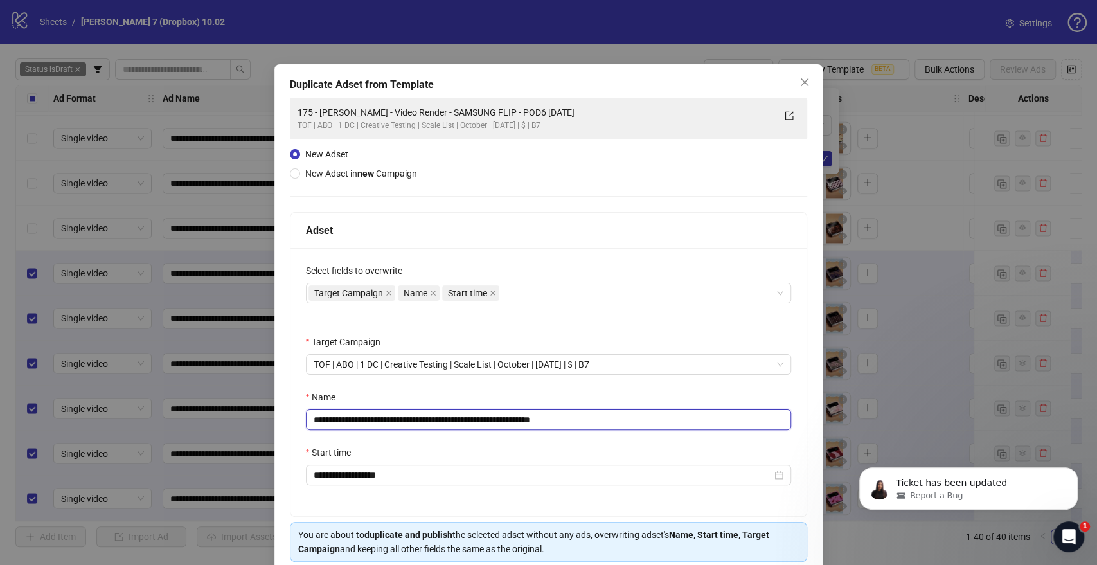
drag, startPoint x: 518, startPoint y: 418, endPoint x: 120, endPoint y: 408, distance: 398.7
click at [120, 408] on div "**********" at bounding box center [548, 282] width 1097 height 565
paste input "text"
drag, startPoint x: 567, startPoint y: 418, endPoint x: 717, endPoint y: 422, distance: 150.5
click at [714, 422] on input "**********" at bounding box center [549, 419] width 486 height 21
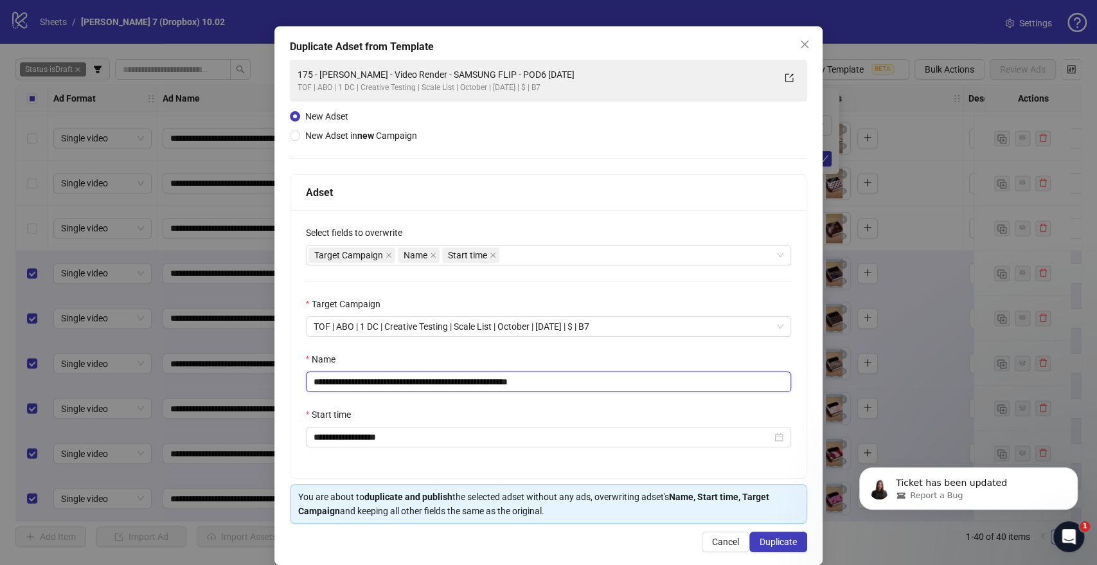
scroll to position [53, 0]
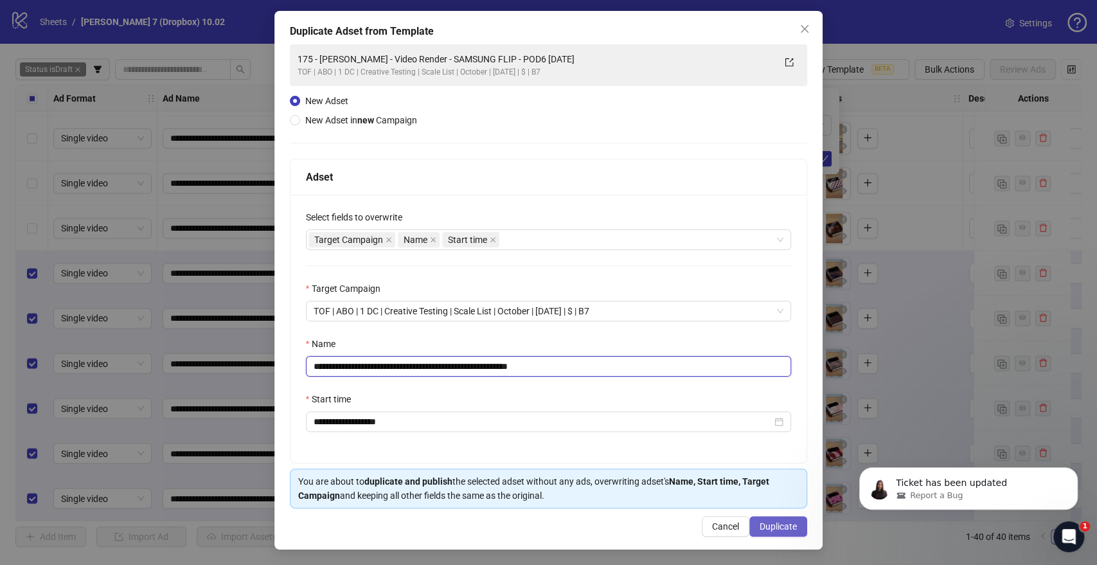
type input "**********"
click at [782, 523] on span "Duplicate" at bounding box center [778, 526] width 37 height 10
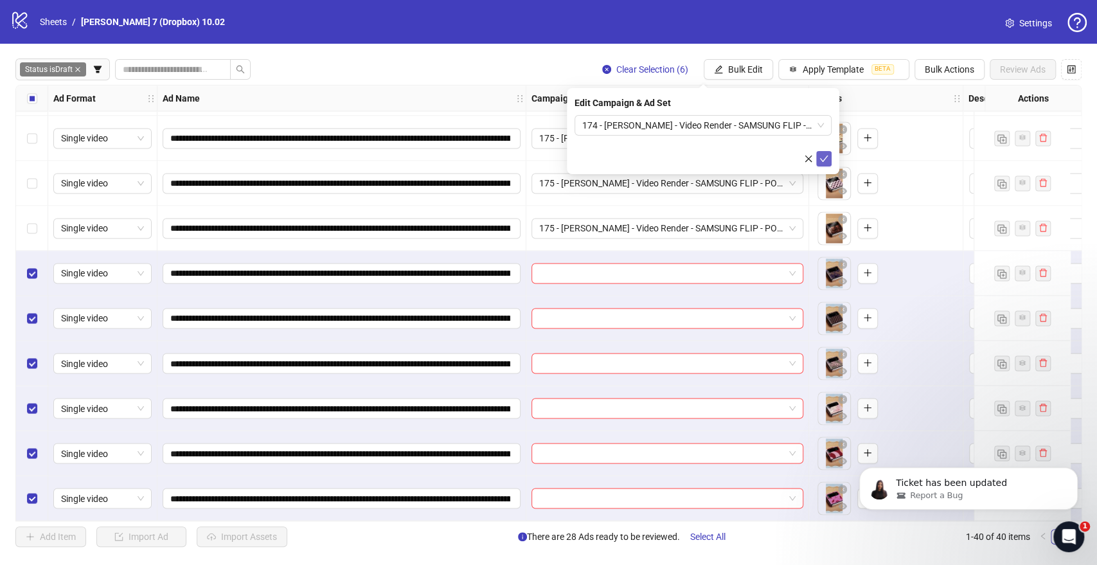
click at [828, 158] on icon "check" at bounding box center [824, 158] width 9 height 9
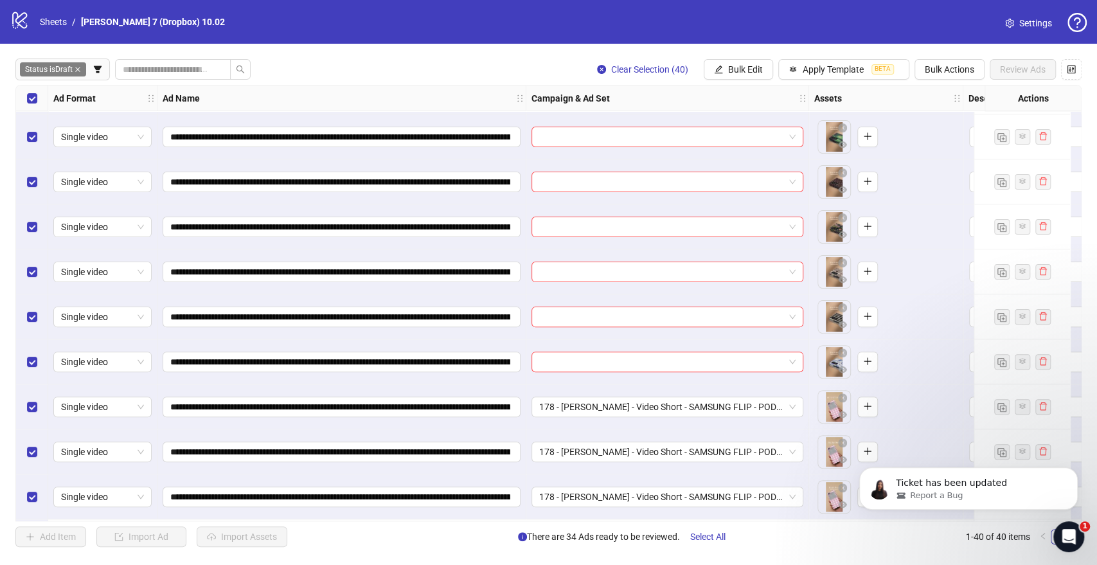
scroll to position [109, 0]
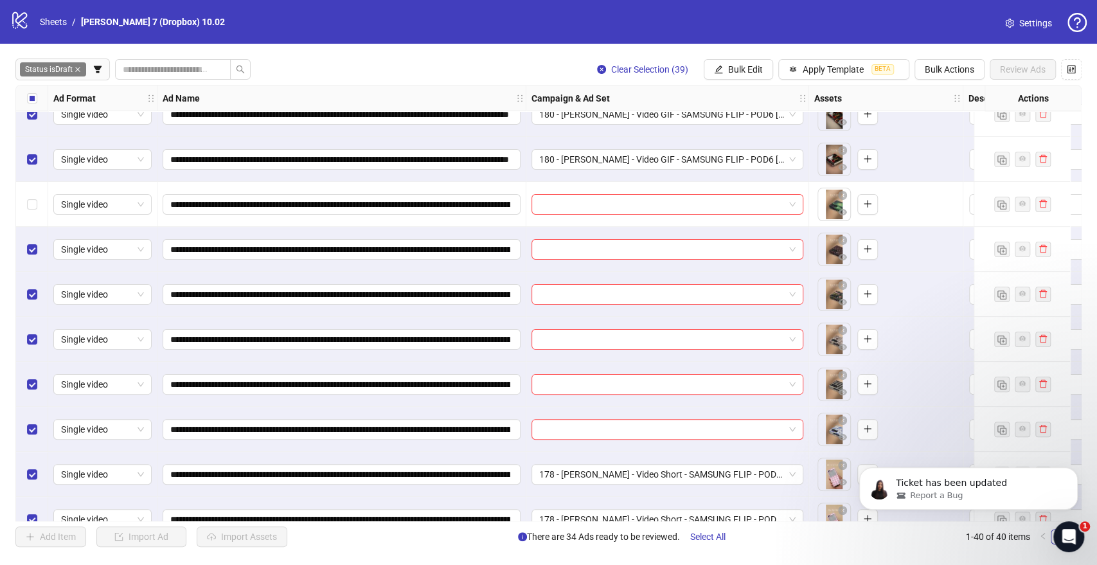
click at [39, 254] on div "Select row 6" at bounding box center [32, 249] width 32 height 45
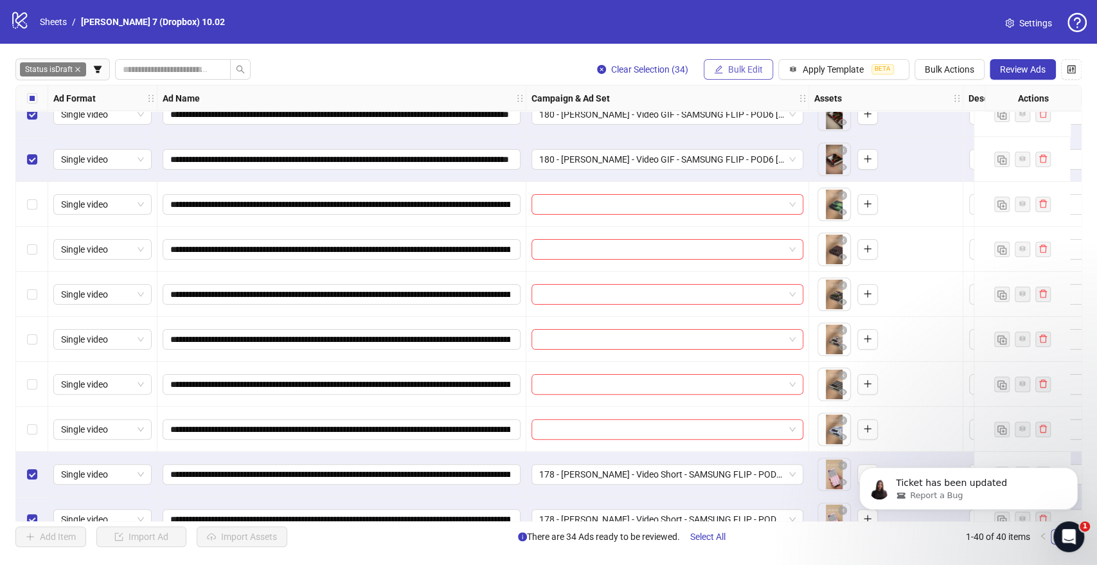
click at [734, 64] on span "Bulk Edit" at bounding box center [745, 69] width 35 height 10
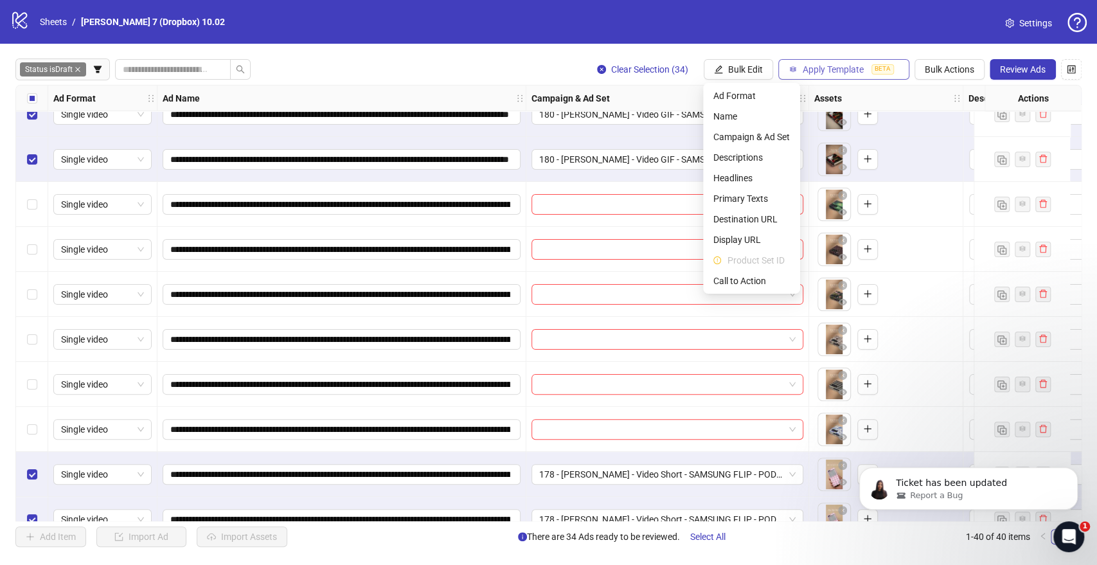
click at [823, 66] on span "Apply Template" at bounding box center [833, 69] width 61 height 10
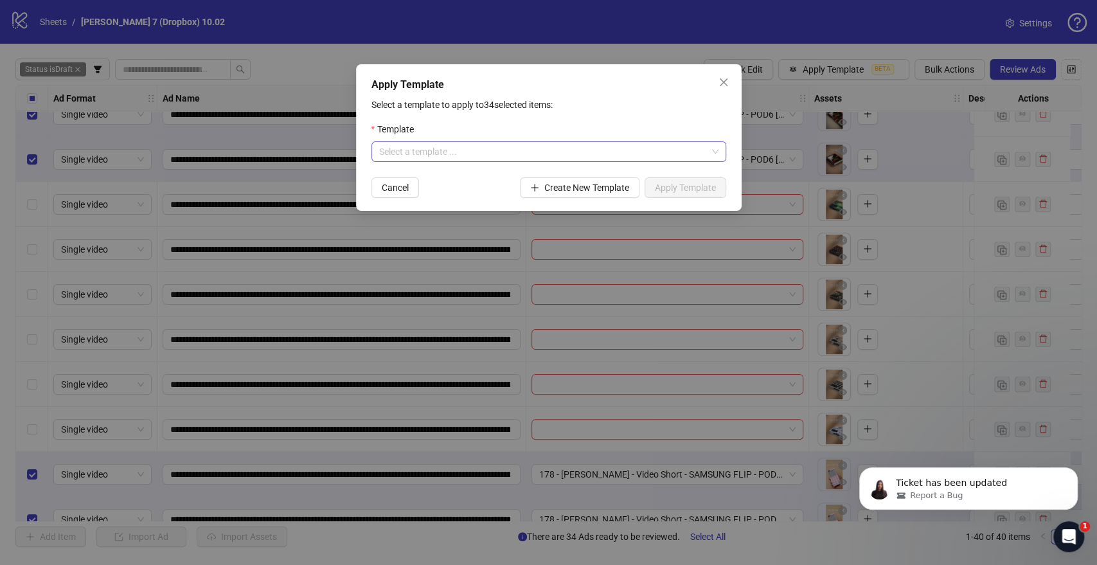
click at [436, 148] on input "search" at bounding box center [543, 151] width 328 height 19
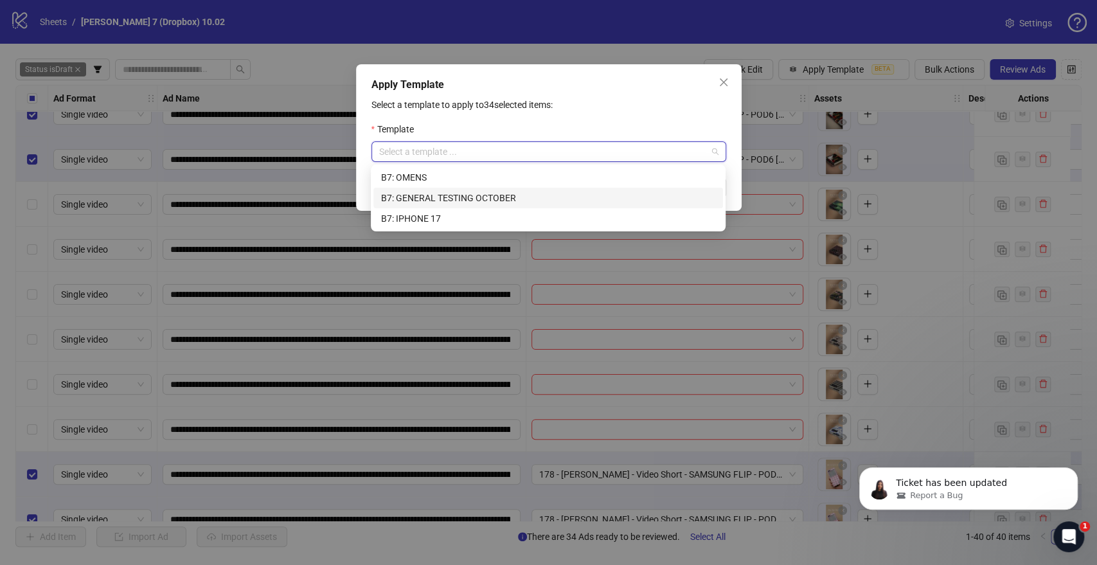
click at [424, 199] on div "B7: GENERAL TESTING OCTOBER" at bounding box center [548, 198] width 334 height 14
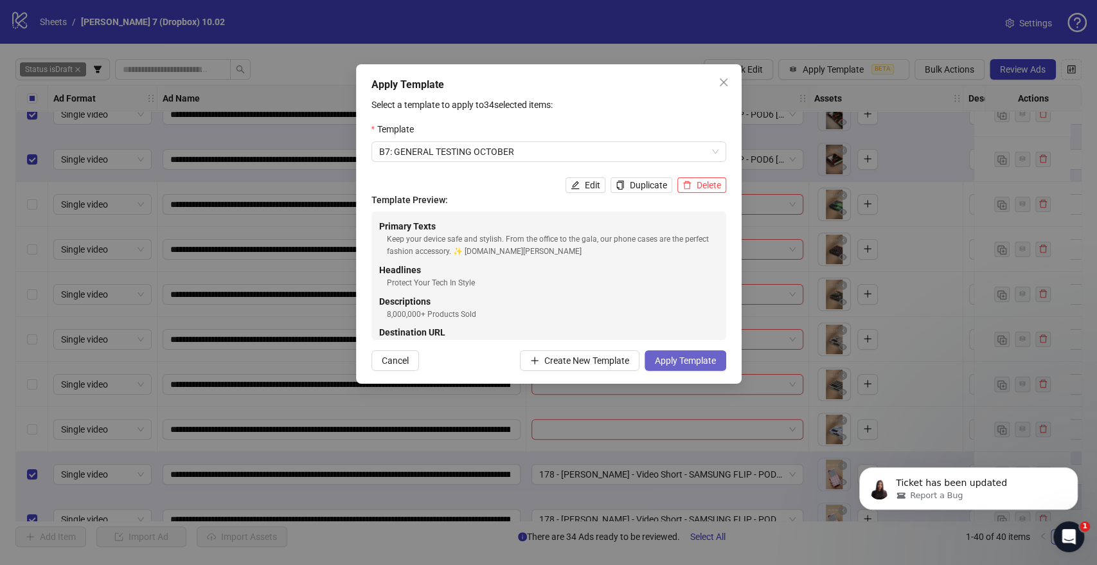
click at [705, 359] on span "Apply Template" at bounding box center [685, 360] width 61 height 10
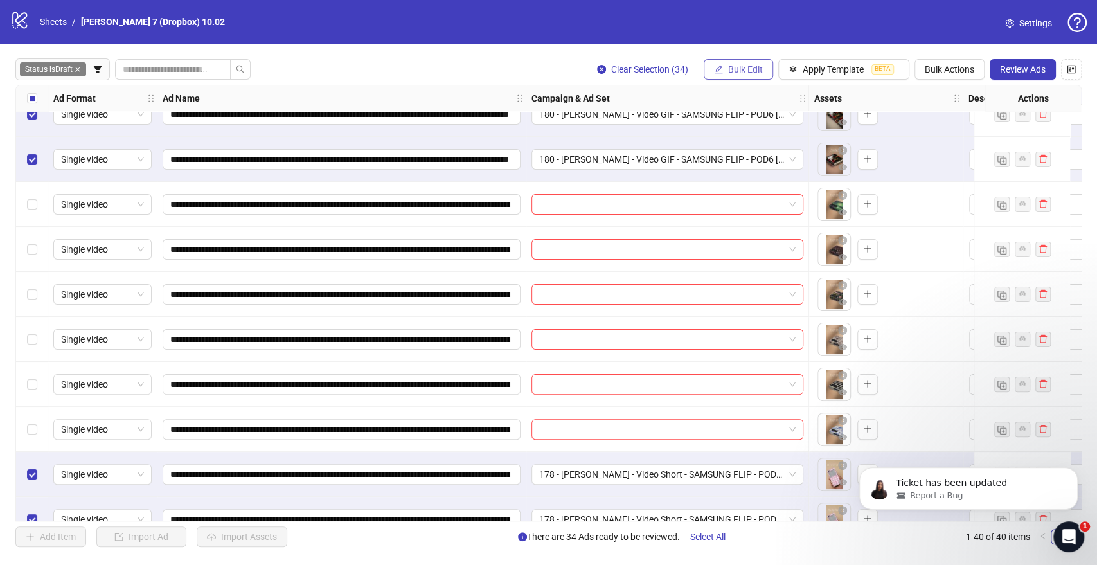
click at [756, 69] on span "Bulk Edit" at bounding box center [745, 69] width 35 height 10
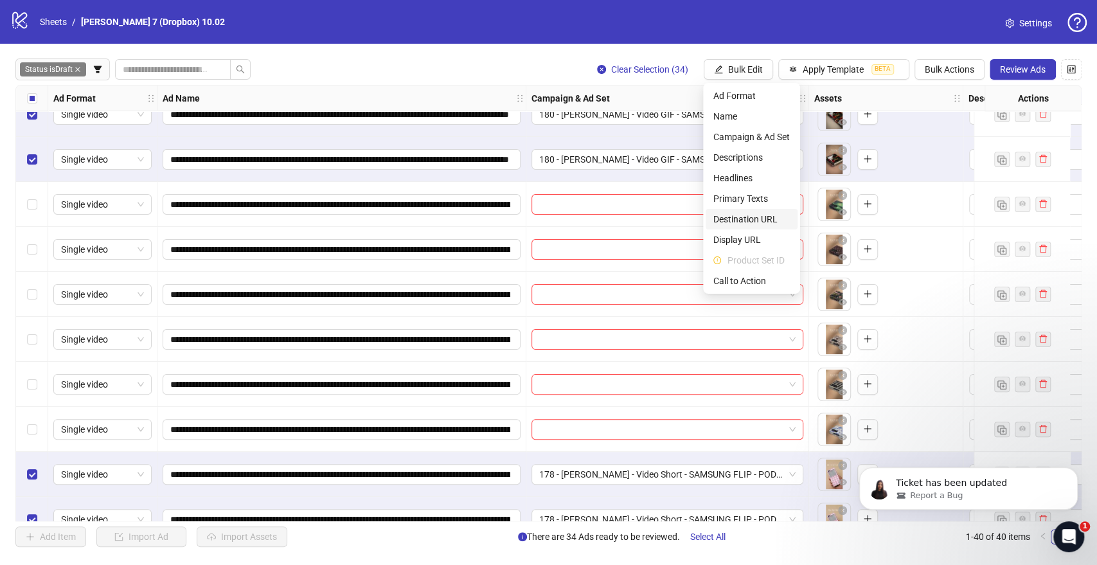
click at [741, 220] on span "Destination URL" at bounding box center [752, 219] width 76 height 14
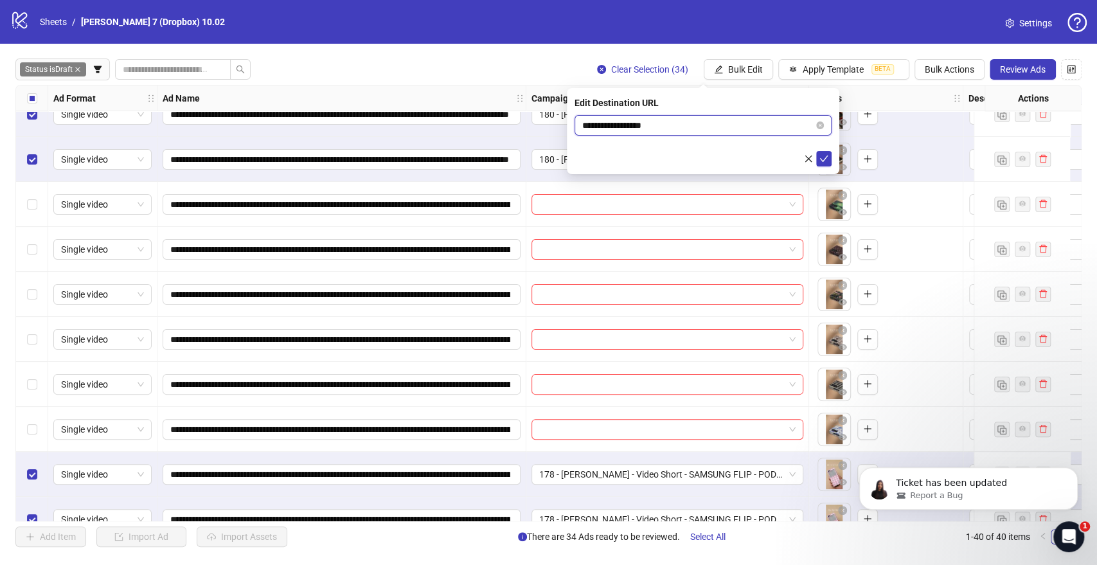
click at [652, 125] on input "**********" at bounding box center [697, 125] width 231 height 14
click at [633, 117] on span "**********" at bounding box center [703, 125] width 257 height 21
click at [631, 126] on input "**********" at bounding box center [697, 125] width 231 height 14
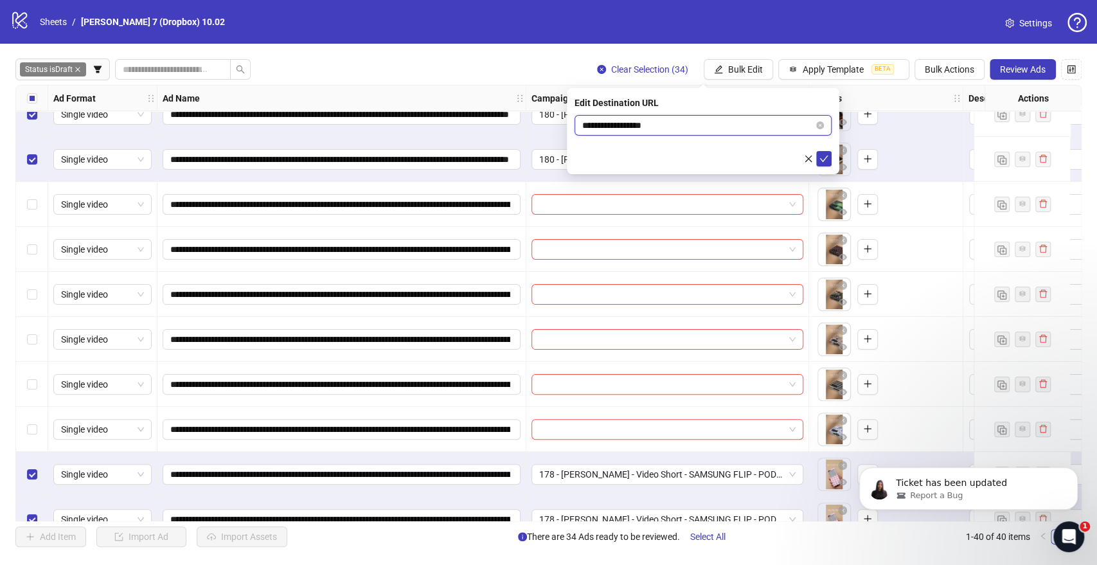
click at [631, 126] on input "**********" at bounding box center [697, 125] width 231 height 14
paste input "**********"
click at [625, 122] on input "**********" at bounding box center [697, 125] width 231 height 14
type input "**********"
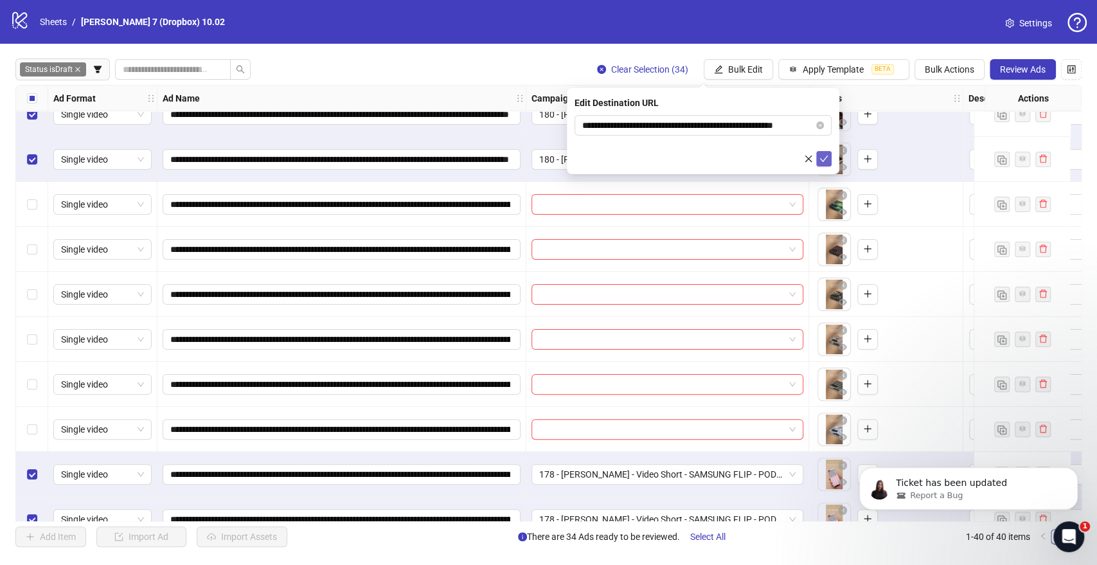
click at [822, 156] on icon "check" at bounding box center [824, 158] width 9 height 9
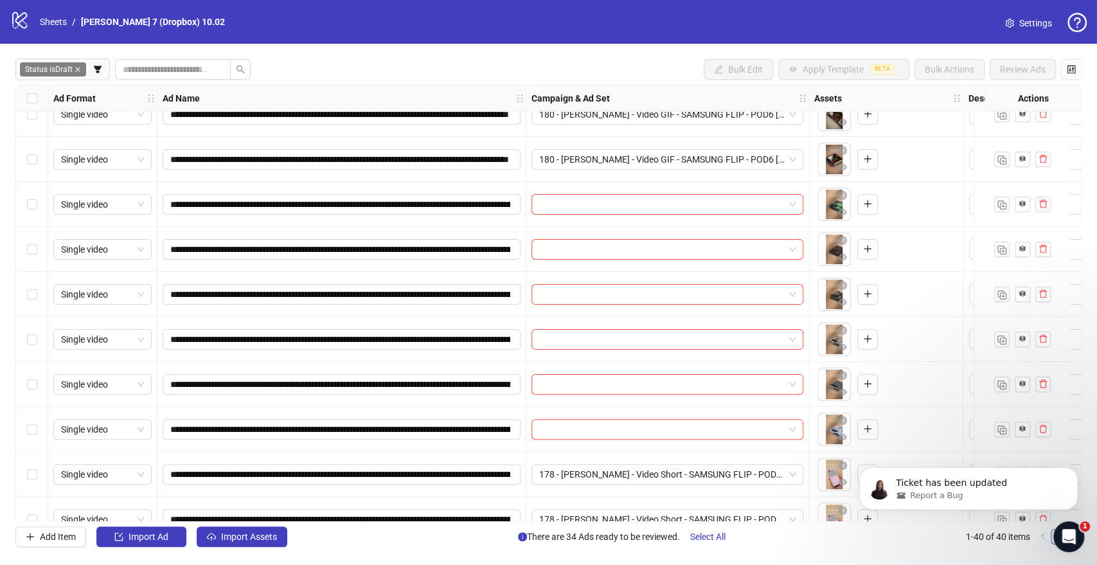
click at [31, 197] on label "Select row 5" at bounding box center [32, 204] width 10 height 14
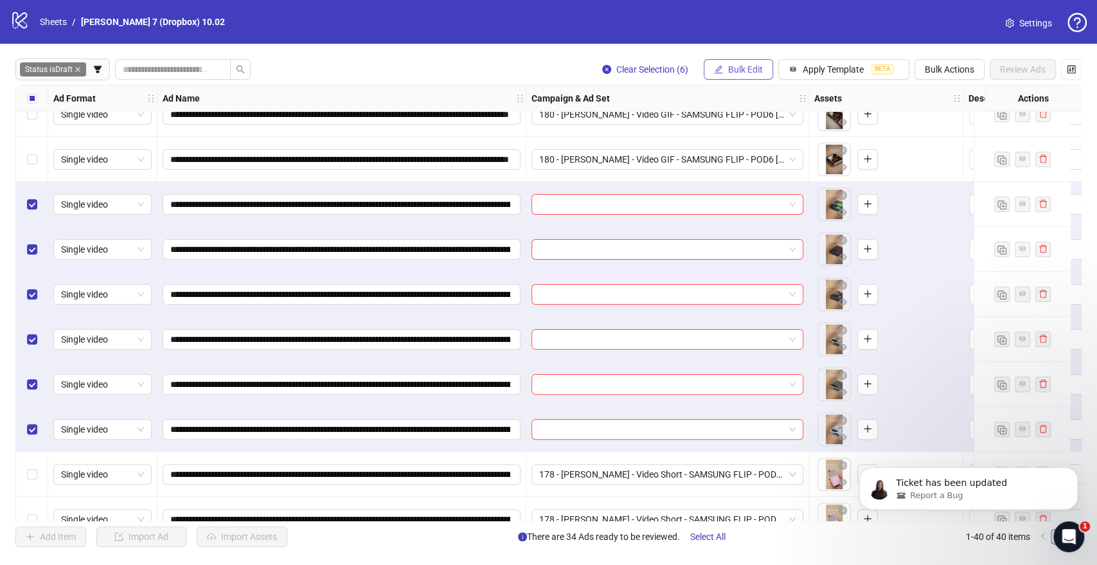
click at [728, 76] on button "Bulk Edit" at bounding box center [738, 69] width 69 height 21
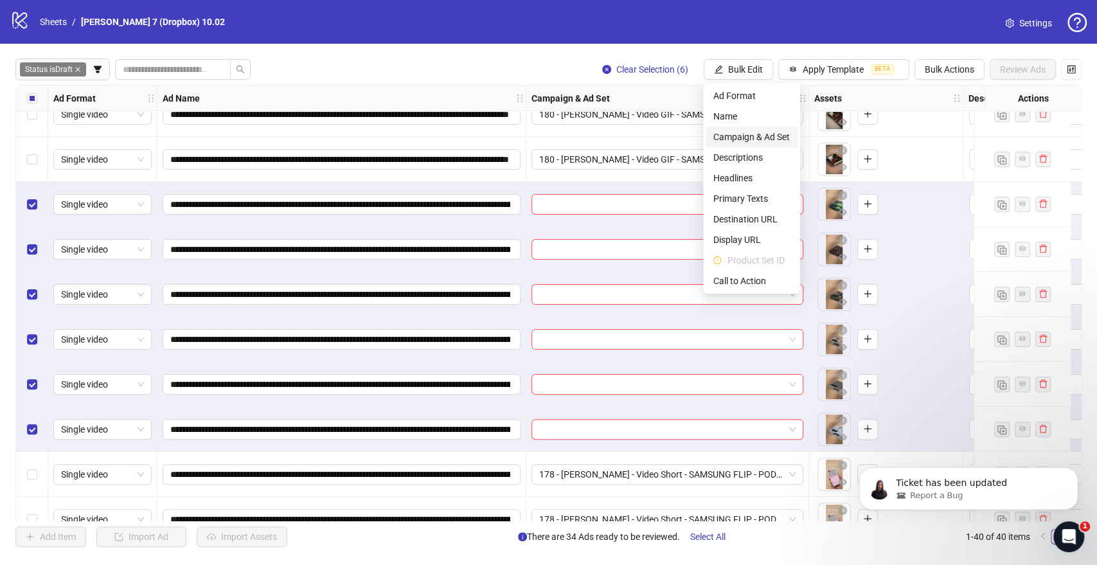
click at [735, 132] on span "Campaign & Ad Set" at bounding box center [752, 137] width 76 height 14
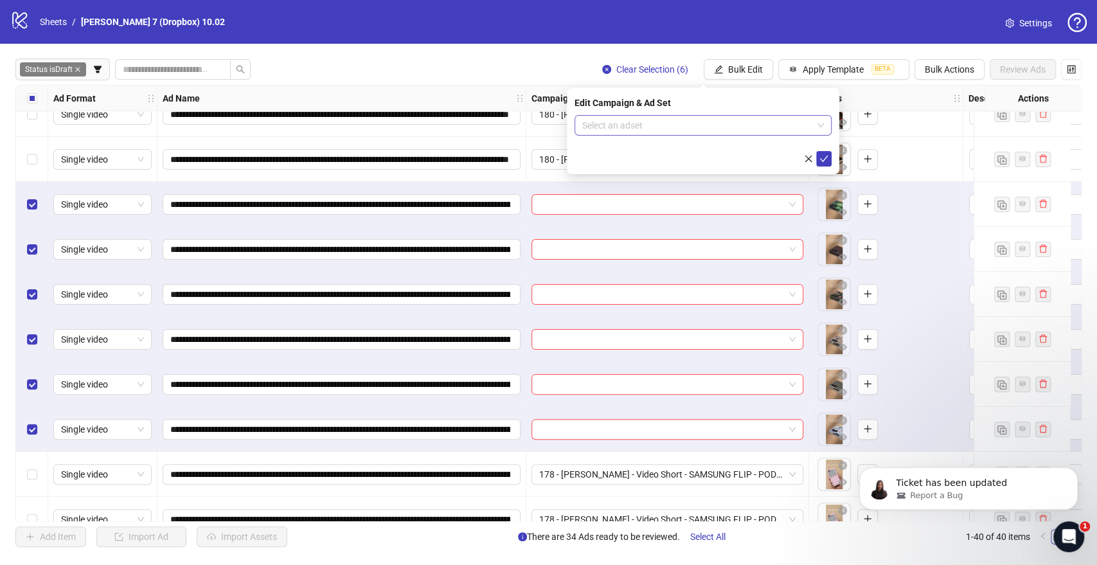
click at [655, 125] on input "search" at bounding box center [697, 125] width 230 height 19
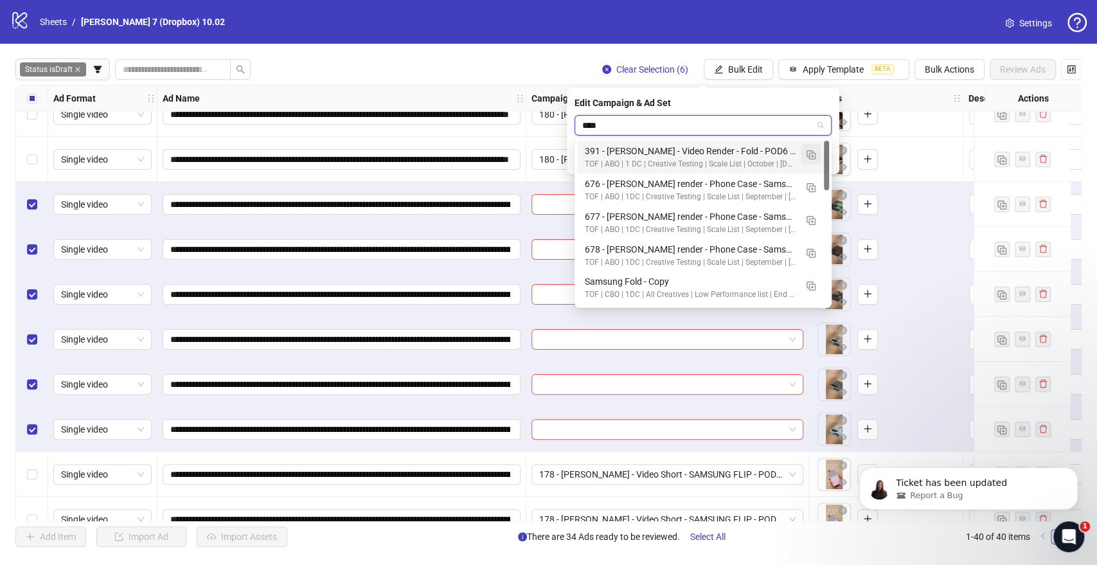
click at [805, 153] on button "button" at bounding box center [811, 154] width 21 height 21
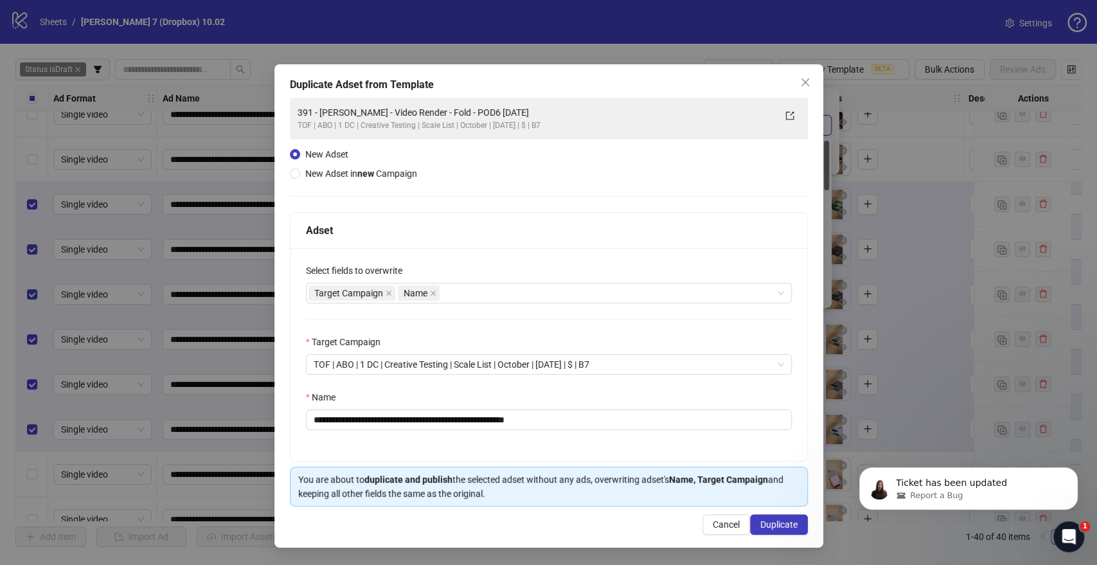
type input "****"
drag, startPoint x: 473, startPoint y: 418, endPoint x: 58, endPoint y: 435, distance: 415.6
click at [58, 435] on div "**********" at bounding box center [548, 282] width 1097 height 565
paste input "********"
drag, startPoint x: 577, startPoint y: 420, endPoint x: 640, endPoint y: 417, distance: 62.4
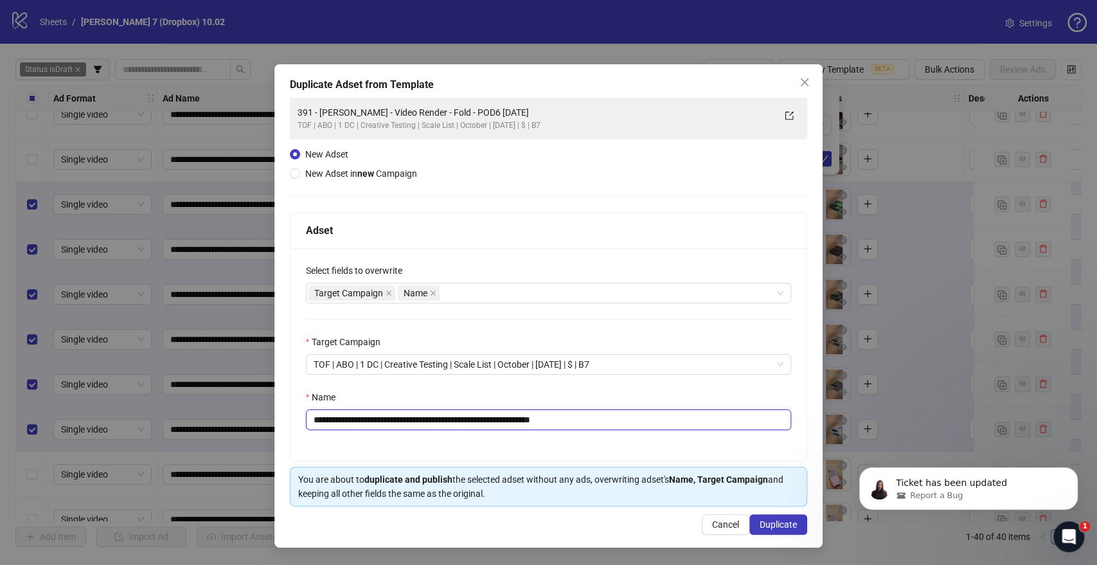
click at [640, 417] on input "**********" at bounding box center [549, 419] width 486 height 21
click at [462, 292] on div "Target Campaign Name" at bounding box center [542, 293] width 467 height 18
type input "**********"
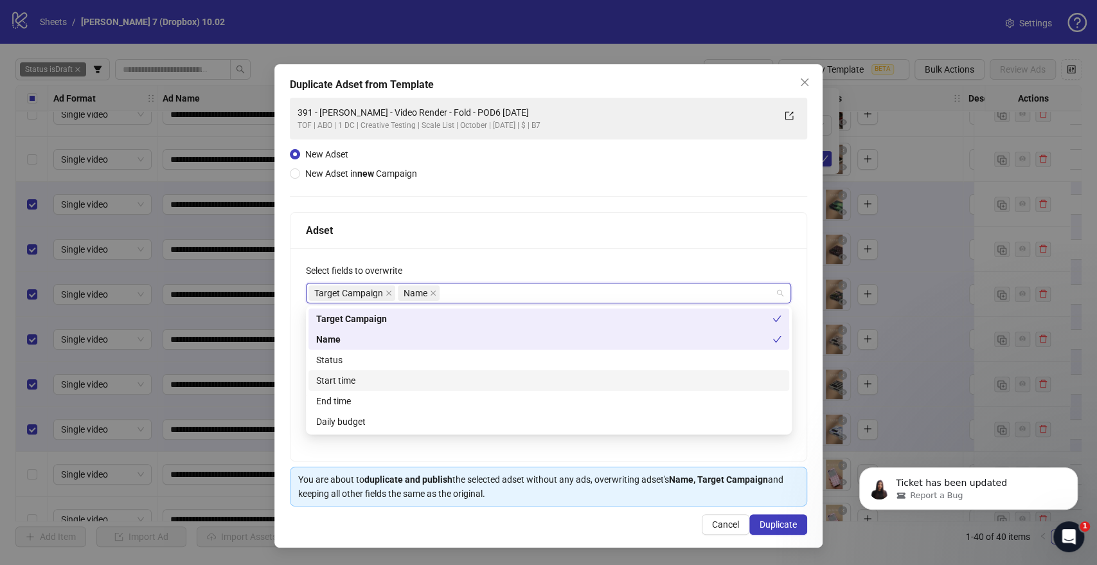
click at [380, 376] on div "Start time" at bounding box center [548, 380] width 465 height 14
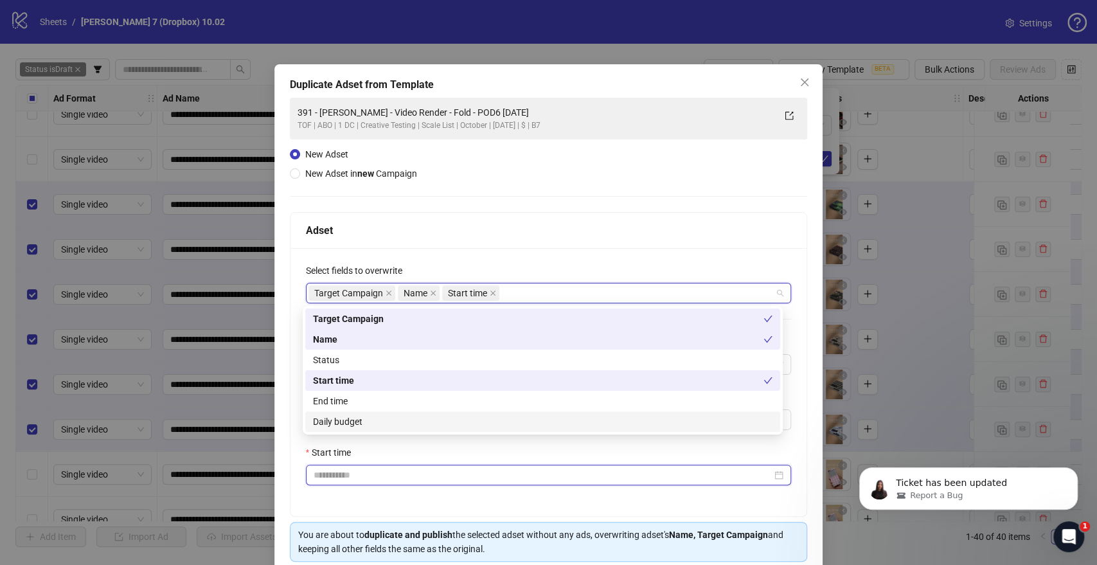
click at [339, 472] on input "Start time" at bounding box center [543, 475] width 459 height 14
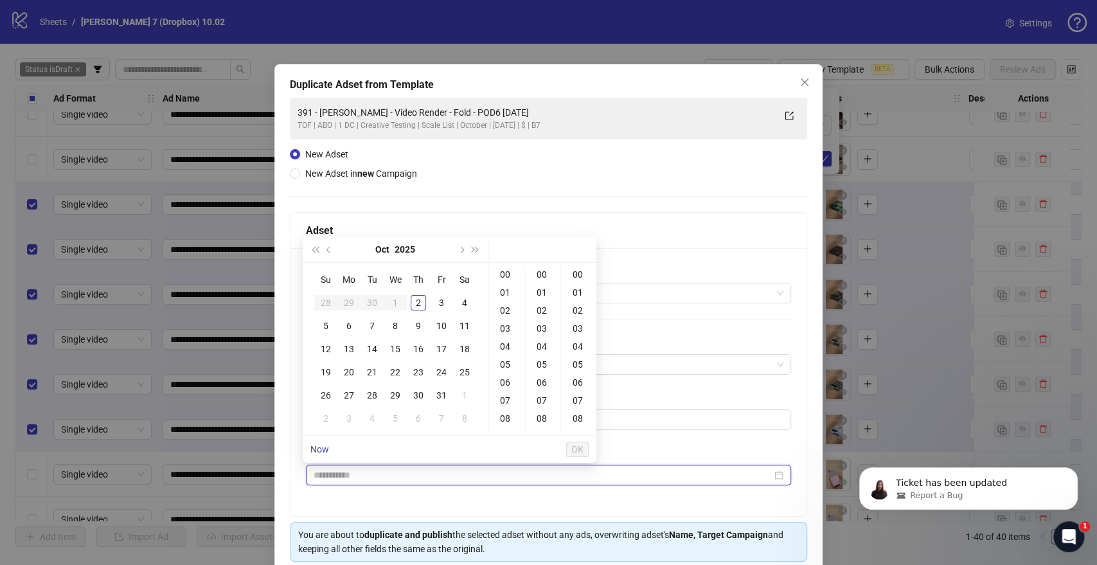
click at [339, 476] on input "Start time" at bounding box center [543, 475] width 459 height 14
click at [324, 325] on div "5" at bounding box center [325, 325] width 15 height 15
click at [510, 362] on div "09" at bounding box center [506, 365] width 31 height 18
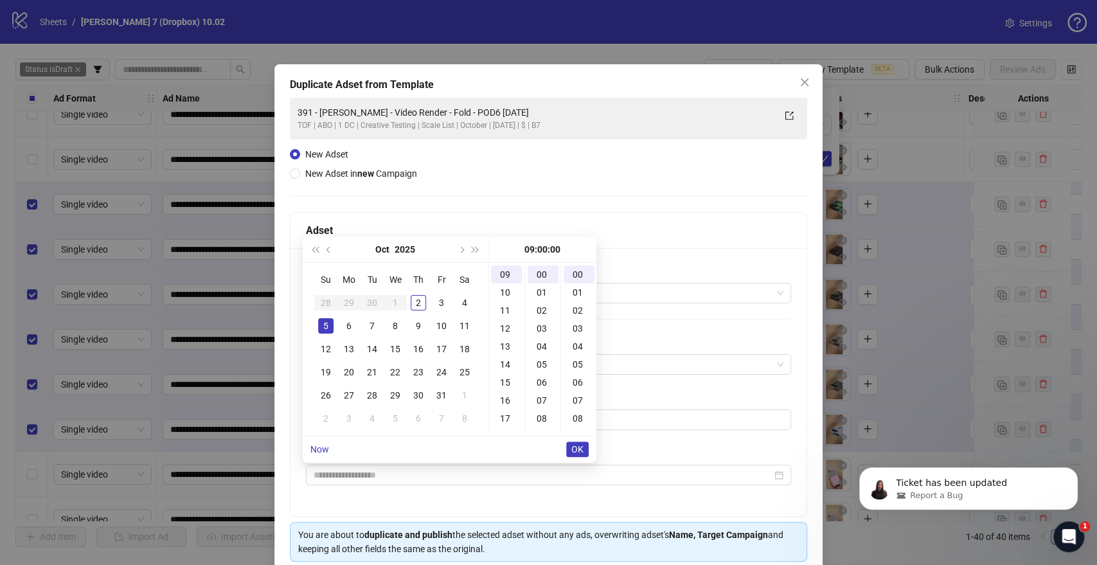
type input "**********"
click at [581, 458] on li "OK" at bounding box center [577, 449] width 22 height 27
click at [582, 451] on span "OK" at bounding box center [577, 449] width 12 height 10
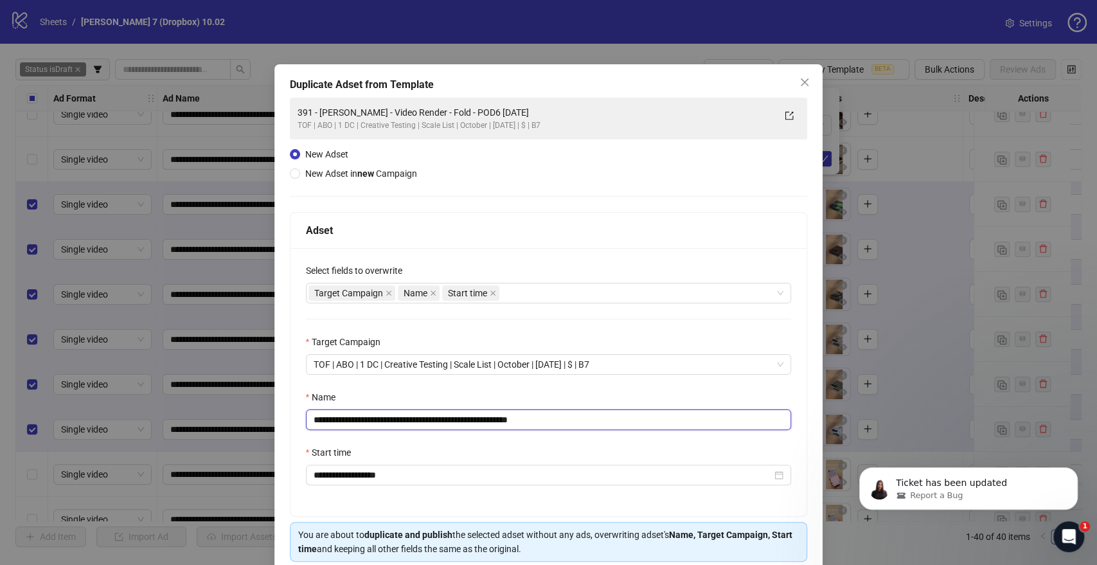
drag, startPoint x: 550, startPoint y: 418, endPoint x: 661, endPoint y: 426, distance: 110.8
click at [661, 426] on input "**********" at bounding box center [549, 419] width 486 height 21
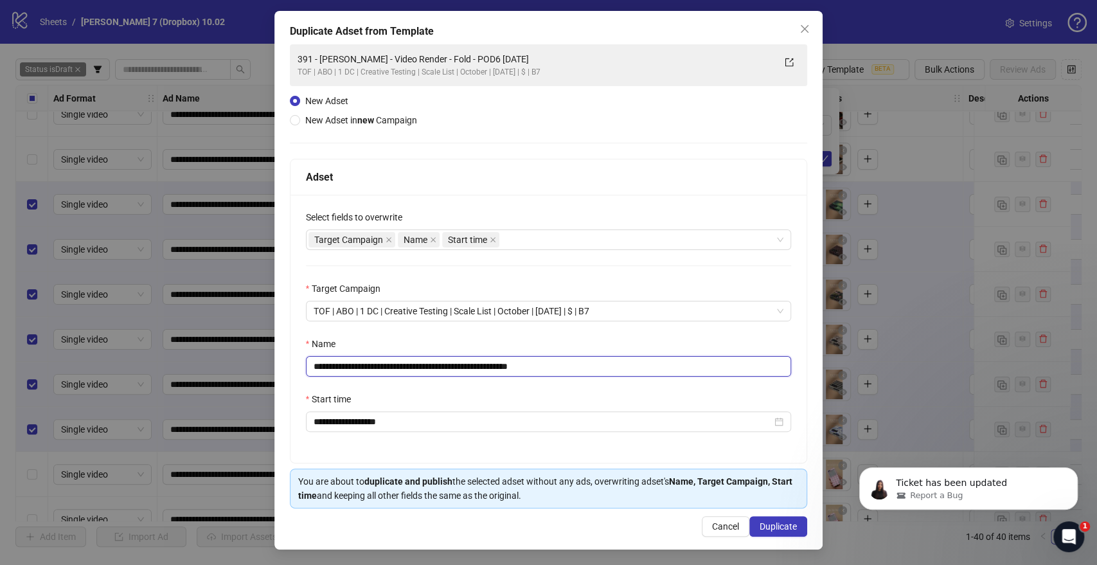
type input "**********"
click at [634, 385] on div "**********" at bounding box center [549, 329] width 517 height 268
click at [772, 525] on span "Duplicate" at bounding box center [778, 526] width 37 height 10
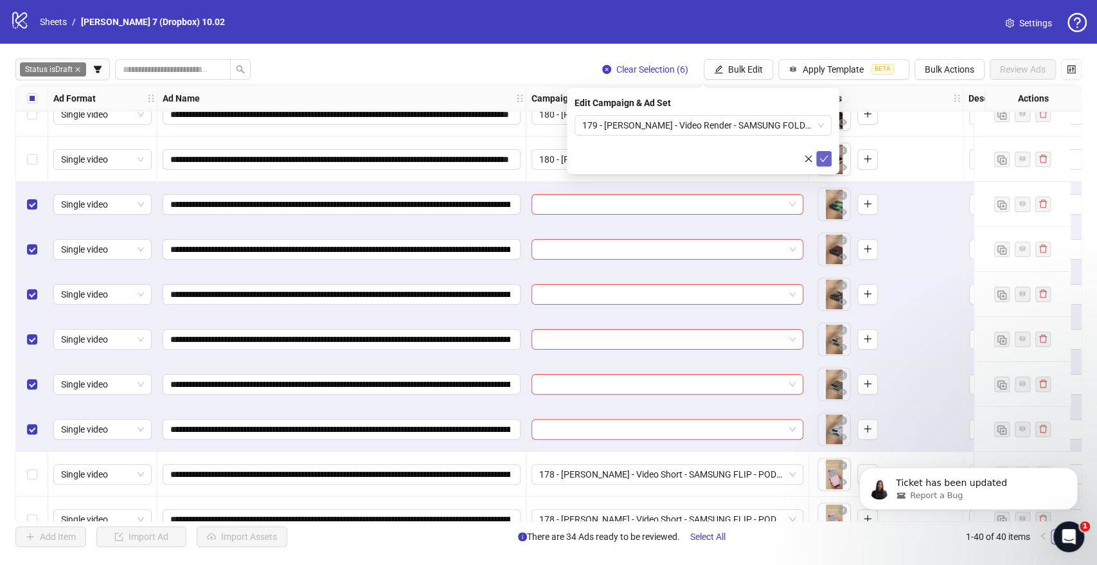
click at [828, 159] on icon "check" at bounding box center [824, 158] width 9 height 9
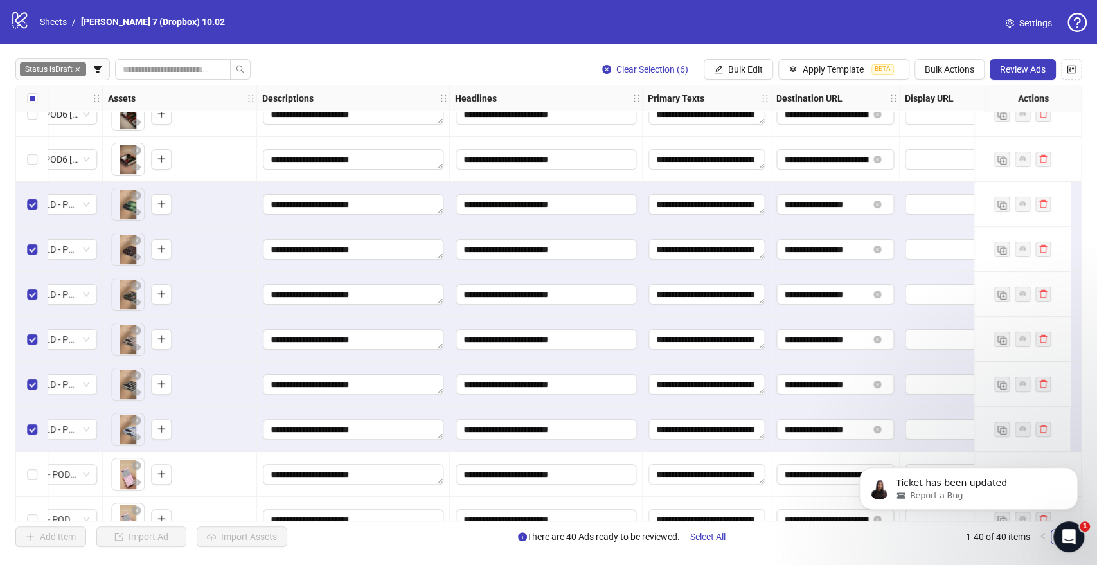
scroll to position [109, 786]
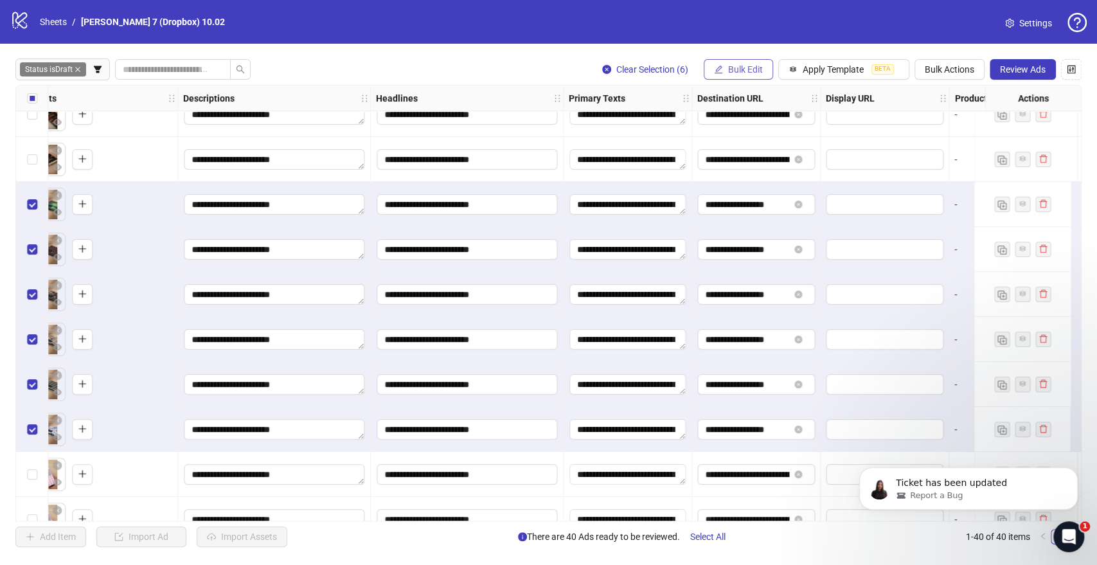
click at [723, 71] on button "Bulk Edit" at bounding box center [738, 69] width 69 height 21
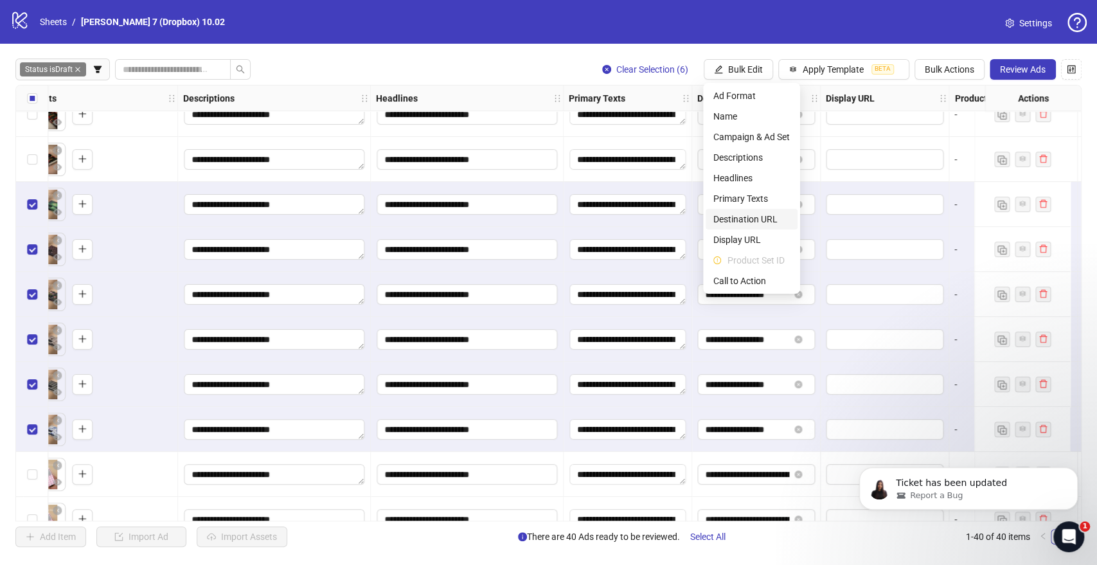
click at [754, 213] on span "Destination URL" at bounding box center [752, 219] width 76 height 14
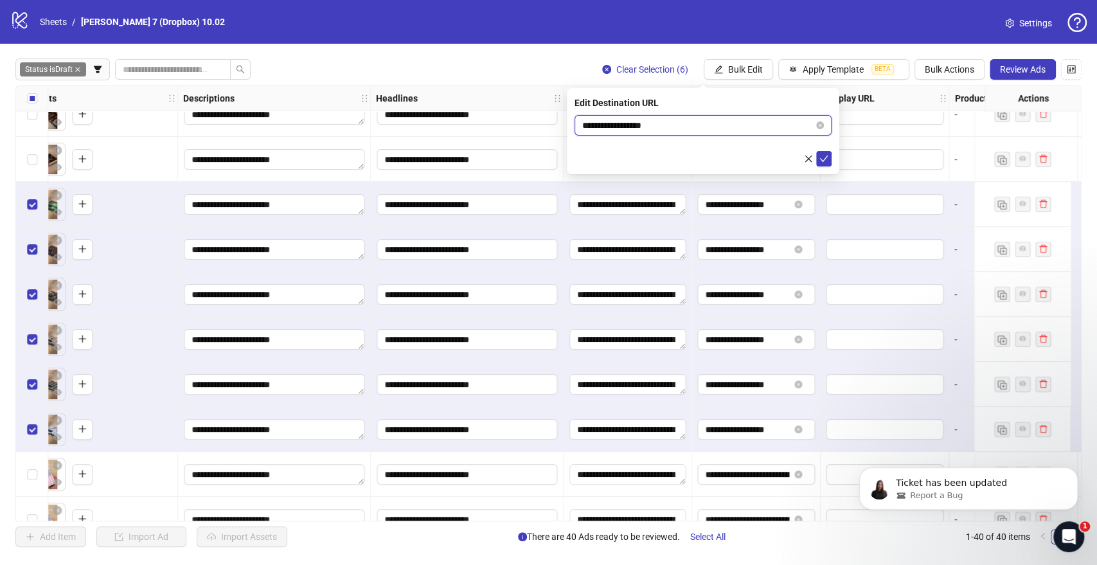
click at [647, 129] on input "**********" at bounding box center [697, 125] width 231 height 14
paste input "**********"
click at [621, 124] on input "**********" at bounding box center [697, 125] width 231 height 14
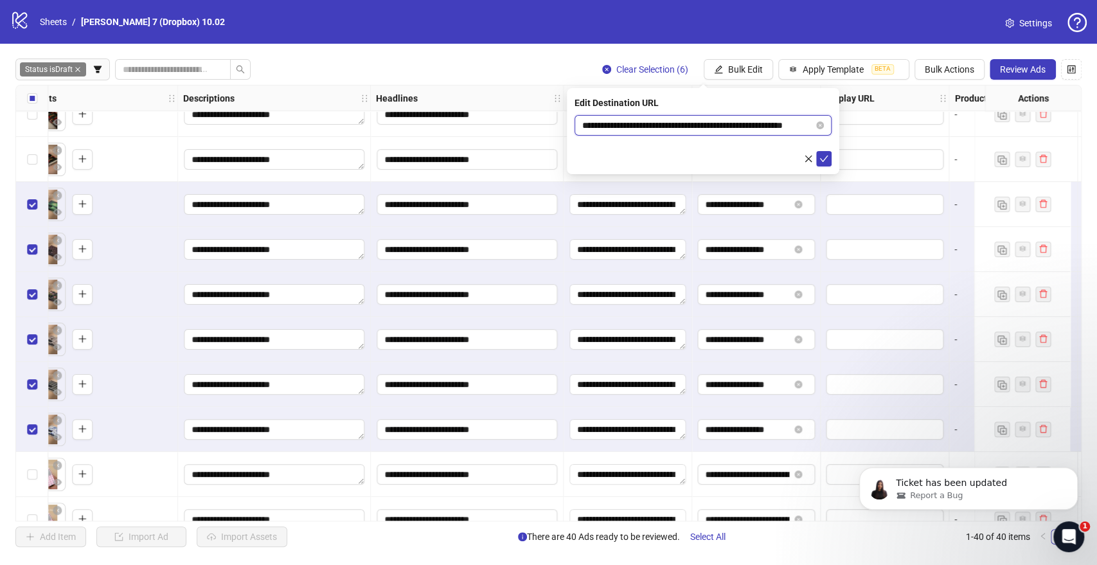
scroll to position [0, 0]
click at [625, 122] on input "**********" at bounding box center [697, 125] width 231 height 14
click at [642, 127] on input "**********" at bounding box center [697, 125] width 231 height 14
type input "**********"
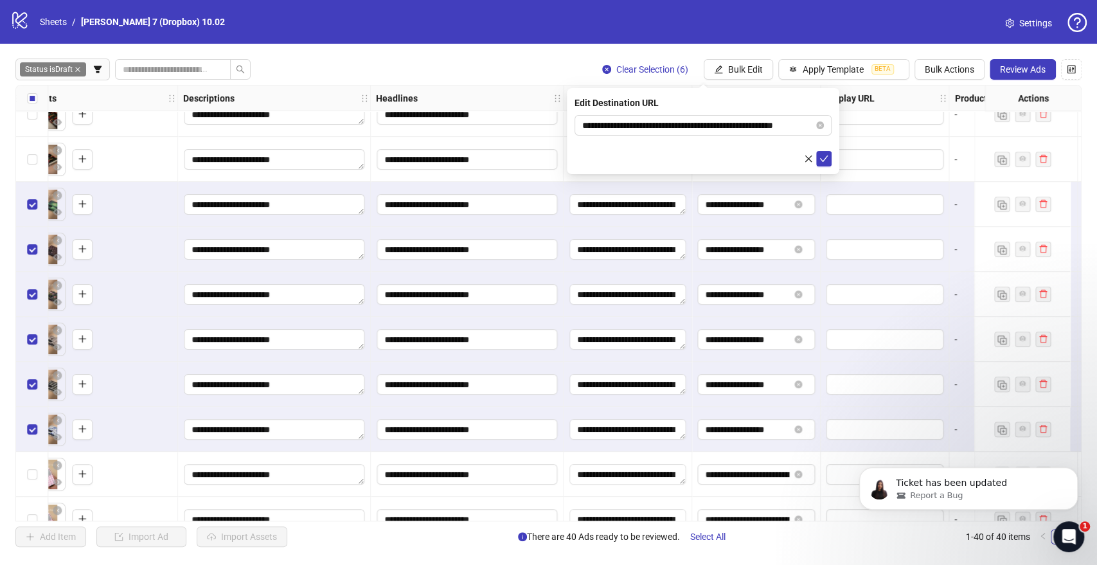
click at [618, 143] on form "**********" at bounding box center [703, 140] width 257 height 51
click at [826, 159] on icon "check" at bounding box center [824, 158] width 9 height 9
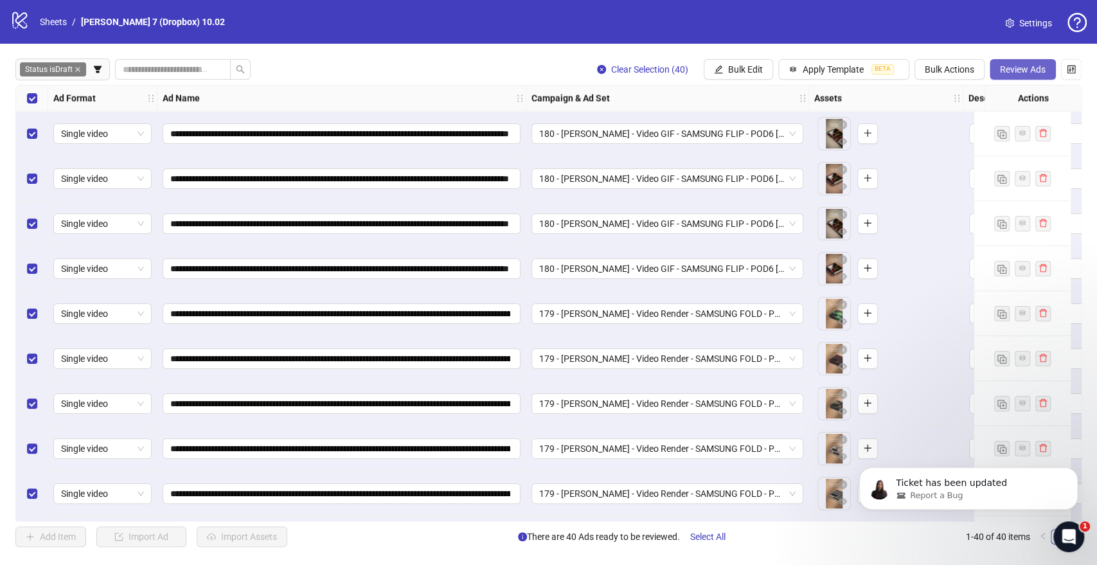
click at [1030, 66] on span "Review Ads" at bounding box center [1023, 69] width 46 height 10
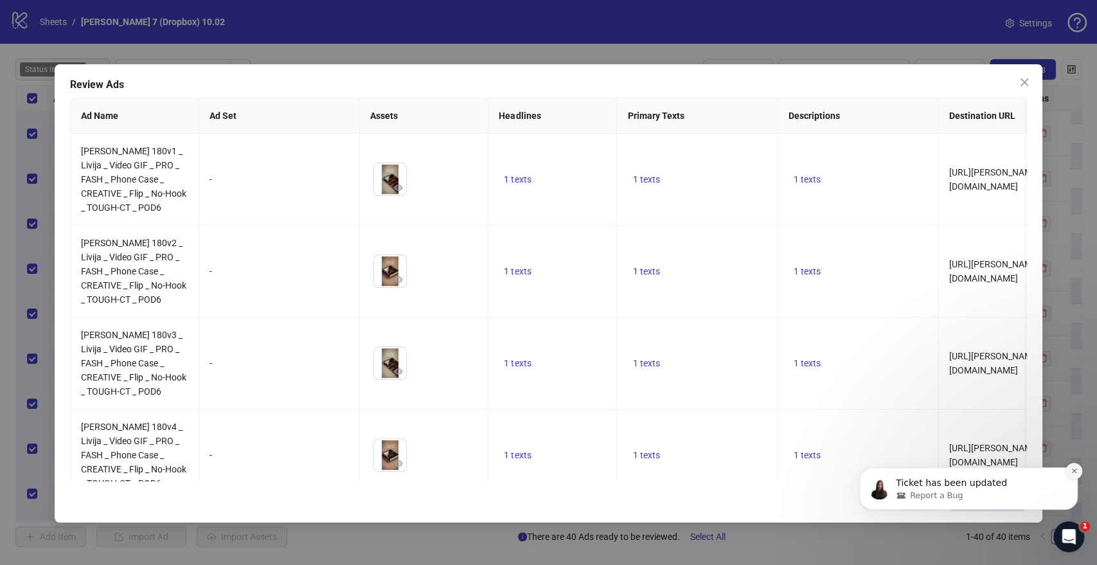
click at [1071, 471] on icon "Dismiss notification" at bounding box center [1074, 470] width 7 height 7
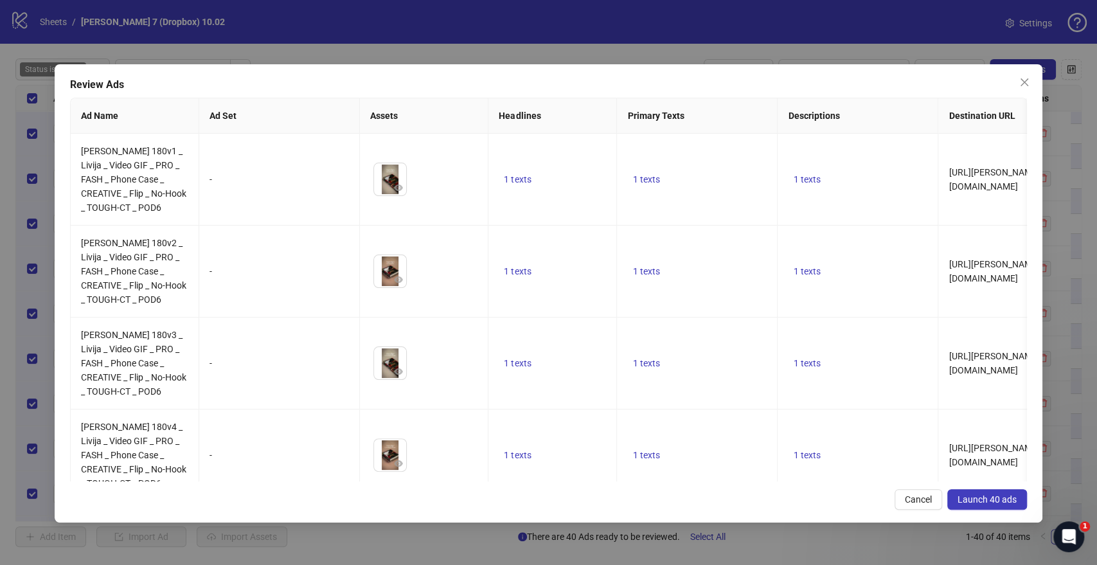
click at [986, 499] on span "Launch 40 ads" at bounding box center [987, 499] width 59 height 10
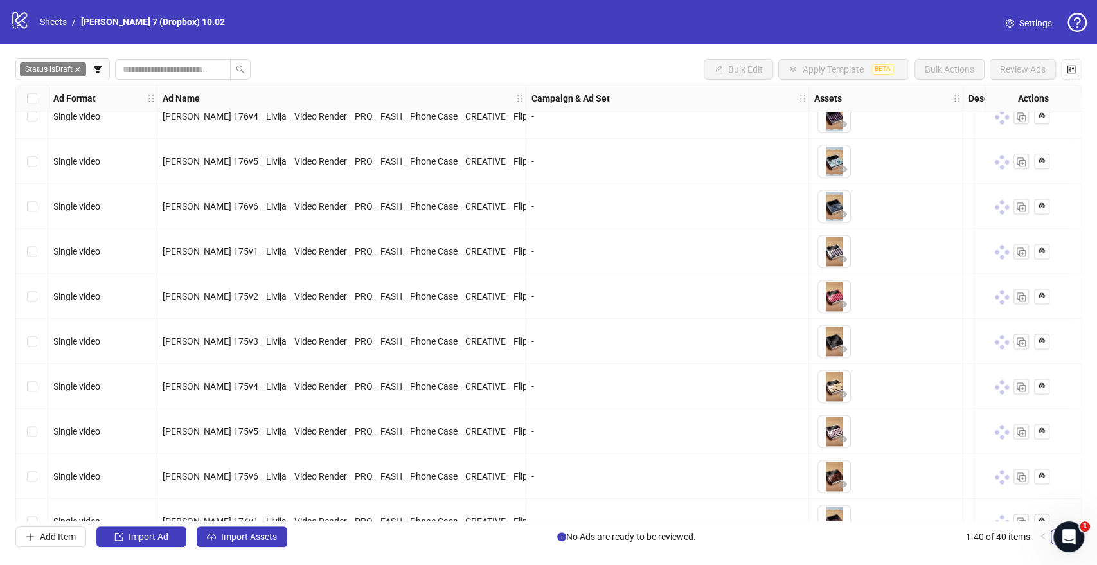
scroll to position [1395, 0]
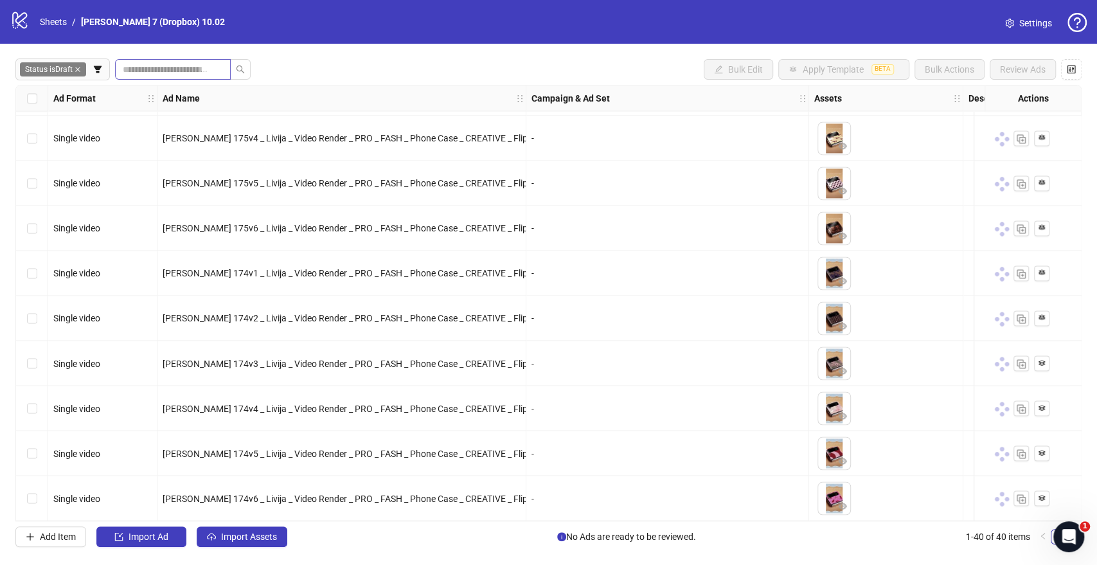
click at [81, 67] on icon "close" at bounding box center [78, 69] width 6 height 6
click at [27, 66] on icon "filter" at bounding box center [25, 69] width 9 height 9
click at [26, 69] on icon "filter" at bounding box center [25, 69] width 9 height 9
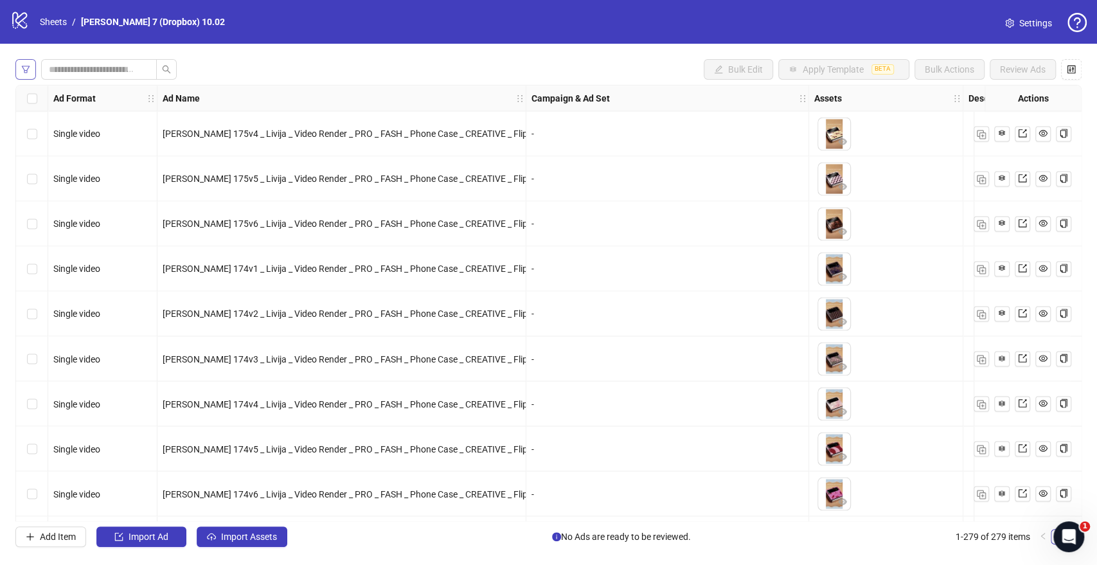
click at [28, 69] on icon "filter" at bounding box center [25, 69] width 9 height 9
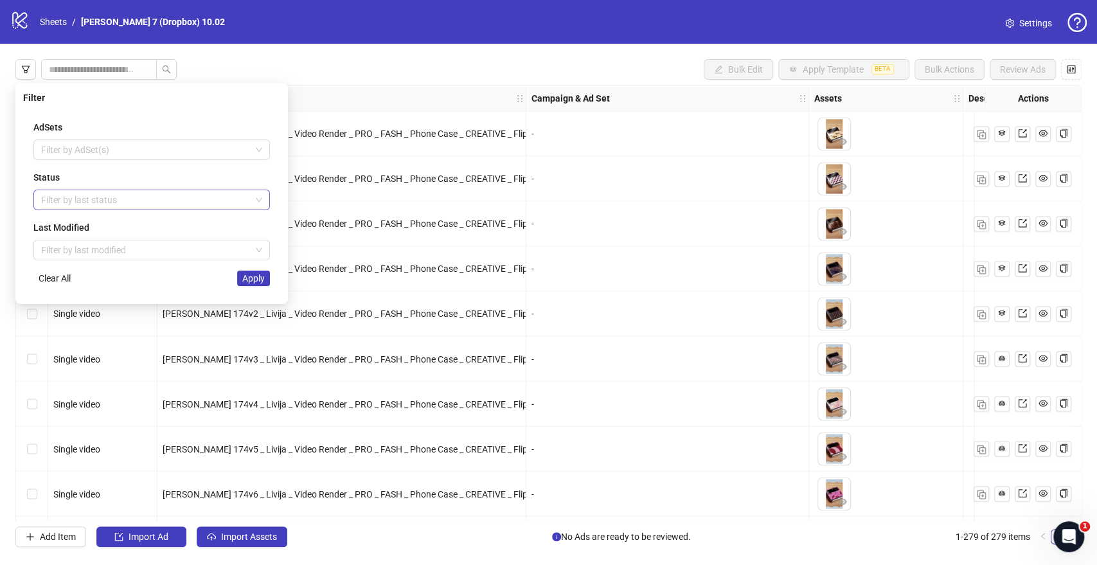
scroll to position [186, 0]
click at [122, 203] on div at bounding box center [145, 200] width 218 height 18
click at [92, 215] on div "Draft" at bounding box center [151, 225] width 231 height 21
click at [251, 283] on button "Apply" at bounding box center [253, 278] width 33 height 15
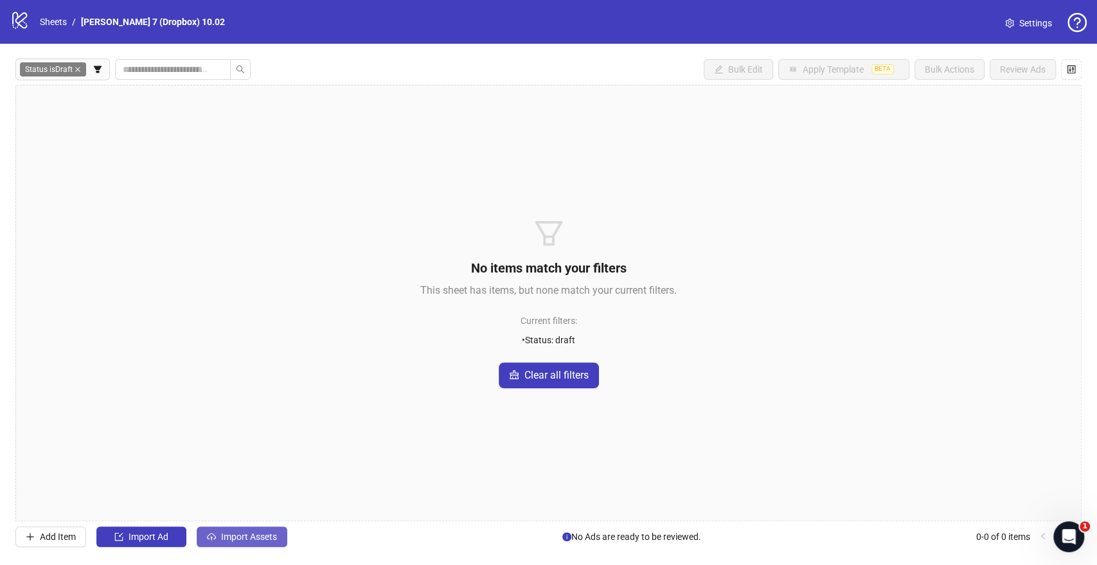
click at [269, 540] on span "Import Assets" at bounding box center [249, 537] width 56 height 10
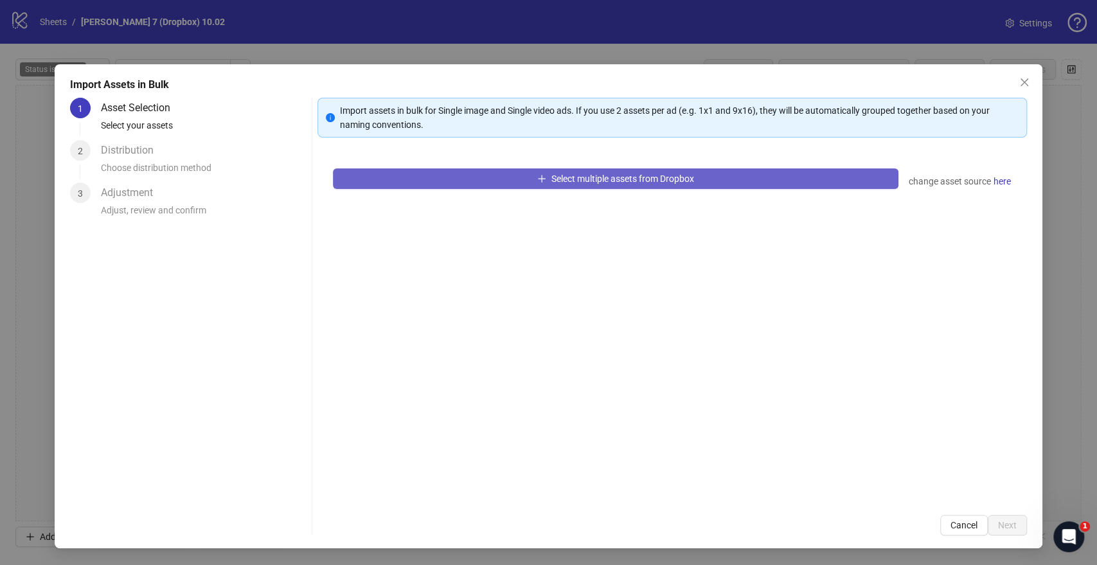
click at [593, 174] on span "Select multiple assets from Dropbox" at bounding box center [623, 179] width 143 height 10
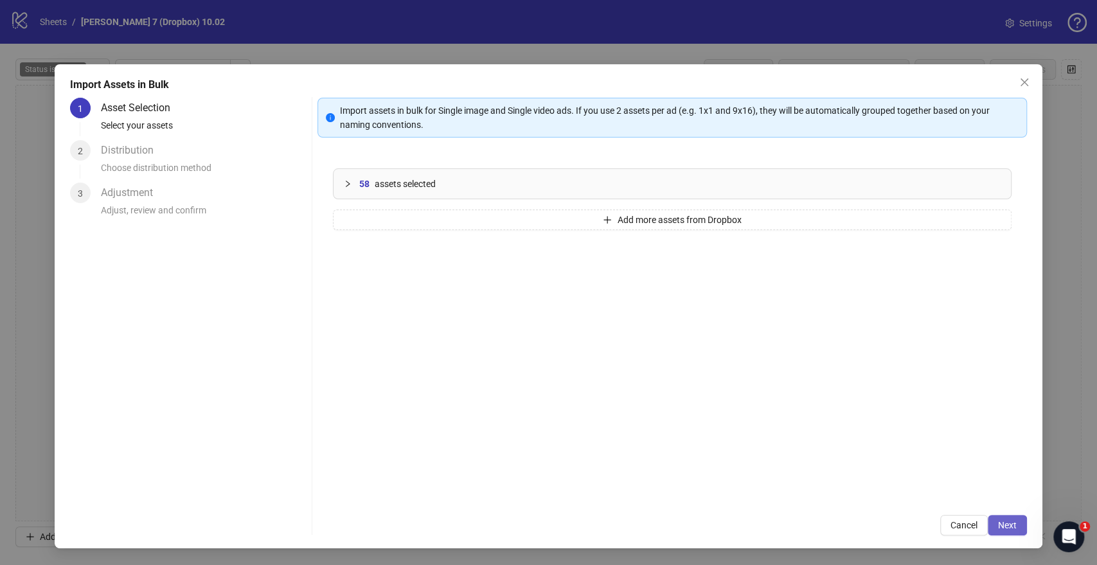
click at [1009, 527] on span "Next" at bounding box center [1007, 525] width 19 height 10
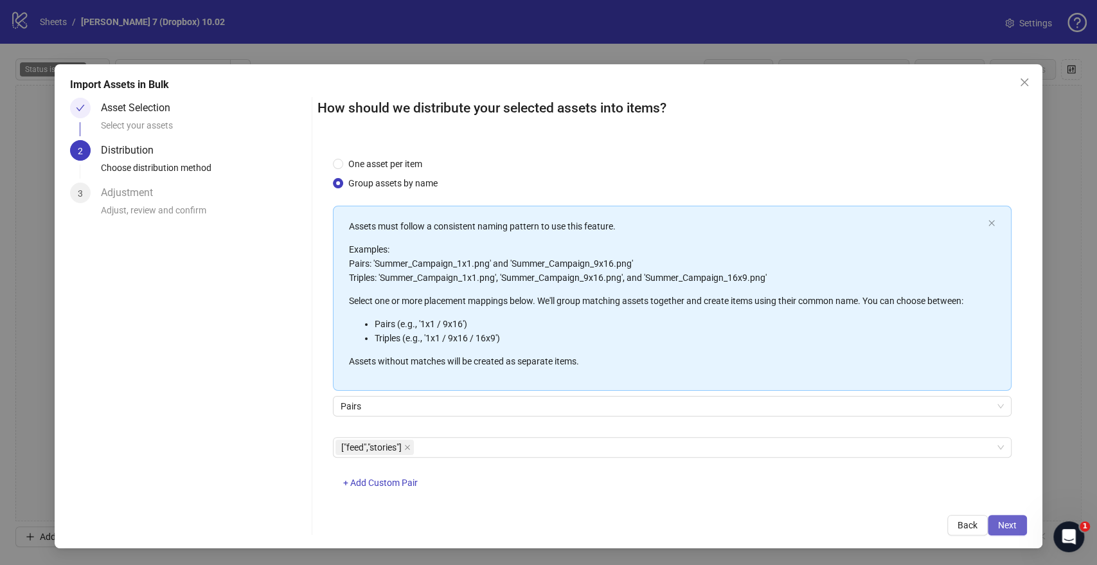
click at [1002, 518] on button "Next" at bounding box center [1007, 525] width 39 height 21
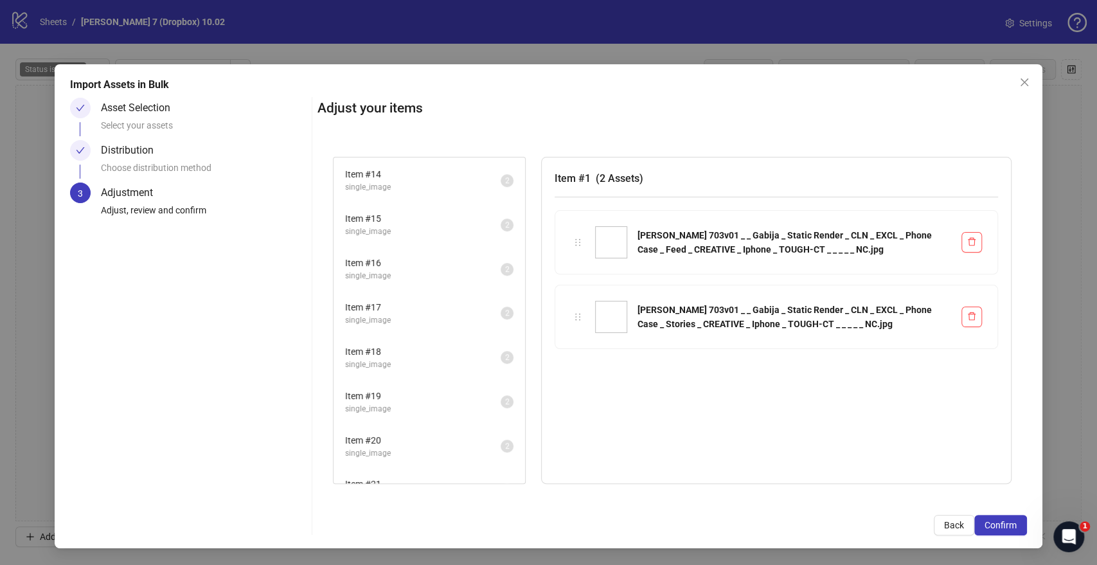
scroll to position [949, 0]
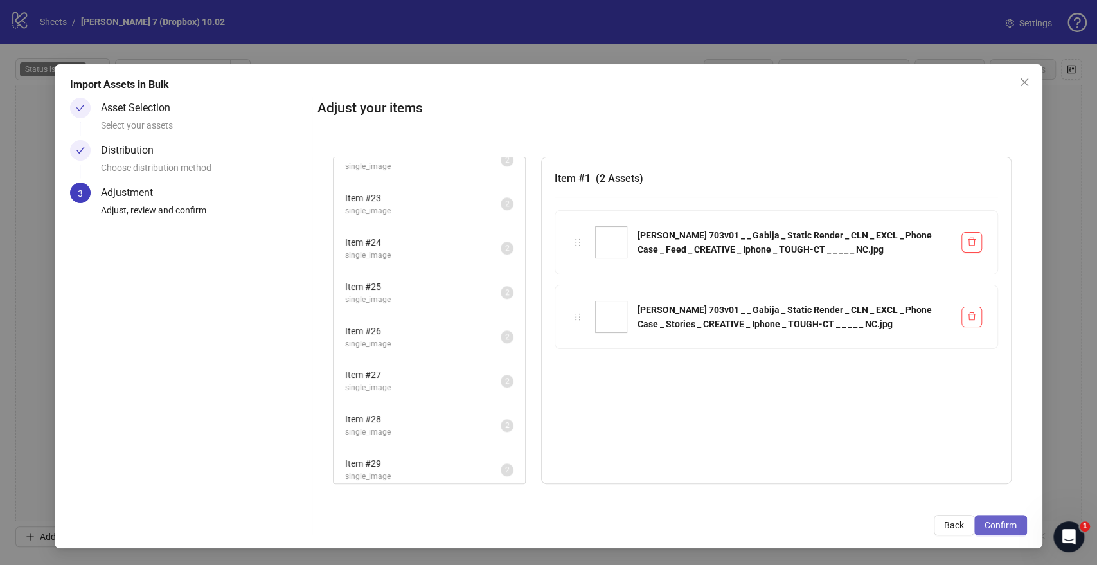
click at [993, 521] on span "Confirm" at bounding box center [1001, 525] width 32 height 10
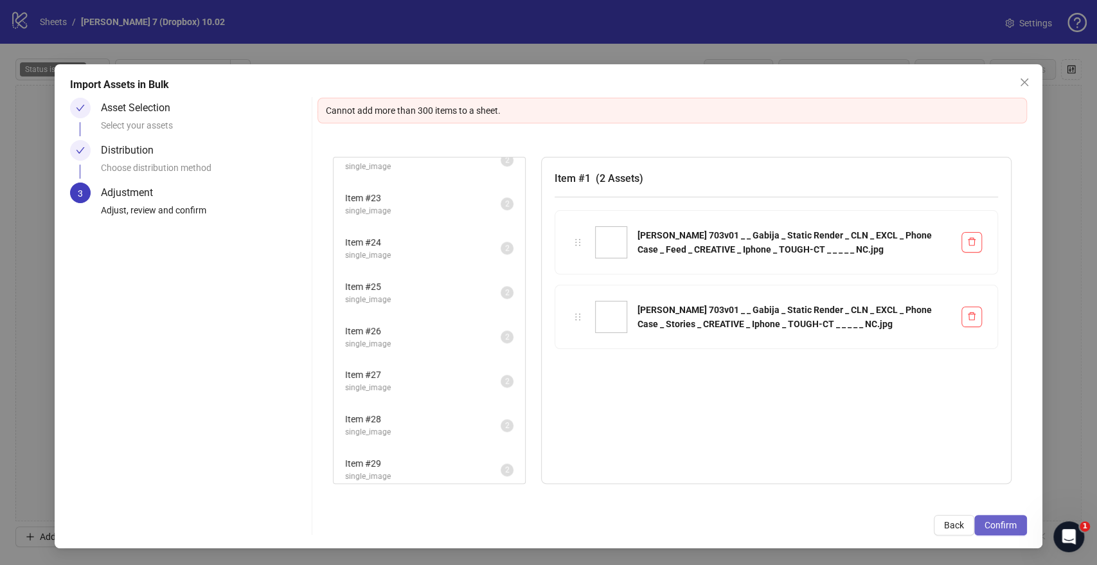
click at [999, 526] on span "Confirm" at bounding box center [1001, 525] width 32 height 10
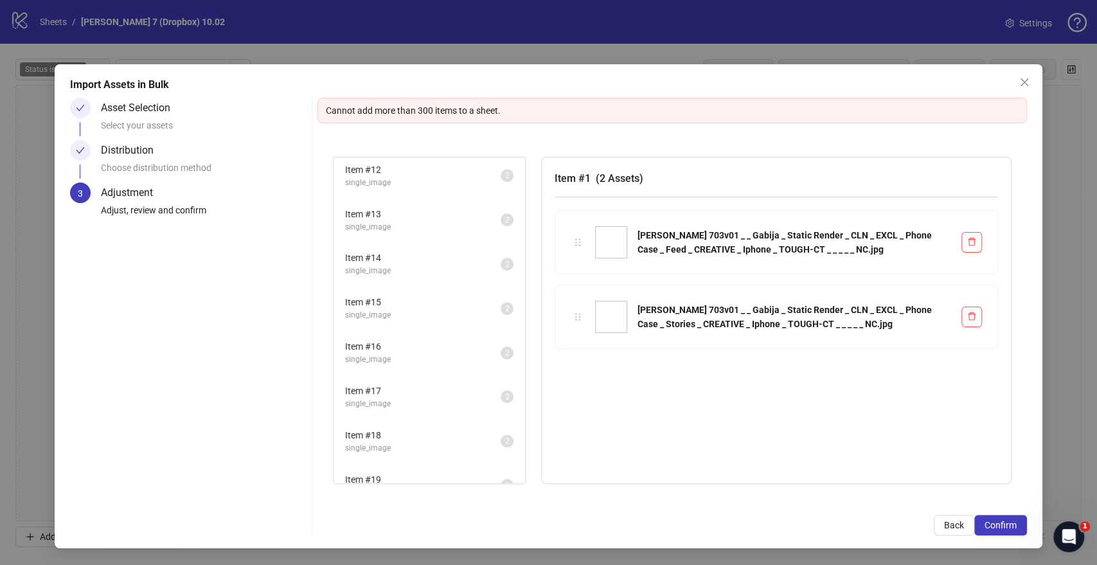
scroll to position [0, 0]
click at [1024, 88] on button "Close" at bounding box center [1024, 82] width 21 height 21
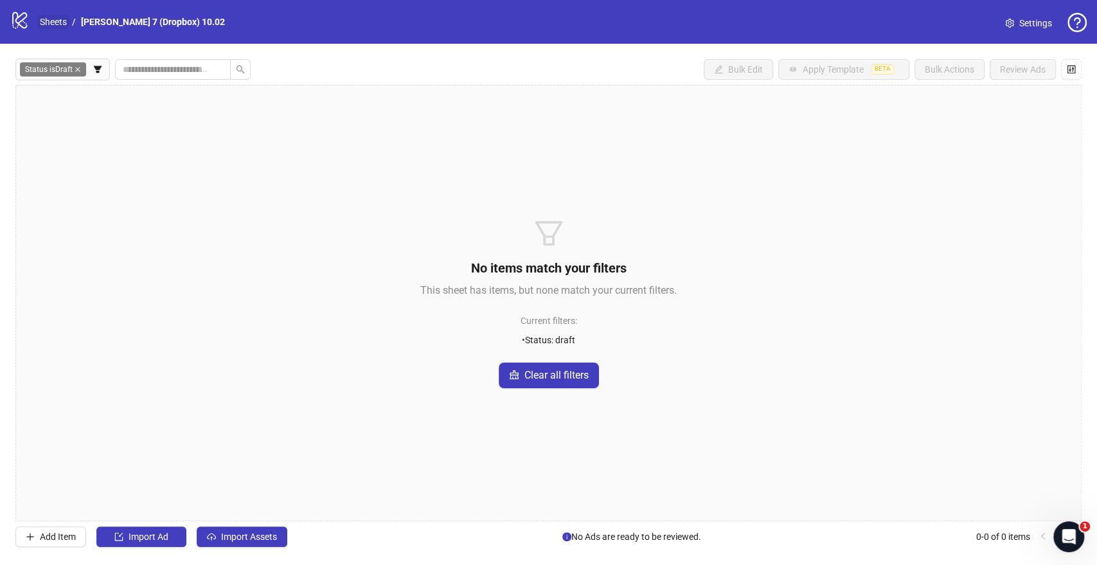
click at [60, 21] on link "Sheets" at bounding box center [53, 22] width 32 height 14
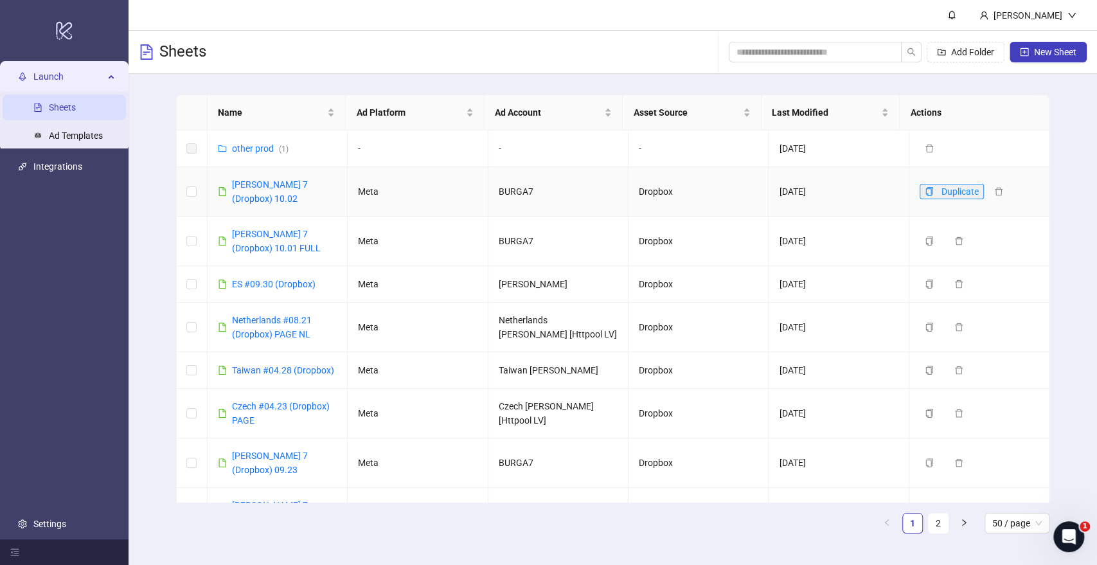
click at [925, 187] on icon "copy" at bounding box center [929, 191] width 9 height 9
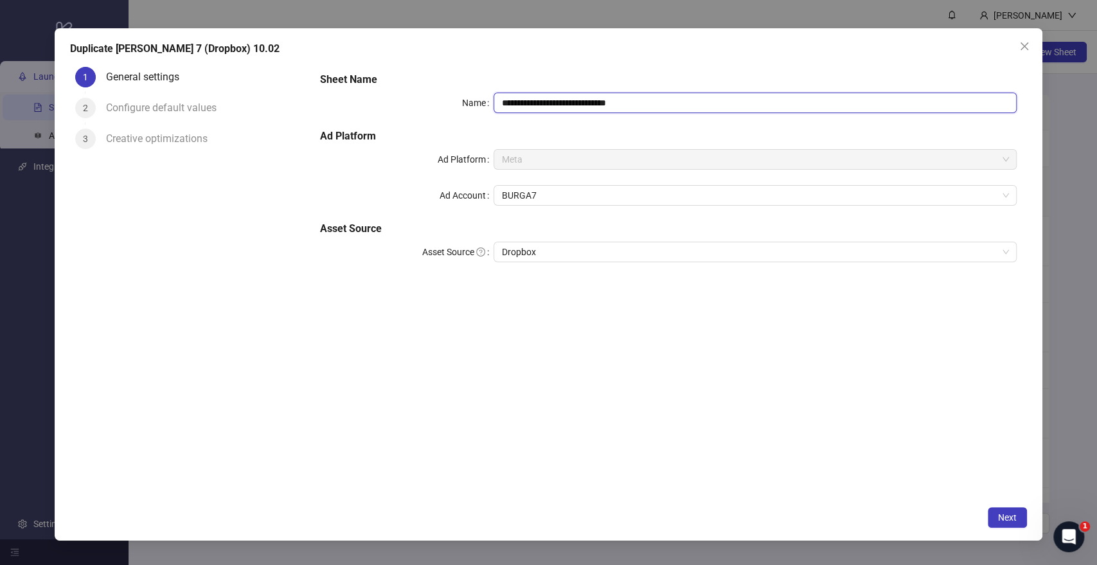
drag, startPoint x: 591, startPoint y: 104, endPoint x: 694, endPoint y: 109, distance: 103.0
click at [694, 109] on input "**********" at bounding box center [755, 103] width 523 height 21
type input "**********"
click at [1015, 518] on span "Next" at bounding box center [1007, 517] width 19 height 10
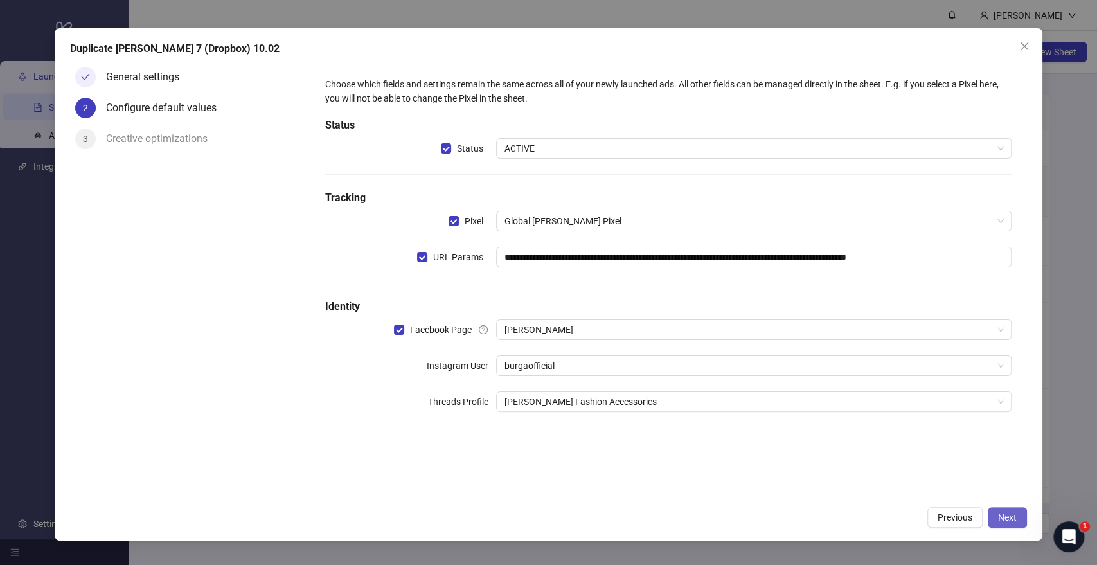
click at [1014, 514] on span "Next" at bounding box center [1007, 517] width 19 height 10
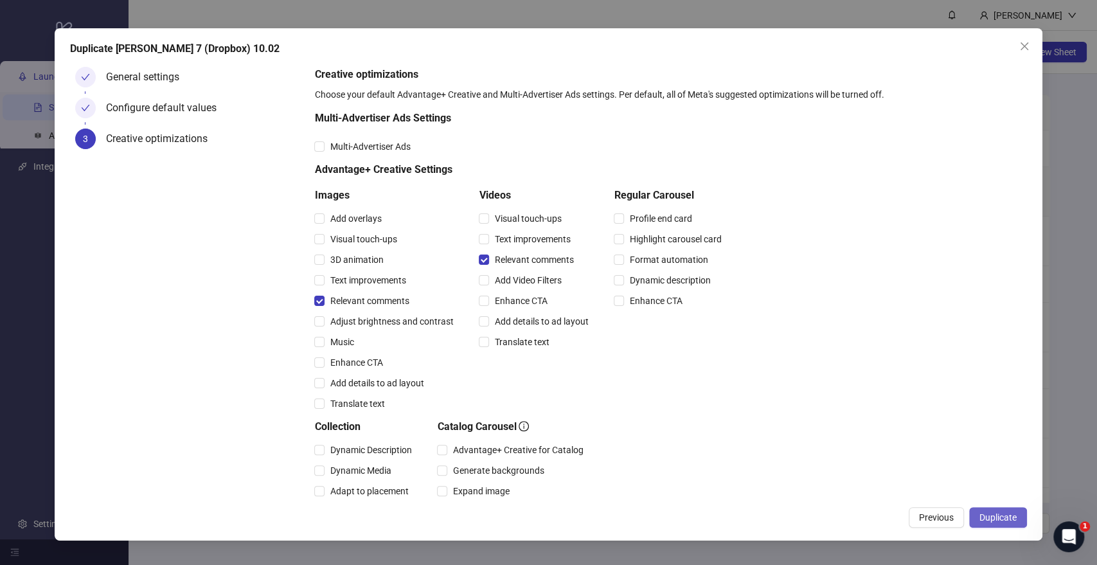
click at [999, 515] on span "Duplicate" at bounding box center [998, 517] width 37 height 10
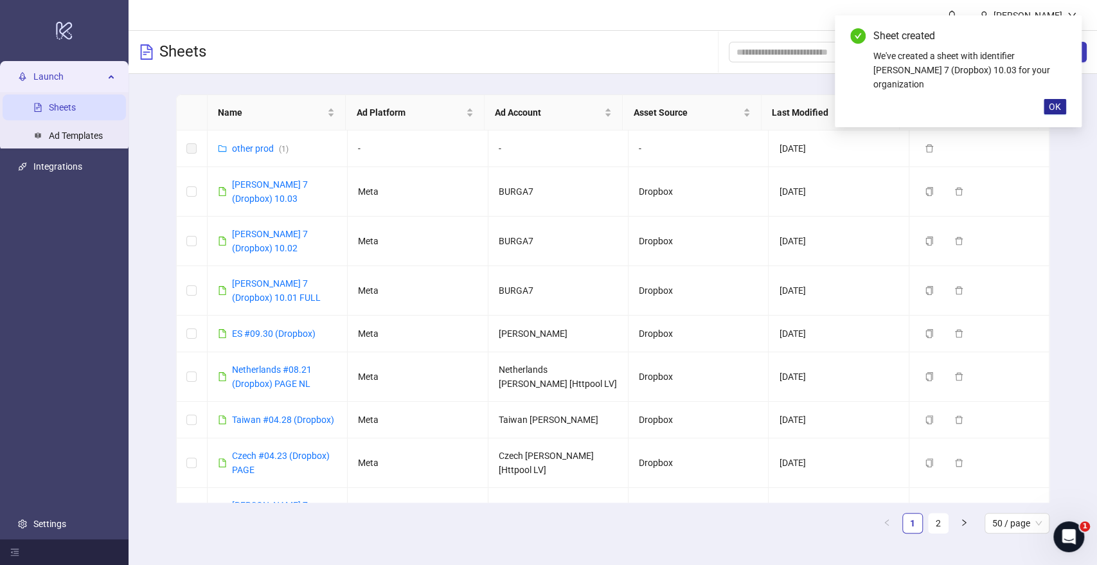
click at [1058, 102] on span "OK" at bounding box center [1055, 107] width 12 height 10
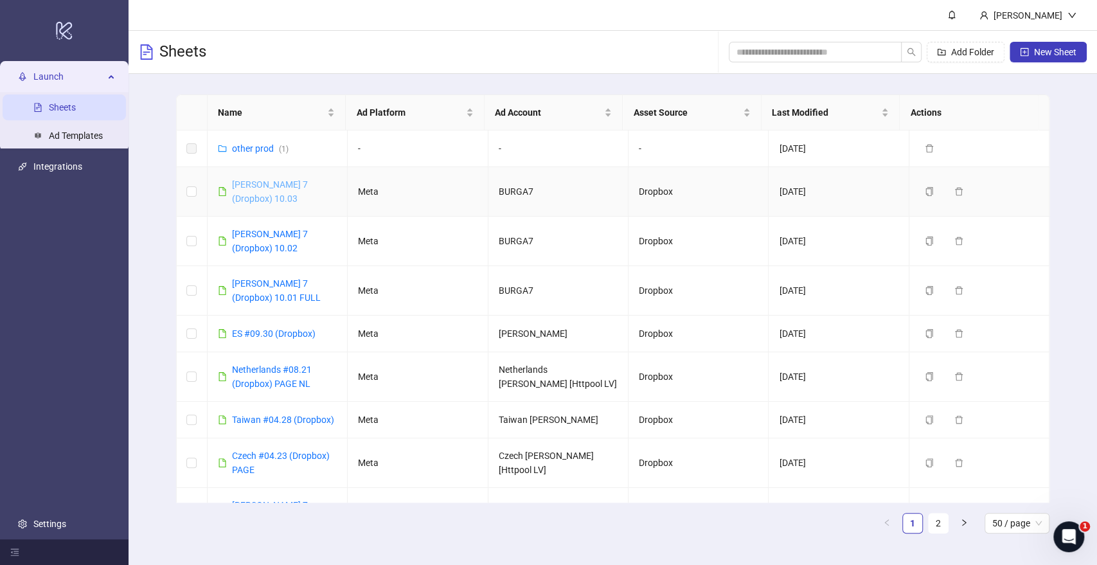
click at [308, 184] on link "[PERSON_NAME] 7 (Dropbox) 10.03" at bounding box center [270, 191] width 76 height 24
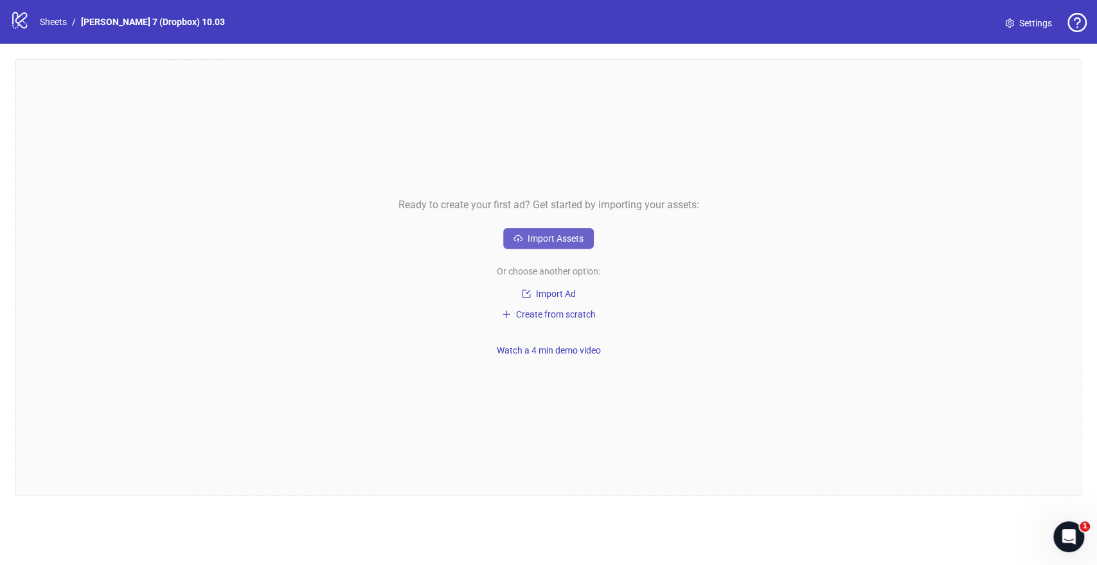
click at [503, 238] on div "Ready to create your first ad? Get started by importing your assets: Import Ass…" at bounding box center [548, 277] width 1066 height 436
click at [539, 240] on span "Import Assets" at bounding box center [556, 238] width 56 height 10
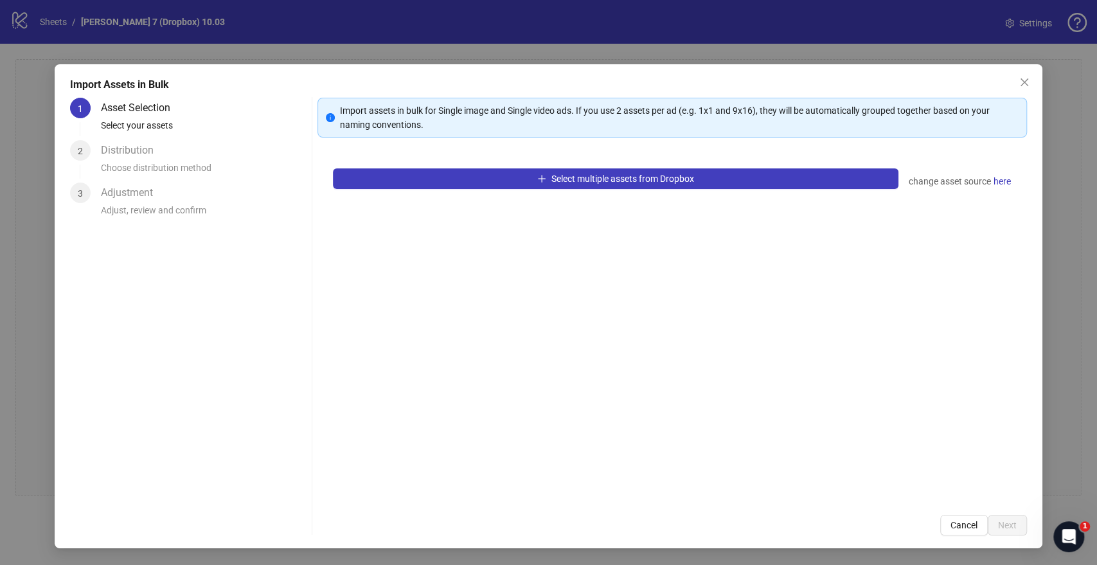
click at [451, 191] on div "Select multiple assets from Dropbox change asset source here" at bounding box center [672, 326] width 709 height 346
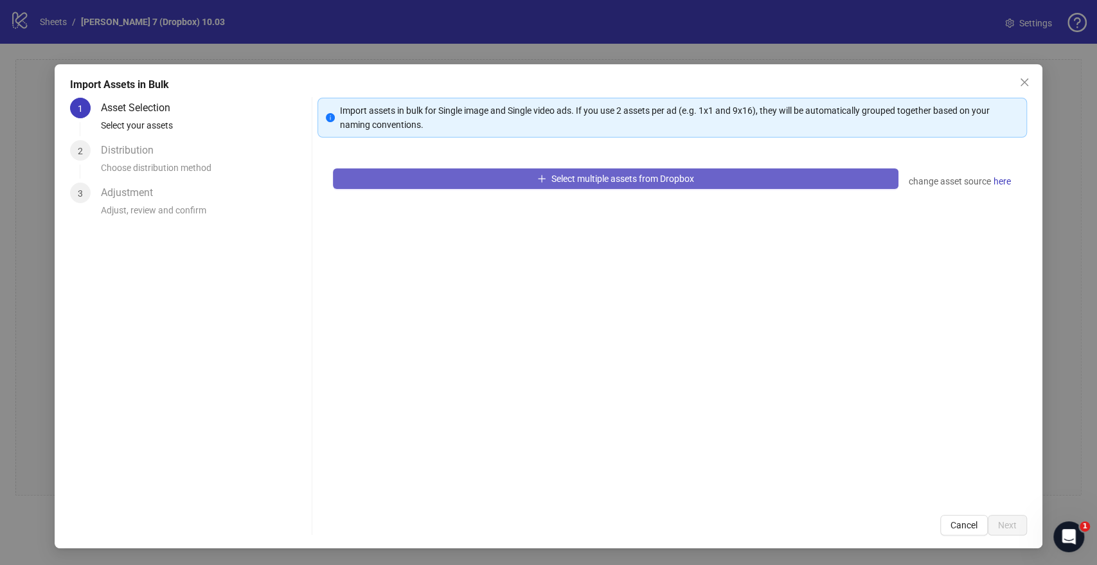
click at [454, 187] on button "Select multiple assets from Dropbox" at bounding box center [615, 178] width 565 height 21
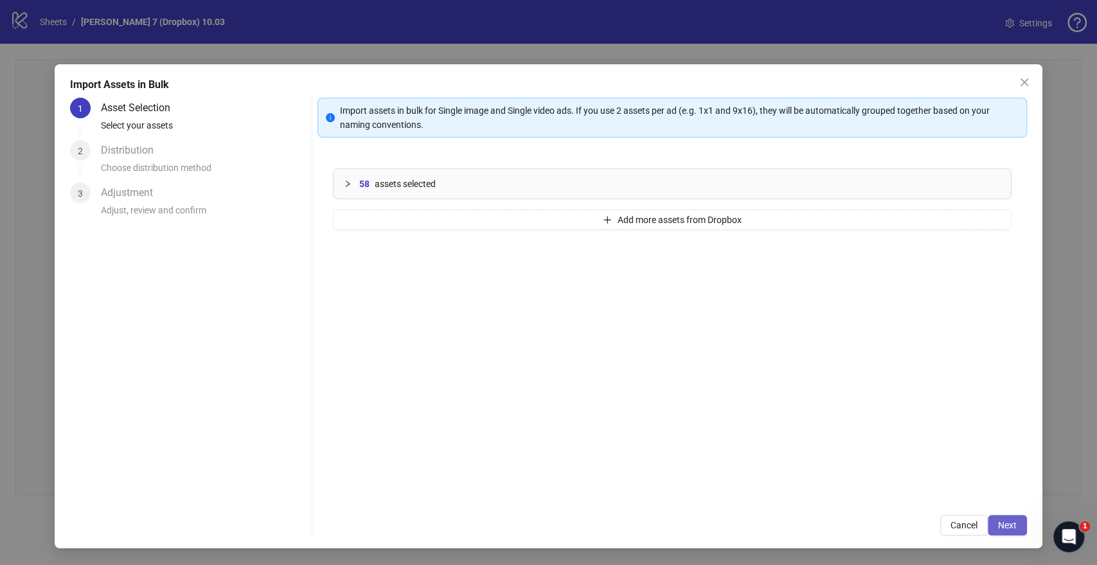
click at [1018, 523] on button "Next" at bounding box center [1007, 525] width 39 height 21
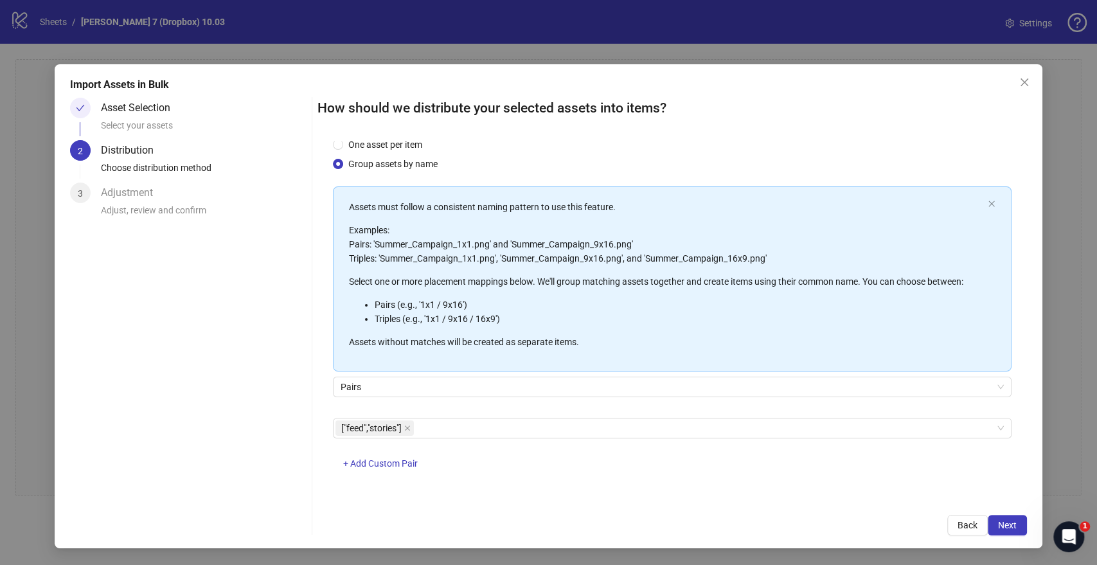
scroll to position [33, 0]
click at [1016, 520] on span "Next" at bounding box center [1007, 525] width 19 height 10
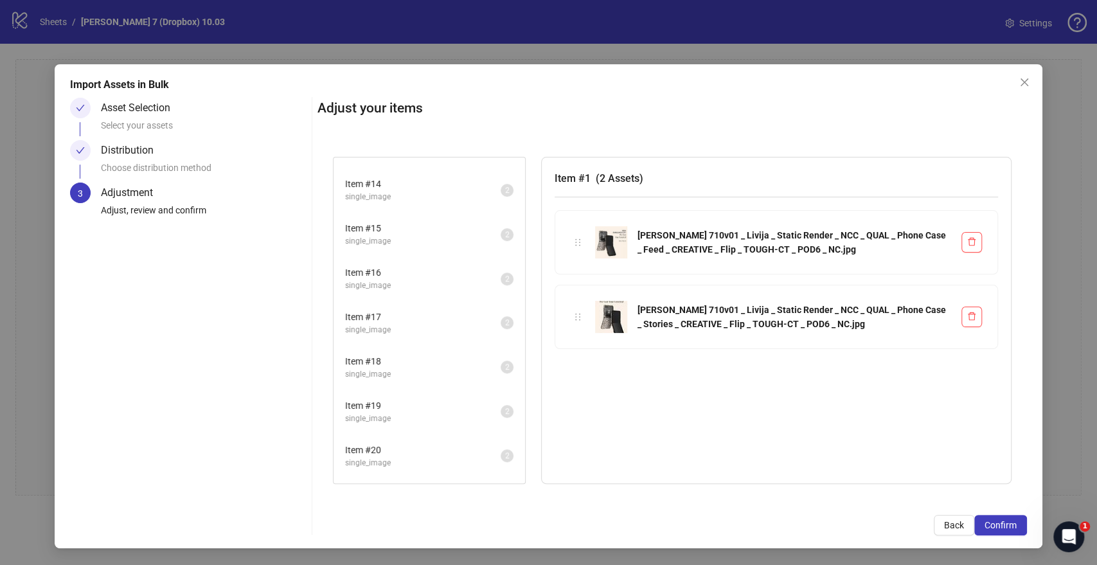
scroll to position [949, 0]
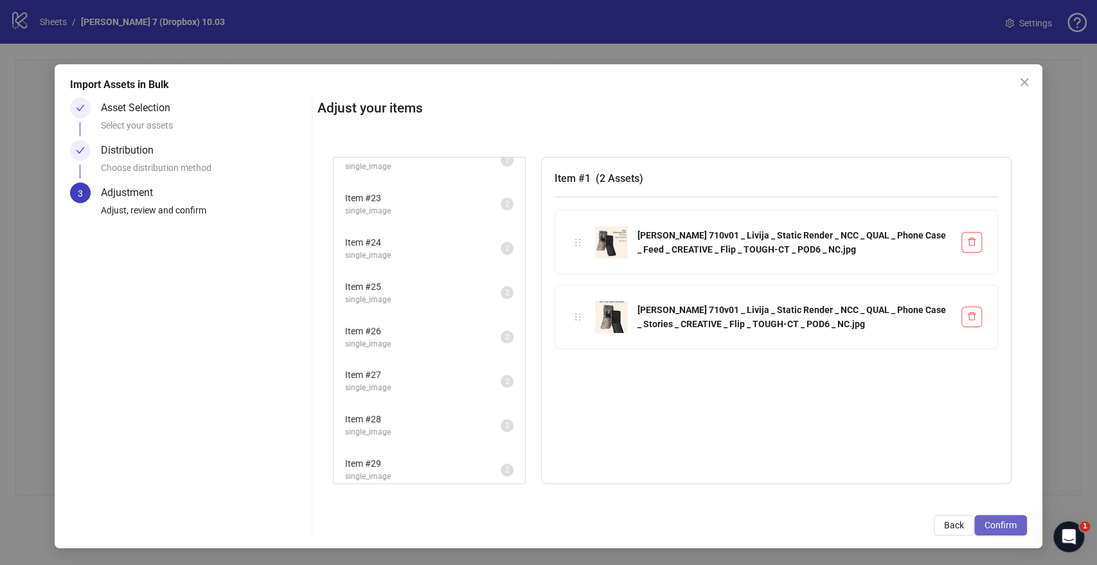
click at [1005, 525] on span "Confirm" at bounding box center [1001, 525] width 32 height 10
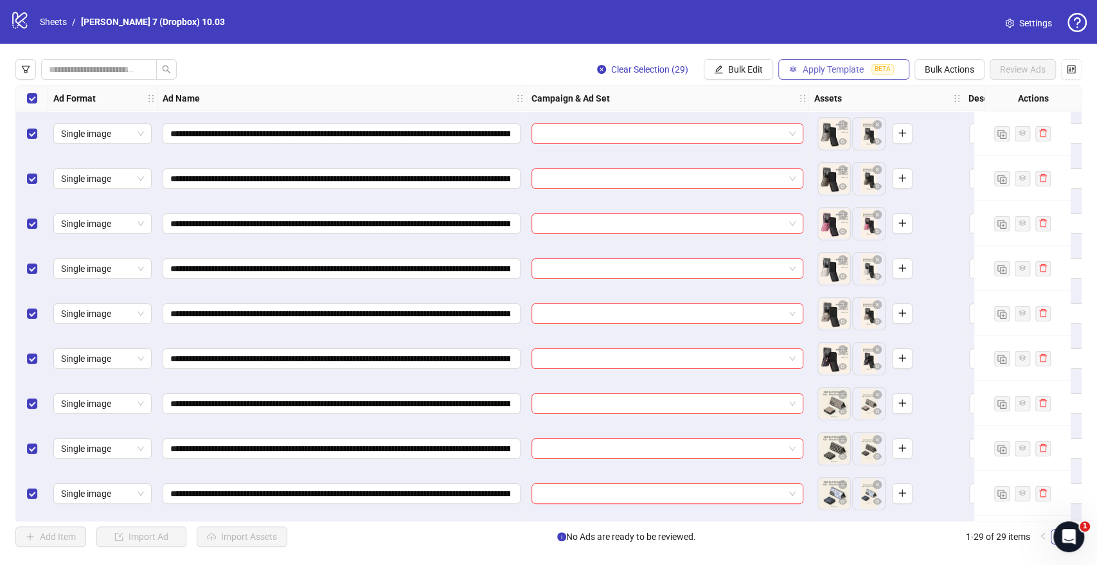
click at [796, 73] on icon "button" at bounding box center [793, 69] width 9 height 9
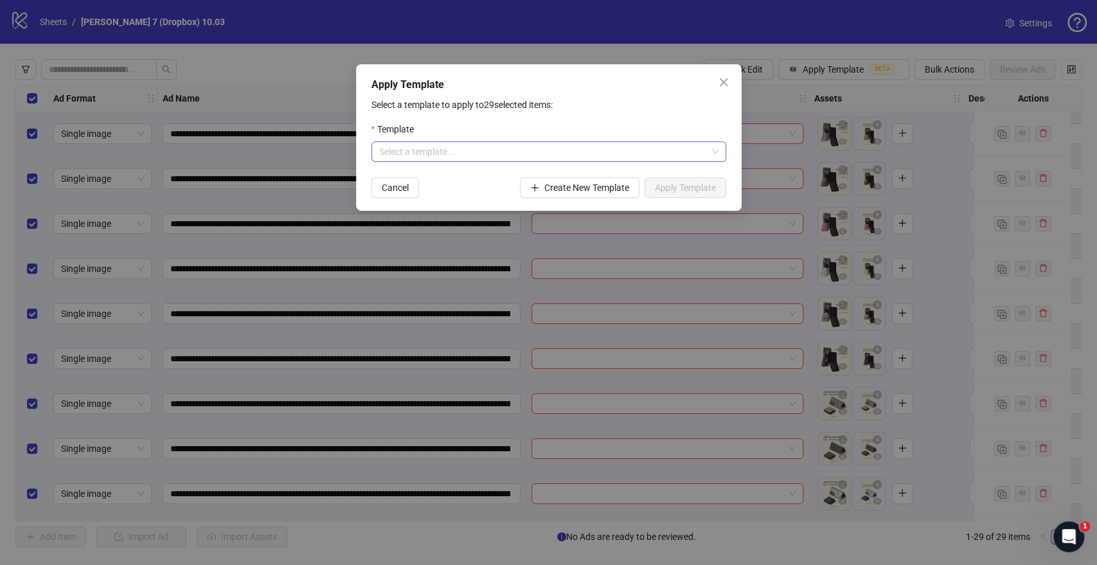
click at [447, 159] on input "search" at bounding box center [543, 151] width 328 height 19
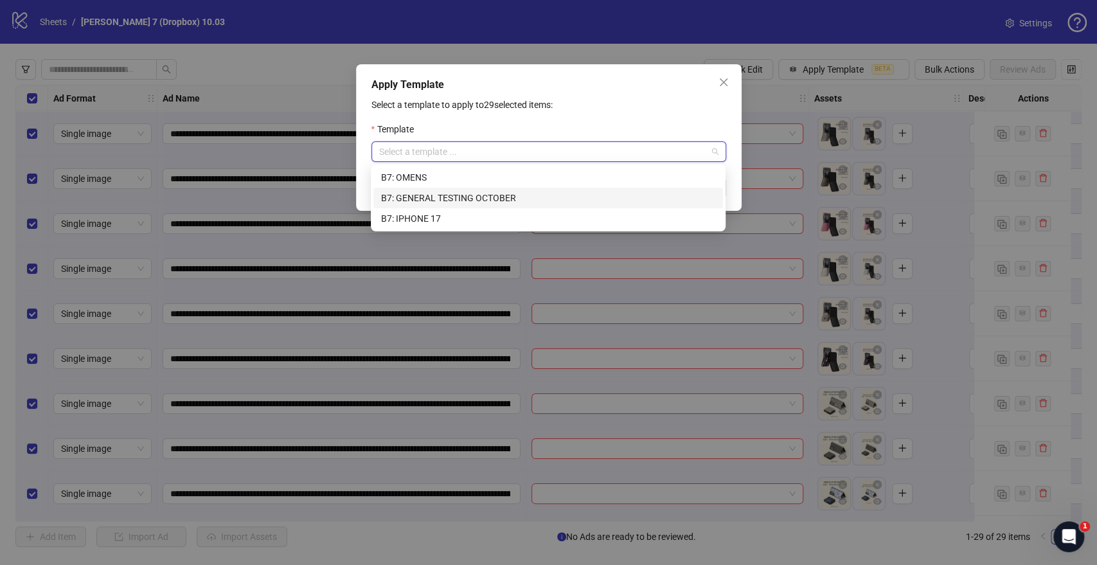
click at [437, 196] on div "B7: GENERAL TESTING OCTOBER" at bounding box center [548, 198] width 334 height 14
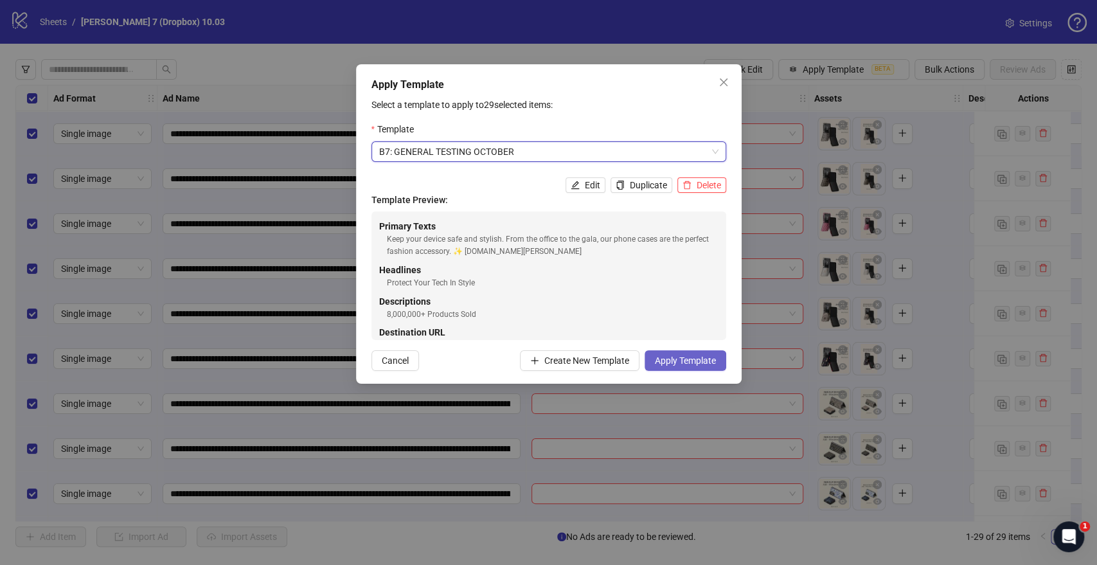
click at [703, 361] on span "Apply Template" at bounding box center [685, 360] width 61 height 10
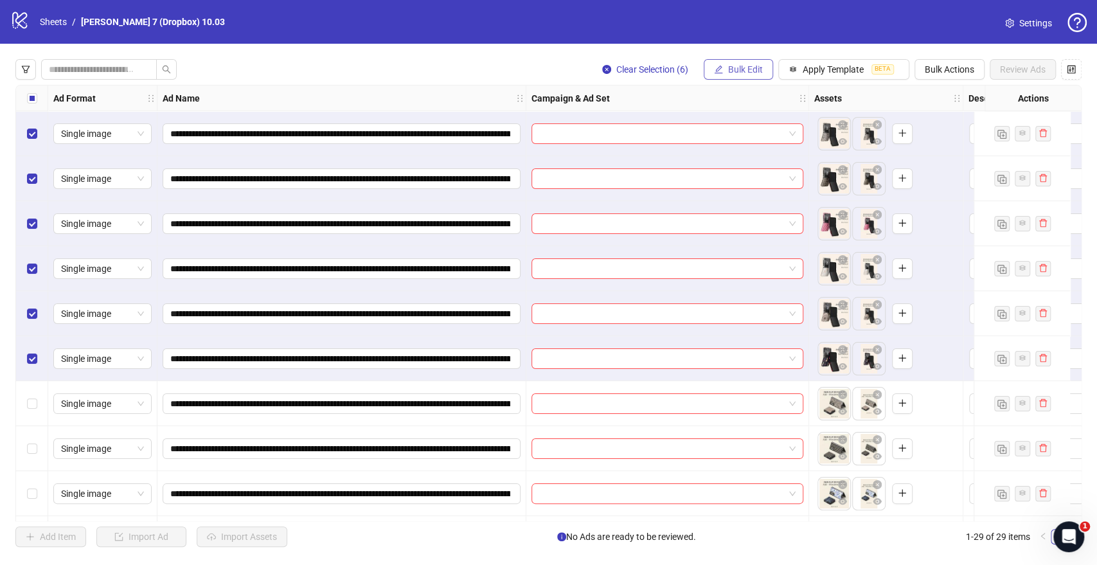
click at [721, 66] on icon "edit" at bounding box center [718, 69] width 9 height 9
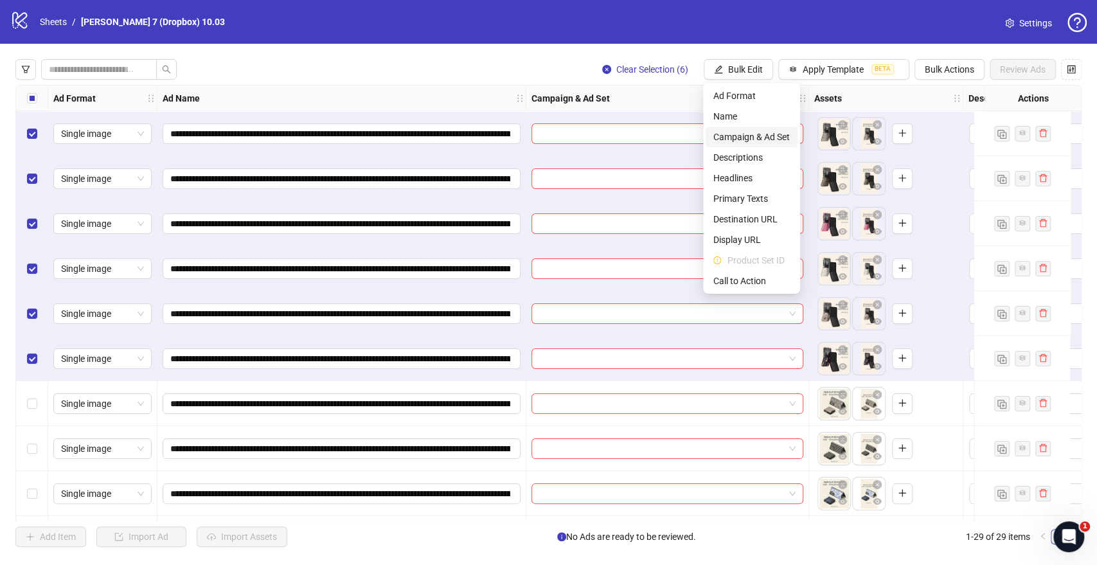
click at [735, 138] on span "Campaign & Ad Set" at bounding box center [752, 137] width 76 height 14
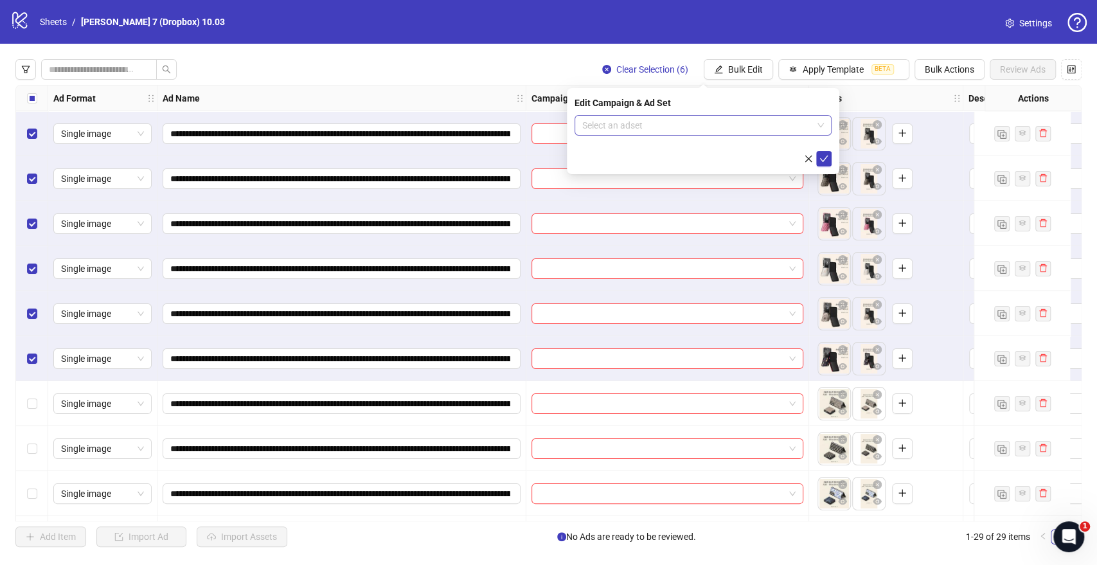
click at [710, 118] on input "search" at bounding box center [697, 125] width 230 height 19
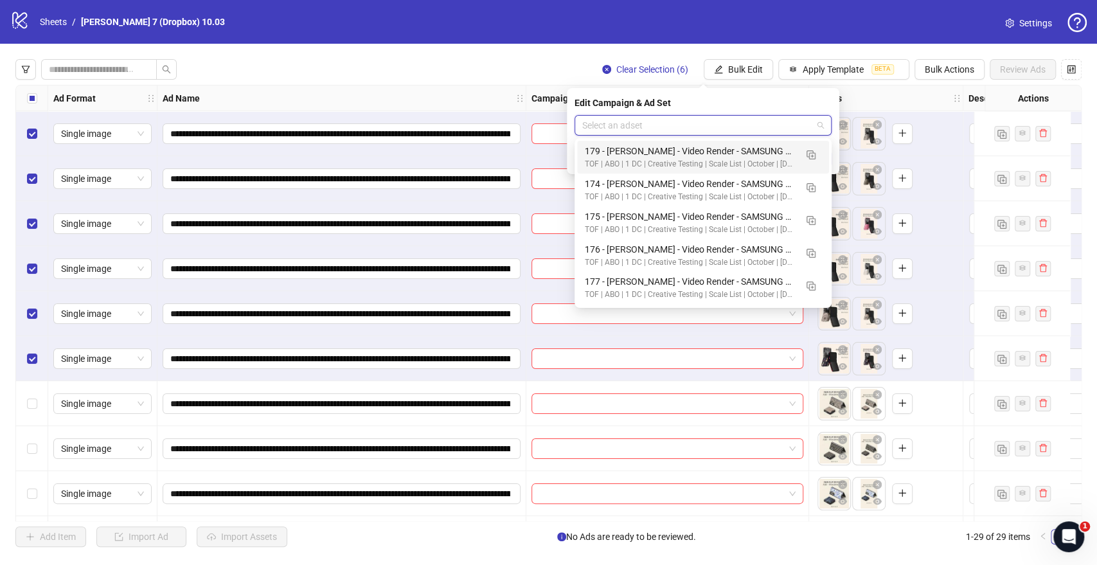
click at [685, 130] on input "search" at bounding box center [697, 125] width 230 height 19
click at [814, 150] on img "button" at bounding box center [811, 154] width 9 height 9
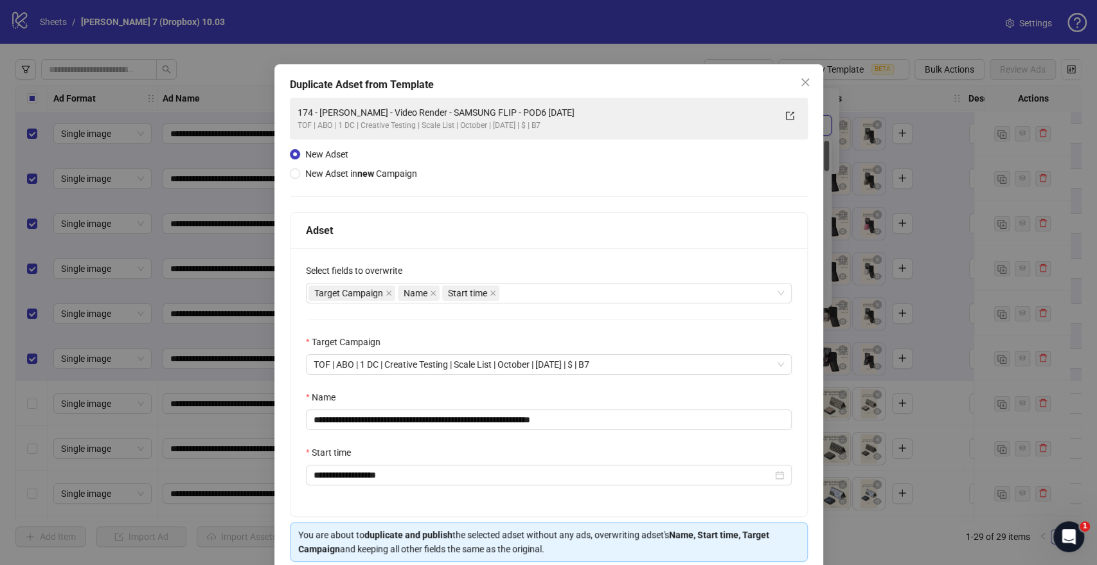
type input "****"
drag, startPoint x: 519, startPoint y: 416, endPoint x: 57, endPoint y: 426, distance: 462.9
click at [49, 426] on div "**********" at bounding box center [548, 282] width 1097 height 565
paste input "**********"
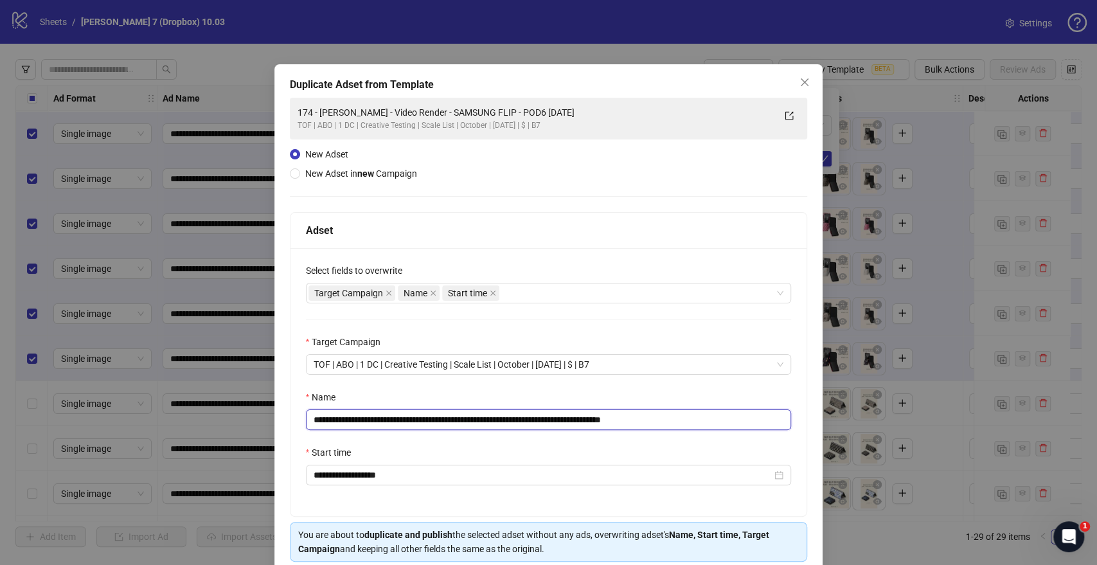
drag, startPoint x: 643, startPoint y: 415, endPoint x: 825, endPoint y: 420, distance: 181.3
click at [823, 420] on div "**********" at bounding box center [548, 282] width 1097 height 565
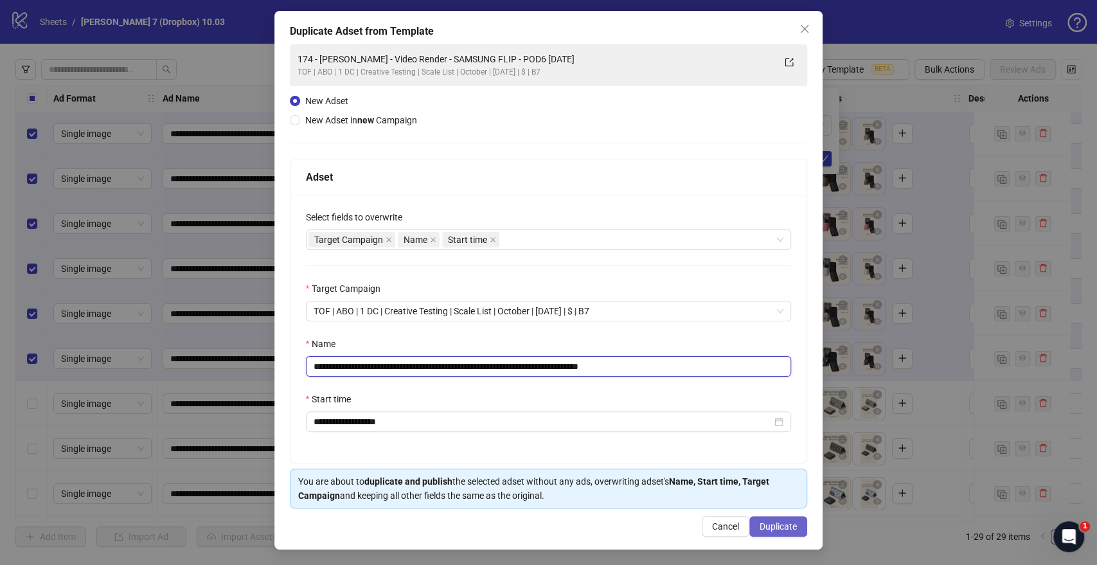
type input "**********"
click at [762, 520] on button "Duplicate" at bounding box center [779, 526] width 58 height 21
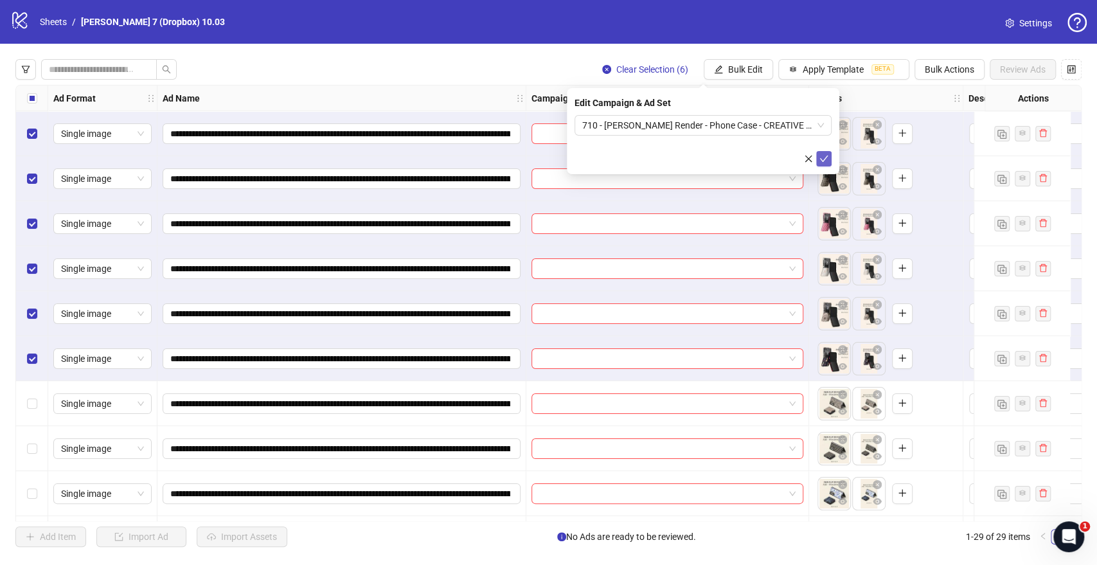
click at [825, 156] on icon "check" at bounding box center [824, 158] width 9 height 9
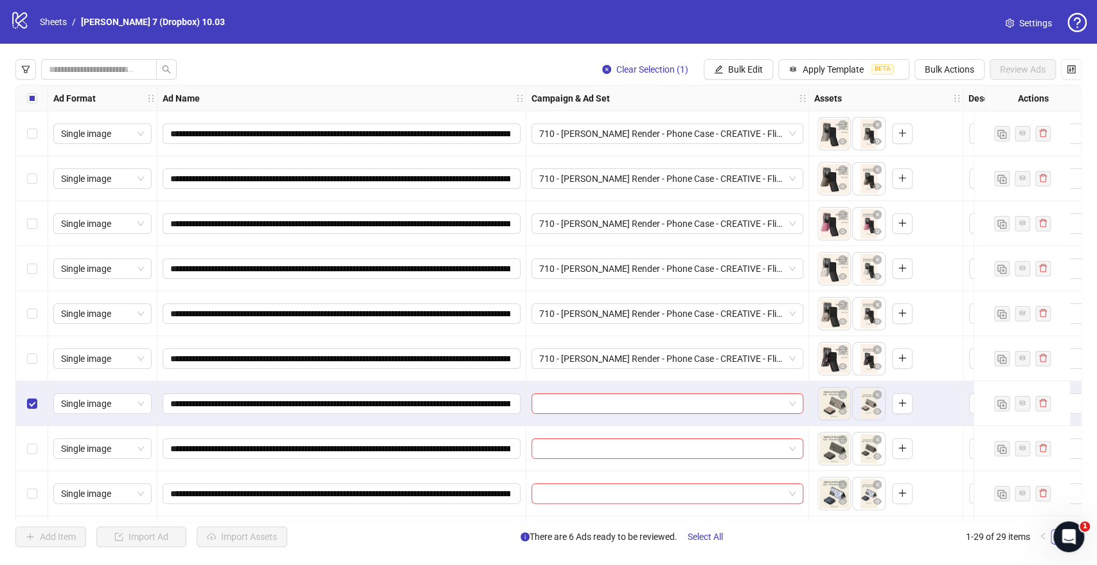
scroll to position [214, 0]
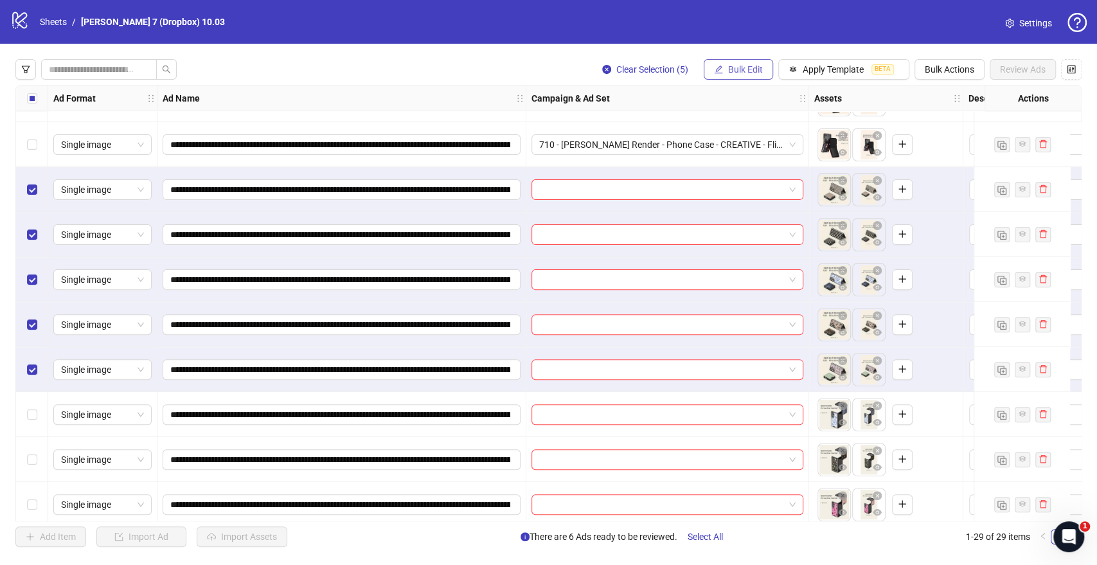
click at [759, 73] on span "Bulk Edit" at bounding box center [745, 69] width 35 height 10
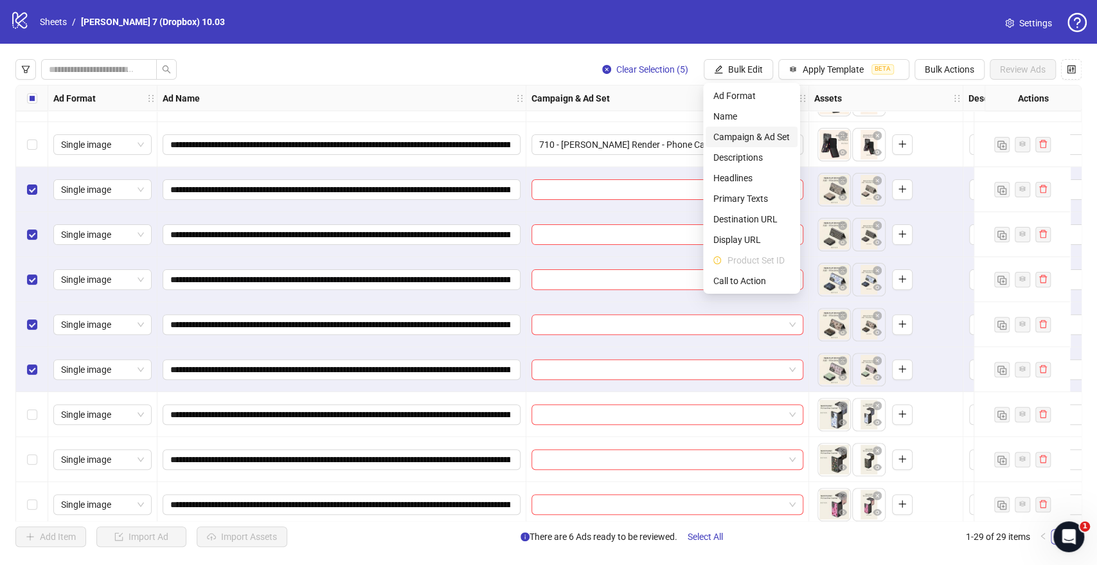
click at [753, 132] on span "Campaign & Ad Set" at bounding box center [752, 137] width 76 height 14
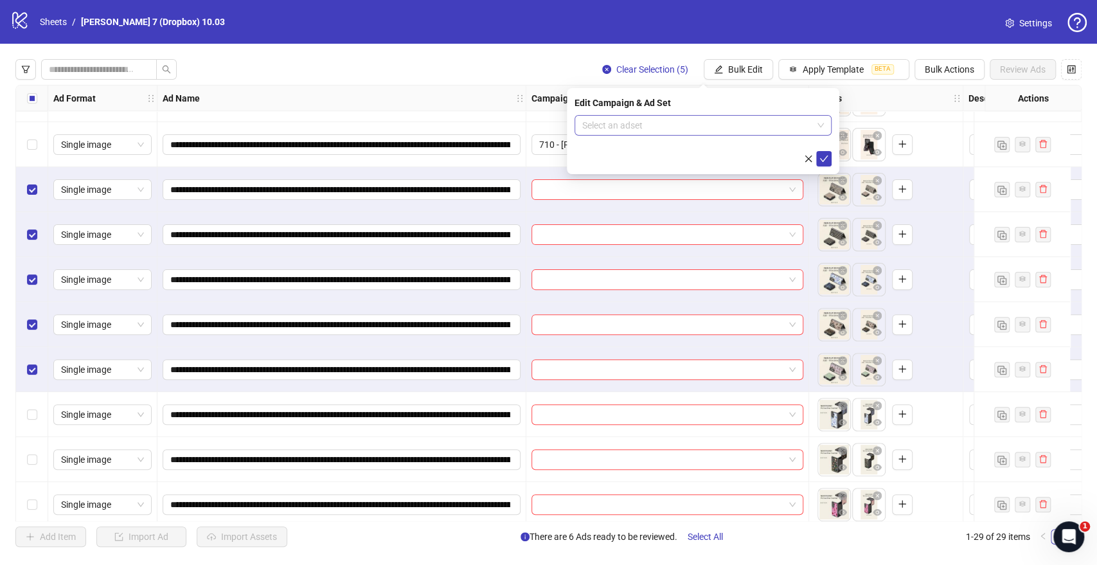
click at [676, 123] on input "search" at bounding box center [697, 125] width 230 height 19
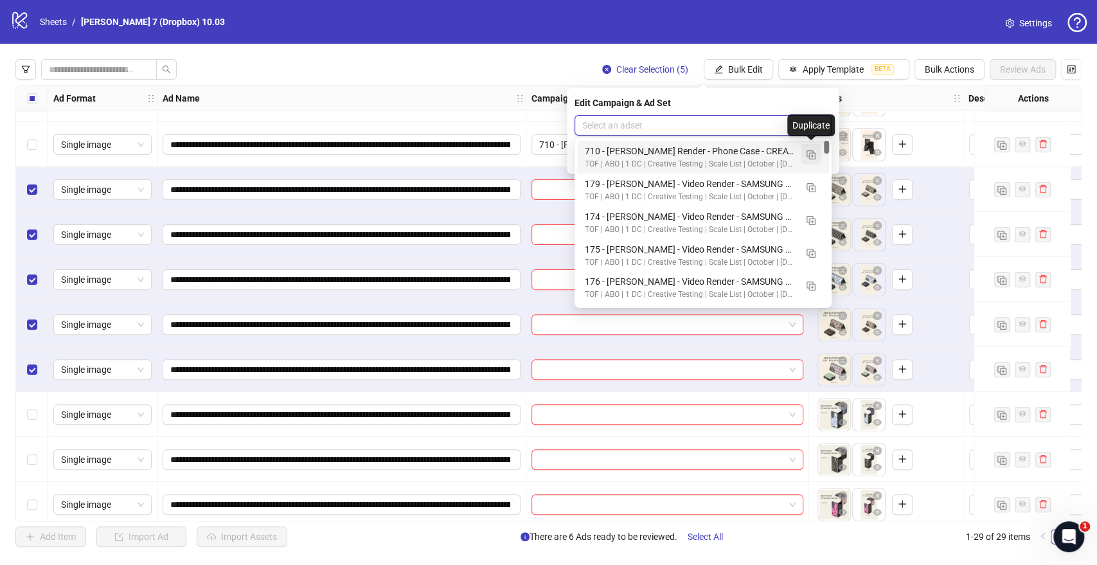
click at [811, 155] on img "button" at bounding box center [811, 154] width 9 height 9
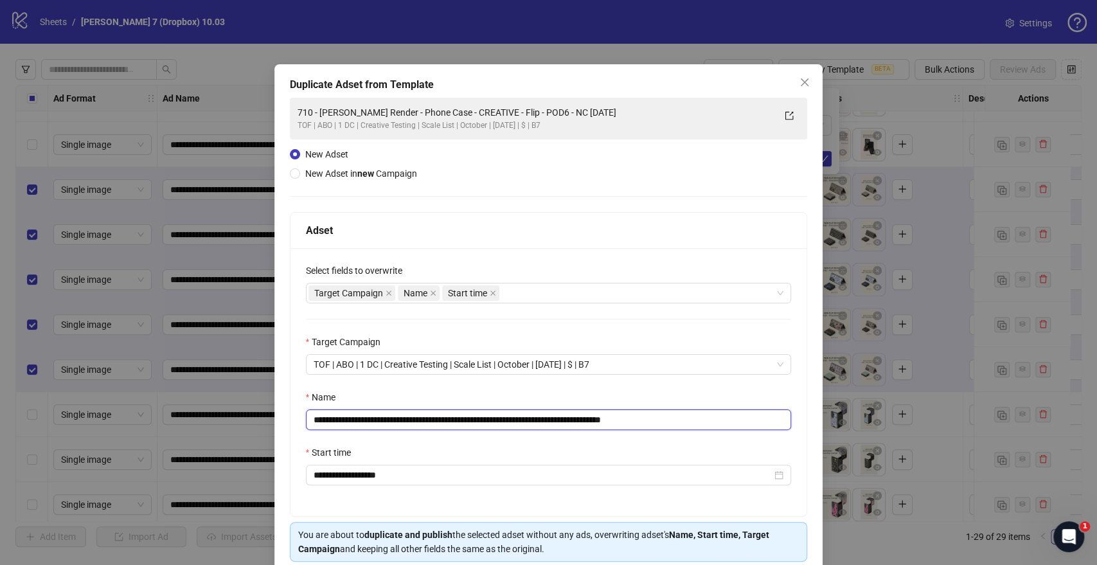
drag, startPoint x: 592, startPoint y: 420, endPoint x: 54, endPoint y: 421, distance: 538.0
click at [54, 421] on div "**********" at bounding box center [548, 282] width 1097 height 565
paste input "**"
drag, startPoint x: 661, startPoint y: 417, endPoint x: 764, endPoint y: 417, distance: 102.2
click at [760, 417] on input "**********" at bounding box center [549, 419] width 486 height 21
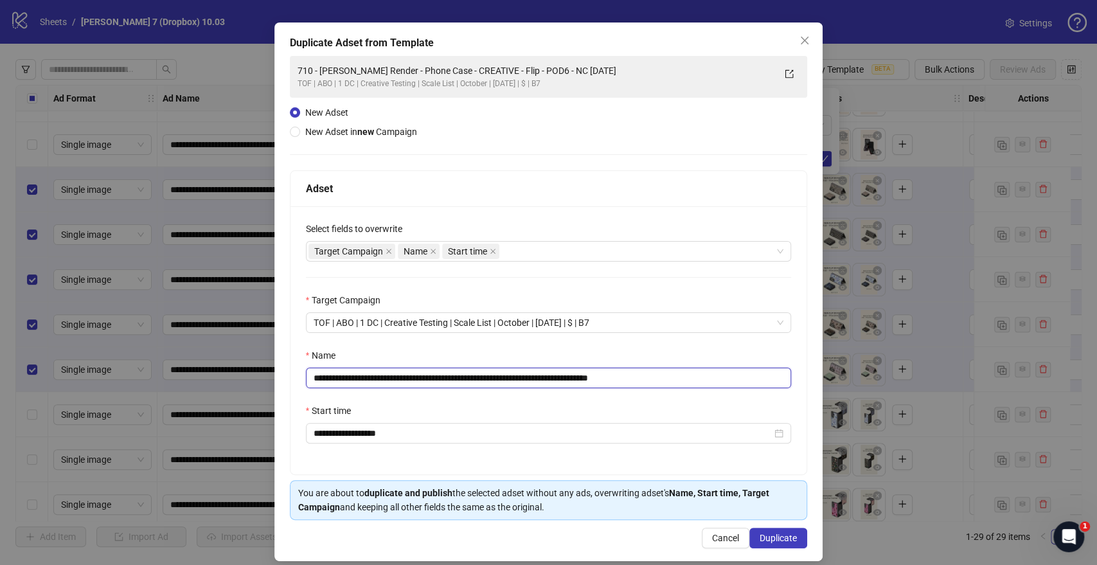
scroll to position [53, 0]
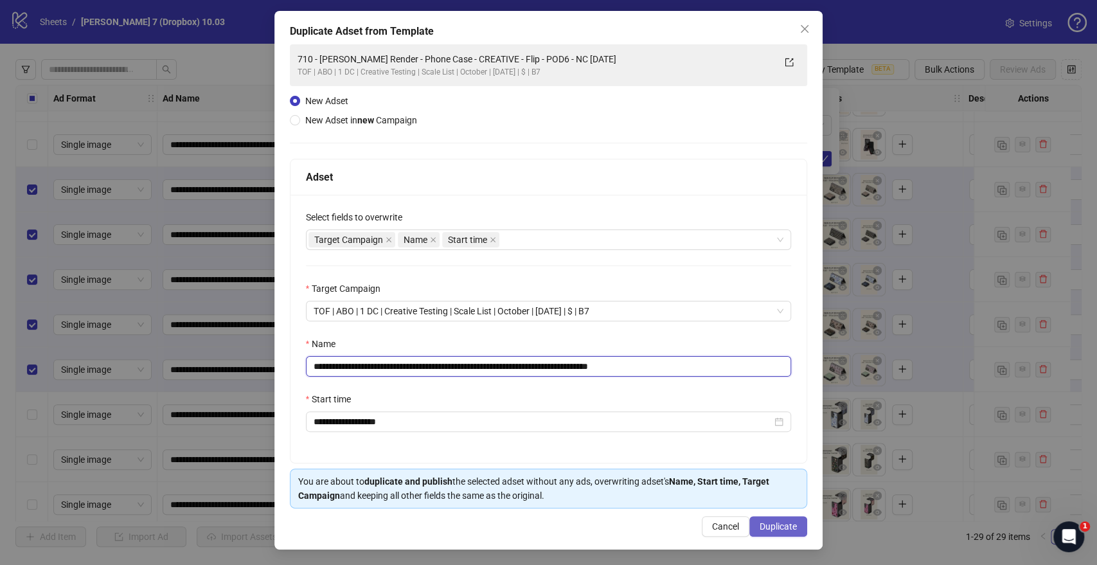
type input "**********"
click at [789, 533] on button "Duplicate" at bounding box center [779, 526] width 58 height 21
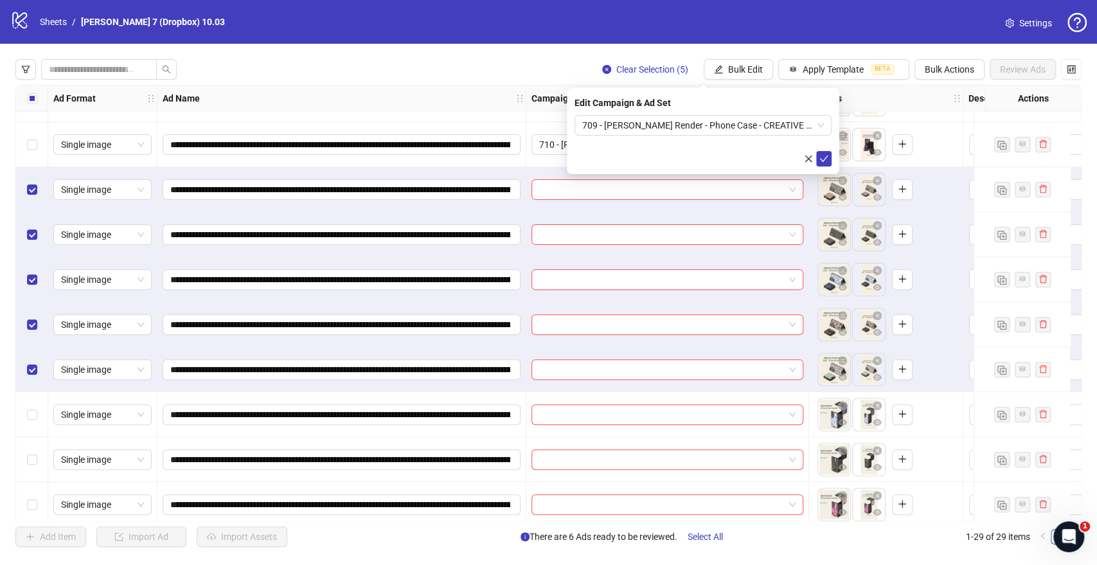
click at [822, 156] on icon "check" at bounding box center [824, 158] width 9 height 9
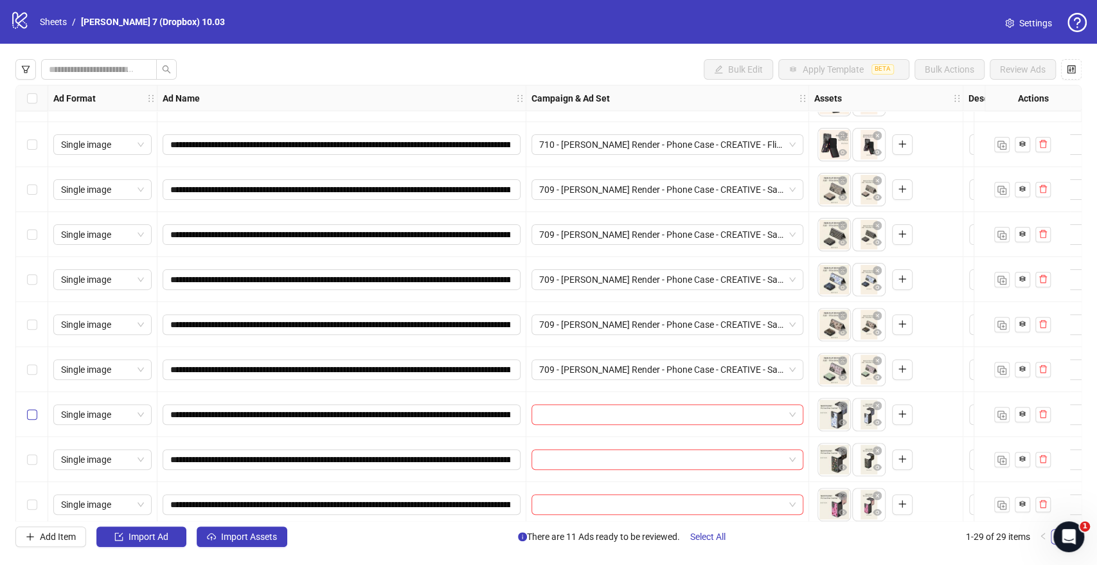
click at [30, 408] on label "Select row 12" at bounding box center [32, 415] width 10 height 14
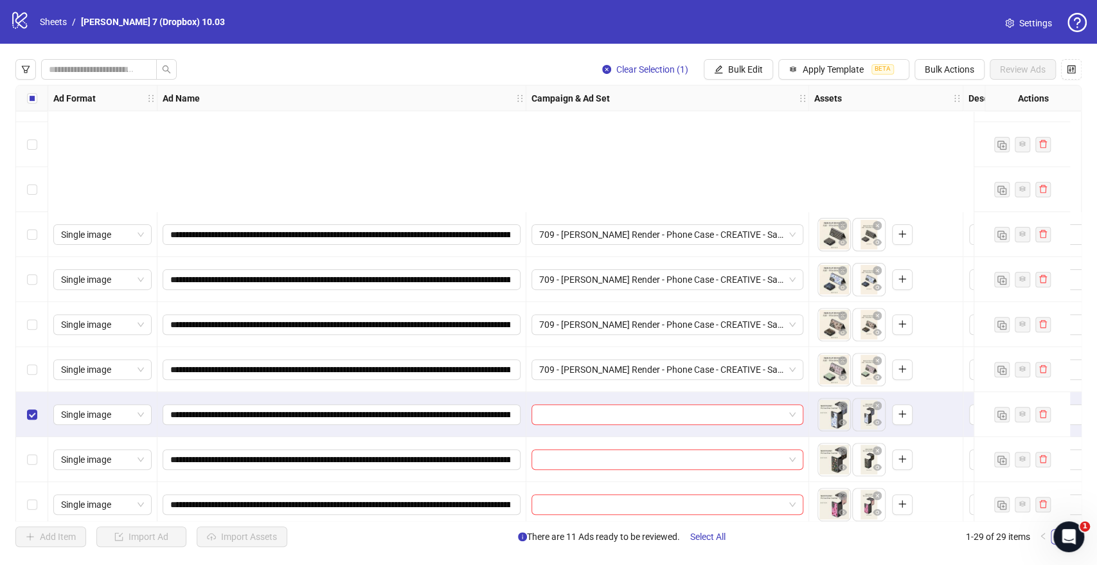
scroll to position [428, 0]
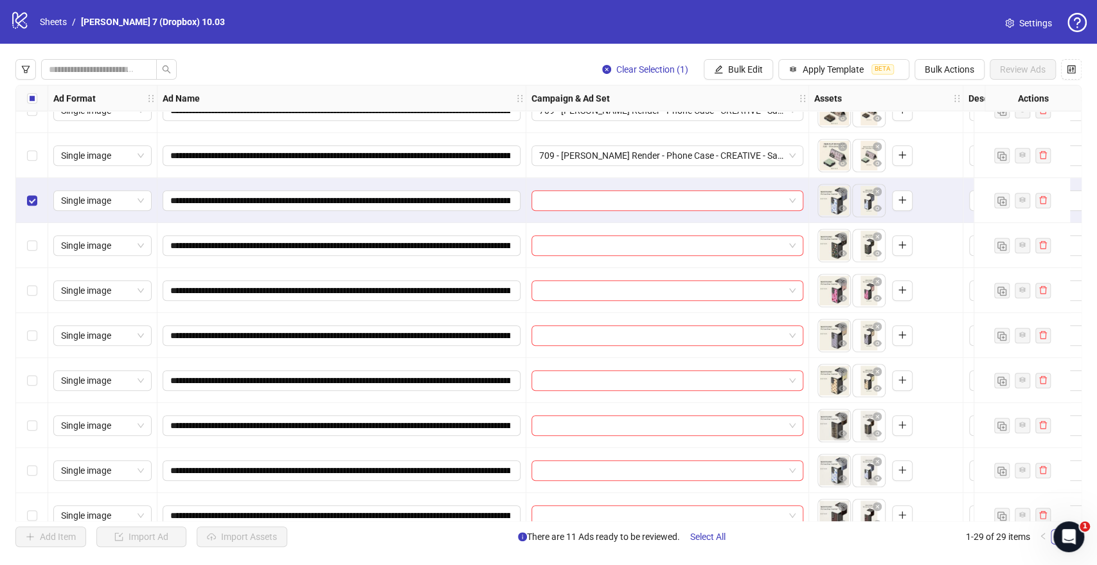
click at [35, 386] on label "Select row 16" at bounding box center [32, 380] width 10 height 14
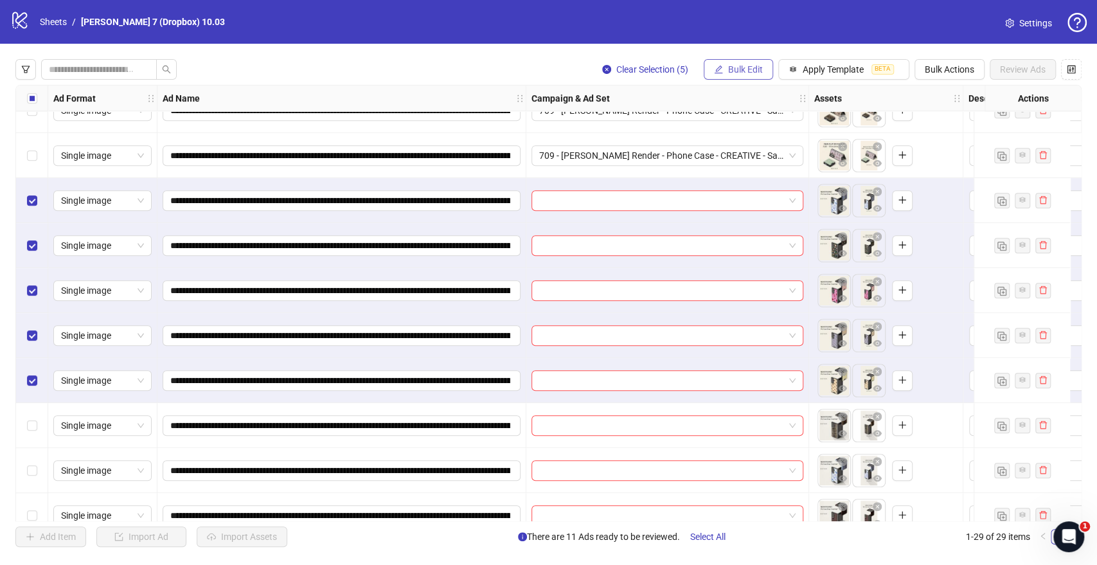
click at [741, 71] on span "Bulk Edit" at bounding box center [745, 69] width 35 height 10
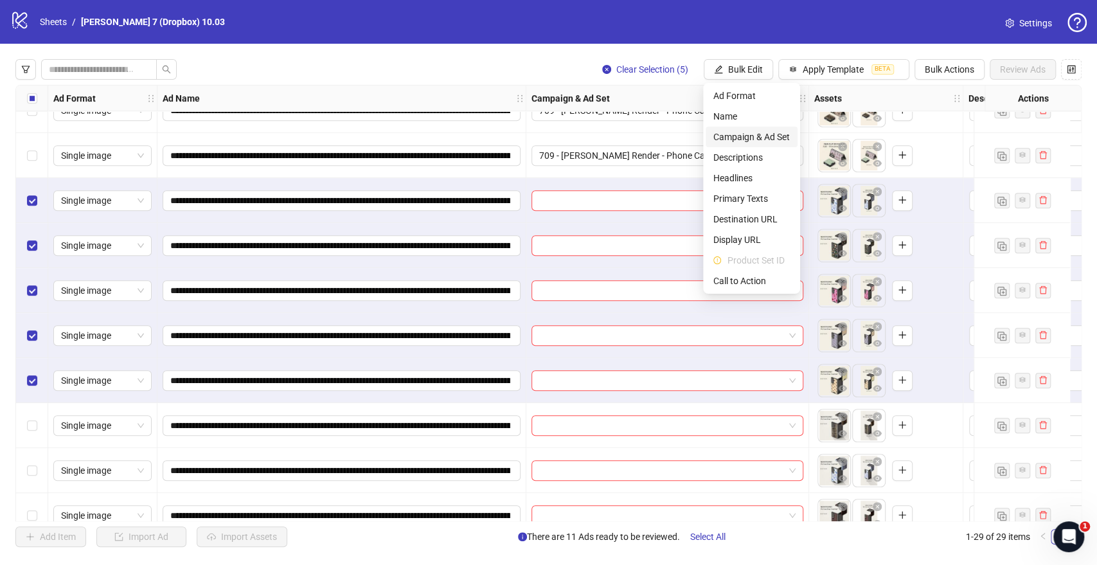
click at [741, 130] on span "Campaign & Ad Set" at bounding box center [752, 137] width 76 height 14
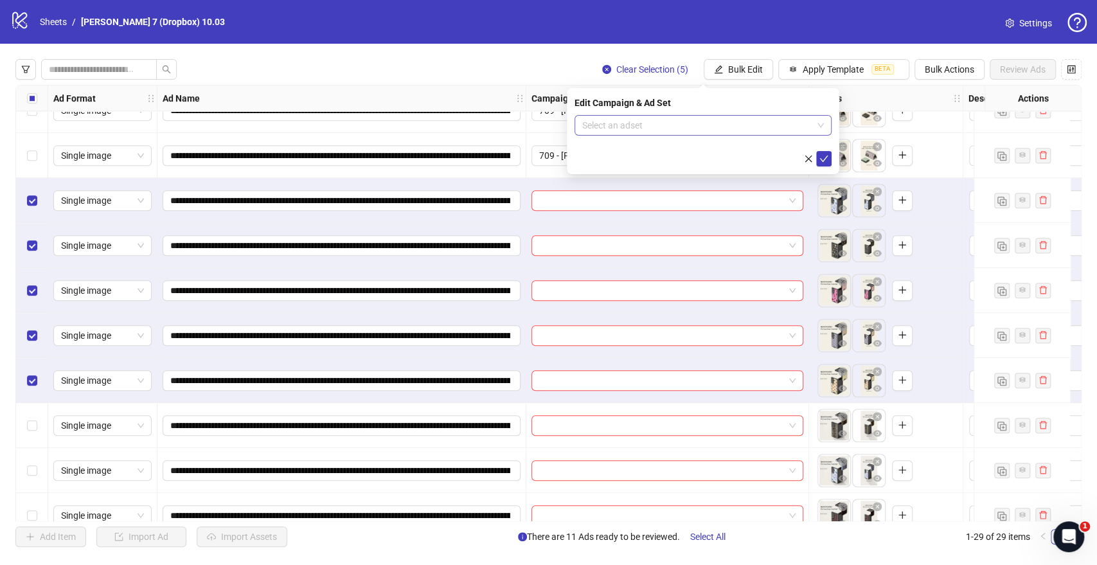
click at [660, 119] on input "search" at bounding box center [697, 125] width 230 height 19
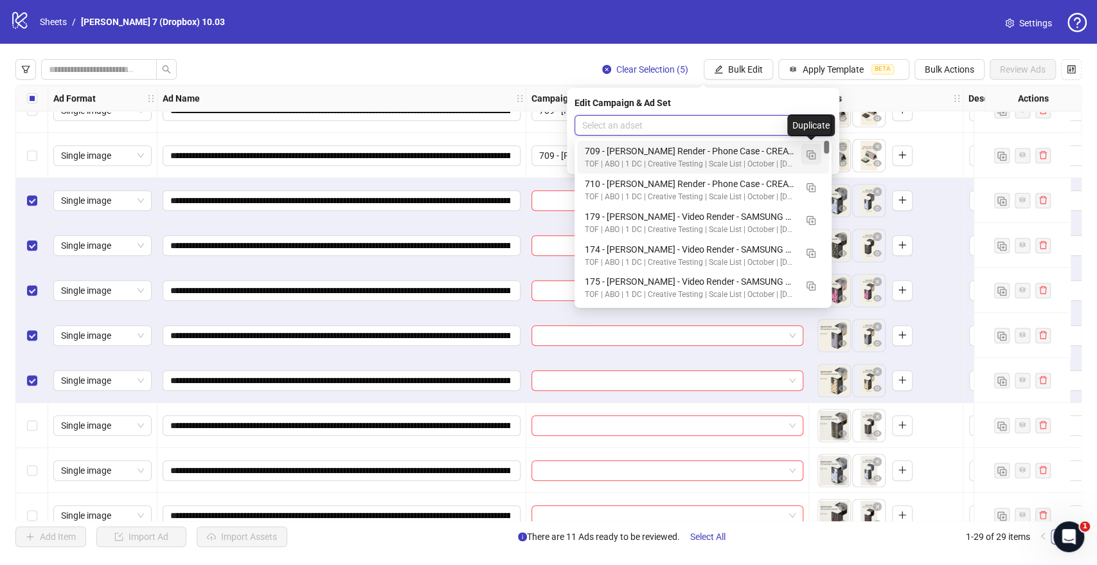
click at [816, 156] on button "button" at bounding box center [811, 154] width 21 height 21
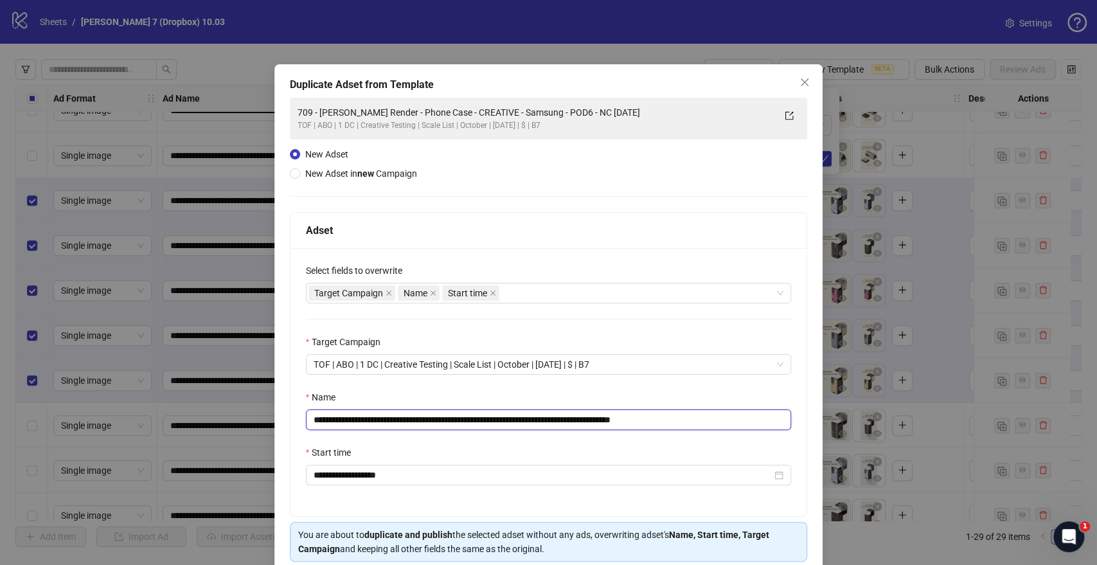
drag, startPoint x: 611, startPoint y: 420, endPoint x: 138, endPoint y: 420, distance: 473.1
click at [138, 420] on div "**********" at bounding box center [548, 282] width 1097 height 565
paste input "text"
drag, startPoint x: 616, startPoint y: 420, endPoint x: 833, endPoint y: 422, distance: 216.6
click at [831, 422] on div "**********" at bounding box center [548, 282] width 1097 height 565
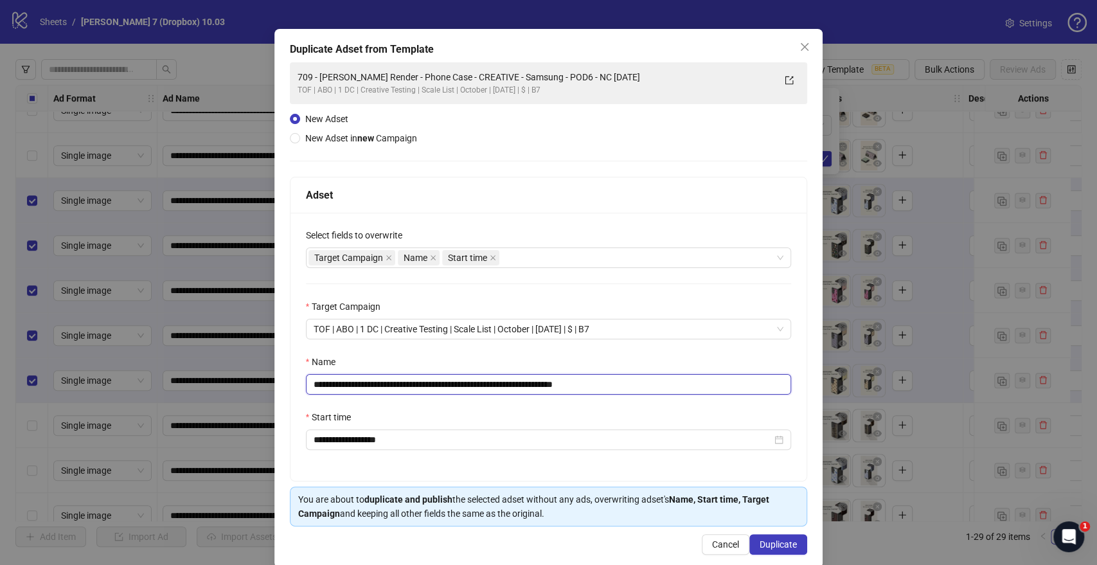
scroll to position [53, 0]
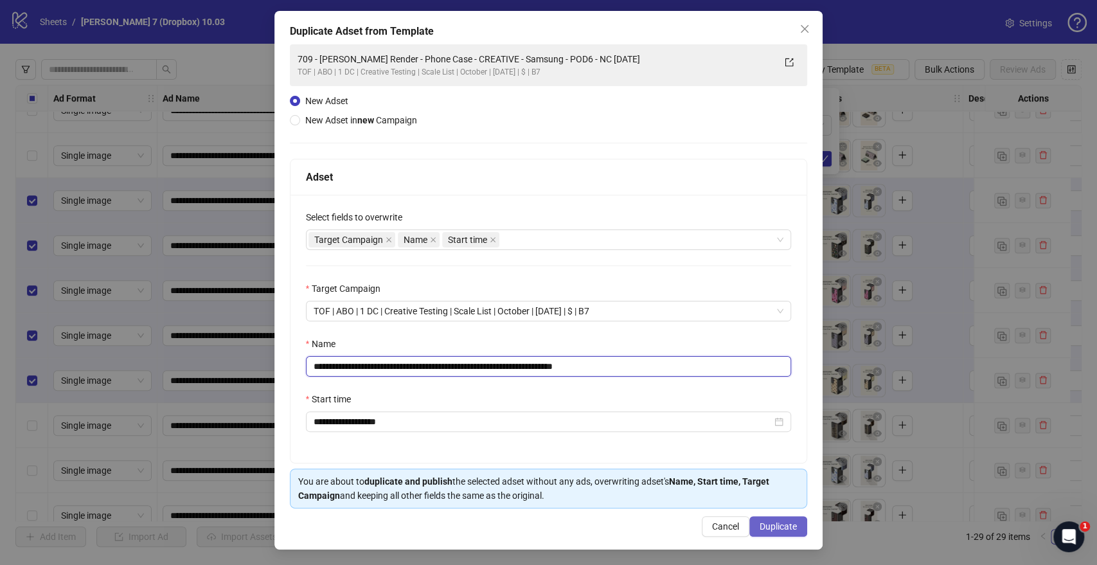
type input "**********"
click at [770, 523] on span "Duplicate" at bounding box center [778, 526] width 37 height 10
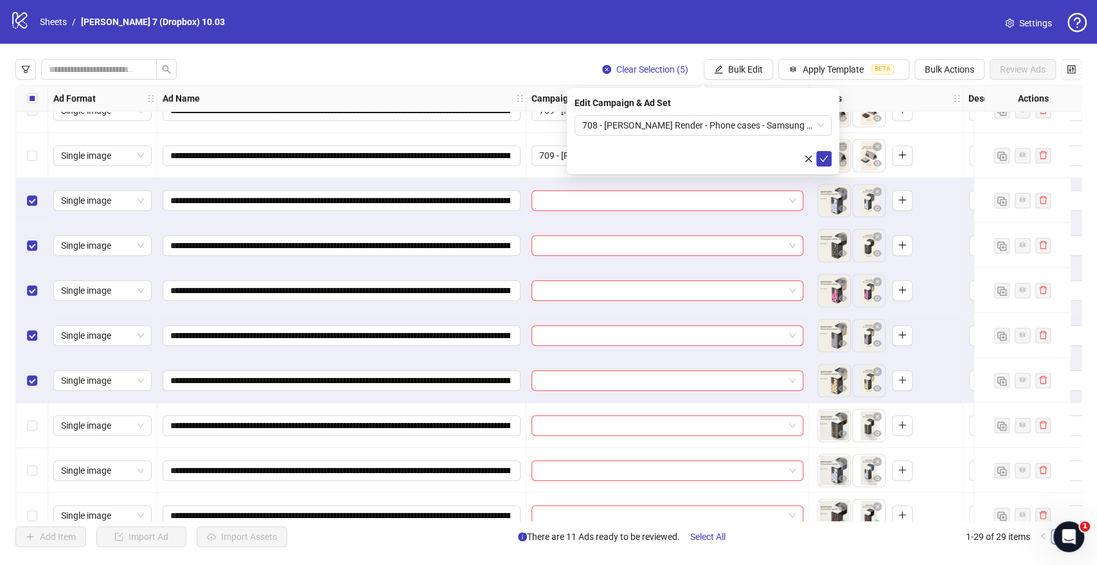
click at [824, 157] on icon "check" at bounding box center [824, 158] width 9 height 9
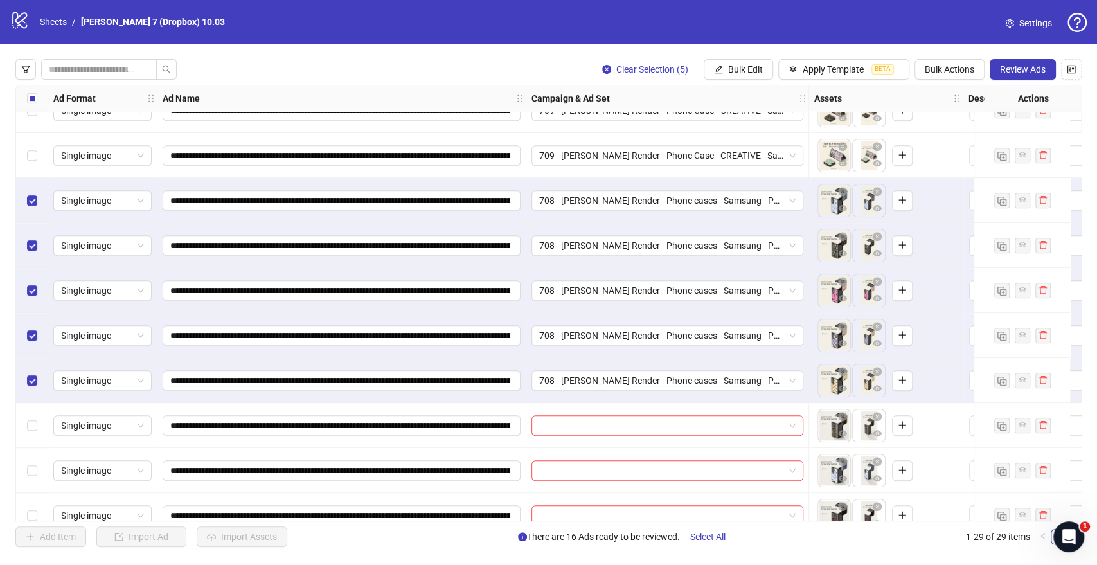
click at [24, 99] on div "Select all rows" at bounding box center [32, 98] width 32 height 26
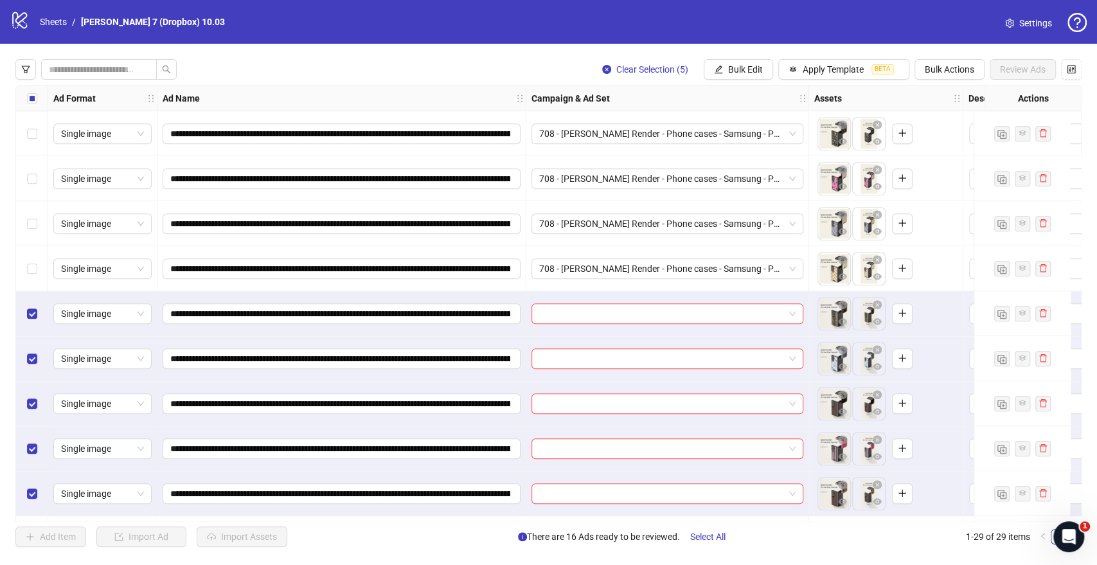
scroll to position [643, 0]
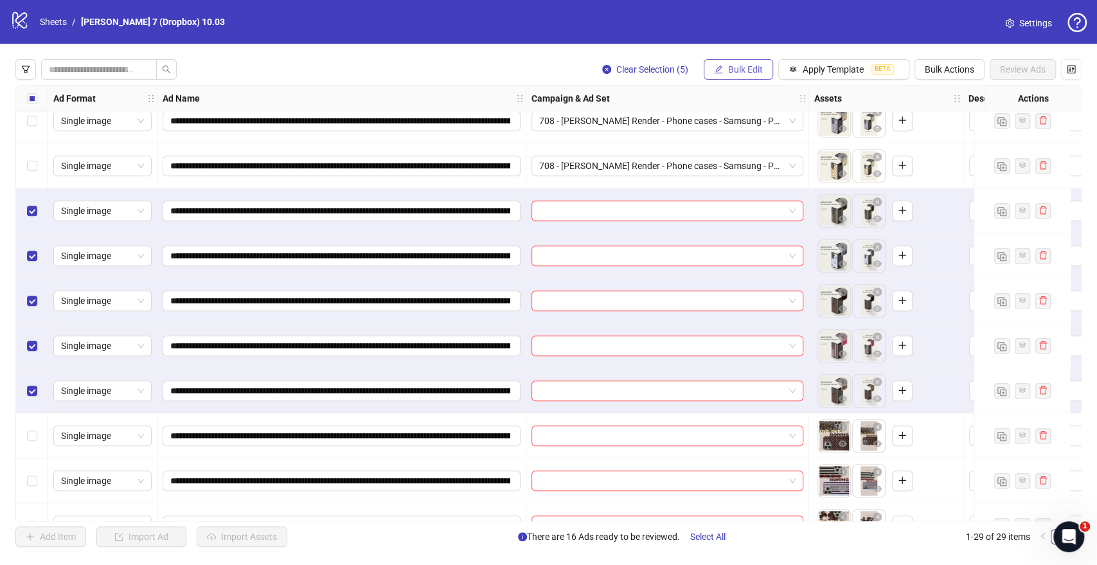
click at [737, 69] on span "Bulk Edit" at bounding box center [745, 69] width 35 height 10
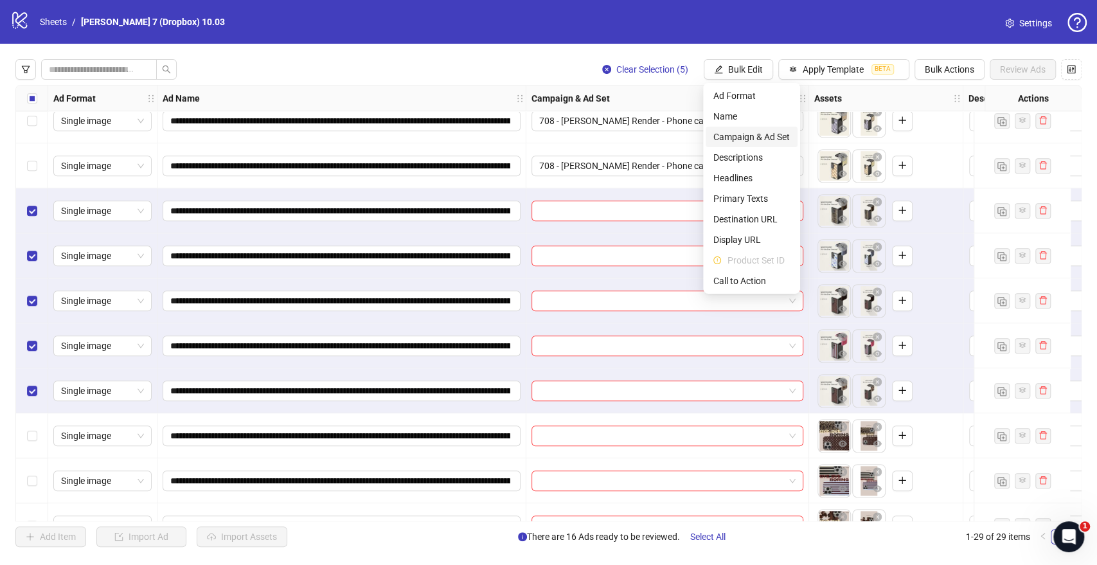
click at [755, 133] on span "Campaign & Ad Set" at bounding box center [752, 137] width 76 height 14
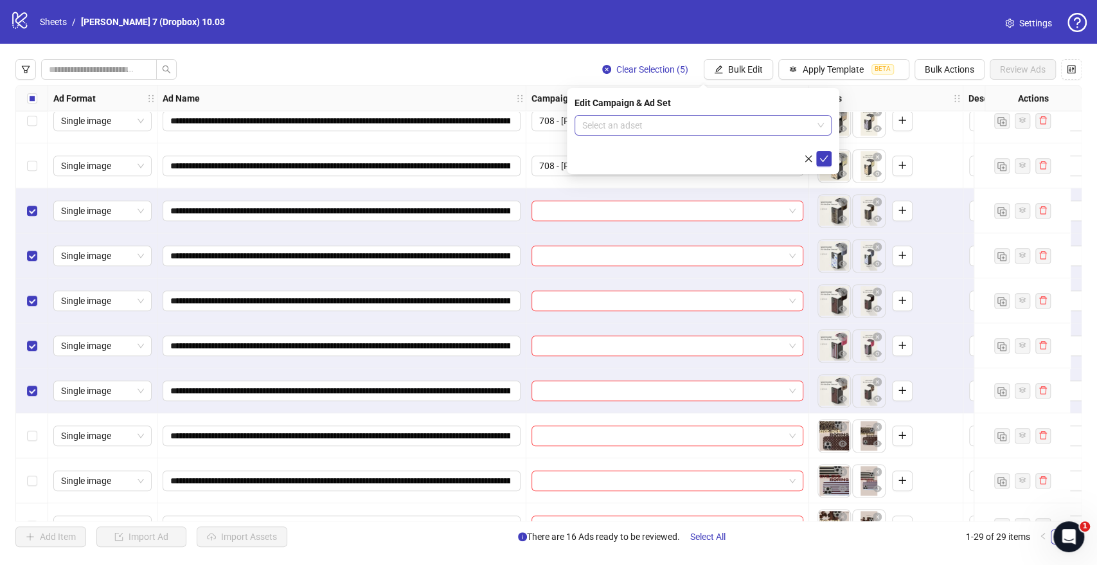
click at [637, 121] on input "search" at bounding box center [697, 125] width 230 height 19
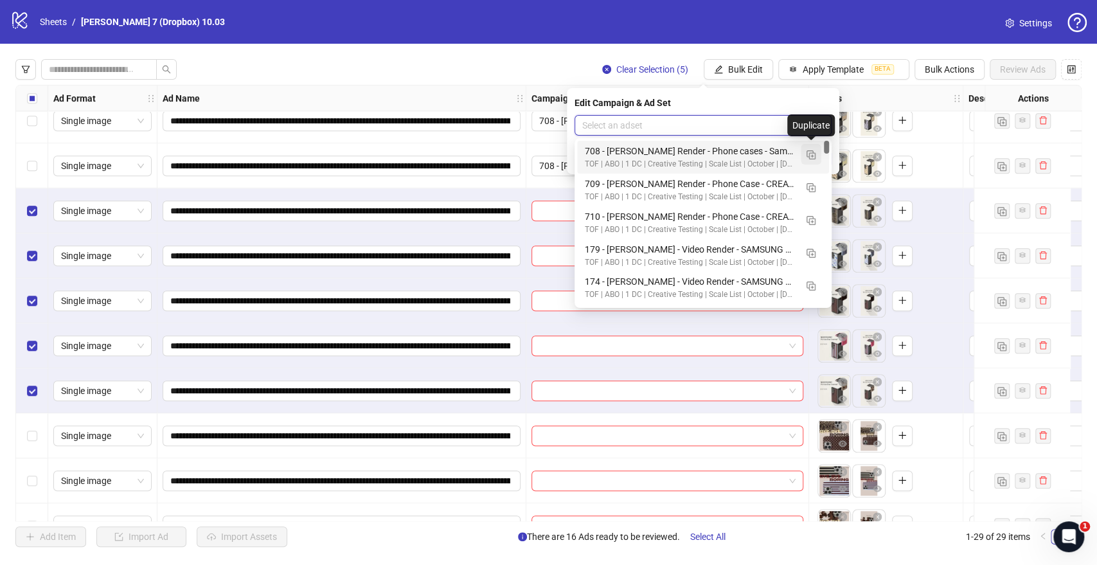
click at [807, 158] on img "button" at bounding box center [811, 154] width 9 height 9
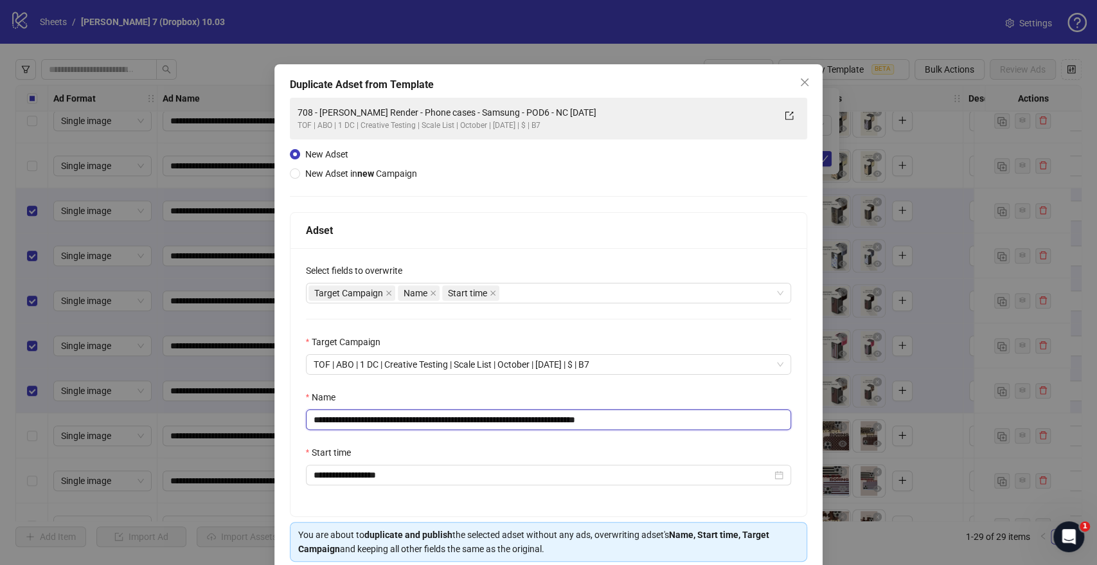
drag, startPoint x: 567, startPoint y: 421, endPoint x: 144, endPoint y: 413, distance: 423.0
click at [144, 413] on div "**********" at bounding box center [548, 282] width 1097 height 565
paste input "text"
drag, startPoint x: 617, startPoint y: 421, endPoint x: 717, endPoint y: 420, distance: 99.6
click at [715, 420] on input "**********" at bounding box center [549, 419] width 486 height 21
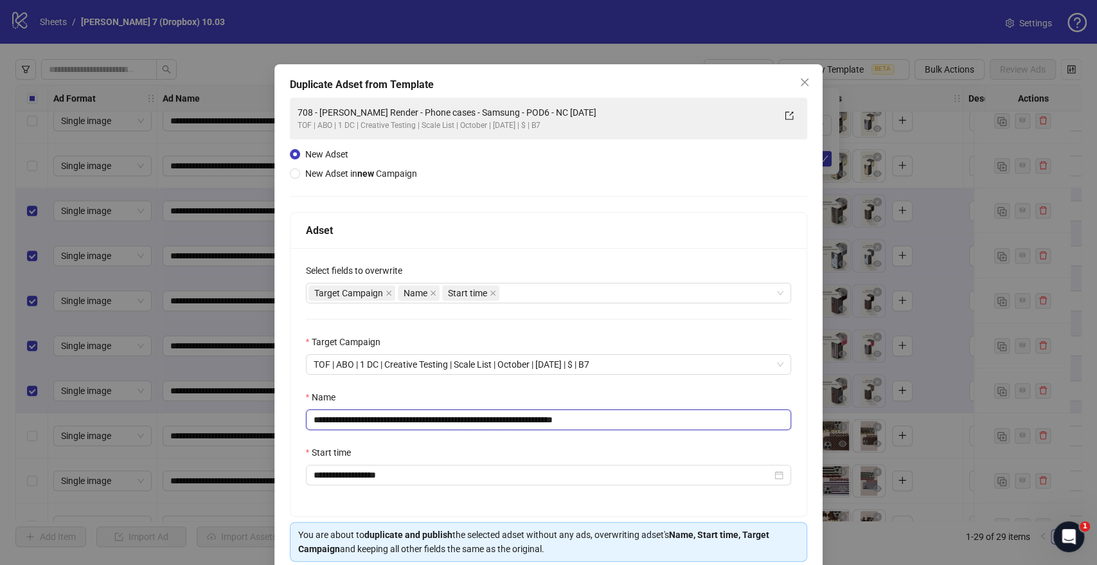
scroll to position [53, 0]
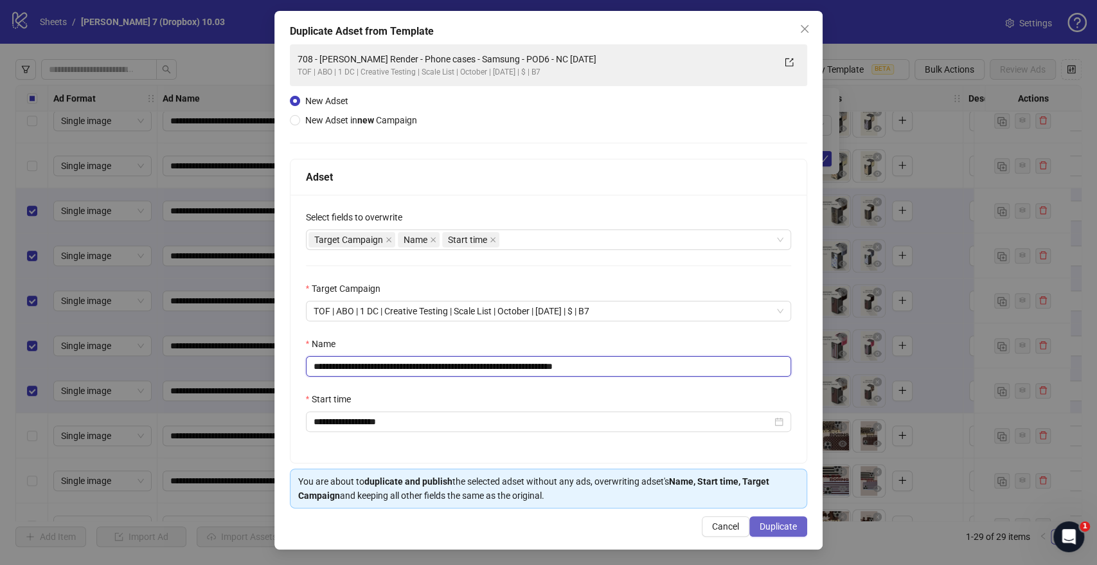
type input "**********"
click at [770, 521] on span "Duplicate" at bounding box center [778, 526] width 37 height 10
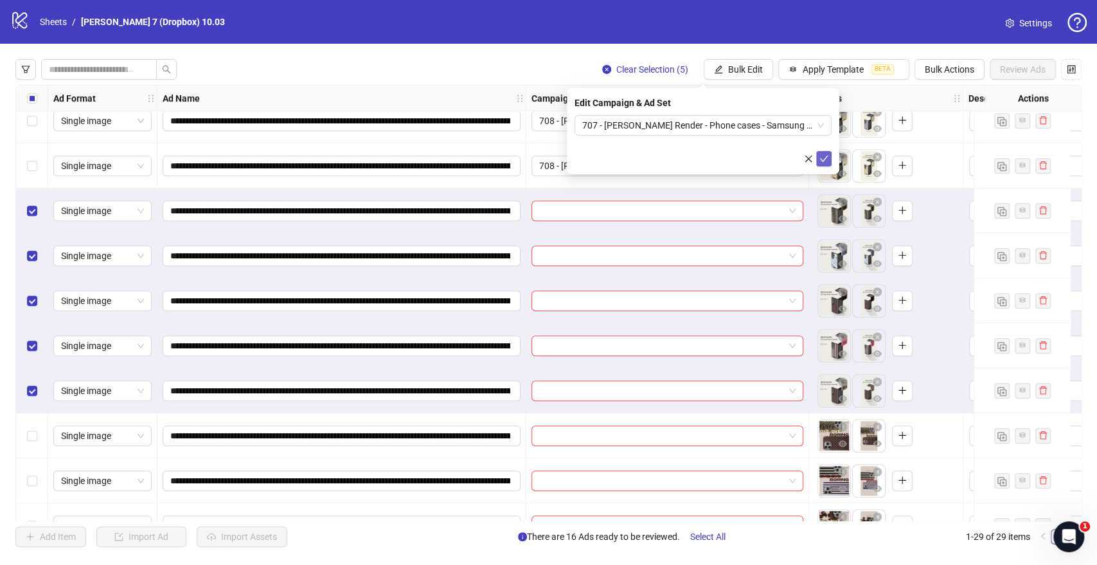
click at [831, 158] on button "submit" at bounding box center [823, 158] width 15 height 15
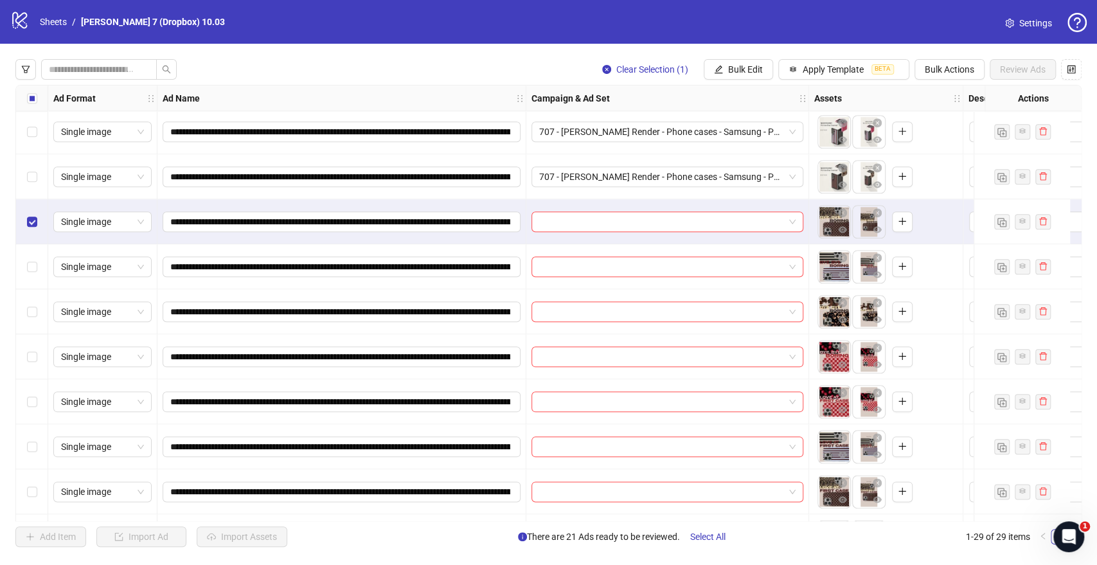
scroll to position [900, 0]
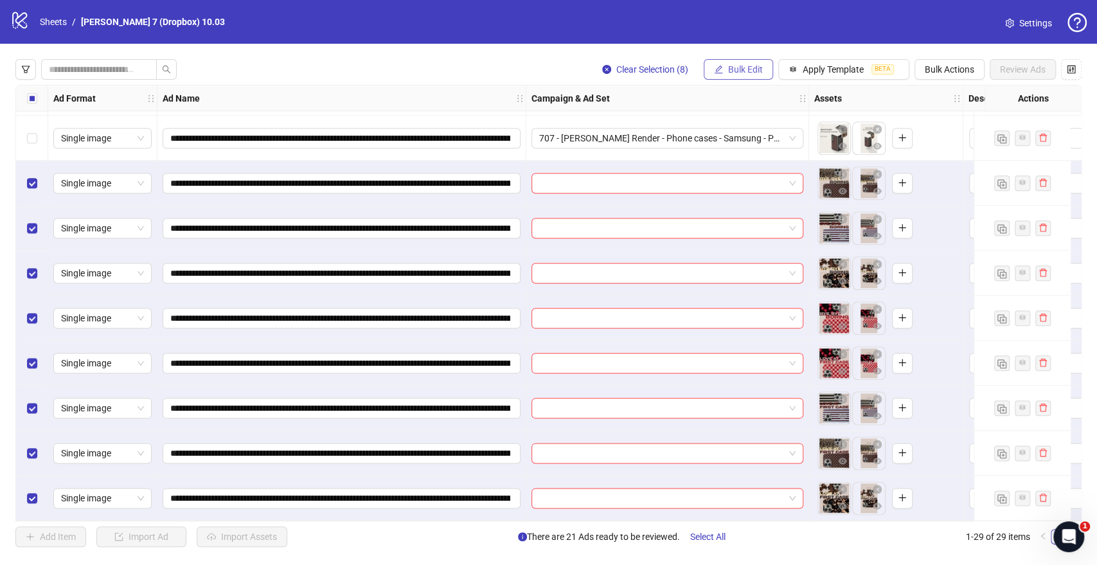
click at [753, 75] on button "Bulk Edit" at bounding box center [738, 69] width 69 height 21
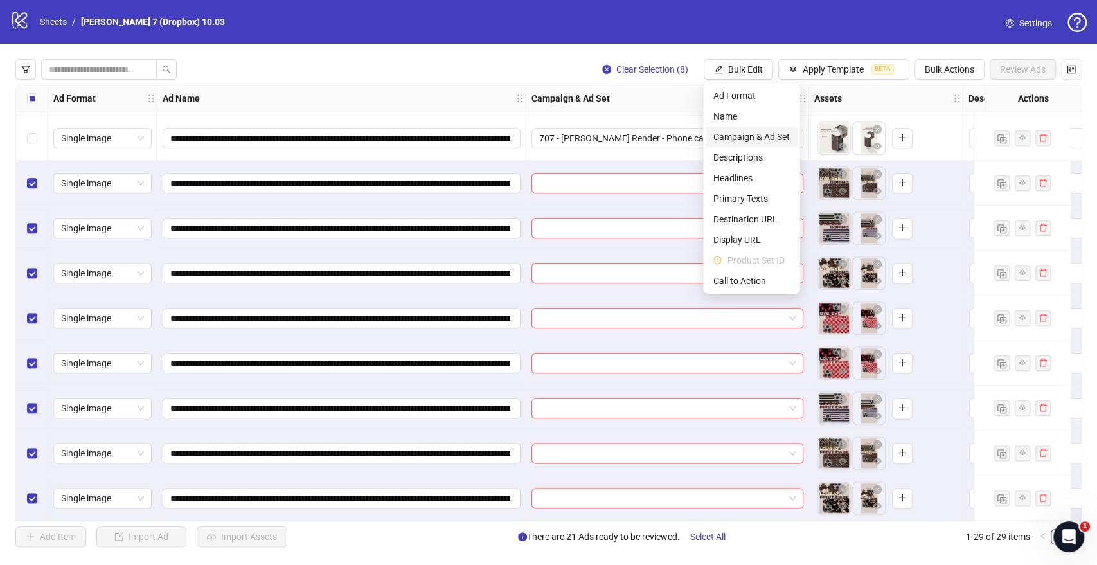
click at [737, 140] on span "Campaign & Ad Set" at bounding box center [752, 137] width 76 height 14
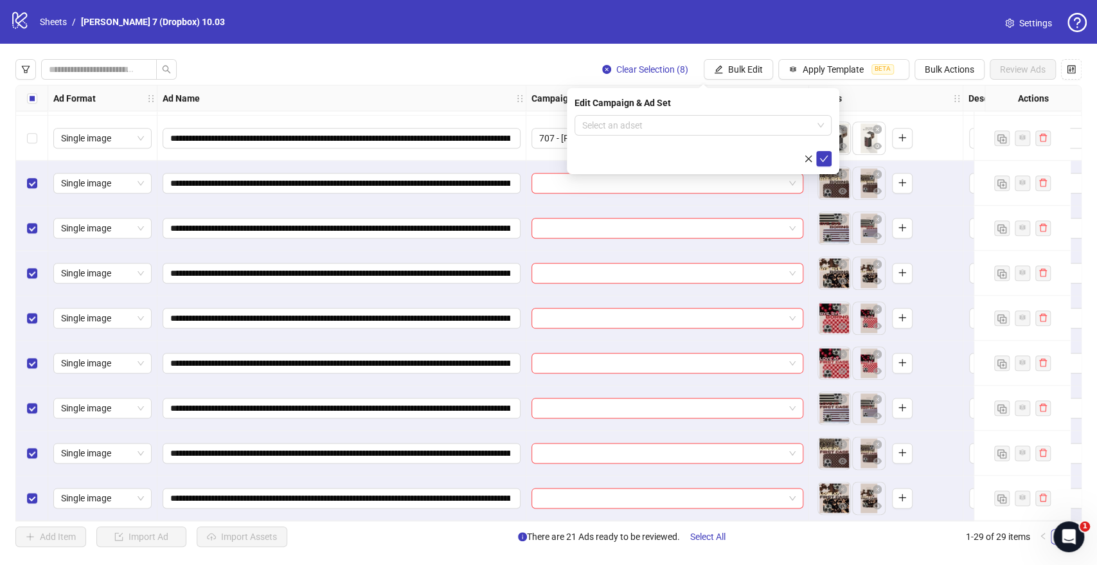
click at [697, 136] on form "Select an adset" at bounding box center [703, 140] width 257 height 51
click at [710, 126] on input "search" at bounding box center [697, 125] width 230 height 19
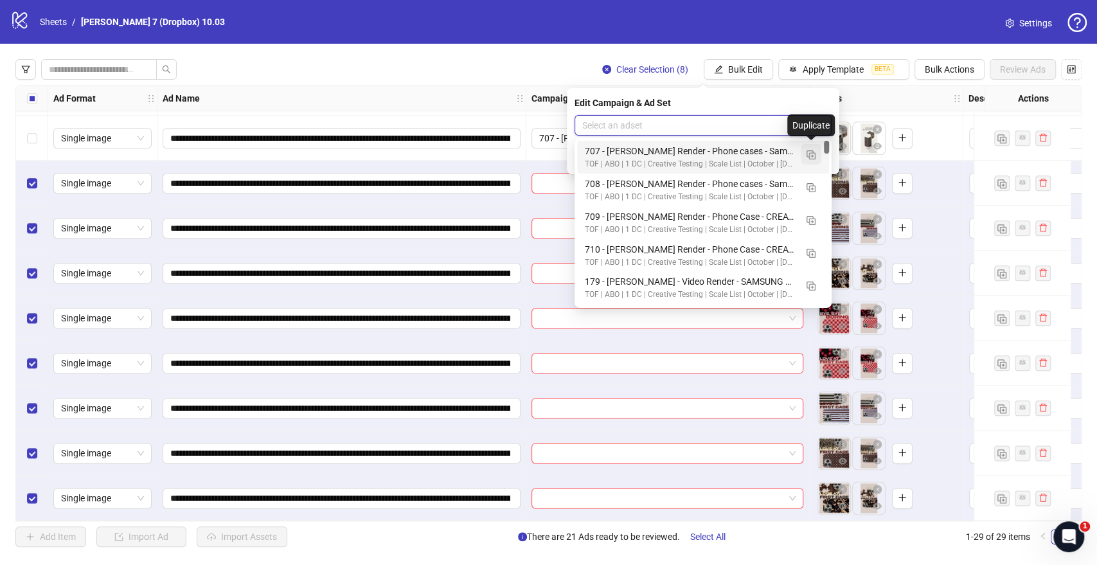
click at [811, 159] on span "button" at bounding box center [811, 154] width 9 height 10
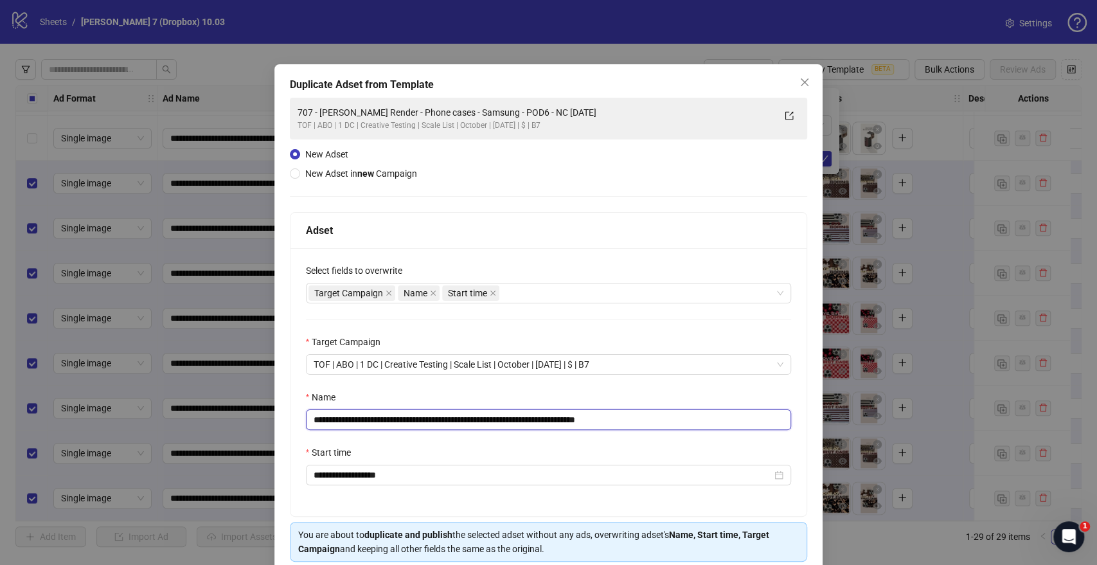
drag, startPoint x: 570, startPoint y: 418, endPoint x: 148, endPoint y: 397, distance: 421.6
click at [148, 397] on div "**********" at bounding box center [548, 282] width 1097 height 565
drag, startPoint x: 578, startPoint y: 417, endPoint x: 571, endPoint y: 421, distance: 8.4
click at [578, 417] on input "**********" at bounding box center [549, 419] width 486 height 21
drag, startPoint x: 571, startPoint y: 420, endPoint x: 471, endPoint y: 388, distance: 104.7
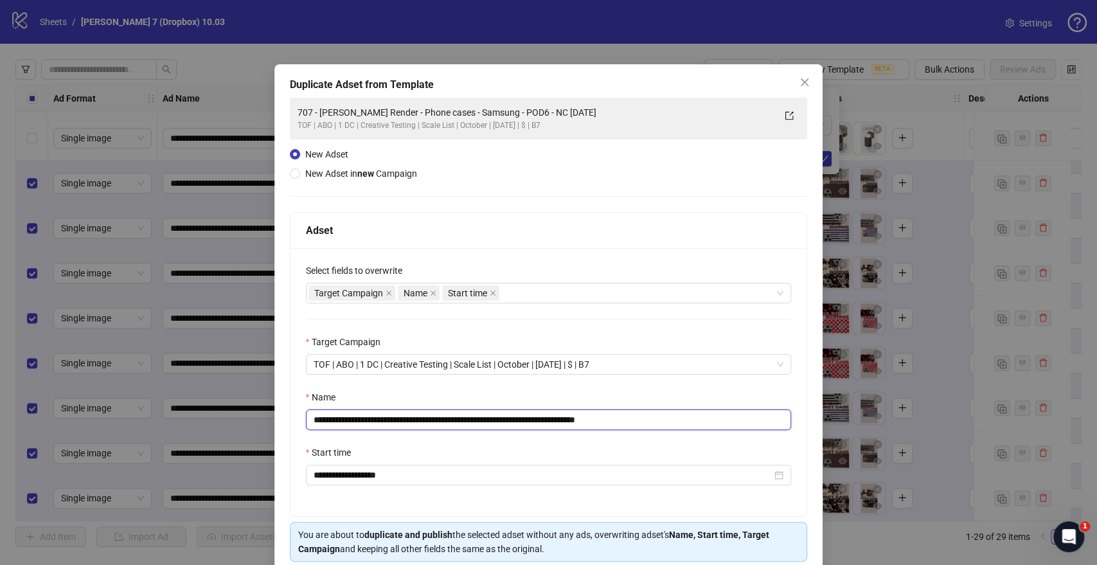
click at [28, 379] on div "**********" at bounding box center [548, 282] width 1097 height 565
paste input "text"
drag, startPoint x: 545, startPoint y: 417, endPoint x: 668, endPoint y: 421, distance: 122.9
click at [656, 421] on input "**********" at bounding box center [549, 419] width 486 height 21
type input "**********"
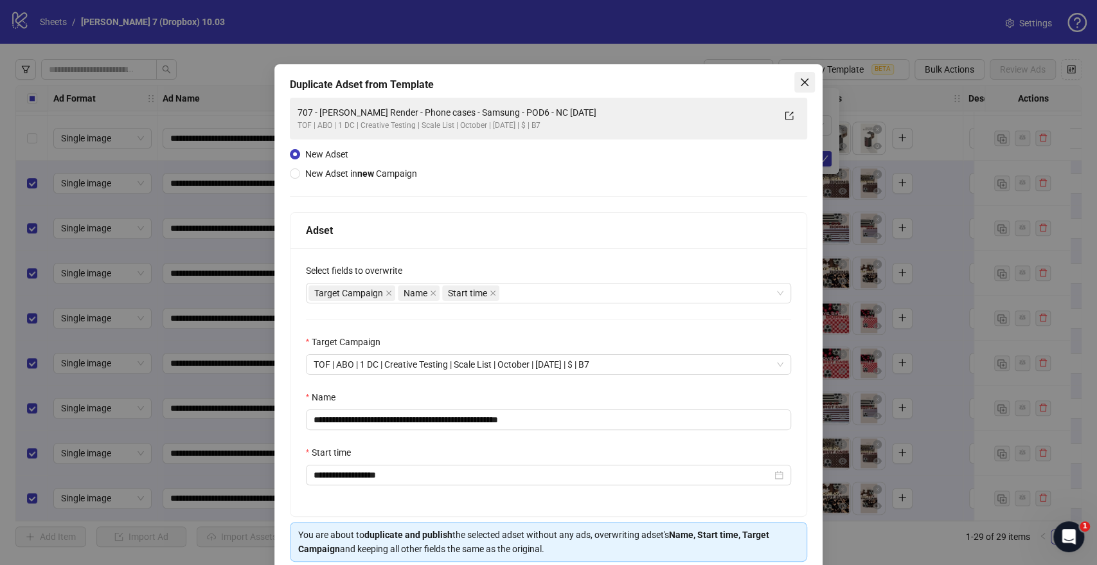
click at [802, 86] on icon "close" at bounding box center [805, 82] width 10 height 10
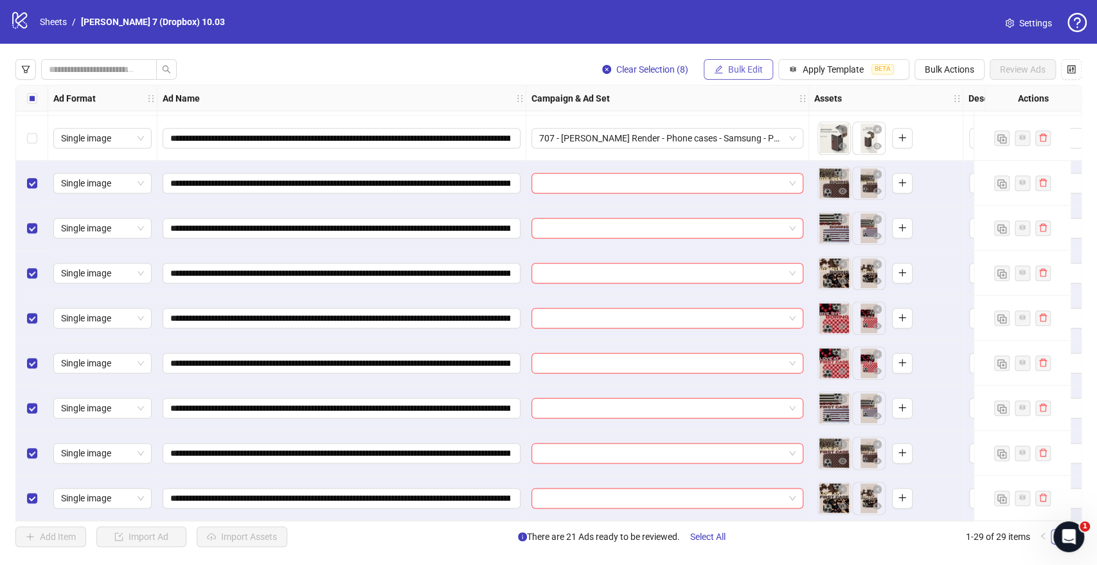
click at [742, 74] on span "Bulk Edit" at bounding box center [745, 69] width 35 height 10
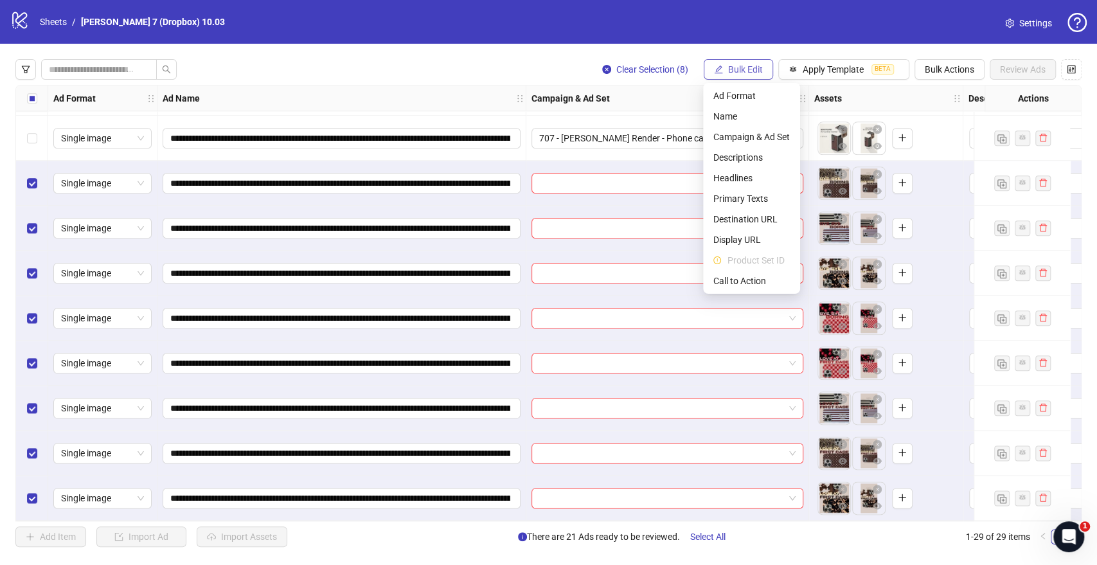
click at [741, 76] on button "Bulk Edit" at bounding box center [738, 69] width 69 height 21
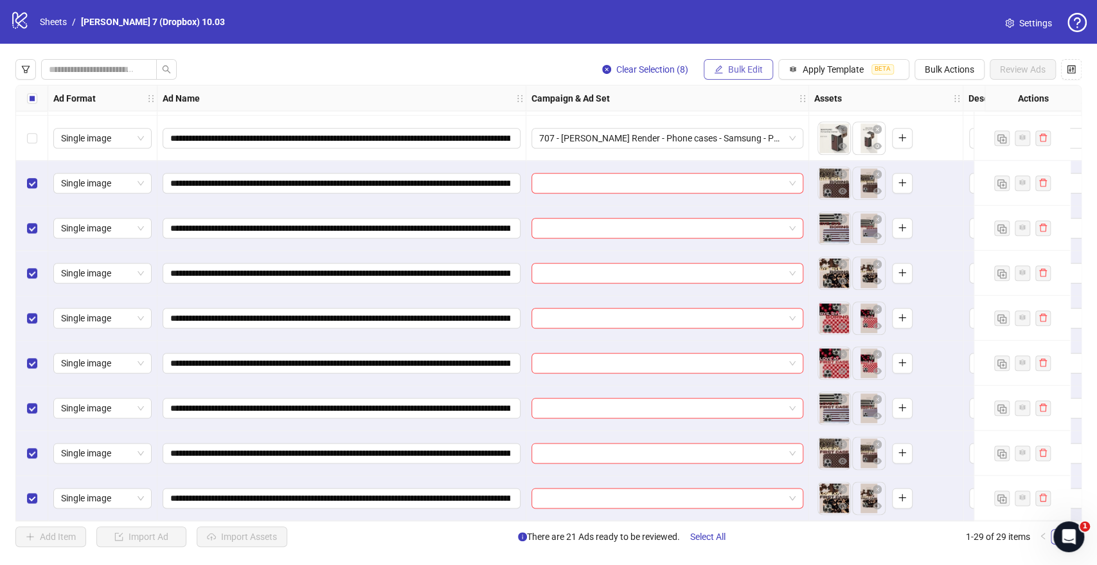
click at [741, 76] on button "Bulk Edit" at bounding box center [738, 69] width 69 height 21
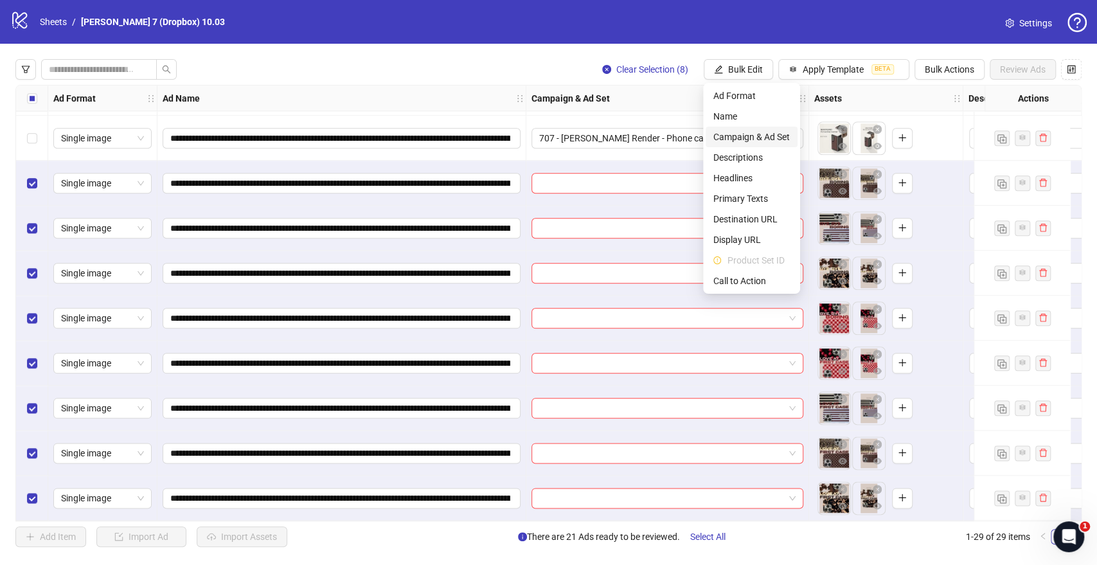
click at [741, 130] on span "Campaign & Ad Set" at bounding box center [752, 137] width 76 height 14
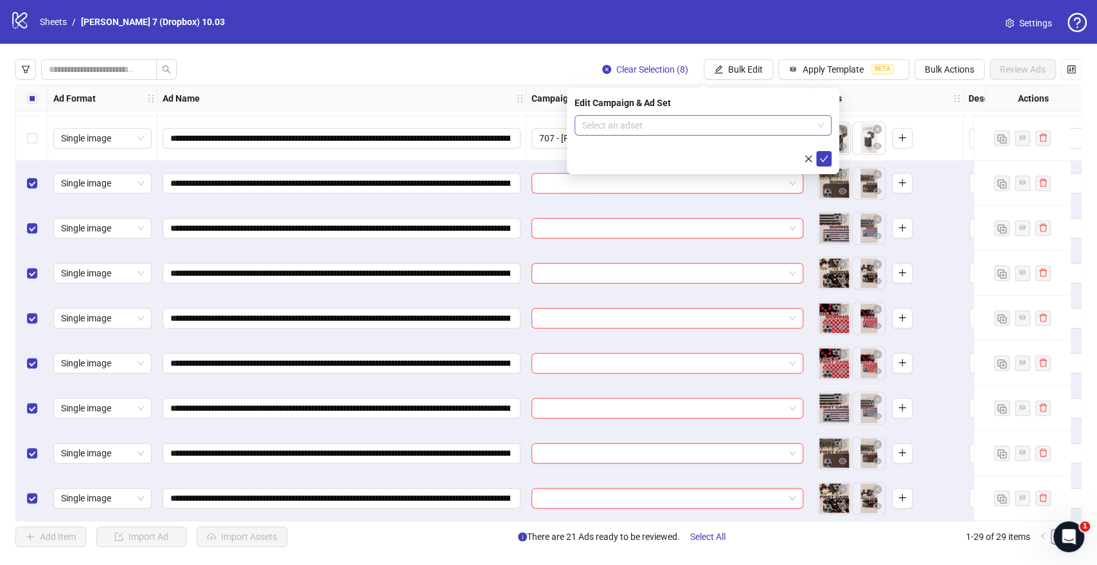
click at [673, 130] on input "search" at bounding box center [697, 125] width 230 height 19
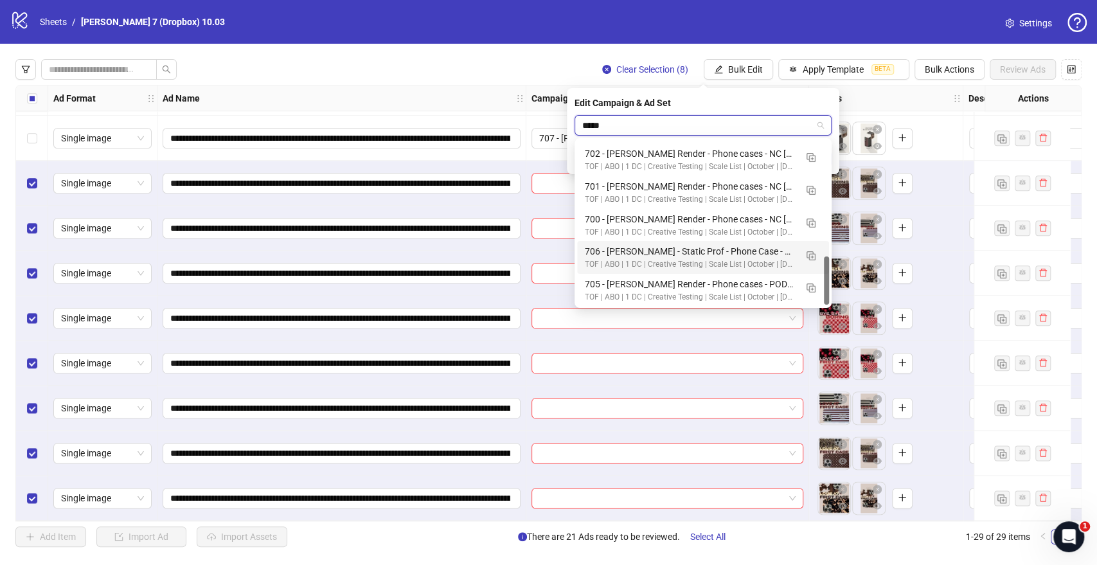
scroll to position [392, 0]
click at [807, 282] on img "button" at bounding box center [811, 286] width 9 height 9
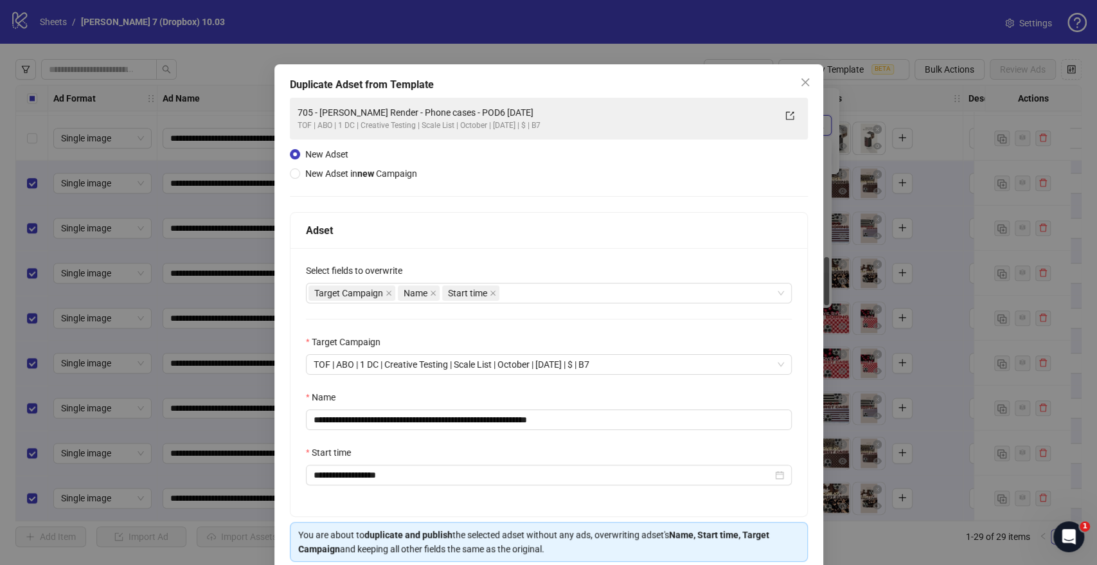
type input "*****"
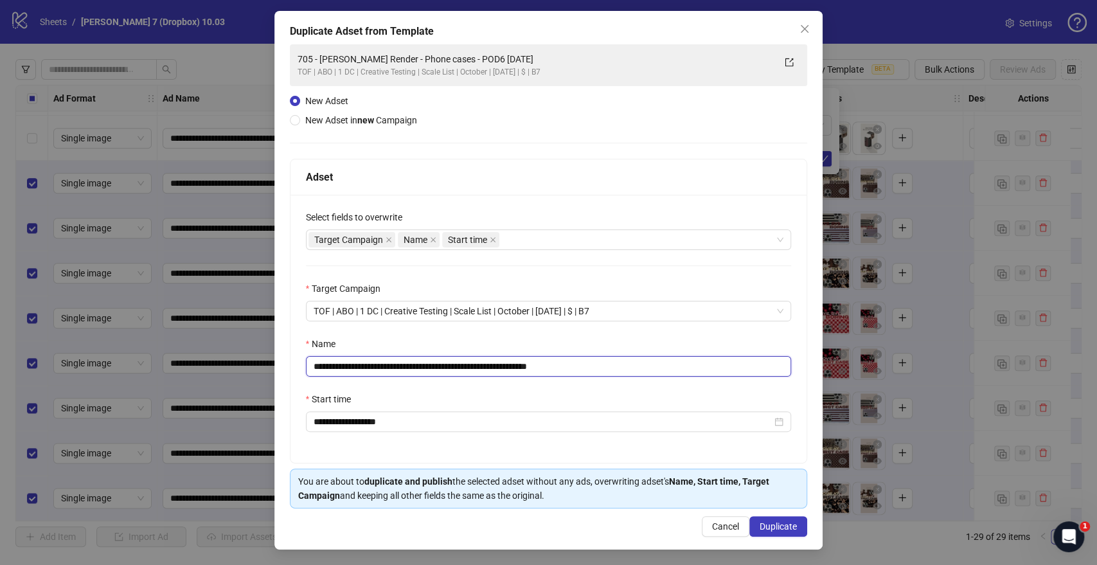
drag, startPoint x: 501, startPoint y: 366, endPoint x: 118, endPoint y: 363, distance: 383.1
click at [118, 363] on div "**********" at bounding box center [548, 282] width 1097 height 565
paste input "text"
drag, startPoint x: 543, startPoint y: 362, endPoint x: 651, endPoint y: 361, distance: 108.0
click at [649, 361] on input "**********" at bounding box center [549, 366] width 486 height 21
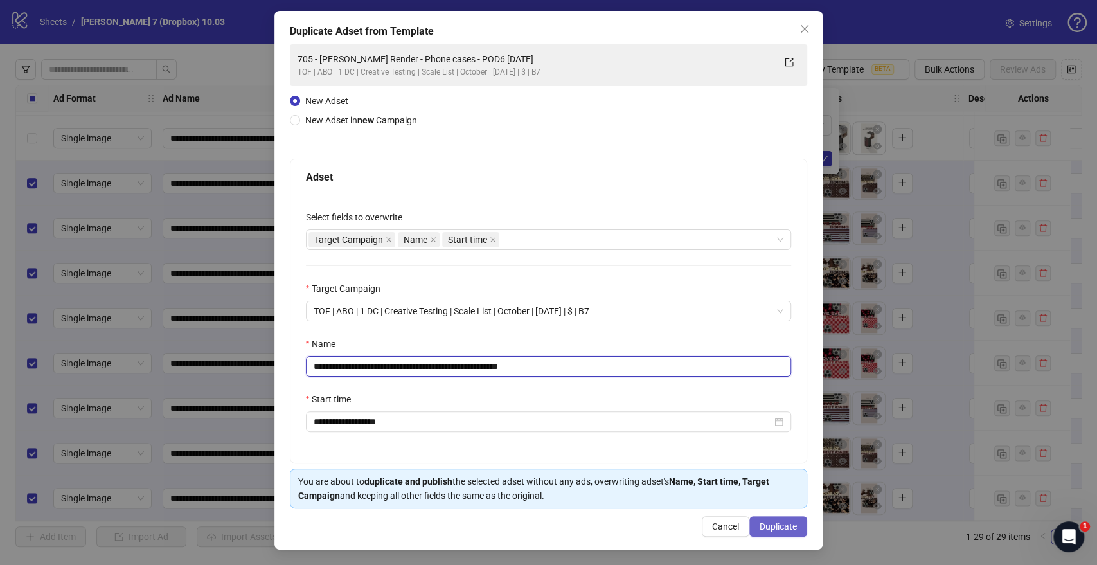
type input "**********"
click at [760, 519] on button "Duplicate" at bounding box center [779, 526] width 58 height 21
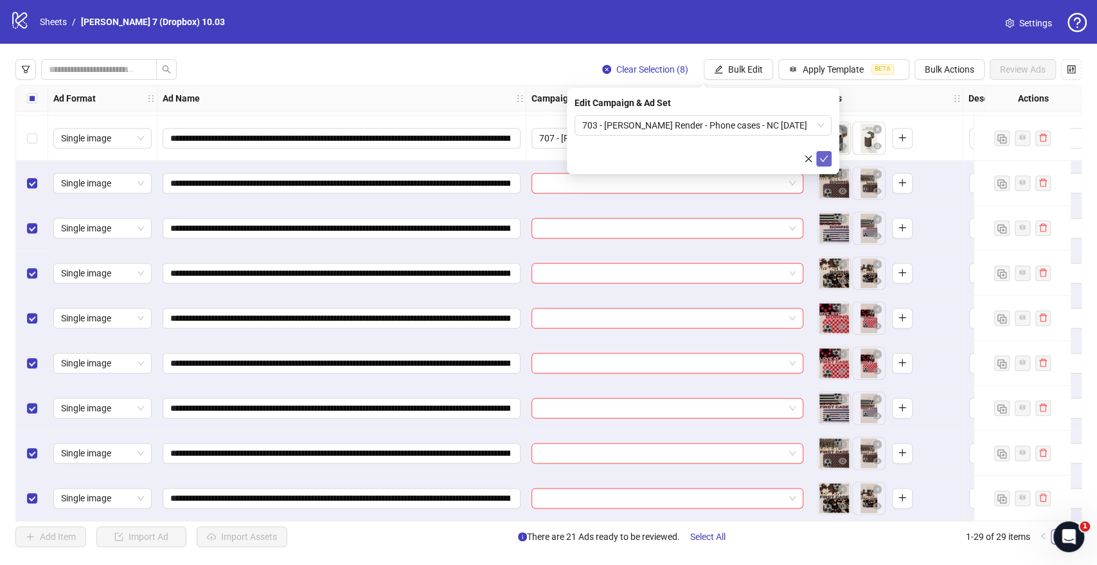
click at [822, 155] on icon "check" at bounding box center [824, 158] width 9 height 9
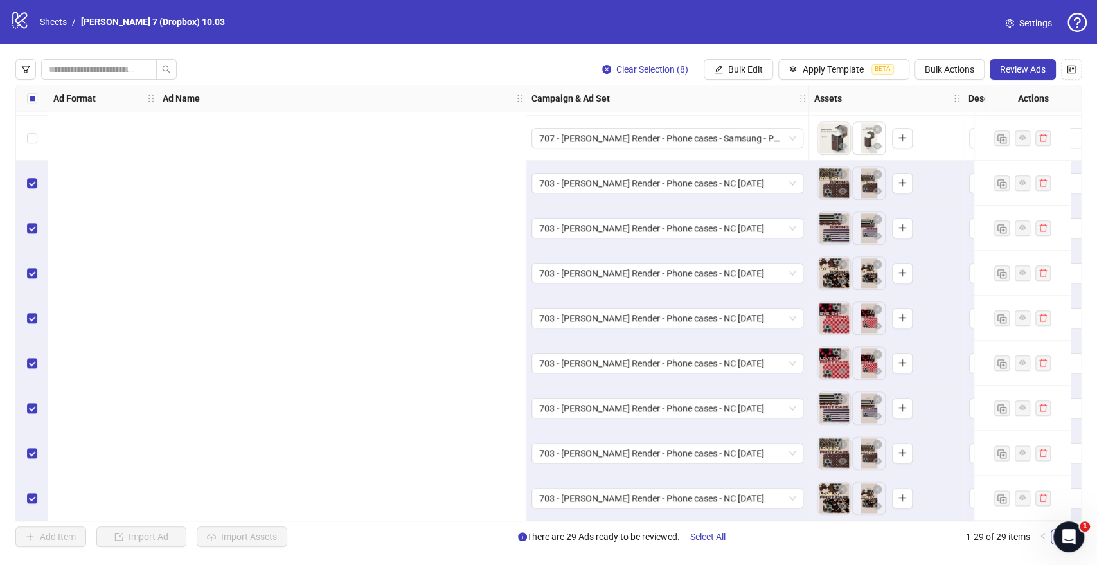
scroll to position [900, 71]
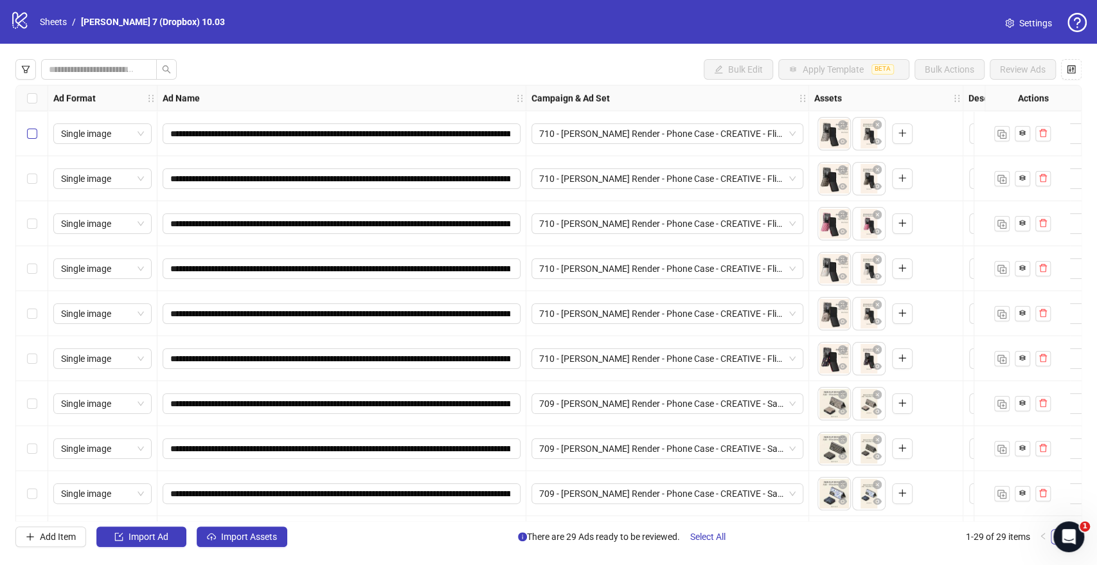
click at [31, 128] on label "Select row 1" at bounding box center [32, 134] width 10 height 14
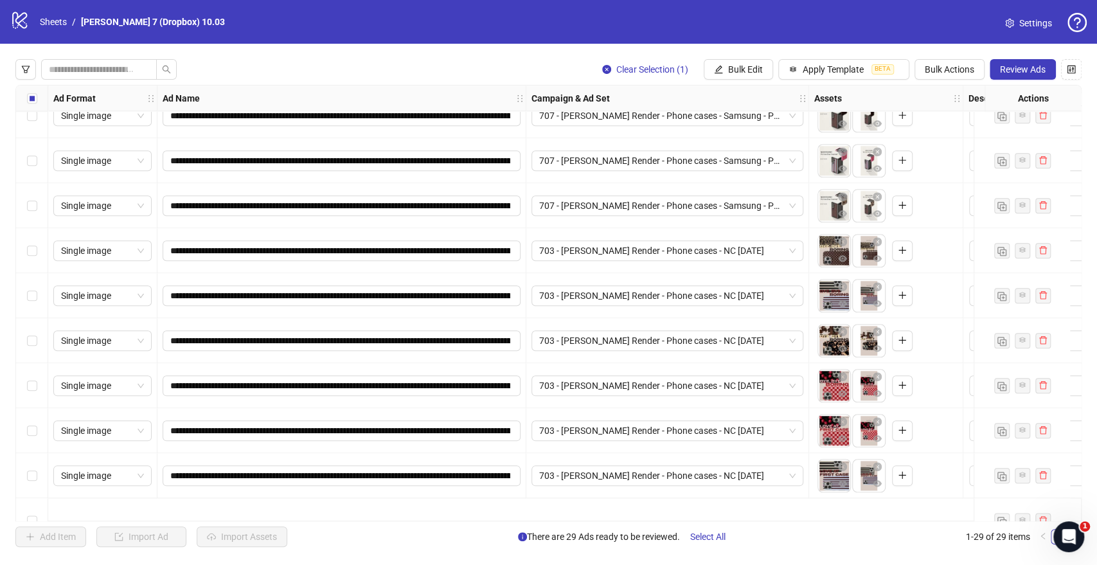
scroll to position [757, 0]
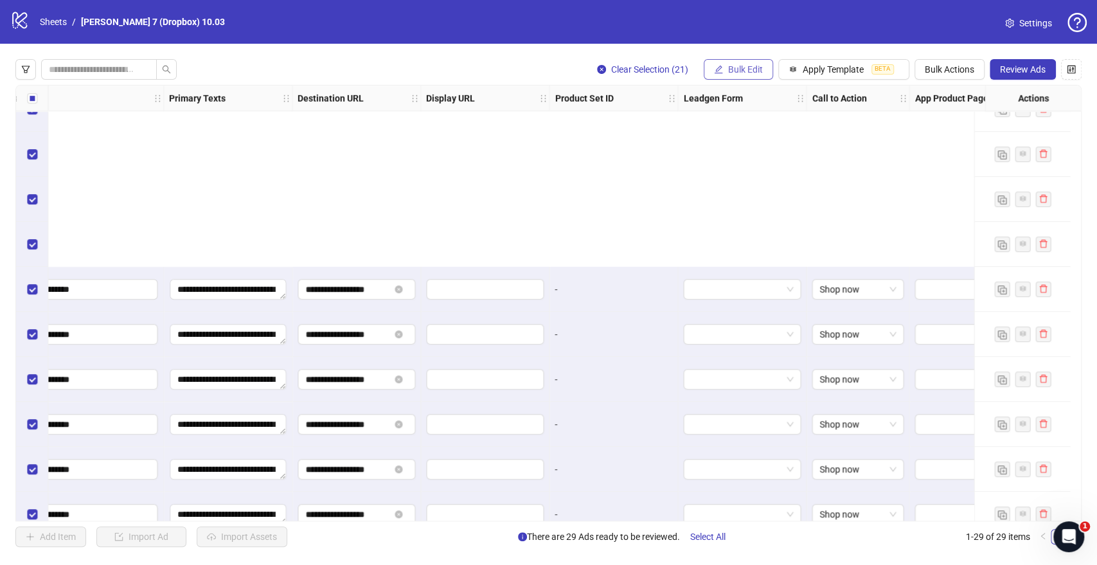
click at [738, 68] on span "Bulk Edit" at bounding box center [745, 69] width 35 height 10
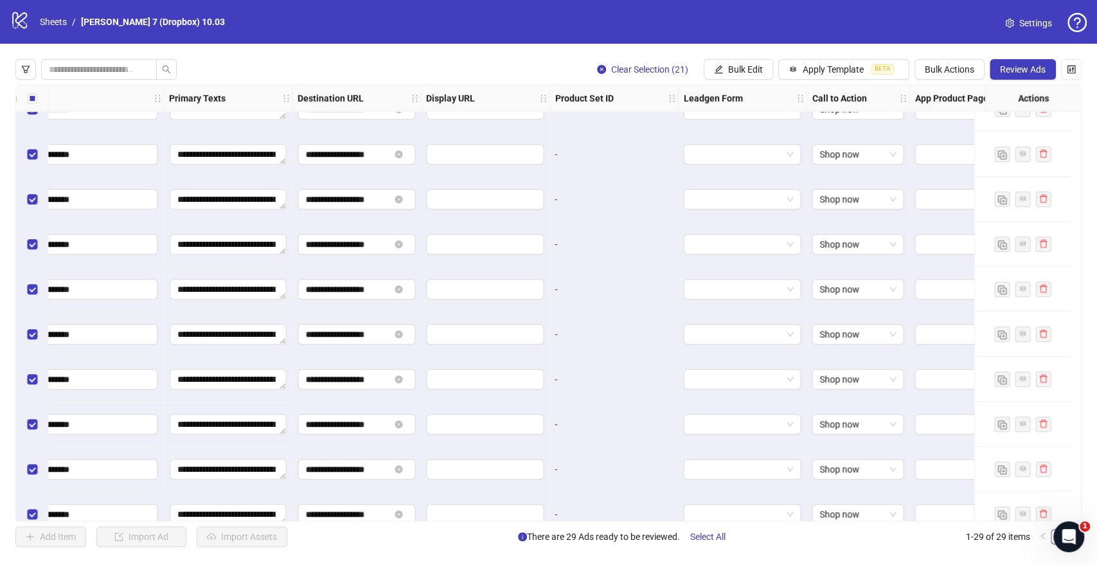
scroll to position [472, 1185]
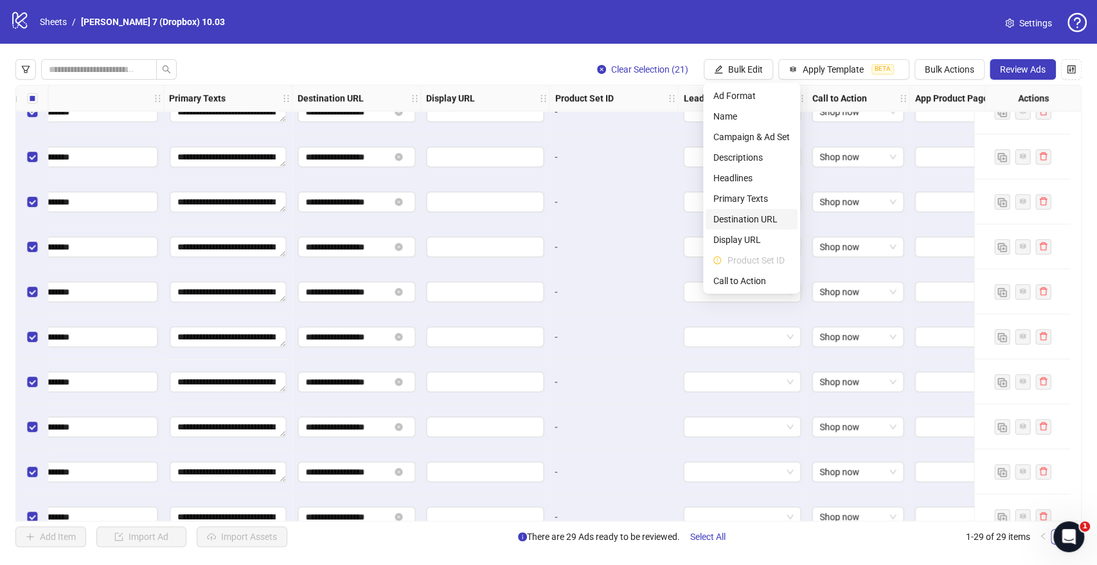
click at [746, 216] on span "Destination URL" at bounding box center [752, 219] width 76 height 14
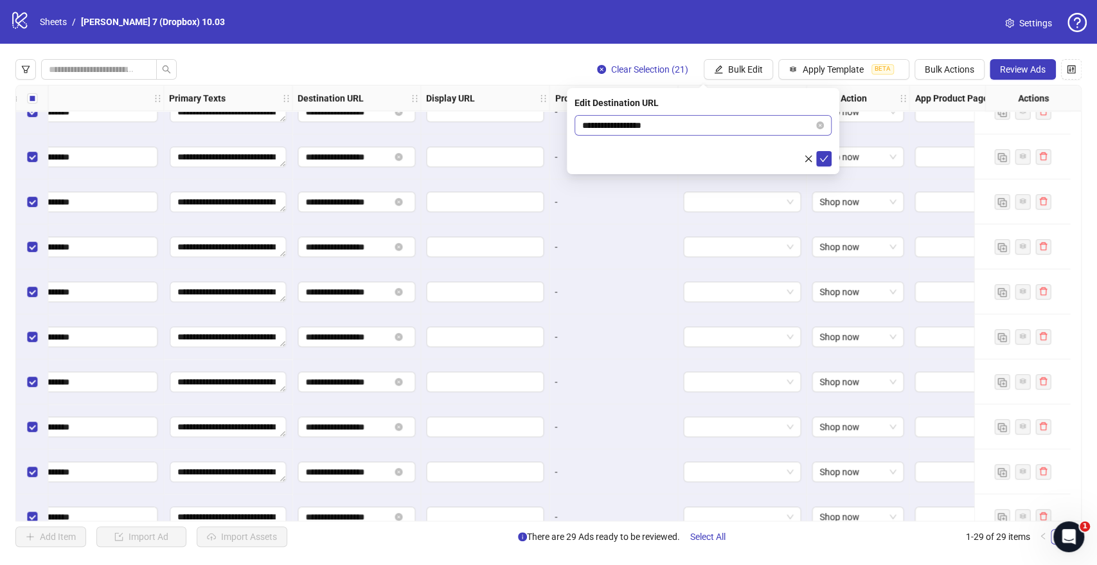
click at [613, 132] on span "**********" at bounding box center [703, 125] width 257 height 21
click at [613, 132] on input "**********" at bounding box center [697, 125] width 231 height 14
click at [616, 125] on input "**********" at bounding box center [697, 125] width 231 height 14
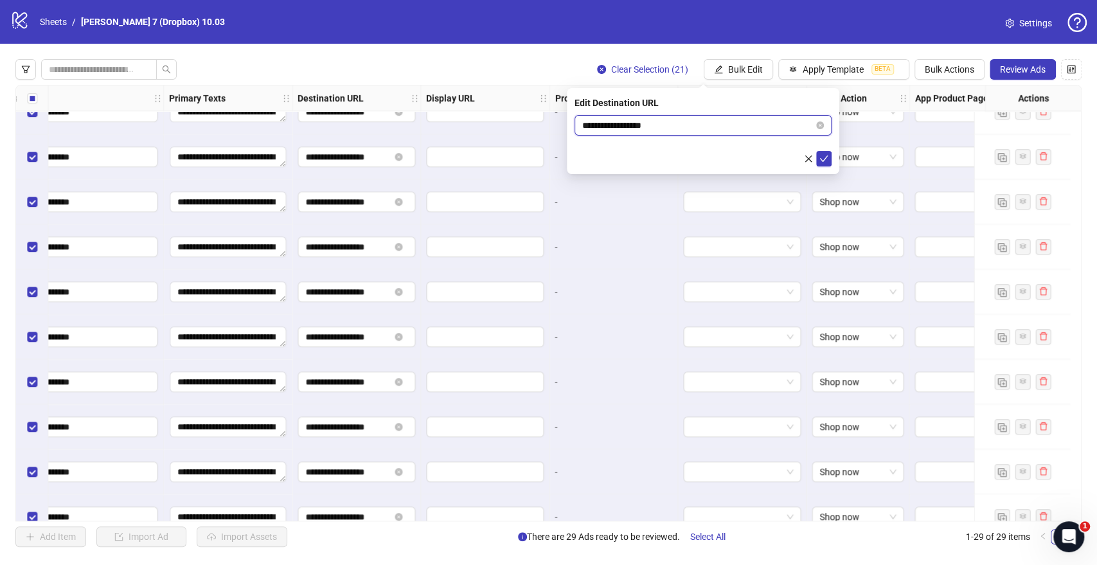
paste input "**********"
click at [622, 124] on input "**********" at bounding box center [697, 125] width 231 height 14
click at [698, 129] on input "**********" at bounding box center [697, 125] width 231 height 14
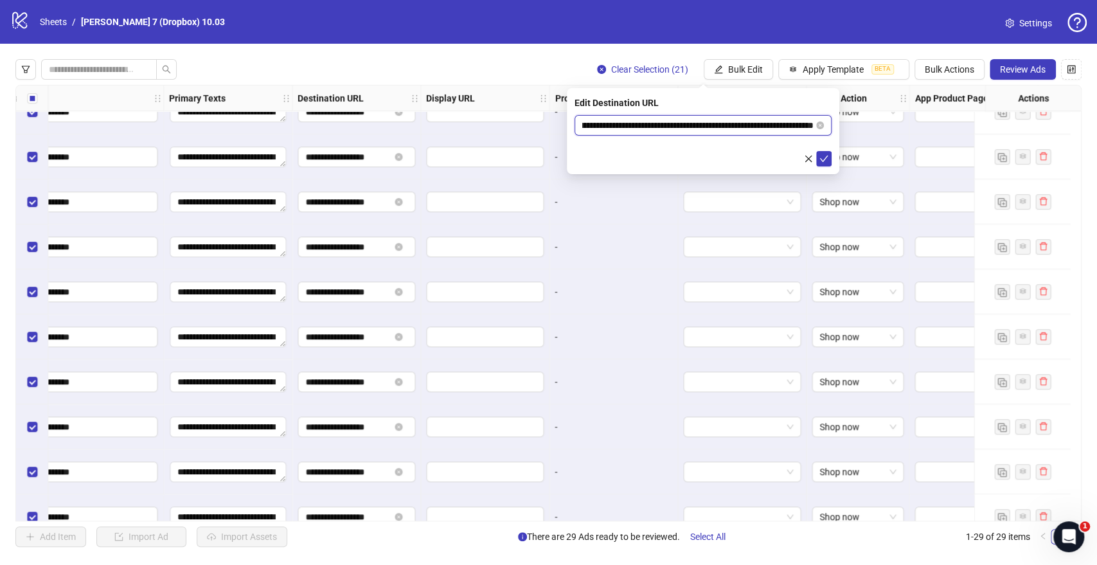
drag, startPoint x: 755, startPoint y: 123, endPoint x: 994, endPoint y: 127, distance: 239.2
click at [994, 127] on body "**********" at bounding box center [548, 282] width 1097 height 565
click at [759, 127] on input "**********" at bounding box center [697, 125] width 231 height 14
type input "**********"
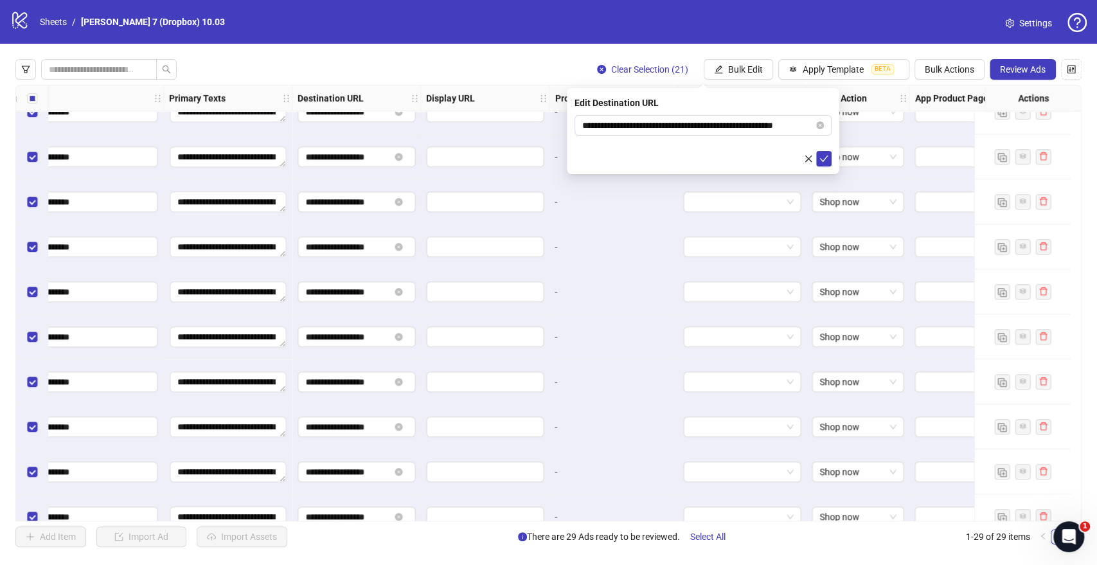
click at [613, 156] on div at bounding box center [703, 158] width 257 height 15
click at [787, 127] on input "**********" at bounding box center [697, 125] width 231 height 14
click at [625, 166] on div "**********" at bounding box center [703, 131] width 273 height 86
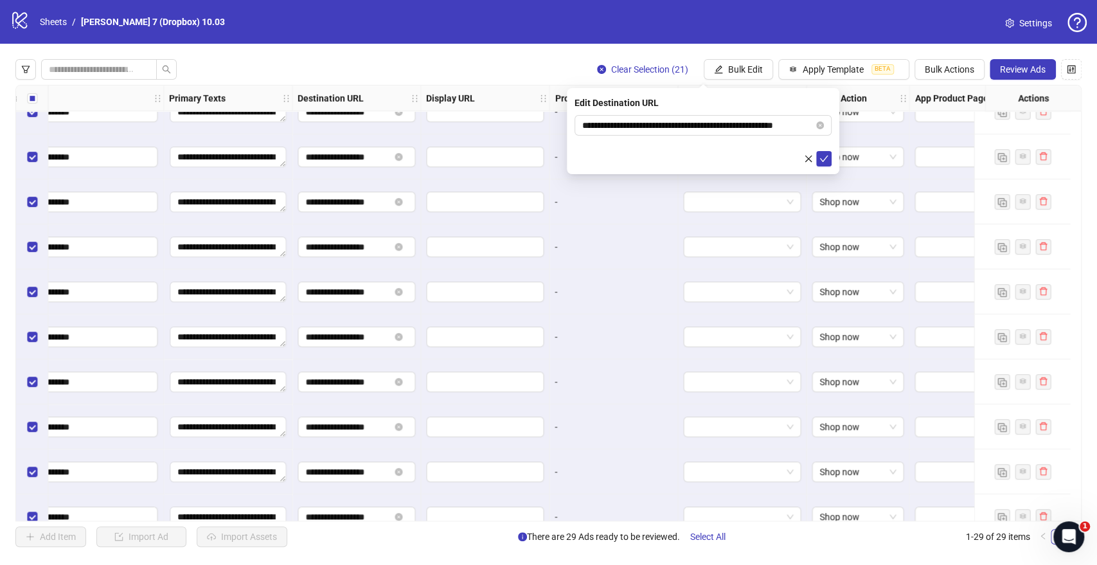
scroll to position [0, 0]
click at [822, 158] on icon "check" at bounding box center [824, 159] width 8 height 6
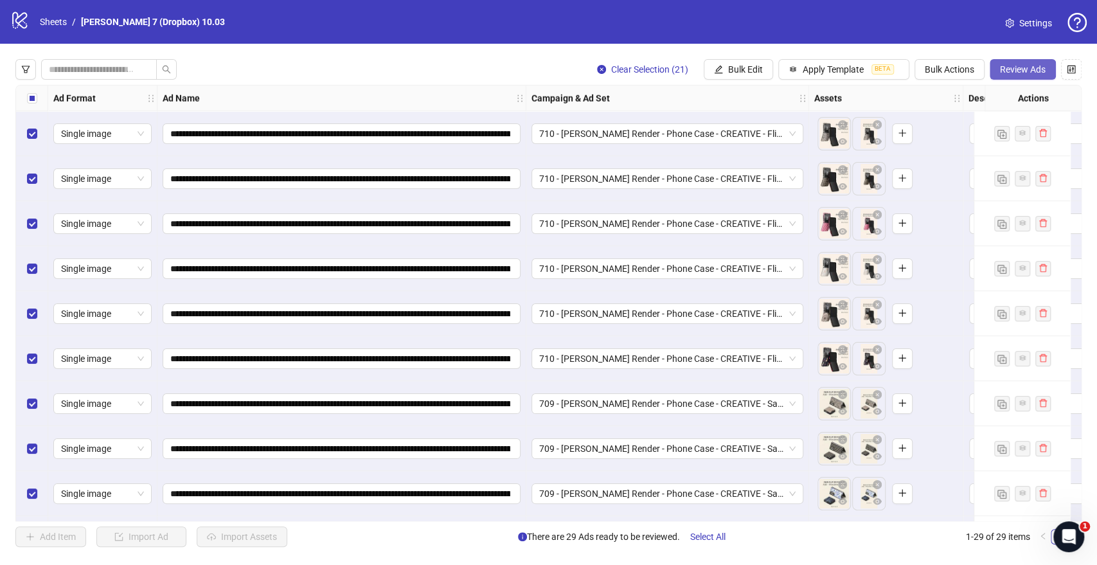
click at [1025, 64] on span "Review Ads" at bounding box center [1023, 69] width 46 height 10
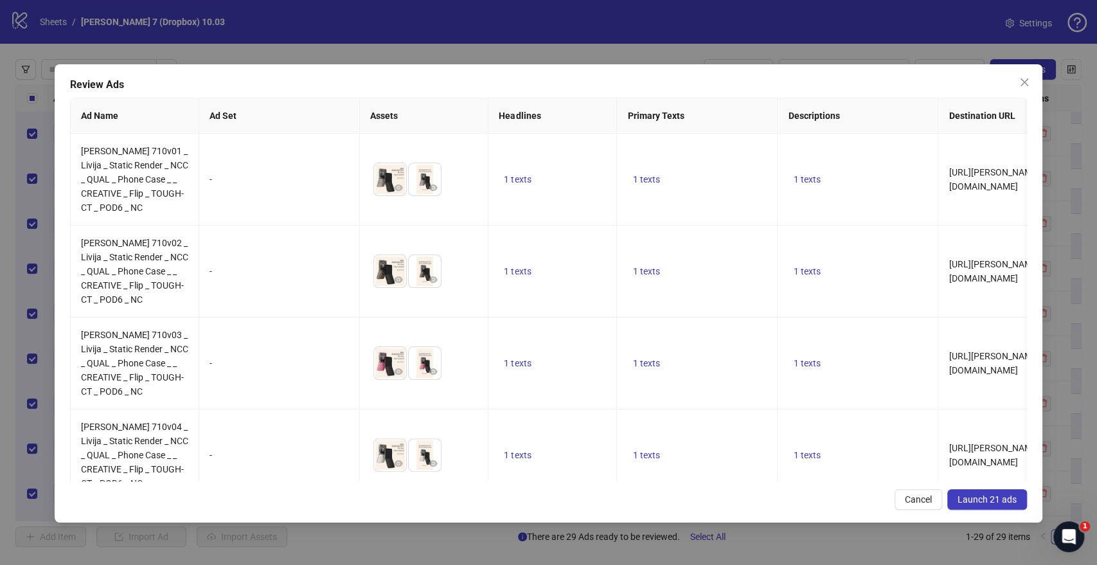
click at [982, 491] on button "Launch 21 ads" at bounding box center [988, 499] width 80 height 21
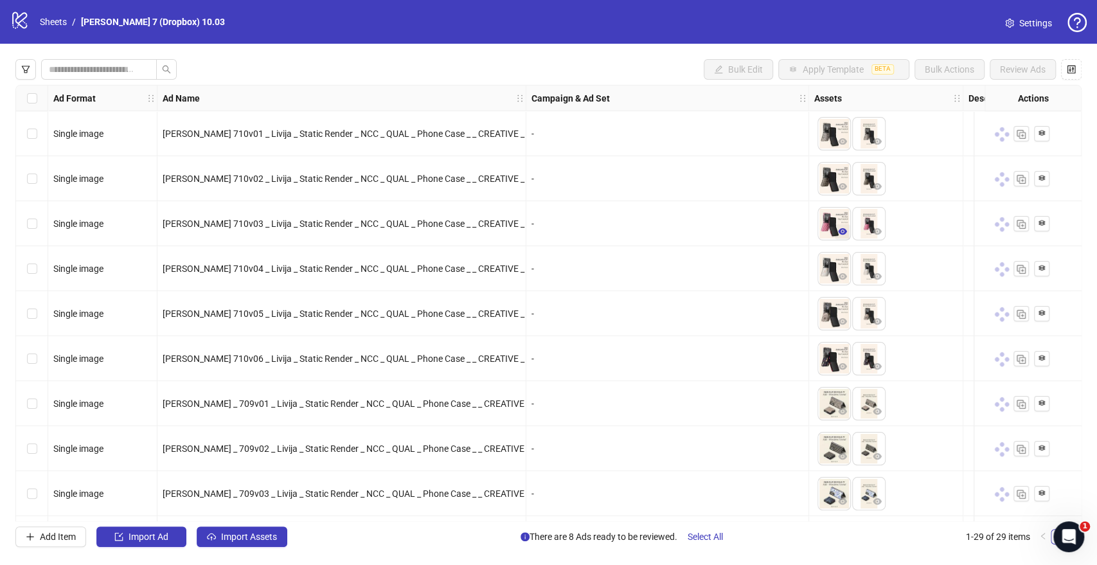
click at [840, 228] on icon "eye" at bounding box center [842, 231] width 9 height 9
click at [845, 321] on icon "eye" at bounding box center [842, 321] width 9 height 6
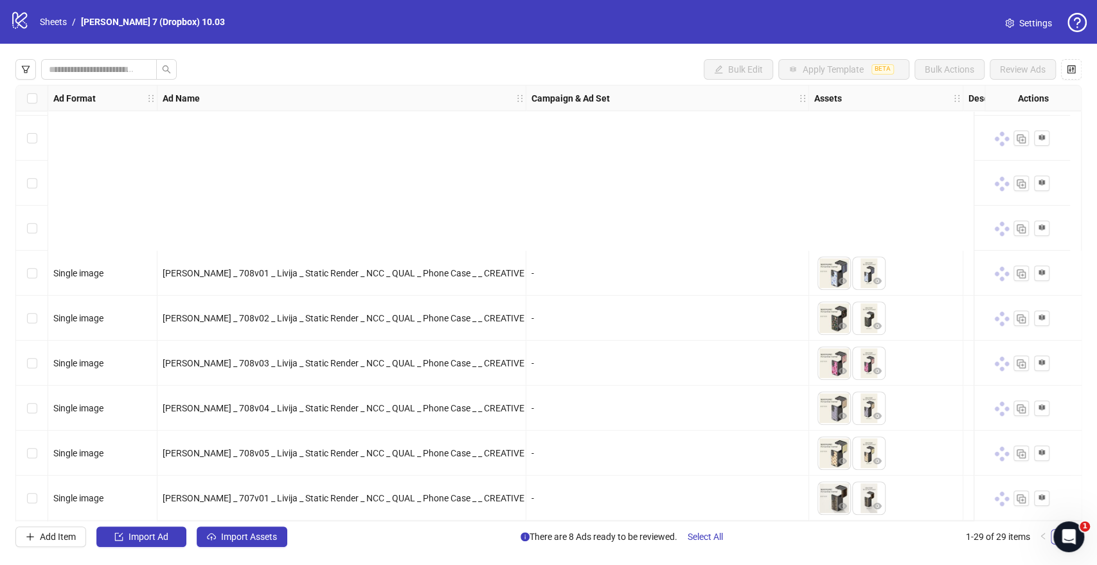
scroll to position [571, 0]
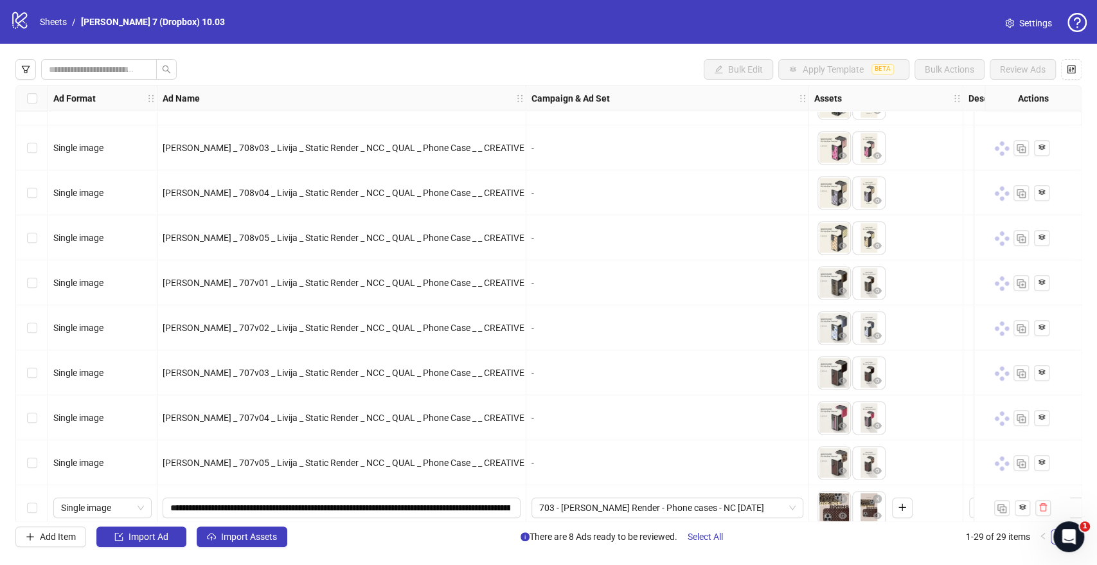
click at [848, 341] on div "Ad Format Ad Name Campaign & Ad Set Assets Descriptions Headlines Primary Texts…" at bounding box center [548, 303] width 1066 height 436
click at [848, 337] on button "button" at bounding box center [842, 335] width 15 height 15
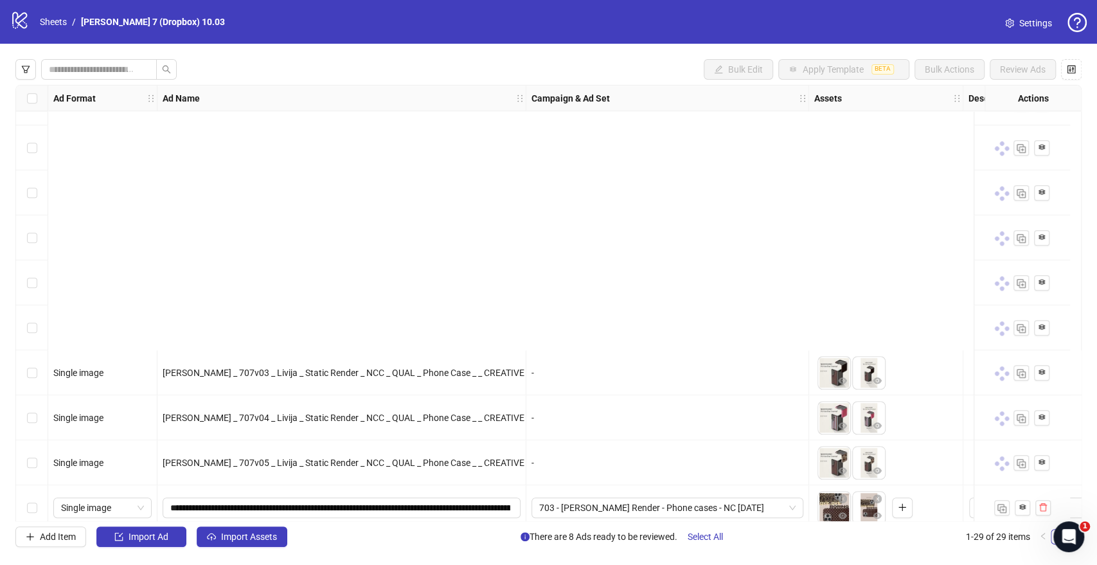
scroll to position [900, 0]
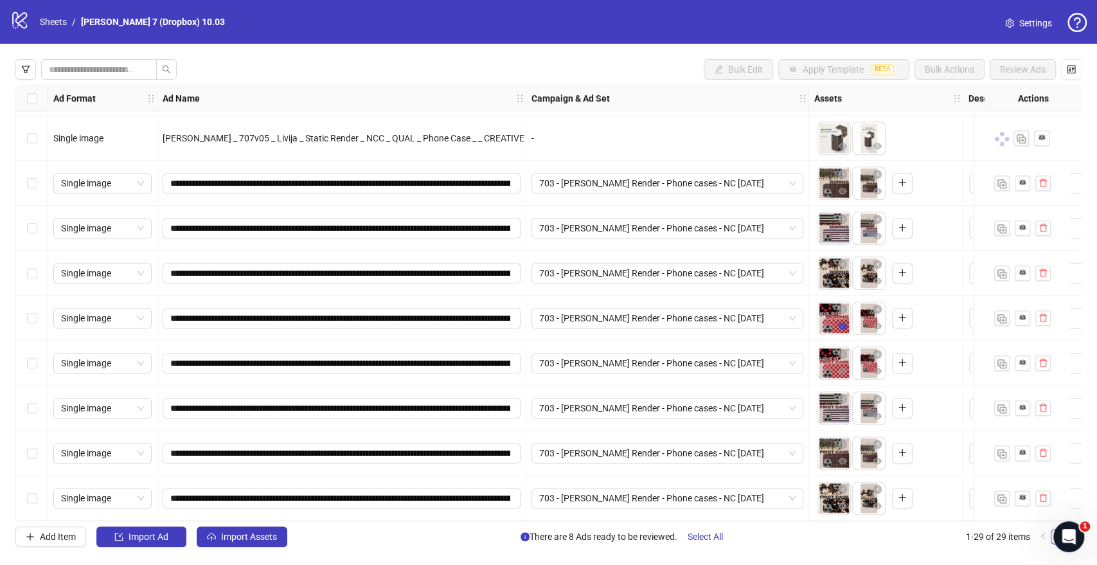
click at [845, 325] on icon "eye" at bounding box center [842, 325] width 9 height 9
click at [843, 457] on icon "eye" at bounding box center [842, 460] width 9 height 9
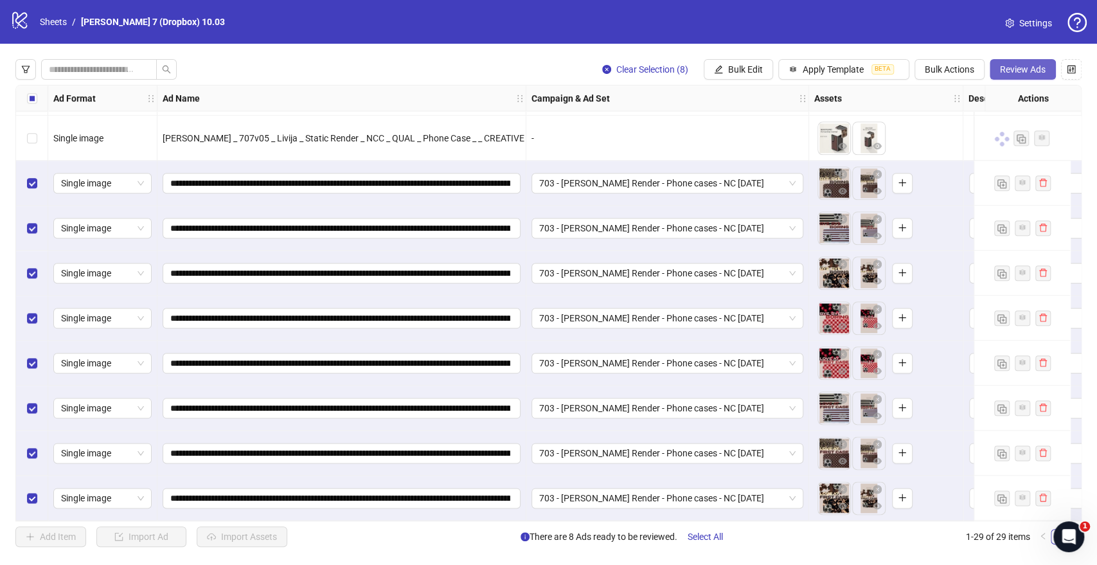
click at [1014, 71] on span "Review Ads" at bounding box center [1023, 69] width 46 height 10
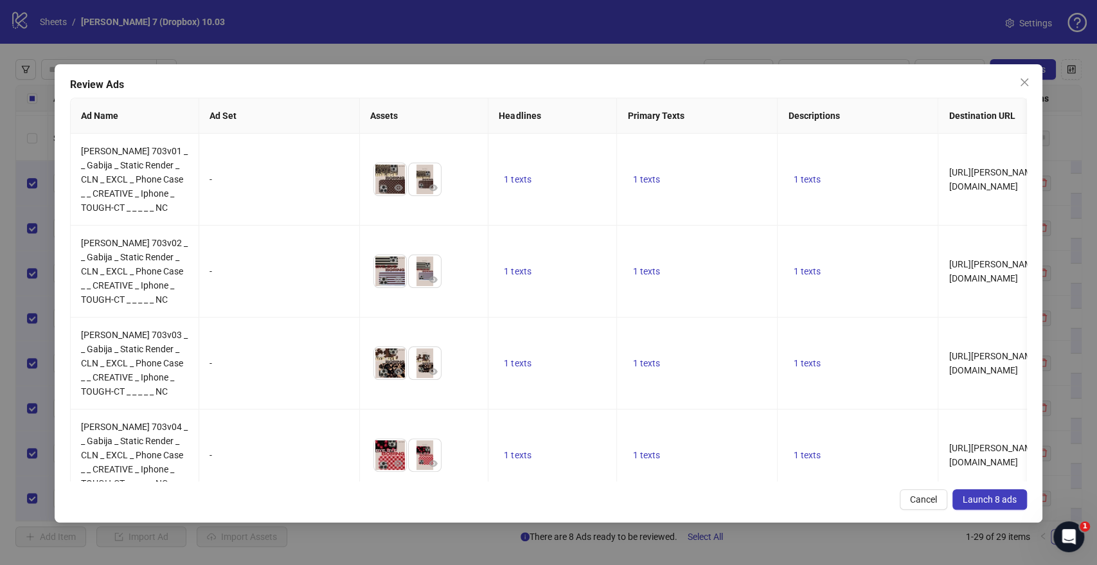
click at [996, 498] on span "Launch 8 ads" at bounding box center [990, 499] width 54 height 10
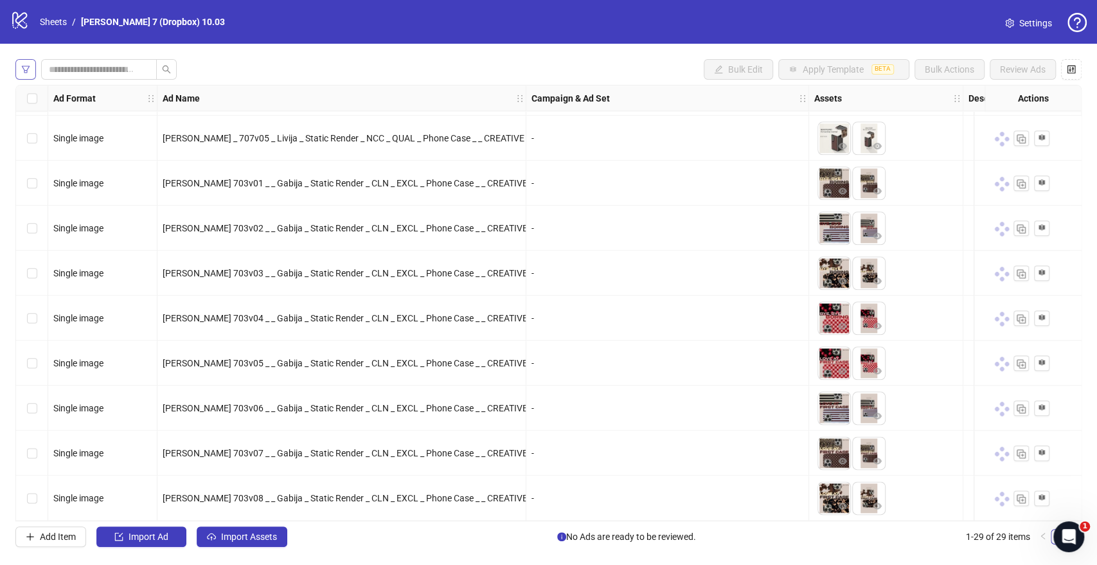
click at [26, 63] on button "button" at bounding box center [25, 69] width 21 height 21
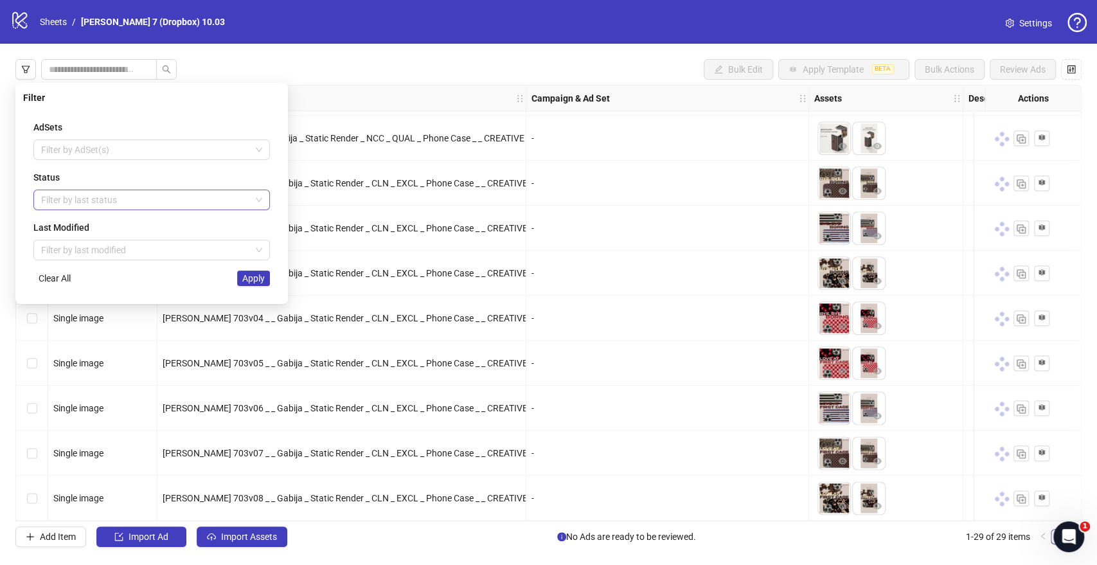
click at [87, 192] on div at bounding box center [145, 200] width 218 height 18
click at [64, 244] on div "Launched" at bounding box center [152, 246] width 216 height 14
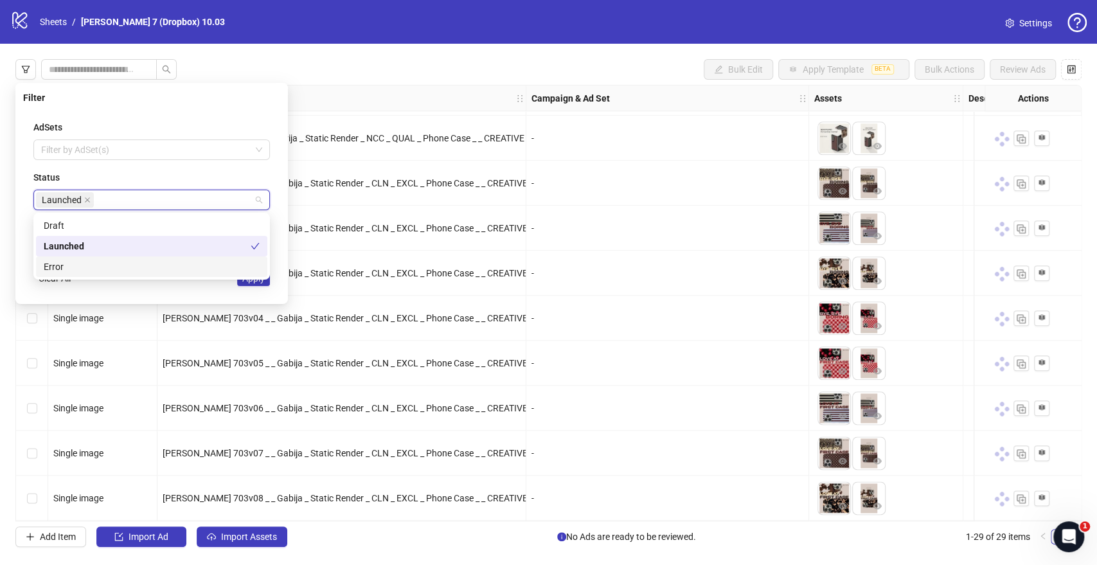
click at [240, 285] on button "Apply" at bounding box center [253, 278] width 33 height 15
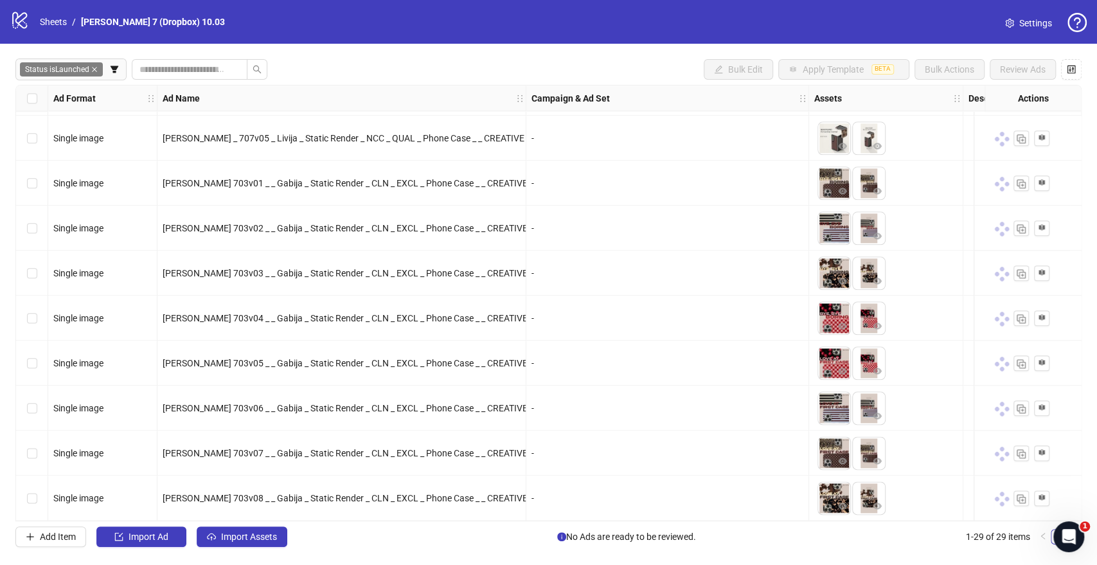
click at [250, 281] on div "Laura 703v03 _ _ Gabija _ Static Render _ CLN _ EXCL _ Phone Case _ _ CREATIVE …" at bounding box center [341, 273] width 369 height 45
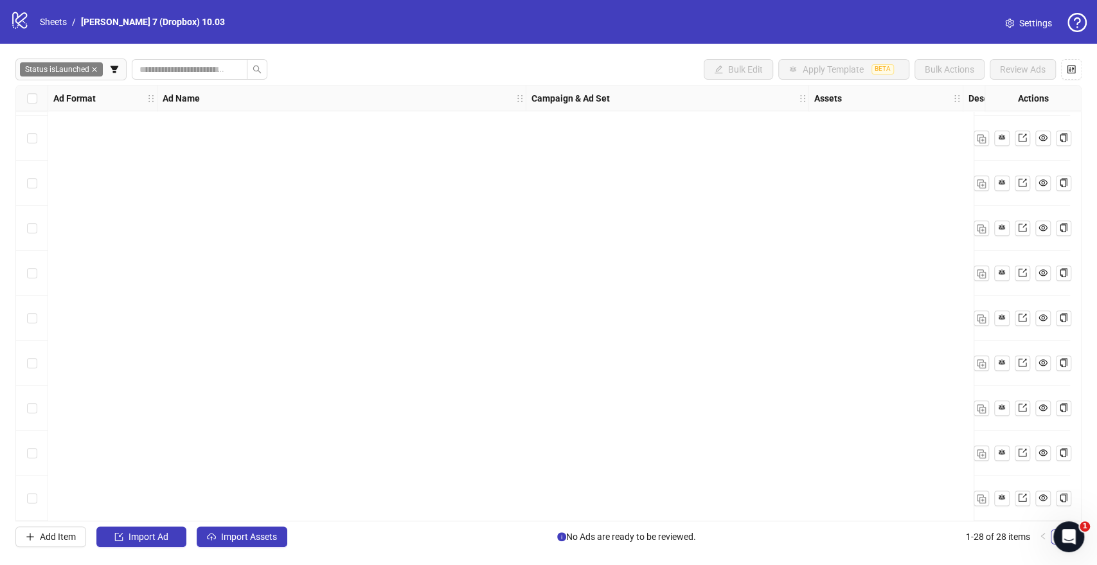
scroll to position [0, 0]
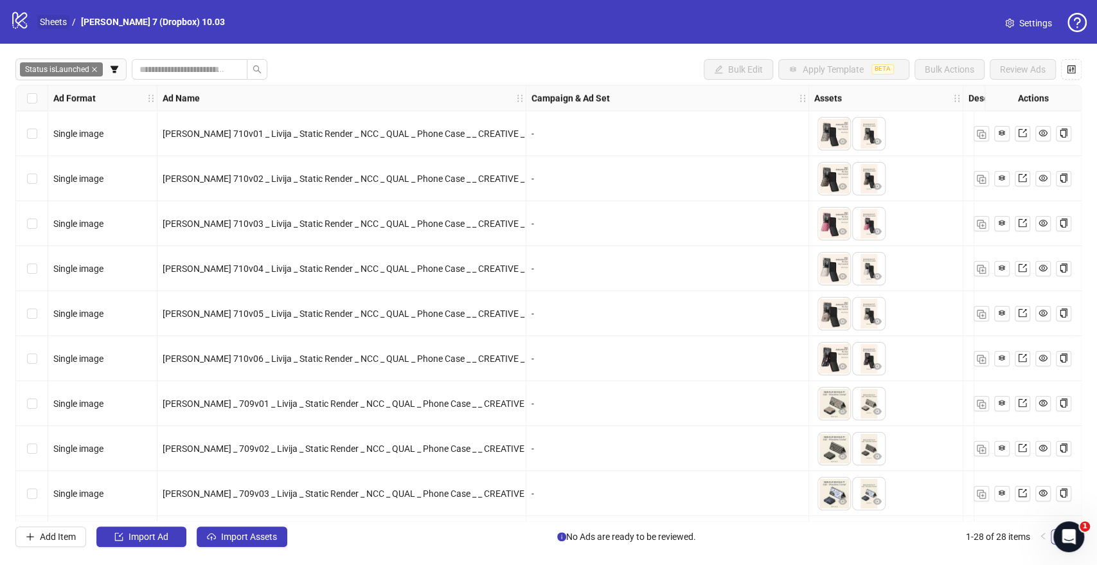
click at [68, 19] on link "Sheets" at bounding box center [53, 22] width 32 height 14
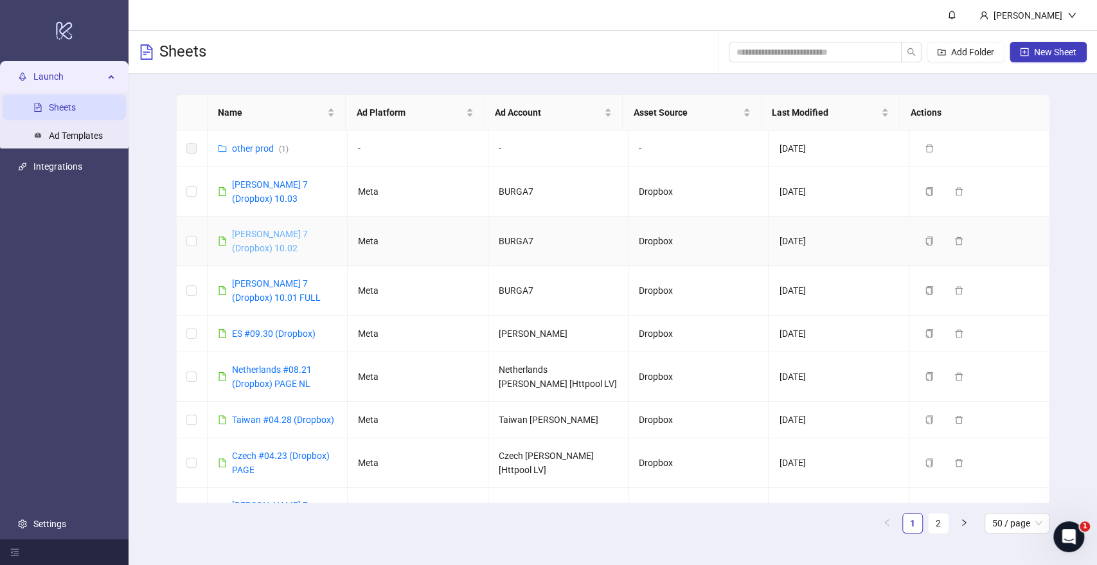
click at [268, 229] on link "[PERSON_NAME] 7 (Dropbox) 10.02" at bounding box center [270, 241] width 76 height 24
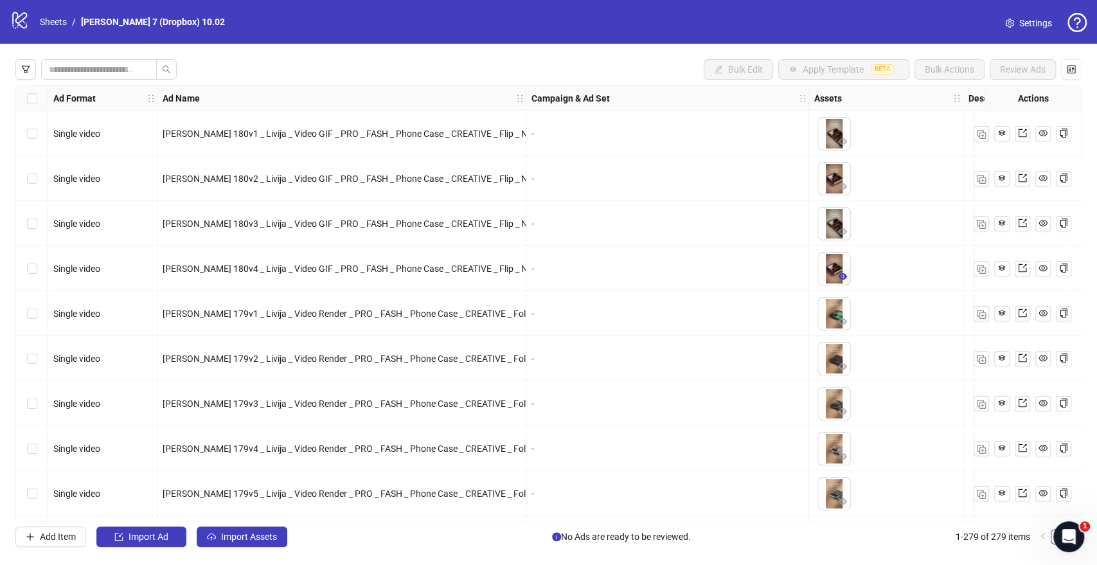
click at [843, 276] on icon "eye" at bounding box center [842, 276] width 9 height 9
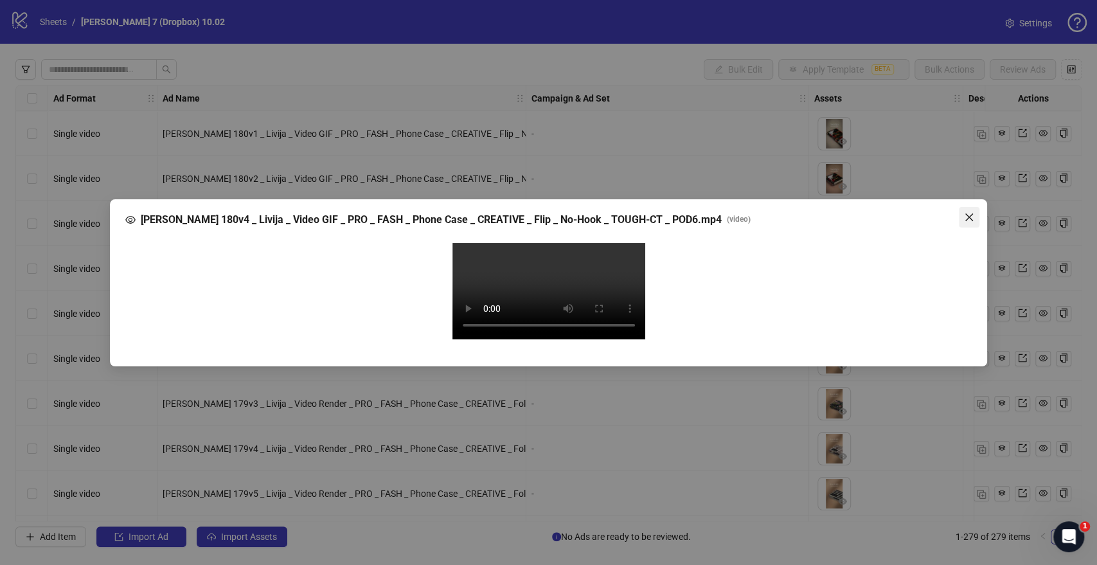
click at [967, 213] on icon "close" at bounding box center [970, 217] width 8 height 8
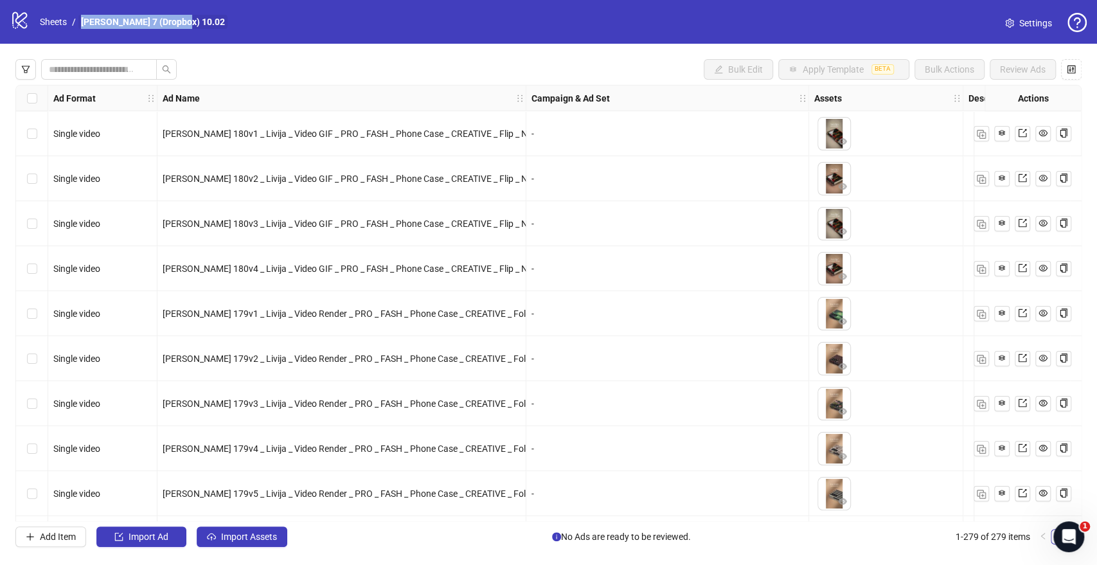
drag, startPoint x: 211, startPoint y: 17, endPoint x: 81, endPoint y: 21, distance: 129.9
click at [81, 21] on div "logo/logo-mobile Sheets / [PERSON_NAME] 7 (Dropbox) 10.02 Settings" at bounding box center [548, 21] width 1077 height 23
copy link "[PERSON_NAME] 7 (Dropbox) 10.02"
click at [1073, 537] on icon "Open Intercom Messenger" at bounding box center [1067, 535] width 21 height 21
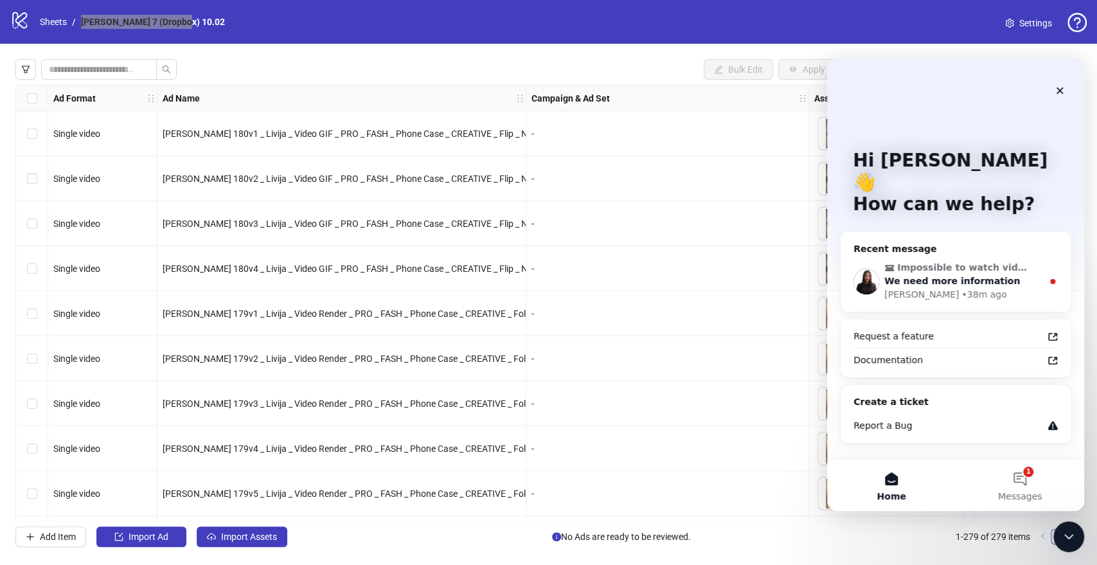
click at [948, 276] on span "We need more information" at bounding box center [953, 281] width 136 height 10
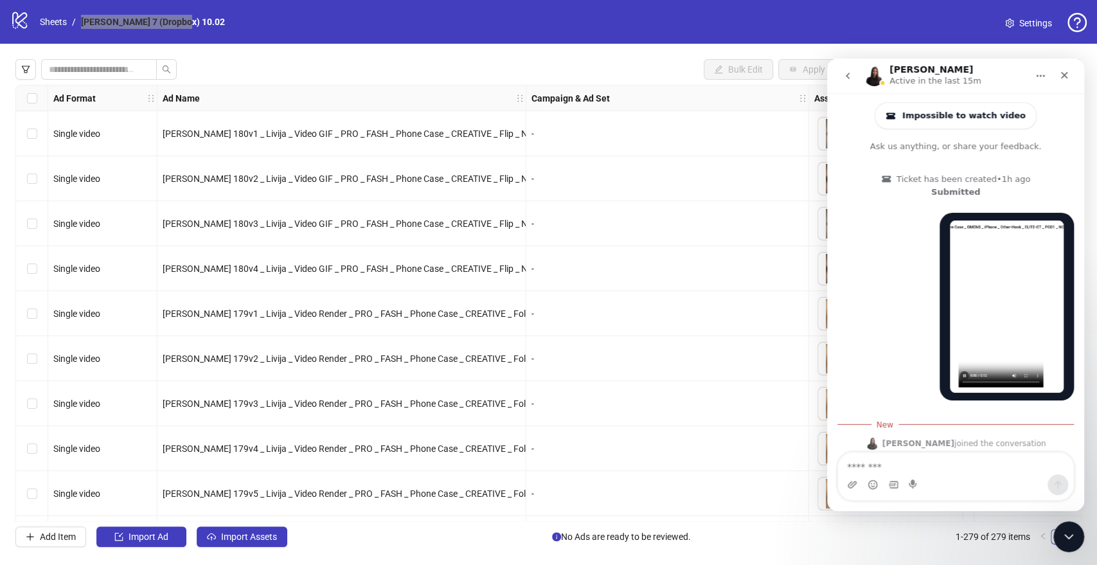
scroll to position [2, 0]
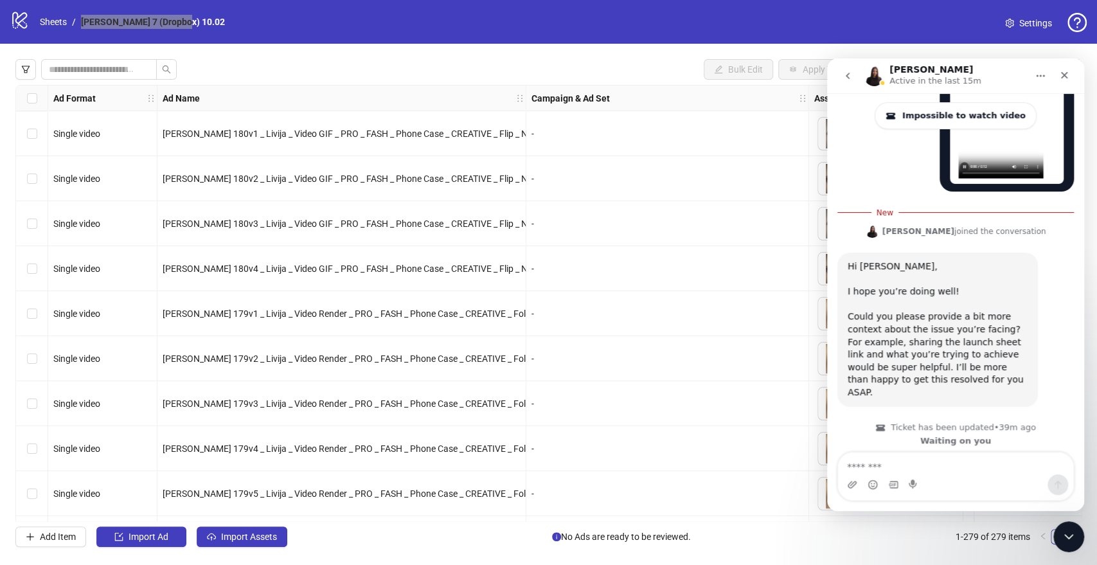
click at [912, 465] on textarea "Message…" at bounding box center [955, 464] width 235 height 22
type textarea "*"
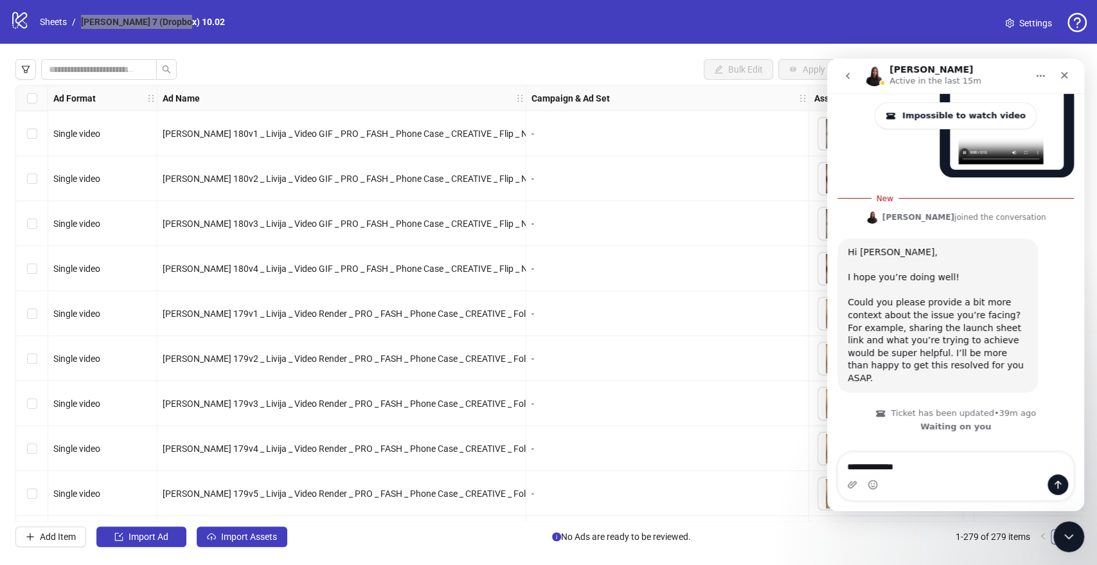
scroll to position [234, 0]
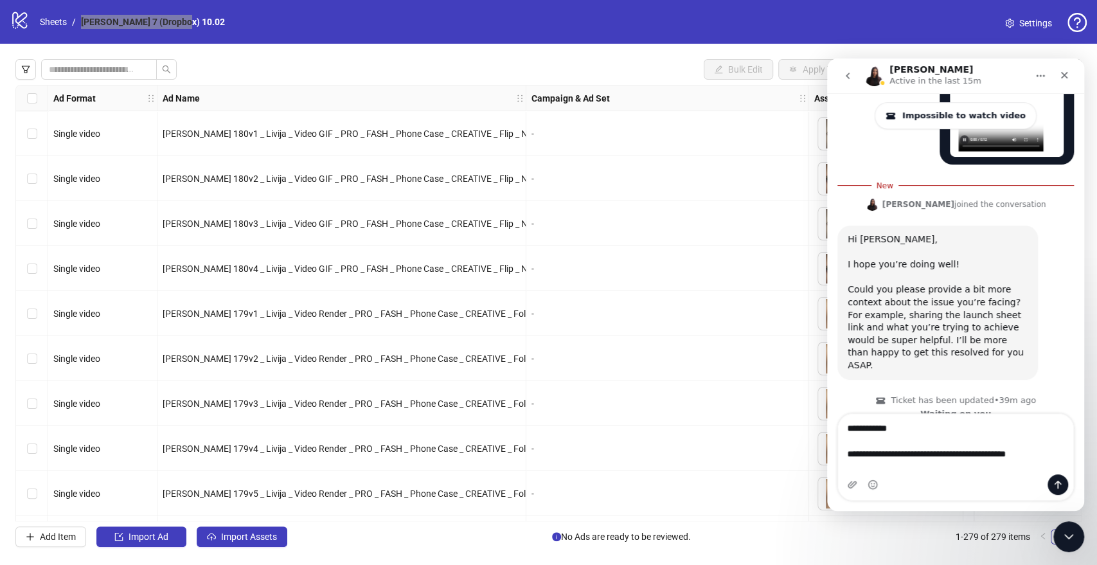
click at [949, 462] on textarea "**********" at bounding box center [955, 438] width 235 height 48
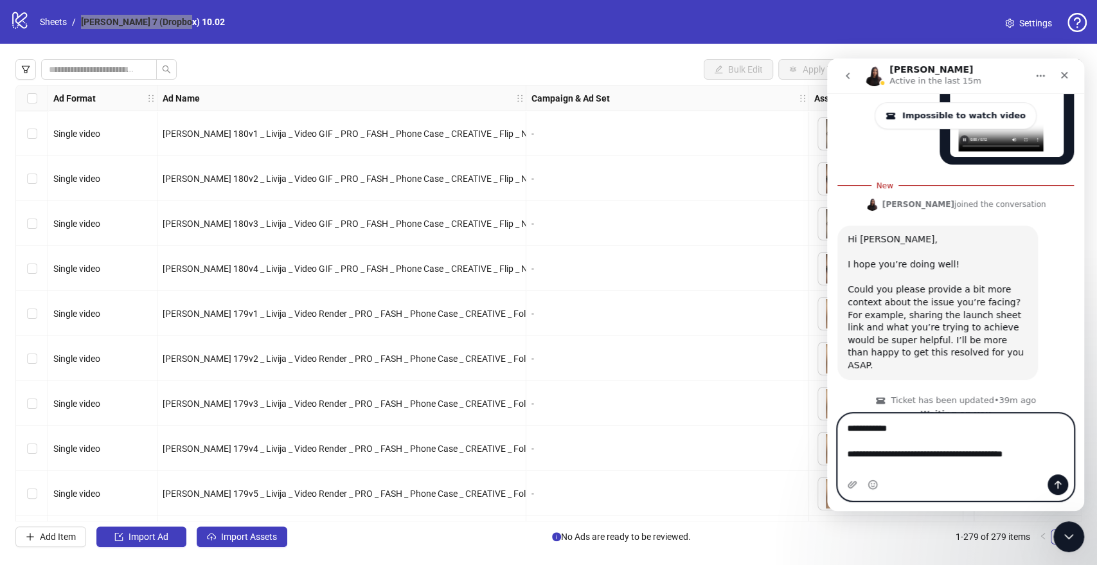
click at [902, 462] on textarea "**********" at bounding box center [955, 438] width 235 height 48
click at [1057, 462] on textarea "**********" at bounding box center [955, 438] width 235 height 48
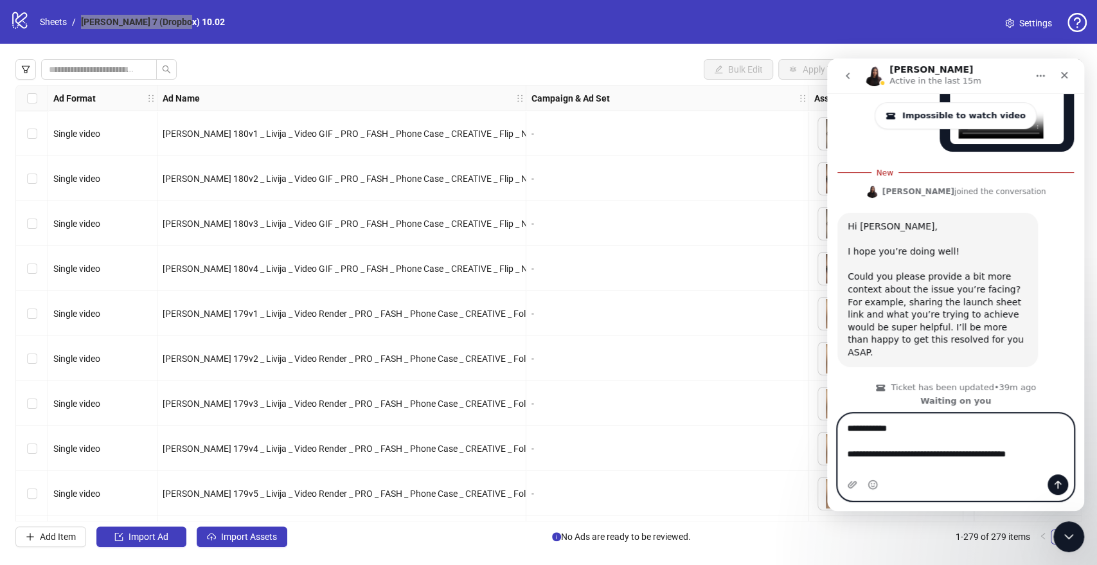
paste textarea "**********"
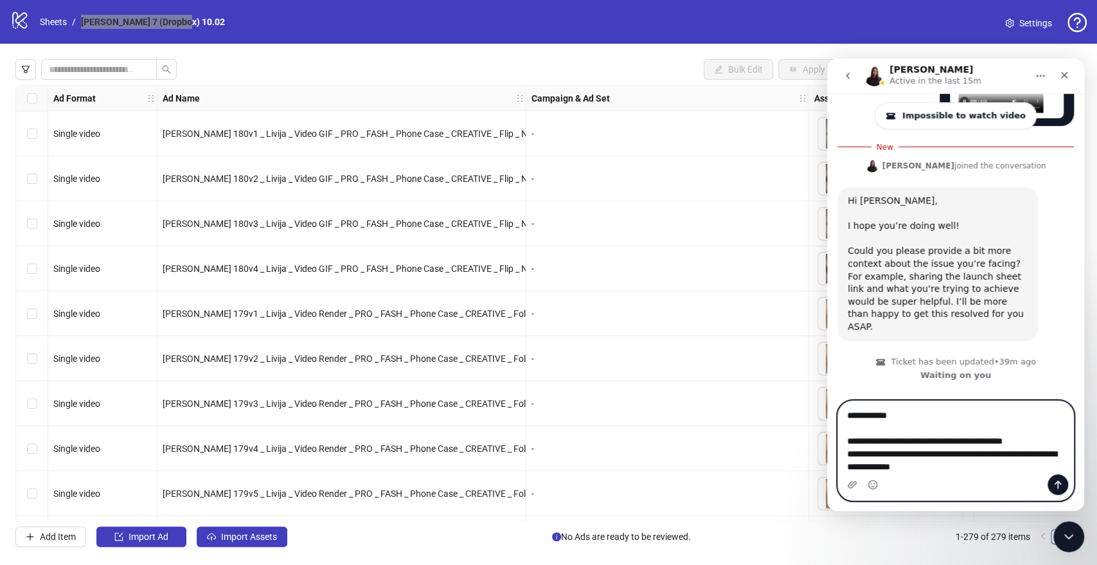
scroll to position [285, 0]
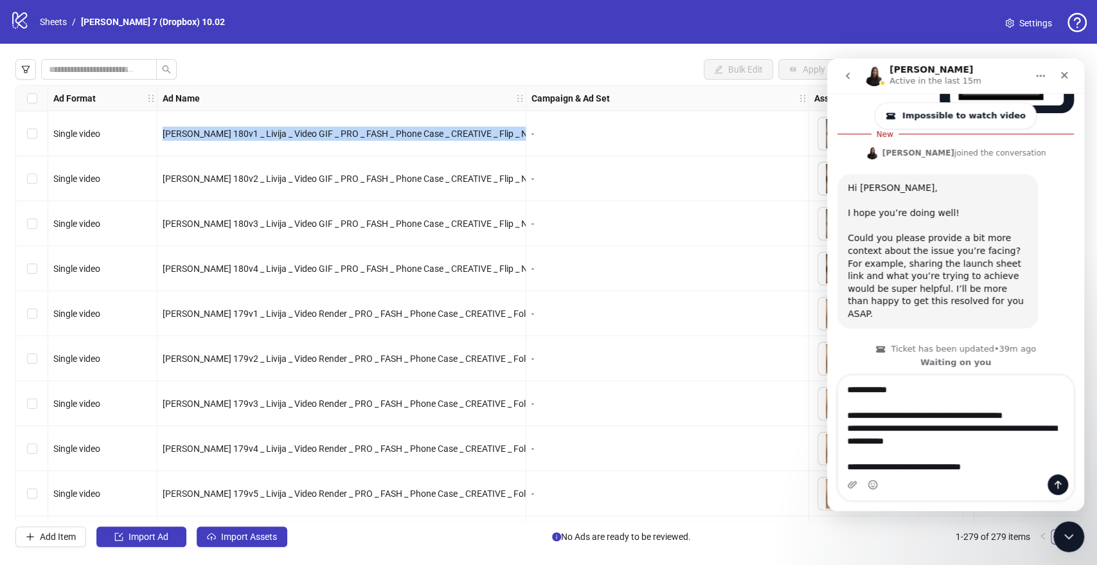
drag, startPoint x: 161, startPoint y: 132, endPoint x: 526, endPoint y: 140, distance: 365.9
click at [526, 85] on div "Single video Marius 180v1 _ Livija _ Video GIF _ PRO _ FASH _ Phone Case _ CREA…" at bounding box center [795, 85] width 1558 height 0
drag, startPoint x: 524, startPoint y: 100, endPoint x: 521, endPoint y: 94, distance: 6.6
click at [643, 98] on div "Ad Format Ad Name Campaign & Ad Set Assets Descriptions Headlines Primary Texts…" at bounding box center [779, 98] width 1462 height 0
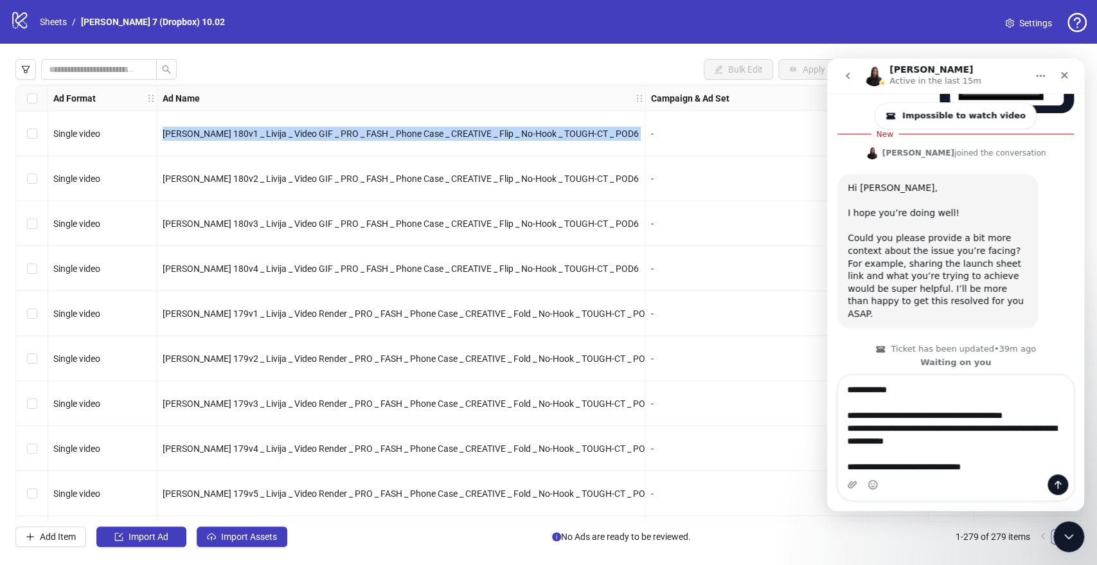
copy span "[PERSON_NAME] 180v1 _ Livija _ Video GIF _ PRO _ FASH _ Phone Case _ CREATIVE _…"
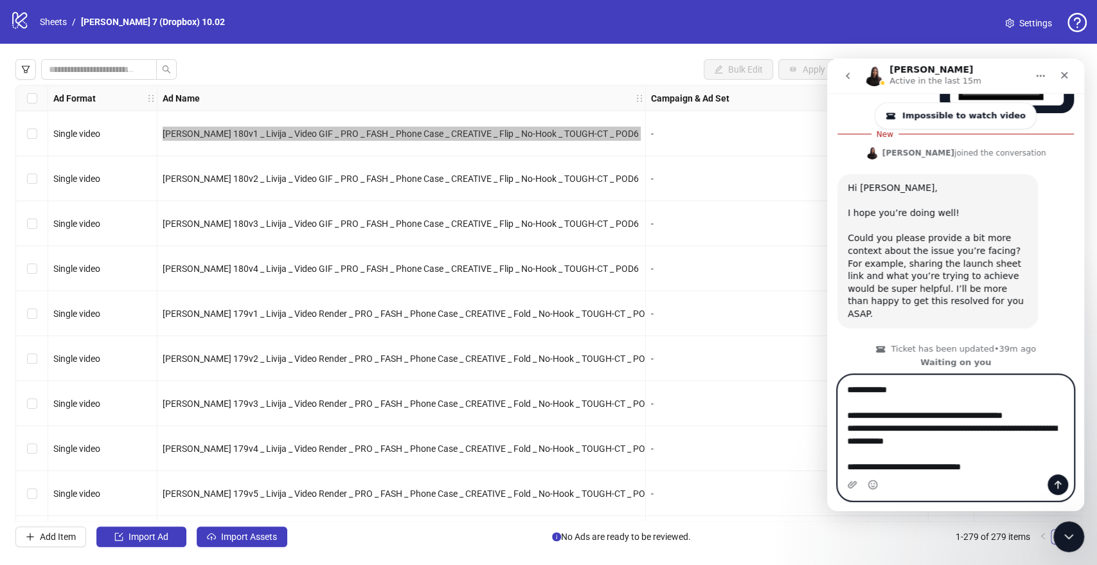
click at [1007, 473] on textarea "**********" at bounding box center [955, 424] width 235 height 99
click at [984, 463] on textarea "**********" at bounding box center [955, 424] width 235 height 99
click at [979, 467] on textarea "**********" at bounding box center [955, 424] width 235 height 99
paste textarea "**********"
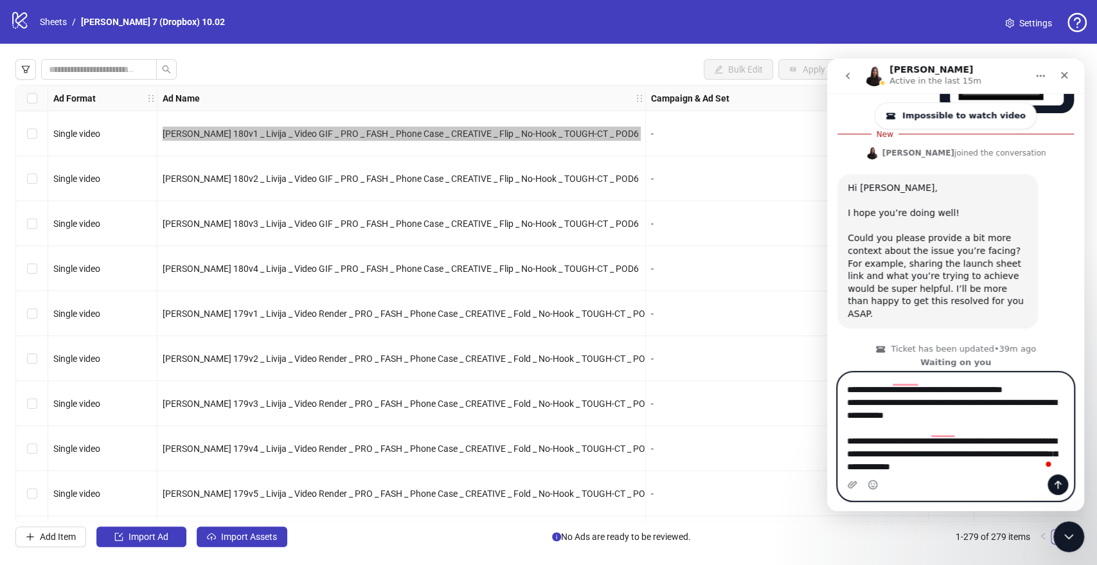
scroll to position [288, 0]
type textarea "**********"
click at [1061, 486] on icon "Send a message…" at bounding box center [1058, 485] width 10 height 10
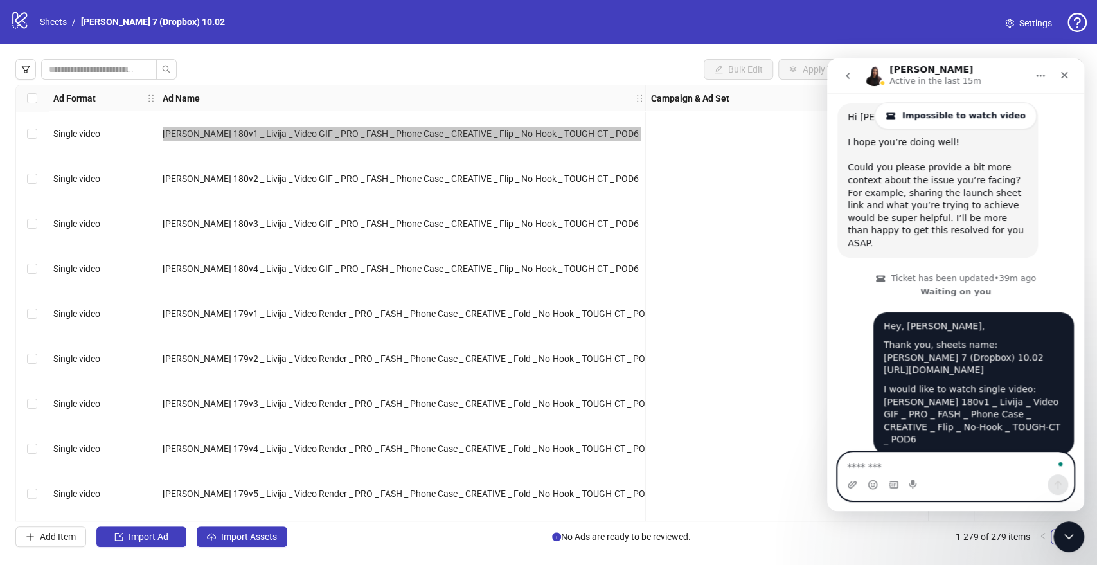
scroll to position [339, 0]
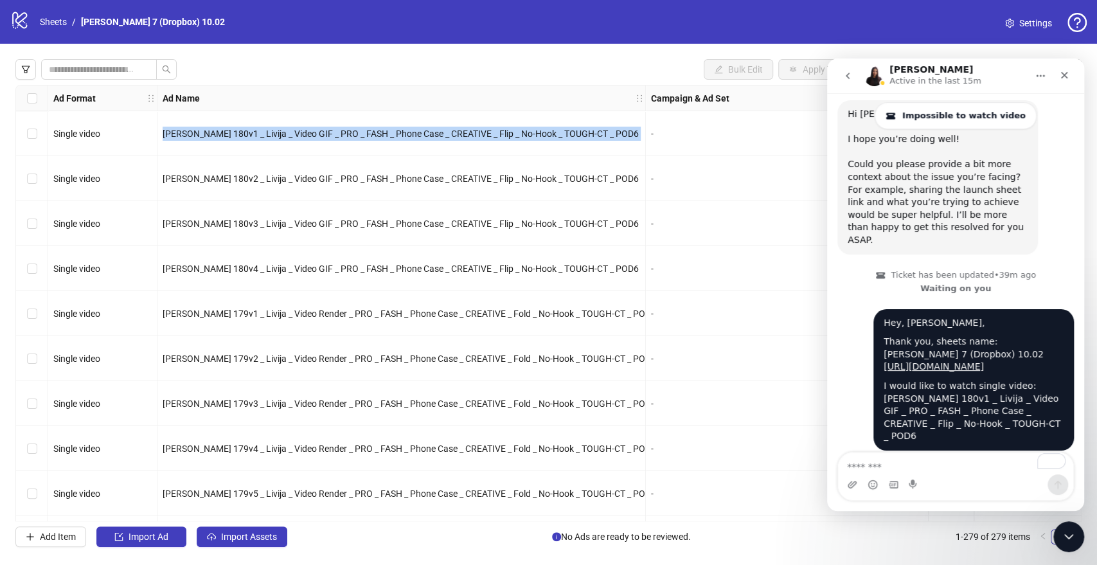
click at [672, 141] on div "Ad Format Ad Name Campaign & Ad Set Assets Descriptions Headlines Primary Texts…" at bounding box center [548, 303] width 1066 height 436
click at [958, 147] on span "button" at bounding box center [962, 141] width 9 height 10
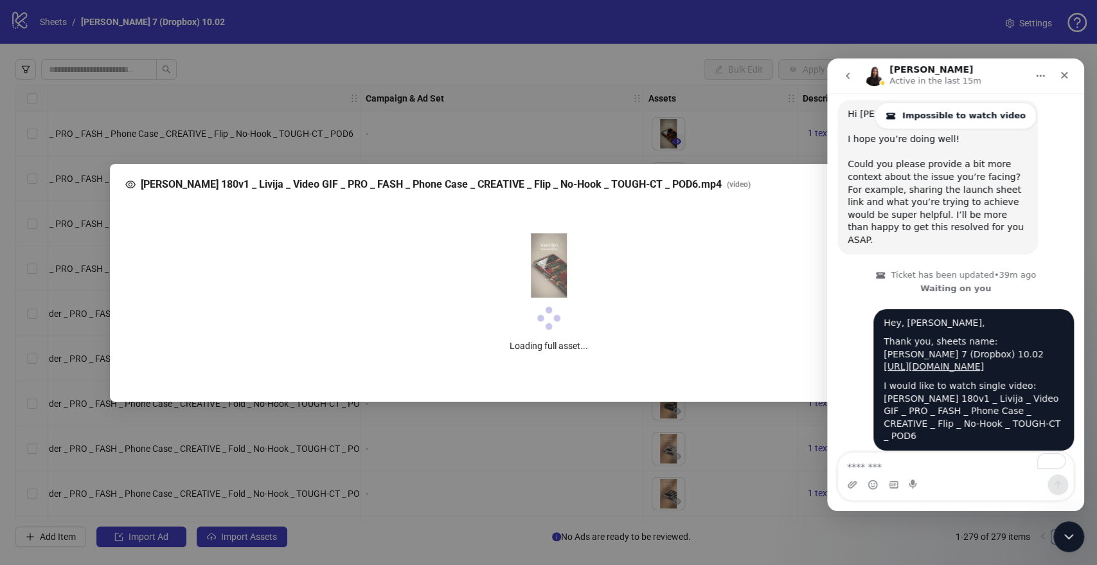
scroll to position [383, 0]
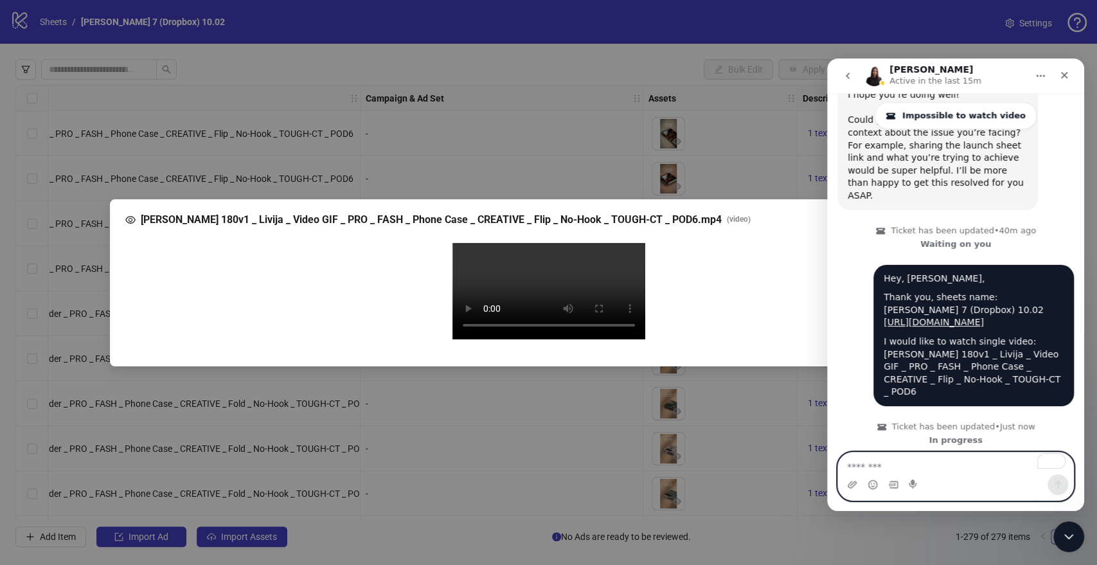
click at [933, 461] on textarea "To enrich screen reader interactions, please activate Accessibility in Grammarl…" at bounding box center [955, 464] width 235 height 22
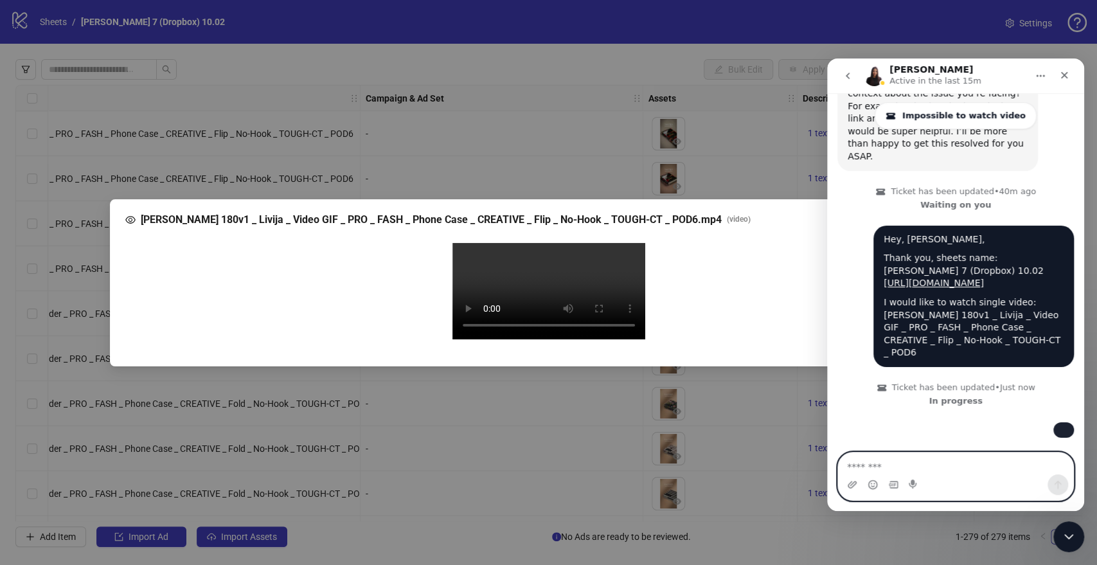
scroll to position [532, 0]
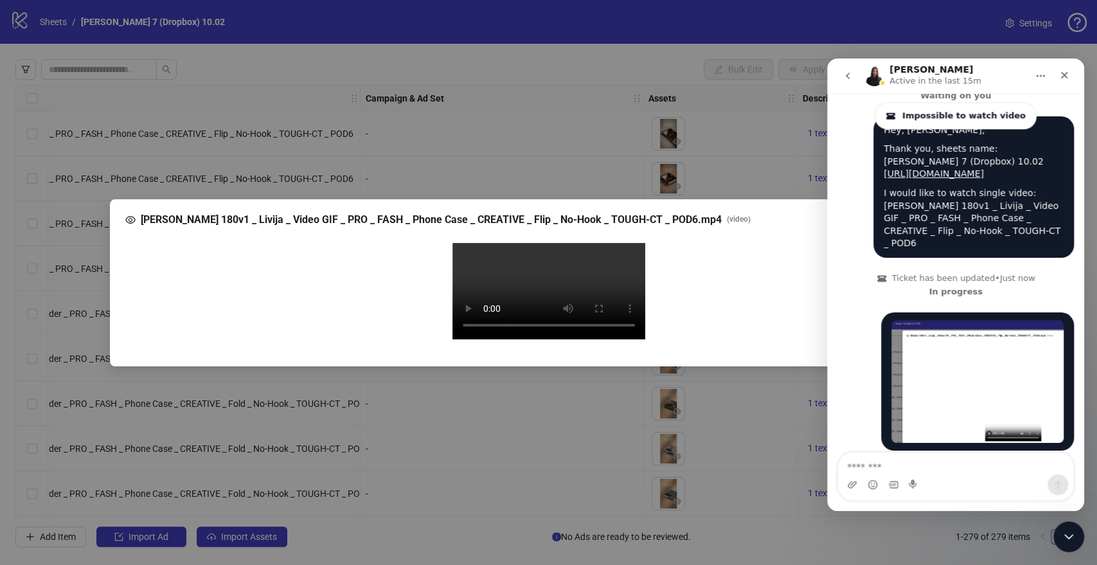
click at [72, 138] on div "Marius 180v1 _ Livija _ Video GIF _ PRO _ FASH _ Phone Case _ CREATIVE _ Flip _…" at bounding box center [548, 282] width 1097 height 565
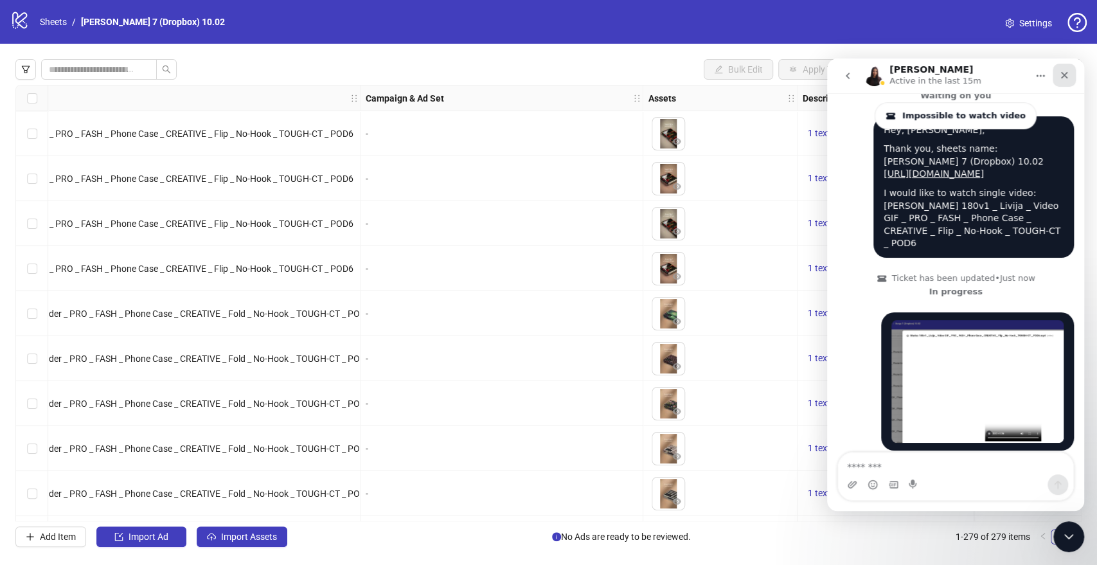
drag, startPoint x: 1066, startPoint y: 69, endPoint x: 1329, endPoint y: 186, distance: 286.9
click at [1066, 69] on div "Close" at bounding box center [1064, 75] width 23 height 23
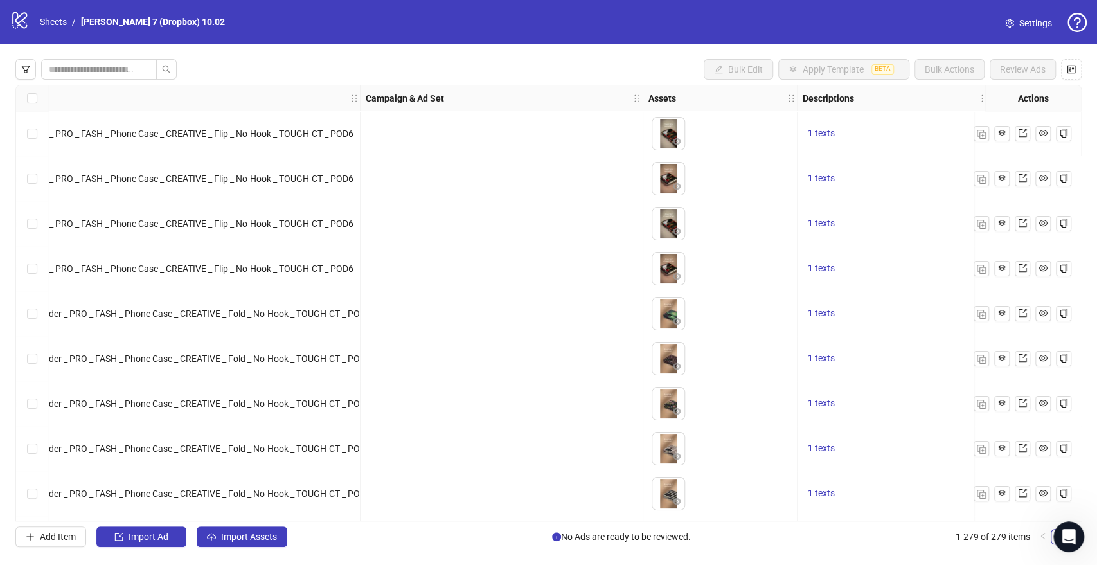
click at [33, 71] on button "button" at bounding box center [25, 69] width 21 height 21
click at [329, 75] on div "Bulk Edit Apply Template BETA Bulk Actions Review Ads" at bounding box center [548, 69] width 1066 height 21
click at [33, 71] on button "button" at bounding box center [25, 69] width 21 height 21
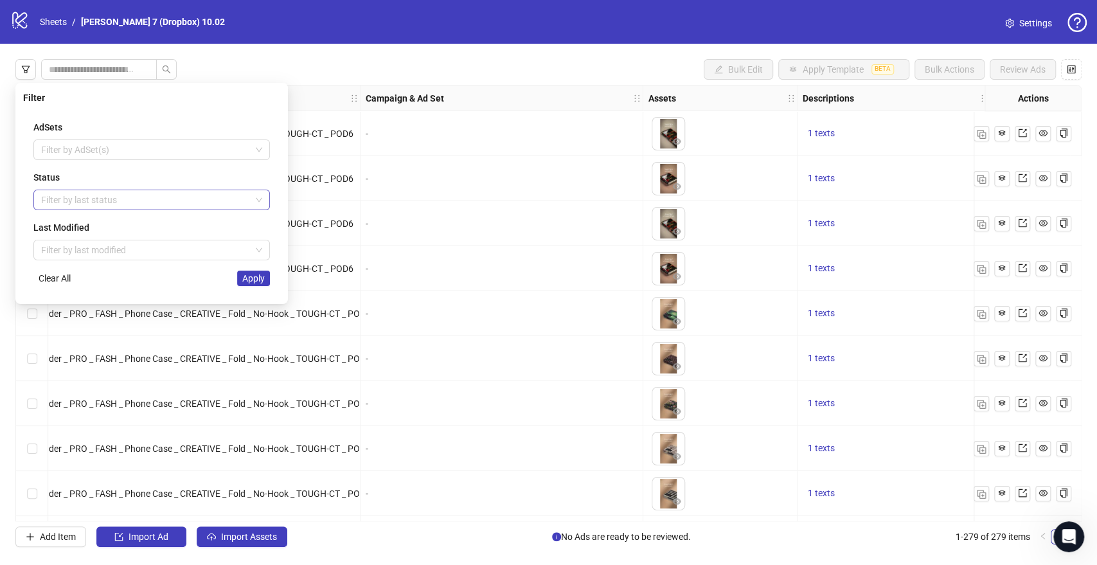
click at [76, 202] on div at bounding box center [145, 200] width 218 height 18
click at [85, 230] on div "Draft" at bounding box center [152, 226] width 216 height 14
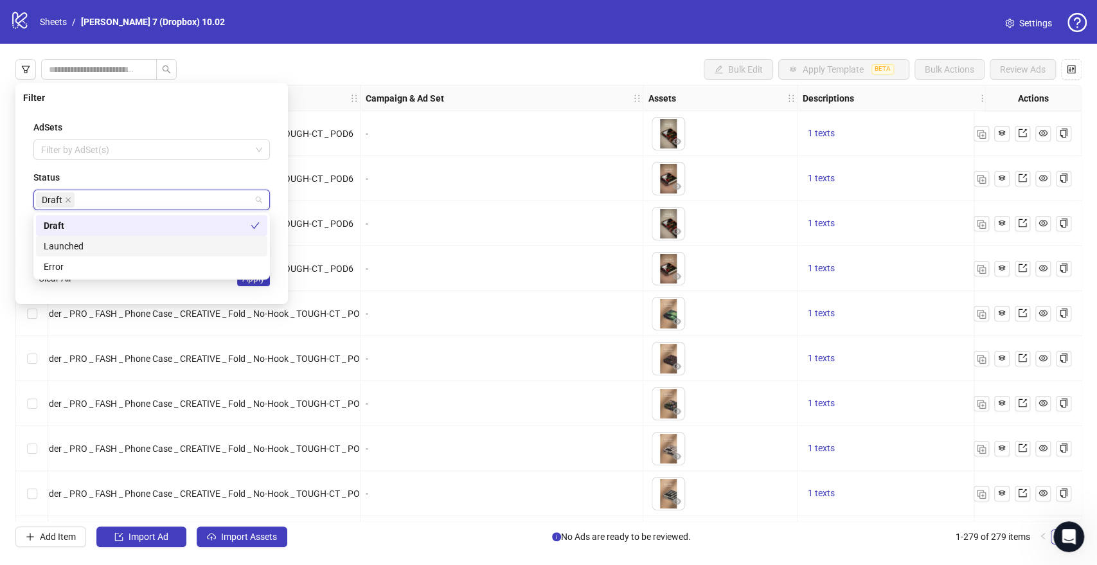
click at [183, 292] on div "AdSets Filter by AdSet(s) Status Draft Last Modified Filter by last modified Cl…" at bounding box center [151, 203] width 257 height 186
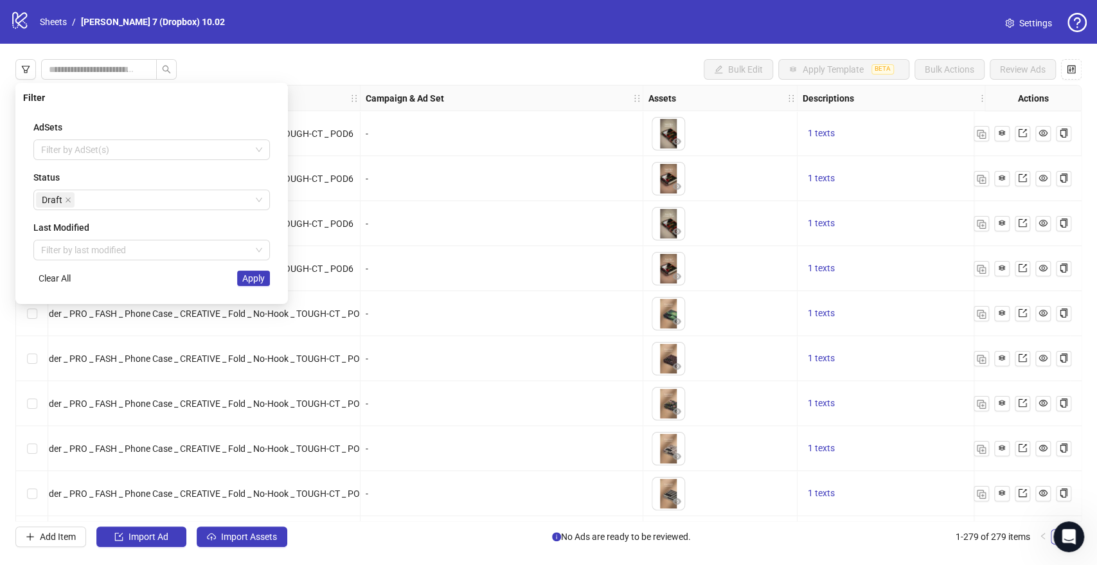
click at [257, 282] on span "Apply" at bounding box center [253, 278] width 22 height 10
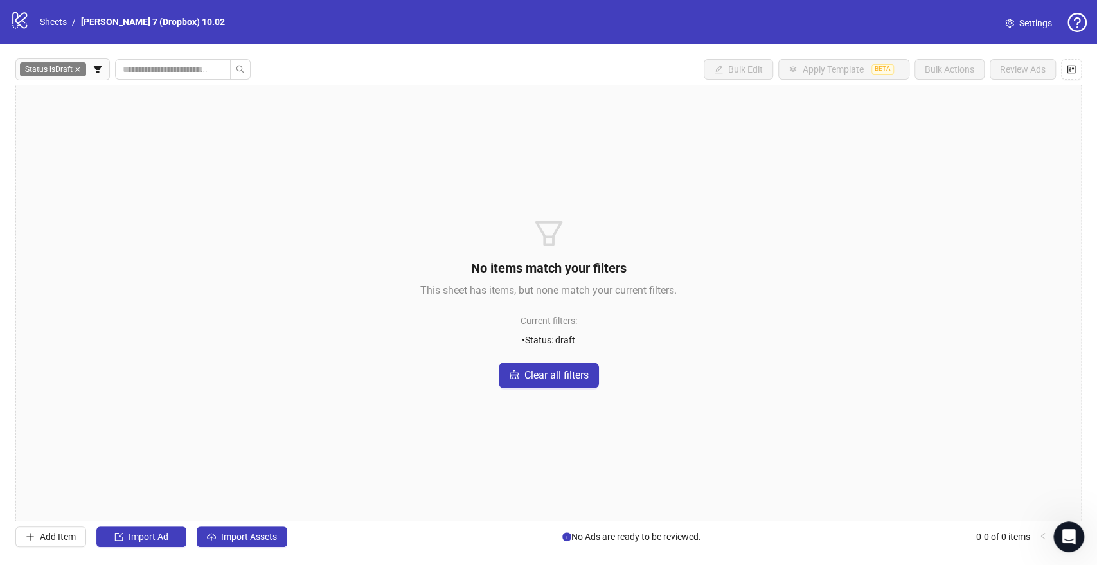
click at [242, 525] on div "Status is Draft Bulk Edit Apply Template BETA Bulk Actions Review Ads No items …" at bounding box center [548, 303] width 1097 height 519
click at [242, 537] on span "Import Assets" at bounding box center [249, 537] width 56 height 10
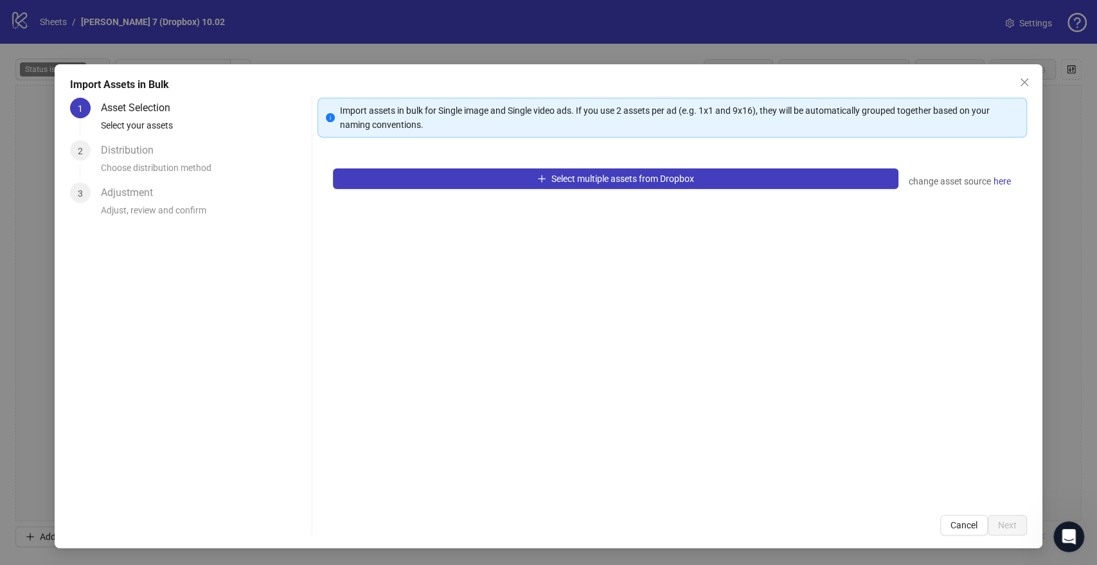
click at [438, 192] on div "Select multiple assets from Dropbox change asset source here" at bounding box center [672, 326] width 709 height 346
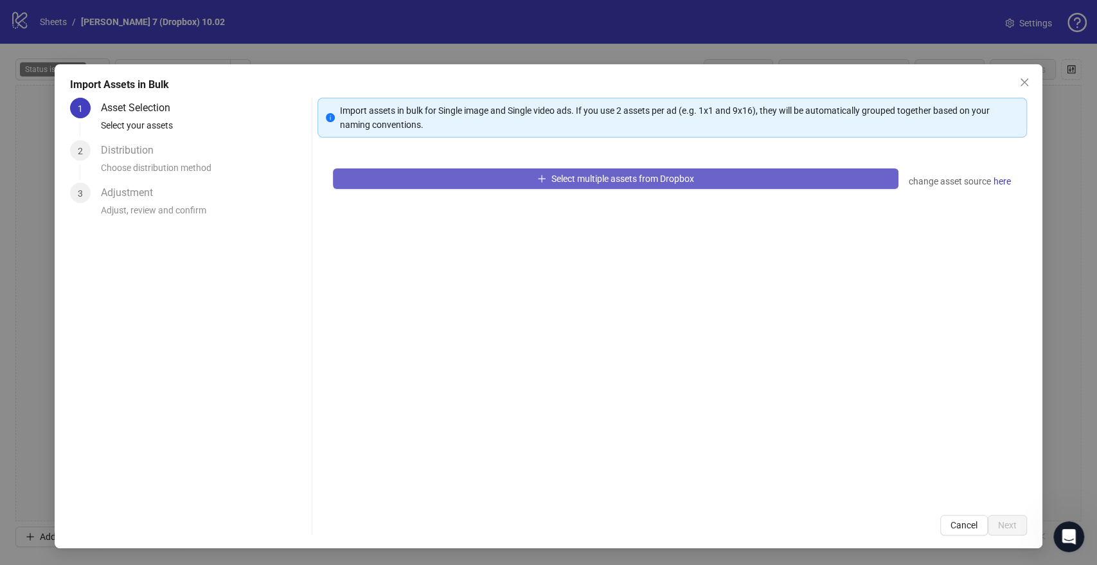
click at [447, 179] on button "Select multiple assets from Dropbox" at bounding box center [615, 178] width 565 height 21
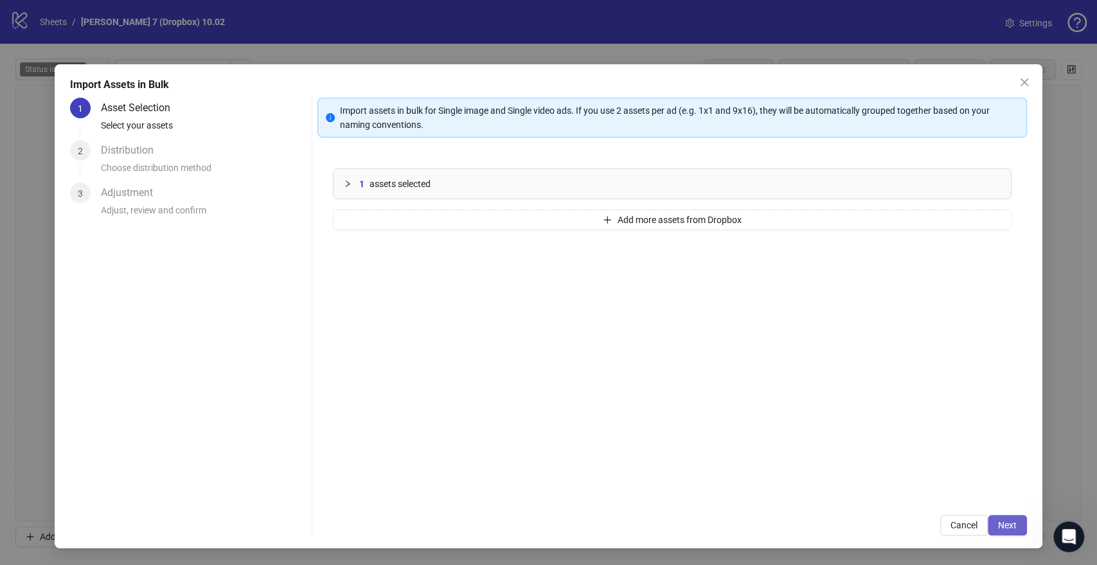
click at [997, 523] on button "Next" at bounding box center [1007, 525] width 39 height 21
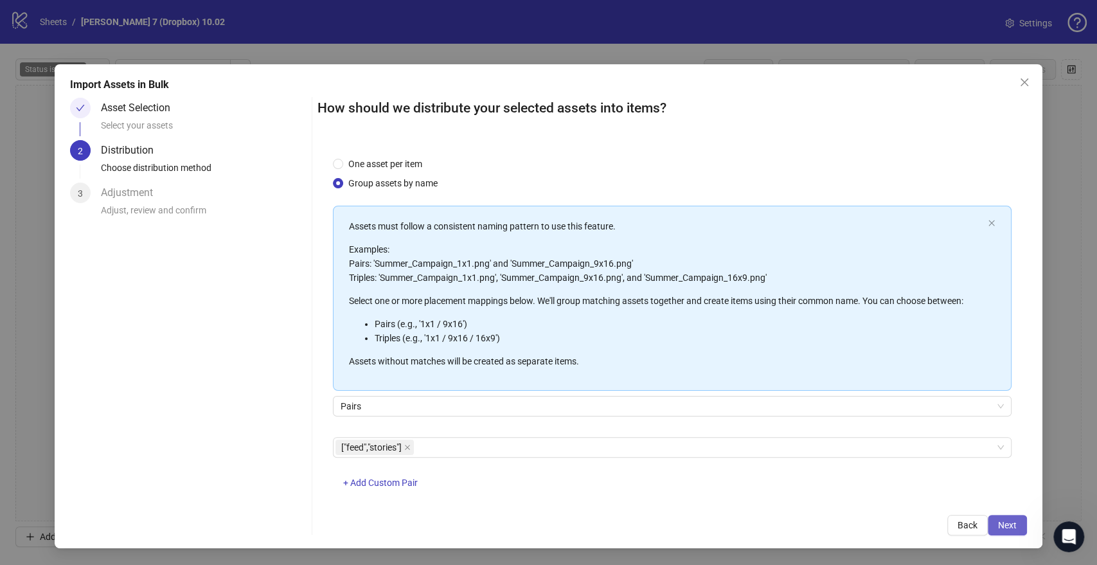
click at [1018, 525] on button "Next" at bounding box center [1007, 525] width 39 height 21
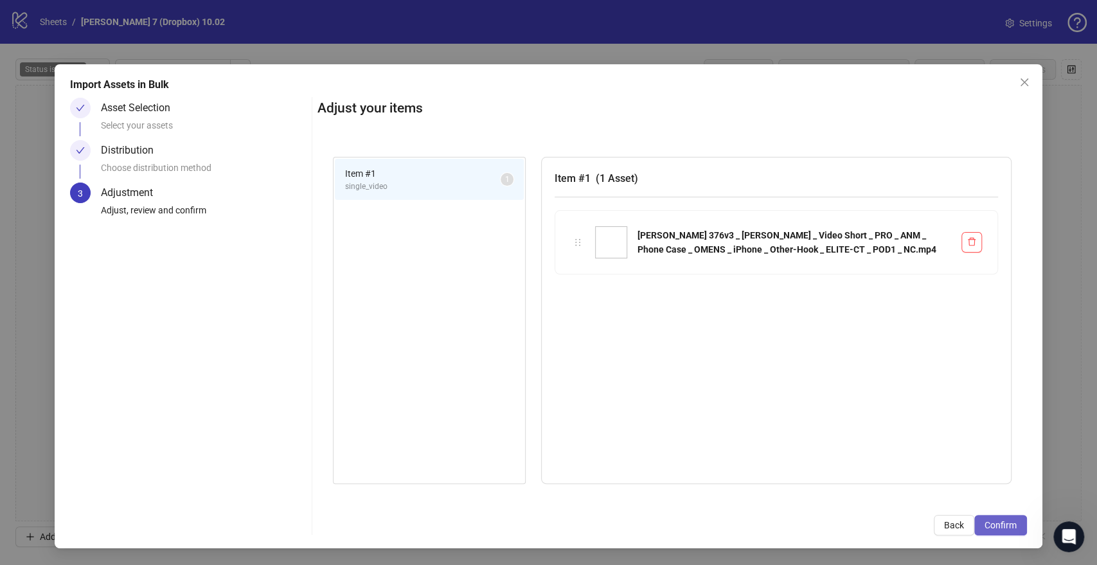
click at [1012, 525] on span "Confirm" at bounding box center [1001, 525] width 32 height 10
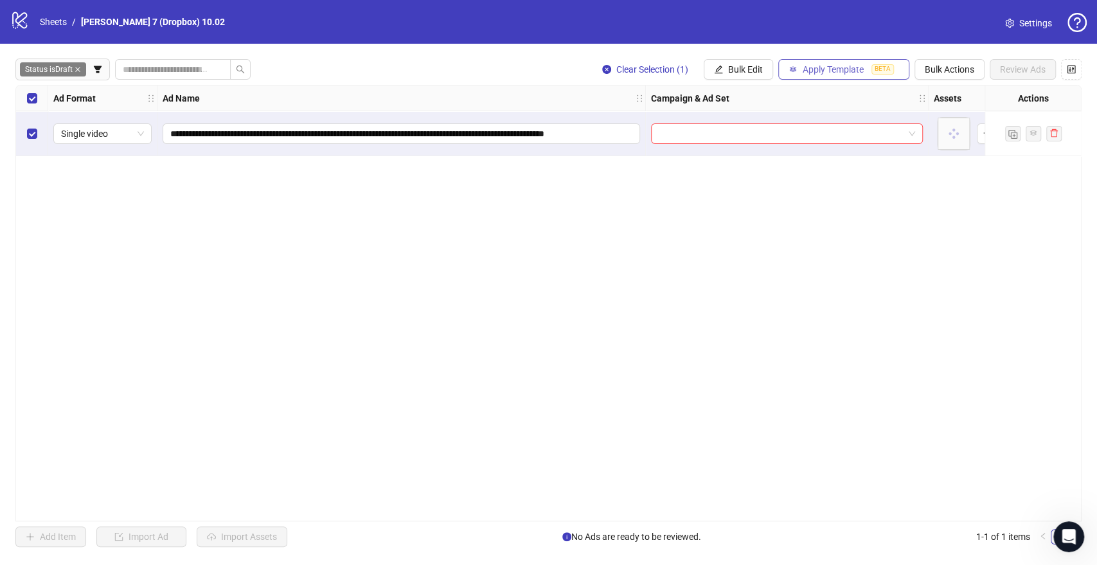
click at [867, 69] on button "Apply Template BETA" at bounding box center [843, 69] width 131 height 21
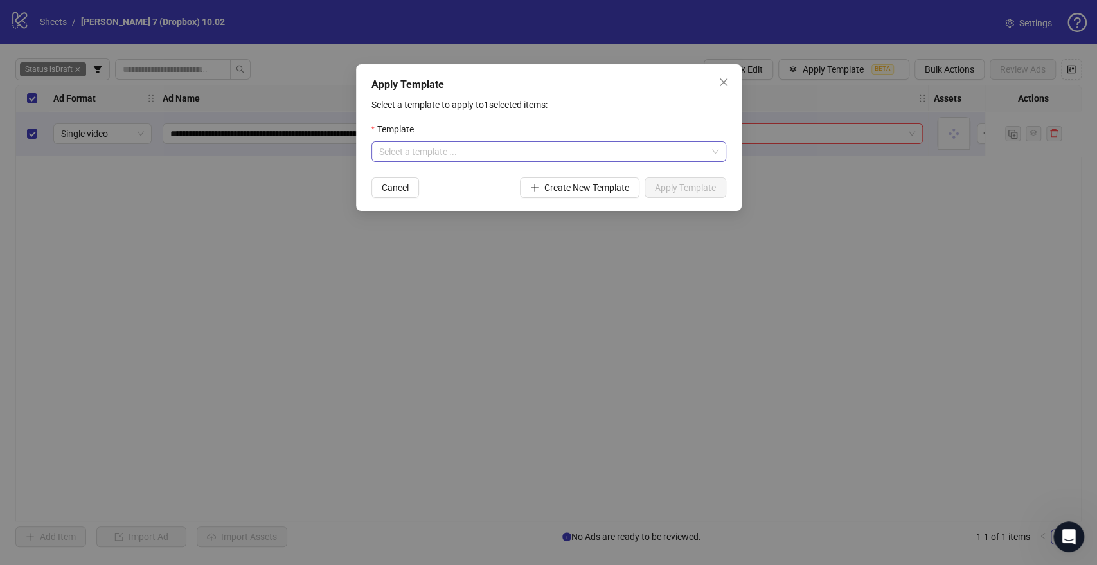
click at [515, 151] on input "search" at bounding box center [543, 151] width 328 height 19
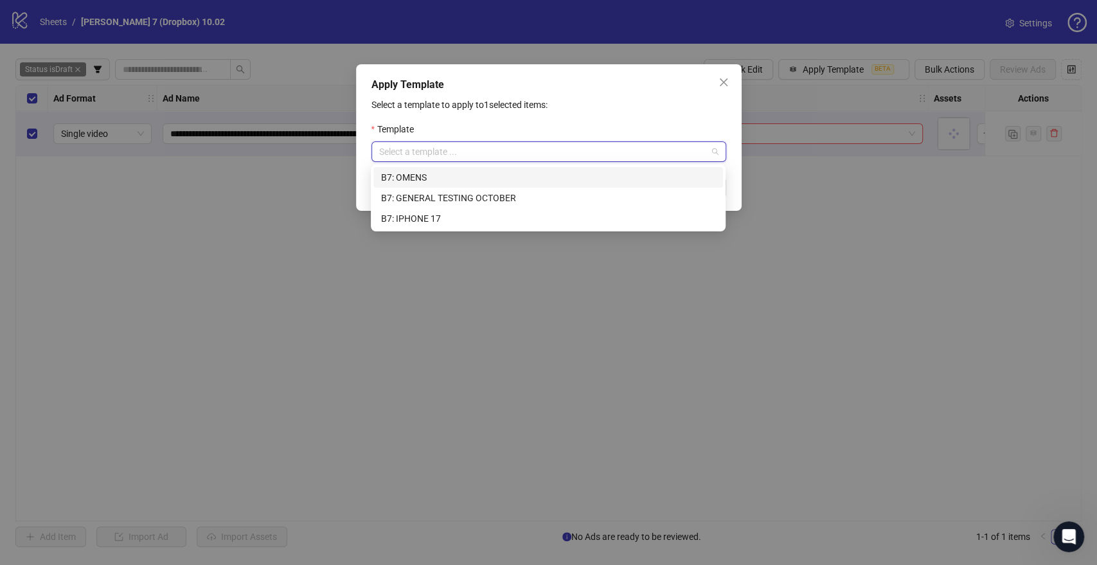
click at [437, 176] on div "B7: OMENS" at bounding box center [548, 177] width 334 height 14
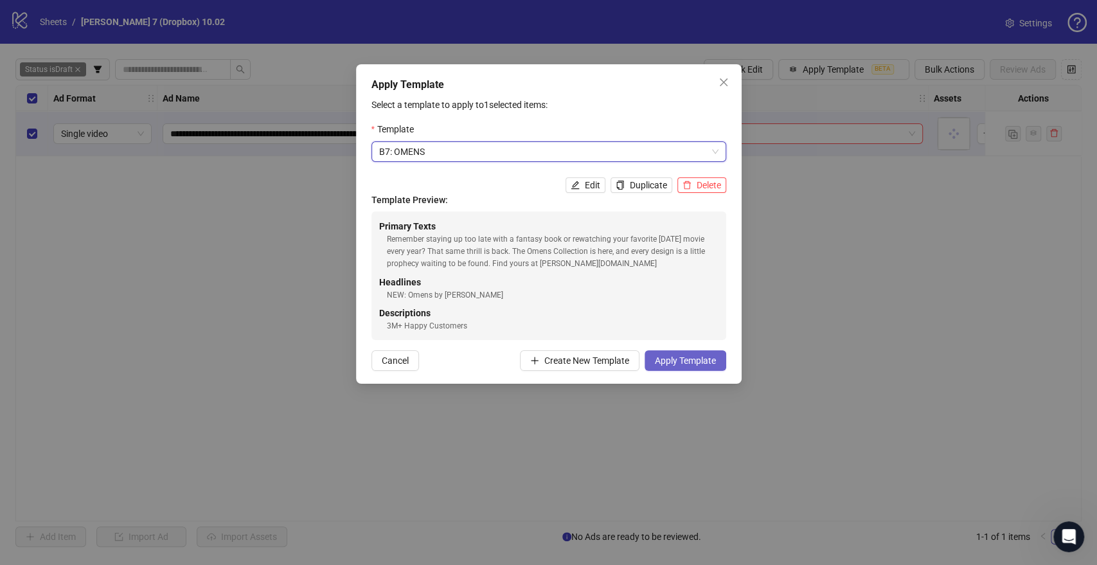
click at [699, 356] on span "Apply Template" at bounding box center [685, 360] width 61 height 10
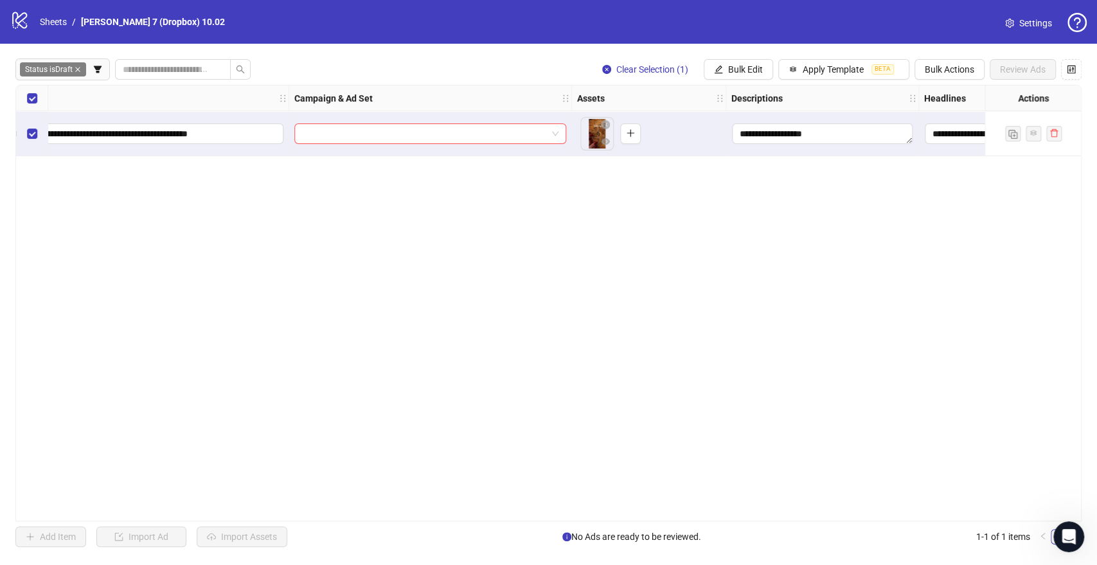
scroll to position [0, 499]
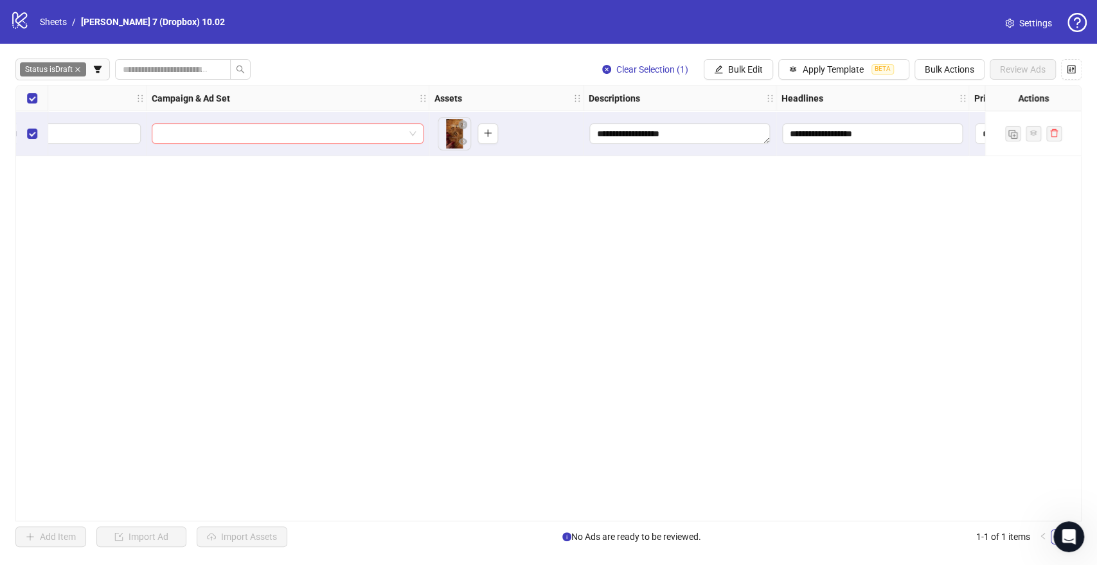
click at [416, 138] on div at bounding box center [288, 133] width 272 height 21
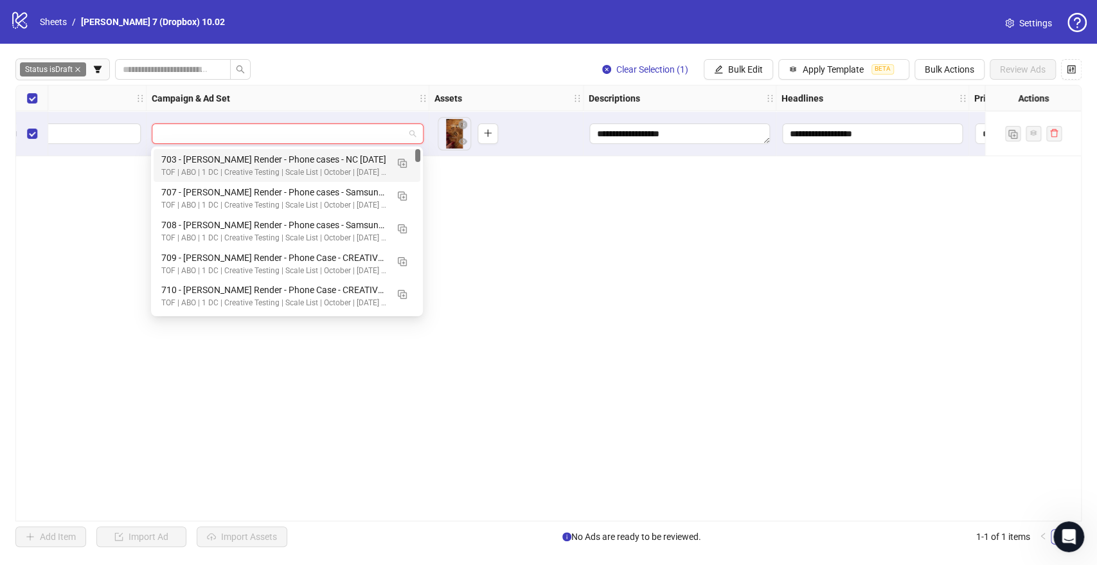
click at [325, 70] on div "Status is Draft Clear Selection (1) Bulk Edit Apply Template BETA Bulk Actions …" at bounding box center [548, 69] width 1066 height 21
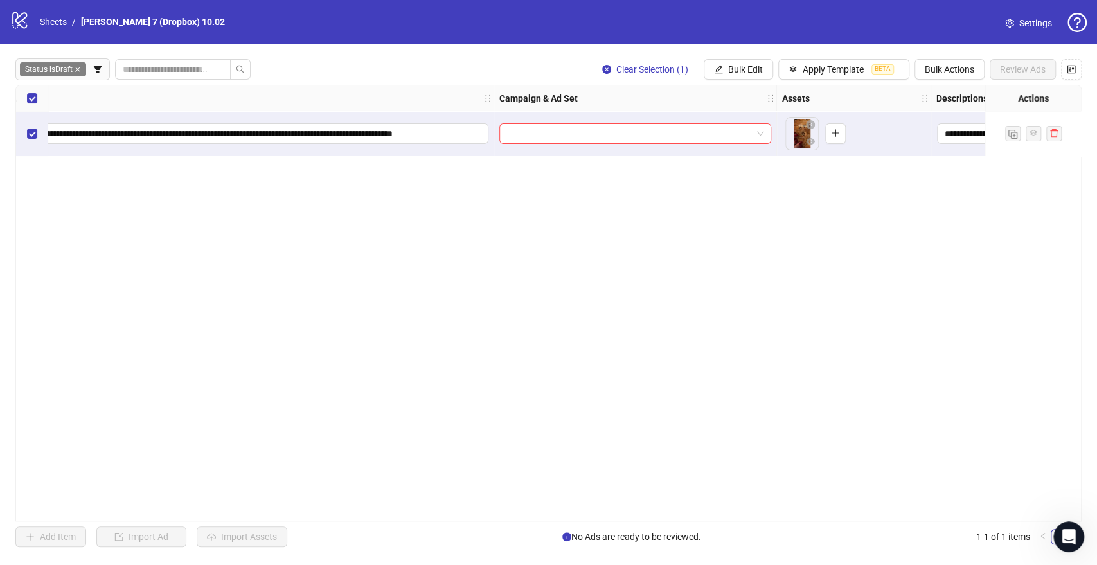
scroll to position [0, 357]
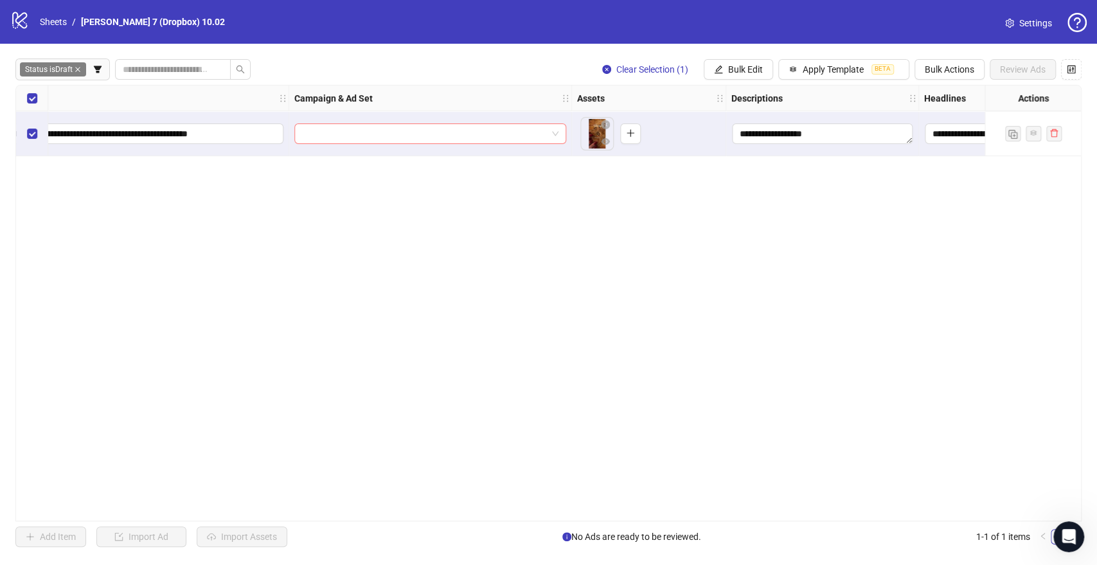
click at [553, 134] on span at bounding box center [430, 133] width 256 height 19
click at [201, 210] on div "**********" at bounding box center [548, 303] width 1066 height 436
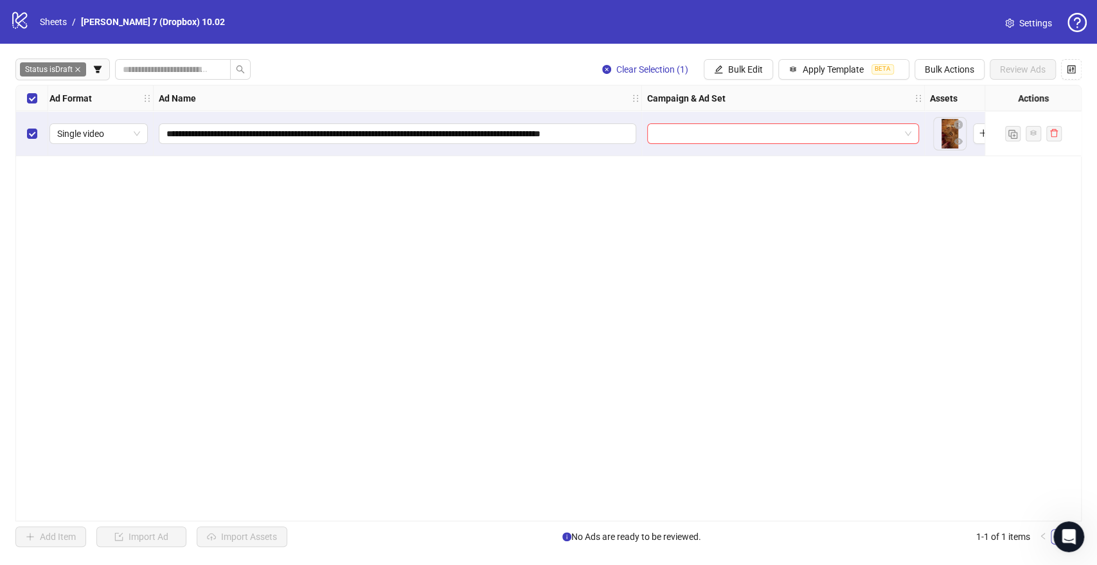
scroll to position [0, 0]
click at [782, 137] on input "search" at bounding box center [781, 133] width 245 height 19
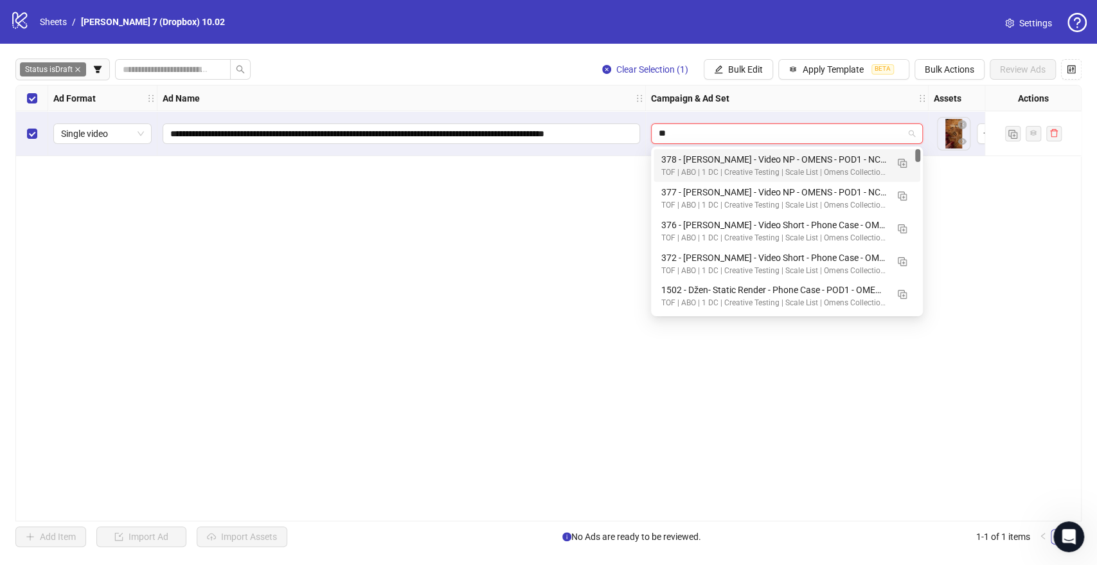
type input "***"
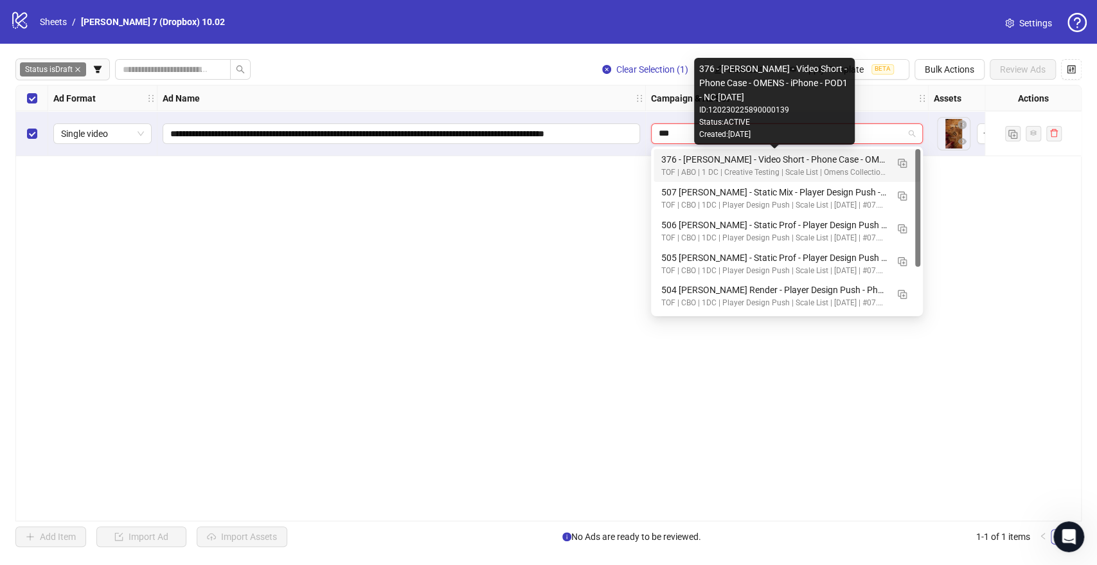
click at [737, 168] on div "TOF | ABO | 1 DC | Creative Testing | Scale List | Omens Collection | [DATE] | …" at bounding box center [774, 172] width 226 height 12
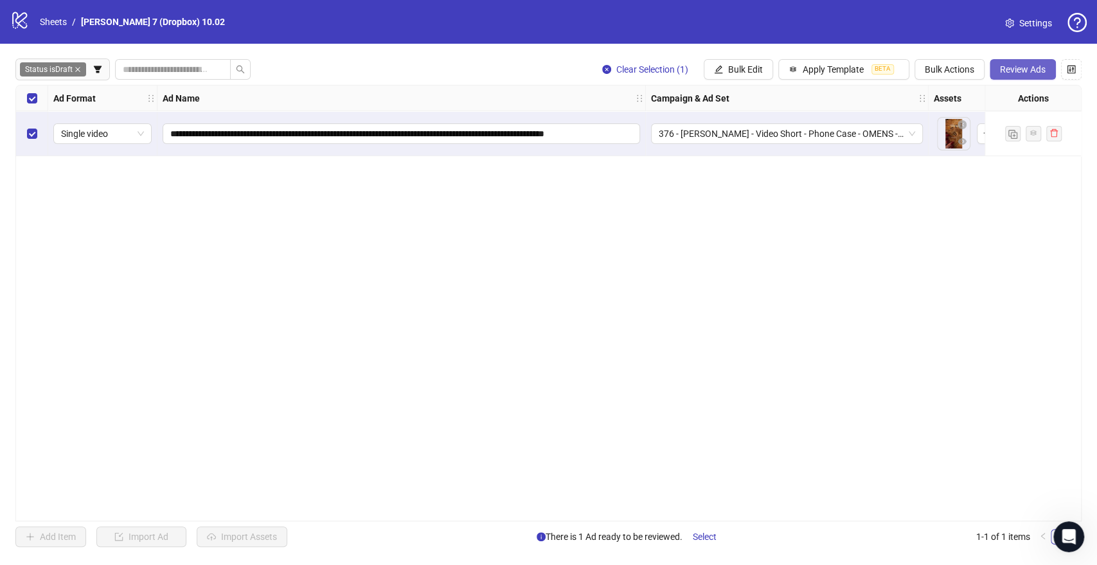
click at [1026, 69] on span "Review Ads" at bounding box center [1023, 69] width 46 height 10
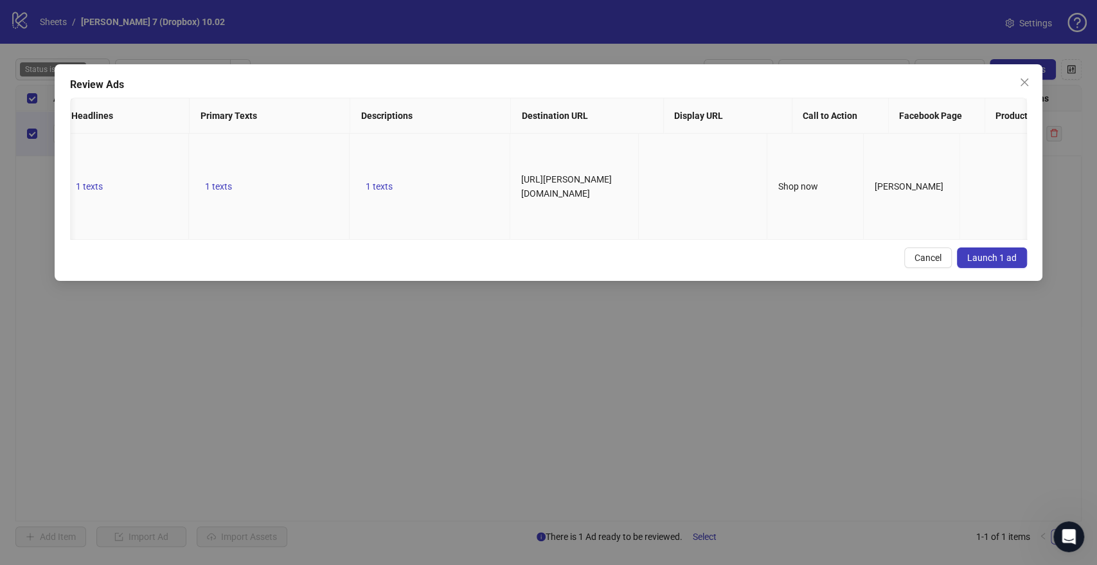
scroll to position [0, 428]
click at [1003, 263] on span "Launch 1 ad" at bounding box center [991, 258] width 49 height 10
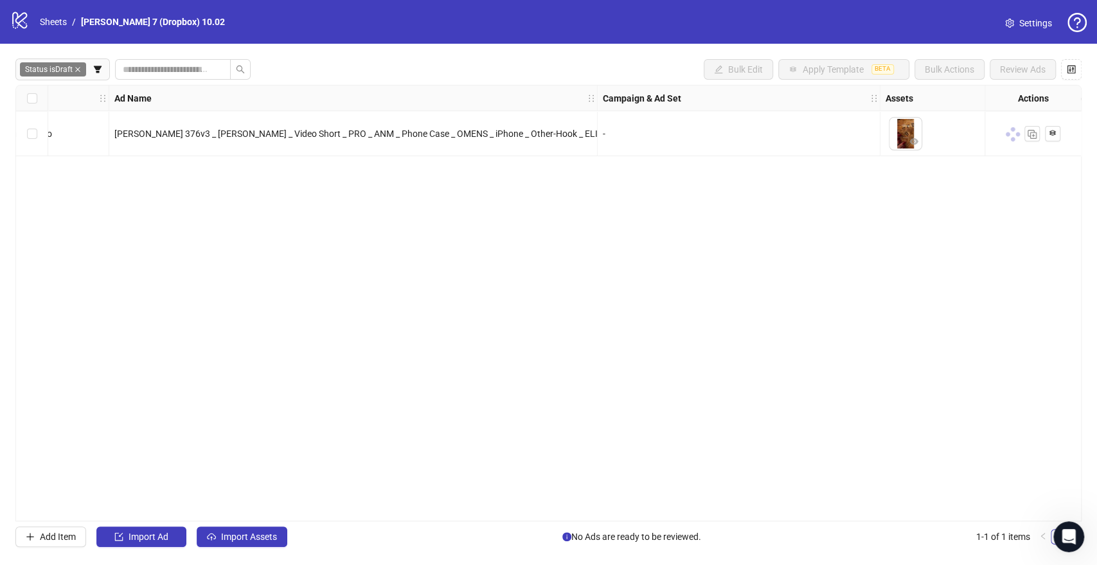
scroll to position [0, 0]
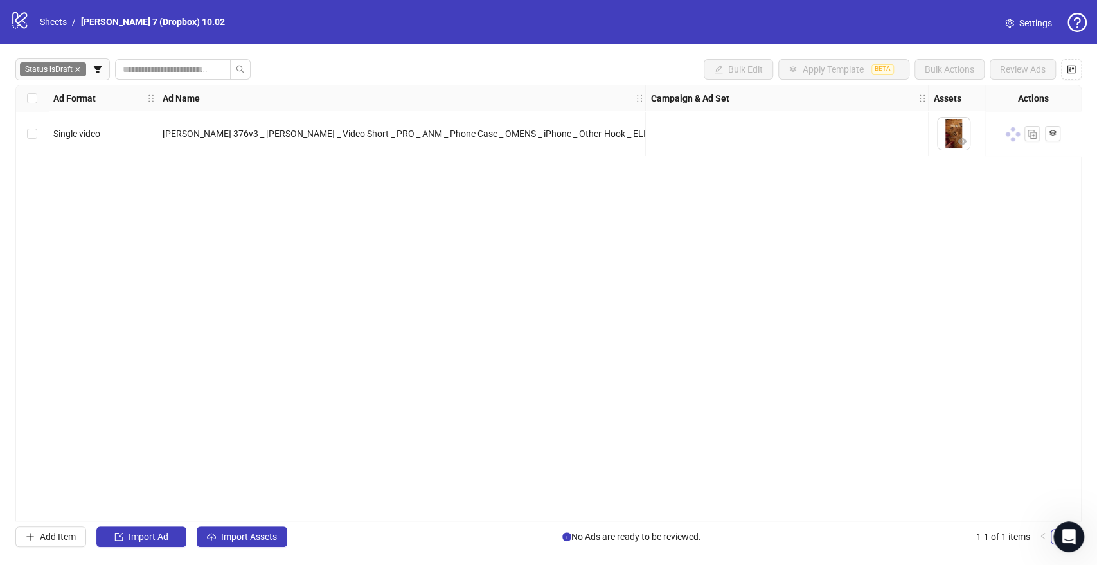
click at [51, 12] on div "logo/logo-mobile Sheets / [PERSON_NAME] 7 (Dropbox) 10.02" at bounding box center [120, 21] width 220 height 23
click at [57, 20] on link "Sheets" at bounding box center [53, 22] width 32 height 14
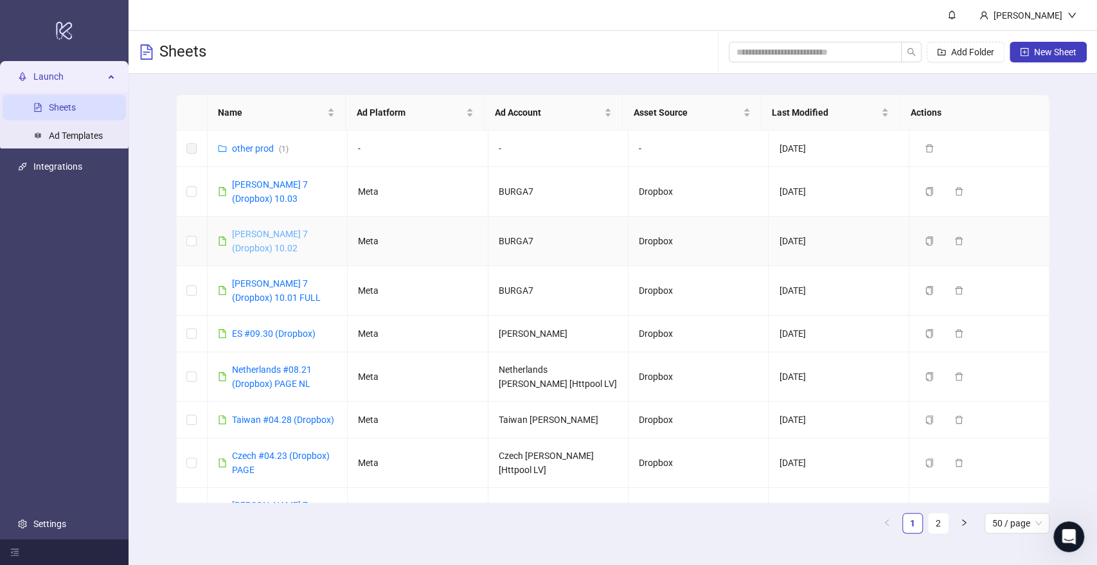
click at [280, 229] on link "[PERSON_NAME] 7 (Dropbox) 10.02" at bounding box center [270, 241] width 76 height 24
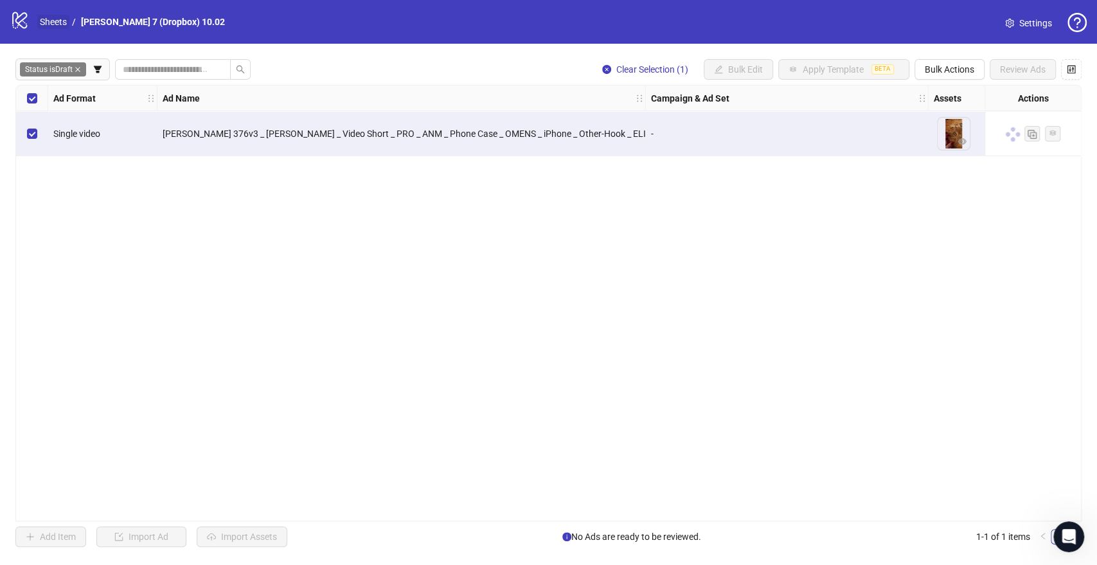
click at [58, 19] on link "Sheets" at bounding box center [53, 22] width 32 height 14
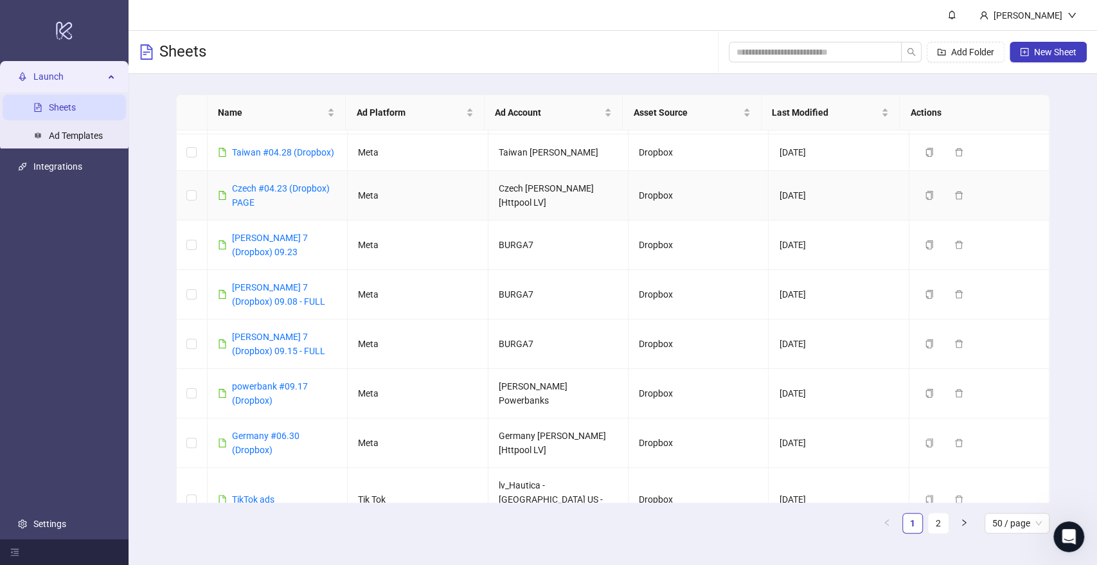
scroll to position [214, 0]
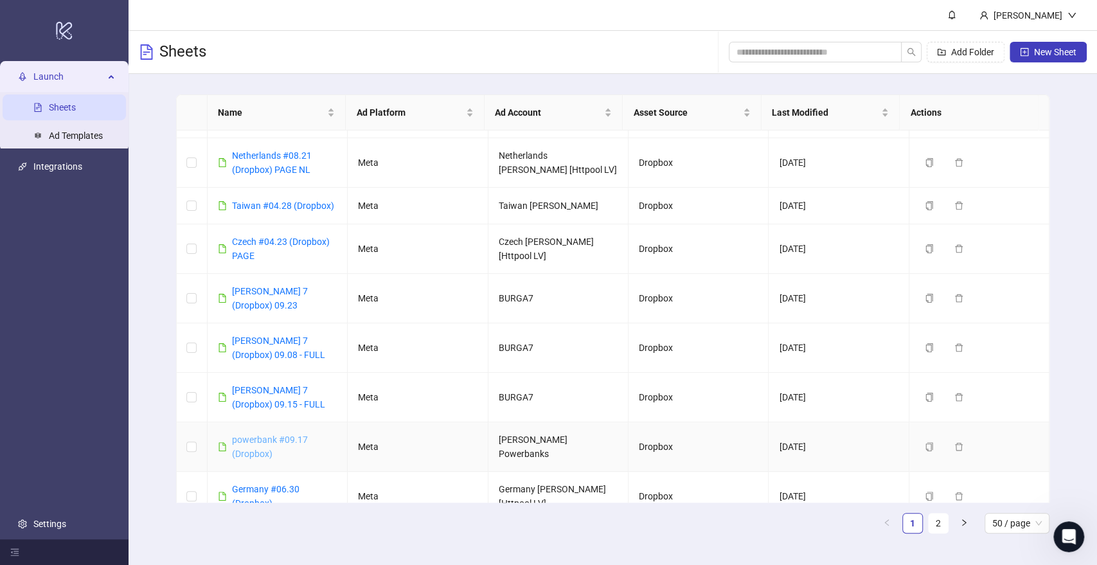
click at [292, 435] on link "powerbank #09.17 (Dropbox)" at bounding box center [270, 447] width 76 height 24
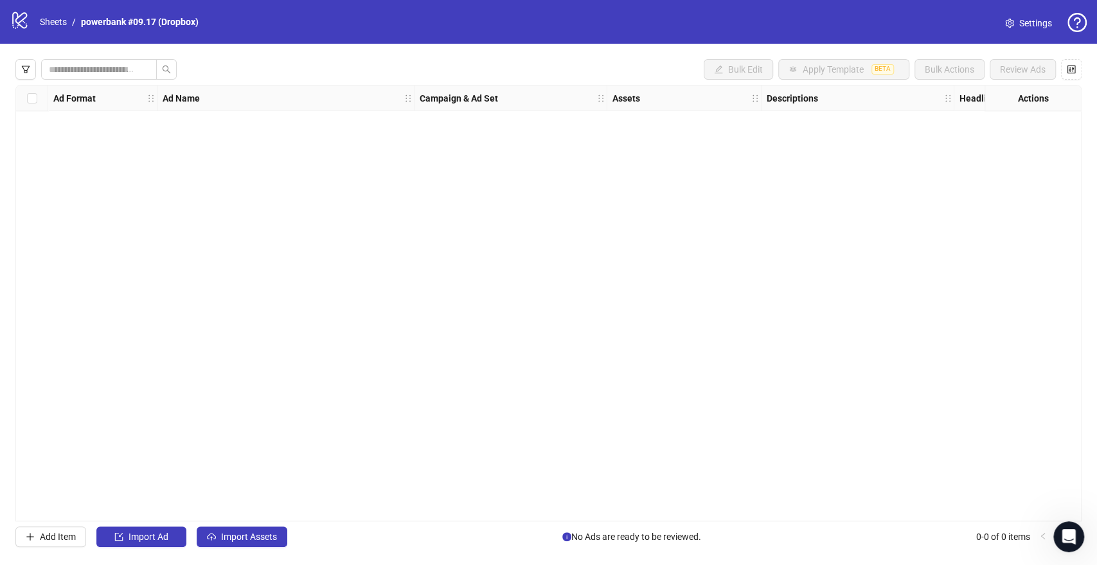
click at [242, 66] on div "Bulk Edit Apply Template BETA Bulk Actions Review Ads" at bounding box center [548, 69] width 1066 height 21
click at [27, 69] on icon "filter" at bounding box center [26, 69] width 8 height 7
click at [370, 67] on div "Bulk Edit Apply Template BETA Bulk Actions Review Ads" at bounding box center [548, 69] width 1066 height 21
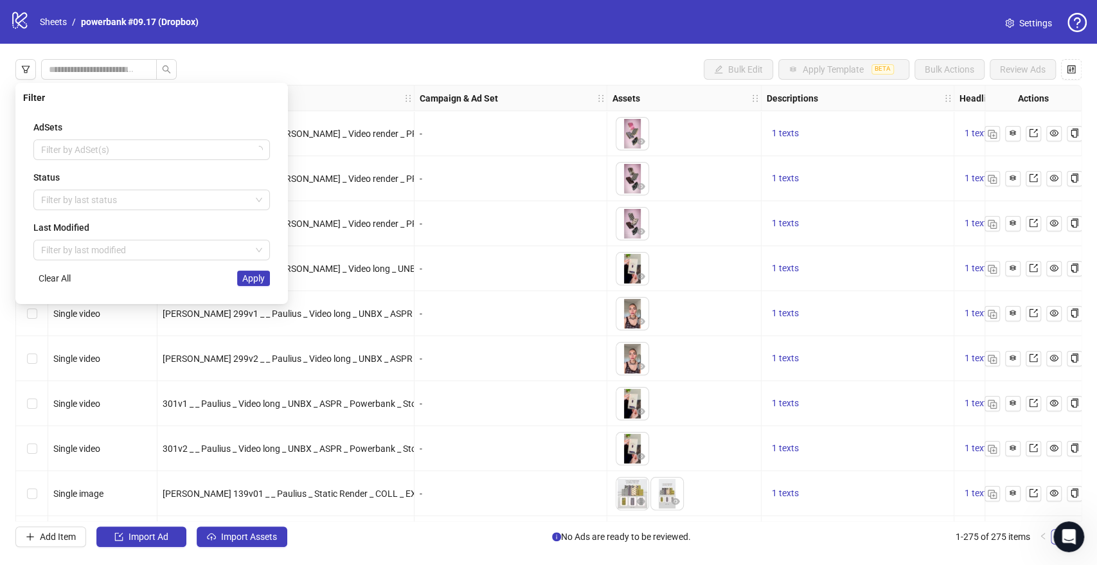
click at [84, 195] on div "Single video" at bounding box center [102, 178] width 109 height 45
click at [273, 201] on div "Julita 292v2 _ _ Julita _ Video render _ PRO _ QUAL _ Powerbank _ Stories _ CRE…" at bounding box center [285, 178] width 257 height 45
click at [252, 201] on div "Julita 292v2 _ _ Julita _ Video render _ PRO _ QUAL _ Powerbank _ Stories _ CRE…" at bounding box center [285, 178] width 257 height 45
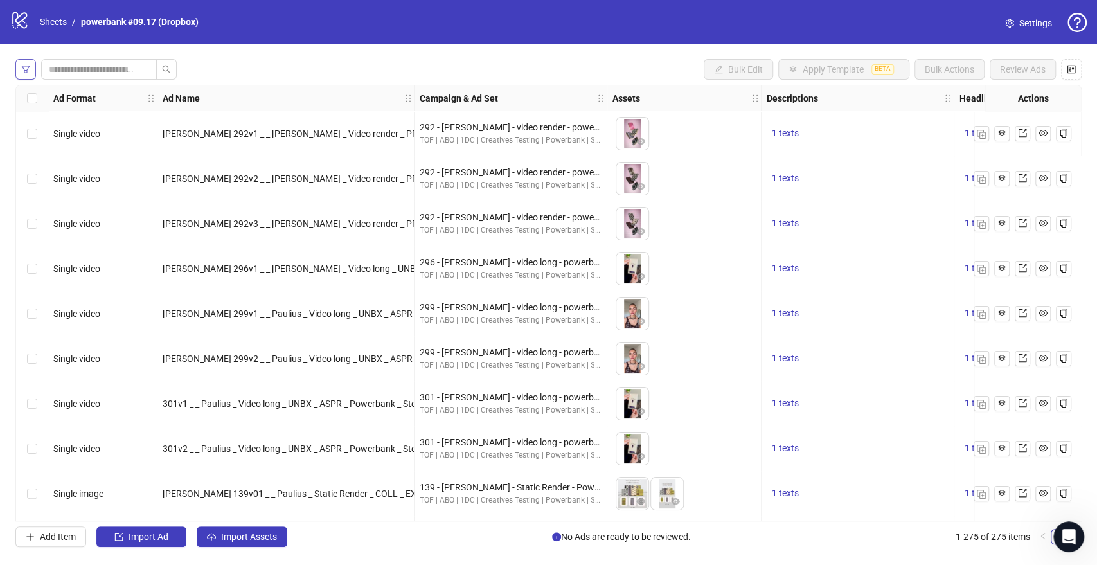
click at [134, 195] on div "Single video" at bounding box center [102, 178] width 109 height 45
click at [26, 69] on icon "filter" at bounding box center [25, 69] width 9 height 9
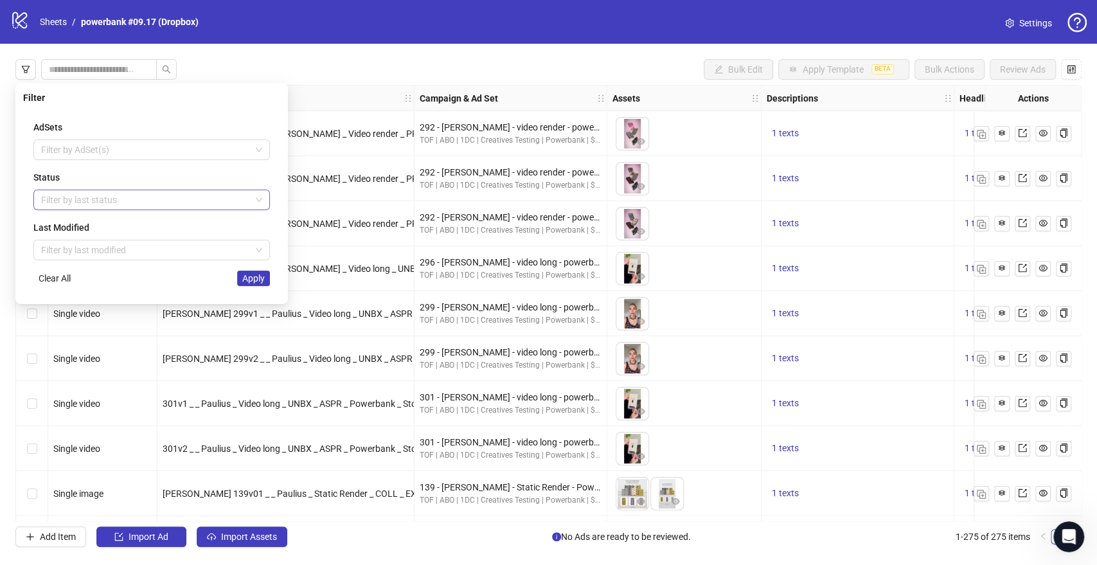
click at [69, 193] on div at bounding box center [145, 200] width 218 height 18
click at [77, 226] on div "Draft" at bounding box center [152, 226] width 216 height 14
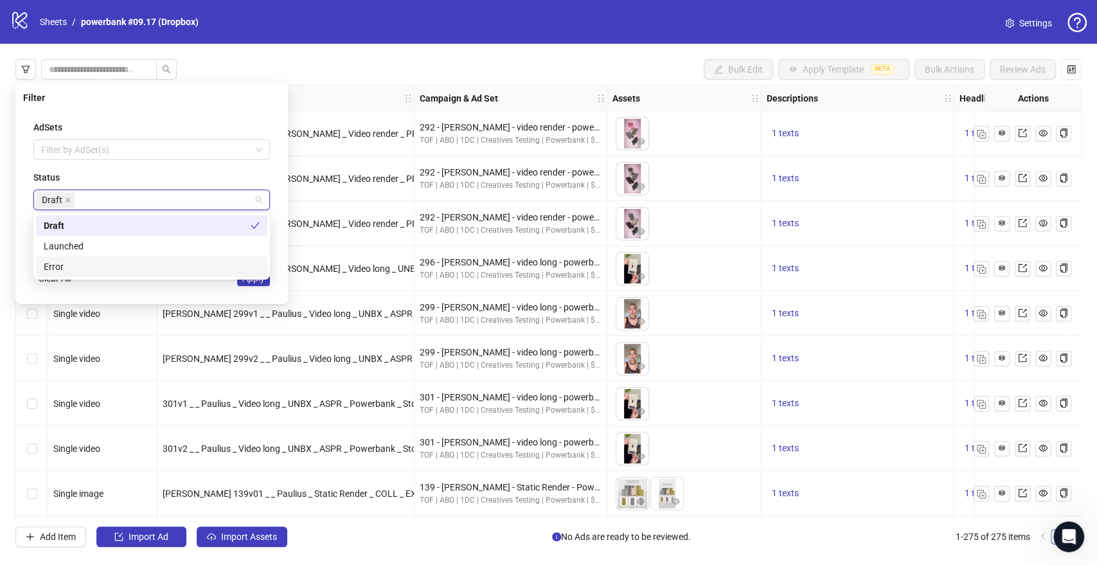
click at [282, 231] on div "Filter AdSets Filter by AdSet(s) Status Draft Last Modified Filter by last modi…" at bounding box center [151, 193] width 273 height 221
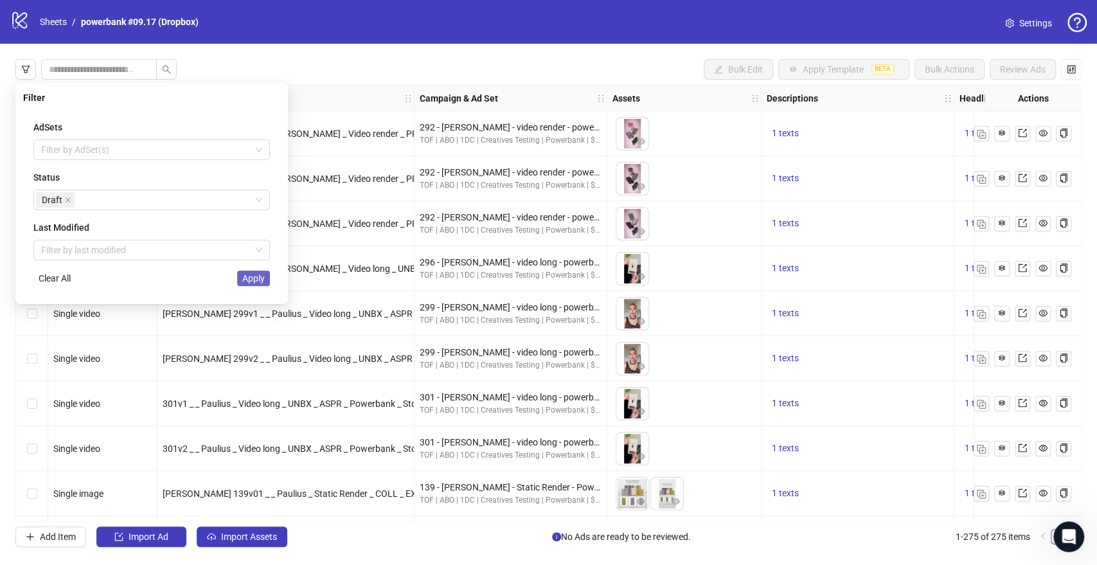
click at [255, 280] on span "Apply" at bounding box center [253, 278] width 22 height 10
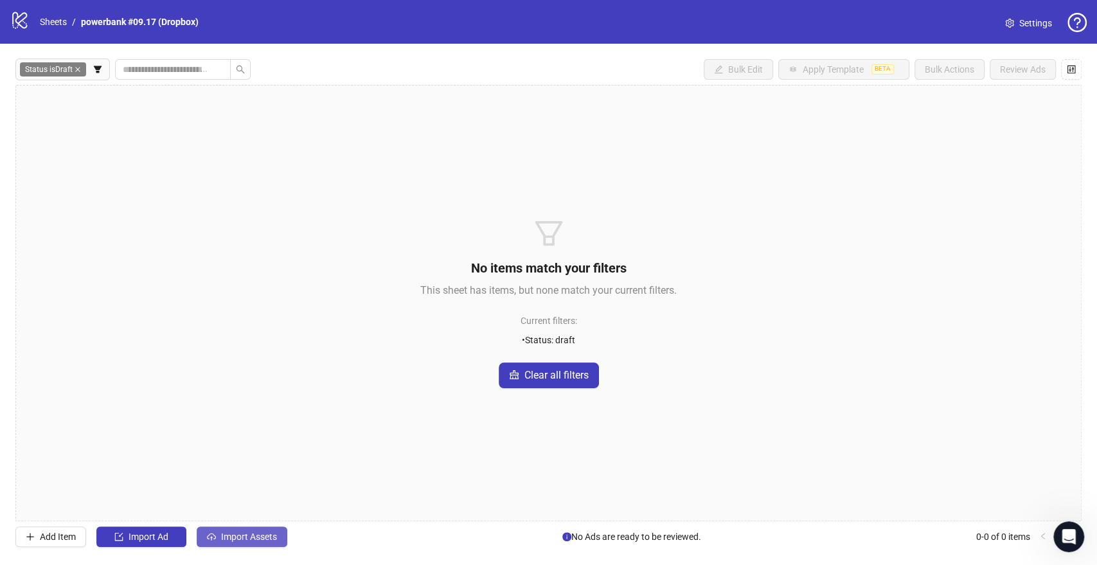
click at [242, 534] on span "Import Assets" at bounding box center [249, 537] width 56 height 10
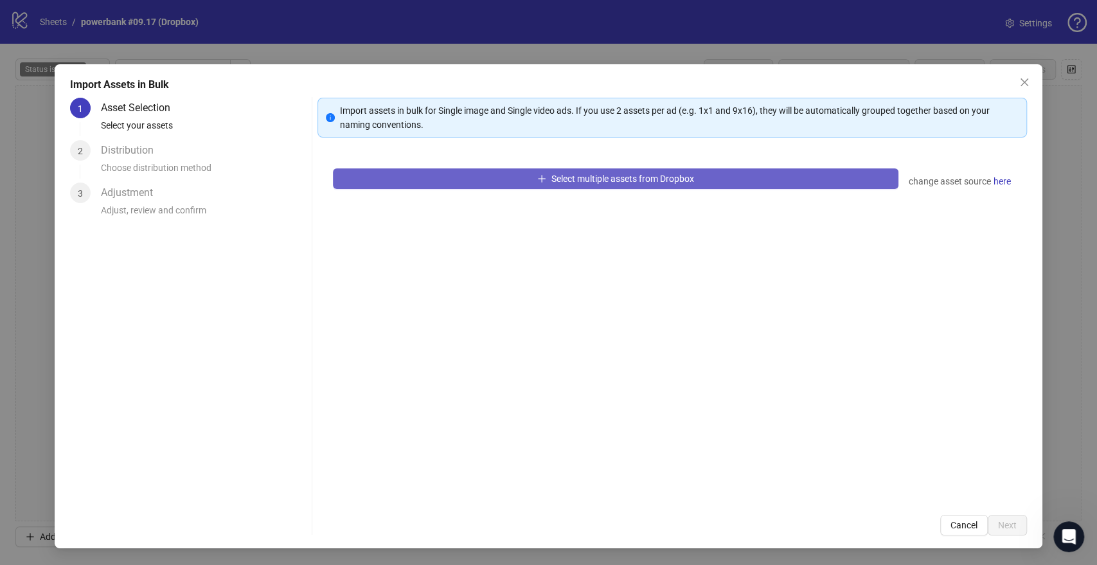
click at [461, 175] on button "Select multiple assets from Dropbox" at bounding box center [615, 178] width 565 height 21
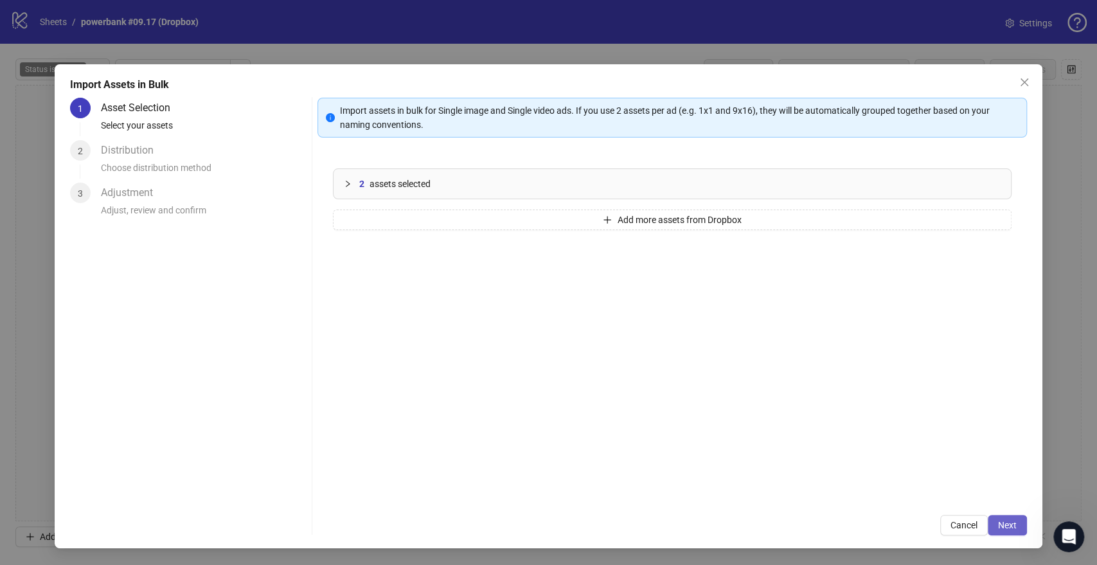
click at [1005, 525] on span "Next" at bounding box center [1007, 525] width 19 height 10
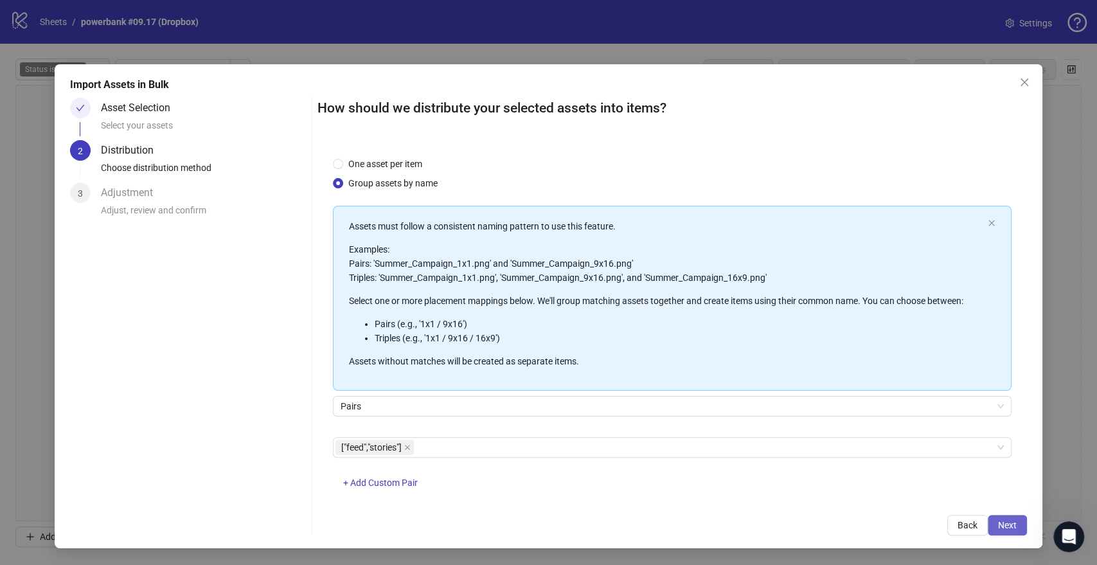
click at [1012, 523] on span "Next" at bounding box center [1007, 525] width 19 height 10
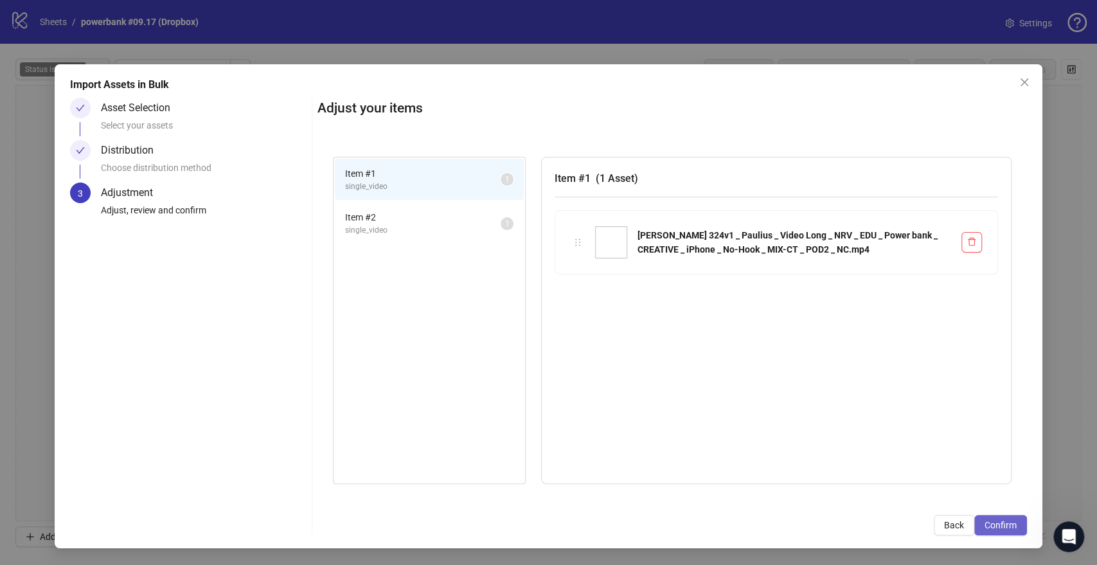
click at [1002, 525] on span "Confirm" at bounding box center [1001, 525] width 32 height 10
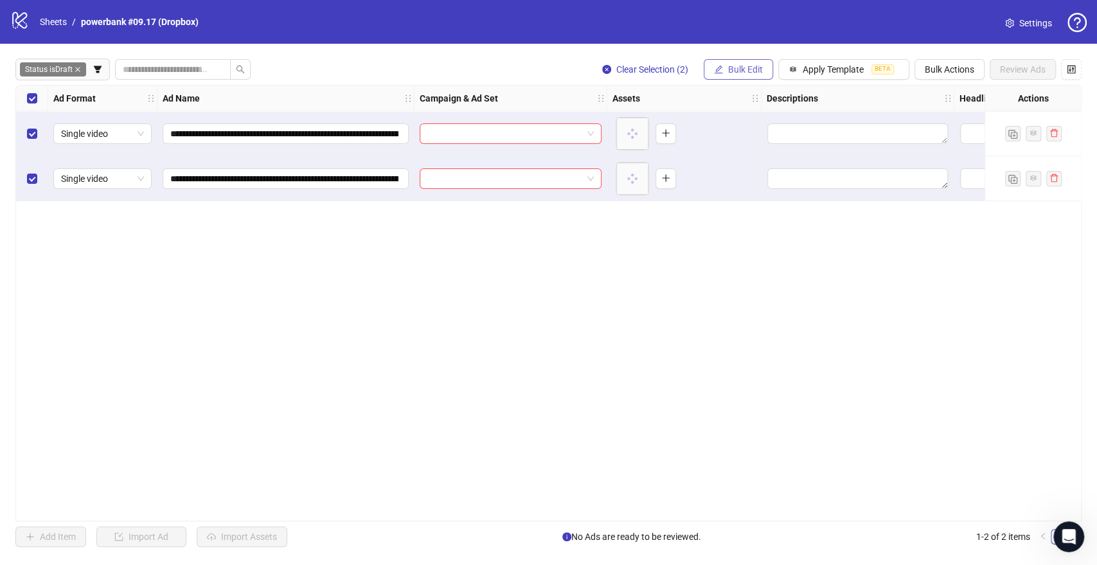
click at [749, 71] on span "Bulk Edit" at bounding box center [745, 69] width 35 height 10
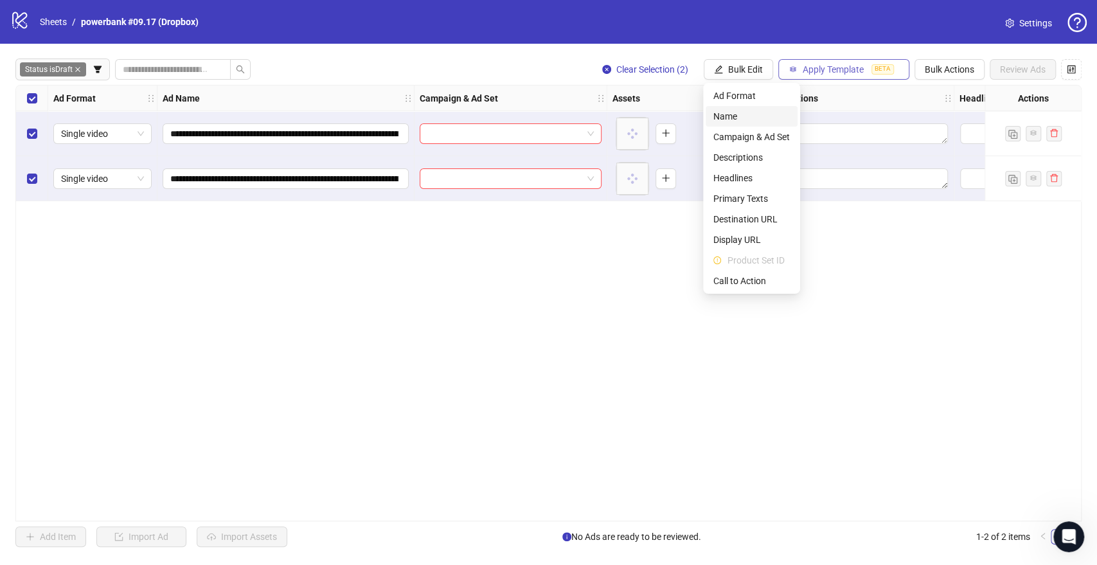
click at [825, 71] on span "Apply Template" at bounding box center [833, 69] width 61 height 10
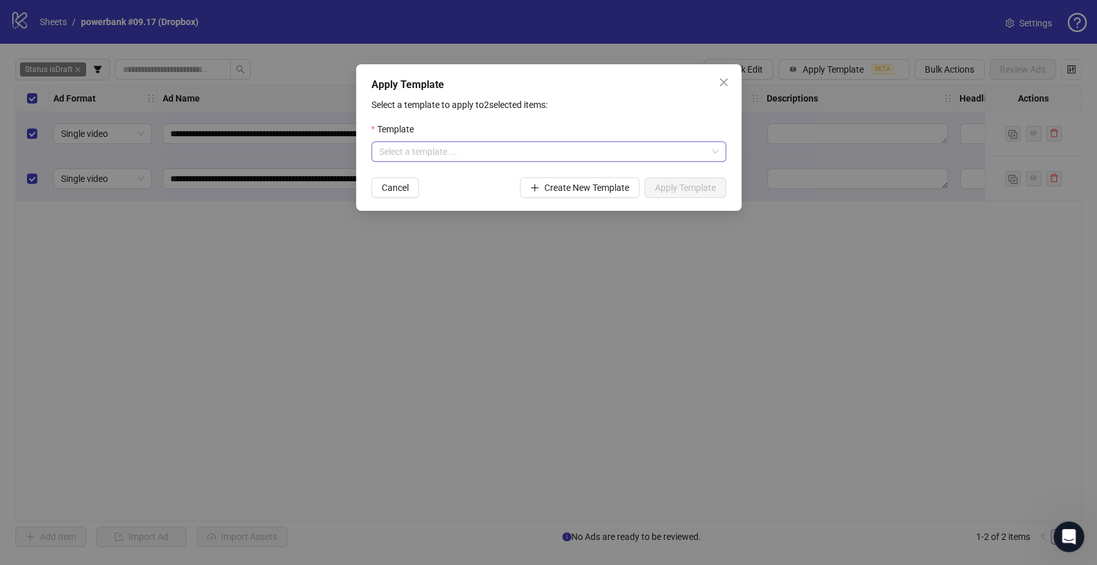
click at [487, 159] on input "search" at bounding box center [543, 151] width 328 height 19
click at [465, 184] on div "PB: GENERAL TESTING OCTOBER" at bounding box center [548, 177] width 334 height 14
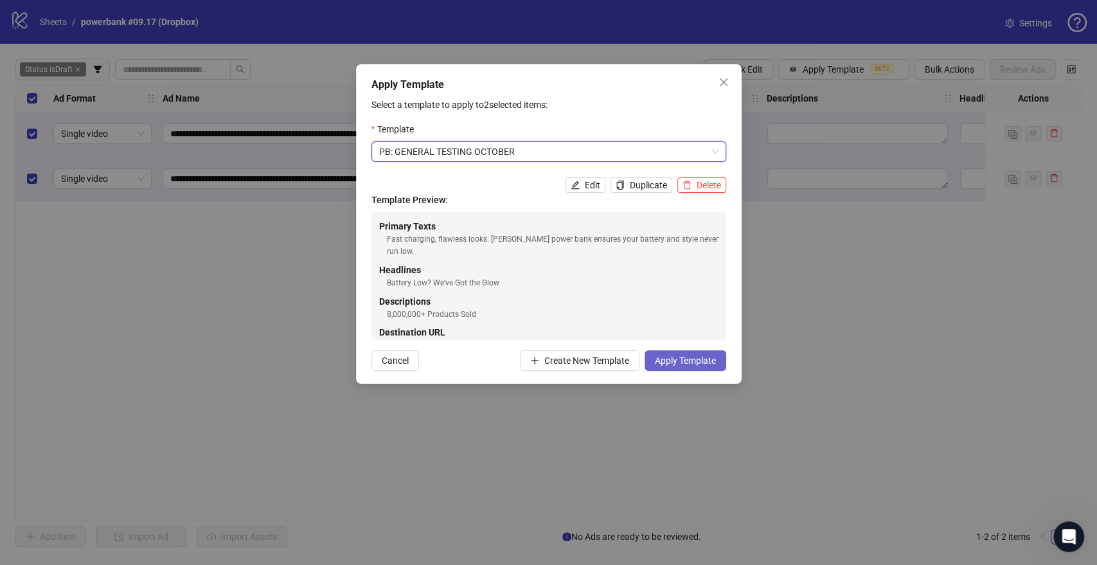
click at [678, 357] on span "Apply Template" at bounding box center [685, 360] width 61 height 10
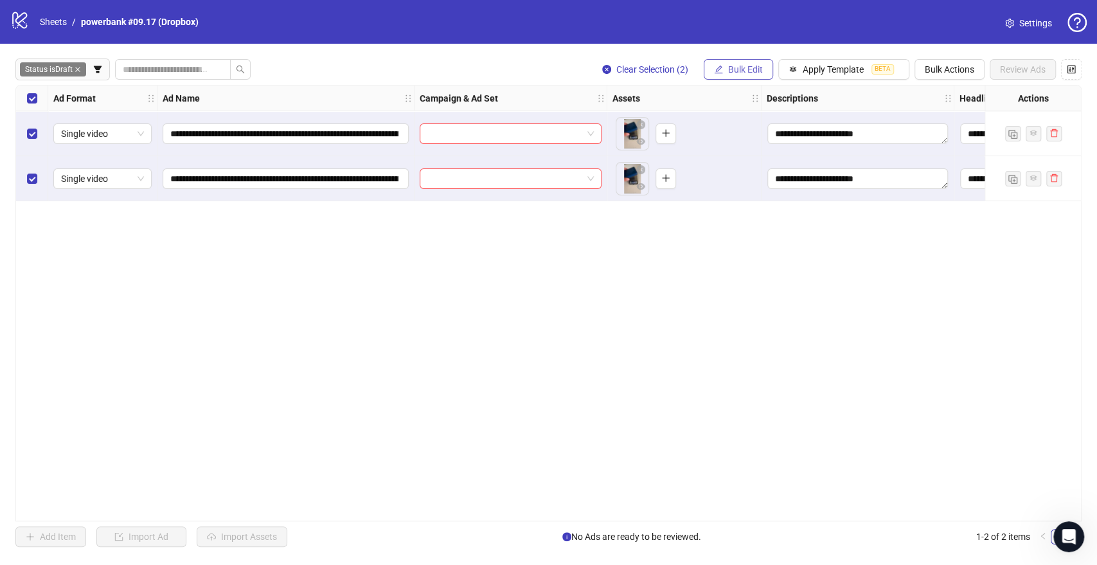
click at [750, 73] on span "Bulk Edit" at bounding box center [745, 69] width 35 height 10
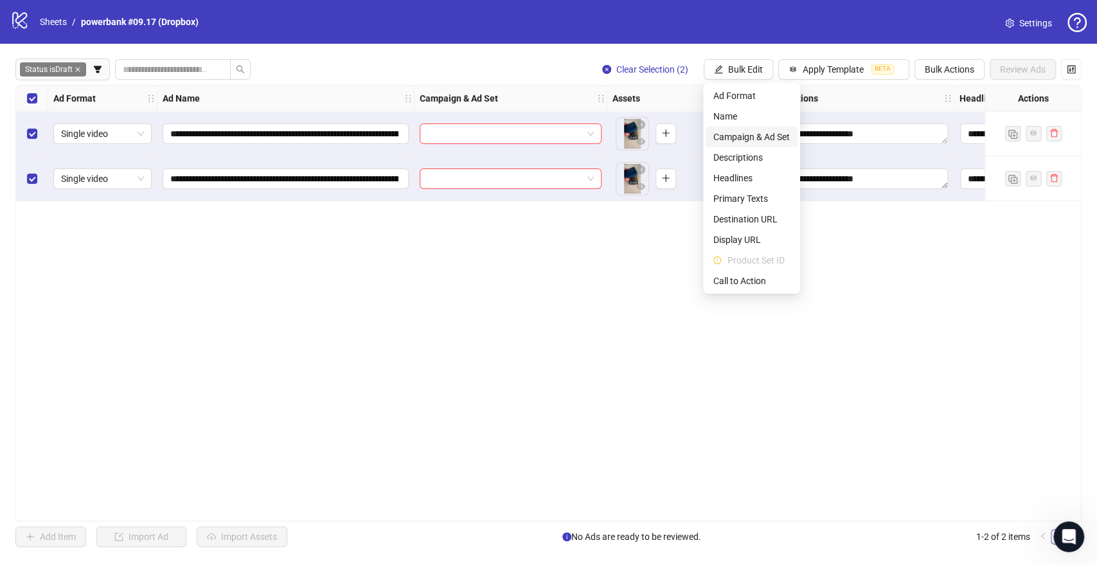
click at [723, 134] on span "Campaign & Ad Set" at bounding box center [752, 137] width 76 height 14
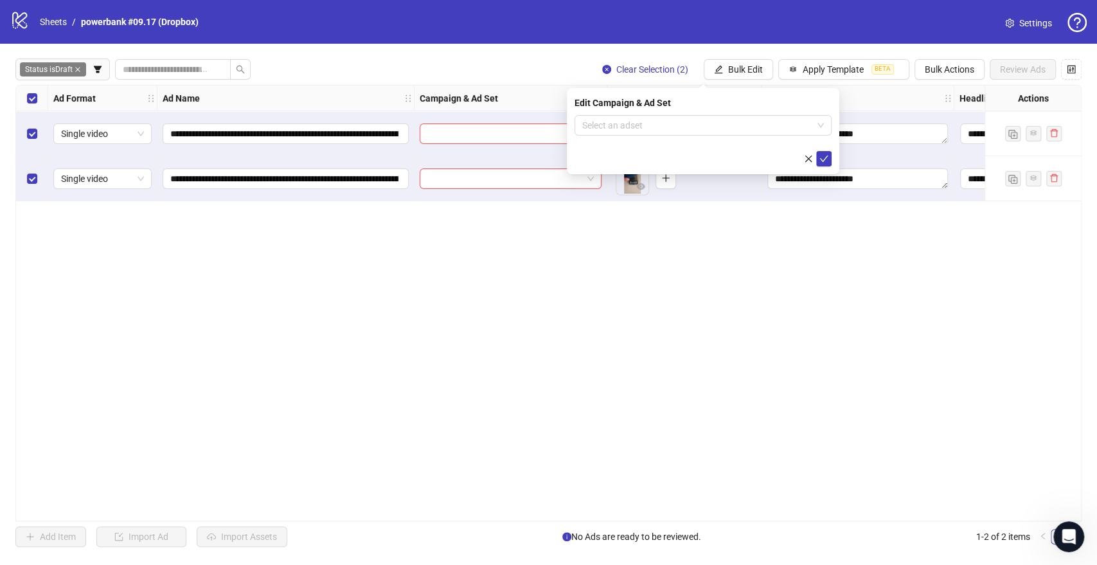
click at [661, 110] on div "Edit Campaign & Ad Set Select an adset" at bounding box center [703, 131] width 273 height 86
click at [658, 123] on input "search" at bounding box center [697, 125] width 230 height 19
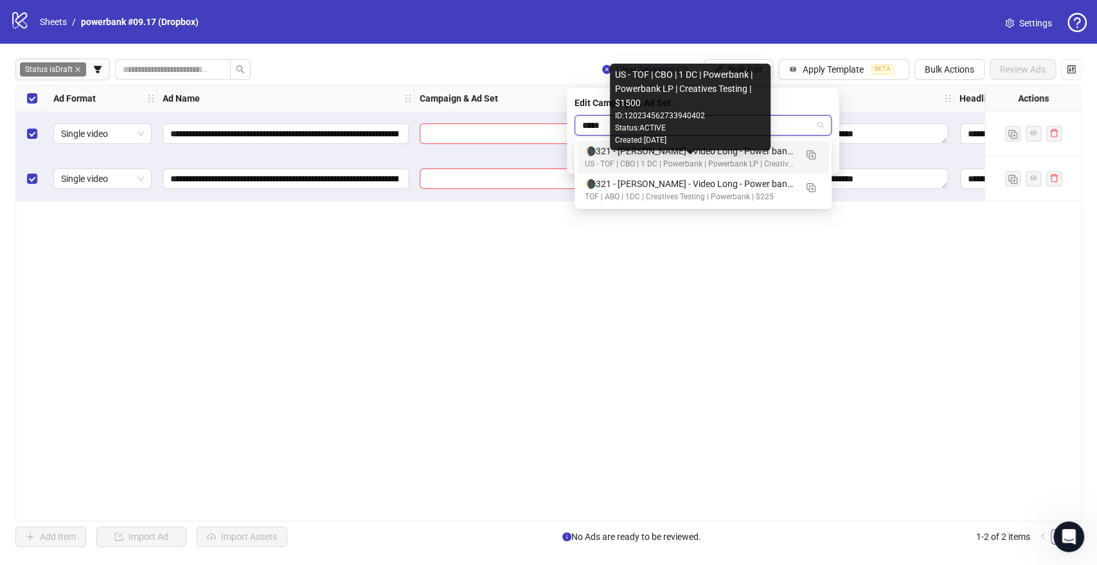
type input "*****"
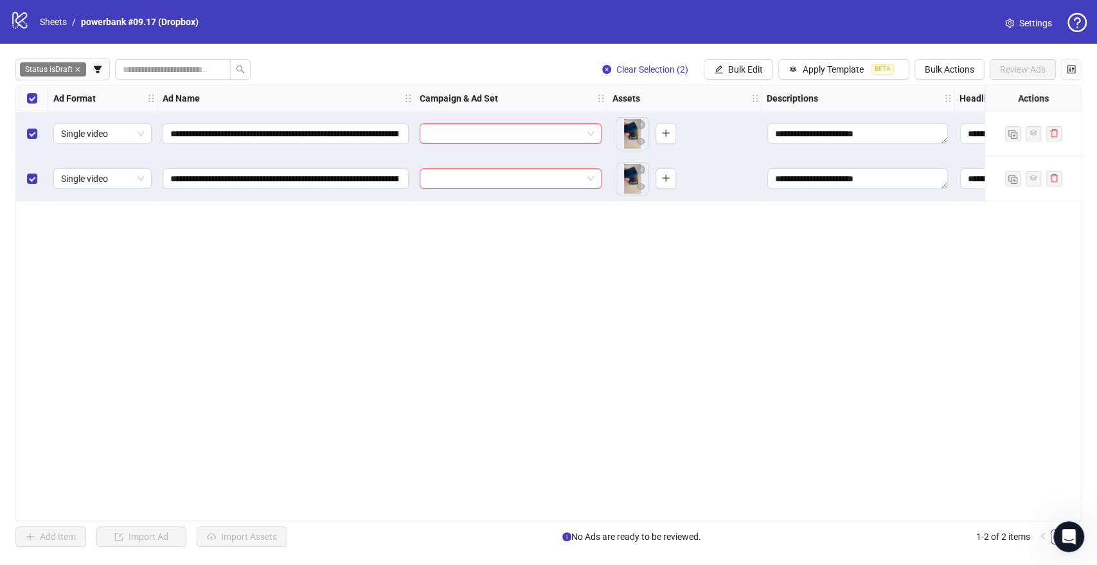
drag, startPoint x: 836, startPoint y: 197, endPoint x: 819, endPoint y: 190, distance: 18.1
click at [819, 190] on div "**********" at bounding box center [858, 178] width 193 height 45
click at [813, 188] on textarea "**********" at bounding box center [858, 178] width 181 height 21
click at [743, 67] on span "Bulk Edit" at bounding box center [745, 69] width 35 height 10
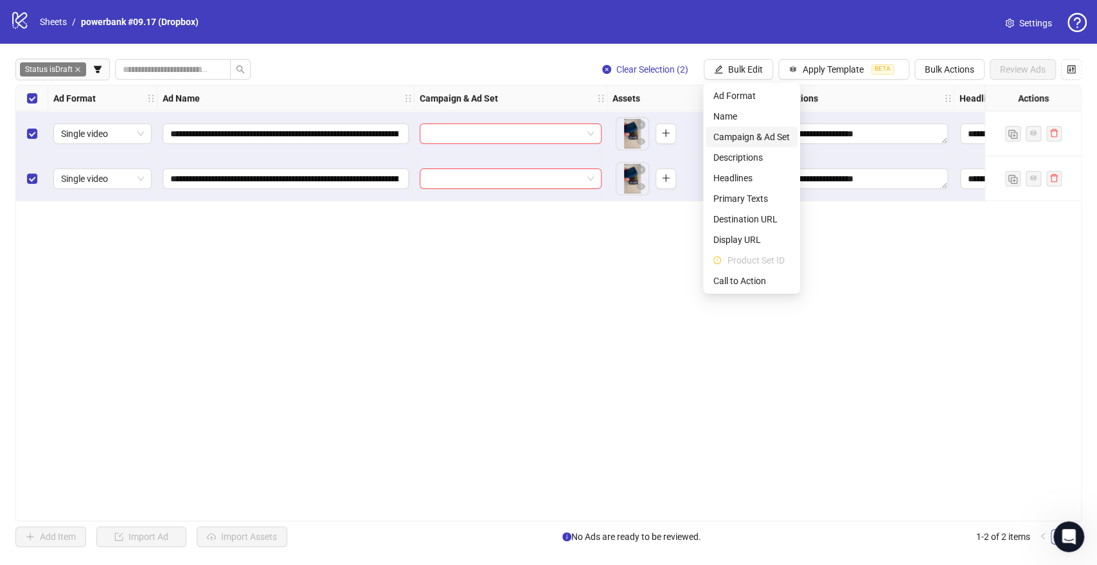
click at [749, 135] on span "Campaign & Ad Set" at bounding box center [752, 137] width 76 height 14
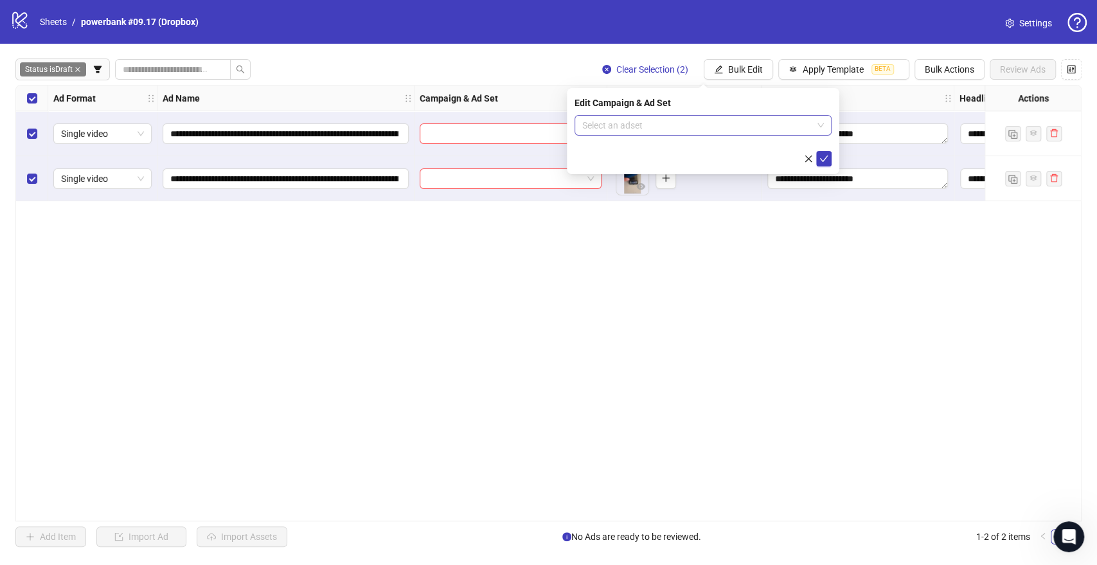
click at [809, 118] on input "search" at bounding box center [697, 125] width 230 height 19
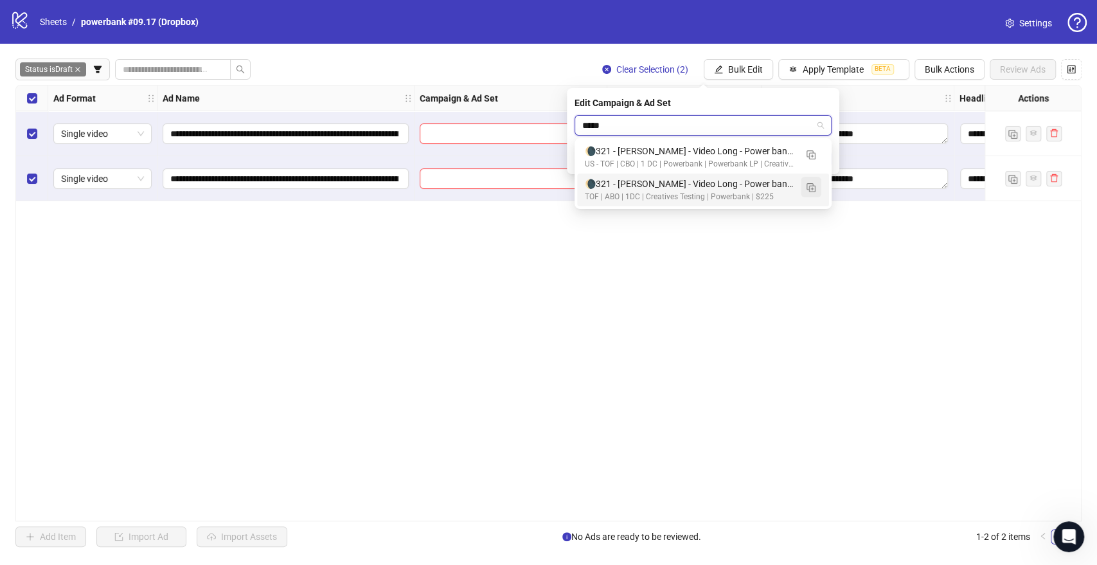
click at [816, 183] on button "button" at bounding box center [811, 187] width 21 height 21
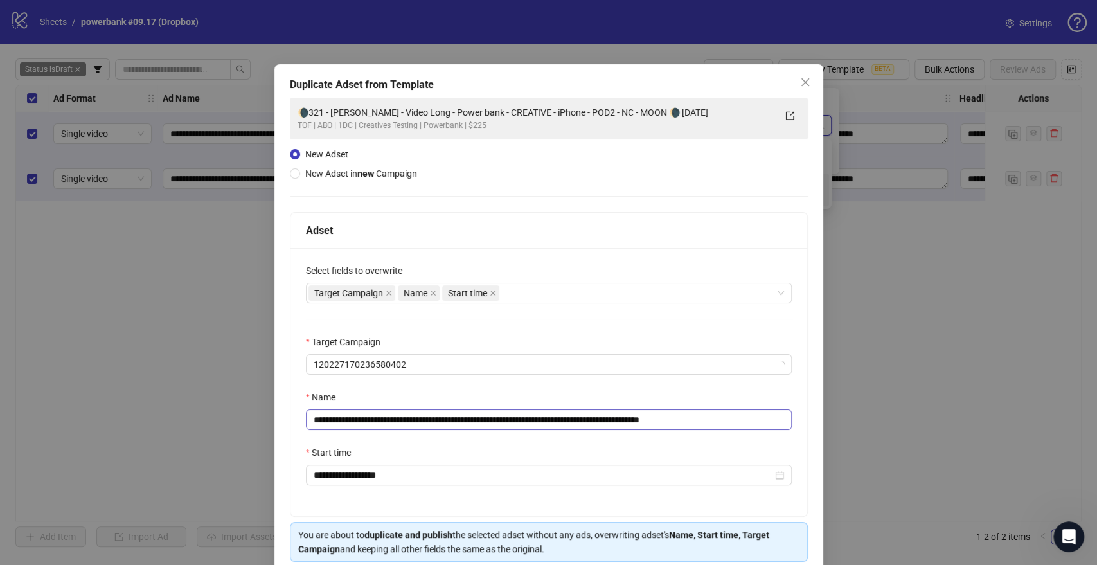
type input "*****"
drag, startPoint x: 648, startPoint y: 420, endPoint x: 206, endPoint y: 407, distance: 441.8
click at [206, 407] on div "**********" at bounding box center [548, 282] width 1097 height 565
paste input "text"
drag, startPoint x: 647, startPoint y: 410, endPoint x: 727, endPoint y: 420, distance: 80.9
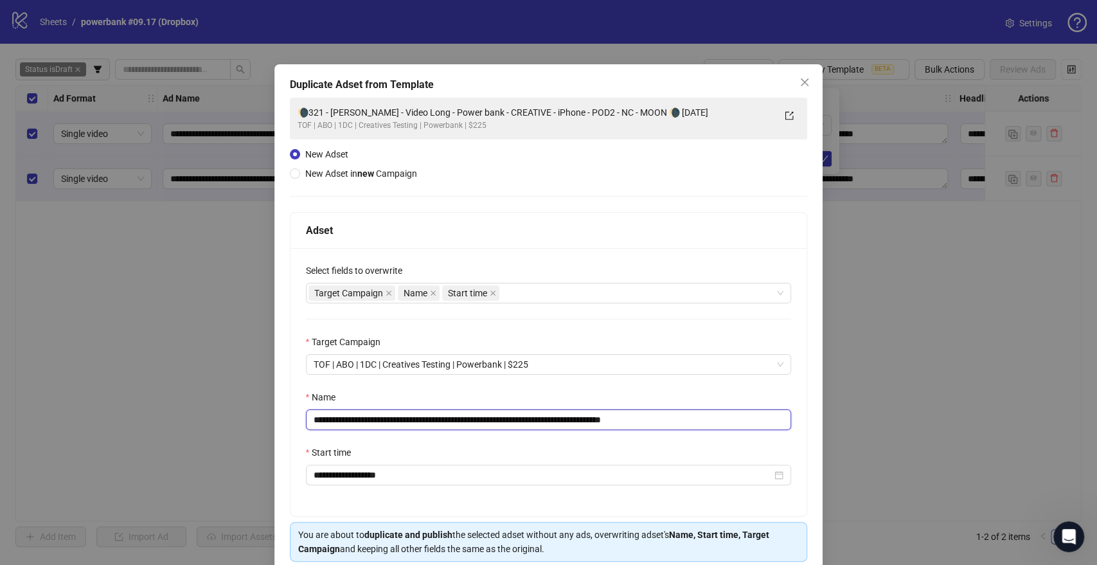
click at [727, 420] on input "**********" at bounding box center [549, 419] width 486 height 21
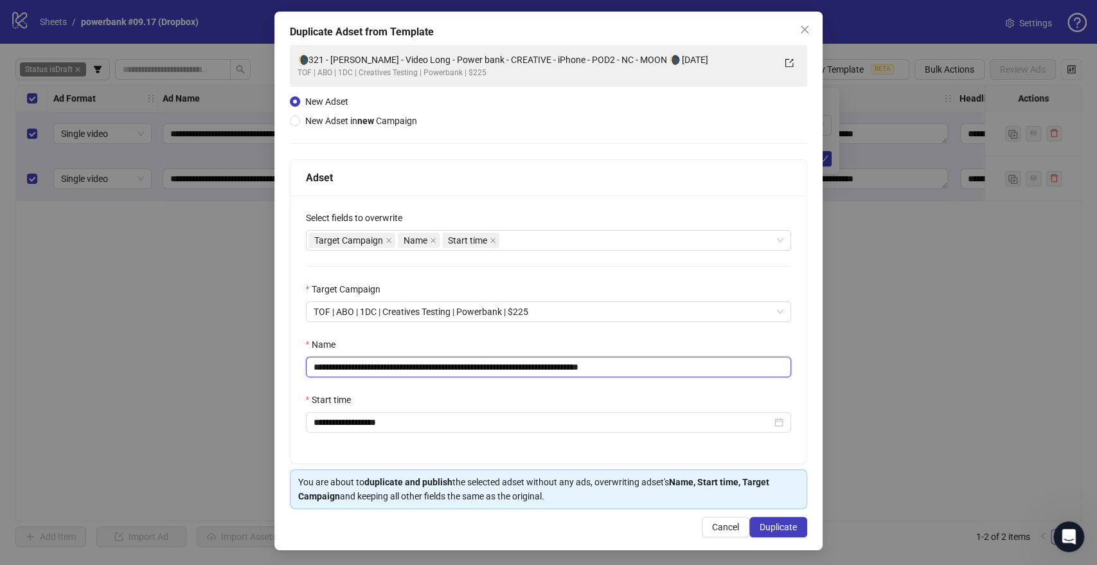
scroll to position [53, 0]
type input "**********"
click at [760, 530] on span "Duplicate" at bounding box center [778, 526] width 37 height 10
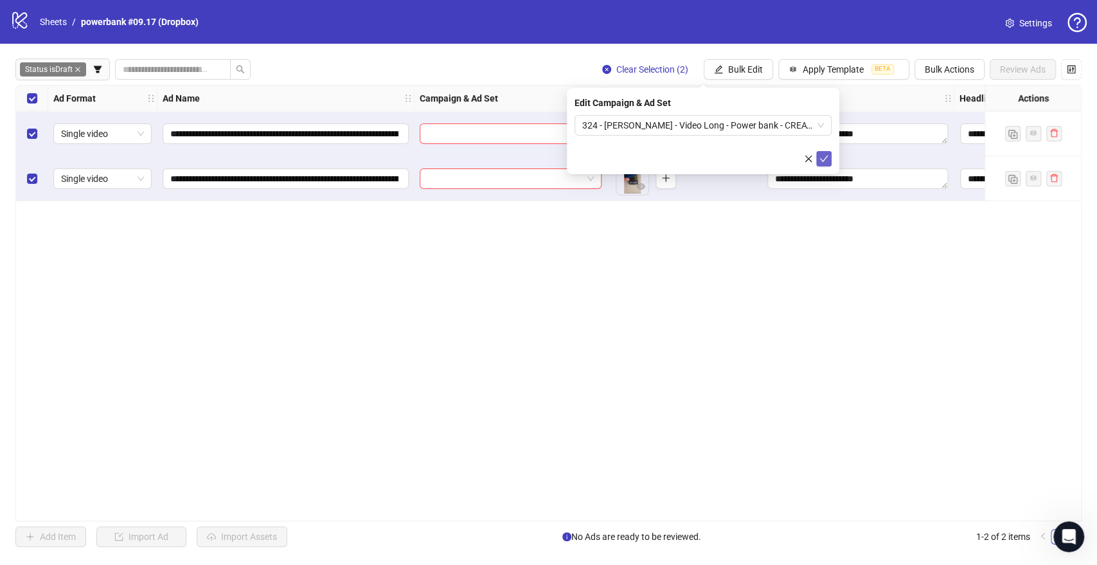
click at [829, 156] on button "submit" at bounding box center [823, 158] width 15 height 15
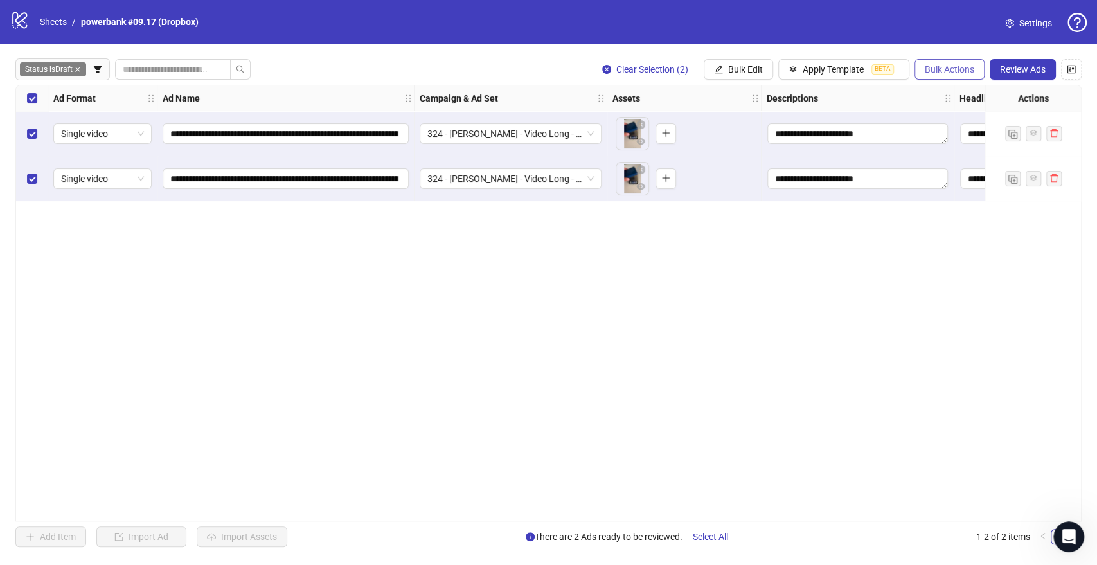
click at [950, 78] on button "Bulk Actions" at bounding box center [950, 69] width 70 height 21
click at [937, 112] on span "Duplicate" at bounding box center [968, 116] width 88 height 14
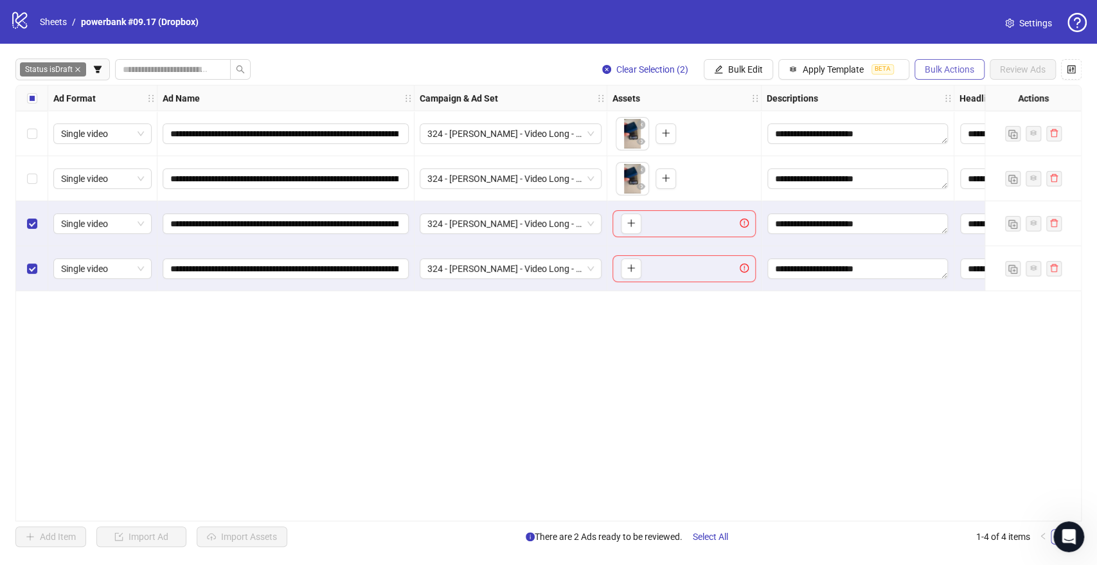
click at [961, 76] on button "Bulk Actions" at bounding box center [950, 69] width 70 height 21
click at [936, 96] on span "Delete" at bounding box center [968, 96] width 88 height 14
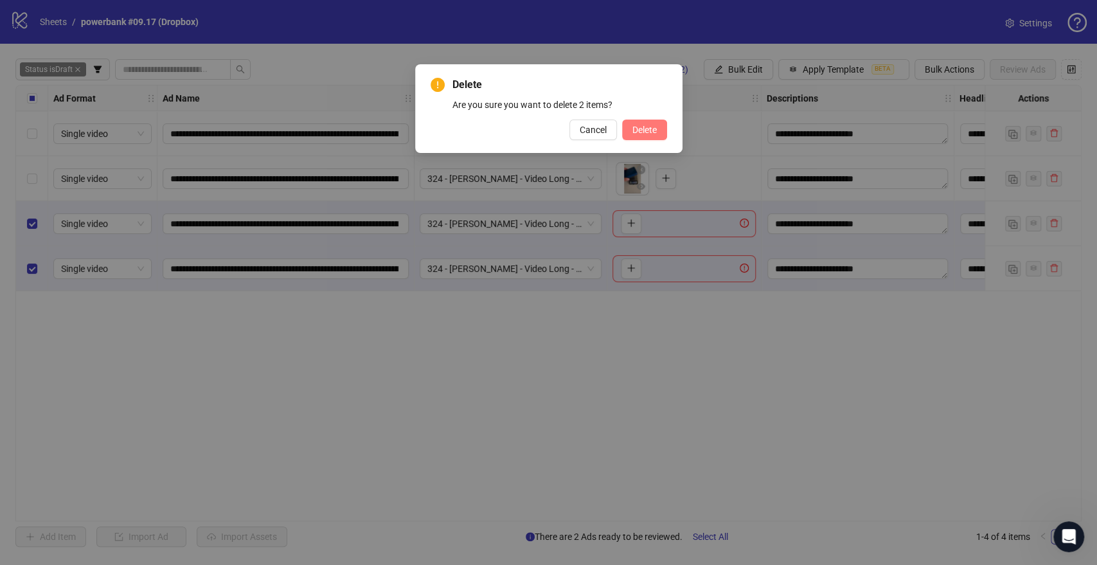
click at [643, 127] on span "Delete" at bounding box center [645, 130] width 24 height 10
